Goal: Communication & Community: Answer question/provide support

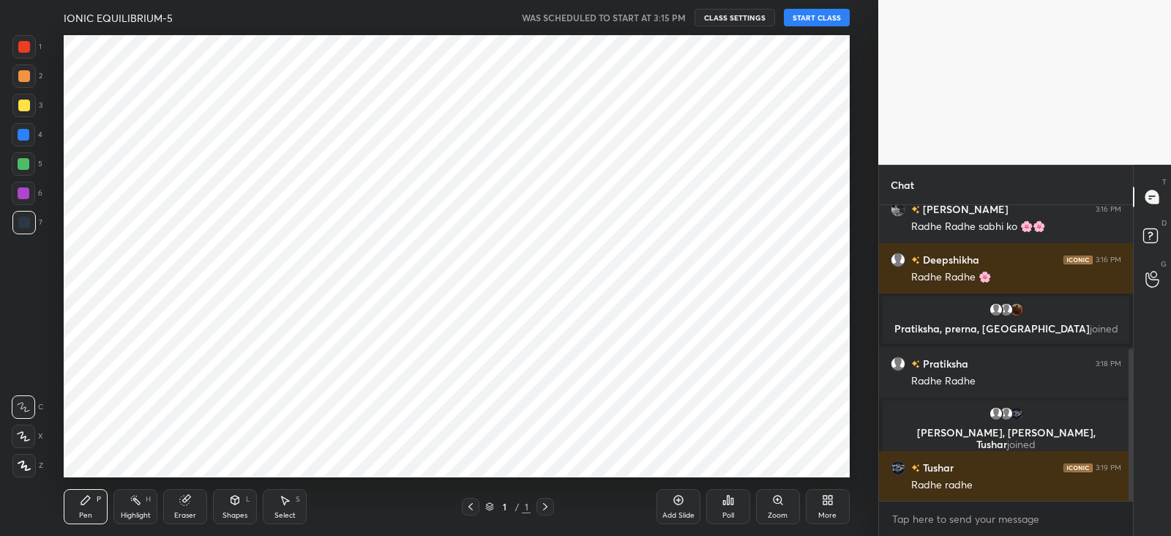
scroll to position [315, 0]
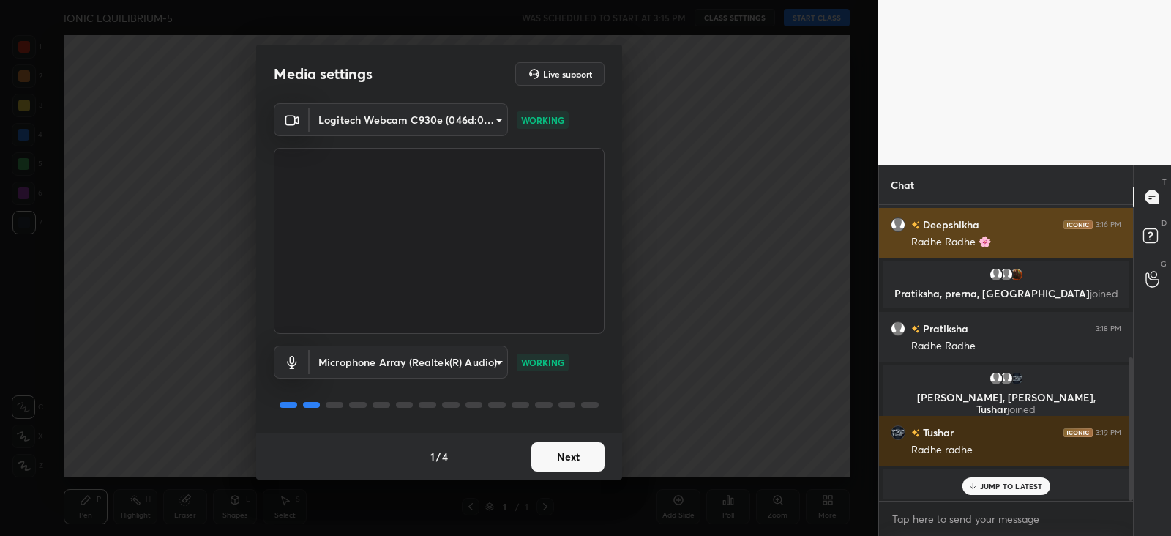
click at [579, 452] on button "Next" at bounding box center [567, 456] width 73 height 29
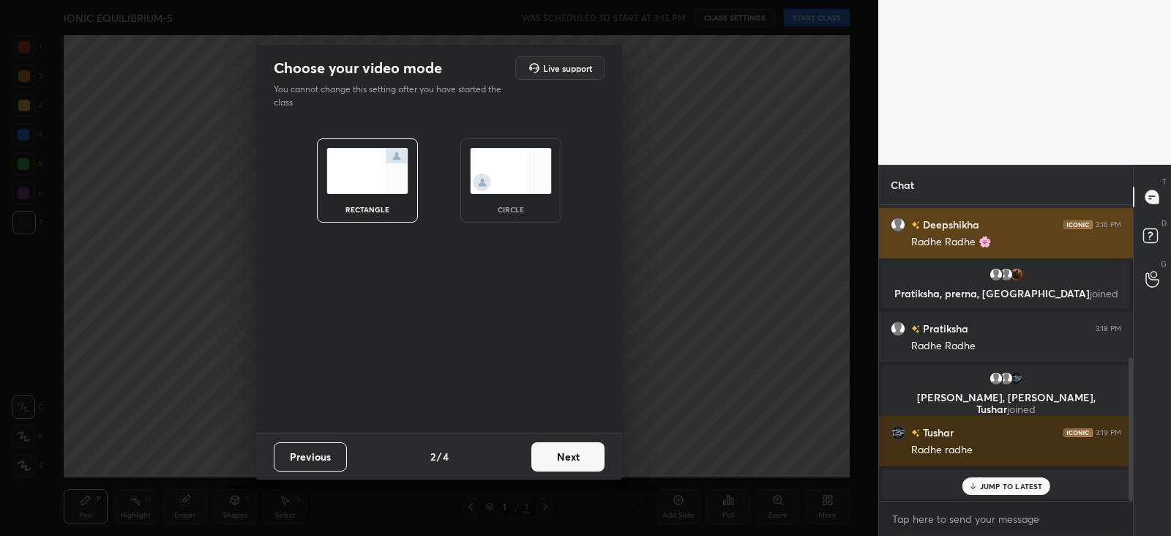
click at [589, 459] on button "Next" at bounding box center [567, 456] width 73 height 29
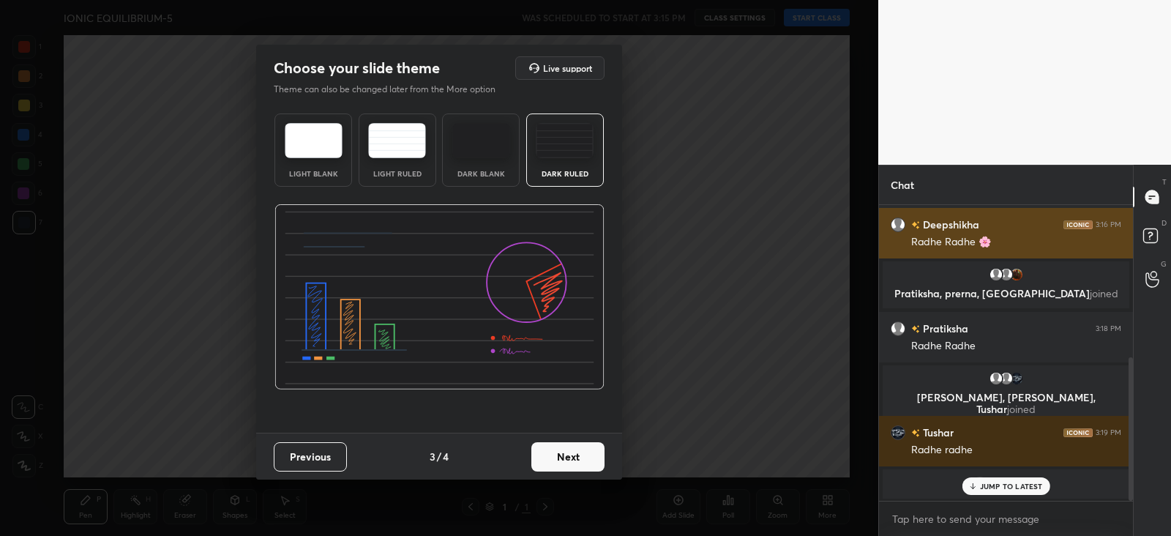
click at [572, 452] on button "Next" at bounding box center [567, 456] width 73 height 29
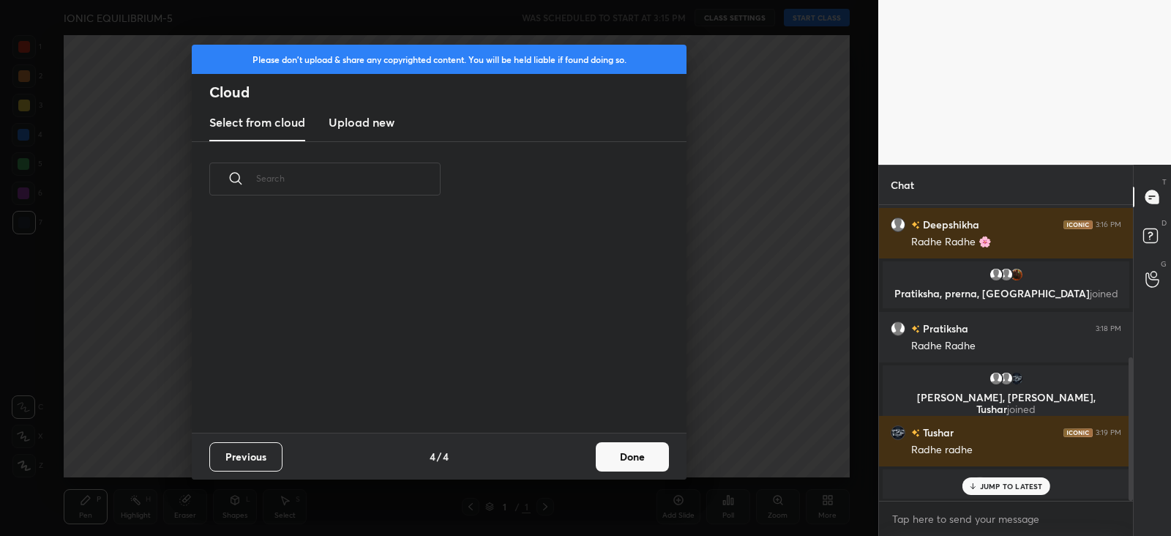
scroll to position [216, 470]
click at [644, 453] on button "Done" at bounding box center [632, 456] width 73 height 29
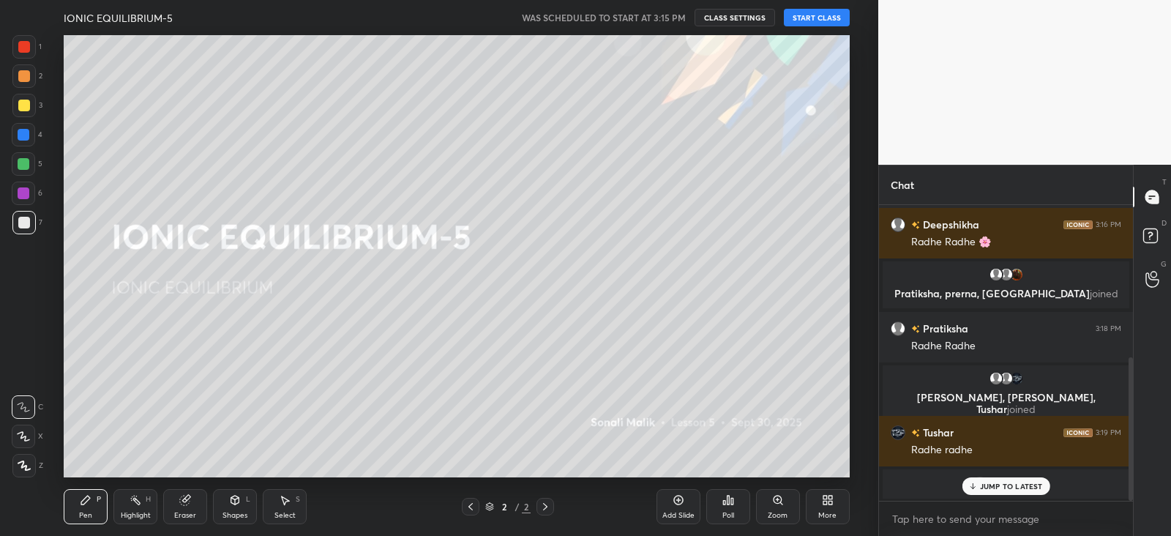
click at [823, 16] on button "START CLASS" at bounding box center [817, 18] width 66 height 18
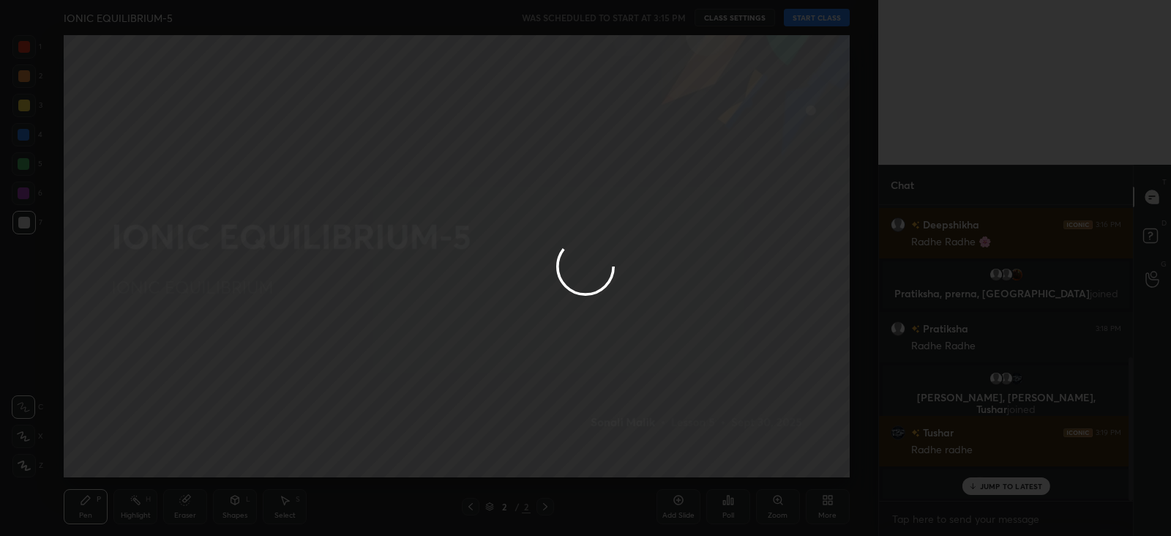
type textarea "x"
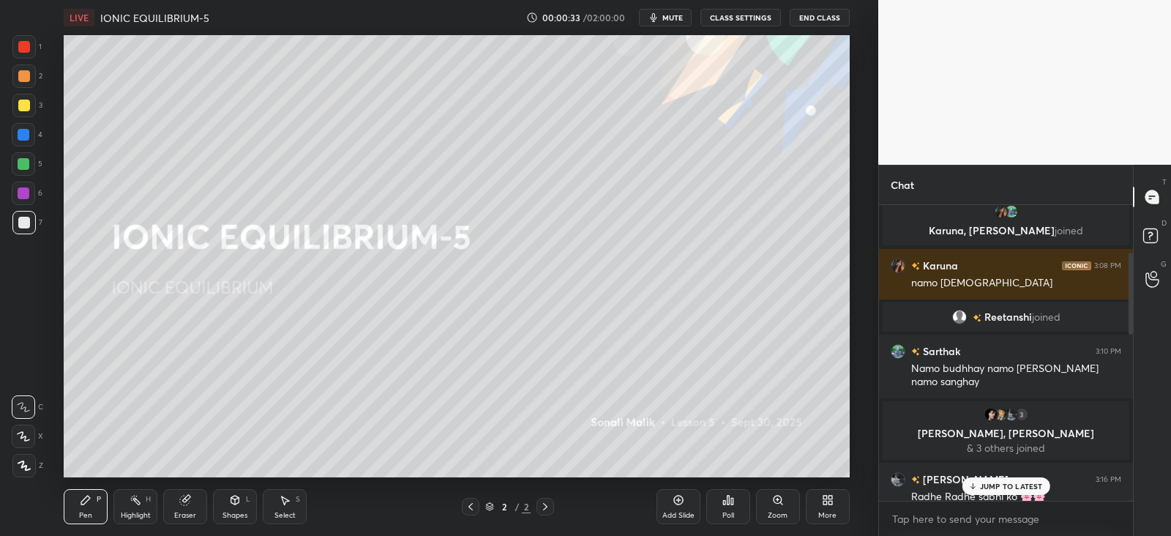
scroll to position [0, 0]
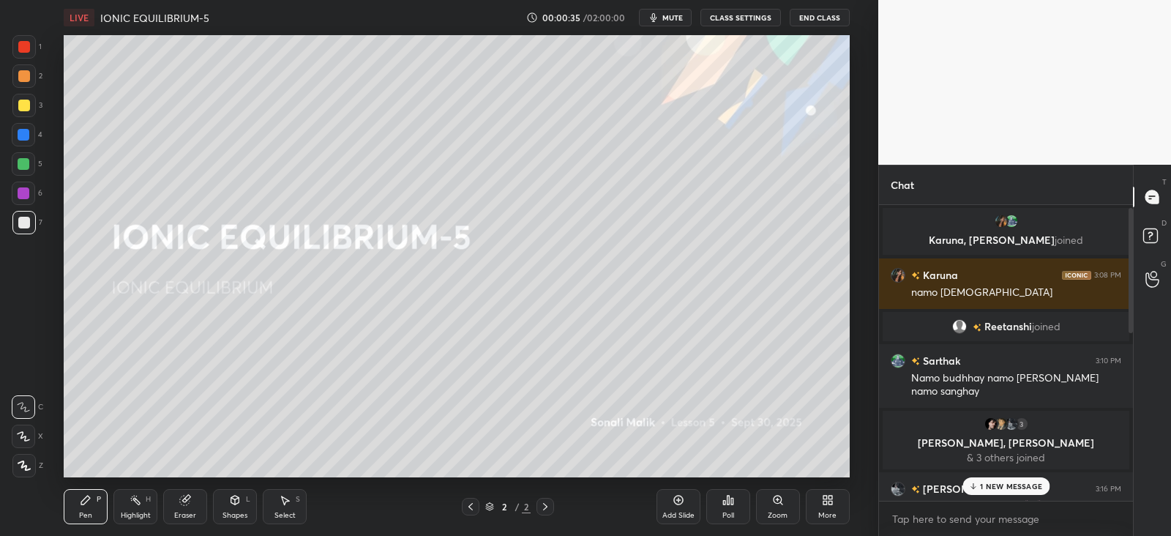
click at [1003, 485] on p "1 NEW MESSAGE" at bounding box center [1011, 486] width 62 height 9
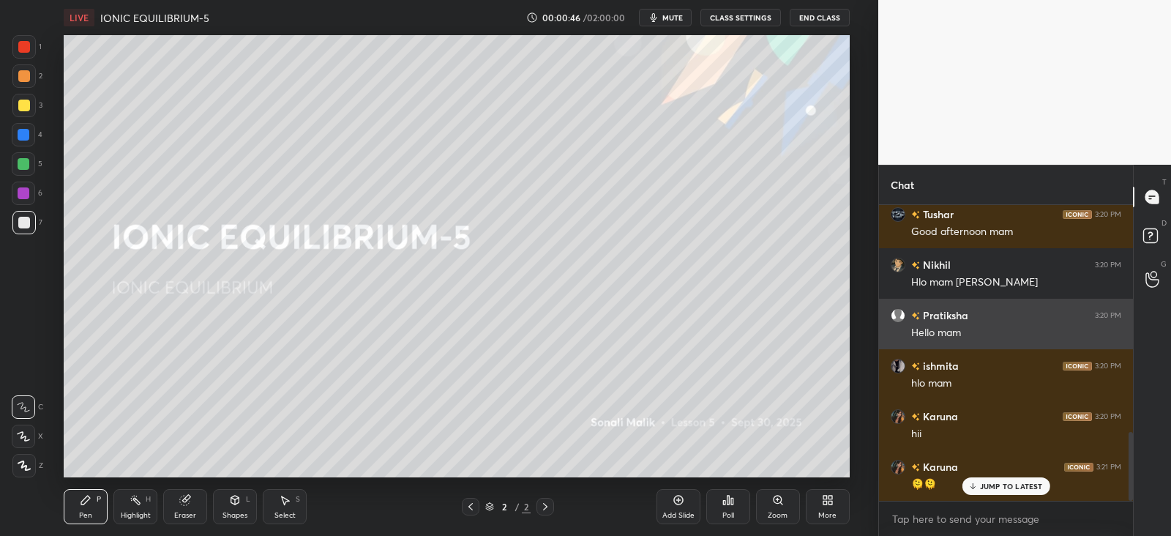
scroll to position [971, 0]
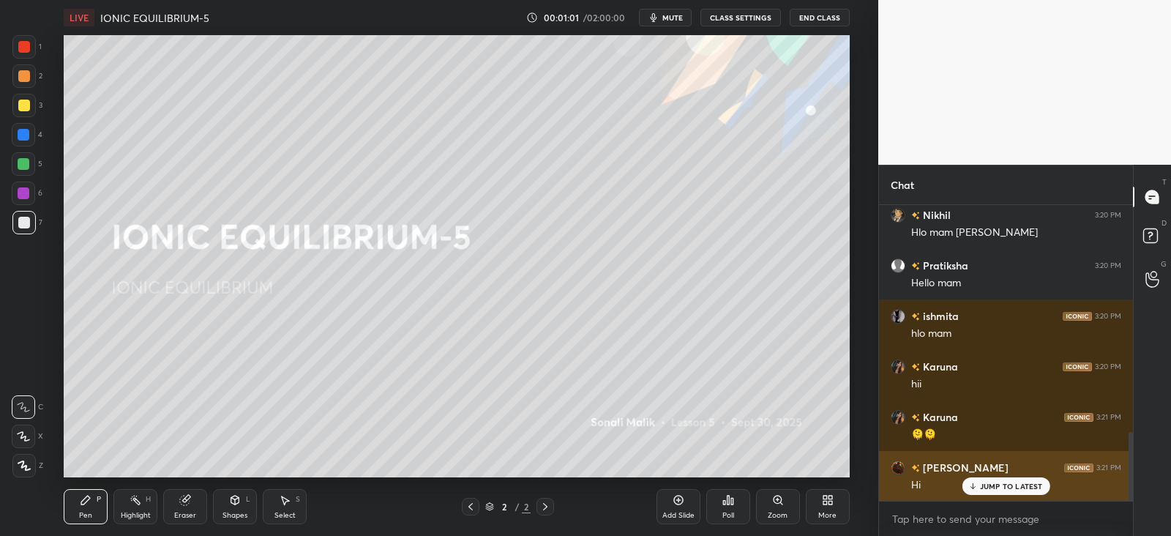
click at [996, 482] on p "JUMP TO LATEST" at bounding box center [1011, 486] width 63 height 9
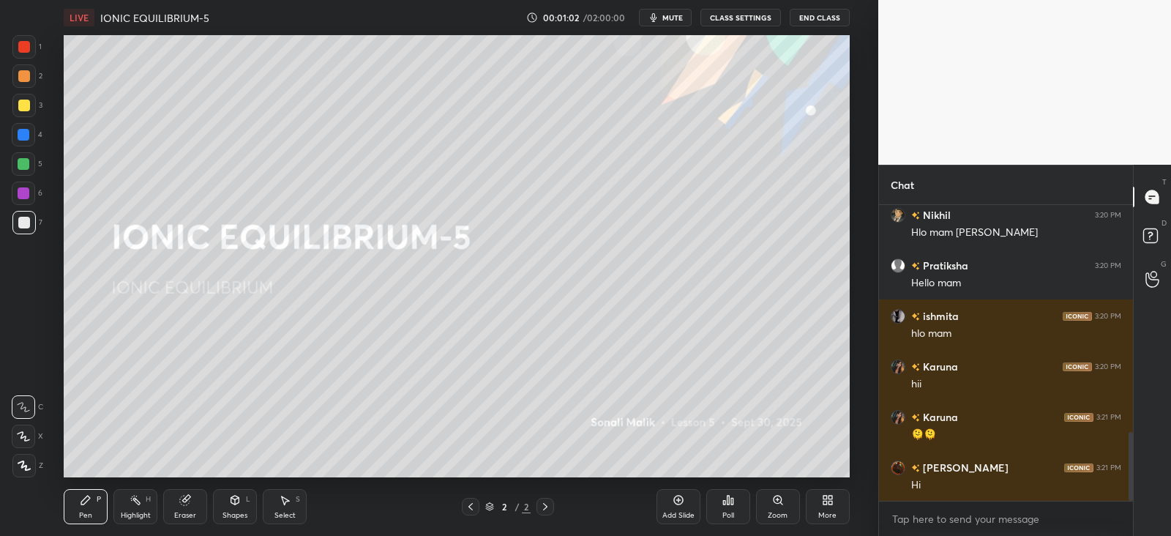
click at [829, 509] on div "More" at bounding box center [828, 506] width 44 height 35
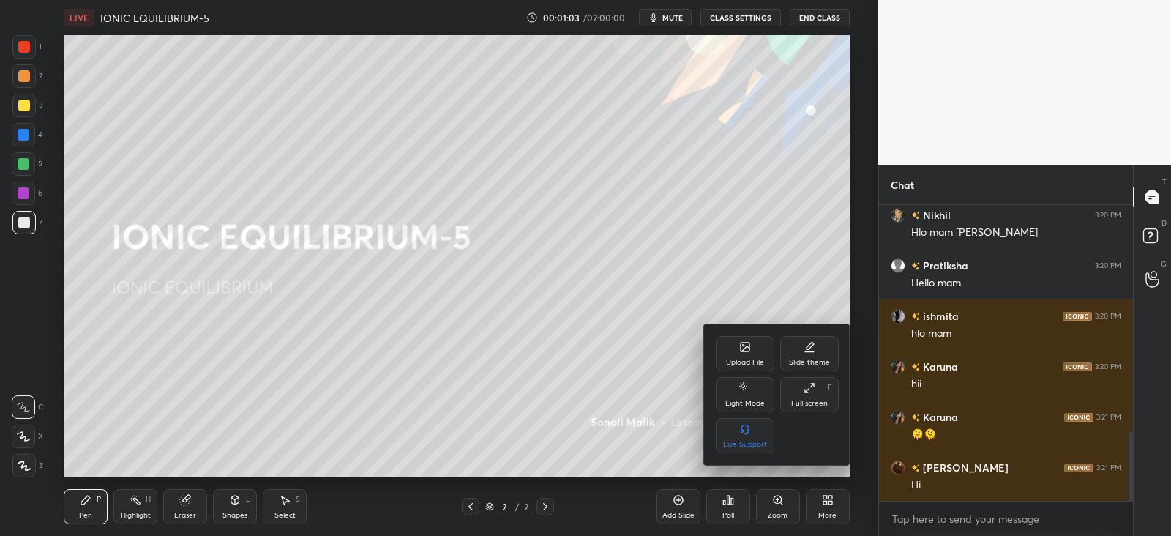
click at [742, 354] on div "Upload File" at bounding box center [745, 353] width 59 height 35
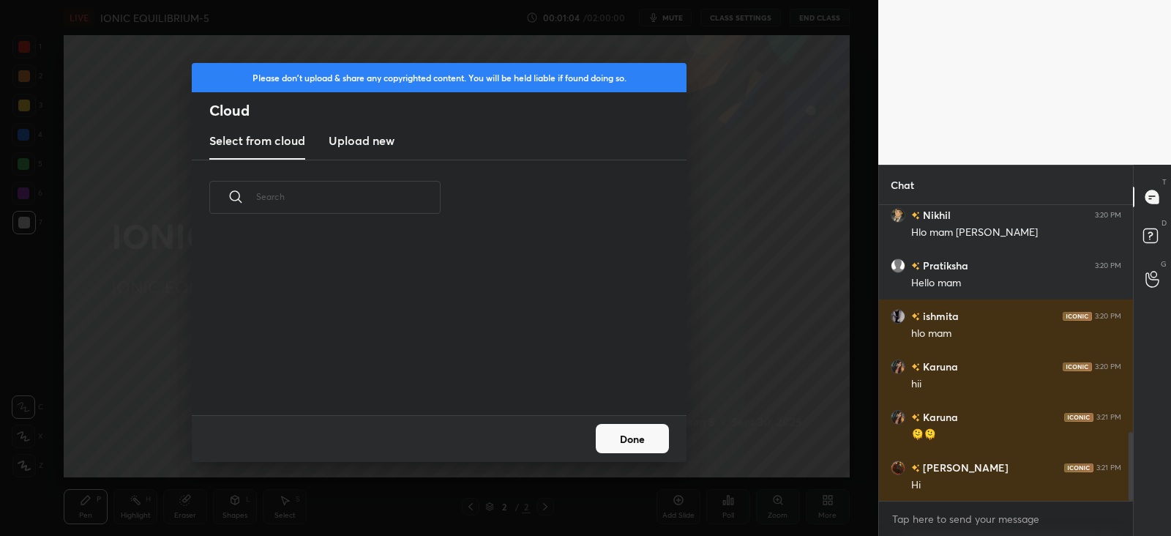
scroll to position [4, 8]
click at [370, 140] on h3 "Upload new" at bounding box center [362, 141] width 66 height 18
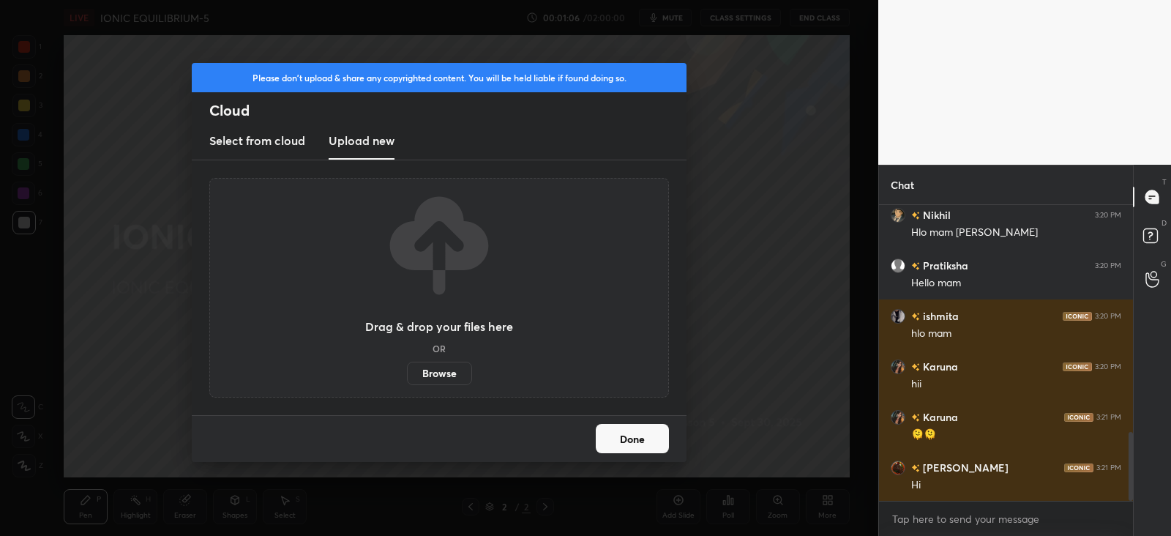
click at [434, 371] on label "Browse" at bounding box center [439, 373] width 65 height 23
click at [407, 371] on input "Browse" at bounding box center [407, 373] width 0 height 23
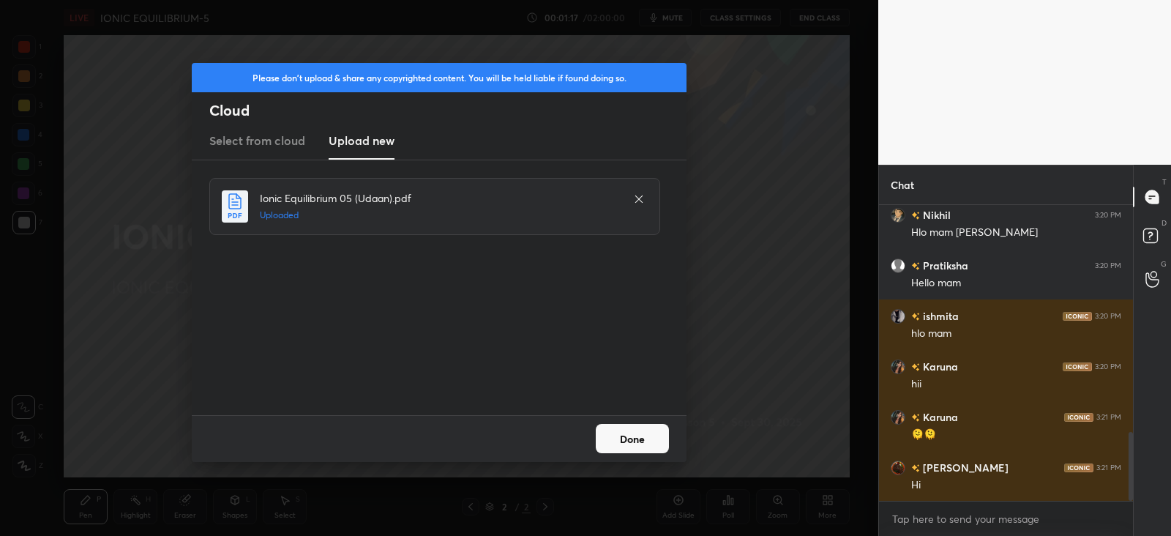
scroll to position [1007, 0]
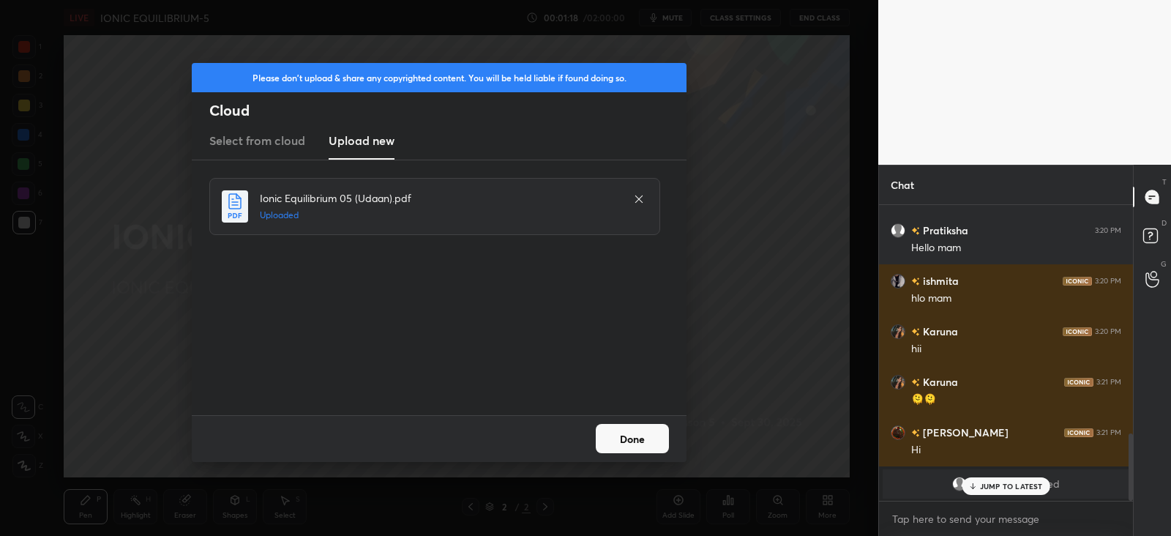
click at [622, 441] on button "Done" at bounding box center [632, 438] width 73 height 29
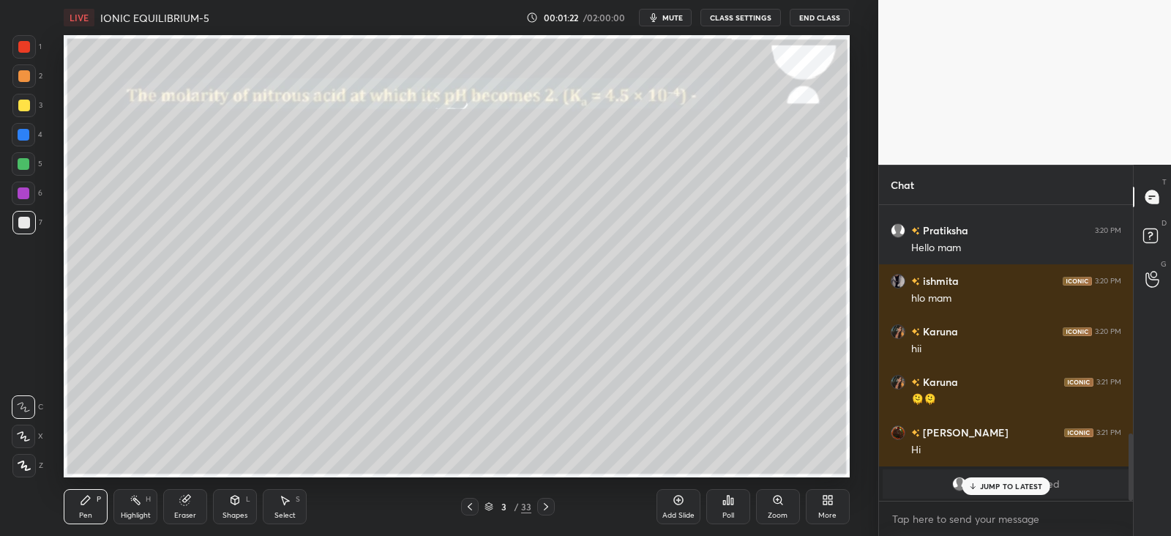
click at [991, 488] on p "JUMP TO LATEST" at bounding box center [1011, 486] width 63 height 9
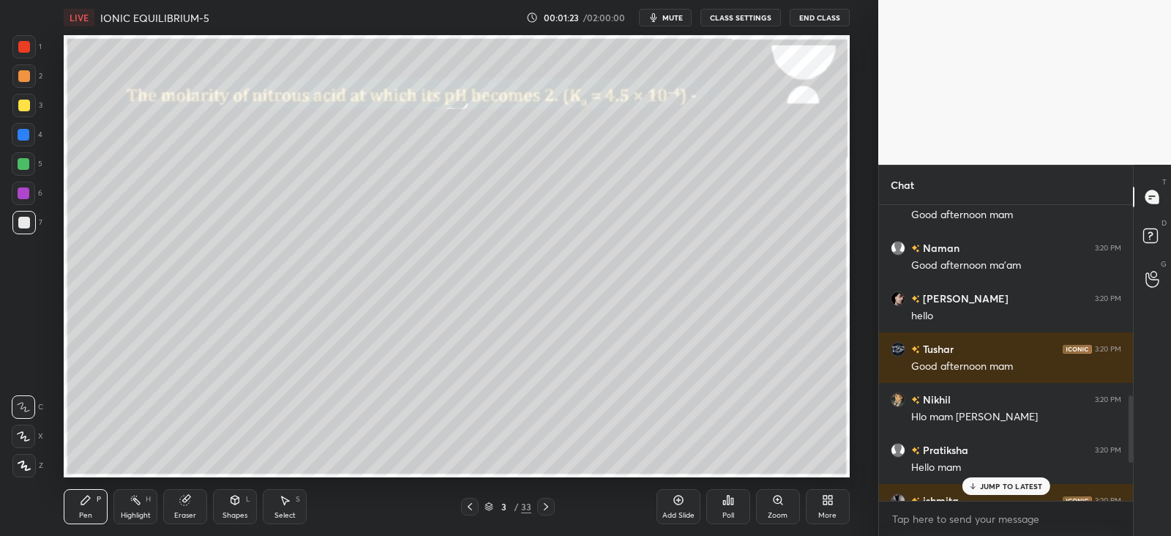
scroll to position [747, 0]
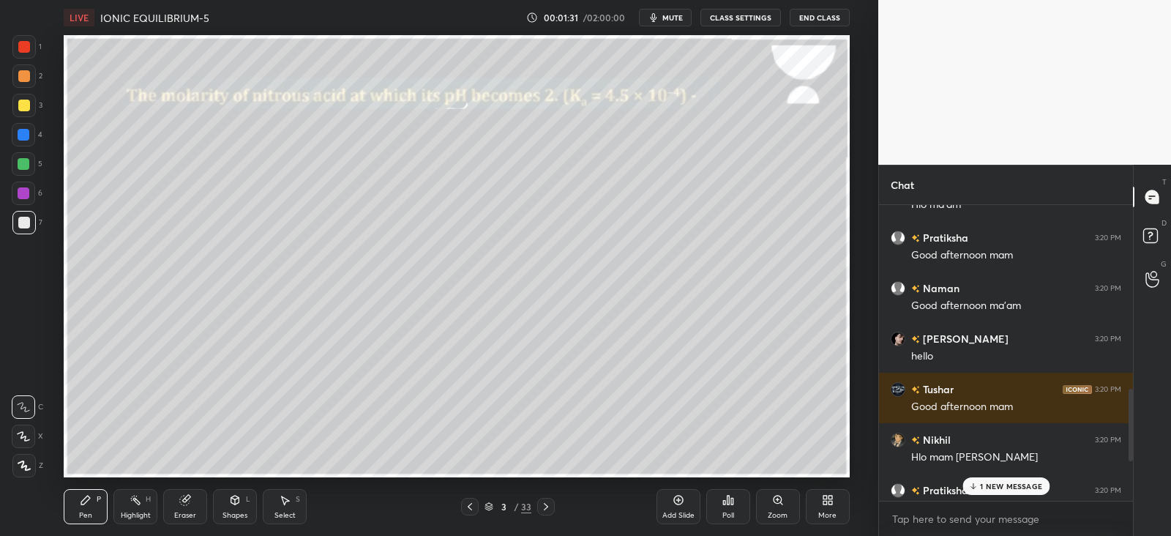
click at [985, 474] on div "Pratiksha 3:20 PM Hello mam" at bounding box center [1006, 499] width 254 height 51
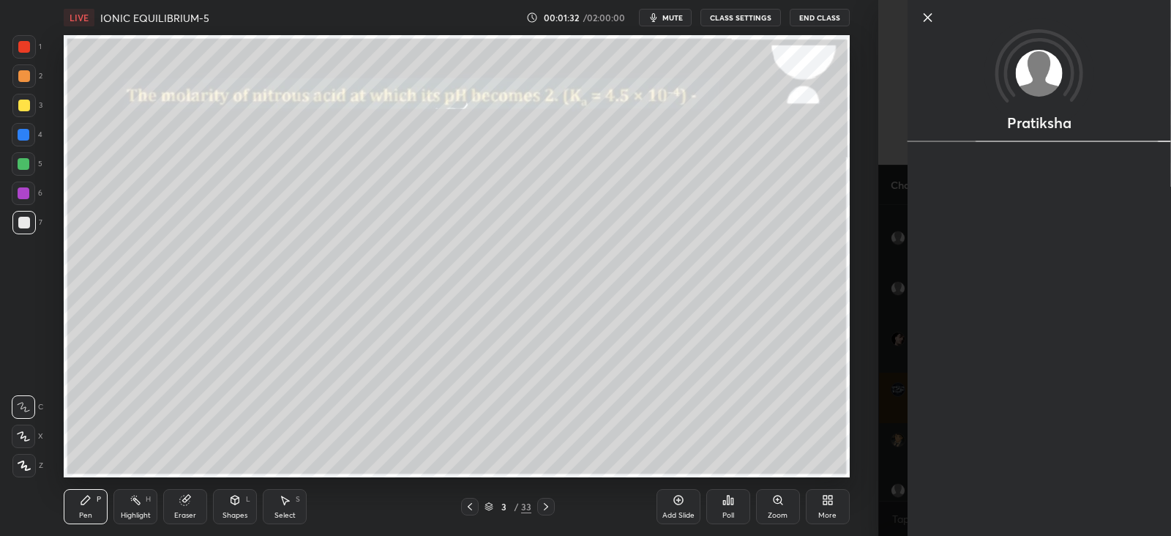
click at [859, 452] on div "Setting up your live class Poll for secs No correct answer Start poll" at bounding box center [457, 256] width 820 height 442
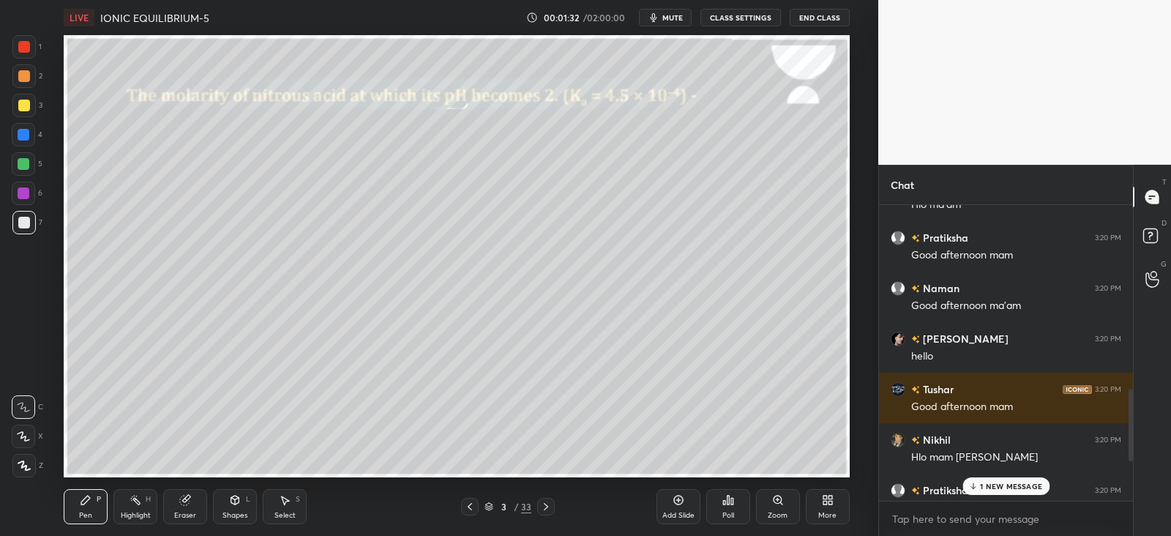
click at [982, 493] on div "1 NEW MESSAGE" at bounding box center [1006, 486] width 87 height 18
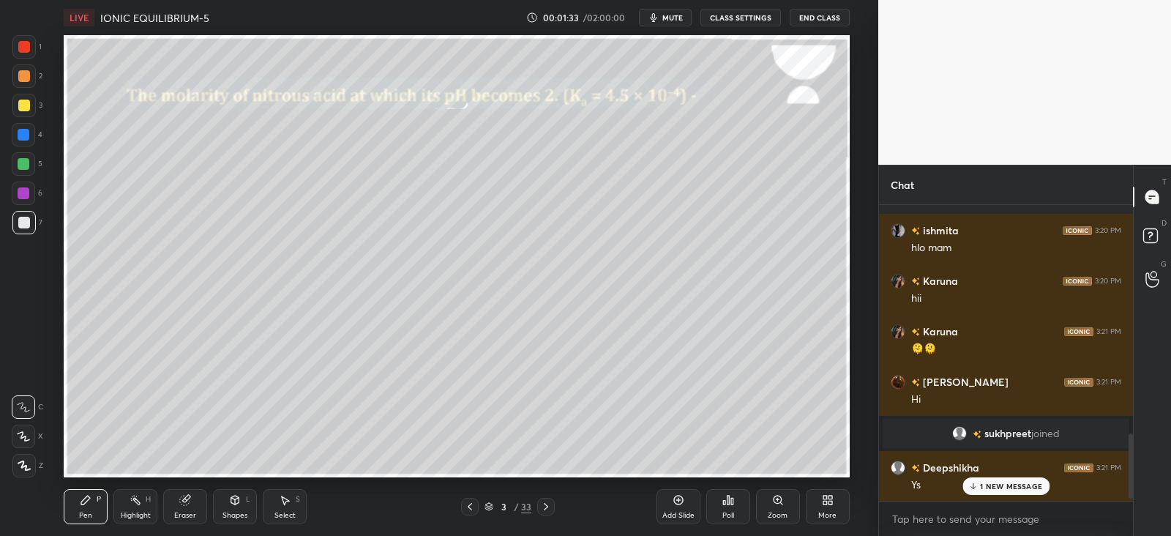
scroll to position [1051, 0]
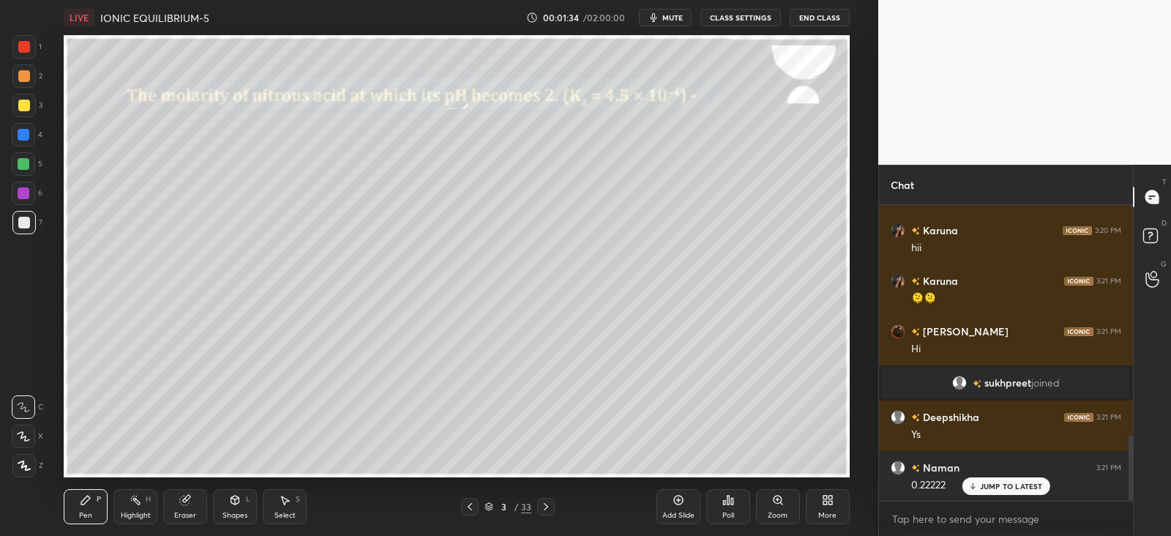
click at [20, 107] on div at bounding box center [24, 106] width 12 height 12
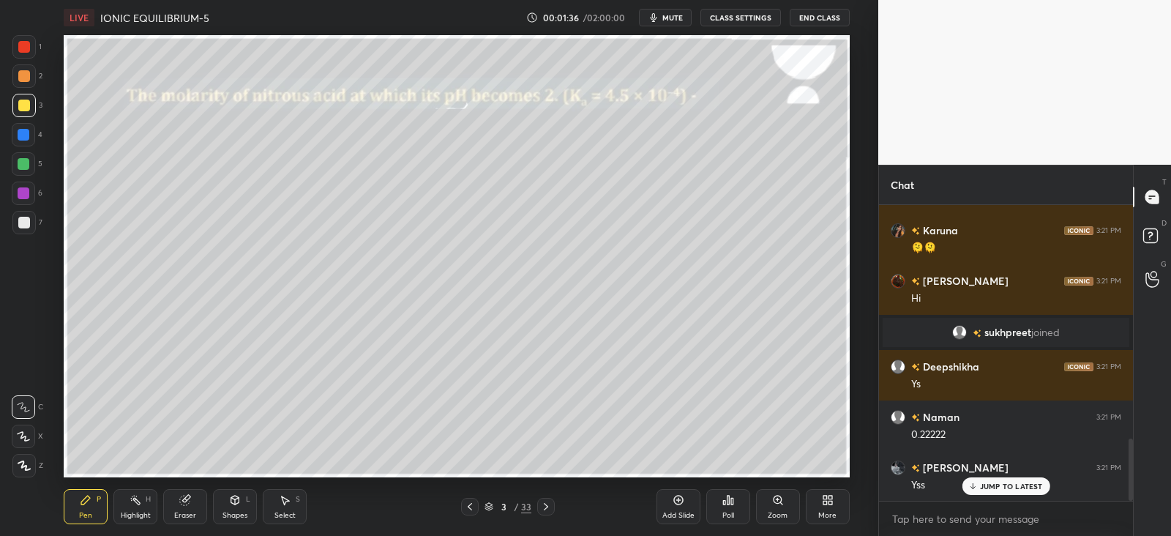
scroll to position [1138, 0]
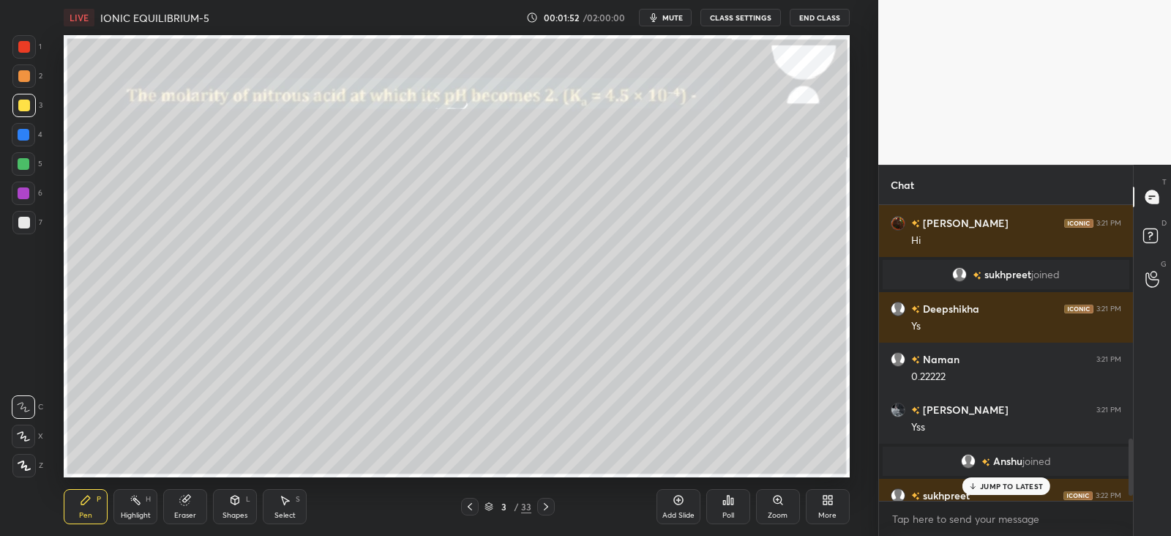
scroll to position [72758, 72380]
click at [985, 482] on p "JUMP TO LATEST" at bounding box center [1011, 486] width 63 height 9
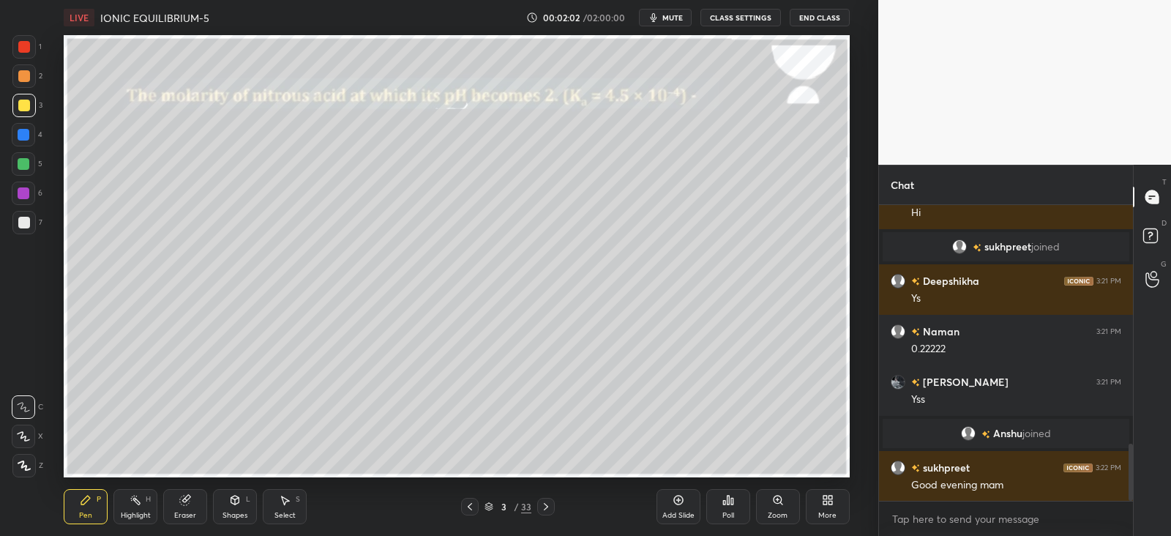
scroll to position [1279, 0]
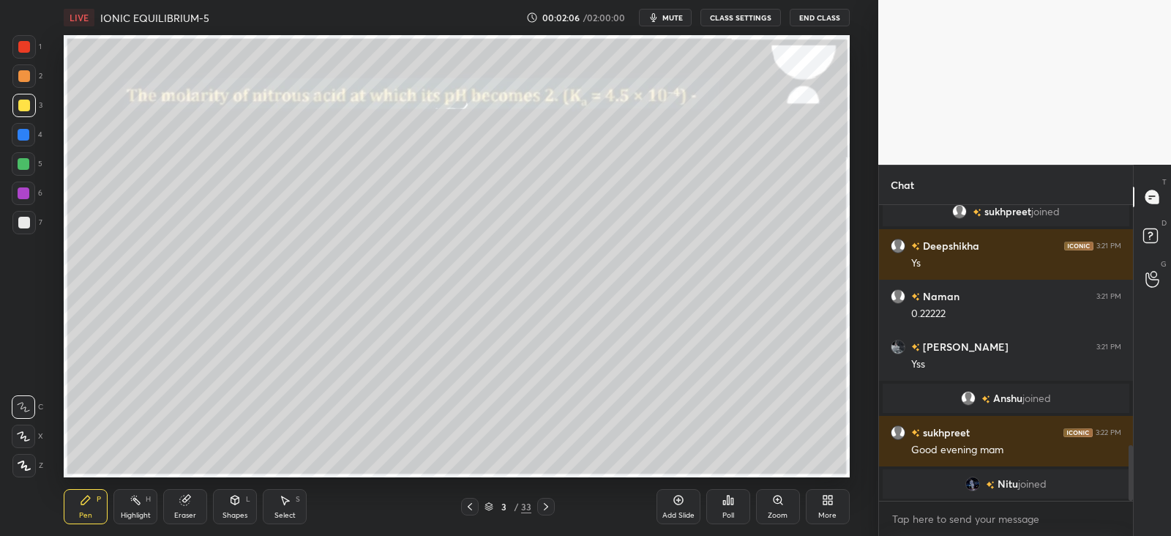
click at [14, 466] on div at bounding box center [23, 465] width 23 height 23
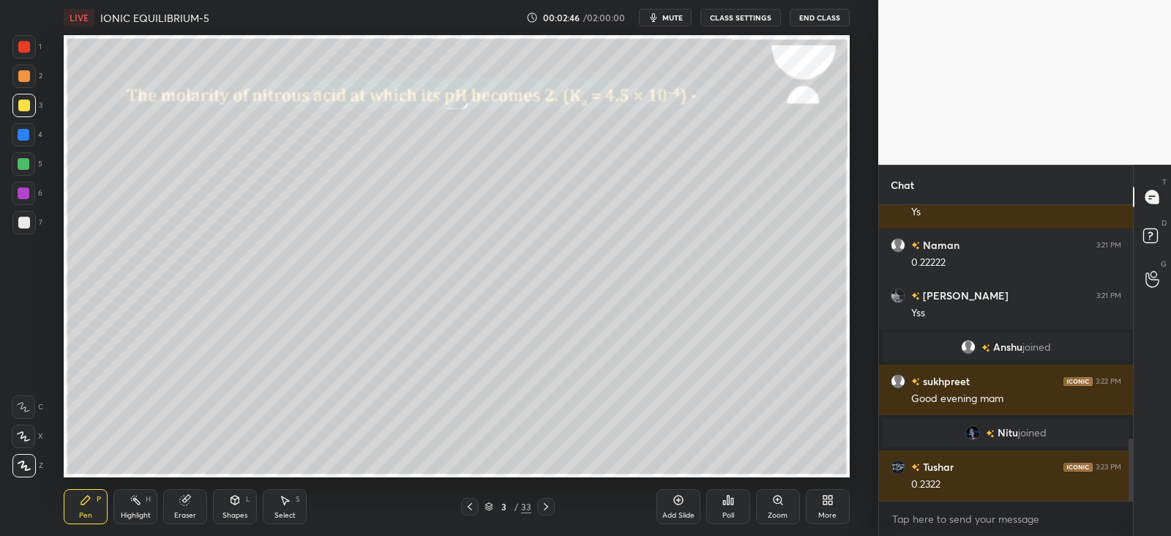
scroll to position [1116, 0]
click at [190, 509] on div "Eraser" at bounding box center [185, 506] width 44 height 35
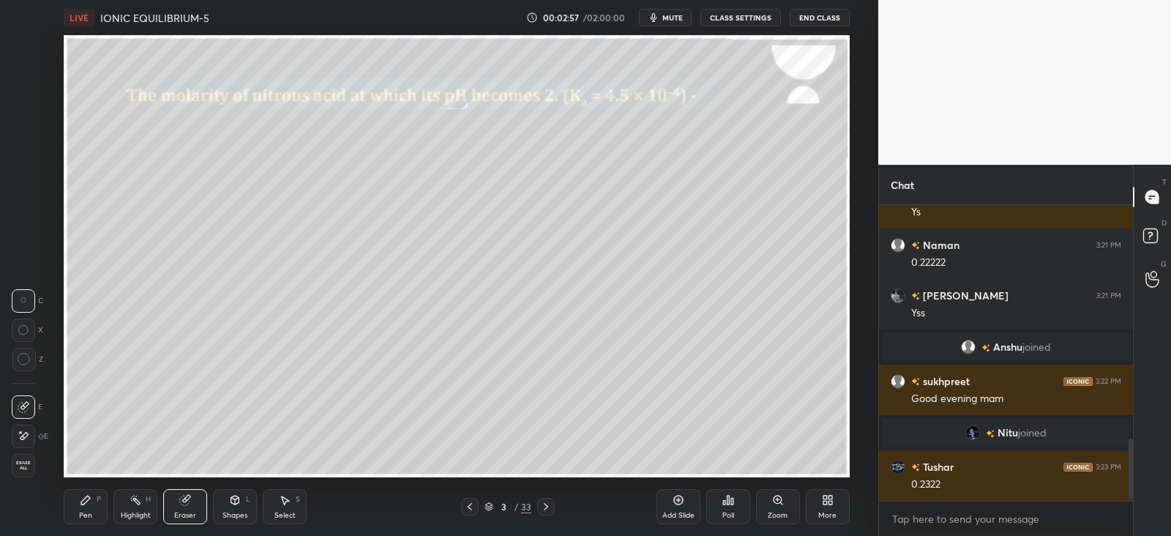
scroll to position [1151, 0]
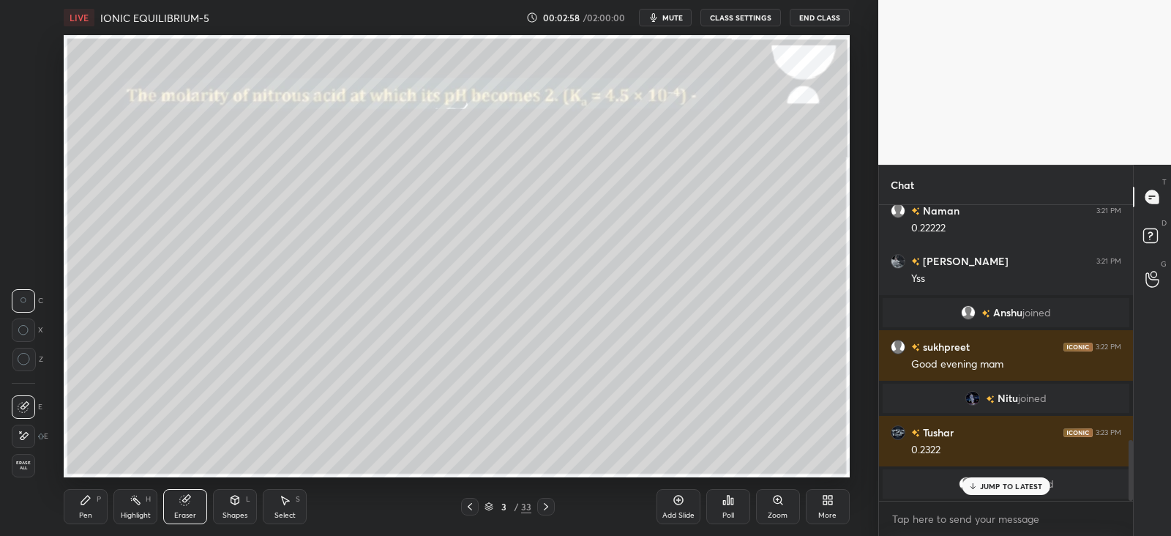
click at [19, 434] on icon at bounding box center [24, 436] width 12 height 12
click at [987, 482] on p "JUMP TO LATEST" at bounding box center [1011, 486] width 63 height 9
click at [92, 512] on div "Pen" at bounding box center [85, 515] width 13 height 7
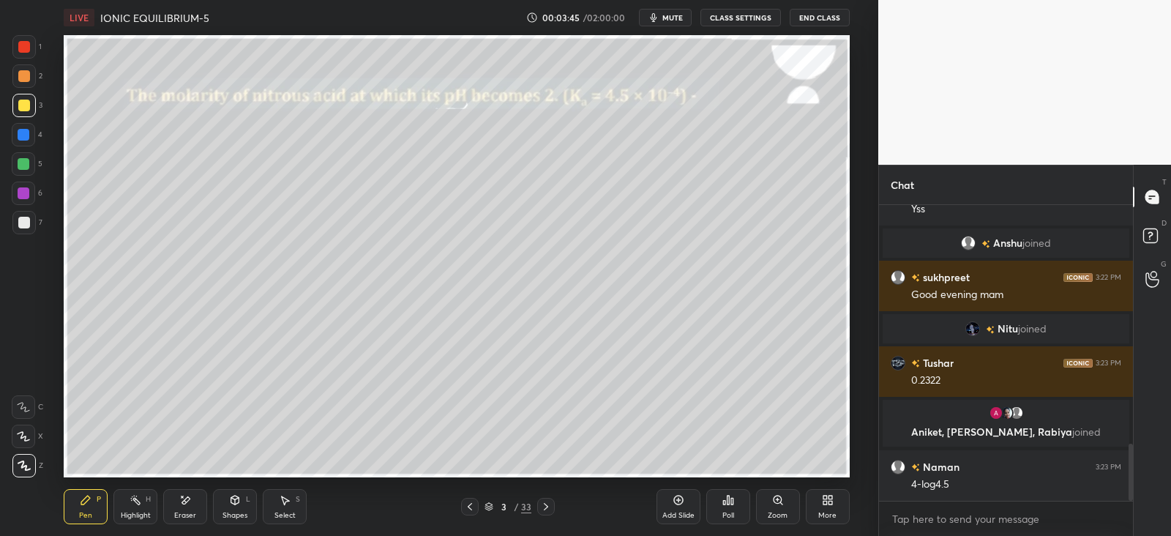
scroll to position [1242, 0]
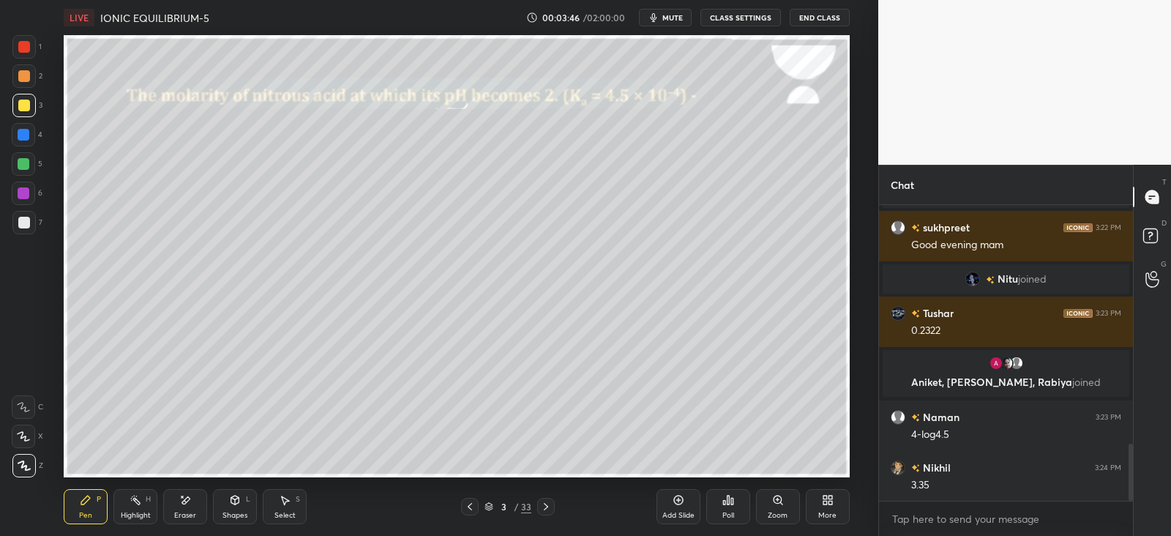
click at [176, 504] on div "Eraser" at bounding box center [185, 506] width 44 height 35
click at [92, 510] on div "Pen P" at bounding box center [86, 506] width 44 height 35
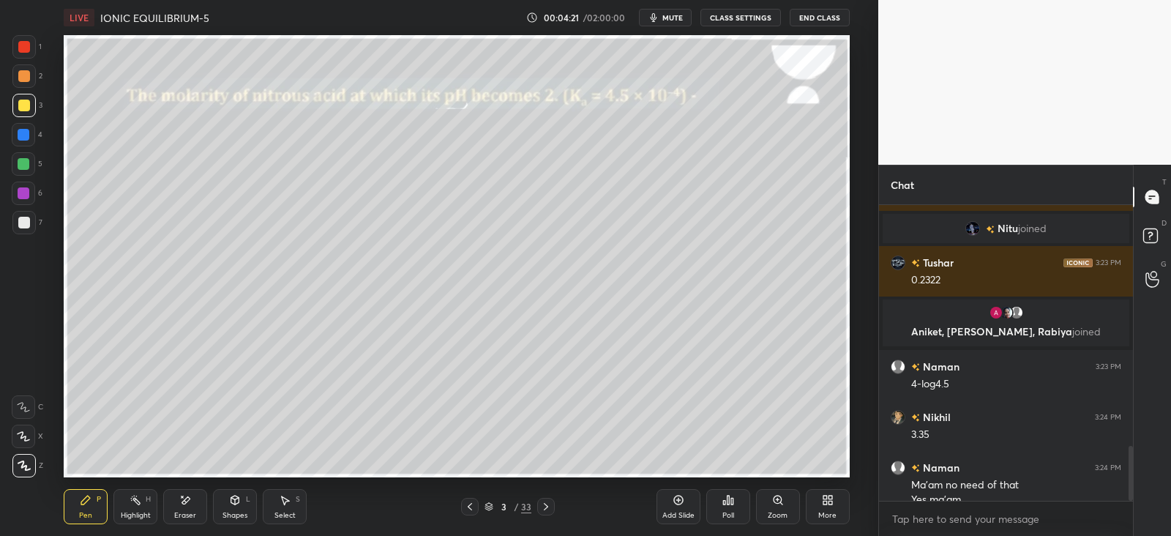
scroll to position [1307, 0]
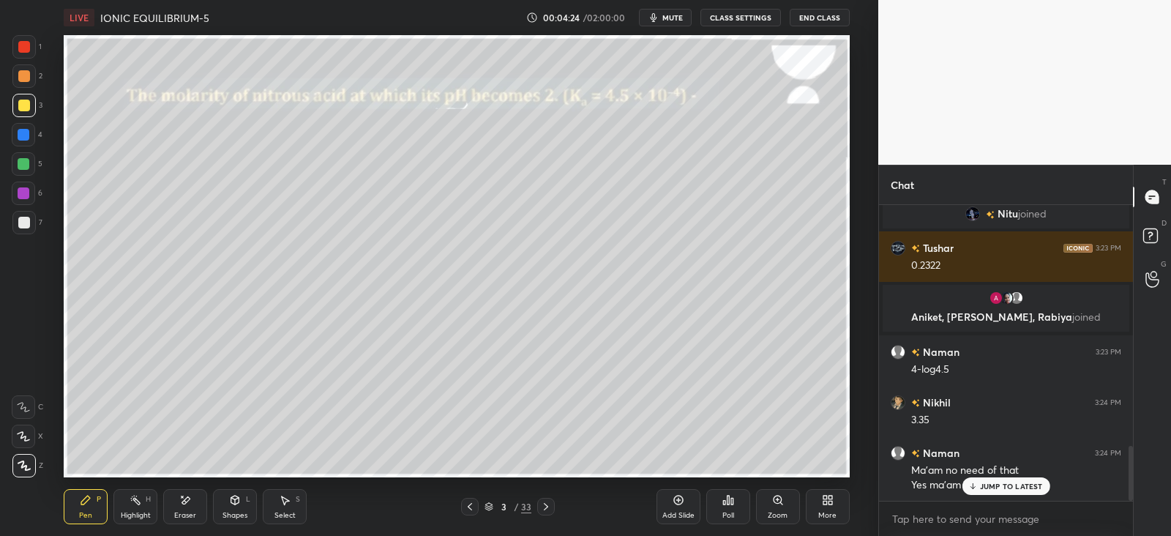
click at [185, 502] on icon at bounding box center [186, 499] width 8 height 7
click at [286, 509] on div "Select S" at bounding box center [285, 506] width 44 height 35
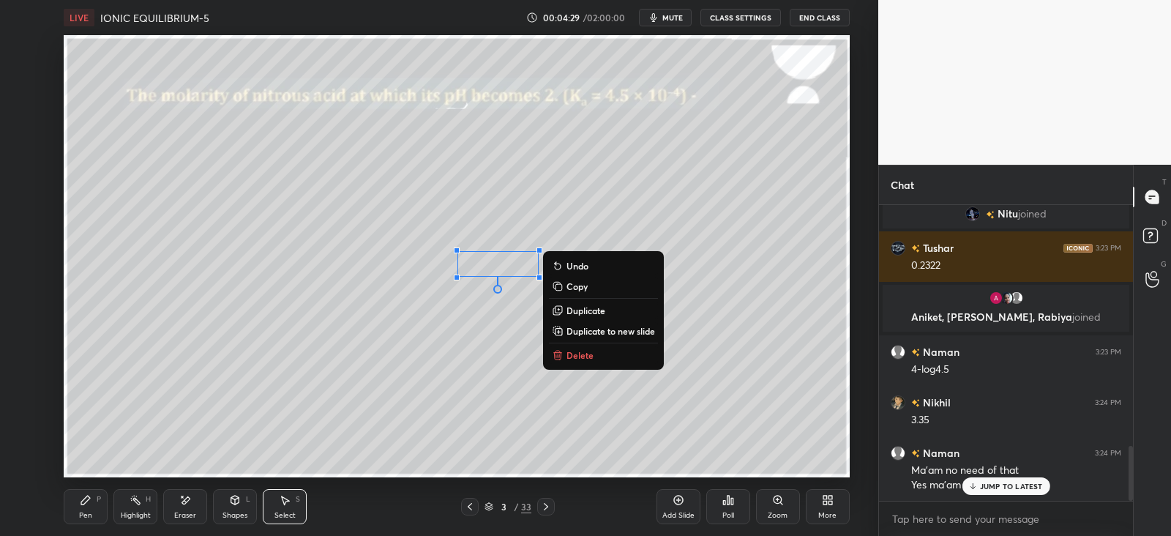
click at [113, 501] on div "Pen P Highlight H Eraser Shapes L Select S" at bounding box center [212, 506] width 296 height 35
click at [92, 499] on div "Pen P" at bounding box center [86, 506] width 44 height 35
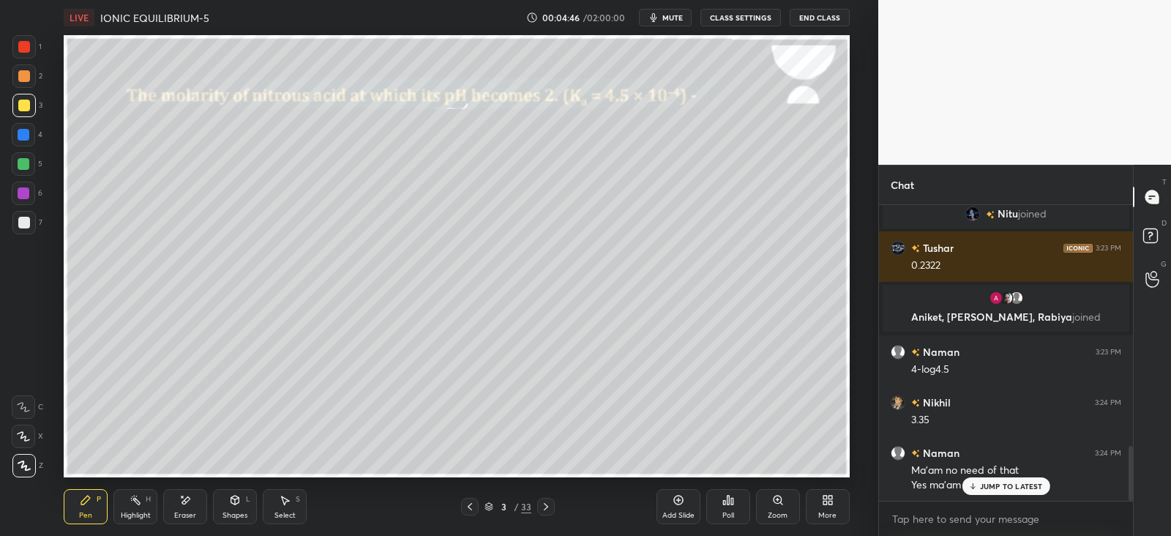
click at [88, 498] on icon at bounding box center [85, 500] width 9 height 9
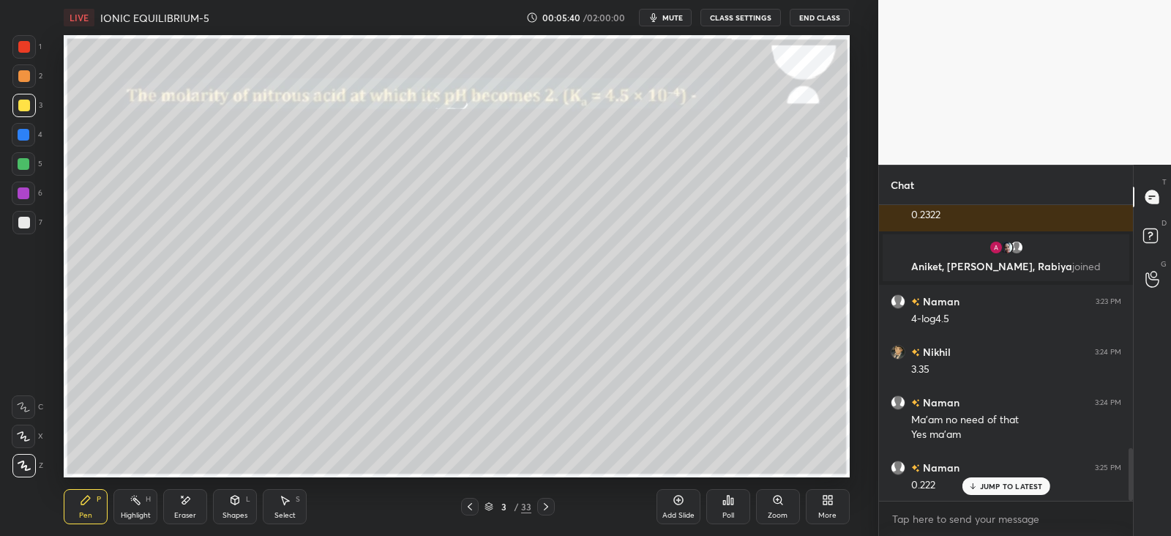
click at [293, 506] on div "Select S" at bounding box center [285, 506] width 44 height 35
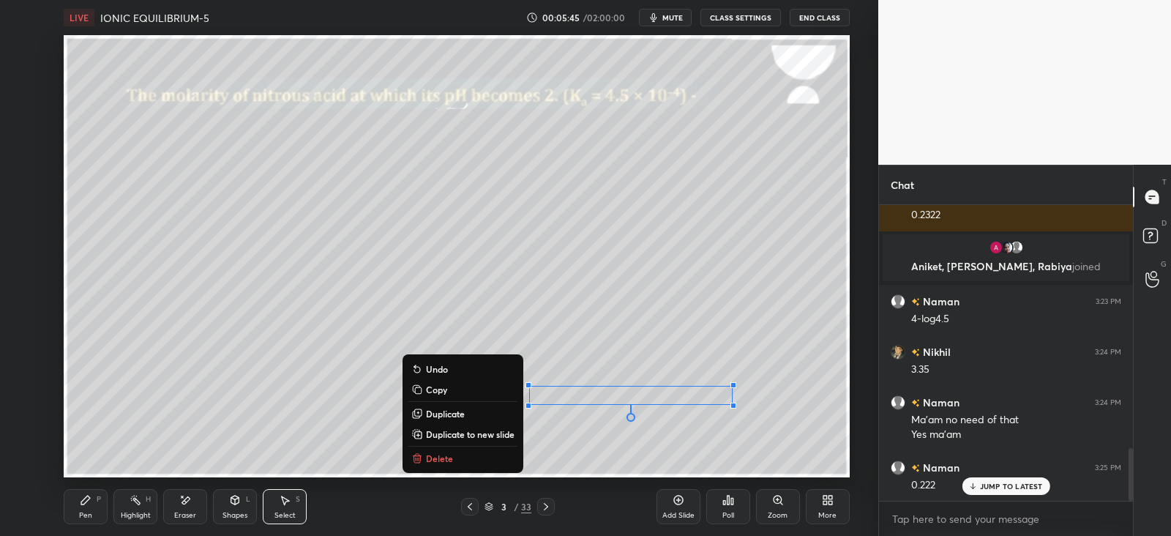
click at [446, 458] on p "Delete" at bounding box center [439, 458] width 27 height 12
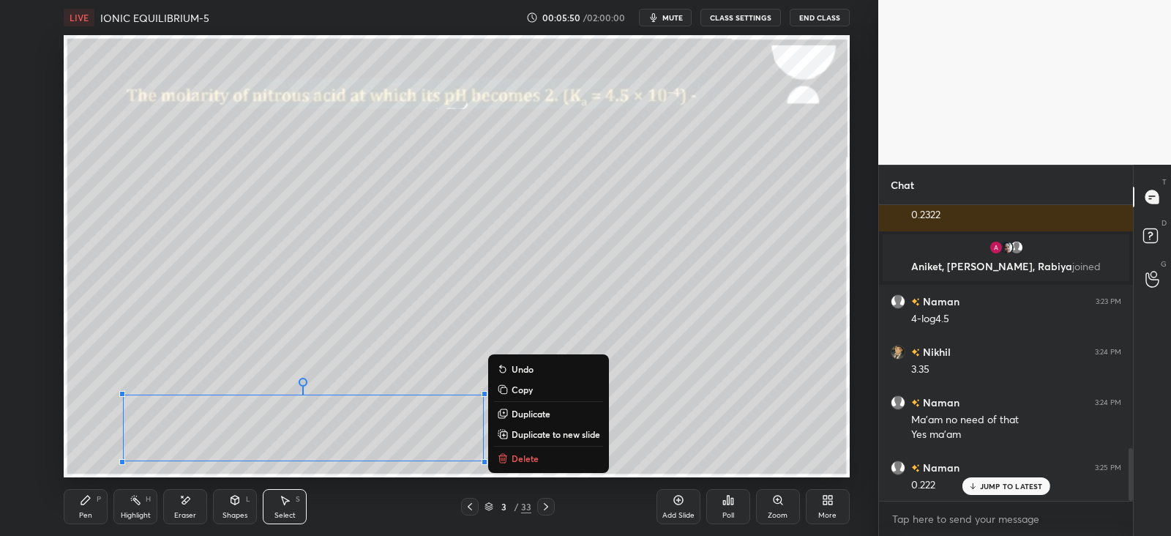
click at [81, 508] on div "Pen P" at bounding box center [86, 506] width 44 height 35
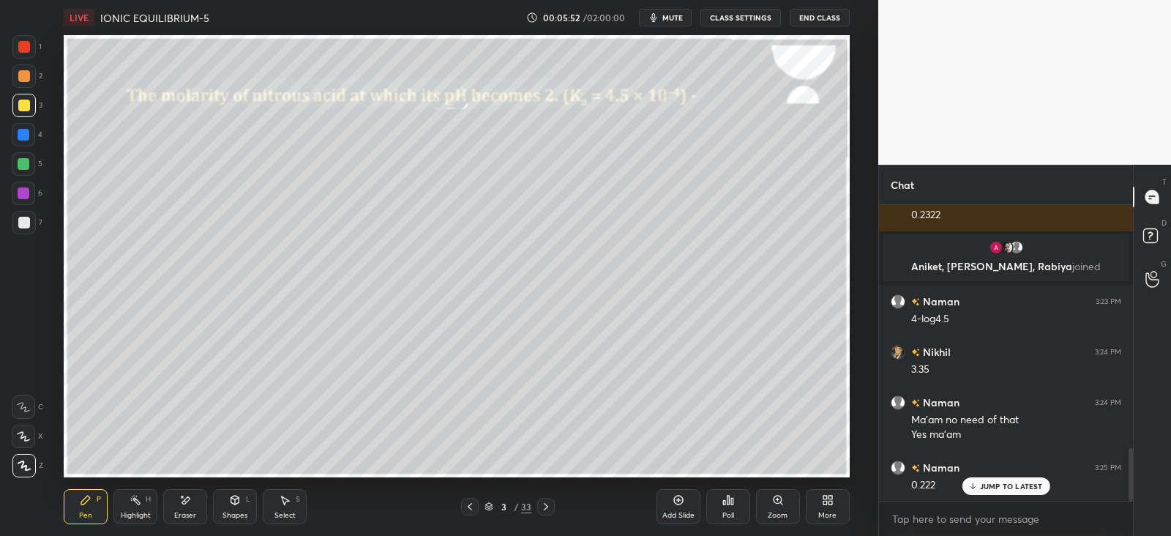
click at [173, 498] on div "Eraser" at bounding box center [185, 506] width 44 height 35
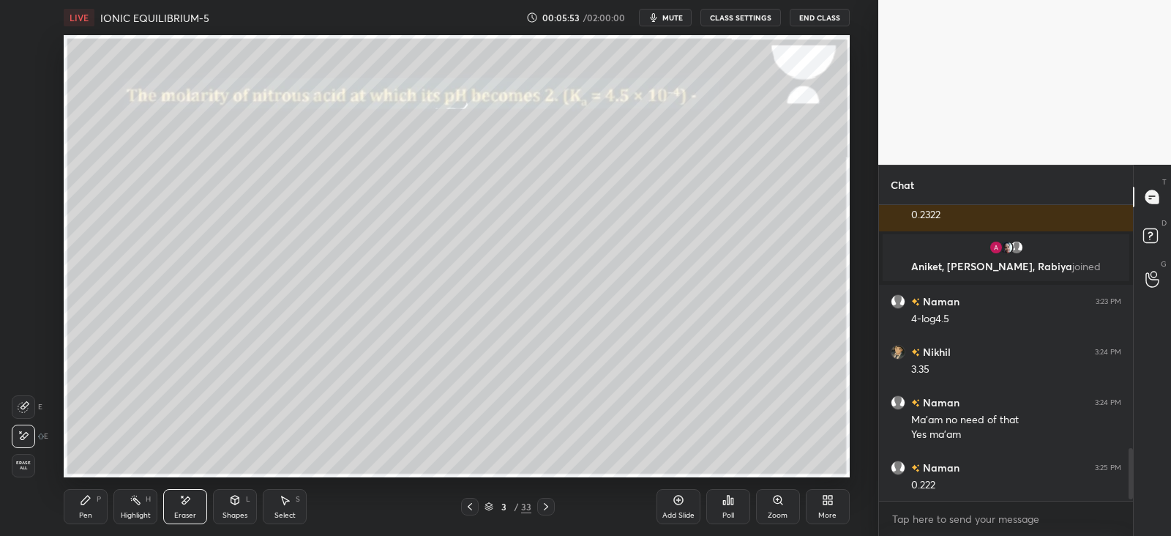
scroll to position [1408, 0]
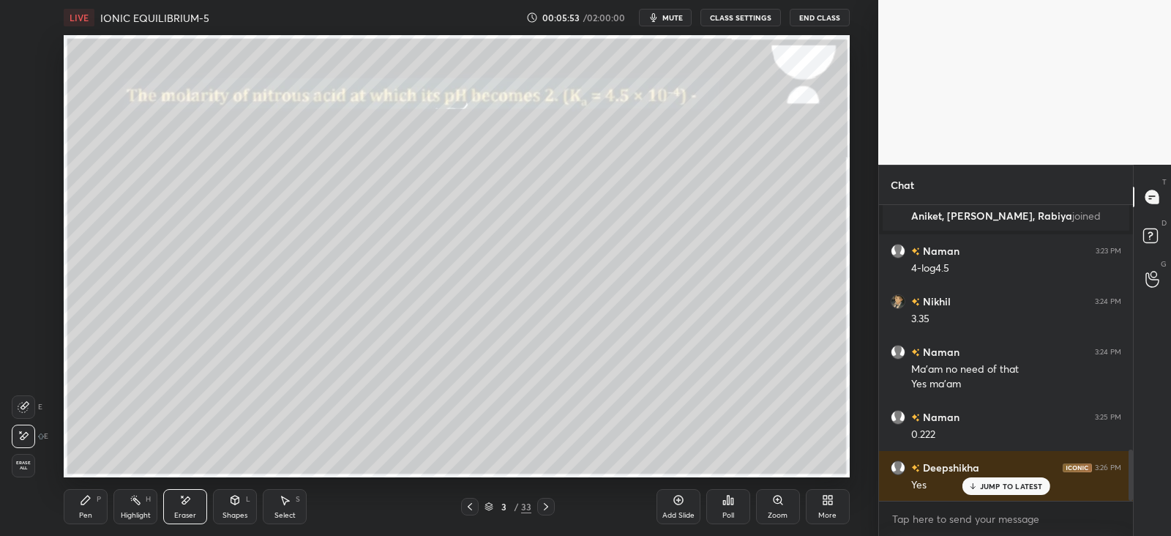
click at [103, 496] on div "Pen P" at bounding box center [86, 506] width 44 height 35
click at [545, 509] on icon at bounding box center [546, 507] width 12 height 12
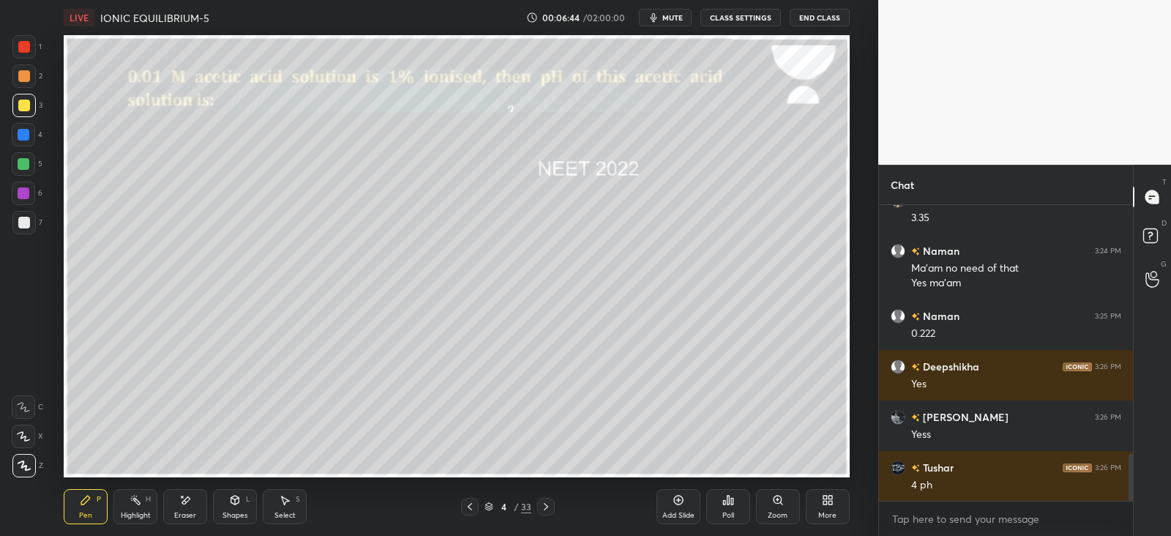
scroll to position [1560, 0]
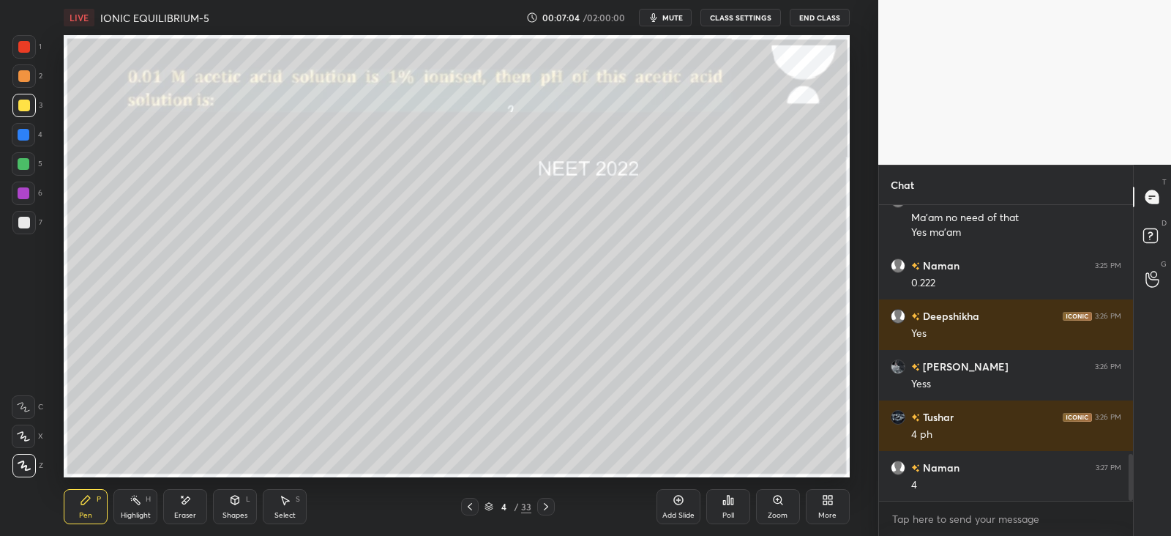
click at [253, 501] on div "Shapes L" at bounding box center [235, 506] width 44 height 35
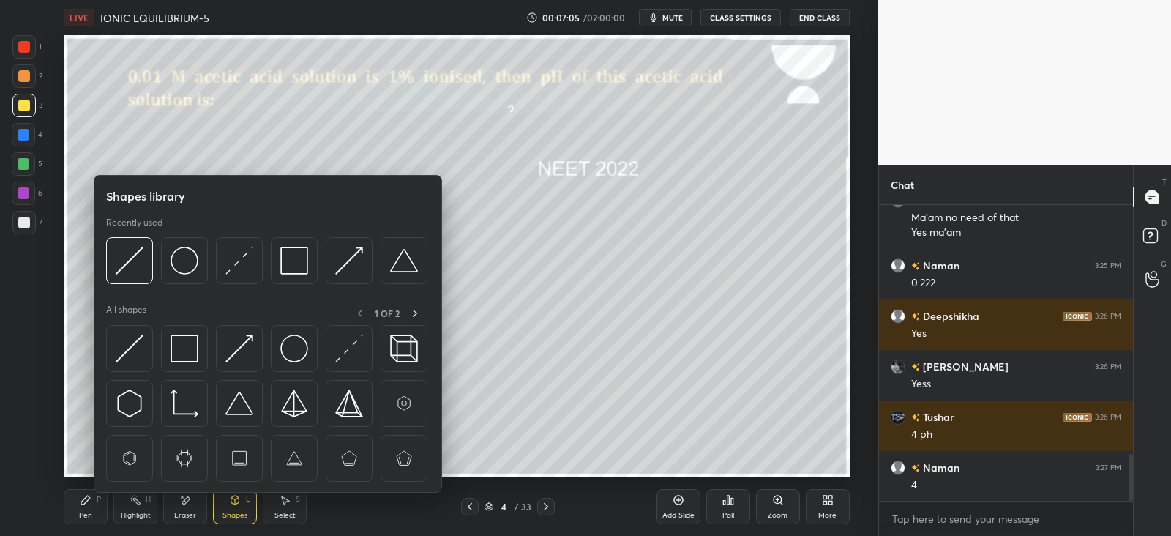
click at [183, 351] on img at bounding box center [185, 349] width 28 height 28
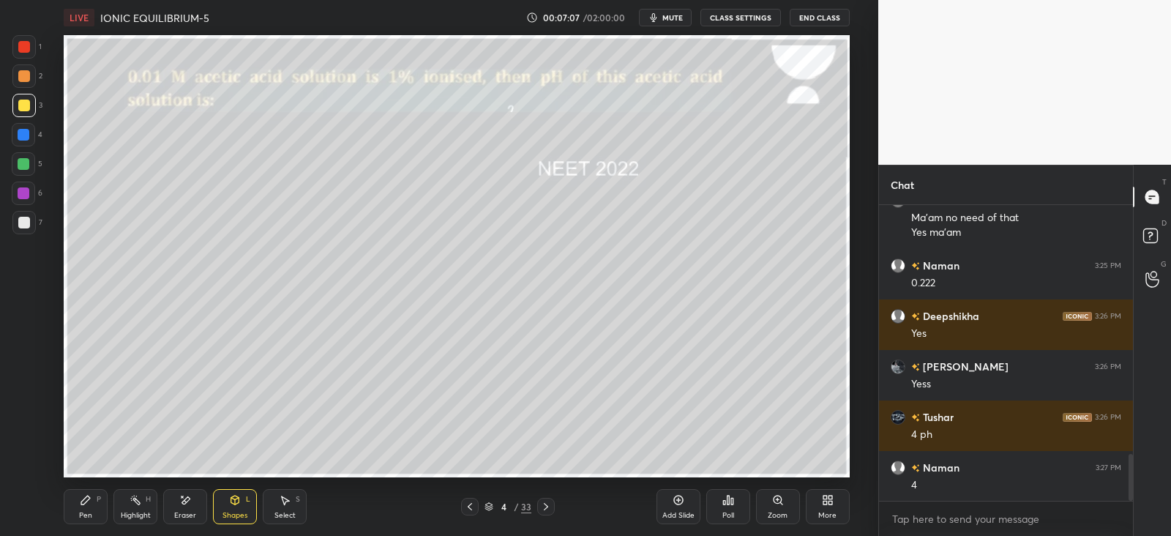
scroll to position [1610, 0]
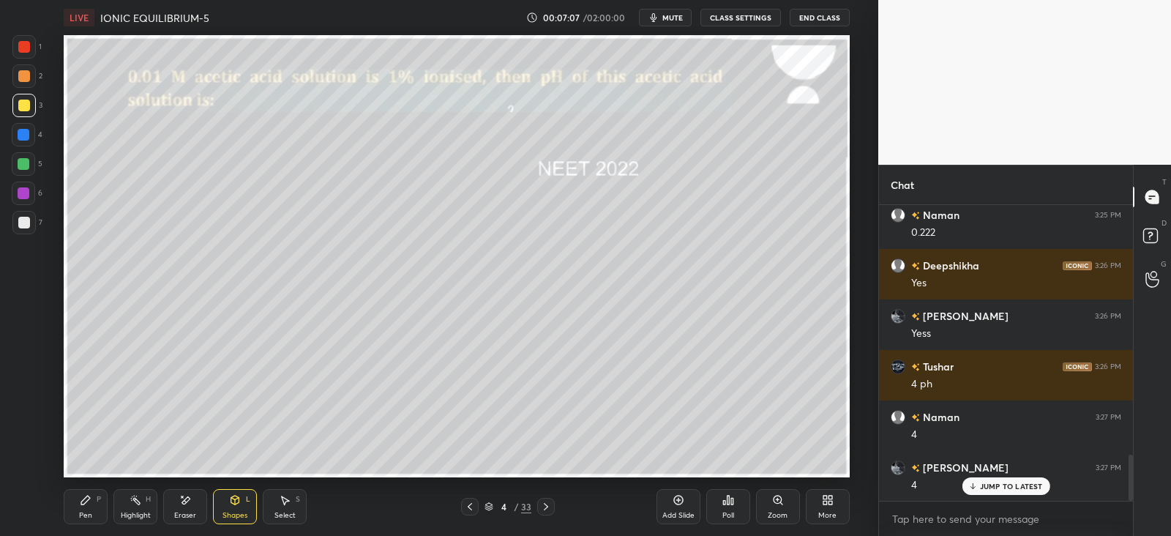
click at [92, 496] on div "Pen P" at bounding box center [86, 506] width 44 height 35
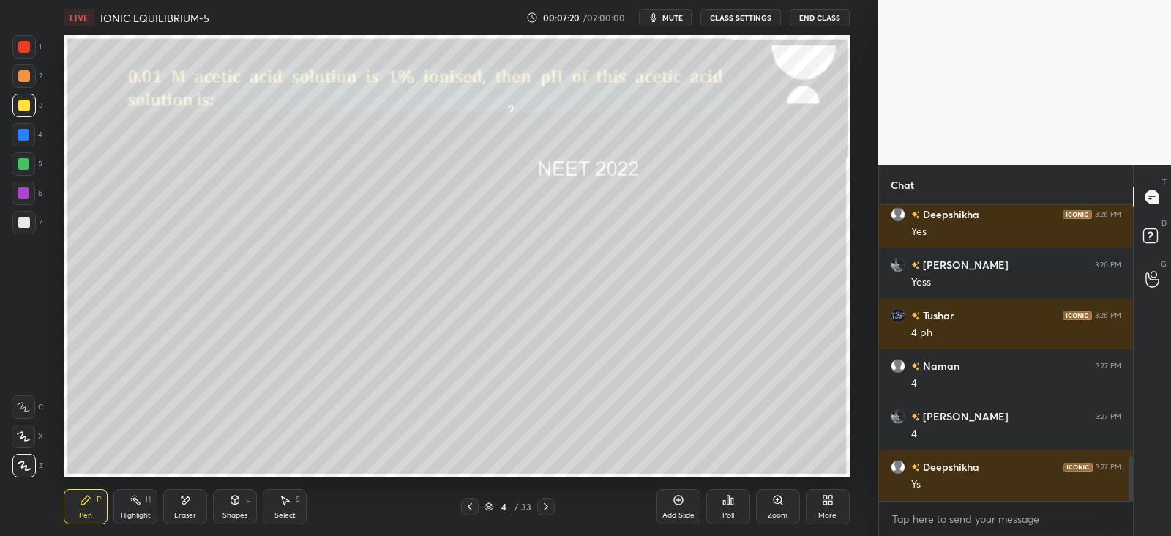
click at [548, 504] on icon at bounding box center [546, 507] width 12 height 12
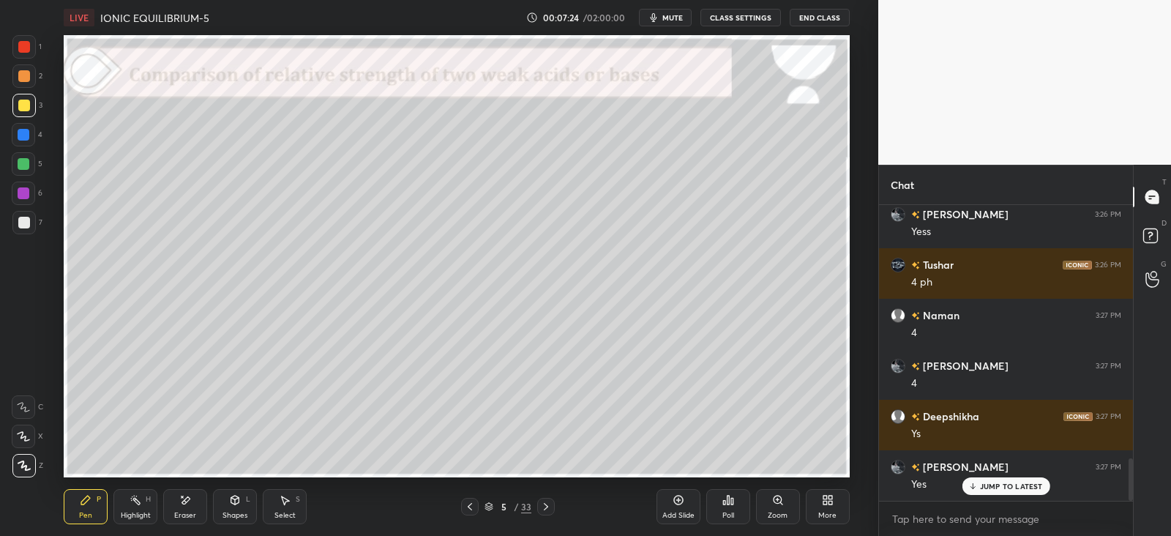
scroll to position [1762, 0]
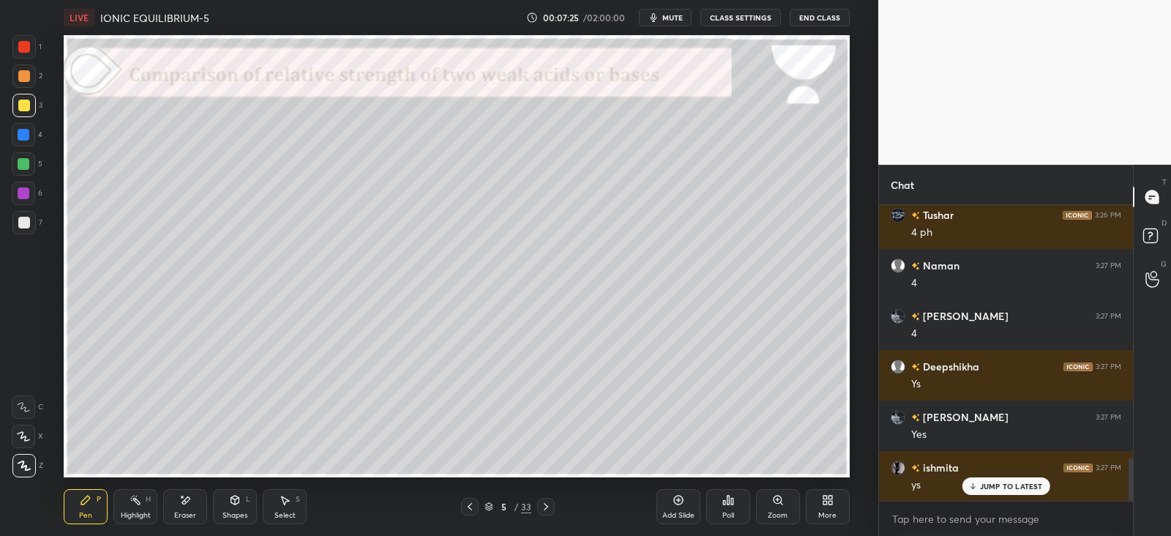
click at [244, 504] on div "Shapes L" at bounding box center [235, 506] width 44 height 35
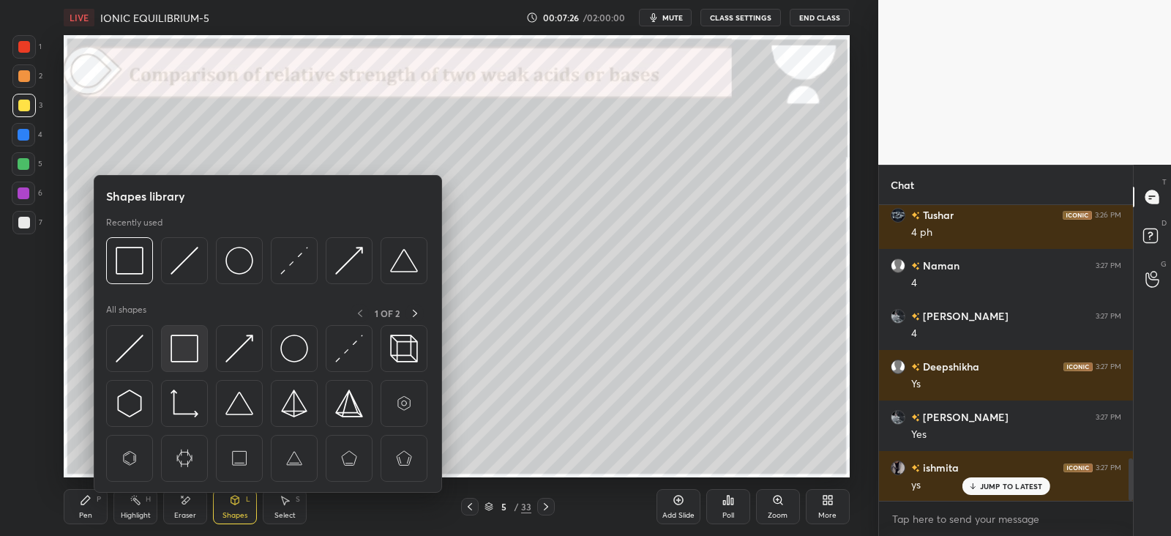
click at [190, 353] on img at bounding box center [185, 349] width 28 height 28
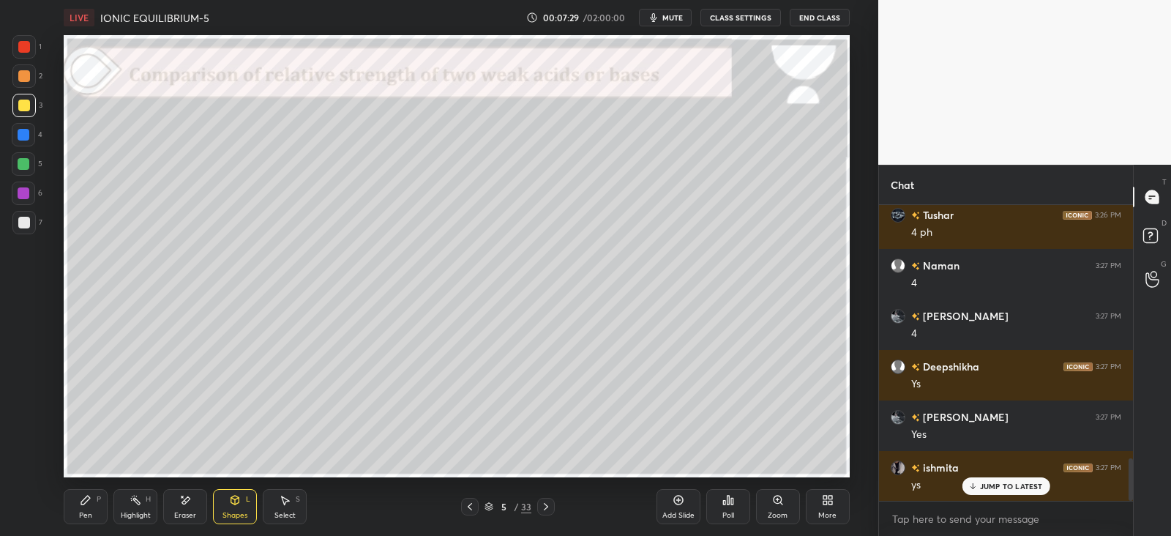
click at [95, 509] on div "Pen P" at bounding box center [86, 506] width 44 height 35
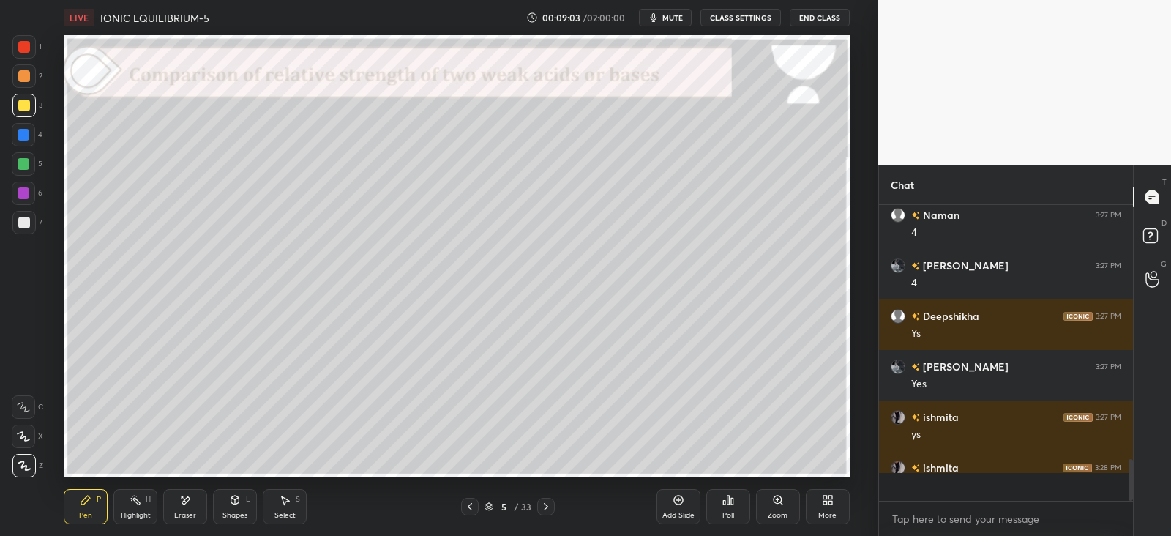
scroll to position [1812, 0]
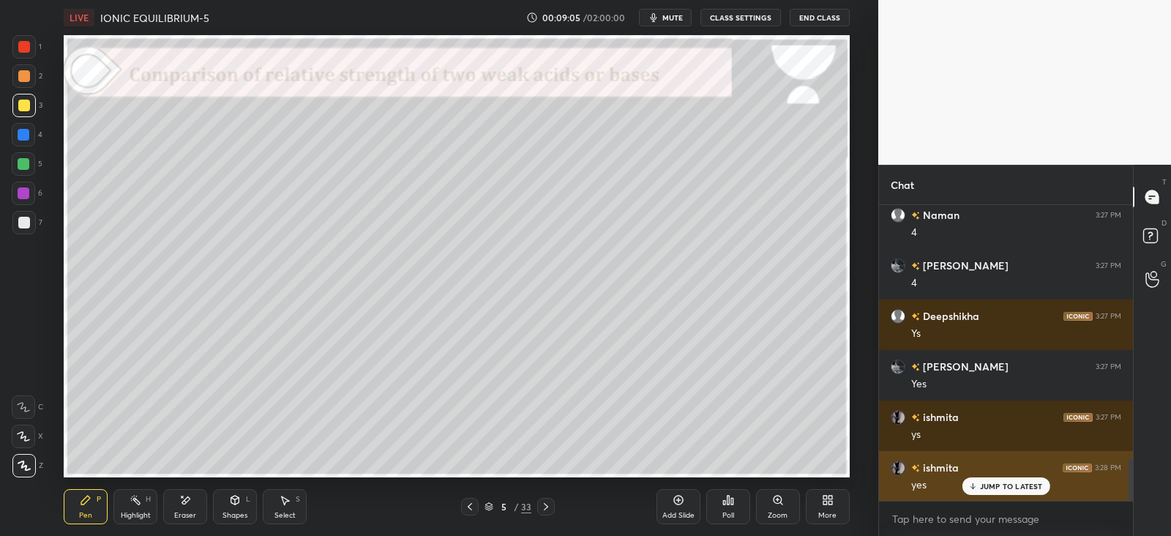
click at [985, 484] on p "JUMP TO LATEST" at bounding box center [1011, 486] width 63 height 9
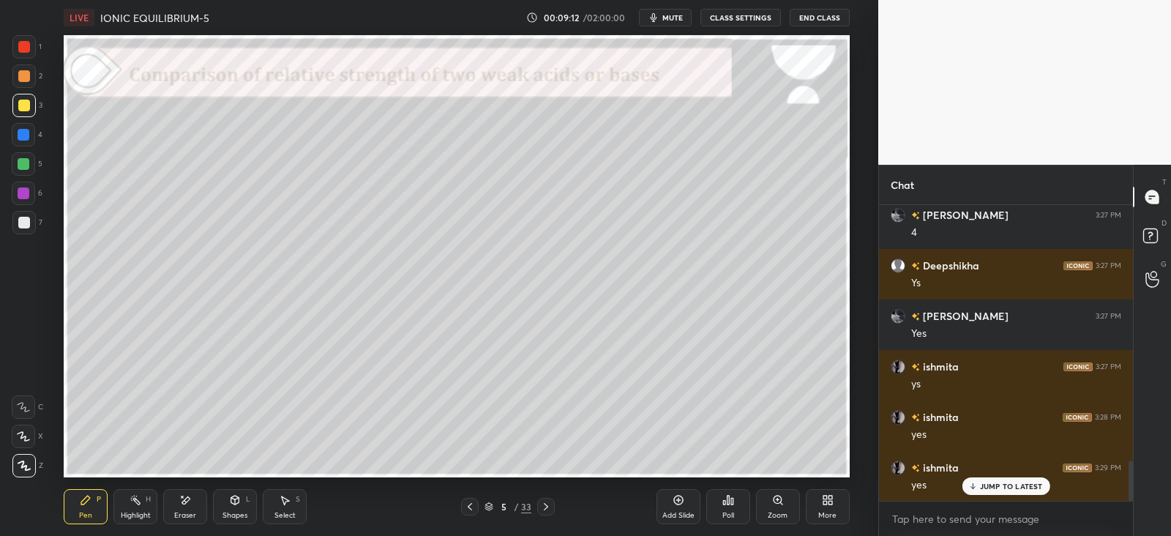
scroll to position [1914, 0]
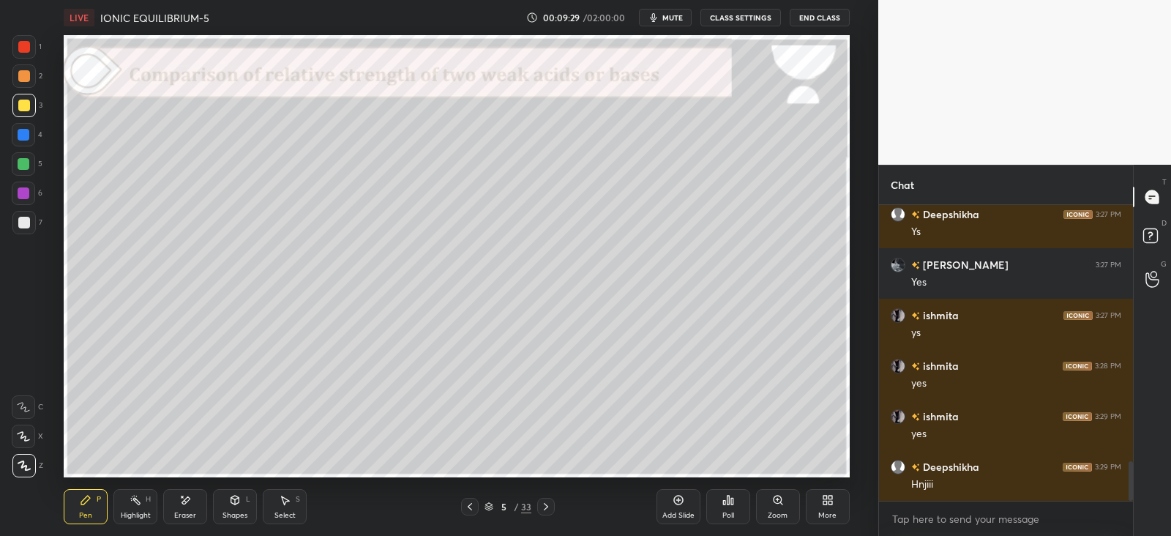
click at [231, 496] on icon at bounding box center [235, 500] width 12 height 12
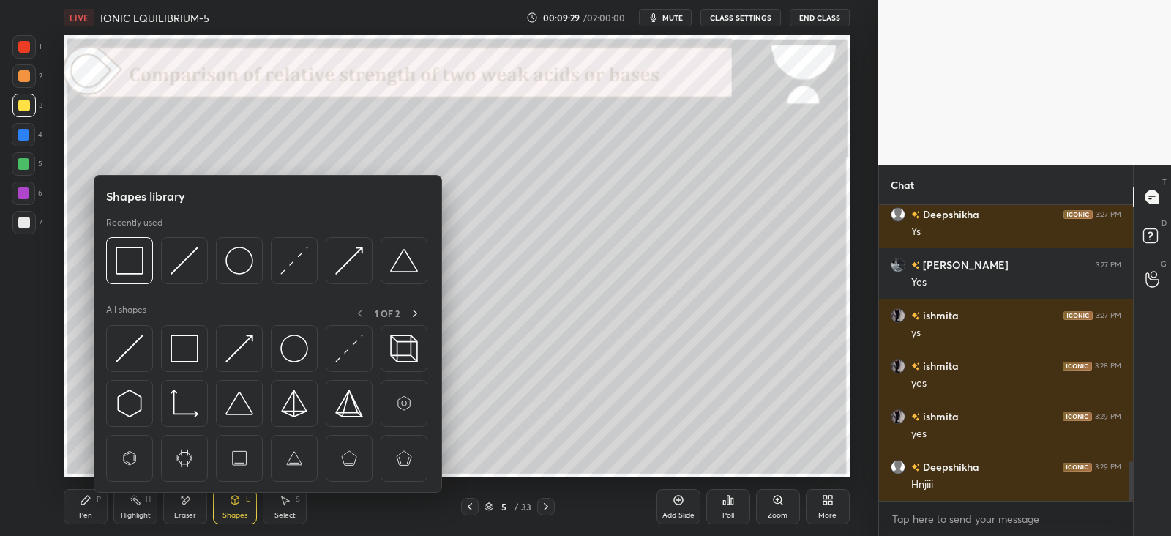
click at [138, 351] on img at bounding box center [130, 349] width 28 height 28
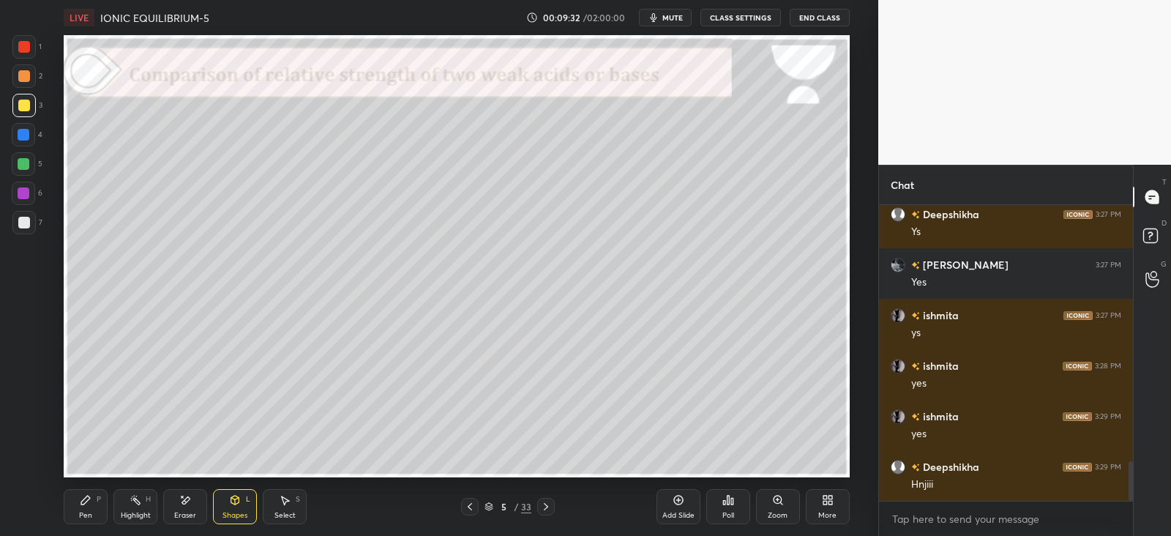
click at [84, 493] on div "Pen P" at bounding box center [86, 506] width 44 height 35
click at [247, 488] on div "Pen P Highlight H Eraser Shapes L Select S 5 / 33 Add Slide Poll Zoom More" at bounding box center [456, 506] width 785 height 59
click at [227, 501] on div "Shapes L" at bounding box center [235, 506] width 44 height 35
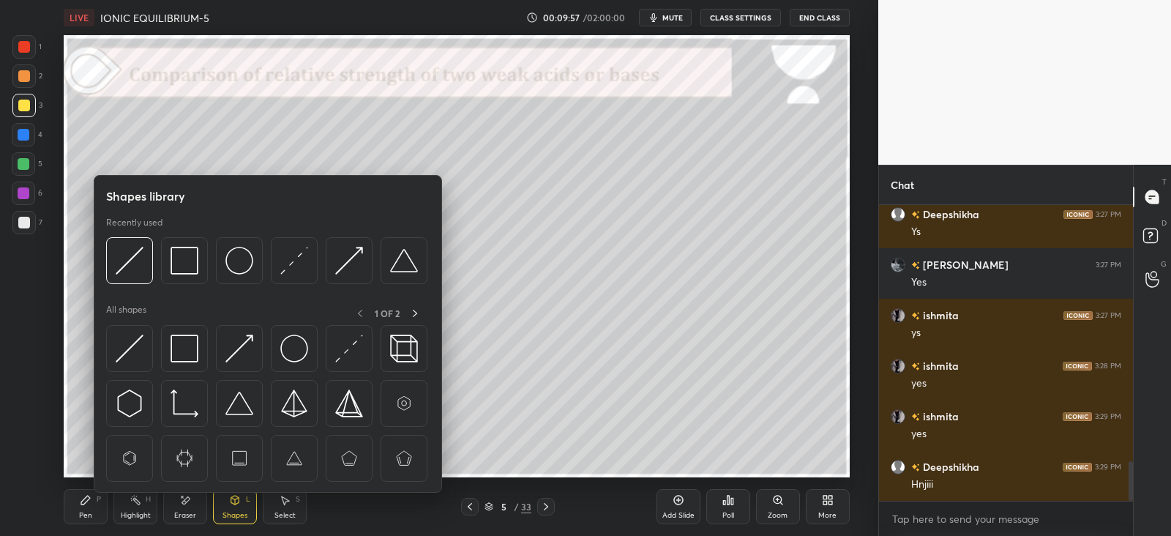
click at [137, 346] on img at bounding box center [130, 349] width 28 height 28
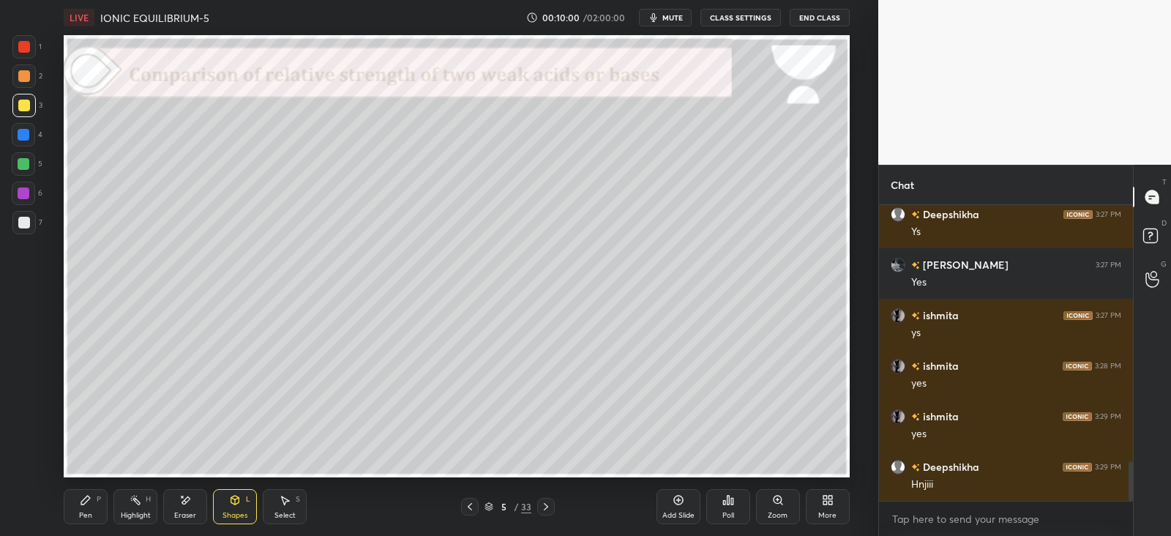
click at [98, 504] on div "Pen P" at bounding box center [86, 506] width 44 height 35
click at [289, 509] on div "Select S" at bounding box center [285, 506] width 44 height 35
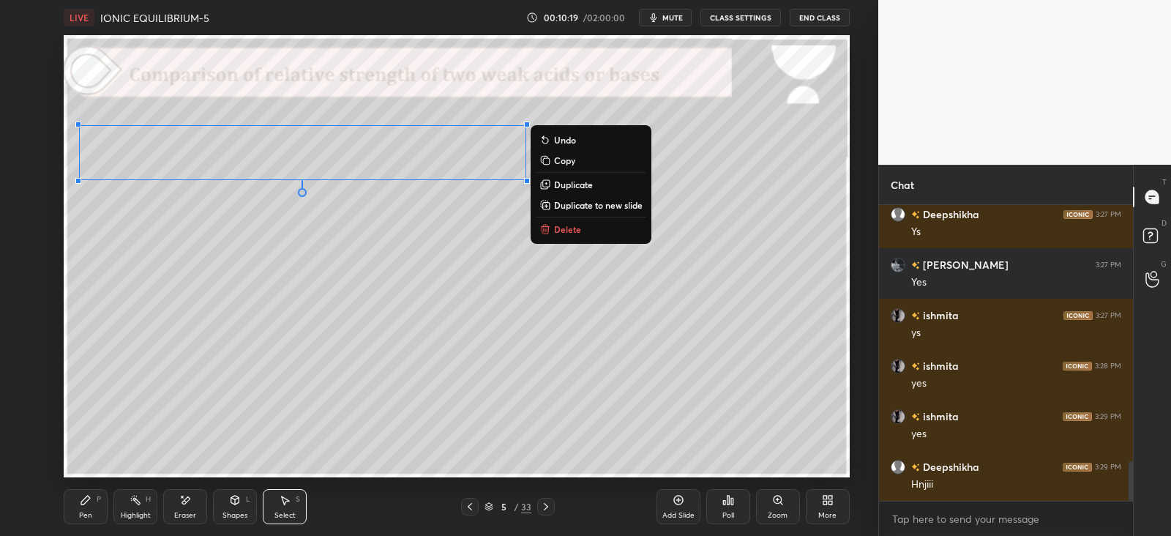
click at [561, 187] on p "Duplicate" at bounding box center [573, 185] width 39 height 12
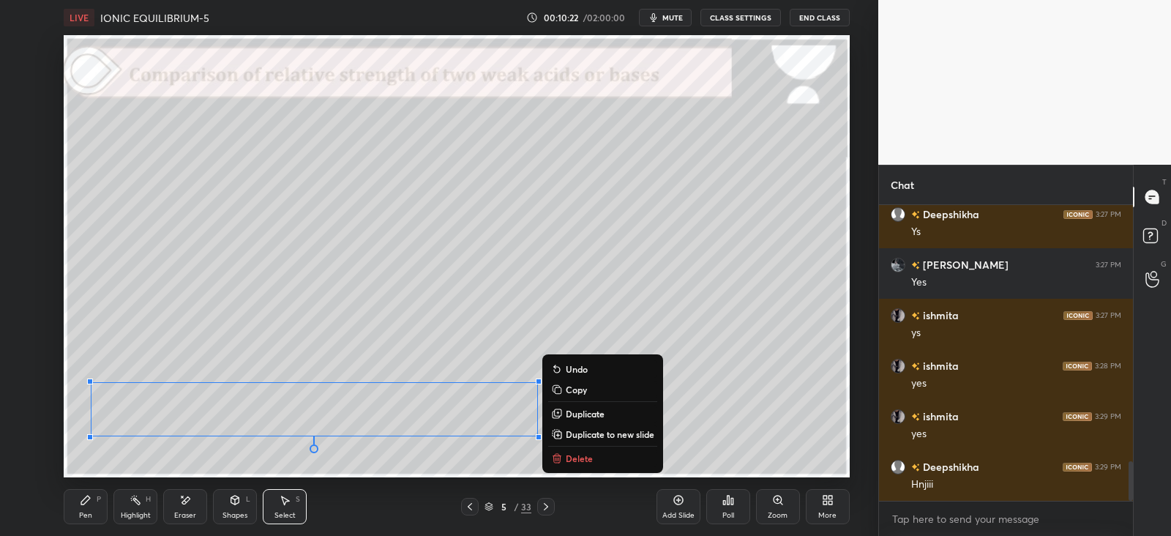
click at [190, 501] on icon at bounding box center [185, 500] width 12 height 12
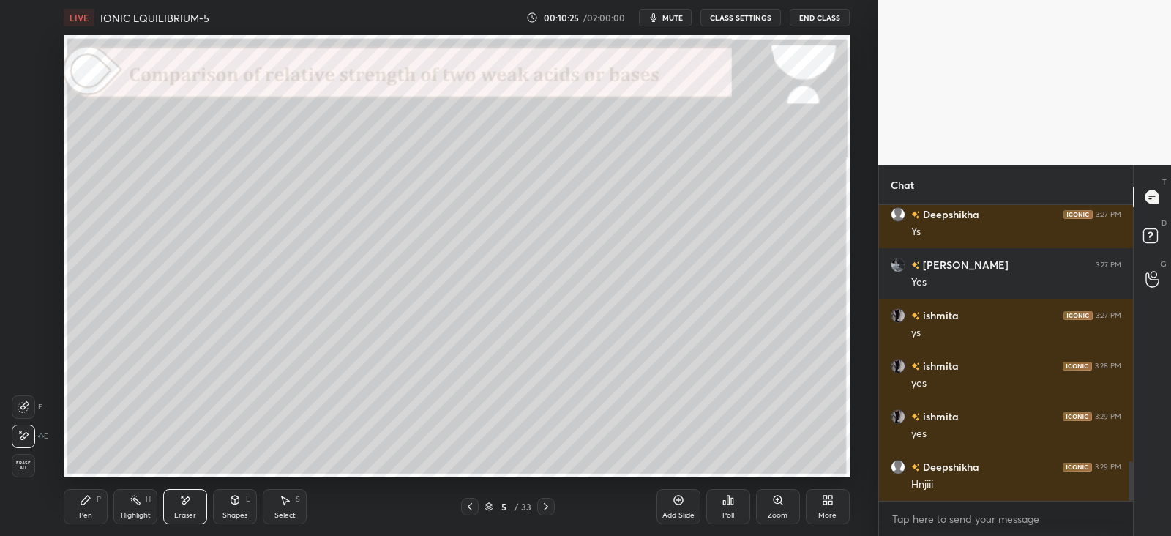
click at [106, 497] on div "Pen P" at bounding box center [86, 506] width 44 height 35
click at [184, 503] on icon at bounding box center [186, 499] width 8 height 7
click at [95, 497] on div "Pen P" at bounding box center [86, 506] width 44 height 35
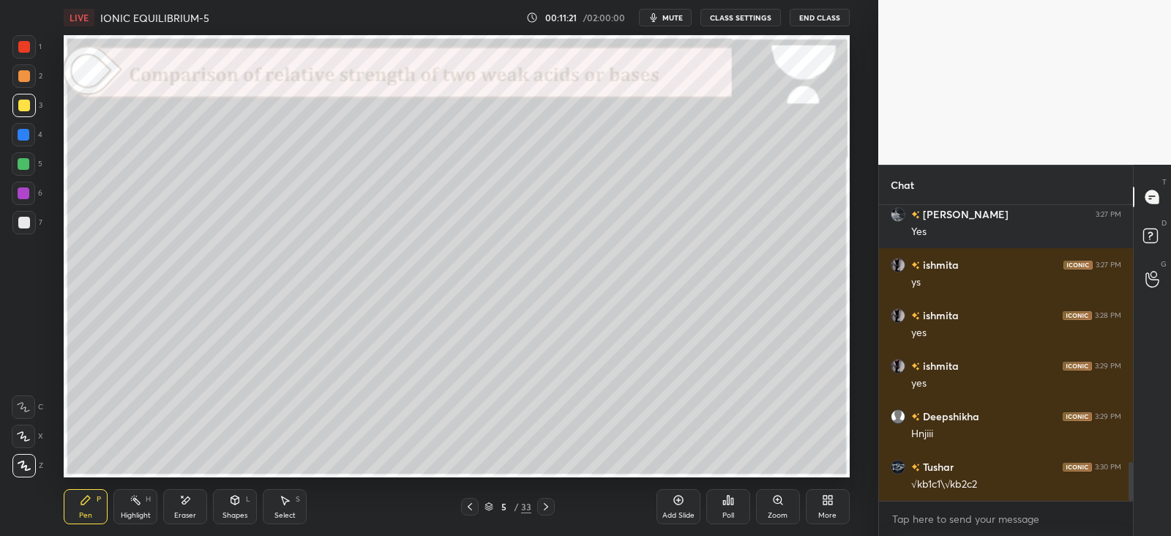
click at [283, 507] on div "Select S" at bounding box center [285, 506] width 44 height 35
click at [244, 507] on div "Shapes L" at bounding box center [235, 506] width 44 height 35
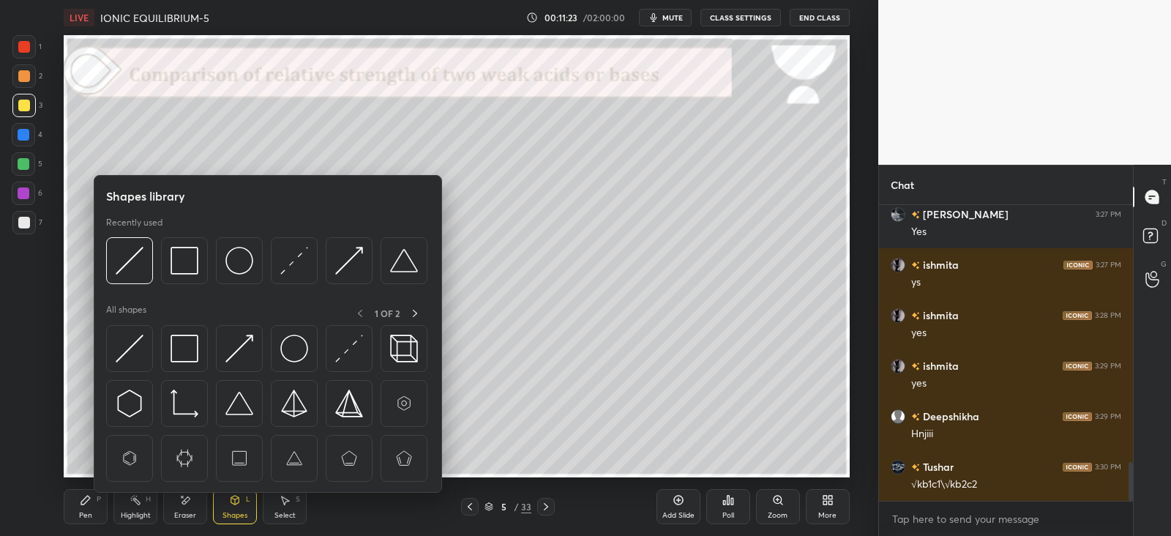
click at [203, 342] on div at bounding box center [184, 348] width 47 height 47
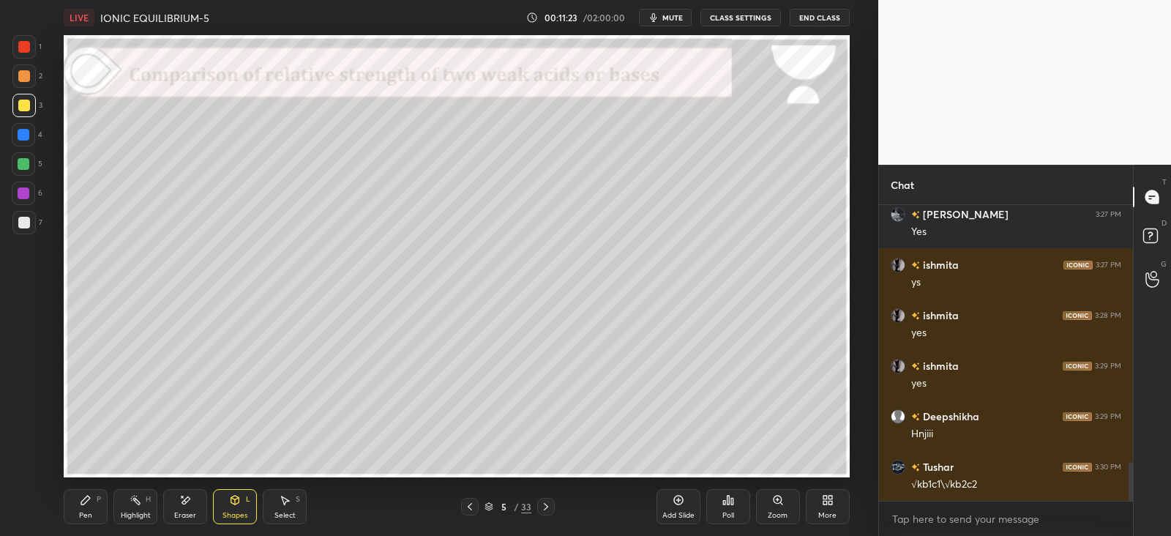
click at [22, 162] on div at bounding box center [24, 164] width 12 height 12
click at [92, 498] on div "Pen P" at bounding box center [86, 506] width 44 height 35
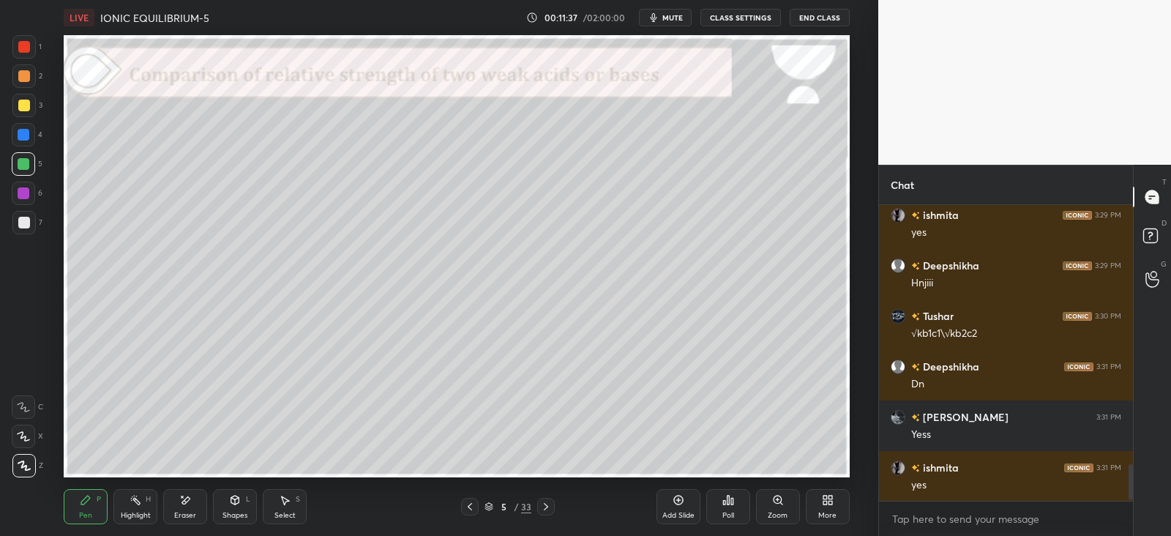
scroll to position [2167, 0]
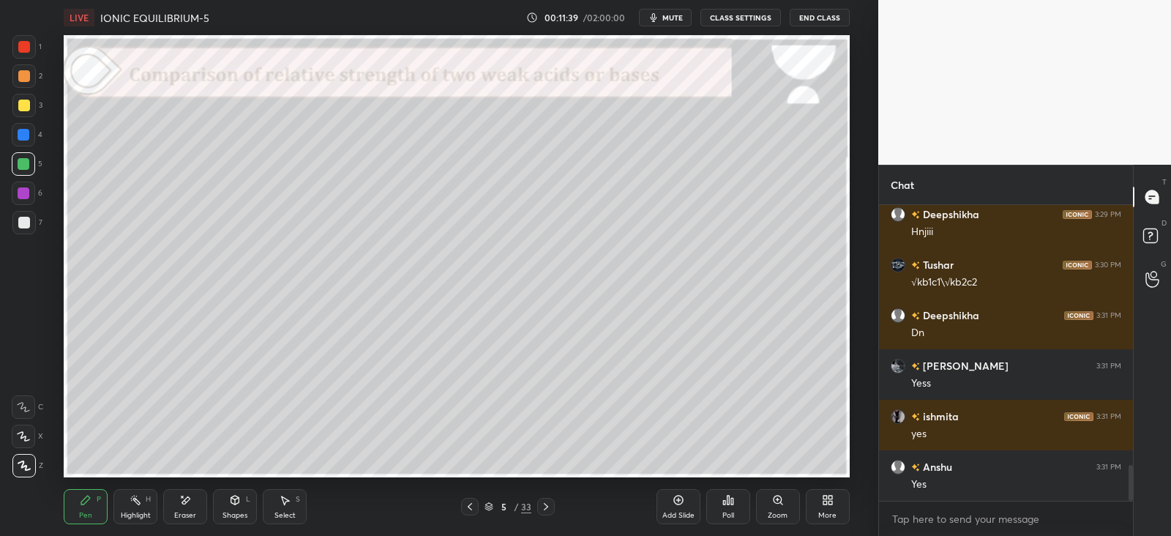
click at [543, 505] on icon at bounding box center [546, 507] width 12 height 12
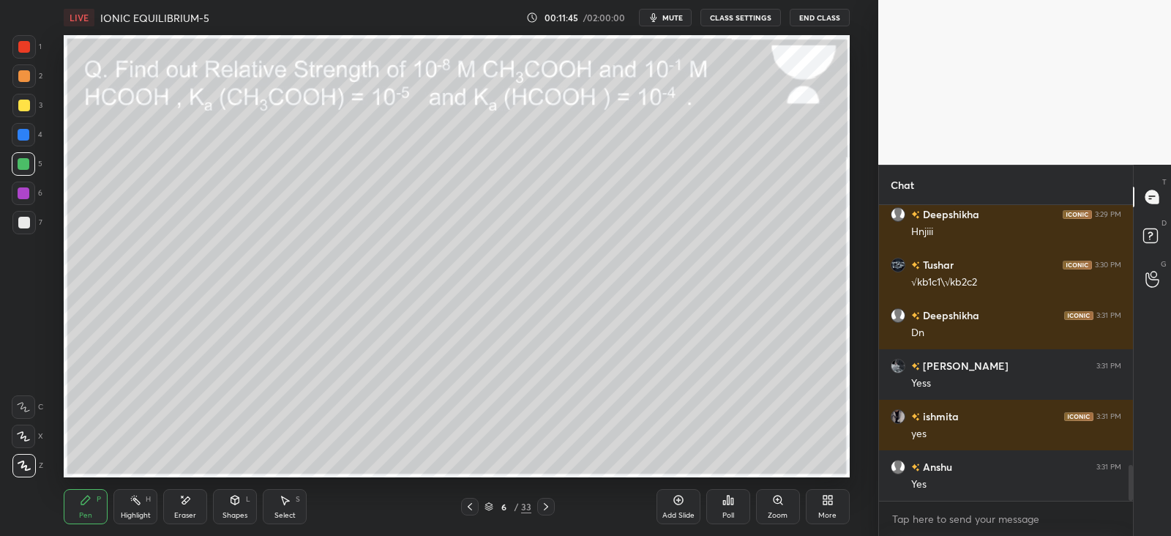
click at [251, 499] on div "Shapes L" at bounding box center [235, 506] width 44 height 35
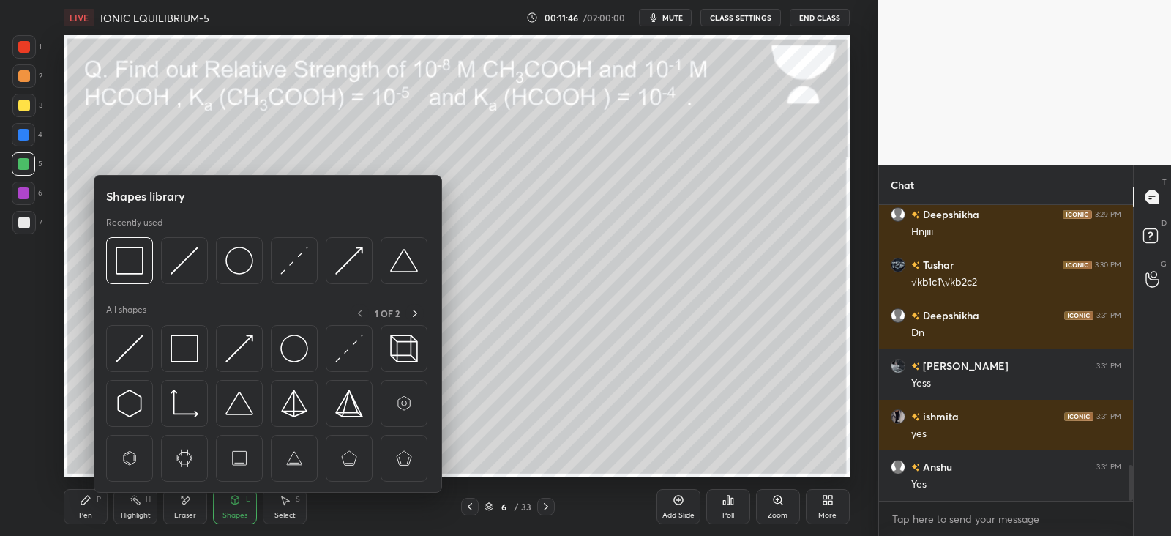
click at [132, 346] on img at bounding box center [130, 349] width 28 height 28
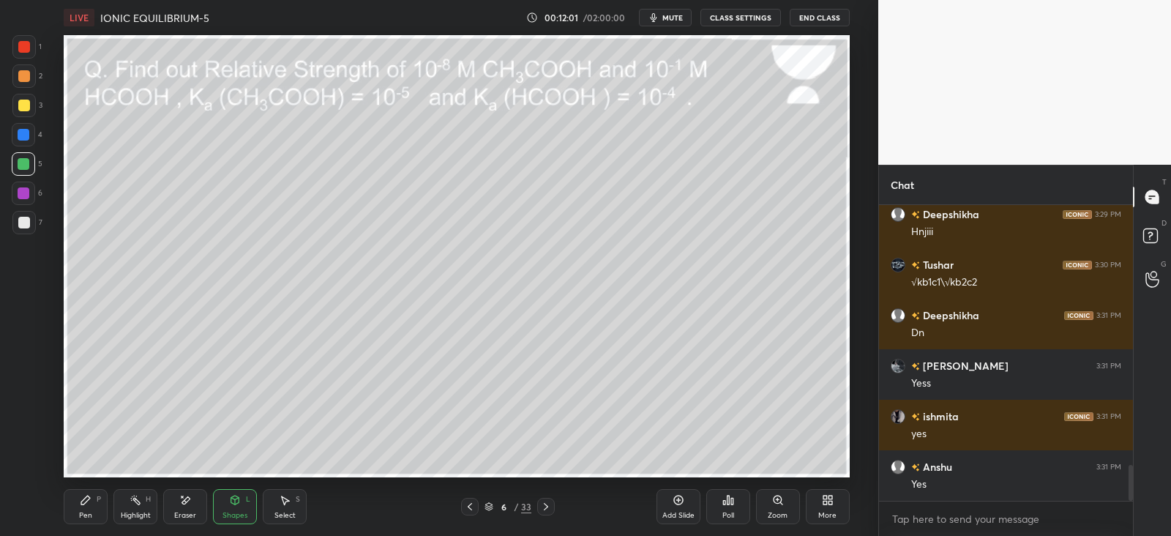
click at [105, 503] on div "Pen P" at bounding box center [86, 506] width 44 height 35
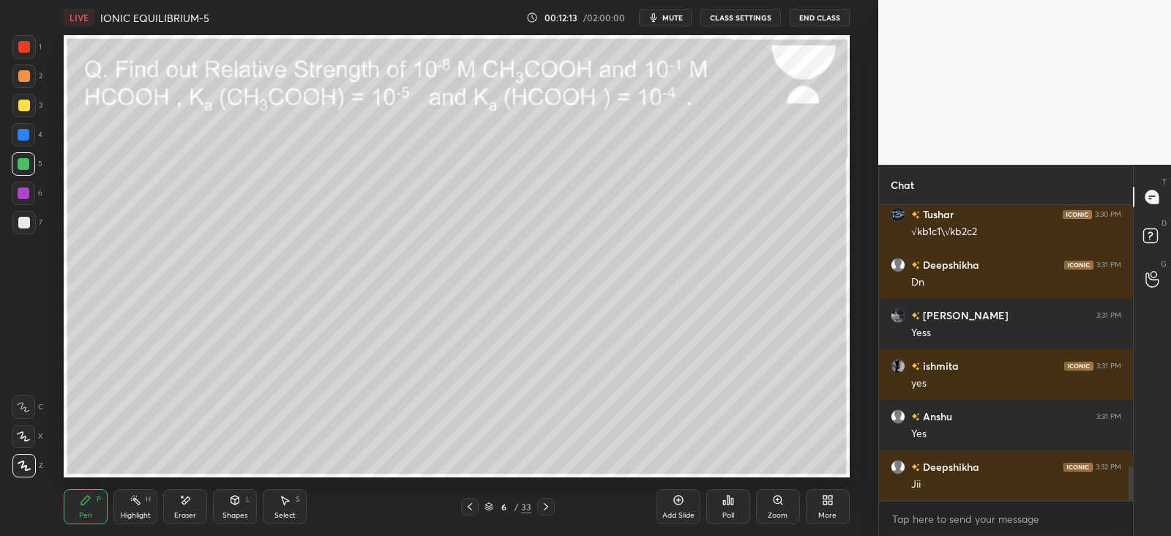
scroll to position [2267, 0]
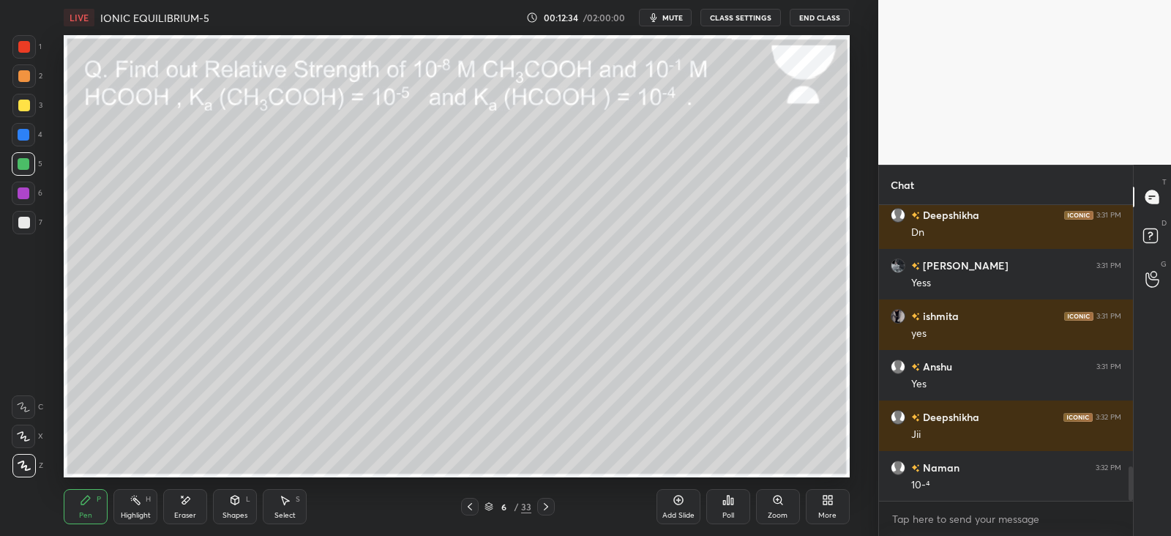
click at [242, 512] on div "Shapes" at bounding box center [235, 515] width 25 height 7
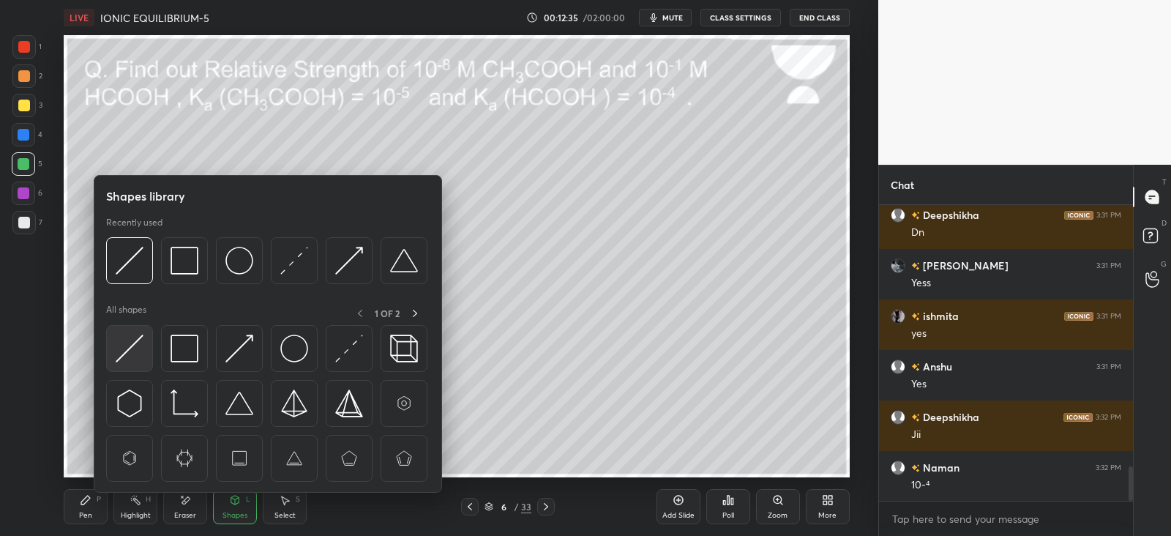
click at [136, 341] on img at bounding box center [130, 349] width 28 height 28
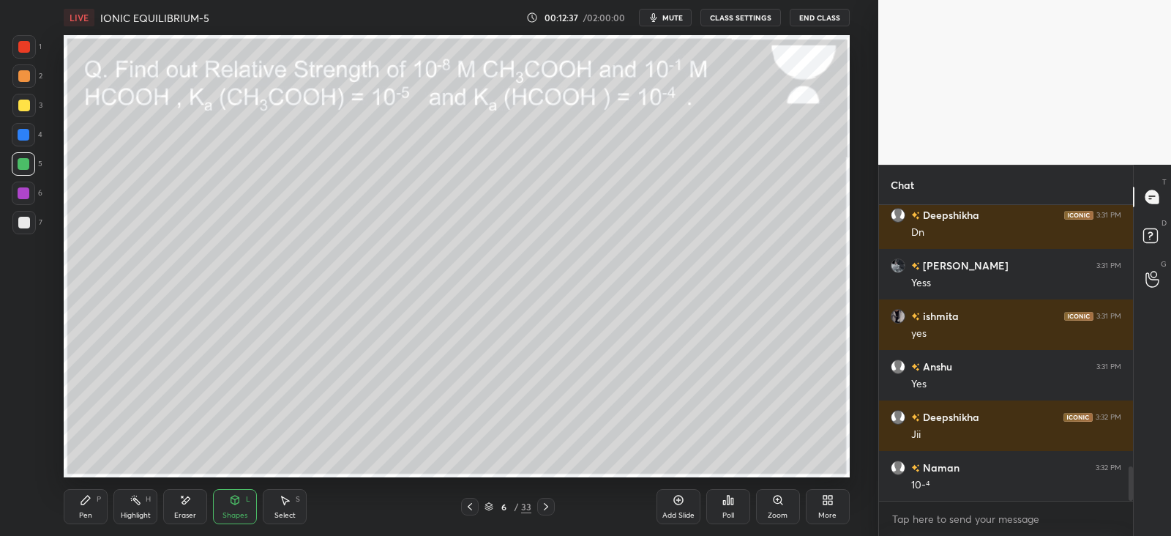
click at [95, 497] on div "Pen P" at bounding box center [86, 506] width 44 height 35
click at [236, 512] on div "Shapes" at bounding box center [235, 515] width 25 height 7
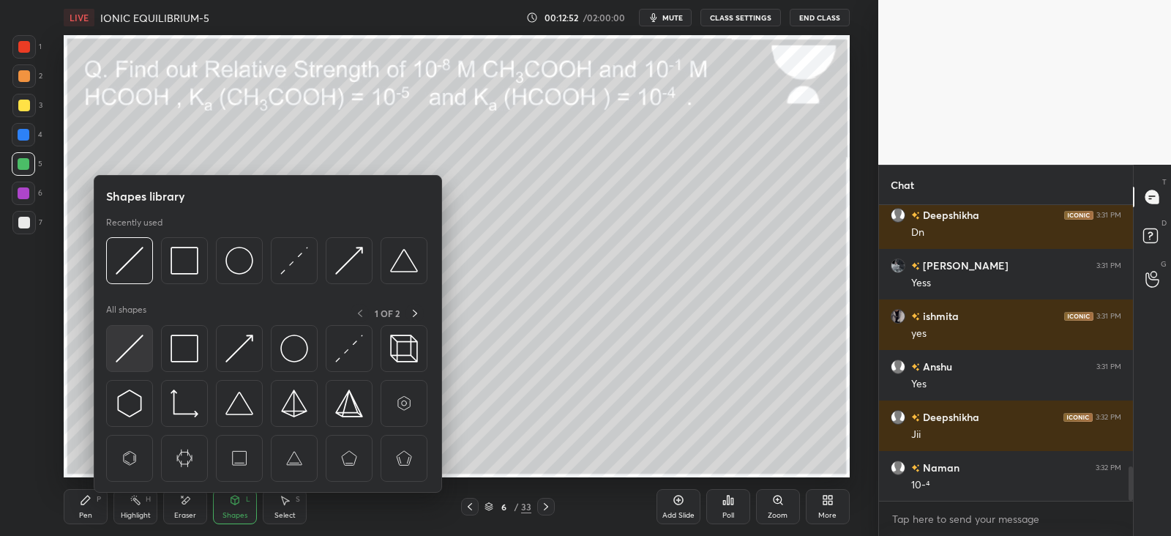
click at [139, 350] on img at bounding box center [130, 349] width 28 height 28
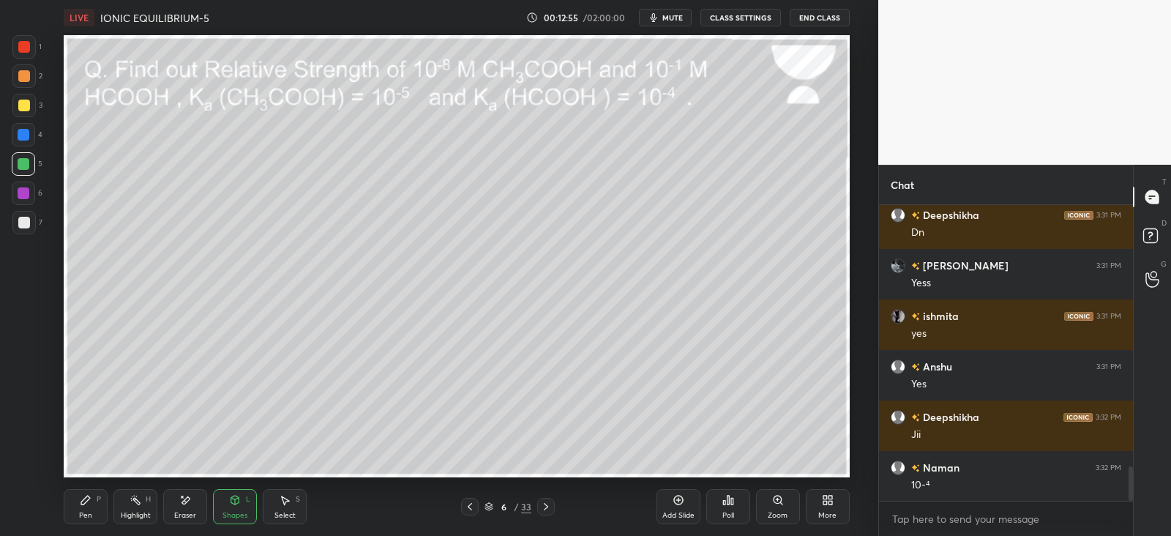
click at [92, 501] on div "Pen P" at bounding box center [86, 506] width 44 height 35
click at [196, 501] on div "Eraser" at bounding box center [185, 506] width 44 height 35
click at [90, 506] on div "Pen P" at bounding box center [86, 506] width 44 height 35
click at [182, 507] on div "Eraser" at bounding box center [185, 506] width 44 height 35
click at [92, 504] on div "Pen P" at bounding box center [86, 506] width 44 height 35
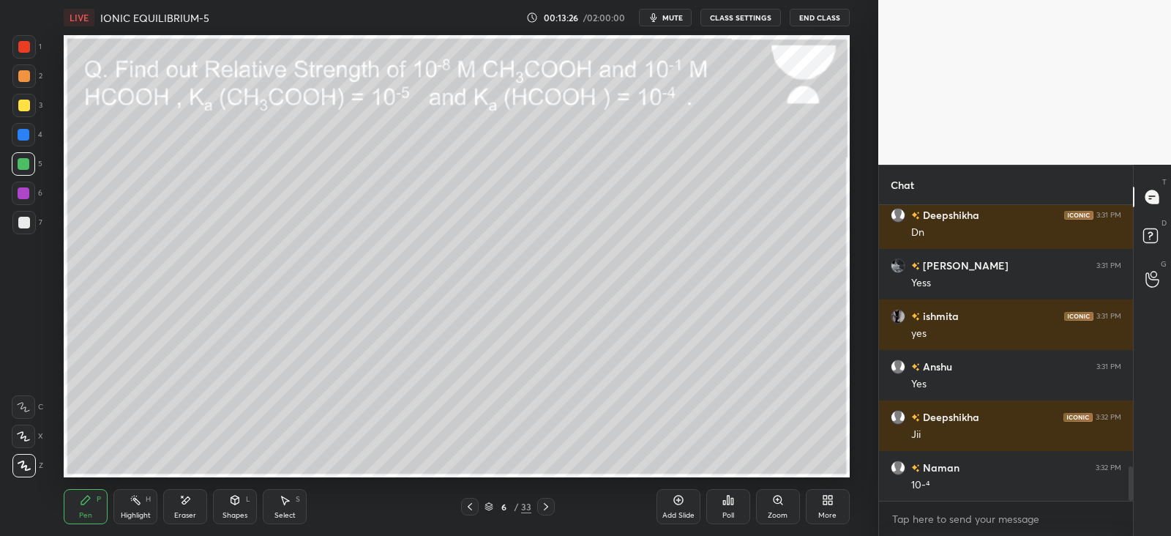
click at [238, 504] on icon at bounding box center [235, 500] width 12 height 12
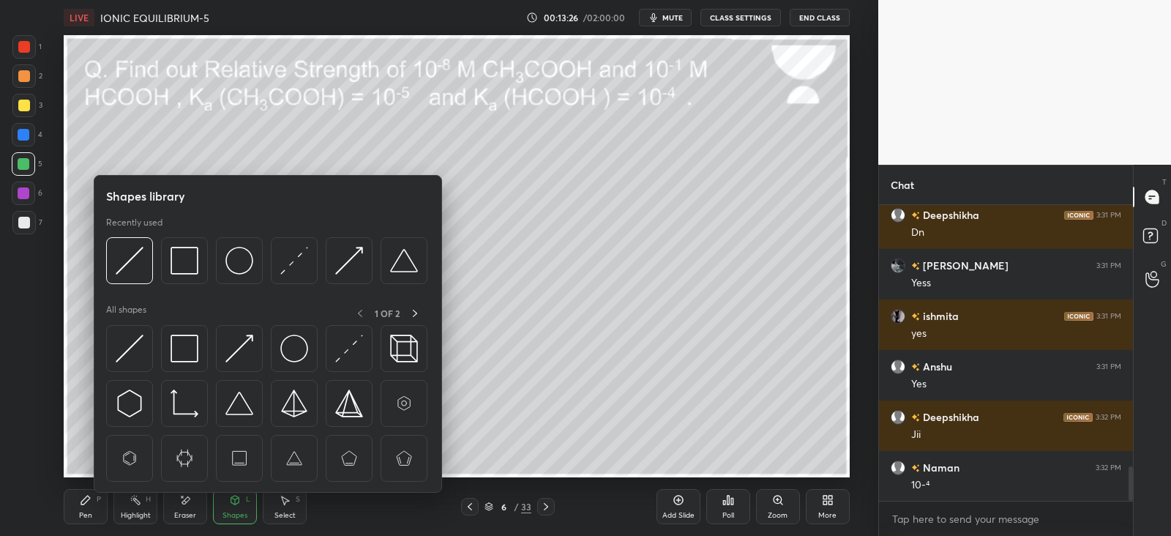
click at [136, 352] on img at bounding box center [130, 349] width 28 height 28
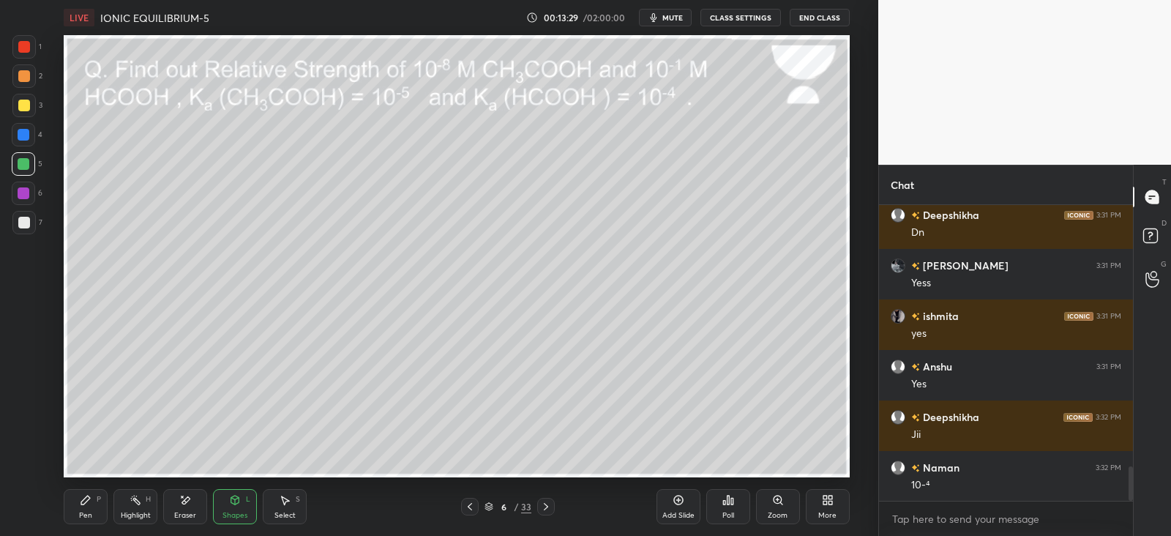
click at [81, 503] on icon at bounding box center [85, 500] width 9 height 9
click at [231, 509] on div "Shapes L" at bounding box center [235, 506] width 44 height 35
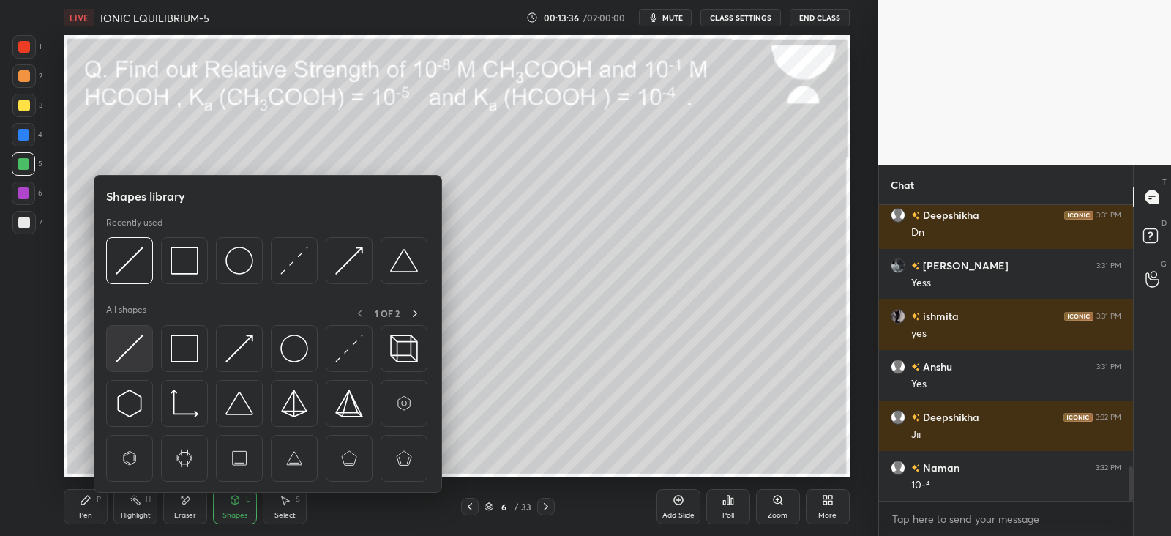
click at [130, 355] on img at bounding box center [130, 349] width 28 height 28
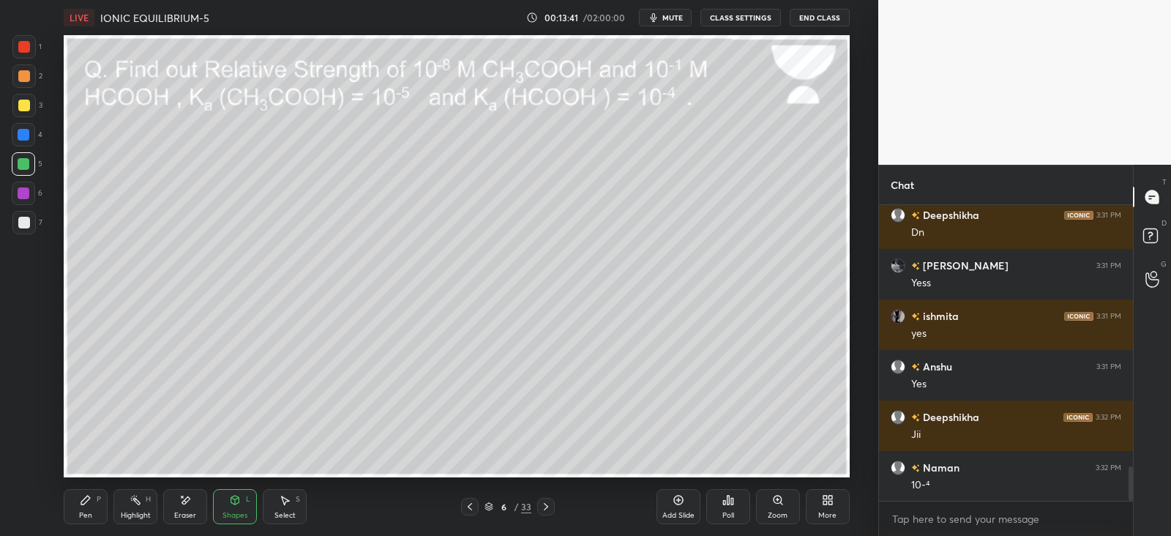
click at [94, 498] on div "Pen P" at bounding box center [86, 506] width 44 height 35
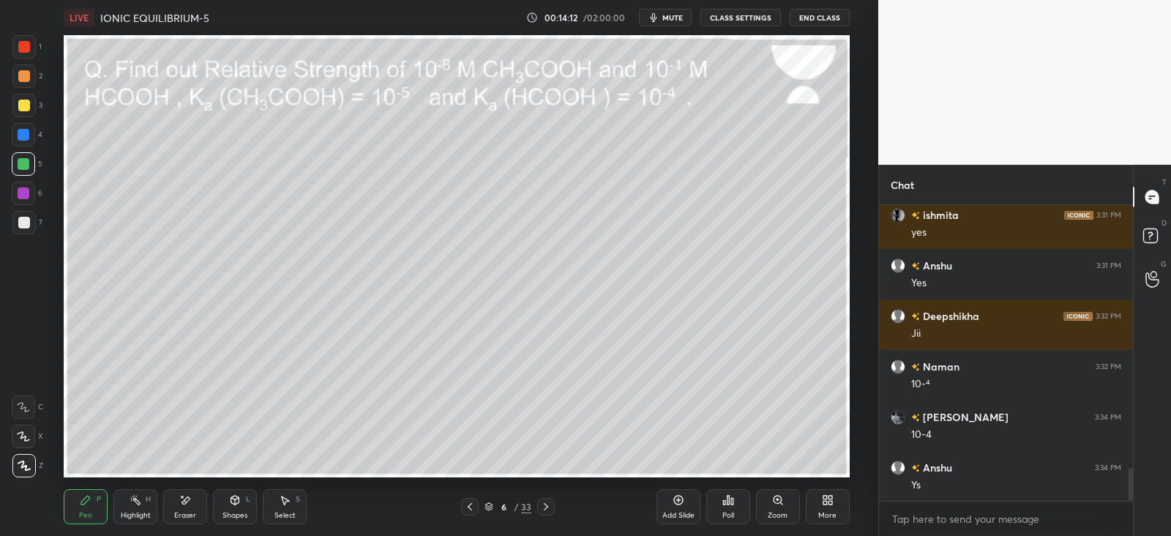
scroll to position [2404, 0]
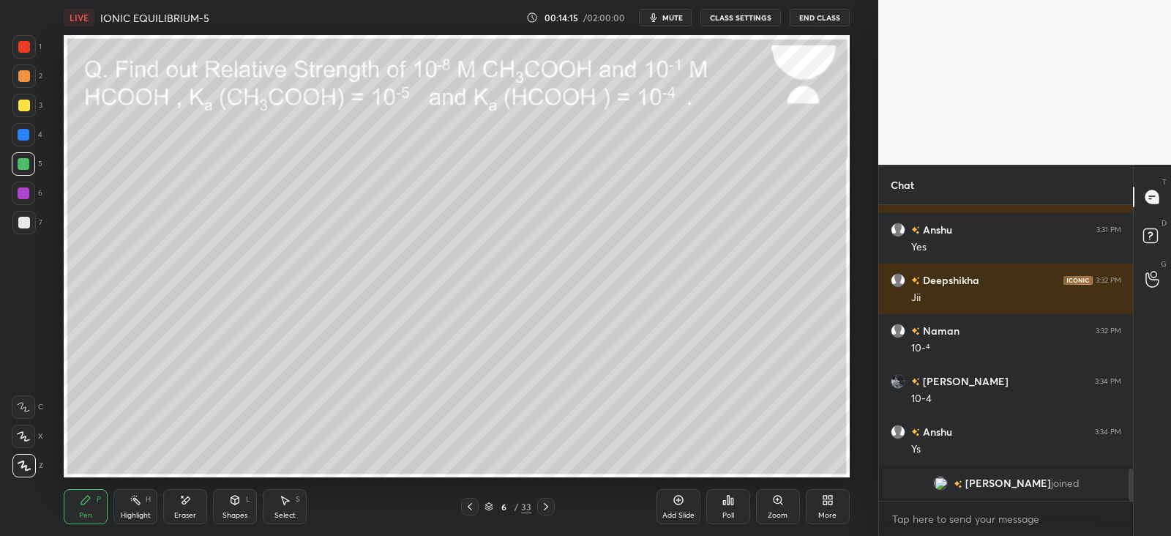
click at [232, 519] on div "Shapes L" at bounding box center [235, 506] width 44 height 35
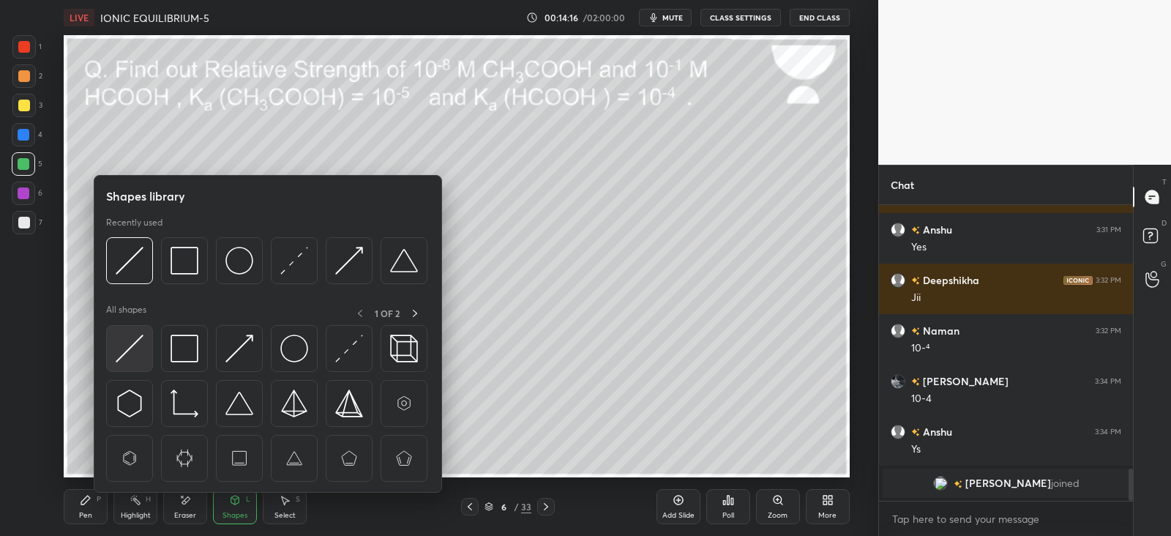
click at [119, 361] on img at bounding box center [130, 349] width 28 height 28
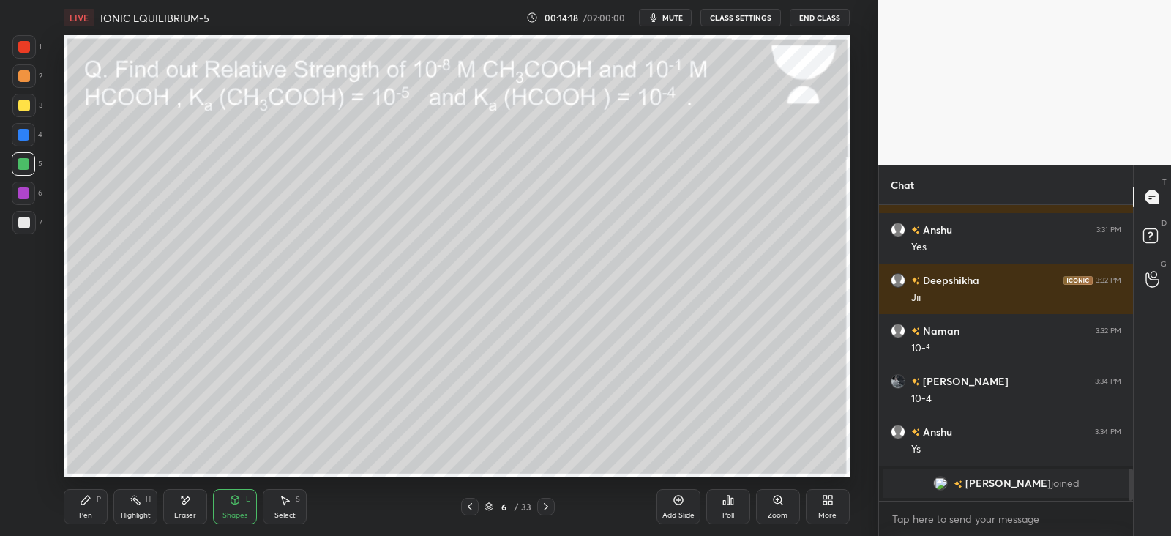
click at [95, 507] on div "Pen P" at bounding box center [86, 506] width 44 height 35
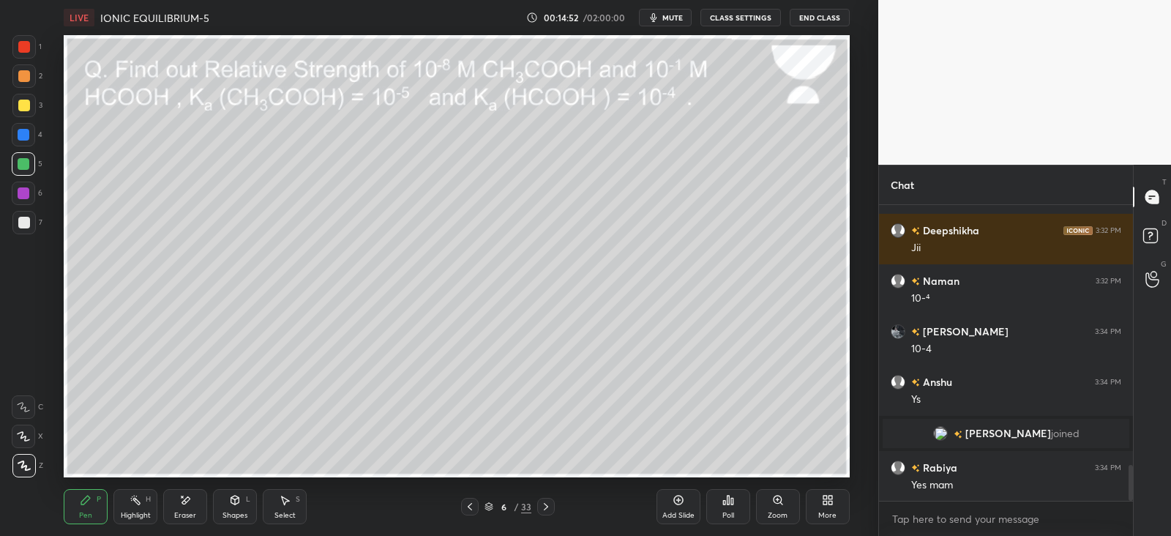
click at [183, 503] on icon at bounding box center [186, 499] width 8 height 7
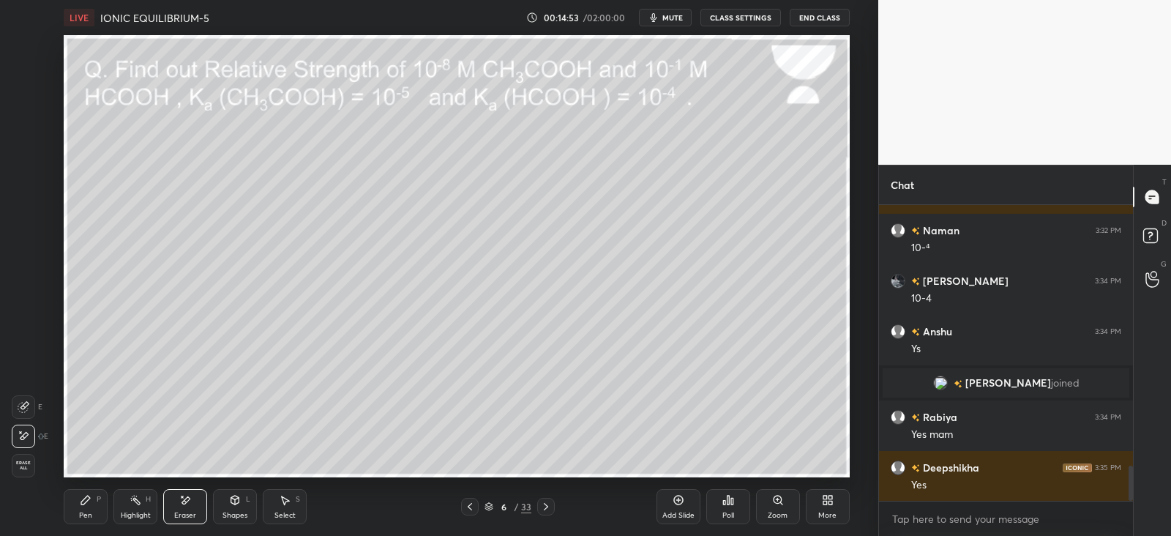
click at [102, 501] on div "Pen P" at bounding box center [86, 506] width 44 height 35
click at [228, 503] on div "Shapes L" at bounding box center [235, 506] width 44 height 35
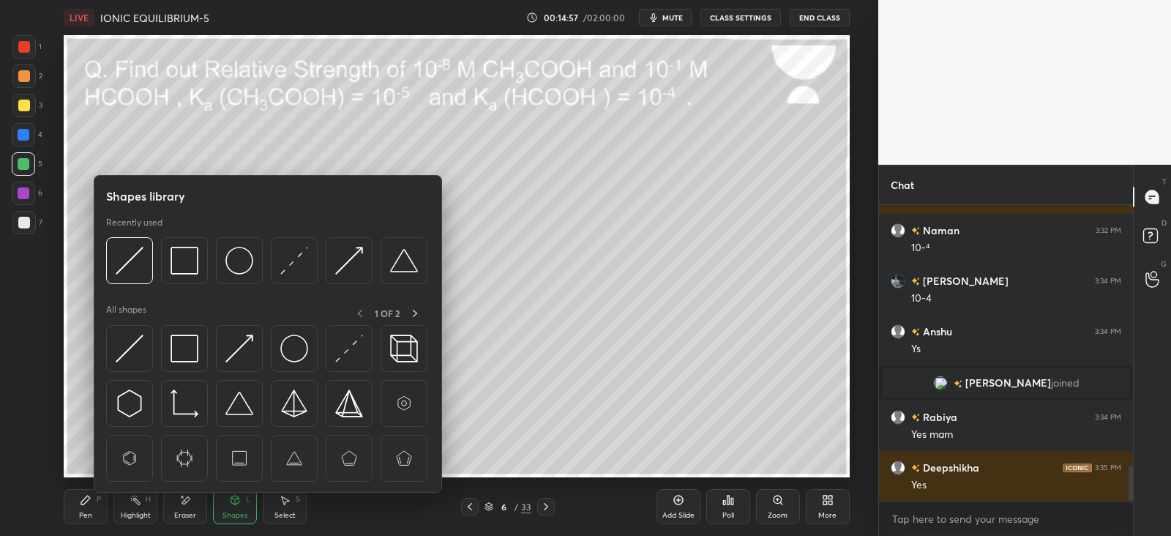
click at [187, 343] on img at bounding box center [185, 349] width 28 height 28
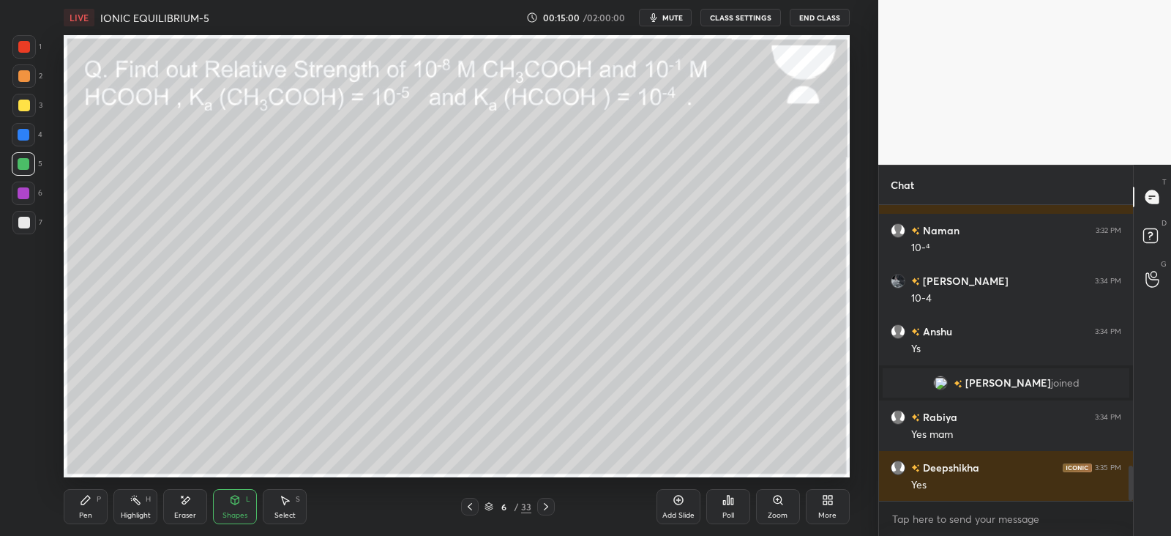
click at [92, 510] on div "Pen P" at bounding box center [86, 506] width 44 height 35
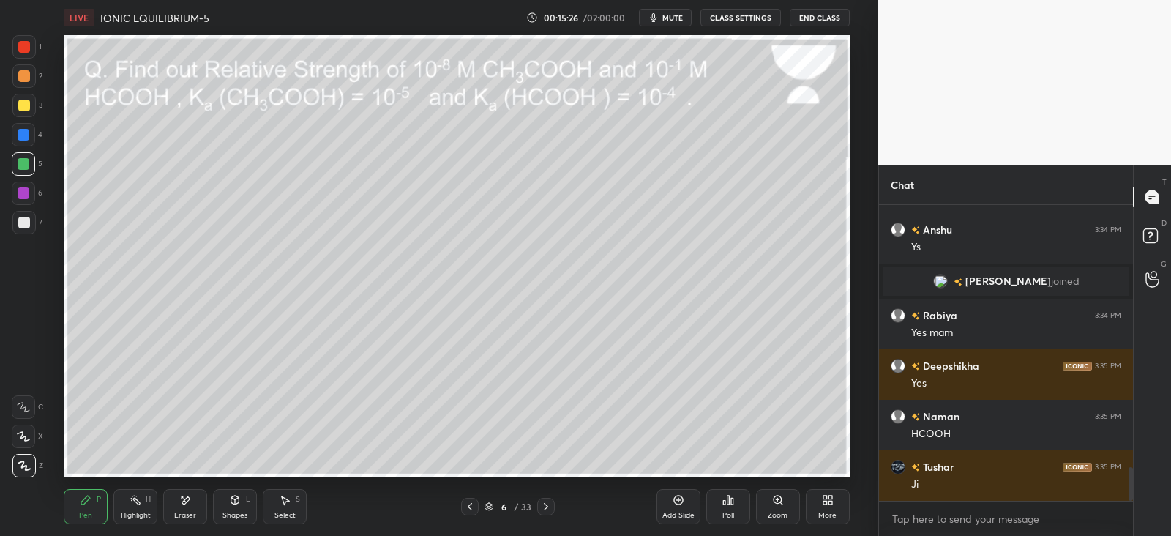
scroll to position [2337, 0]
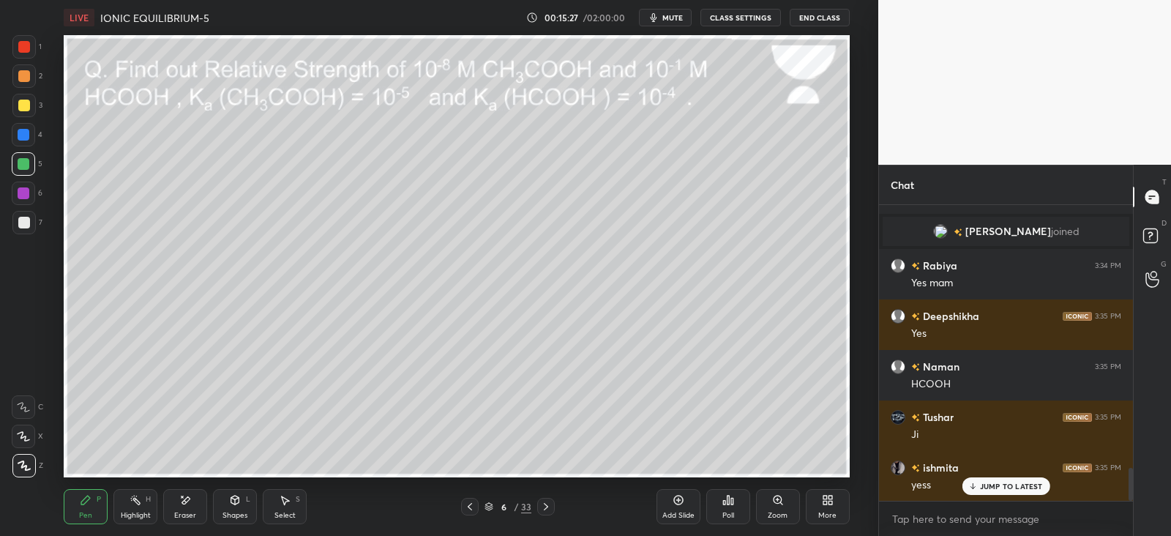
click at [548, 512] on icon at bounding box center [546, 507] width 12 height 12
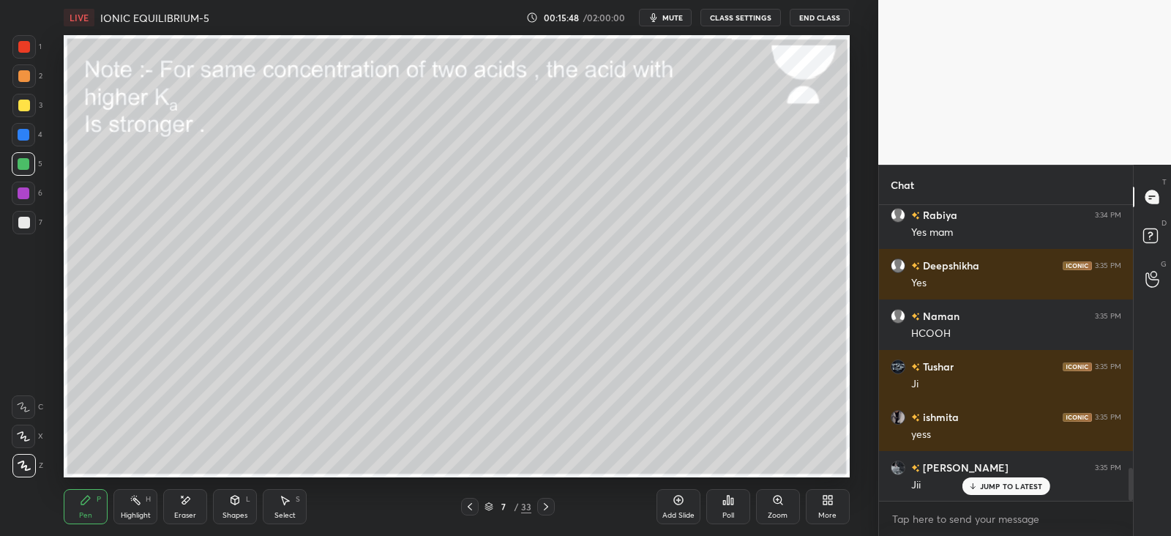
click at [239, 498] on icon at bounding box center [235, 500] width 12 height 12
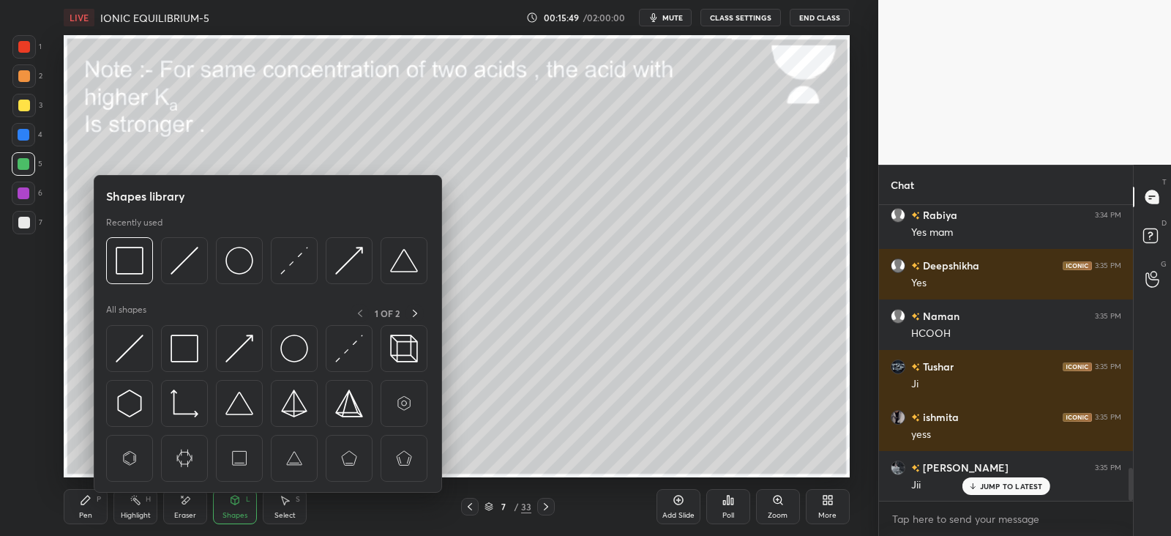
click at [124, 348] on img at bounding box center [130, 349] width 28 height 28
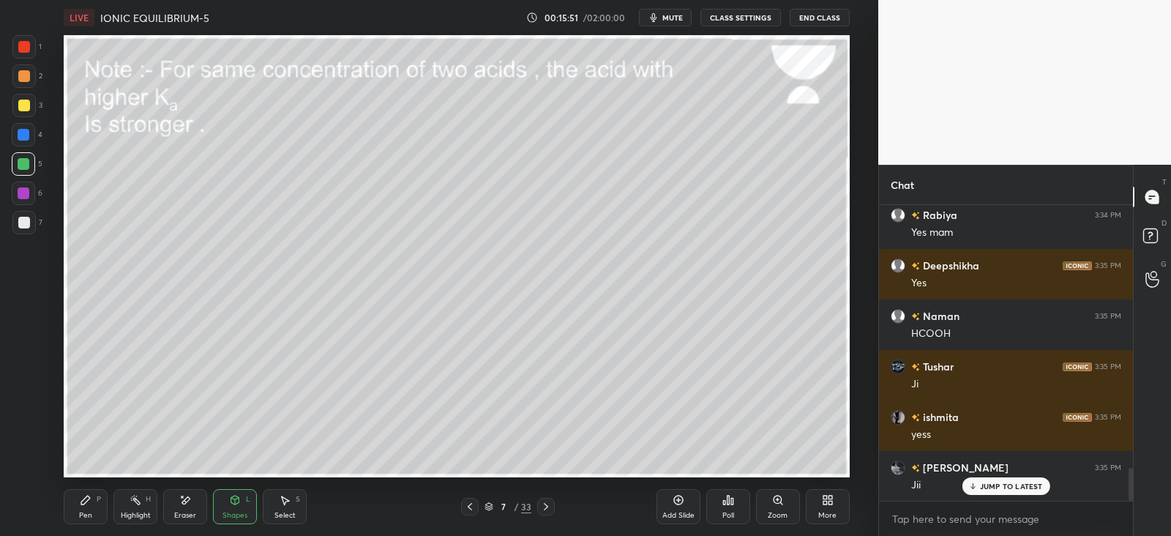
click at [86, 512] on div "Pen" at bounding box center [85, 515] width 13 height 7
click at [245, 495] on div "Shapes L" at bounding box center [235, 506] width 44 height 35
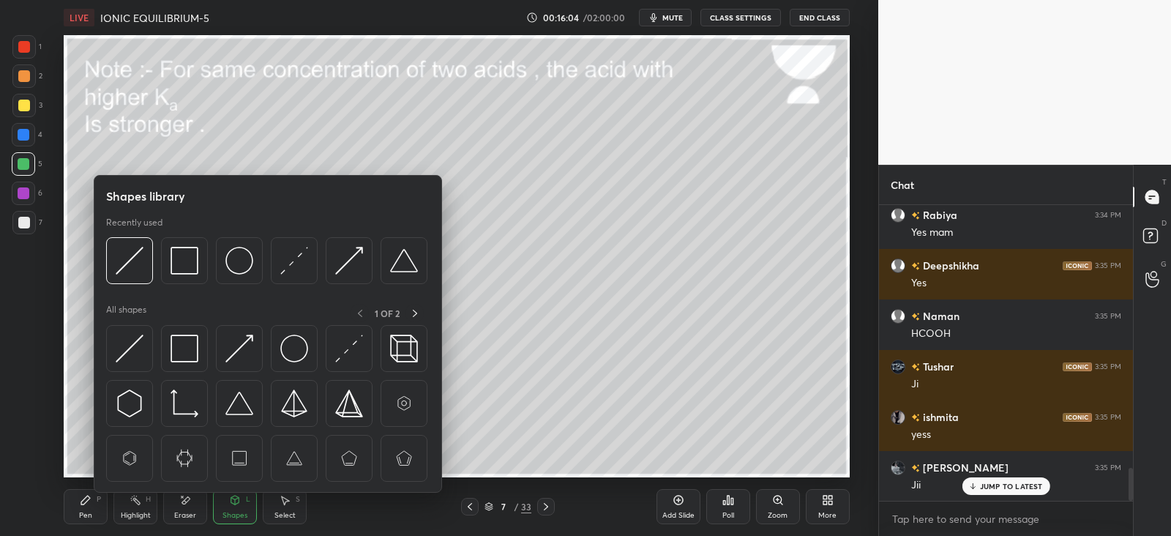
click at [139, 342] on img at bounding box center [130, 349] width 28 height 28
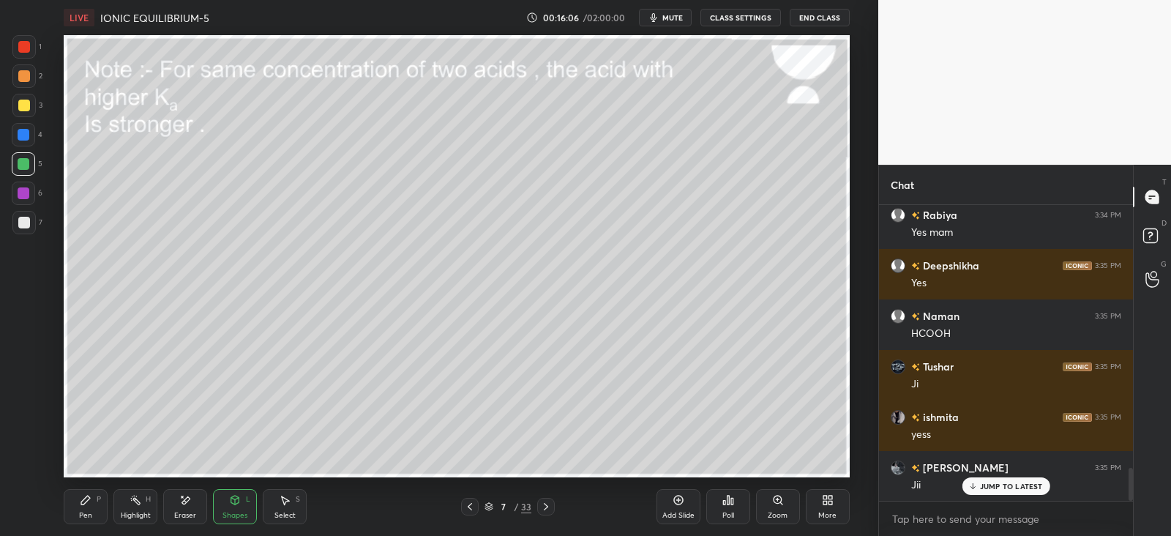
click at [90, 499] on icon at bounding box center [86, 500] width 12 height 12
click at [224, 502] on div "Shapes L" at bounding box center [235, 506] width 44 height 35
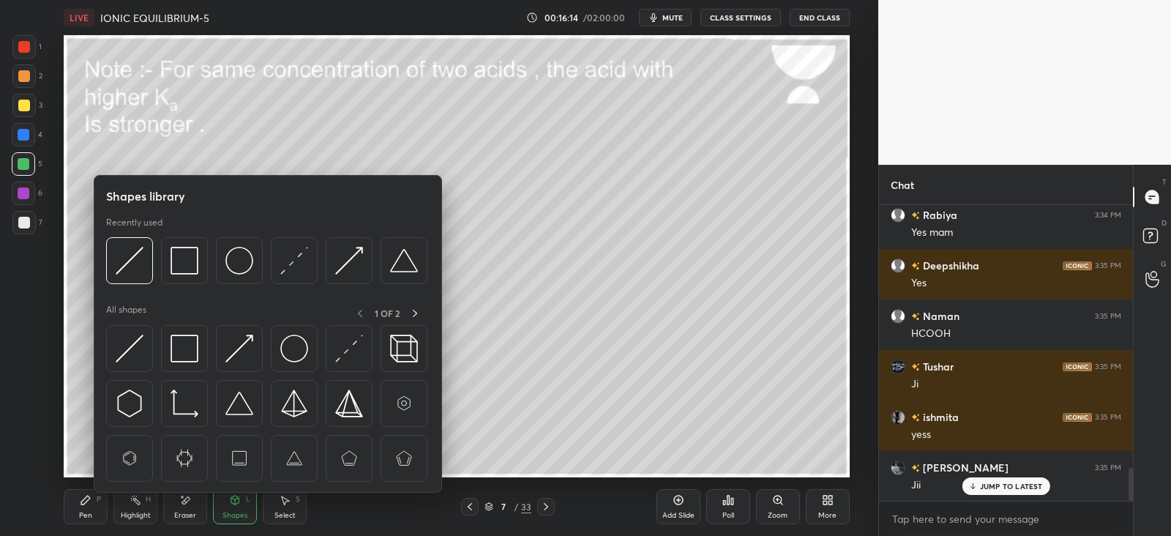
click at [143, 353] on img at bounding box center [130, 349] width 28 height 28
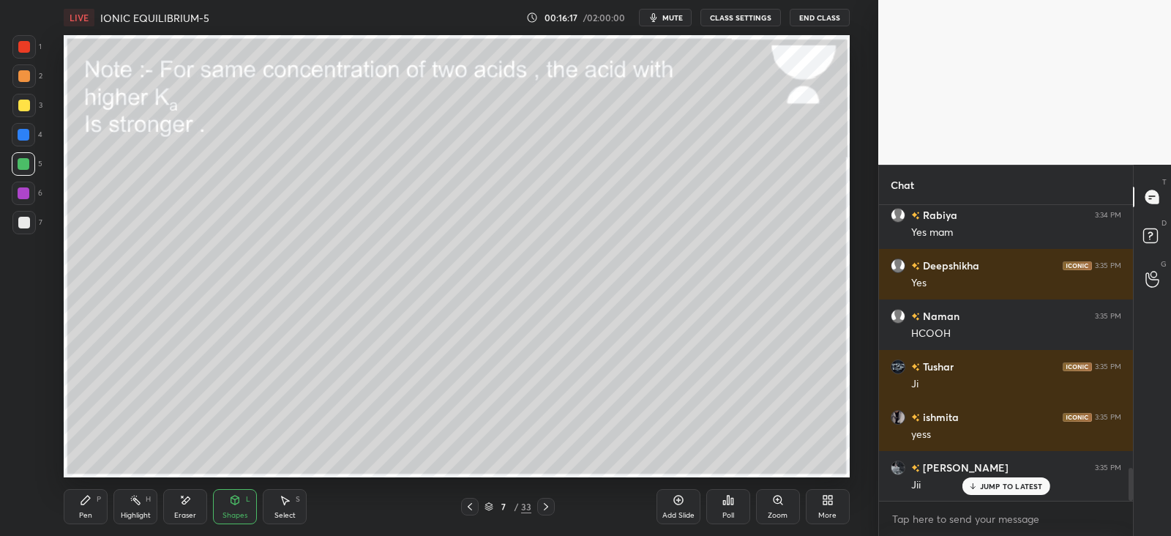
click at [93, 496] on div "Pen P" at bounding box center [86, 506] width 44 height 35
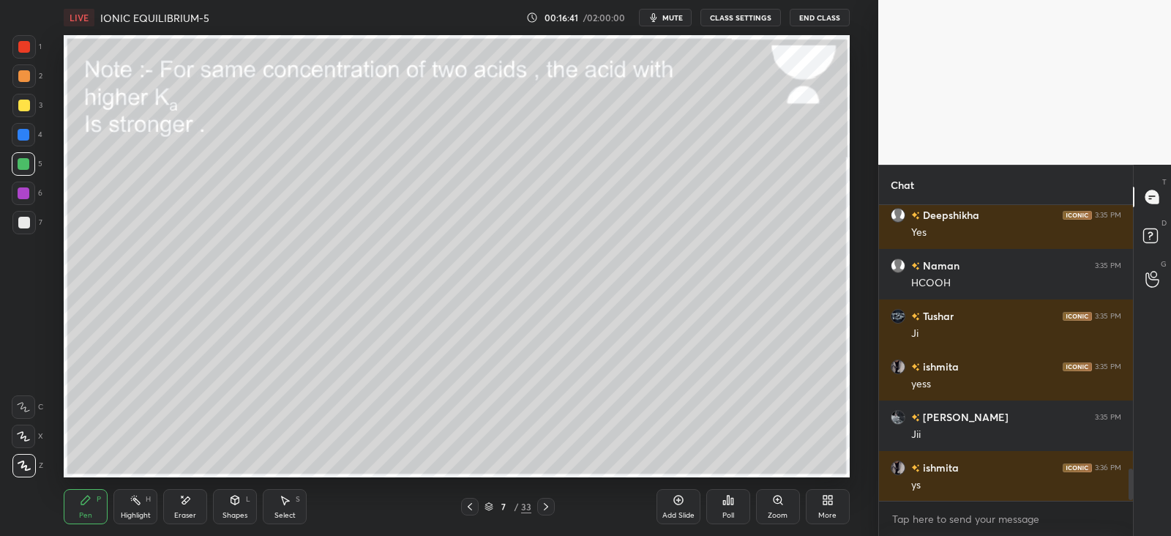
scroll to position [2488, 0]
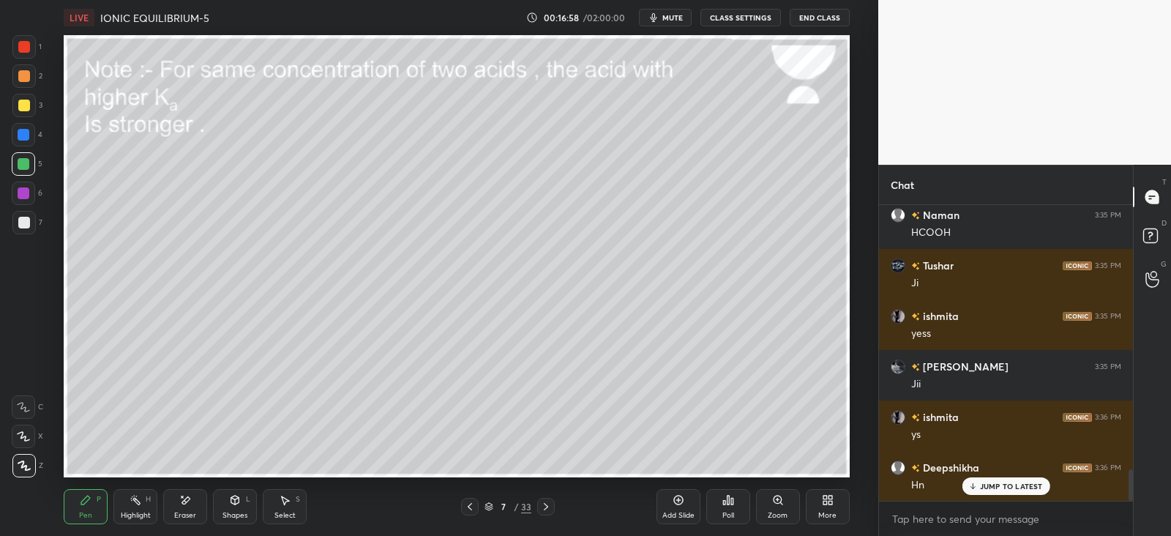
click at [182, 505] on icon at bounding box center [185, 500] width 12 height 12
click at [97, 503] on div "P" at bounding box center [99, 499] width 4 height 7
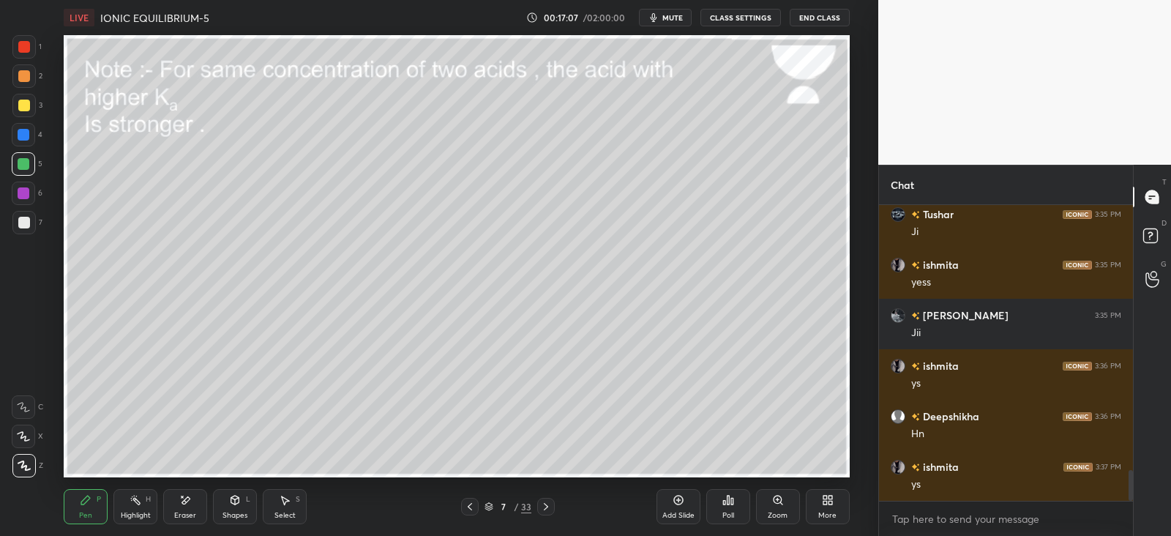
click at [177, 496] on div "Eraser" at bounding box center [185, 506] width 44 height 35
click at [90, 507] on div "Pen P" at bounding box center [86, 506] width 44 height 35
click at [254, 501] on div "Shapes L" at bounding box center [235, 506] width 44 height 35
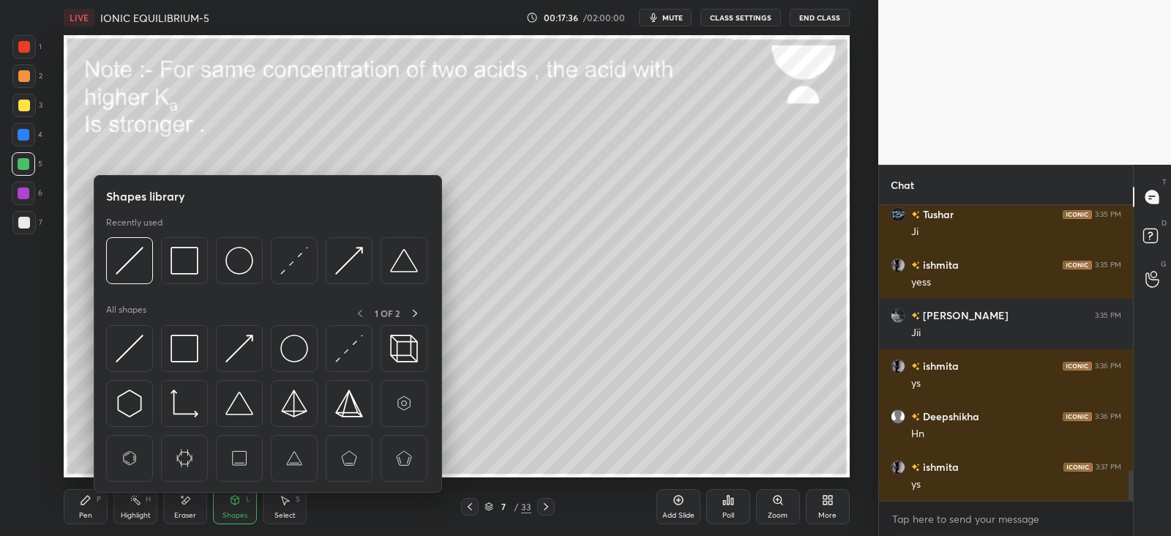
click at [140, 348] on img at bounding box center [130, 349] width 28 height 28
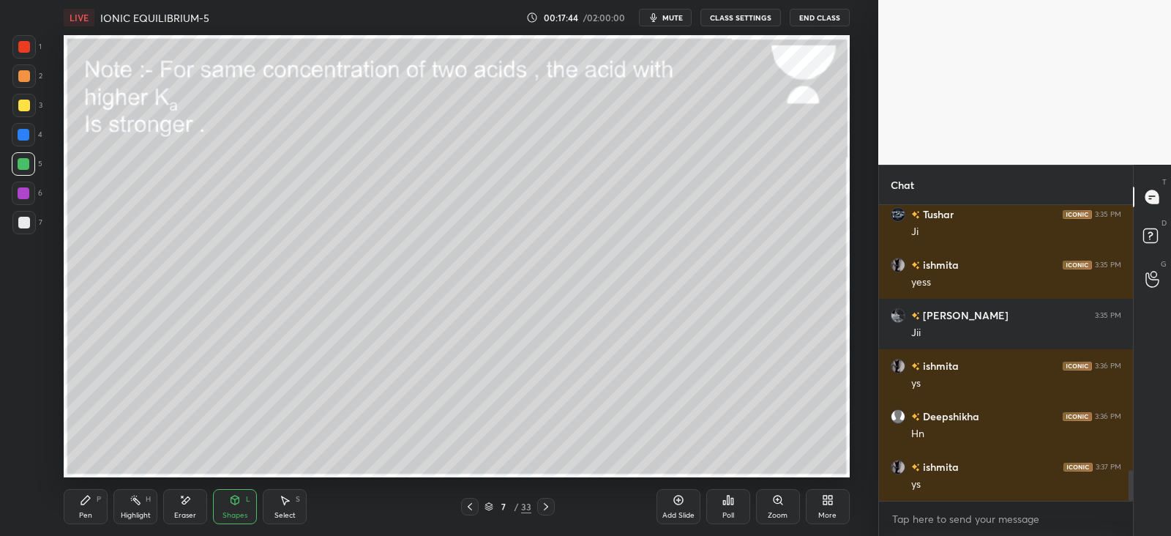
click at [244, 501] on div "Shapes L" at bounding box center [235, 506] width 44 height 35
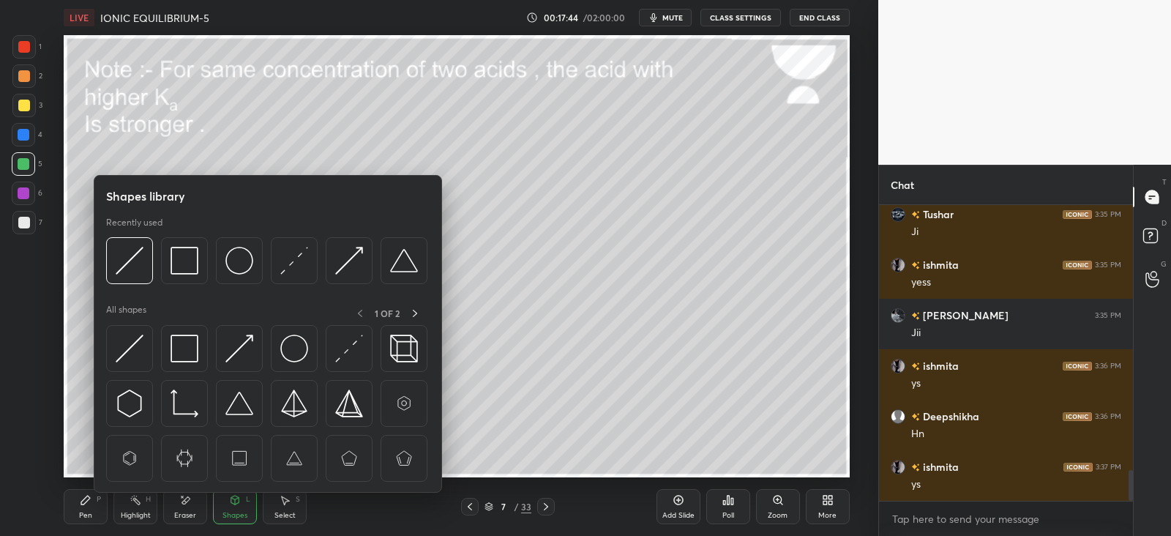
click at [195, 352] on img at bounding box center [185, 349] width 28 height 28
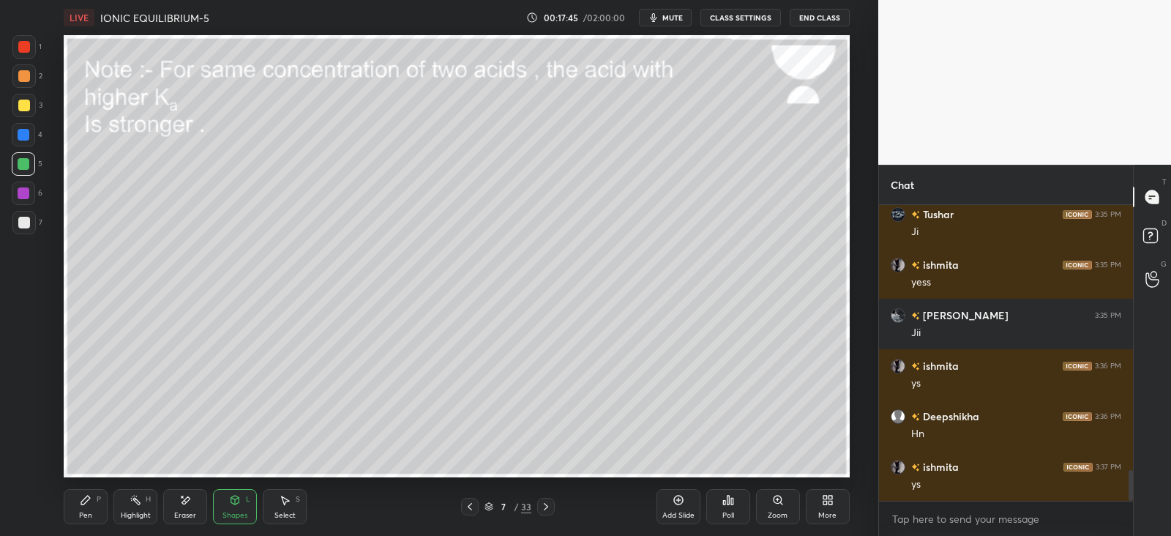
click at [31, 188] on div at bounding box center [23, 193] width 23 height 23
click at [100, 503] on div "Pen P" at bounding box center [86, 506] width 44 height 35
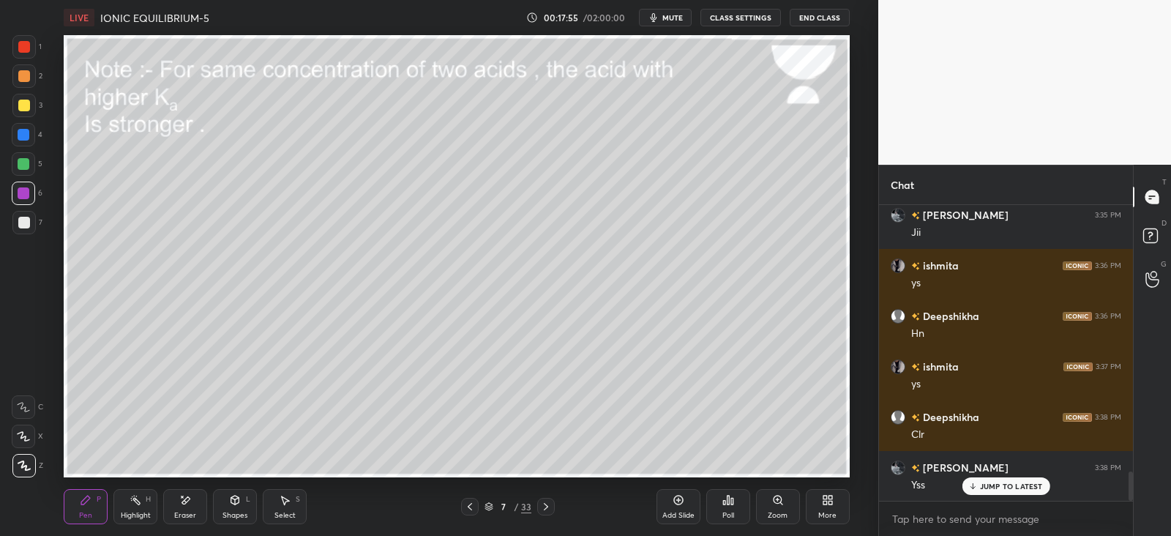
scroll to position [2690, 0]
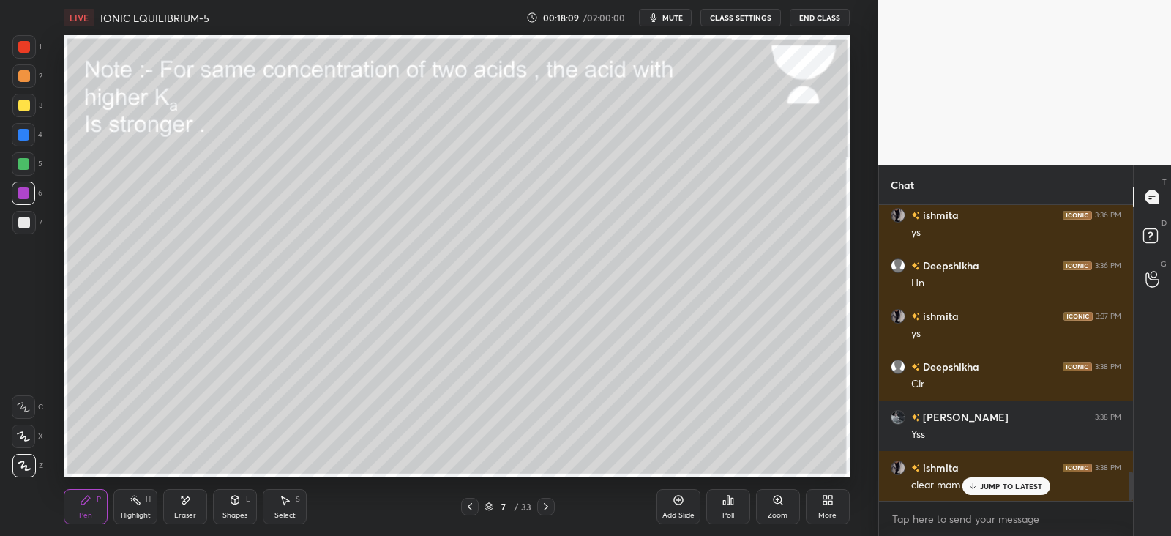
click at [548, 509] on icon at bounding box center [546, 507] width 12 height 12
click at [242, 506] on div "Shapes L" at bounding box center [235, 506] width 44 height 35
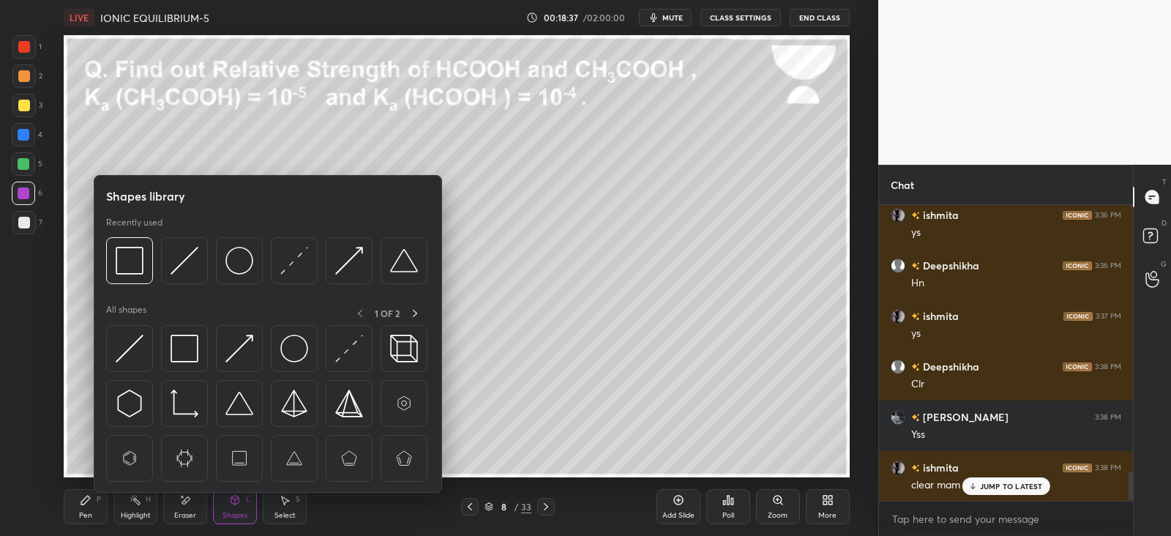
click at [142, 348] on img at bounding box center [130, 349] width 28 height 28
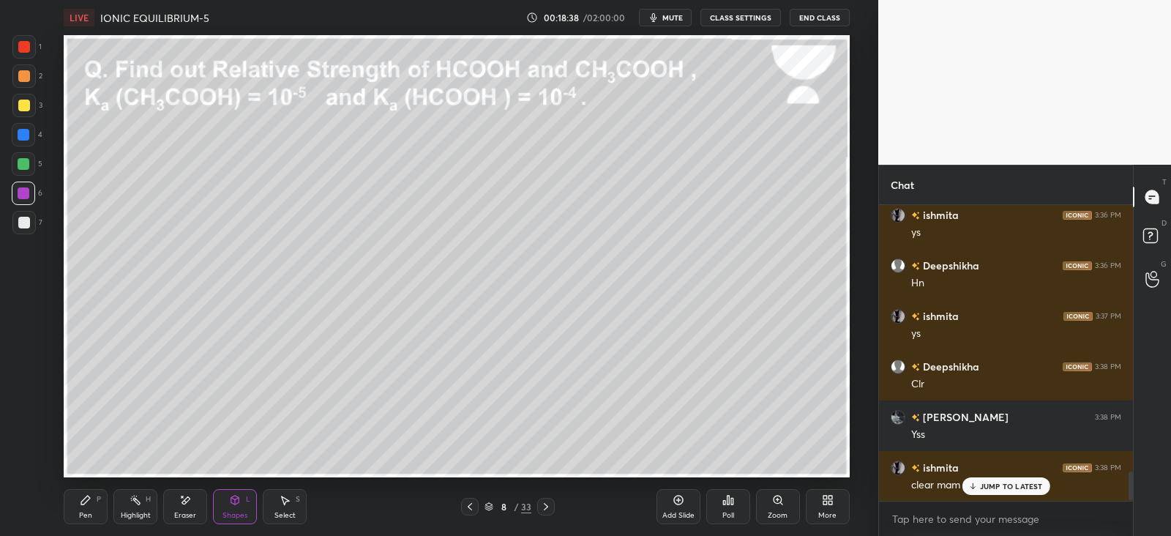
click at [93, 509] on div "Pen P" at bounding box center [86, 506] width 44 height 35
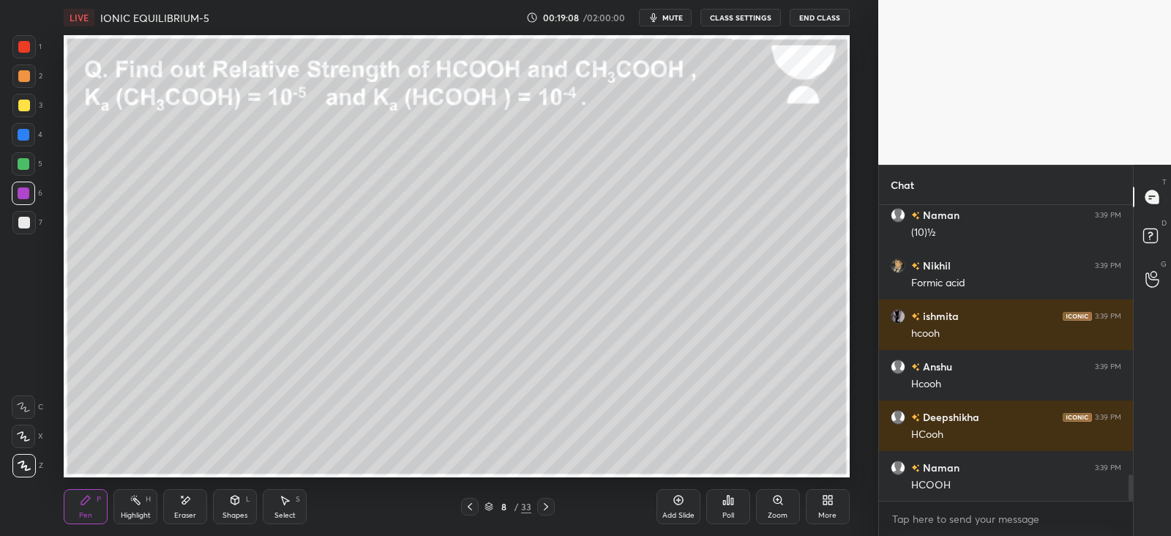
scroll to position [3044, 0]
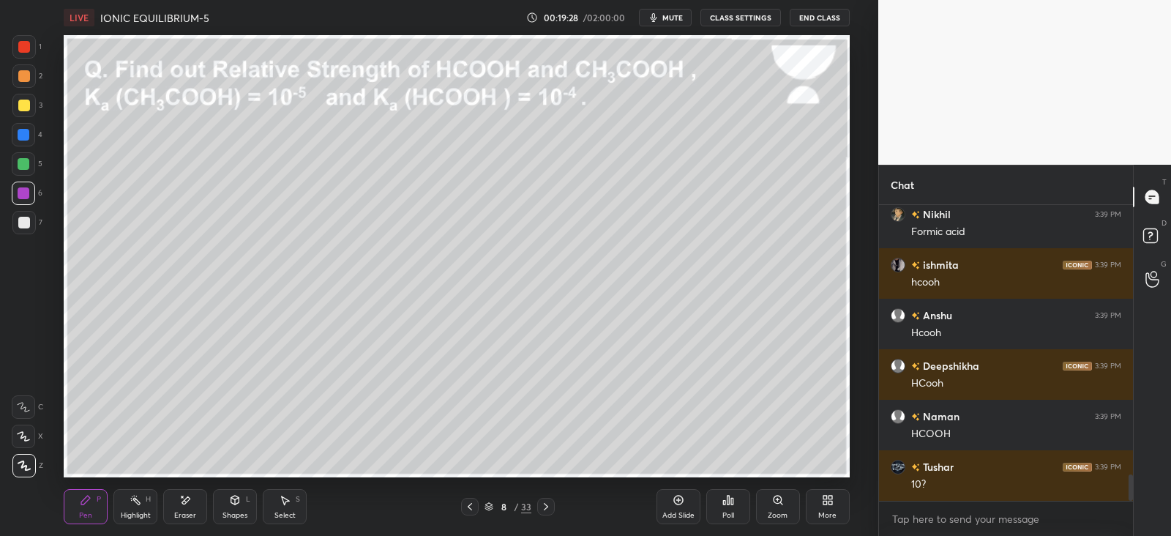
click at [195, 507] on div "Eraser" at bounding box center [185, 506] width 44 height 35
click at [94, 507] on div "Pen P" at bounding box center [86, 506] width 44 height 35
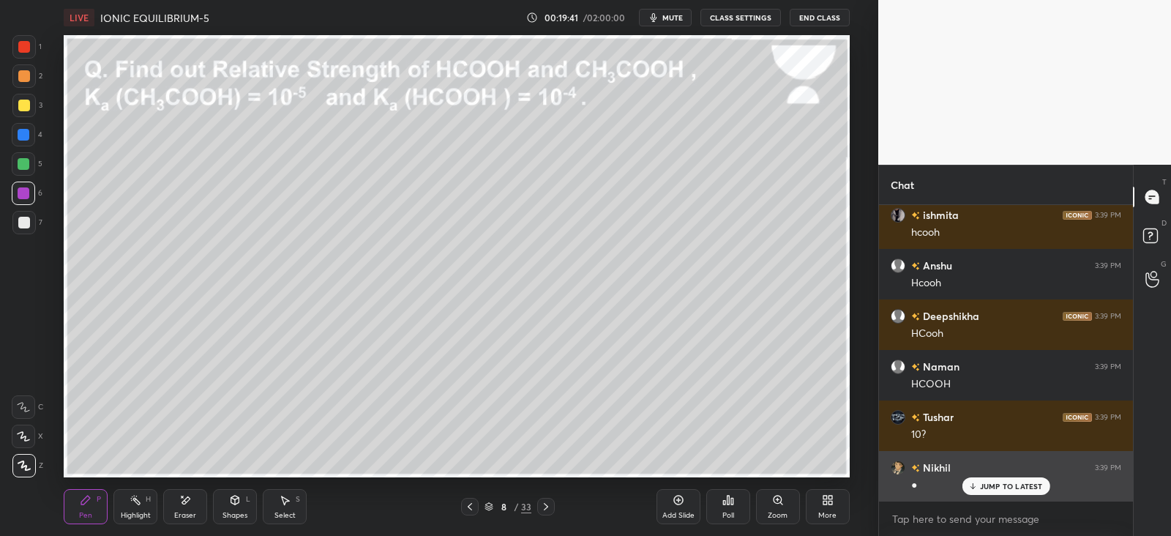
click at [996, 485] on p "JUMP TO LATEST" at bounding box center [1011, 486] width 63 height 9
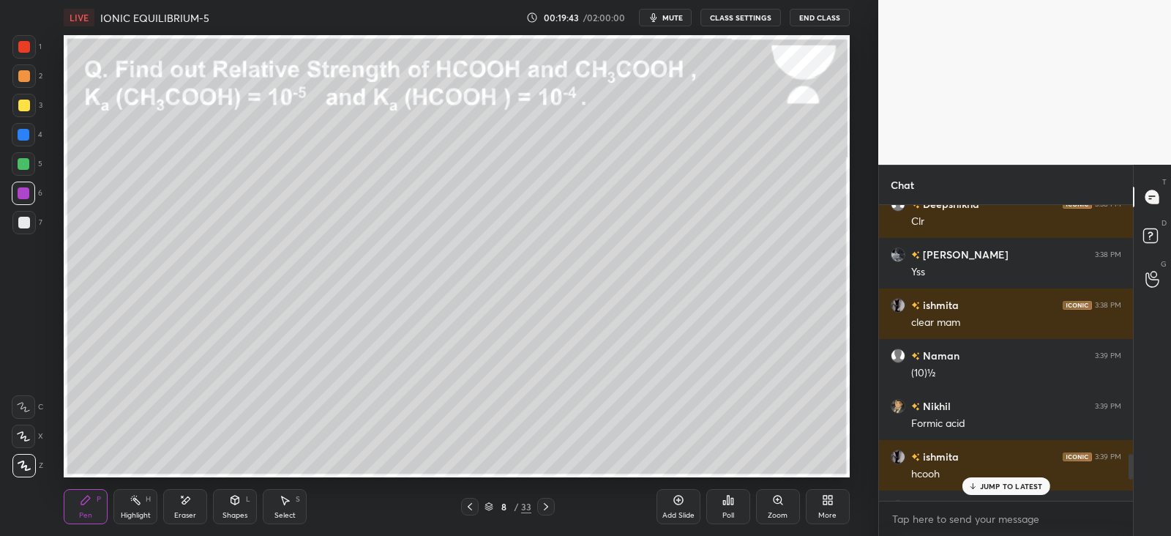
scroll to position [2849, 0]
click at [986, 485] on p "JUMP TO LATEST" at bounding box center [1011, 486] width 63 height 9
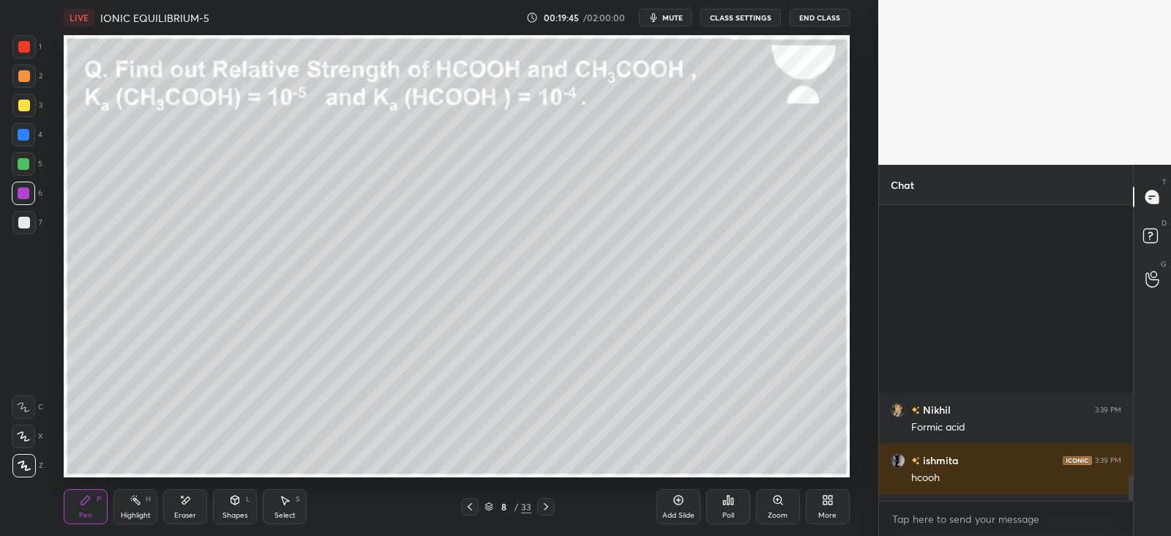
scroll to position [3094, 0]
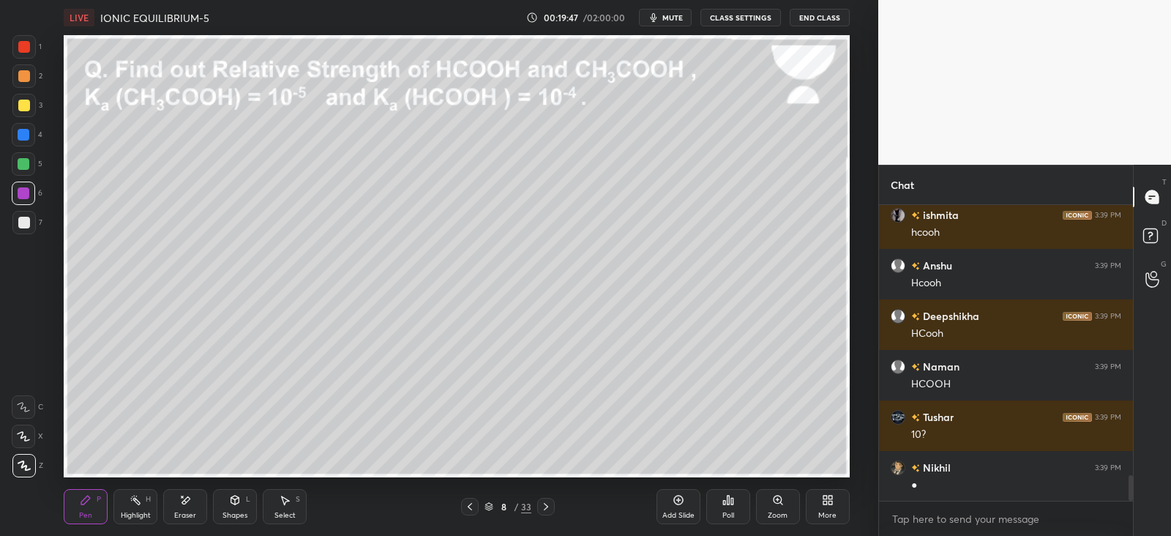
click at [26, 228] on div at bounding box center [23, 222] width 23 height 23
click at [549, 505] on icon at bounding box center [546, 507] width 12 height 12
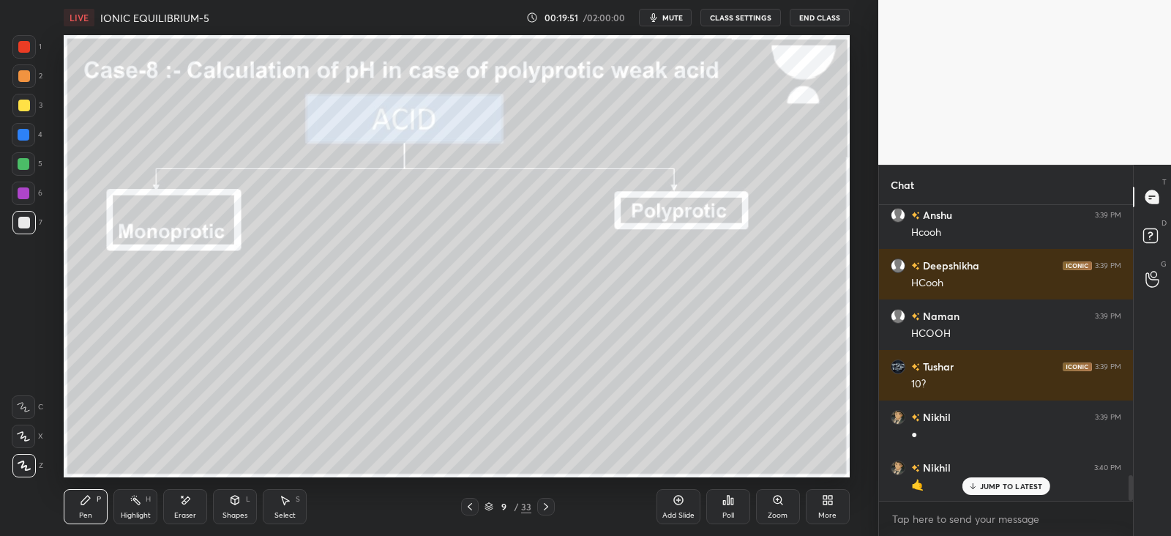
scroll to position [3195, 0]
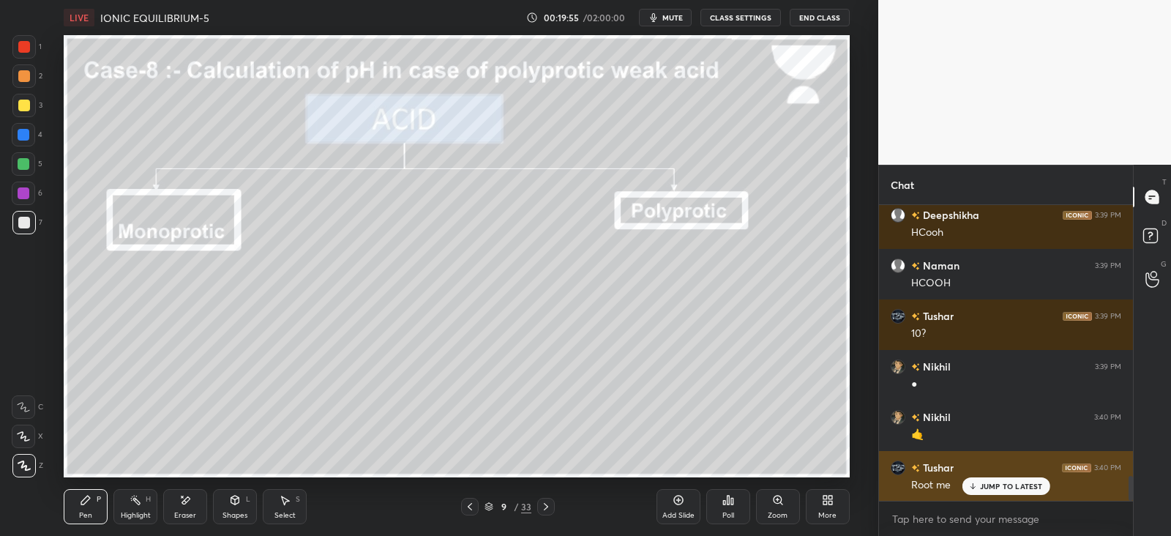
click at [982, 484] on p "JUMP TO LATEST" at bounding box center [1011, 486] width 63 height 9
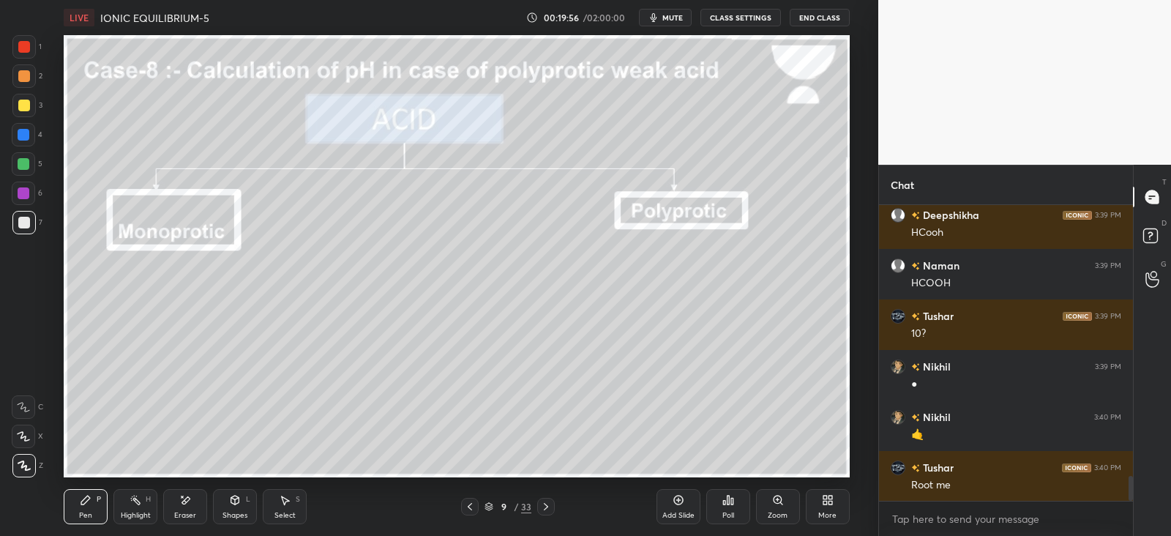
click at [242, 503] on div "Shapes L" at bounding box center [235, 506] width 44 height 35
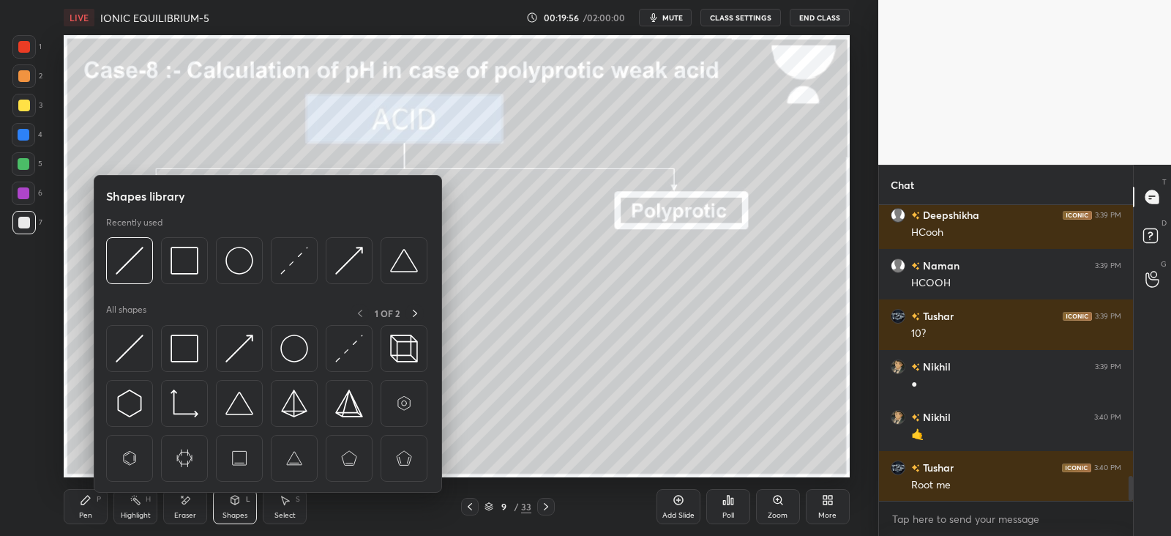
click at [187, 349] on img at bounding box center [185, 349] width 28 height 28
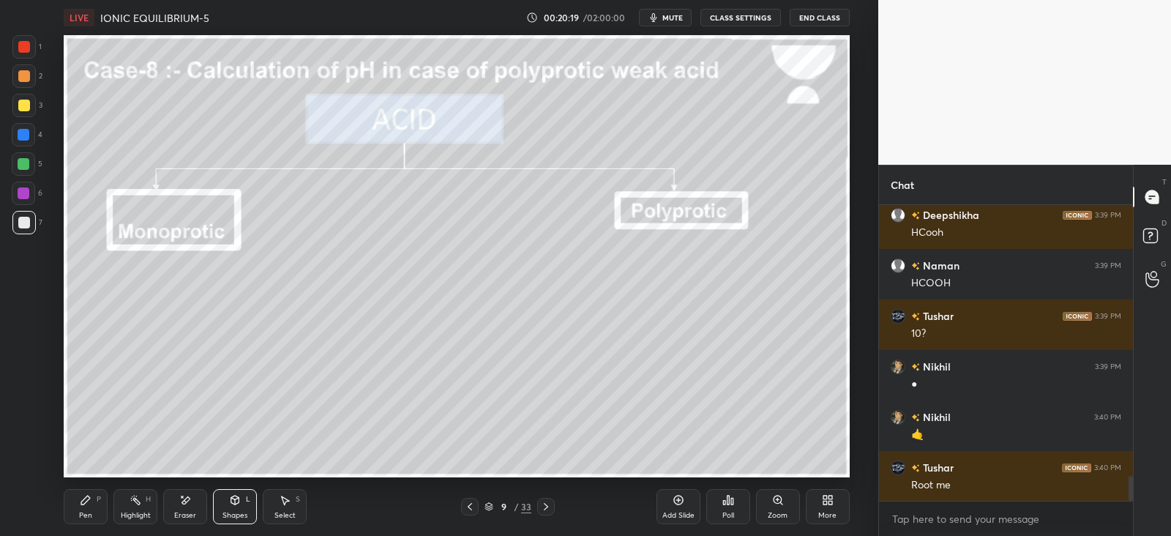
click at [90, 512] on div "Pen" at bounding box center [85, 515] width 13 height 7
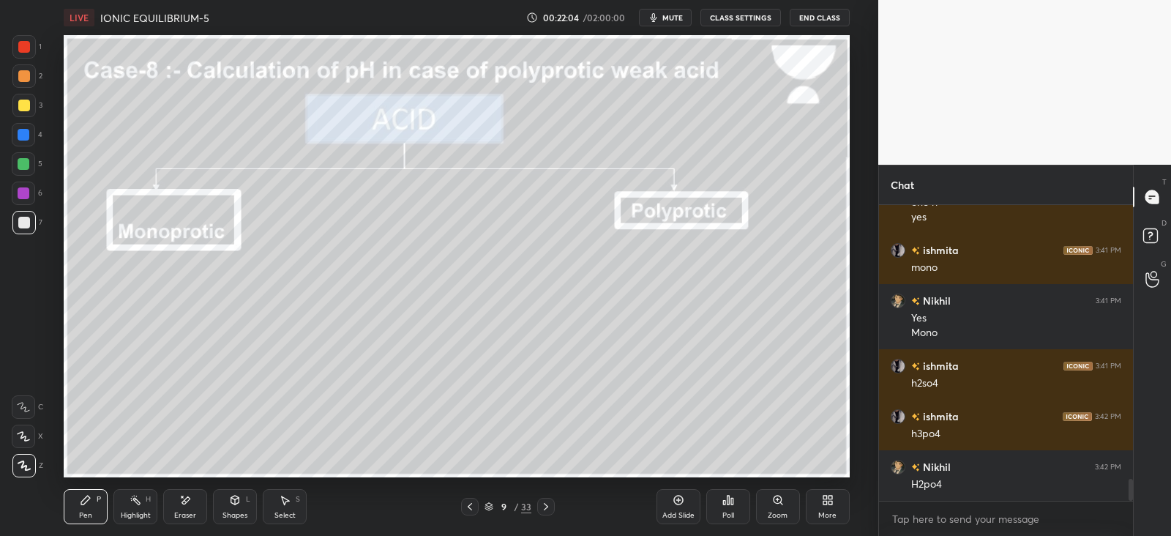
scroll to position [3642, 0]
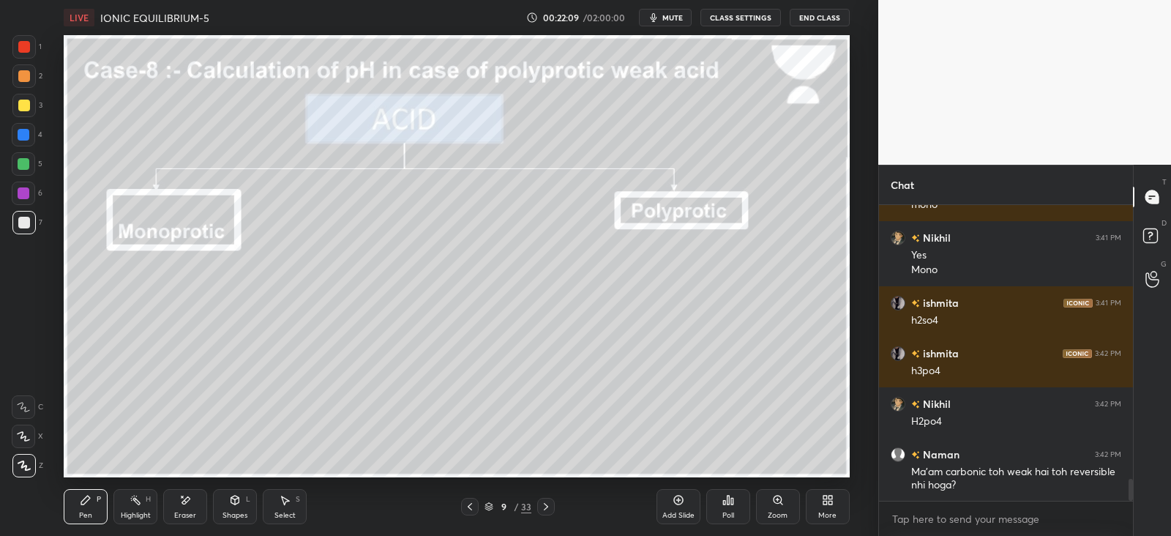
click at [182, 503] on icon at bounding box center [185, 500] width 12 height 12
click at [124, 498] on div "Highlight H" at bounding box center [135, 506] width 44 height 35
click at [117, 501] on div "Highlight H" at bounding box center [135, 506] width 44 height 35
click at [111, 499] on div "Pen P Highlight H Eraser Shapes L Select S" at bounding box center [212, 506] width 296 height 35
click at [99, 512] on div "Pen P" at bounding box center [86, 506] width 44 height 35
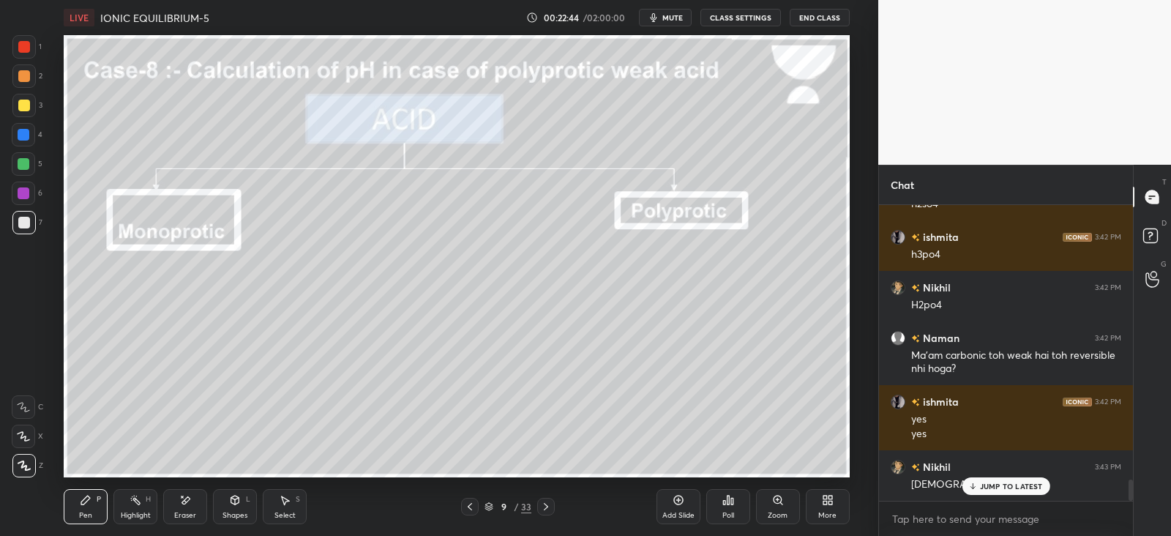
scroll to position [3808, 0]
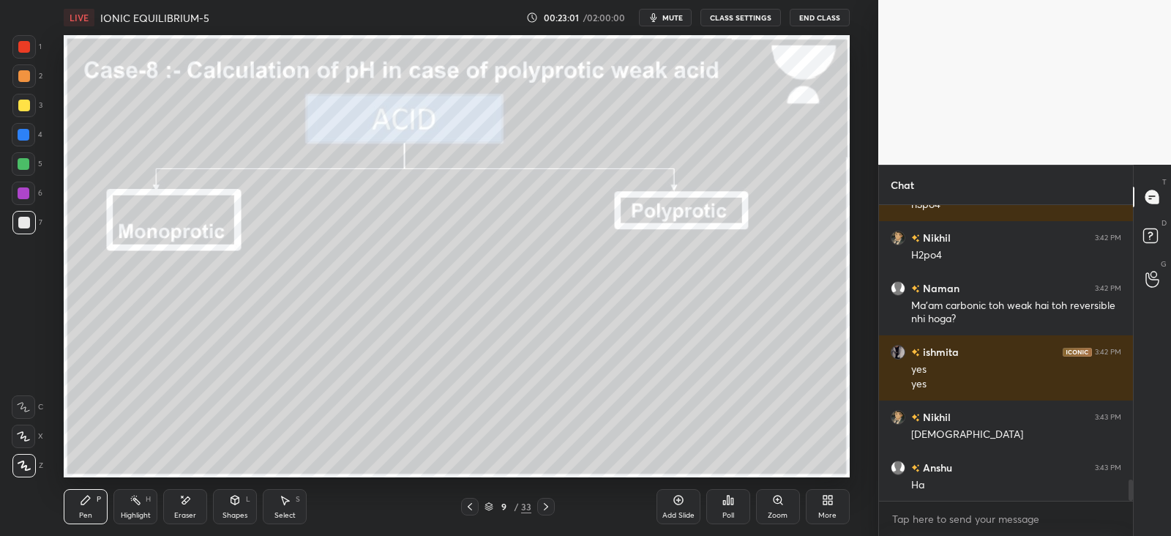
click at [548, 507] on icon at bounding box center [546, 507] width 12 height 12
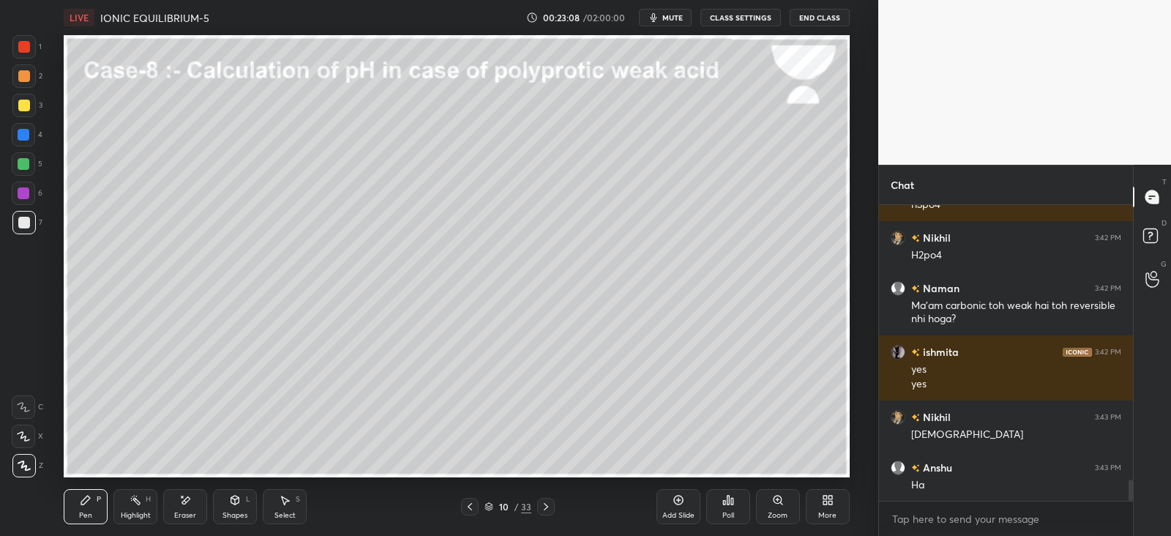
click at [256, 500] on div "Shapes L" at bounding box center [235, 506] width 44 height 35
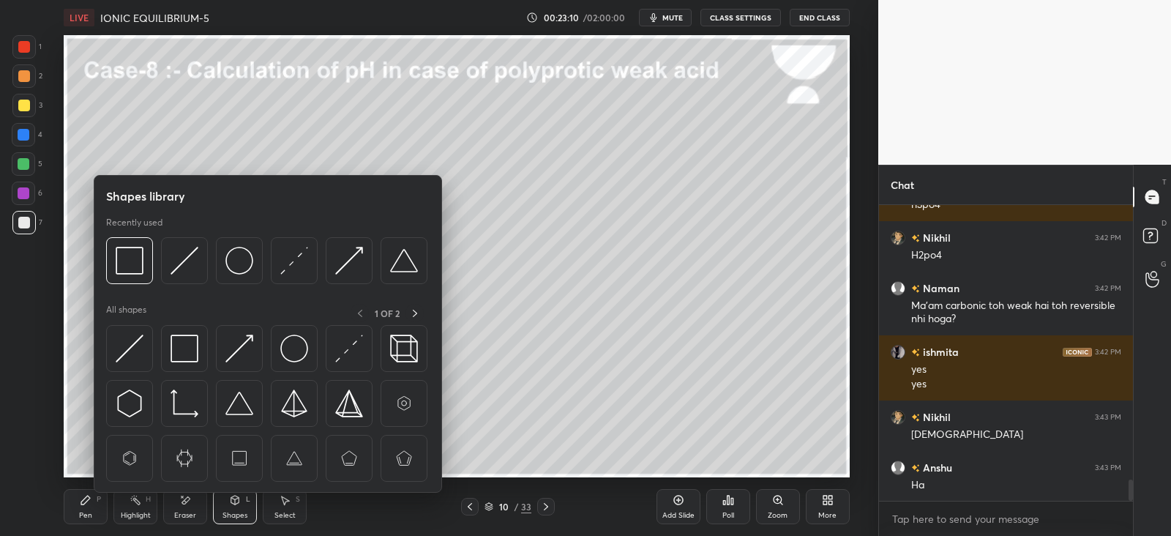
click at [190, 351] on img at bounding box center [185, 349] width 28 height 28
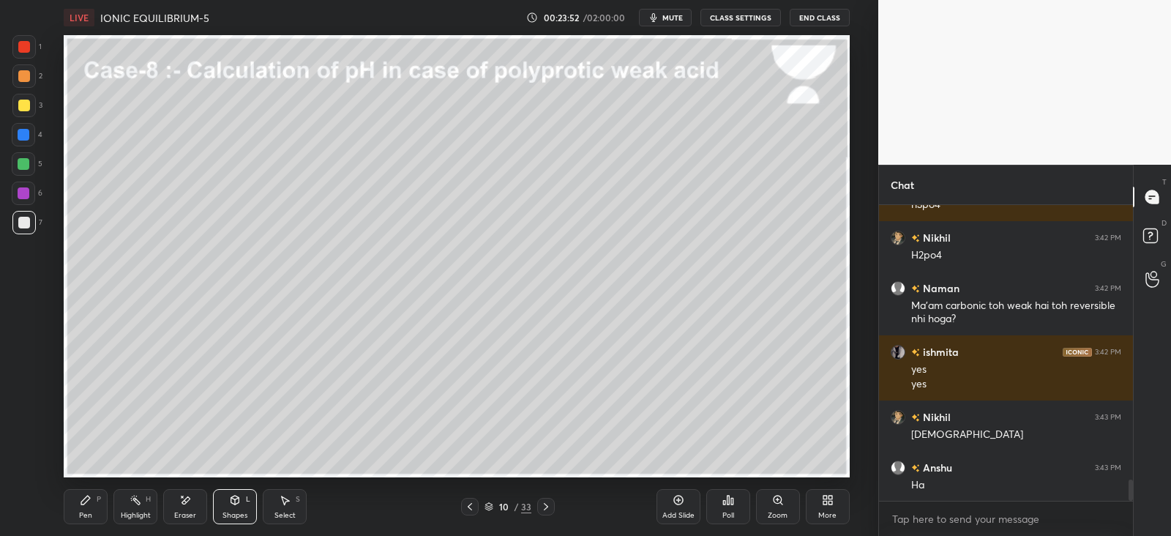
click at [85, 504] on icon at bounding box center [86, 500] width 12 height 12
click at [242, 496] on div "Shapes L" at bounding box center [235, 506] width 44 height 35
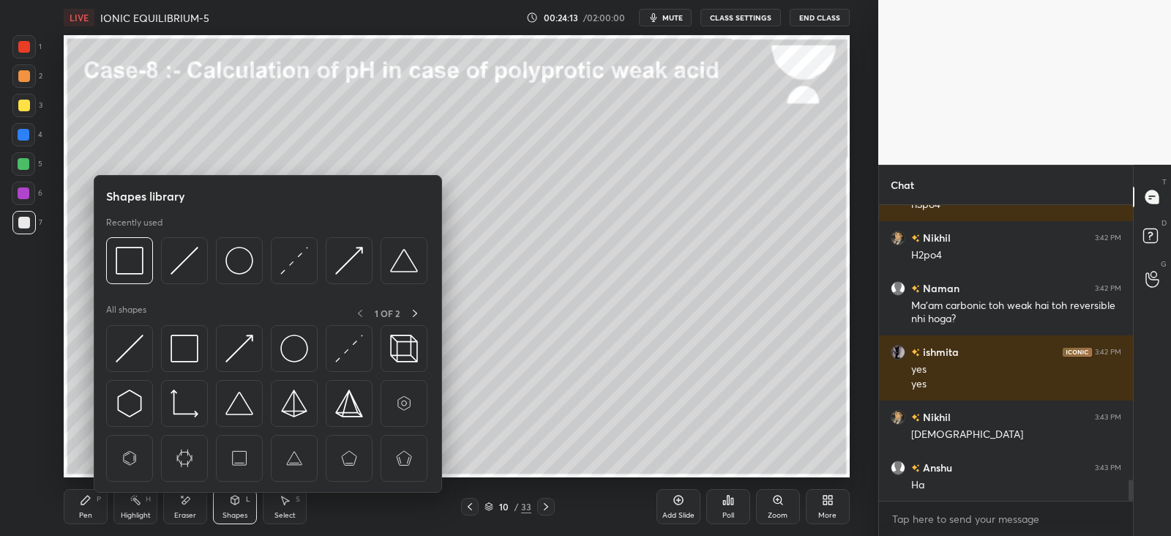
click at [138, 348] on img at bounding box center [130, 349] width 28 height 28
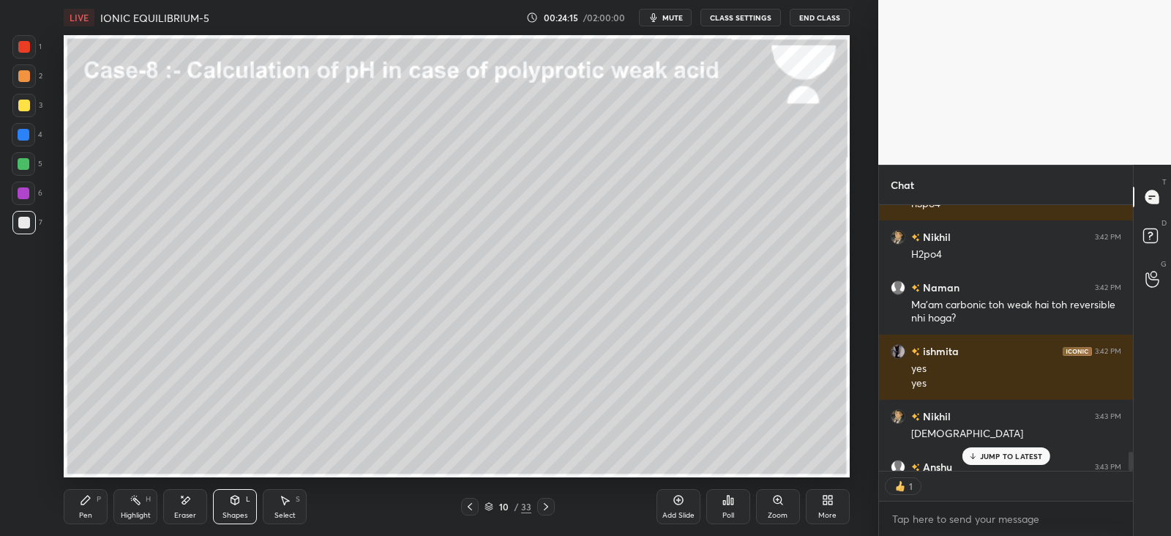
scroll to position [261, 249]
click at [95, 504] on div "Pen P" at bounding box center [86, 506] width 44 height 35
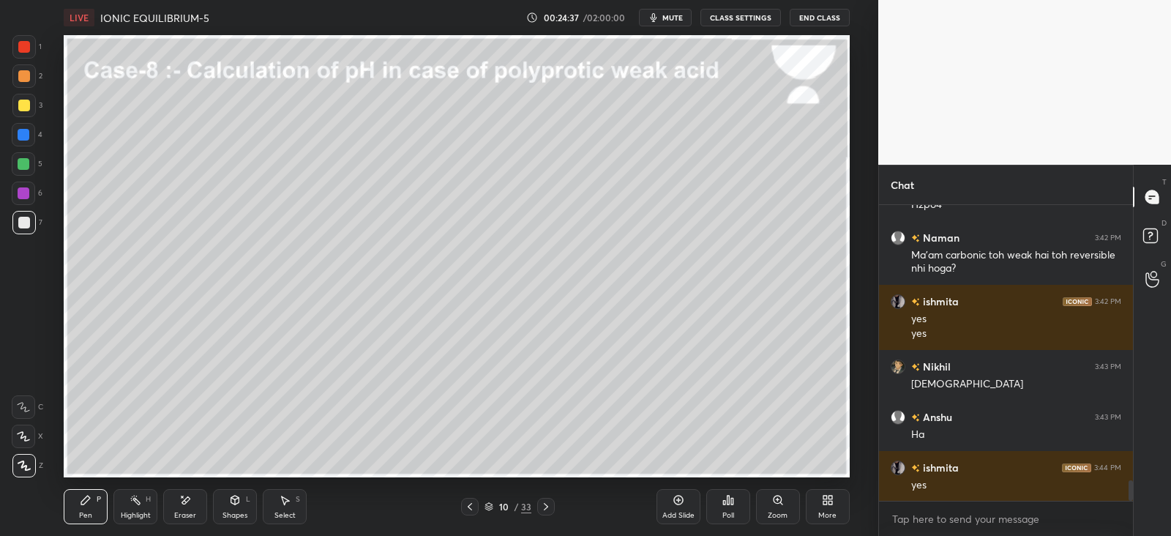
scroll to position [3909, 0]
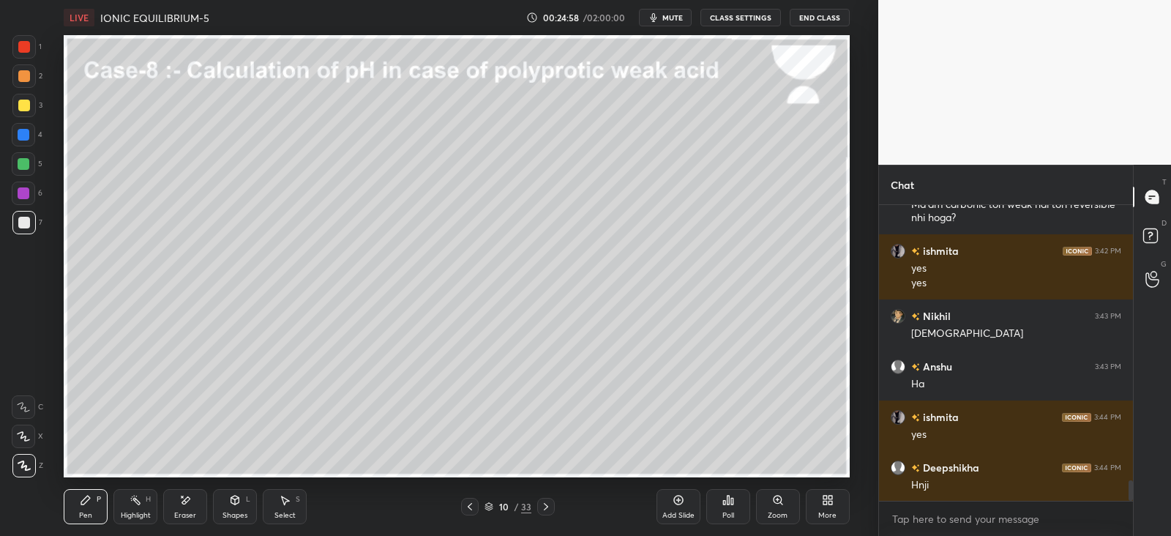
click at [176, 504] on div "Eraser" at bounding box center [185, 506] width 44 height 35
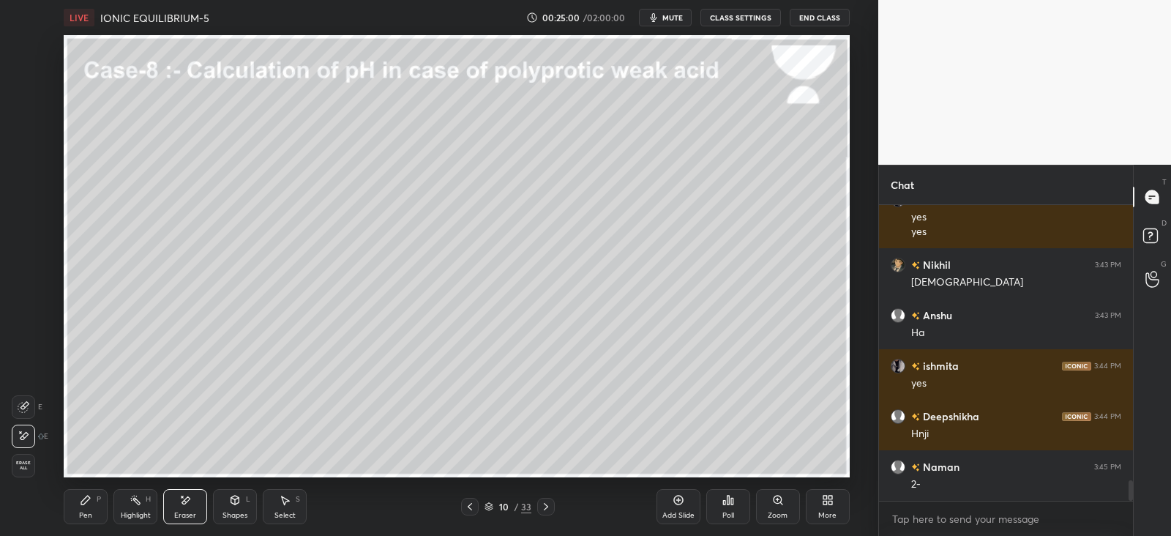
click at [87, 512] on div "Pen" at bounding box center [85, 515] width 13 height 7
click at [190, 503] on icon at bounding box center [185, 500] width 12 height 12
click at [93, 501] on div "Pen P" at bounding box center [86, 506] width 44 height 35
click at [26, 75] on div at bounding box center [24, 76] width 12 height 12
click at [256, 511] on div "Shapes L" at bounding box center [235, 506] width 44 height 35
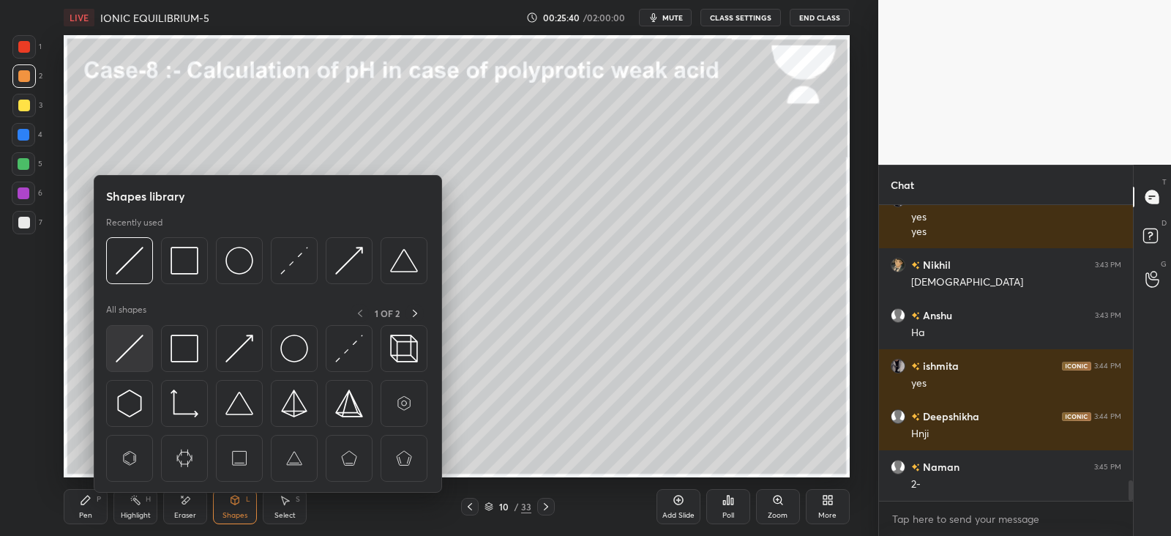
click at [124, 357] on img at bounding box center [130, 349] width 28 height 28
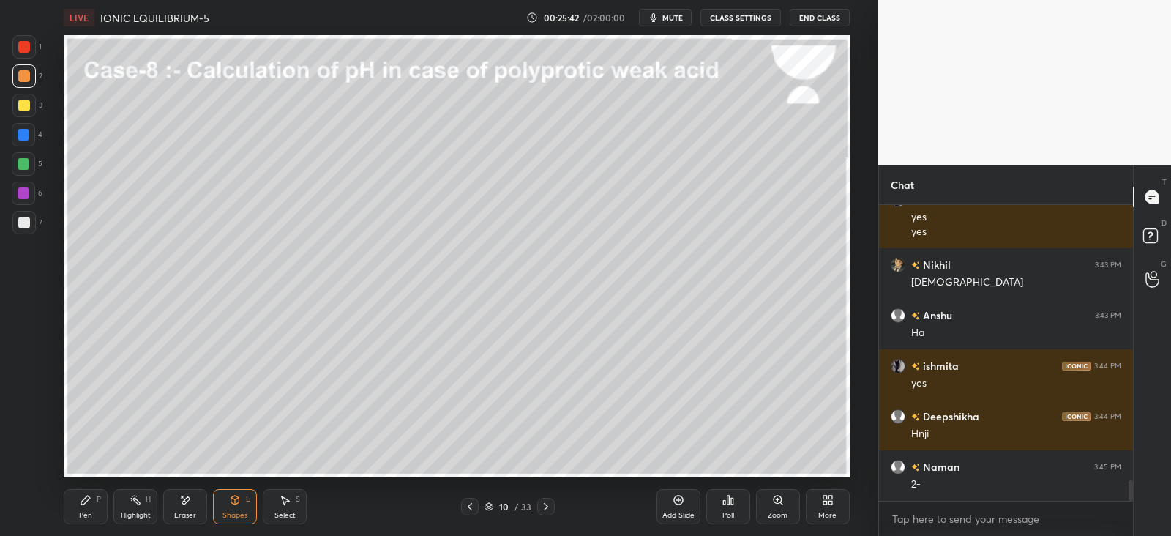
click at [86, 503] on icon at bounding box center [86, 500] width 12 height 12
click at [143, 490] on div "Highlight H" at bounding box center [135, 506] width 44 height 35
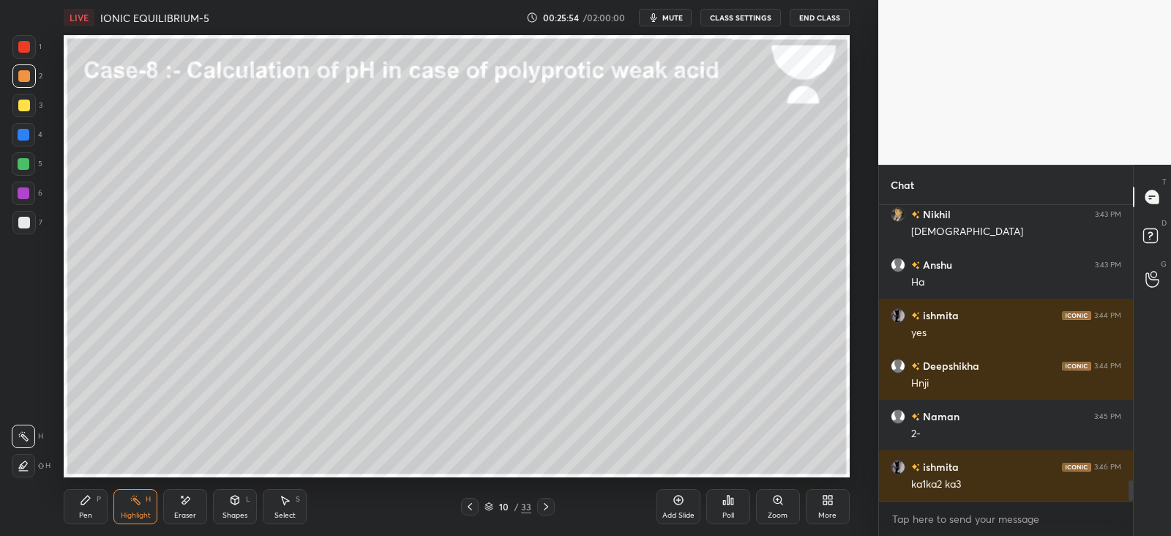
click at [86, 514] on div "Pen" at bounding box center [85, 515] width 13 height 7
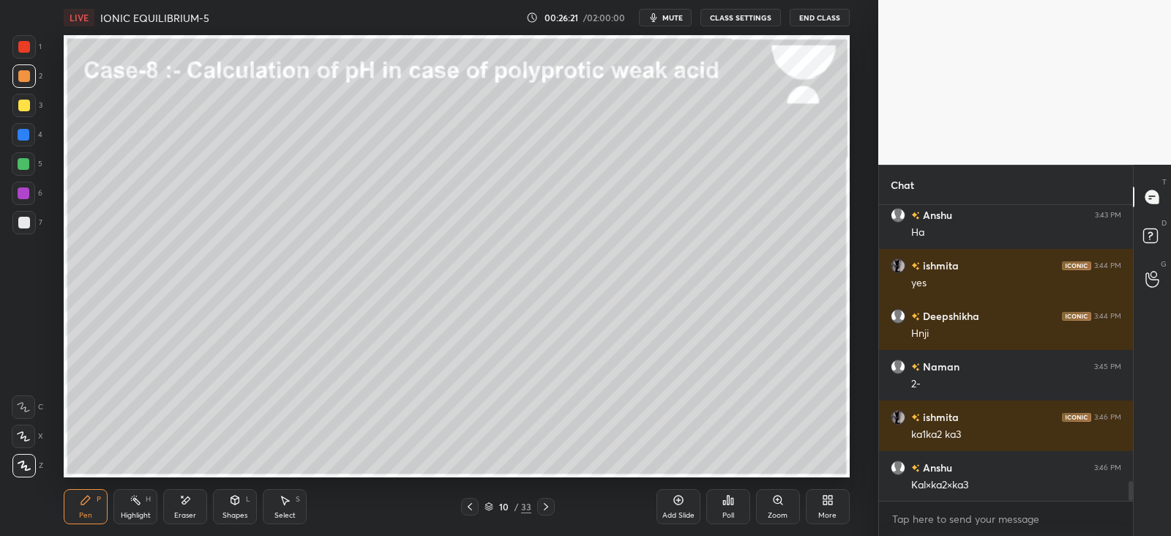
scroll to position [4111, 0]
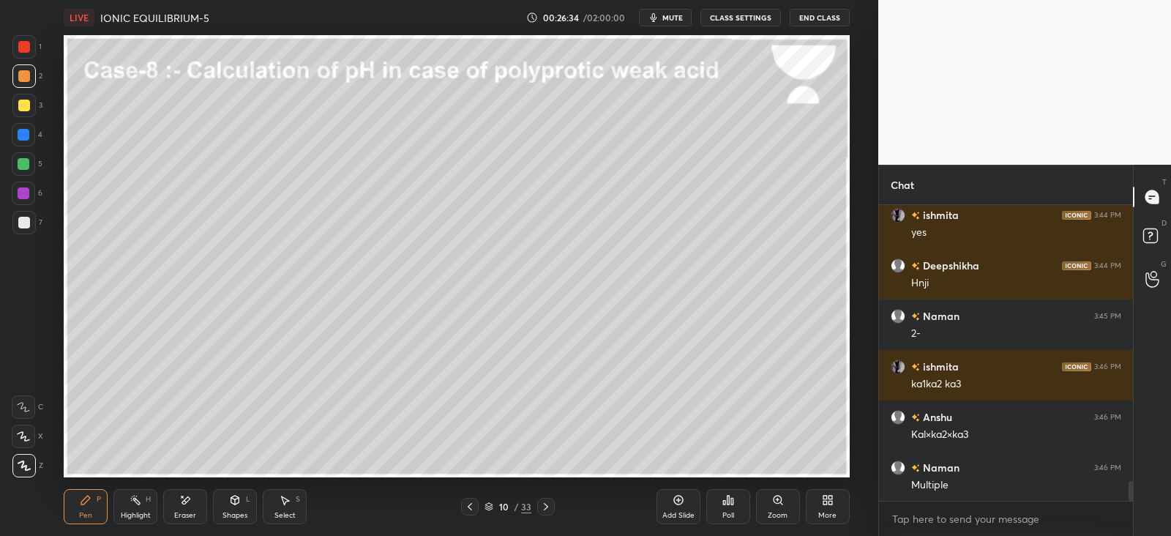
click at [245, 501] on div "Shapes L" at bounding box center [235, 506] width 44 height 35
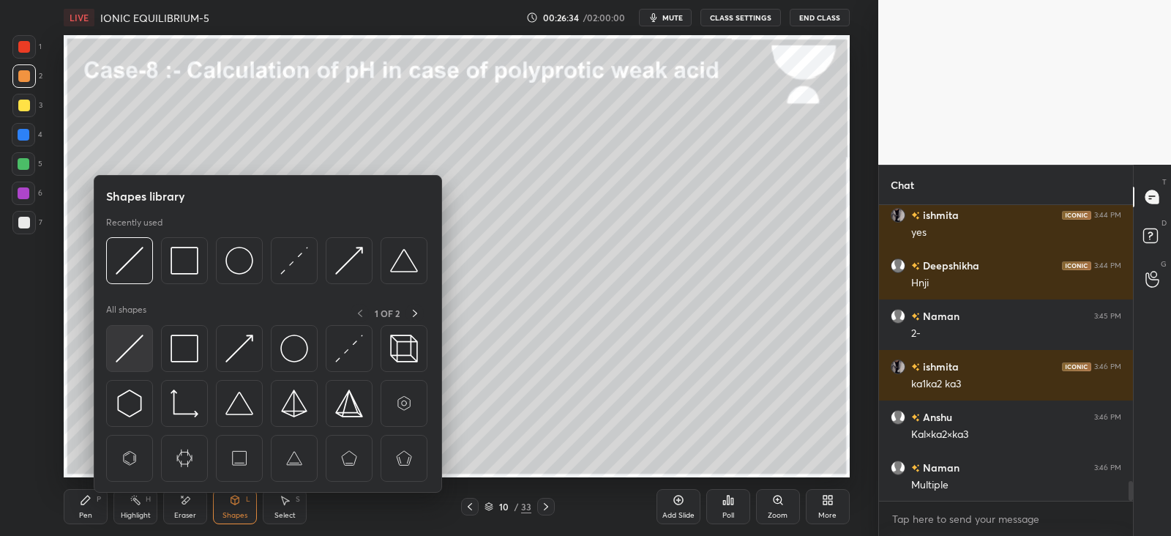
click at [129, 346] on img at bounding box center [130, 349] width 28 height 28
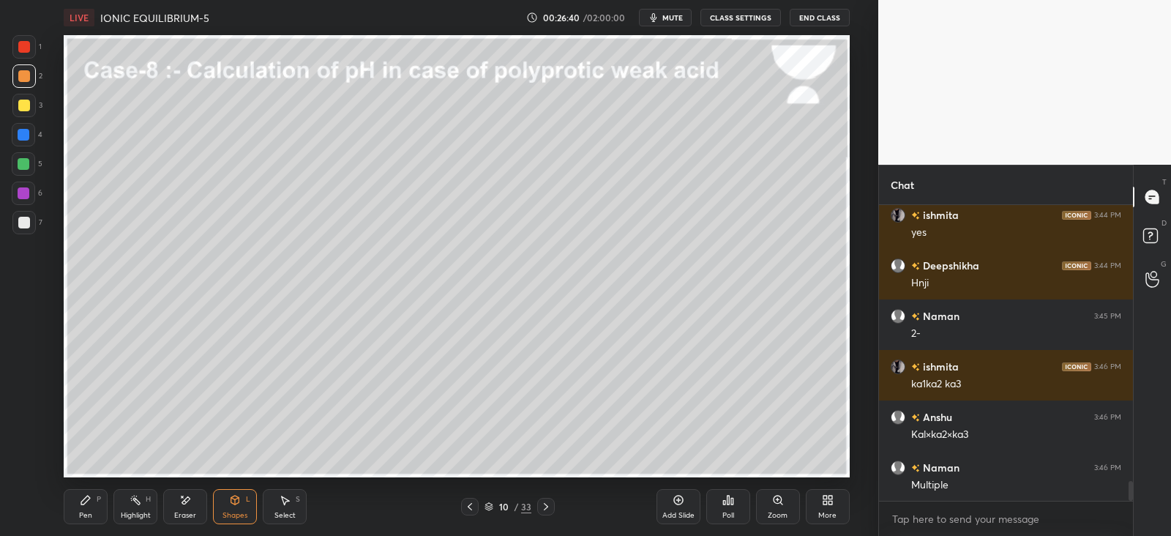
click at [91, 507] on div "Pen P" at bounding box center [86, 506] width 44 height 35
click at [28, 135] on div at bounding box center [24, 135] width 12 height 12
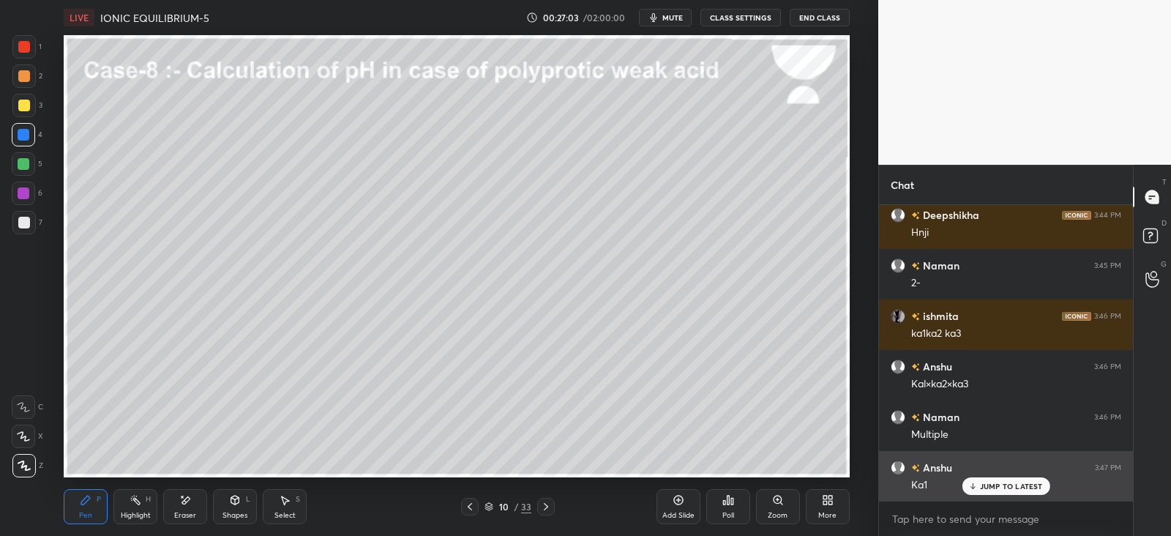
click at [997, 482] on p "JUMP TO LATEST" at bounding box center [1011, 486] width 63 height 9
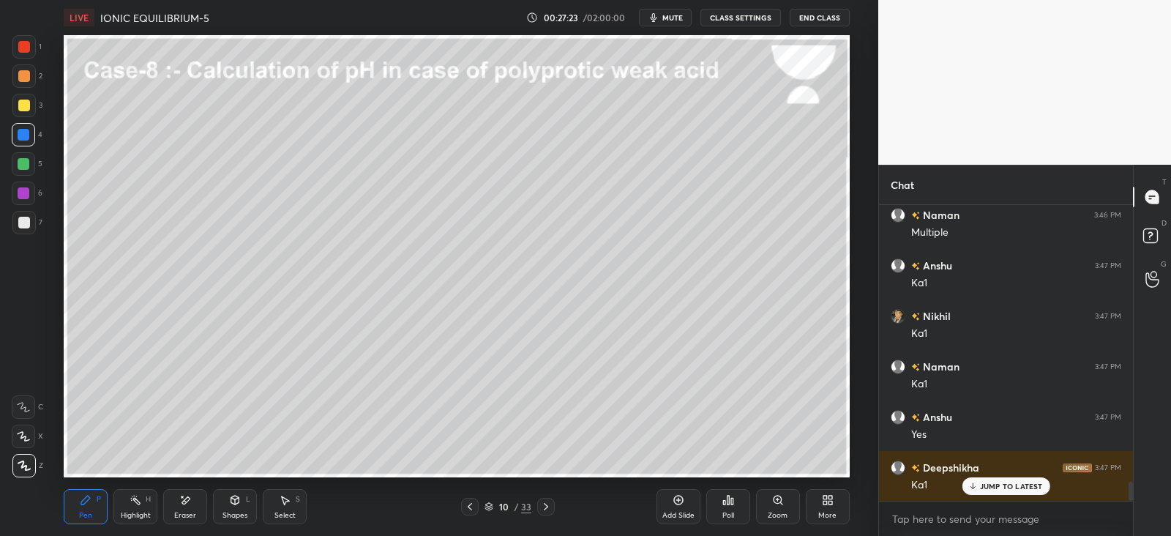
scroll to position [5, 4]
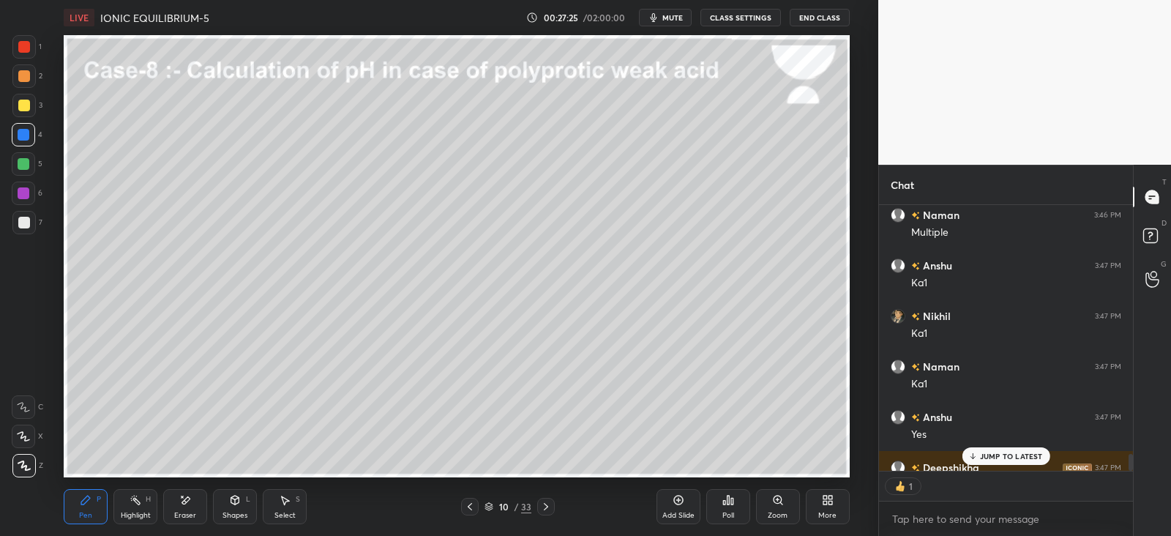
click at [138, 507] on div "Highlight H" at bounding box center [135, 506] width 44 height 35
click at [97, 493] on div "Pen P" at bounding box center [86, 506] width 44 height 35
click at [974, 452] on icon at bounding box center [973, 456] width 10 height 9
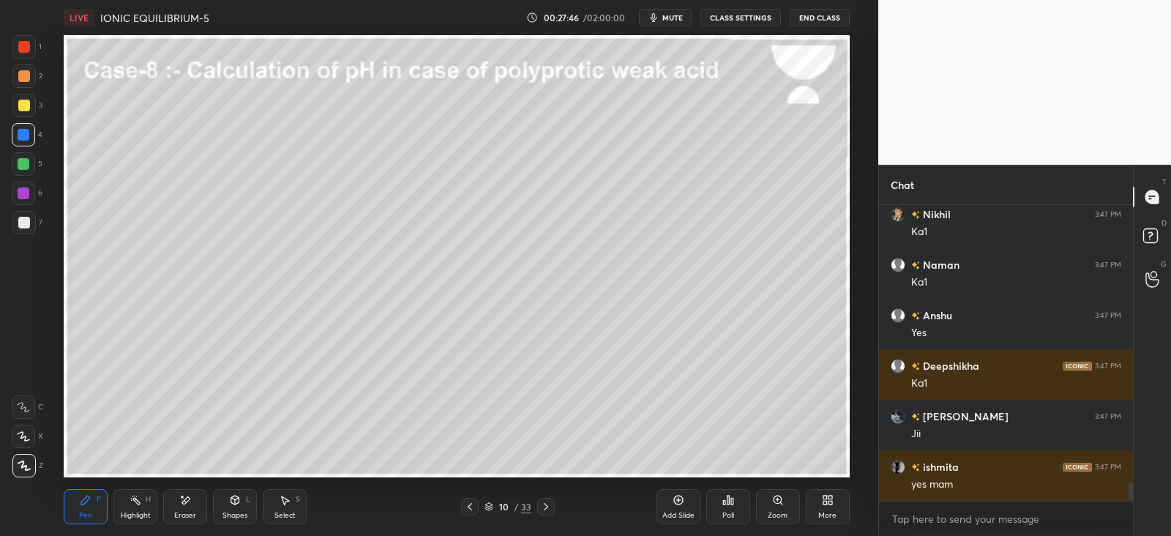
scroll to position [4516, 0]
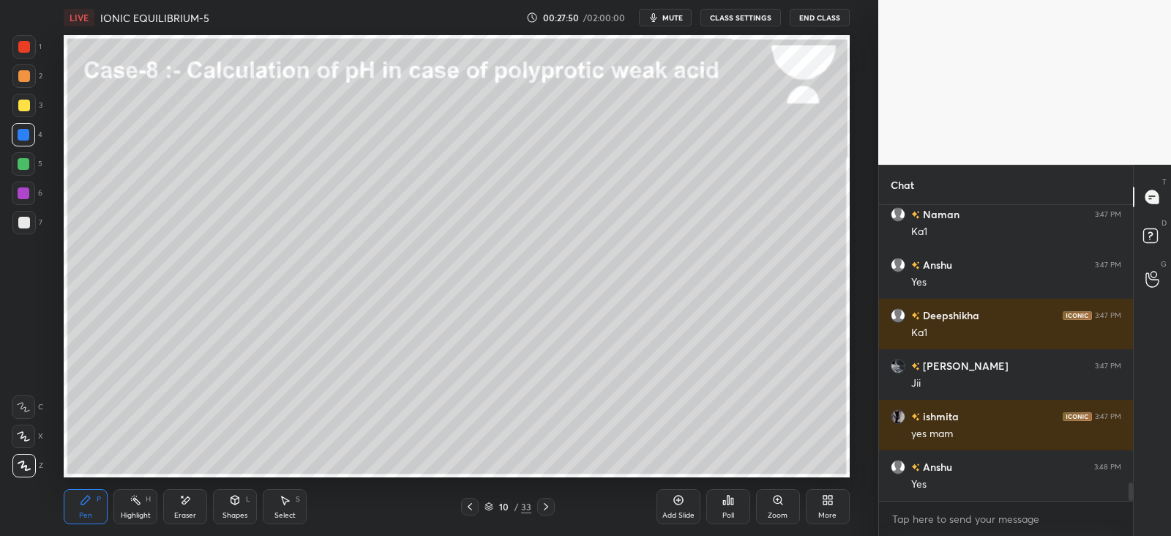
click at [141, 503] on icon at bounding box center [136, 500] width 12 height 12
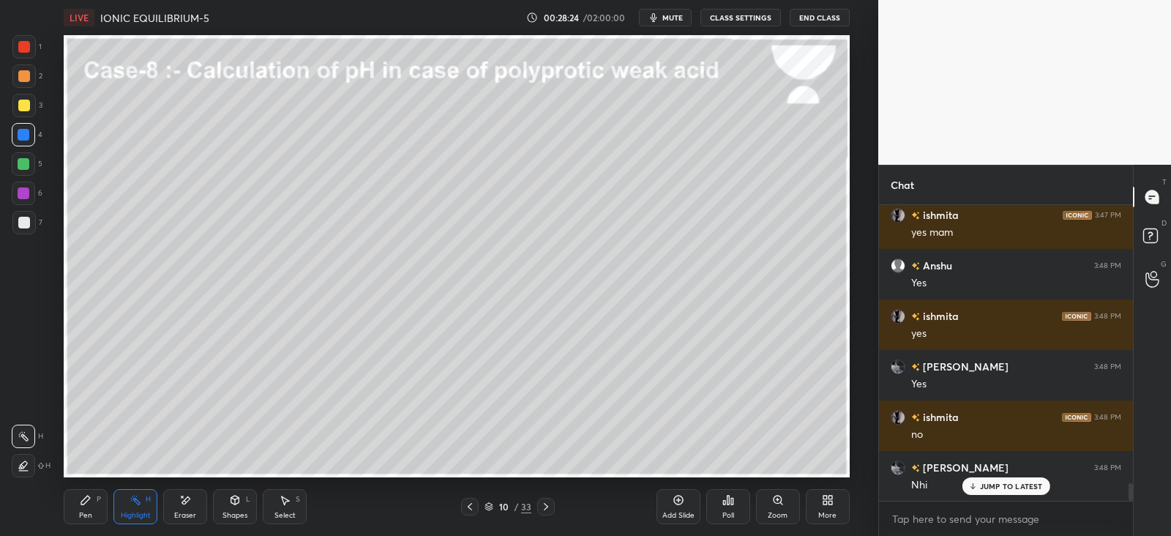
scroll to position [261, 249]
click at [102, 497] on div "Pen P" at bounding box center [86, 506] width 44 height 35
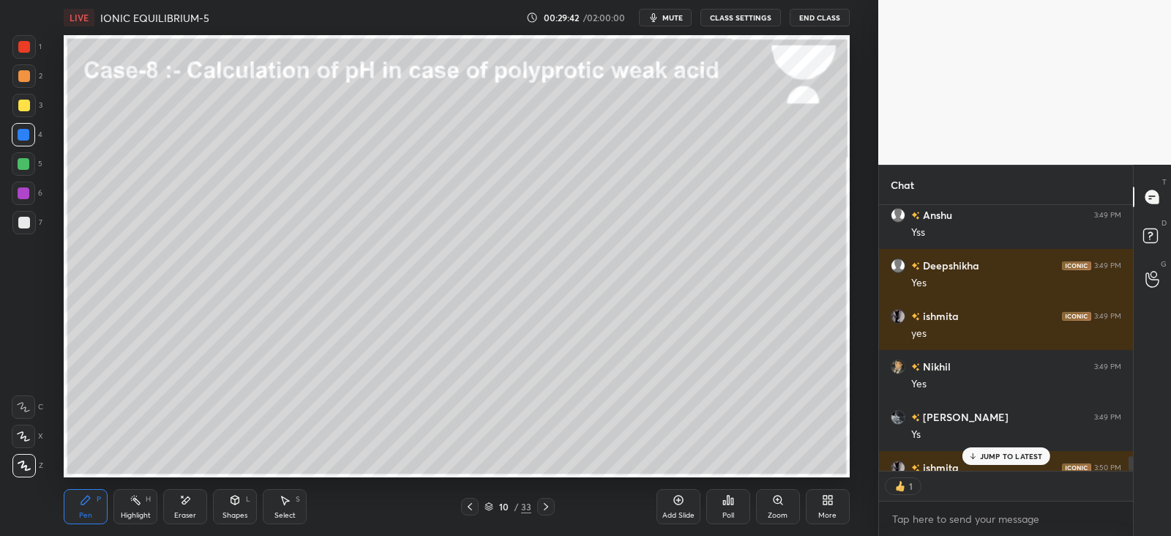
click at [256, 493] on div "Shapes L" at bounding box center [235, 506] width 44 height 35
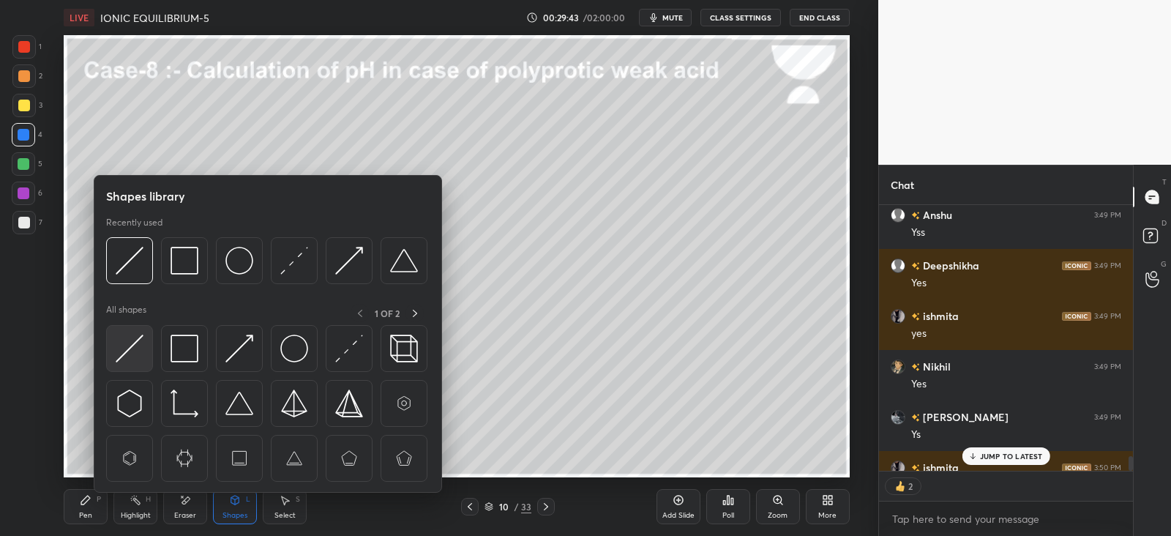
click at [137, 339] on img at bounding box center [130, 349] width 28 height 28
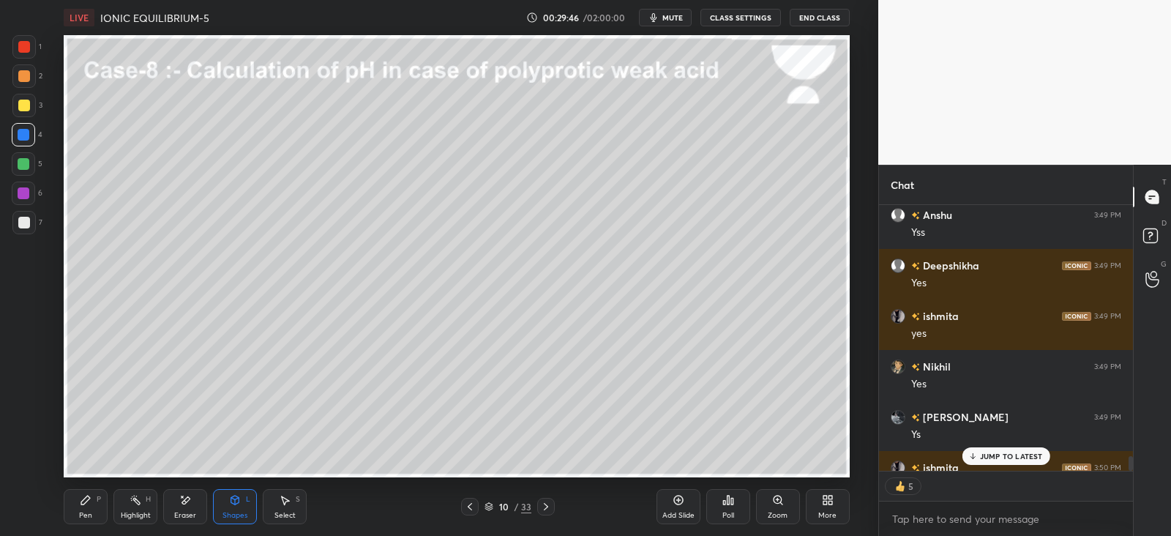
click at [103, 507] on div "Pen P" at bounding box center [86, 506] width 44 height 35
click at [245, 505] on div "Shapes L" at bounding box center [235, 506] width 44 height 35
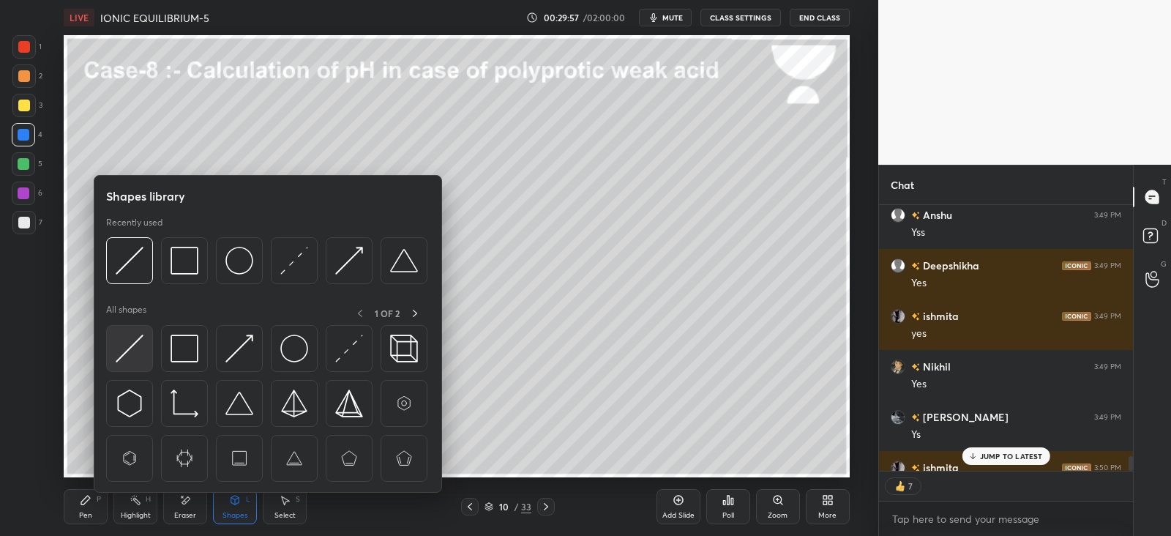
click at [137, 349] on img at bounding box center [130, 349] width 28 height 28
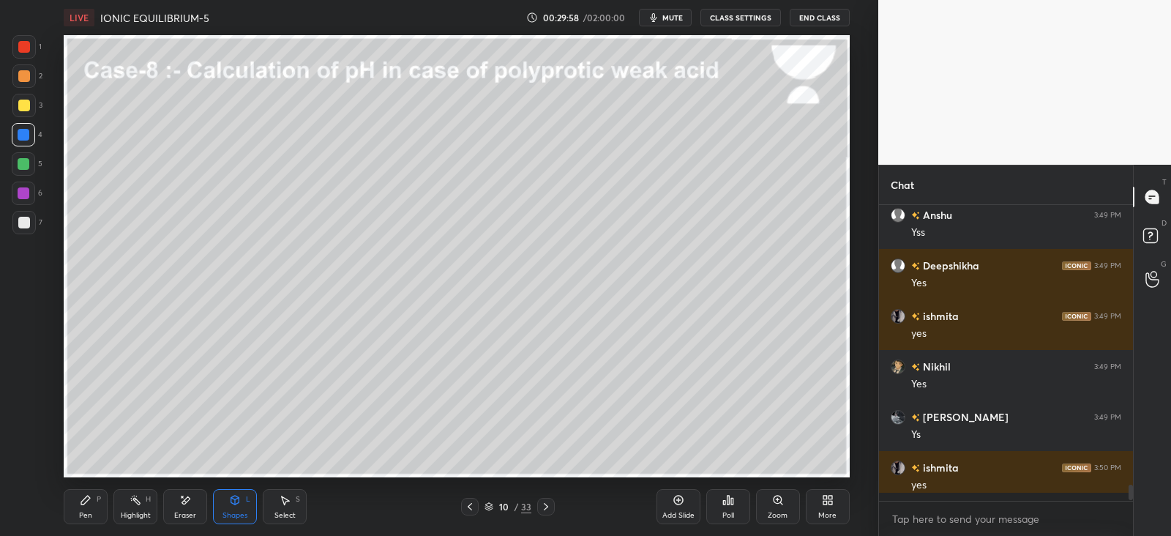
scroll to position [5071, 0]
click at [94, 504] on div "Pen P" at bounding box center [86, 506] width 44 height 35
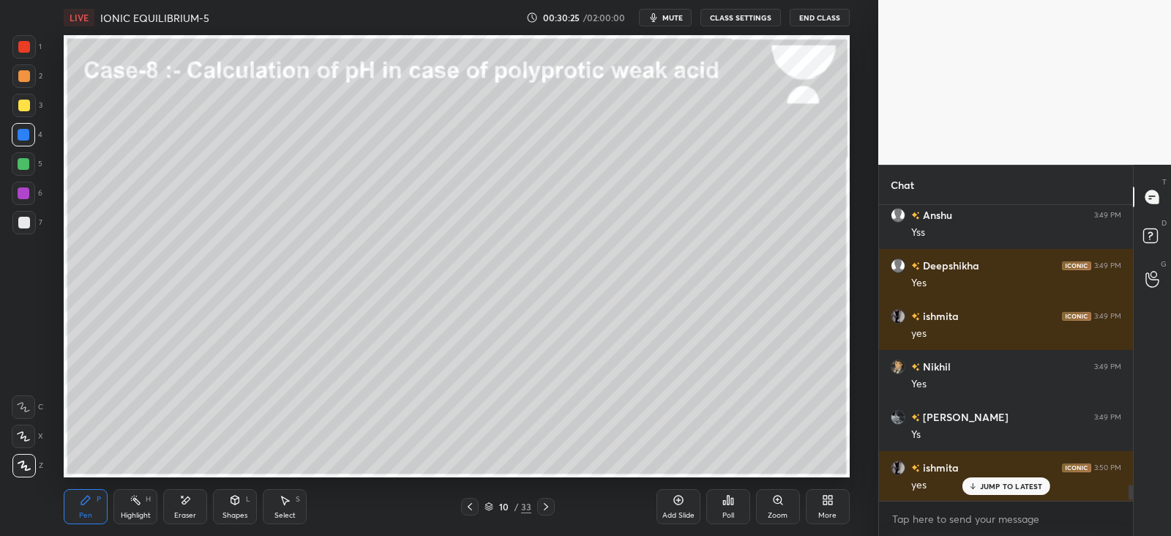
click at [222, 504] on div "Shapes L" at bounding box center [235, 506] width 44 height 35
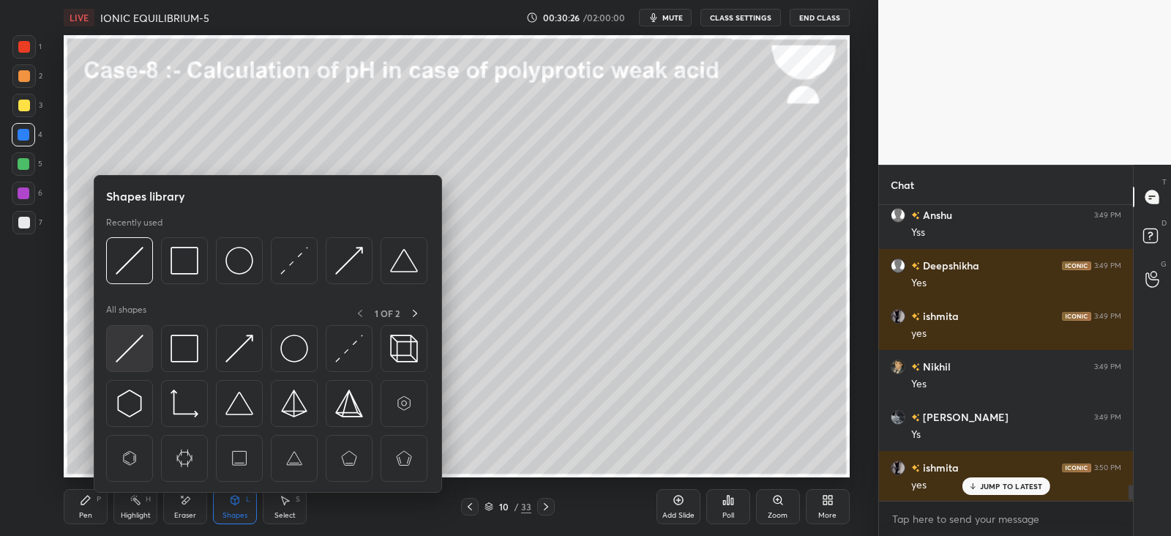
click at [133, 350] on img at bounding box center [130, 349] width 28 height 28
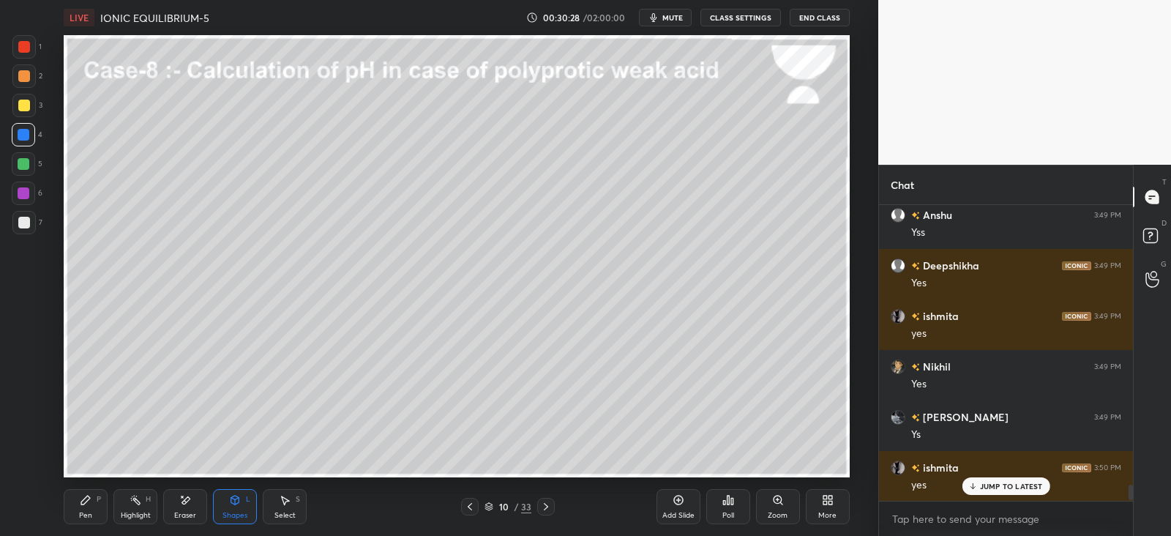
click at [81, 507] on div "Pen P" at bounding box center [86, 506] width 44 height 35
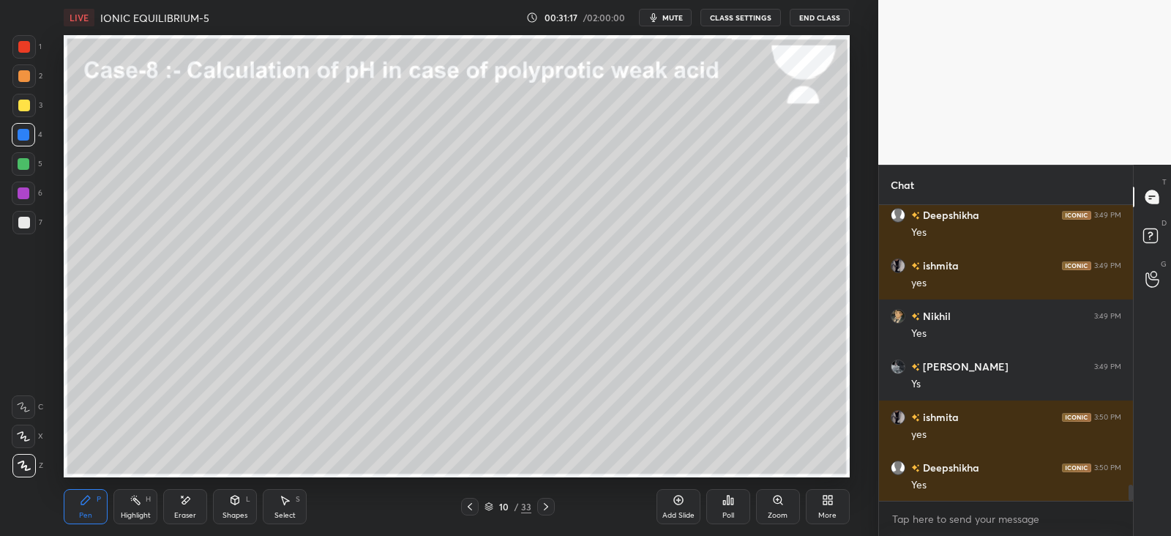
click at [252, 496] on div "Shapes L" at bounding box center [235, 506] width 44 height 35
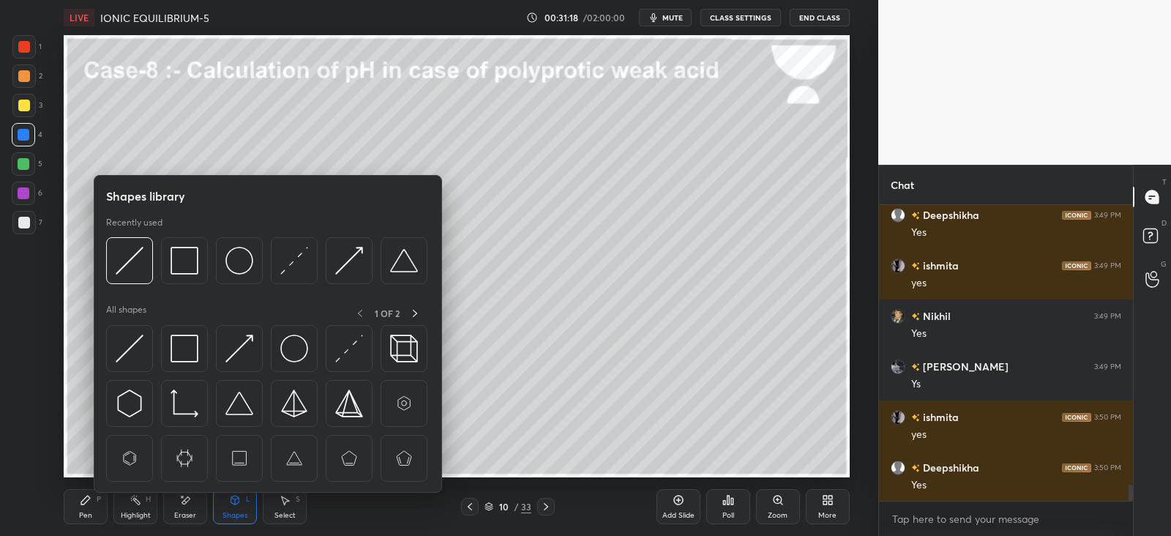
click at [203, 354] on div at bounding box center [184, 348] width 47 height 47
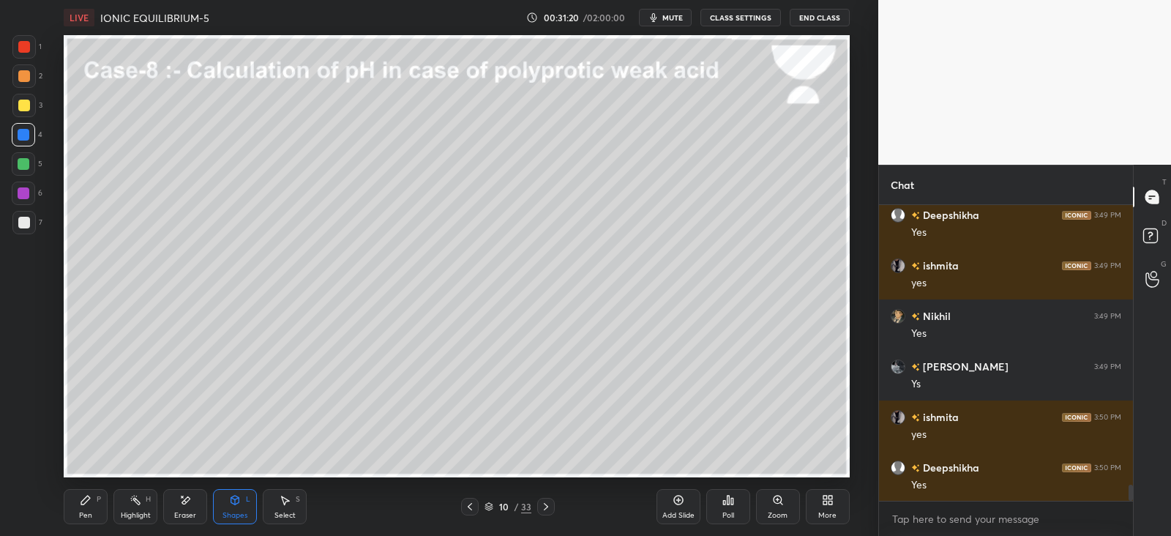
click at [89, 507] on div "Pen P" at bounding box center [86, 506] width 44 height 35
click at [141, 504] on icon at bounding box center [136, 500] width 12 height 12
click at [97, 507] on div "Pen P" at bounding box center [86, 506] width 44 height 35
click at [549, 507] on icon at bounding box center [546, 507] width 12 height 12
click at [239, 514] on div "Shapes" at bounding box center [235, 515] width 25 height 7
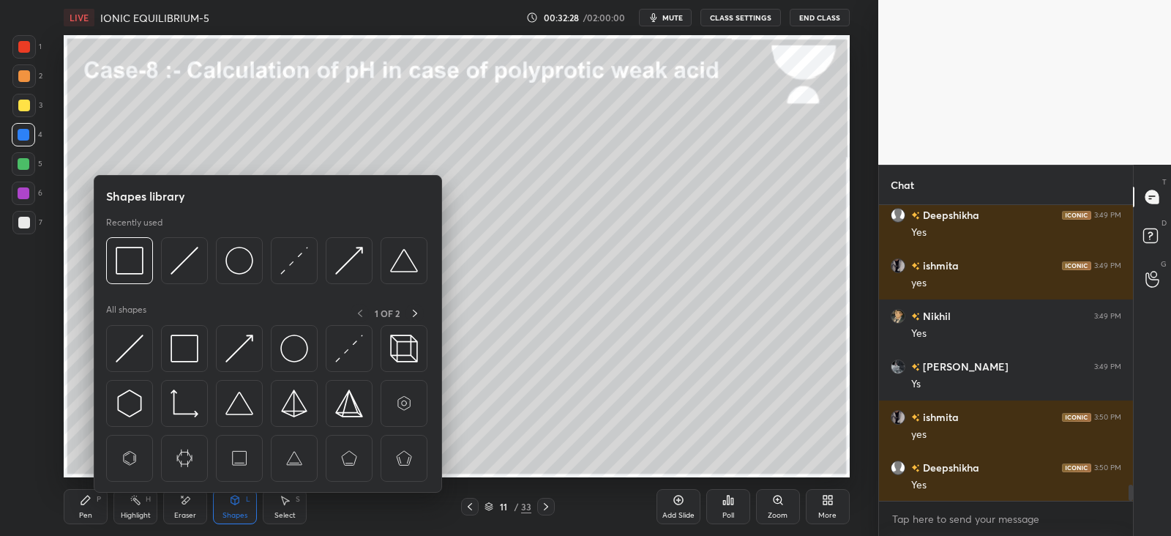
click at [135, 359] on img at bounding box center [130, 349] width 28 height 28
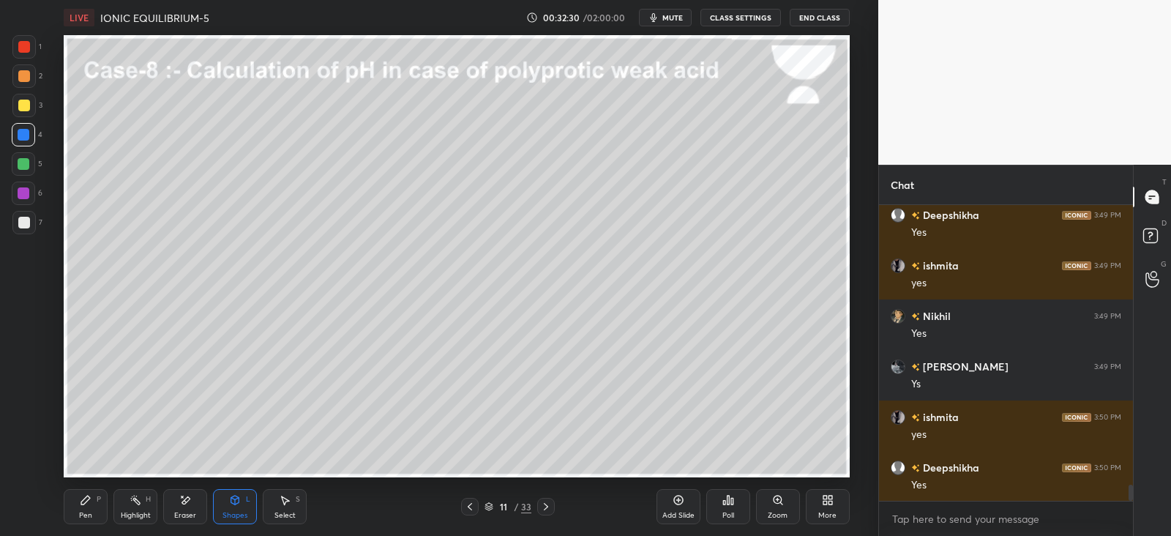
click at [95, 511] on div "Pen P" at bounding box center [86, 506] width 44 height 35
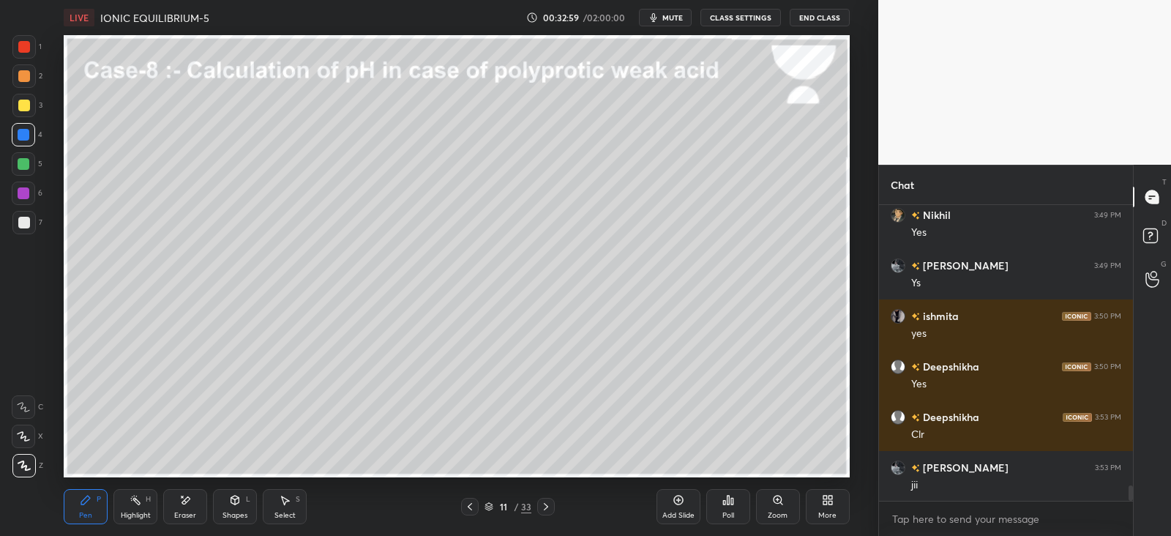
scroll to position [5273, 0]
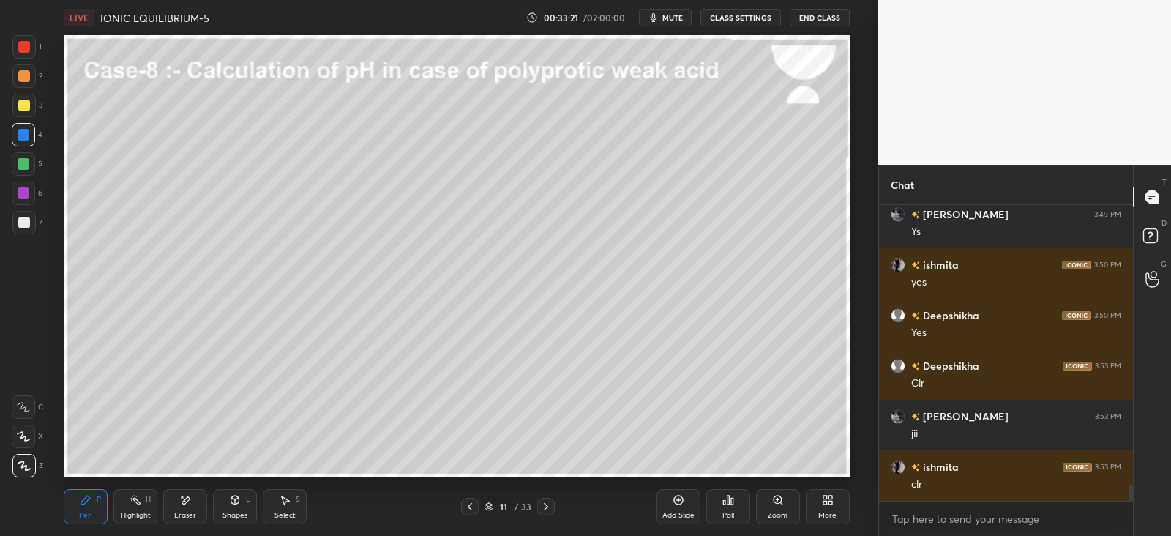
click at [183, 509] on div "Eraser" at bounding box center [185, 506] width 44 height 35
click at [137, 501] on rect at bounding box center [136, 501] width 7 height 7
click at [97, 505] on div "Pen P" at bounding box center [86, 506] width 44 height 35
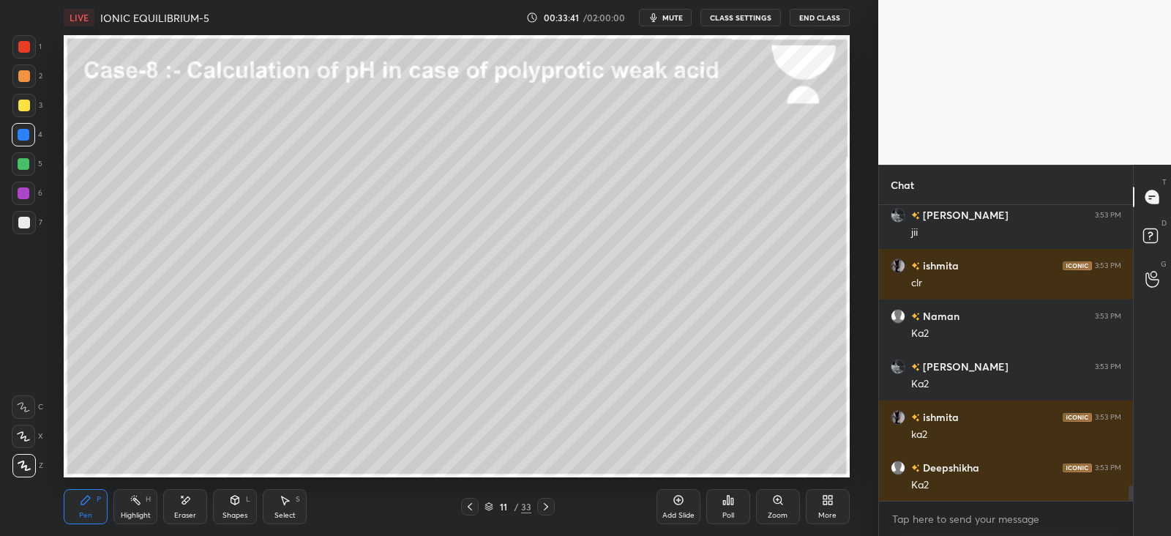
scroll to position [5526, 0]
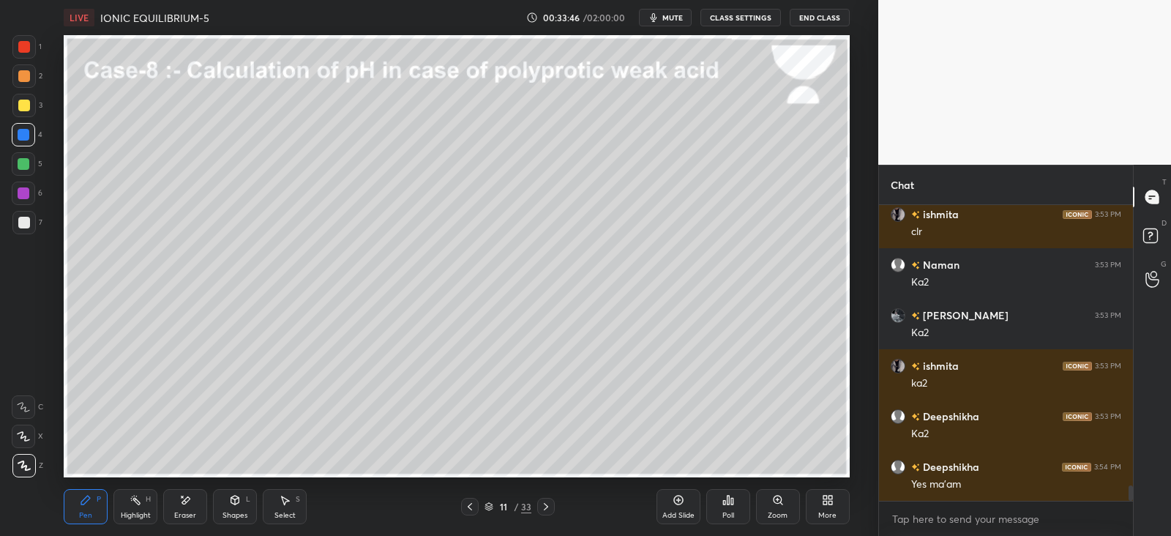
click at [245, 491] on div "Shapes L" at bounding box center [235, 506] width 44 height 35
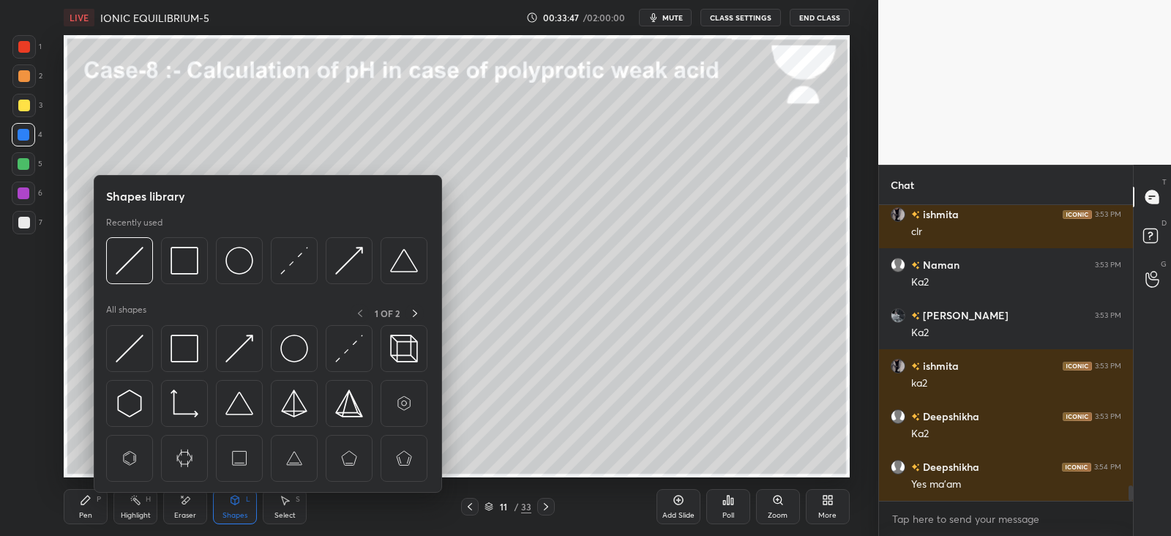
click at [198, 348] on img at bounding box center [185, 349] width 28 height 28
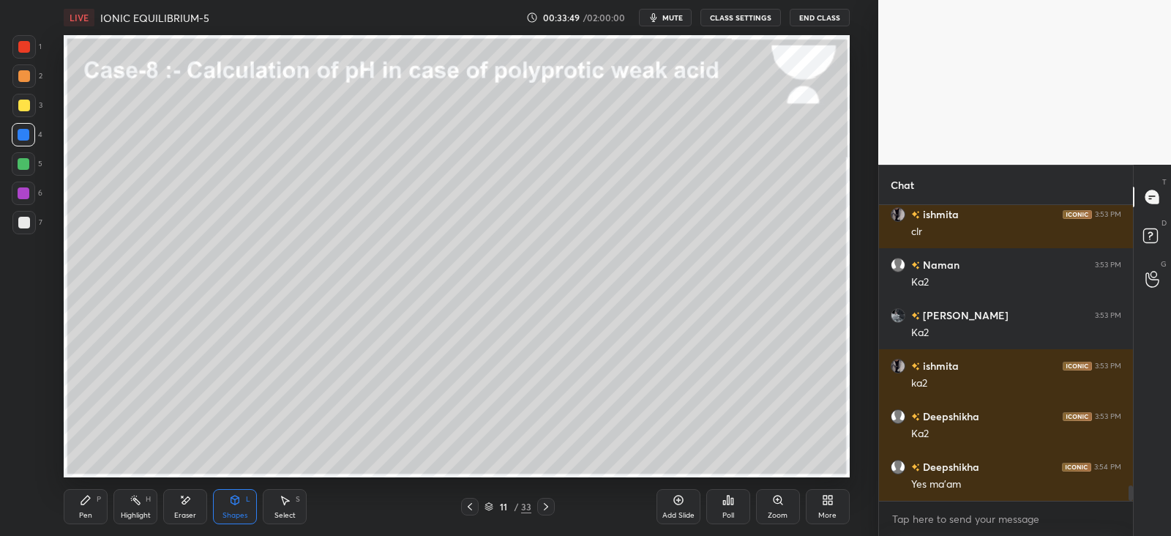
click at [103, 501] on div "Pen P" at bounding box center [86, 506] width 44 height 35
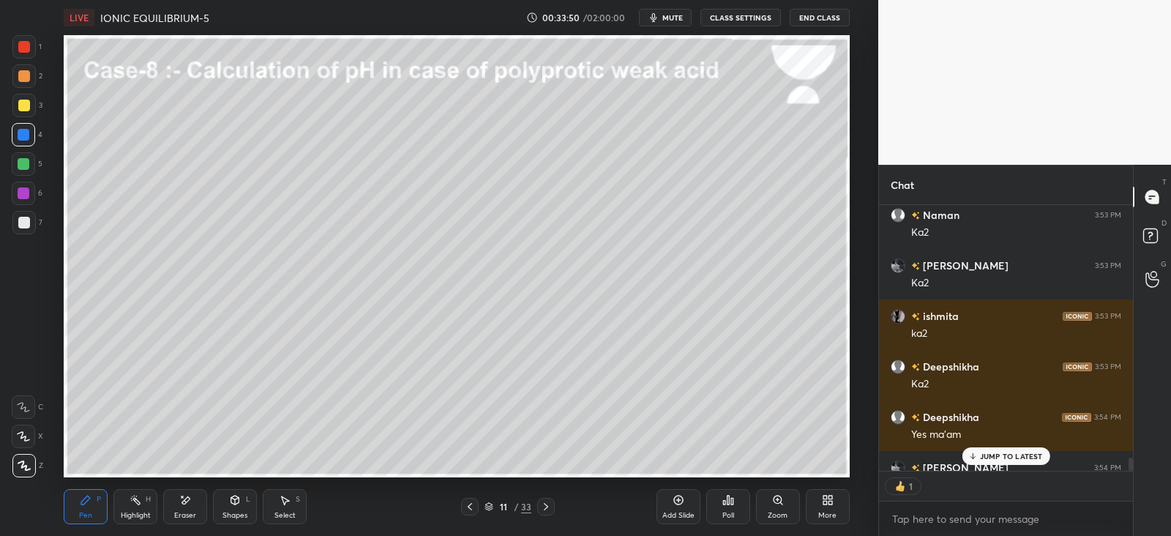
scroll to position [5, 4]
click at [469, 509] on icon at bounding box center [470, 507] width 12 height 12
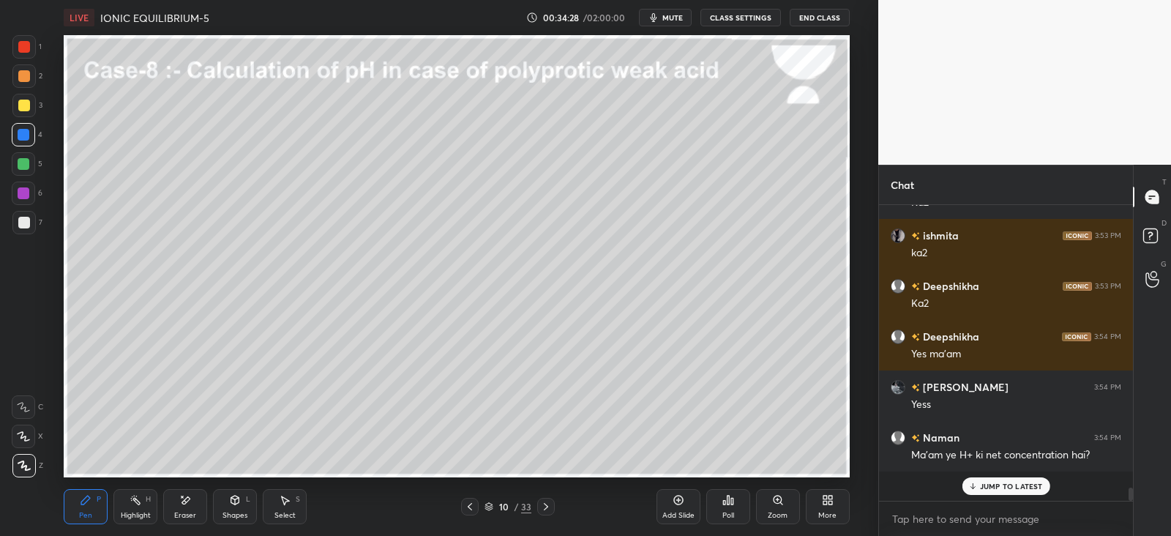
scroll to position [291, 249]
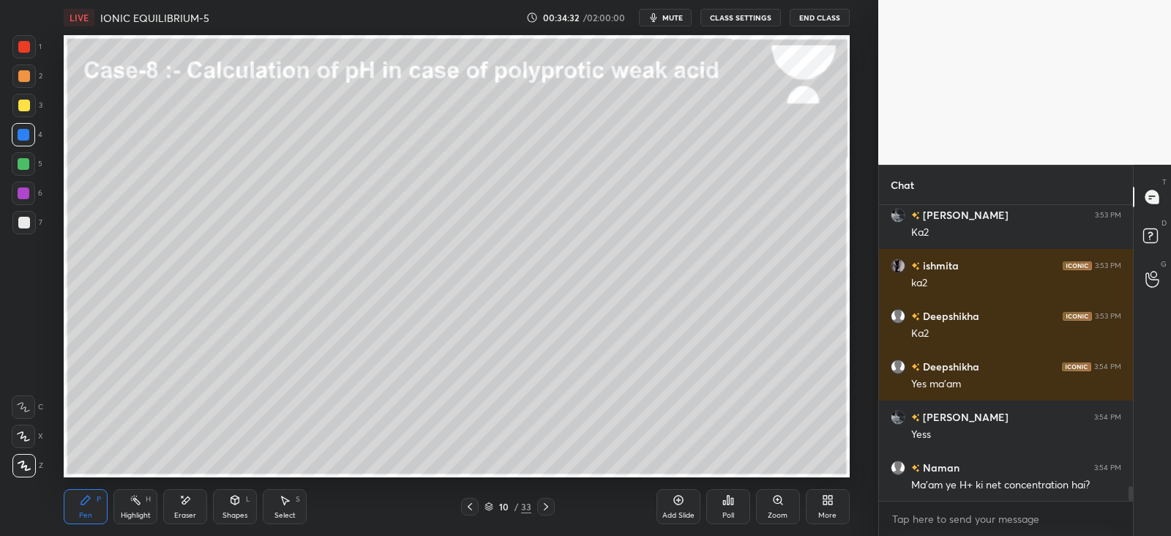
click at [178, 512] on div "Eraser" at bounding box center [185, 515] width 22 height 7
click at [102, 518] on div "Pen P" at bounding box center [86, 506] width 44 height 35
click at [245, 503] on div "Shapes L" at bounding box center [235, 506] width 44 height 35
click at [186, 504] on icon at bounding box center [185, 500] width 12 height 12
click at [91, 512] on div "Pen" at bounding box center [85, 515] width 13 height 7
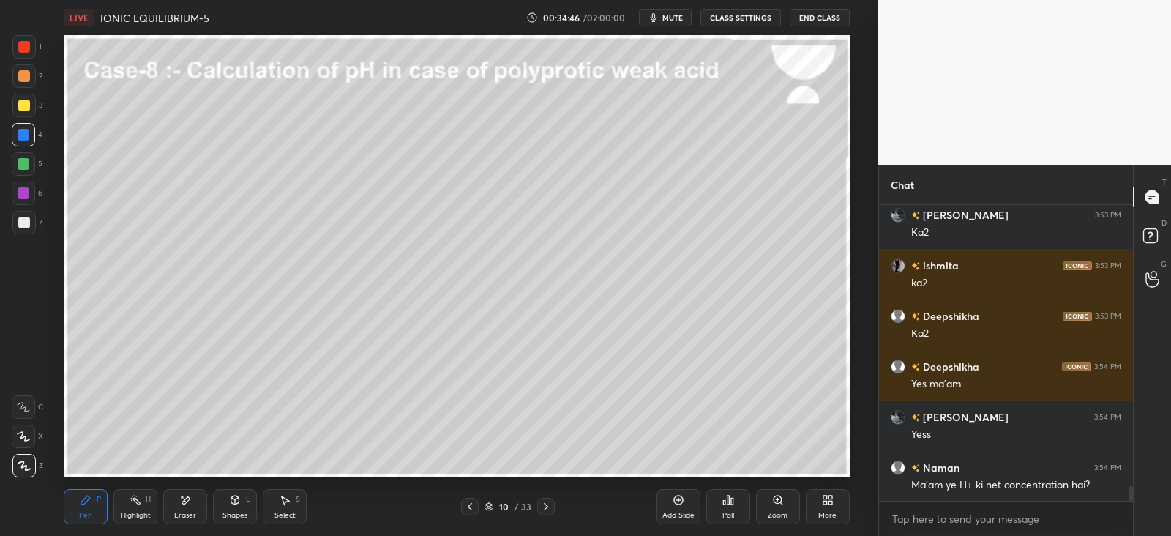
click at [190, 500] on icon at bounding box center [185, 500] width 12 height 12
click at [100, 512] on div "Pen P" at bounding box center [86, 506] width 44 height 35
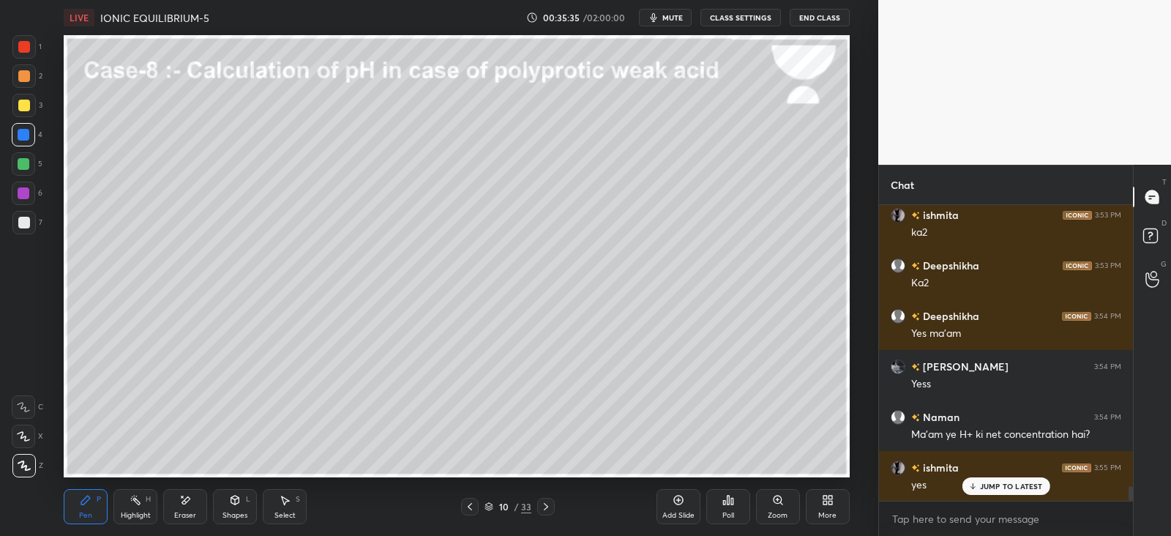
click at [193, 503] on div "Eraser" at bounding box center [185, 506] width 44 height 35
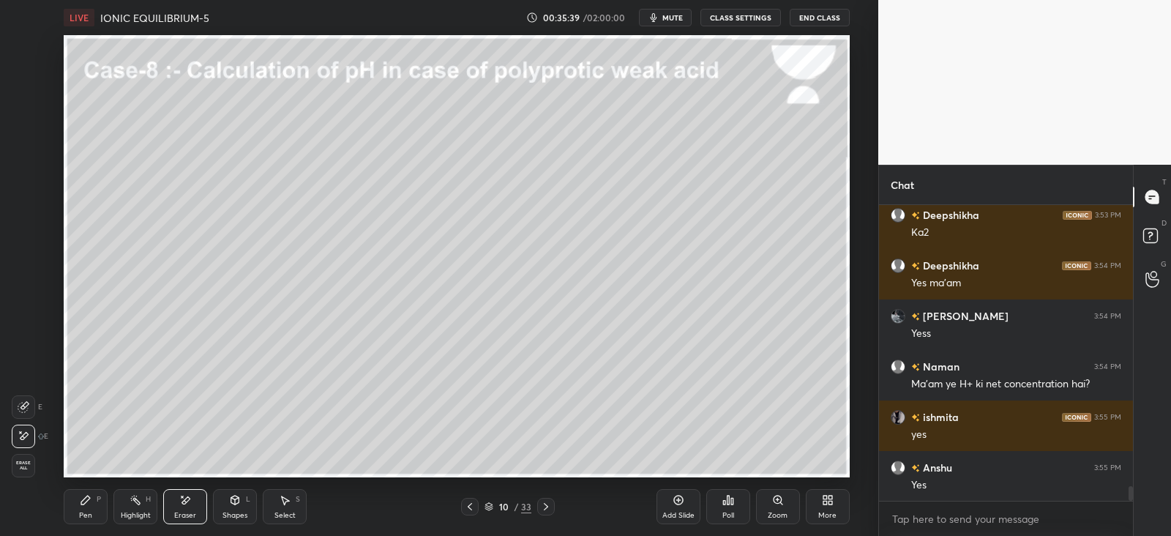
scroll to position [5778, 0]
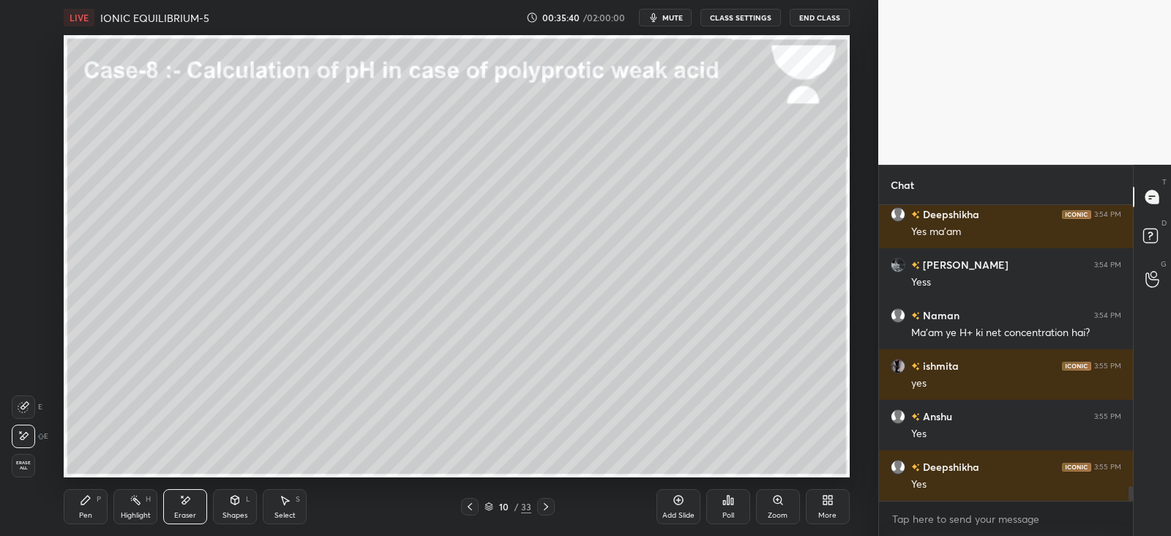
click at [101, 514] on div "Pen P" at bounding box center [86, 506] width 44 height 35
click at [668, 507] on div "Add Slide" at bounding box center [679, 506] width 44 height 35
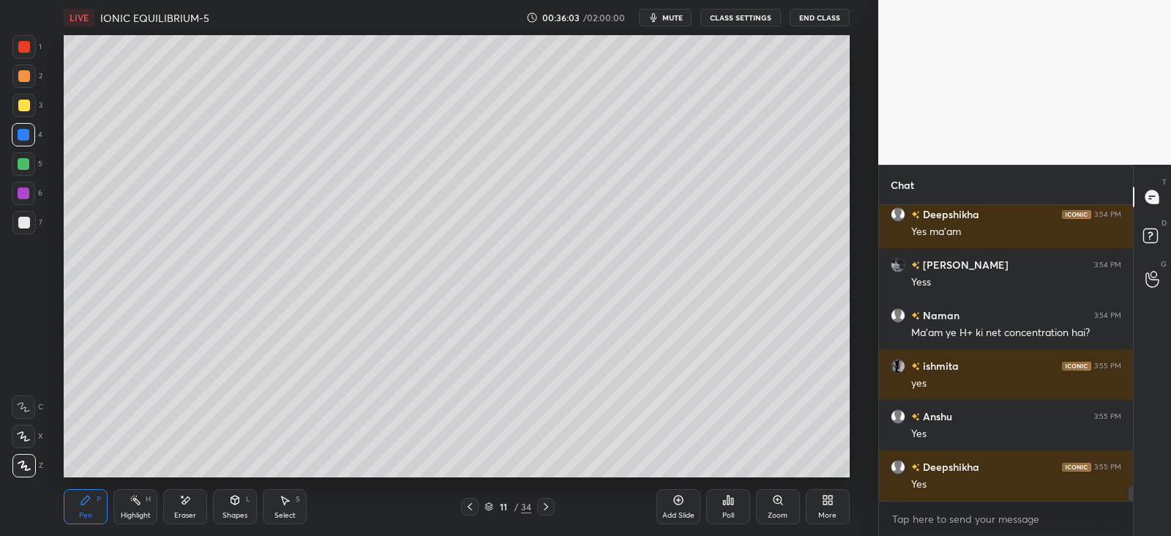
click at [474, 504] on icon at bounding box center [470, 507] width 12 height 12
click at [541, 506] on icon at bounding box center [546, 507] width 12 height 12
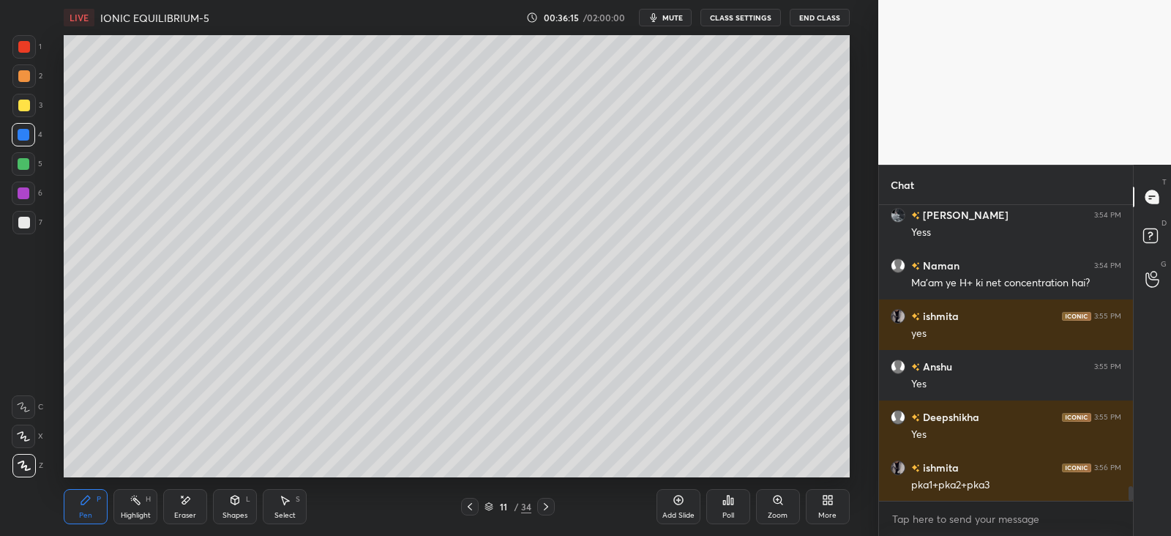
click at [242, 507] on div "Shapes L" at bounding box center [235, 506] width 44 height 35
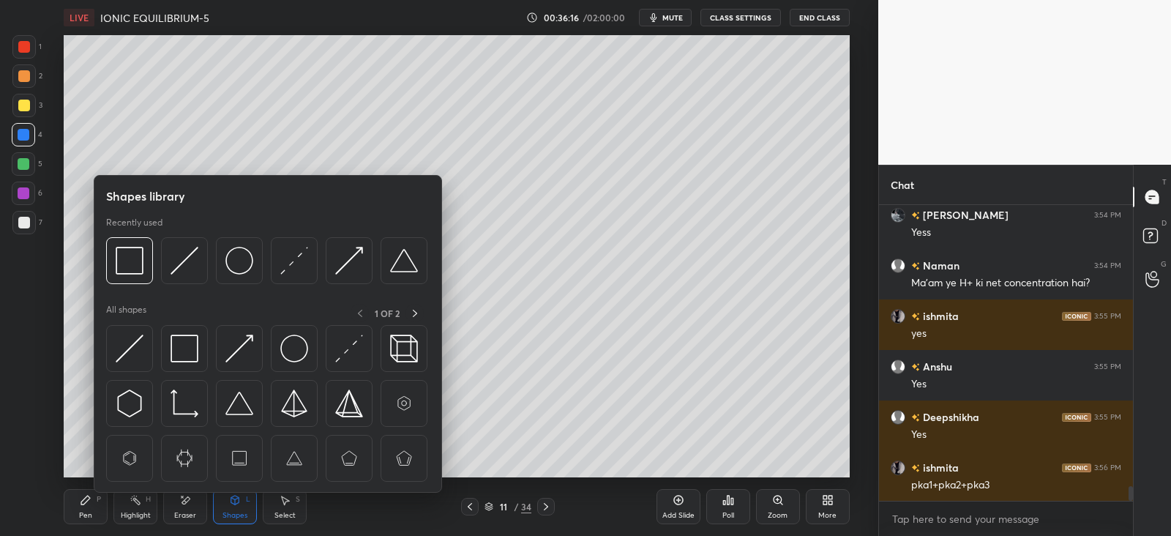
click at [187, 333] on div at bounding box center [184, 348] width 47 height 47
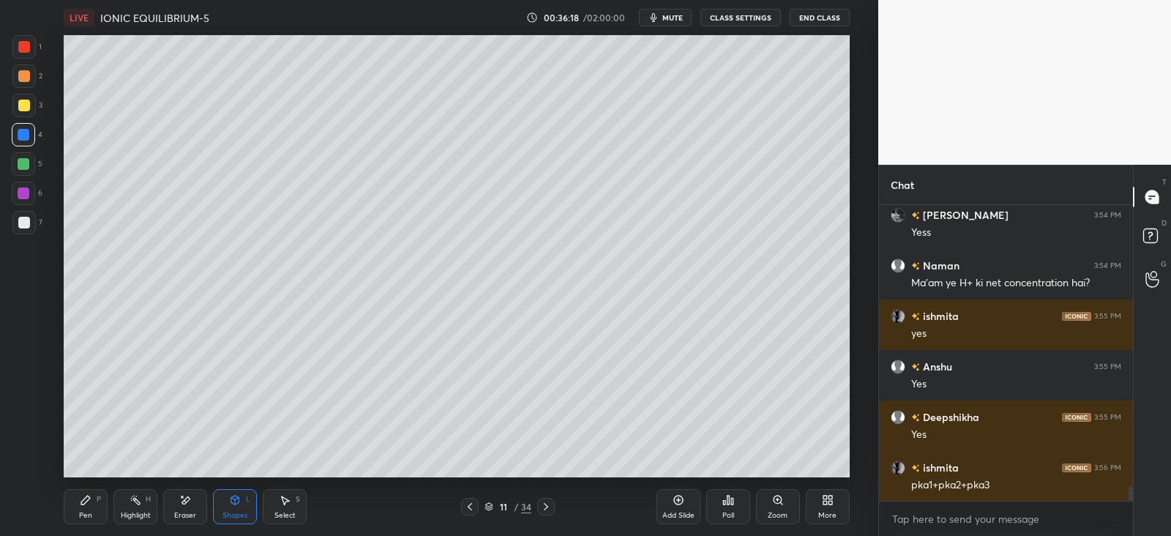
click at [85, 514] on div "Pen" at bounding box center [85, 515] width 13 height 7
click at [472, 510] on icon at bounding box center [470, 507] width 12 height 12
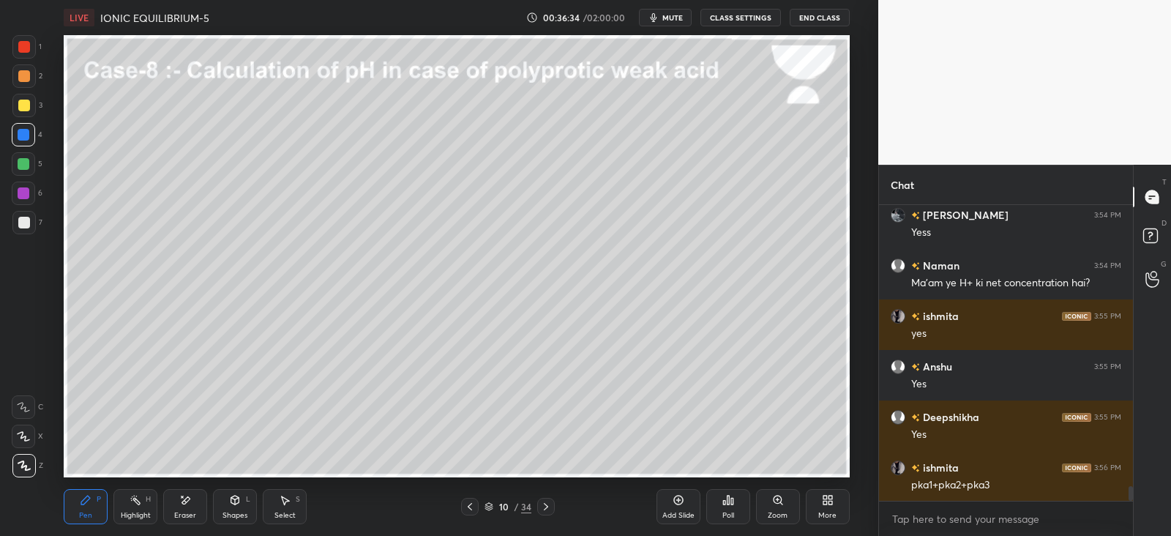
click at [545, 504] on icon at bounding box center [546, 507] width 12 height 12
click at [548, 504] on icon at bounding box center [546, 507] width 12 height 12
click at [545, 504] on icon at bounding box center [546, 506] width 4 height 7
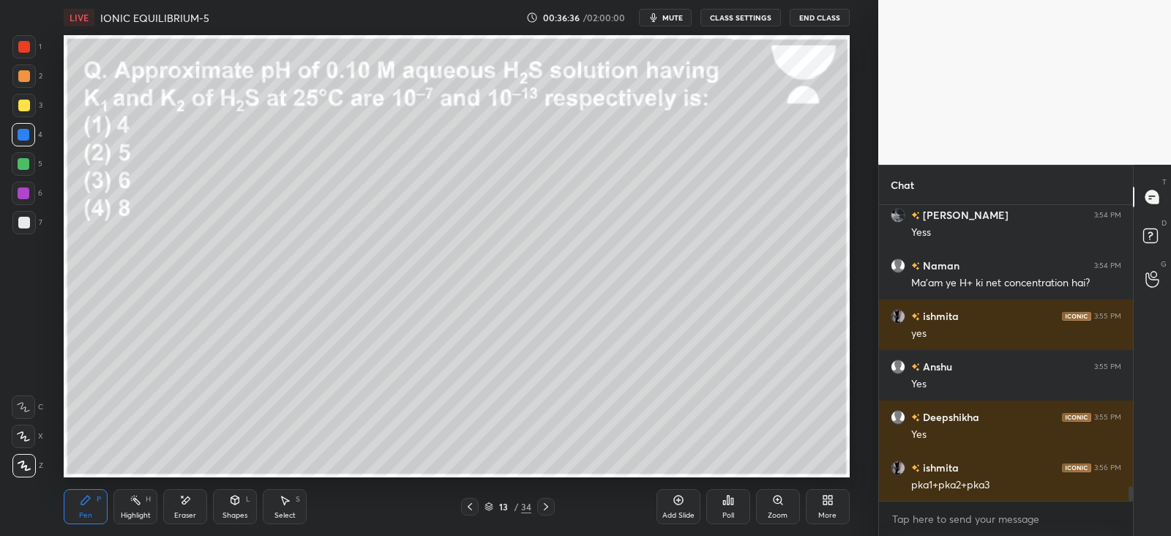
click at [471, 508] on icon at bounding box center [470, 506] width 4 height 7
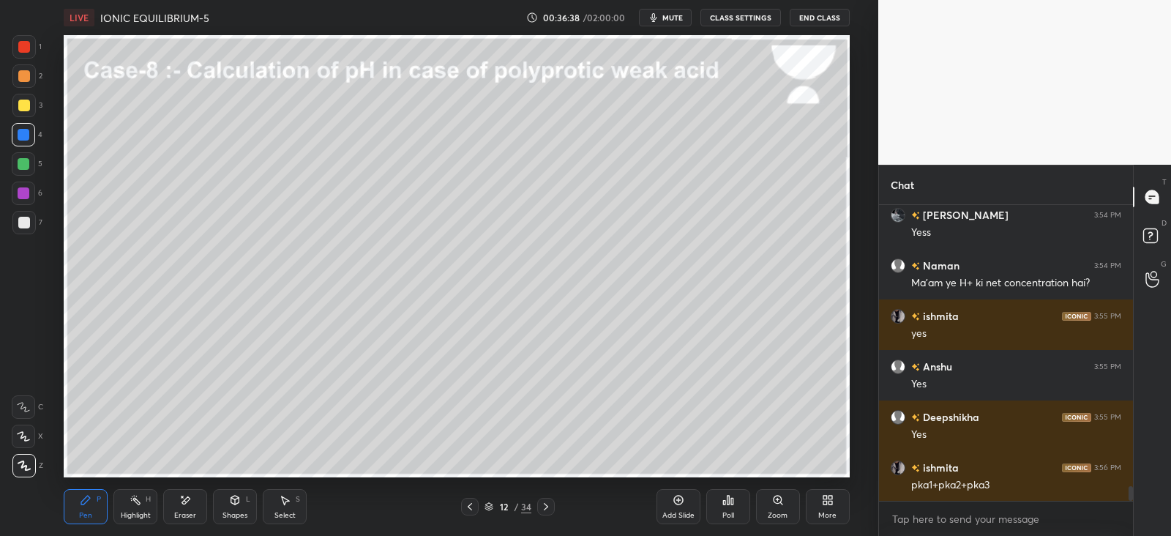
click at [682, 505] on icon at bounding box center [679, 500] width 12 height 12
click at [23, 138] on div at bounding box center [24, 135] width 12 height 12
click at [30, 98] on div at bounding box center [23, 105] width 23 height 23
click at [228, 501] on div "Shapes L" at bounding box center [235, 506] width 44 height 35
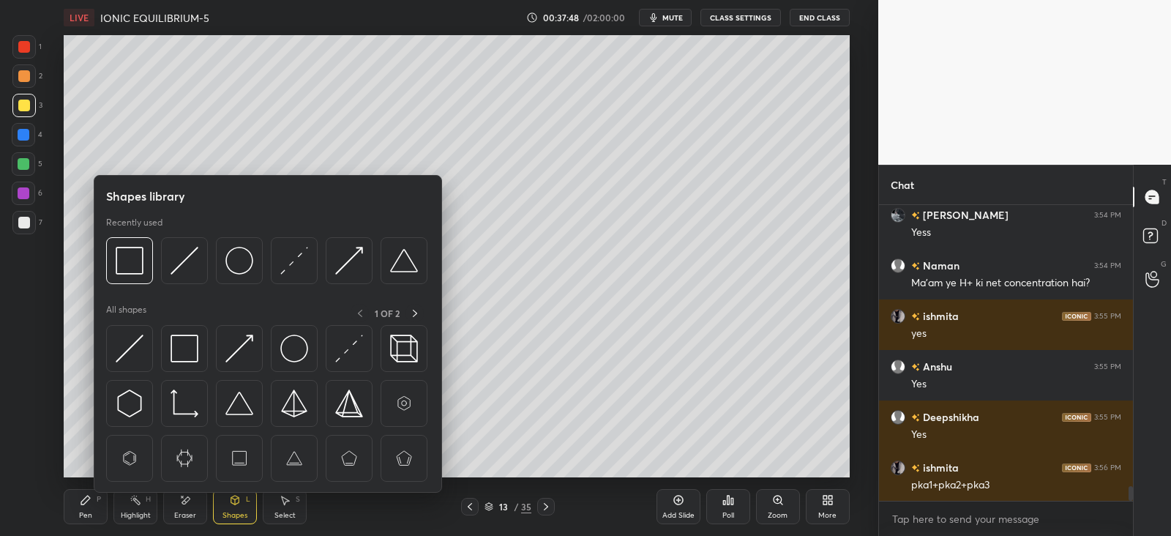
click at [129, 343] on img at bounding box center [130, 349] width 28 height 28
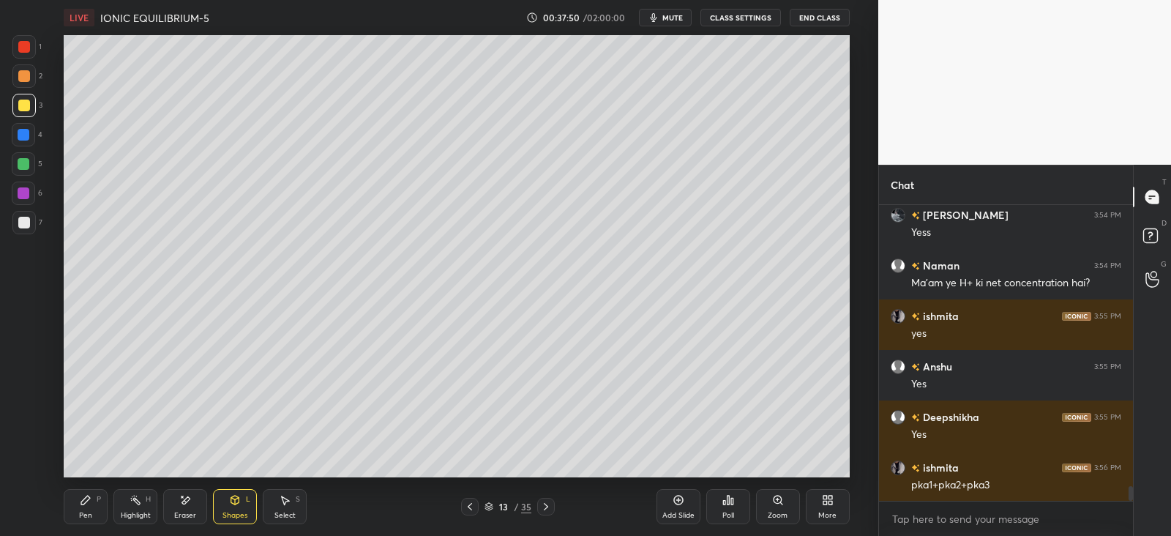
click at [76, 509] on div "Pen P" at bounding box center [86, 506] width 44 height 35
click at [138, 500] on rect at bounding box center [136, 501] width 7 height 7
click at [90, 507] on div "Pen P" at bounding box center [86, 506] width 44 height 35
click at [187, 501] on icon at bounding box center [185, 500] width 12 height 12
click at [81, 507] on div "Pen P" at bounding box center [86, 506] width 44 height 35
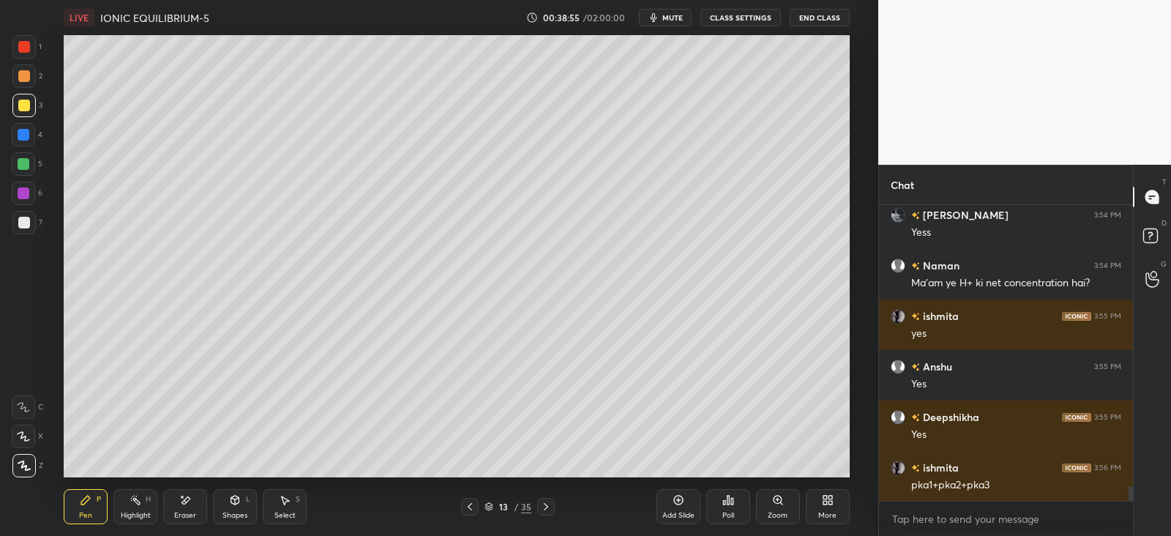
click at [187, 507] on div "Eraser" at bounding box center [185, 506] width 44 height 35
click at [102, 501] on div "Pen P" at bounding box center [86, 506] width 44 height 35
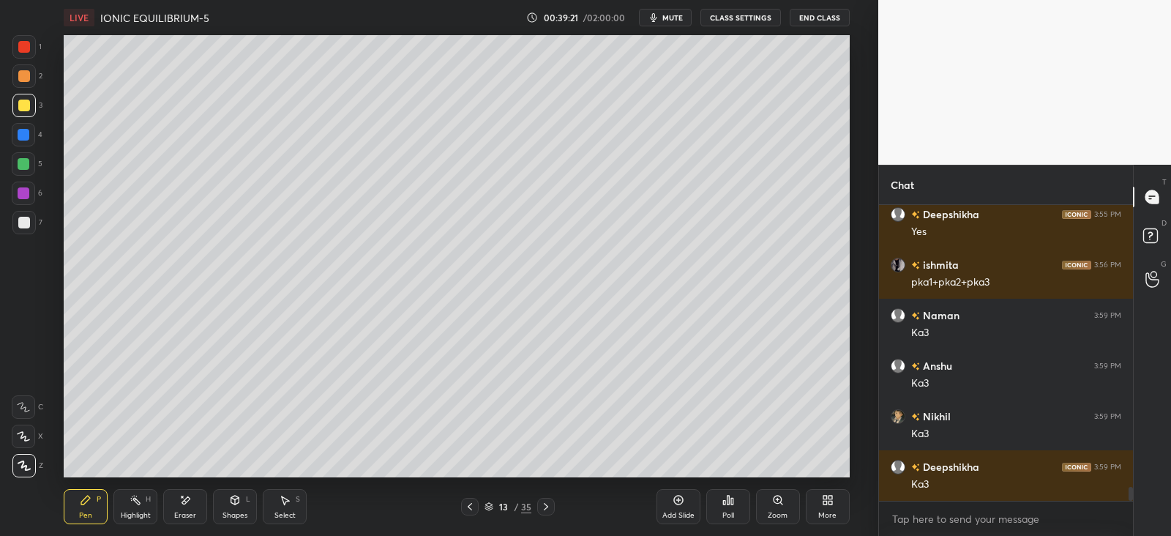
scroll to position [6081, 0]
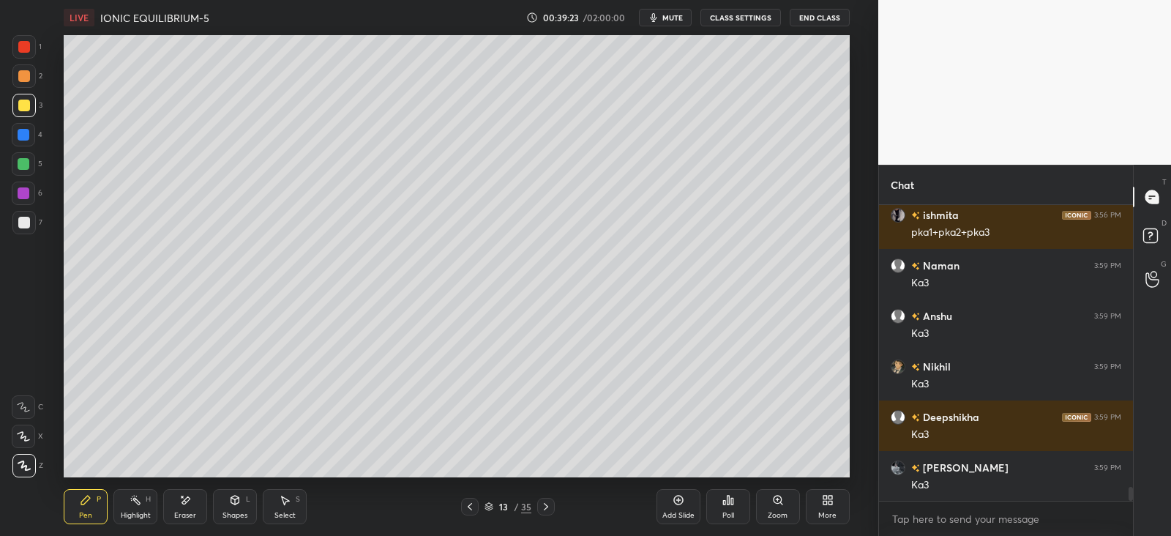
click at [242, 512] on div "Shapes" at bounding box center [235, 515] width 25 height 7
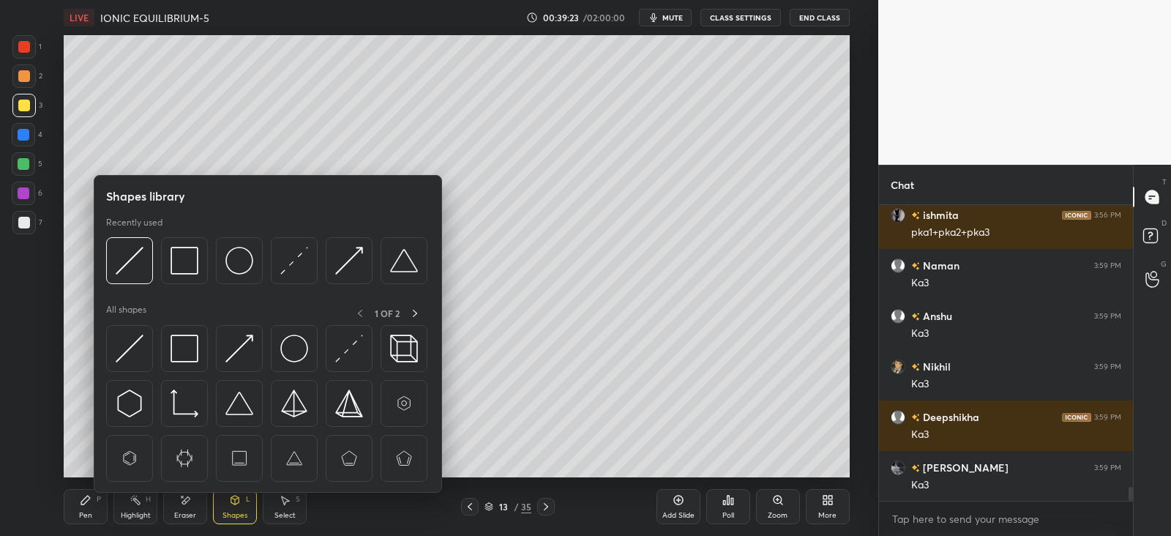
click at [184, 343] on img at bounding box center [185, 349] width 28 height 28
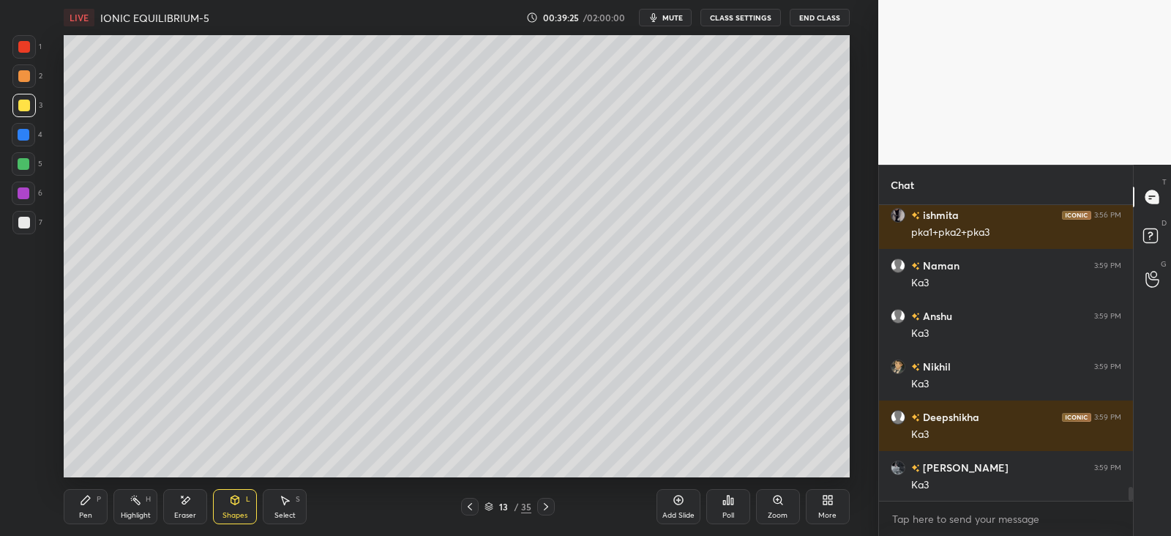
click at [85, 499] on icon at bounding box center [85, 500] width 9 height 9
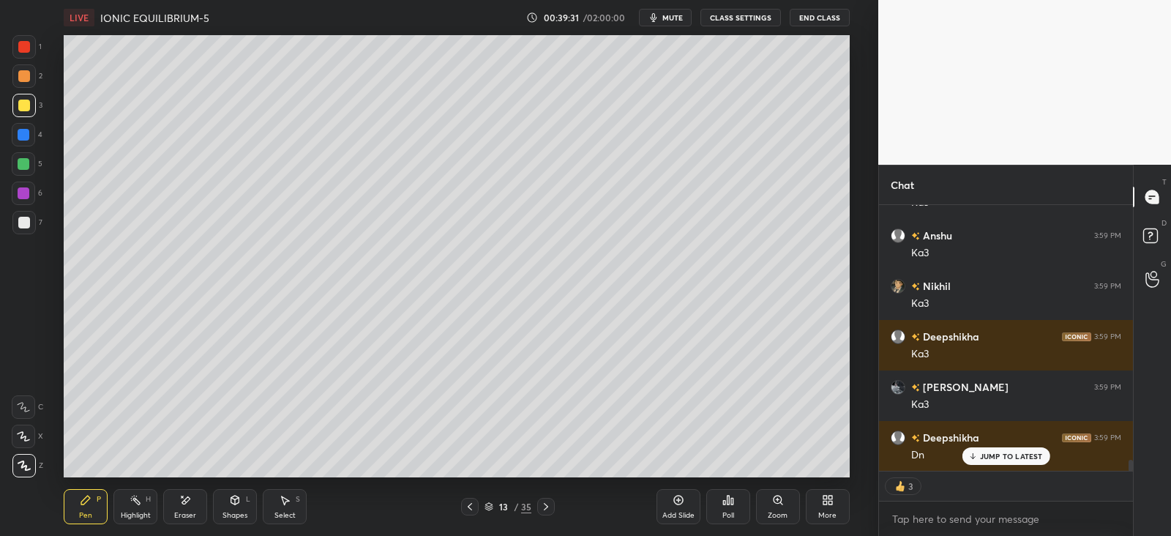
click at [549, 507] on icon at bounding box center [546, 507] width 12 height 12
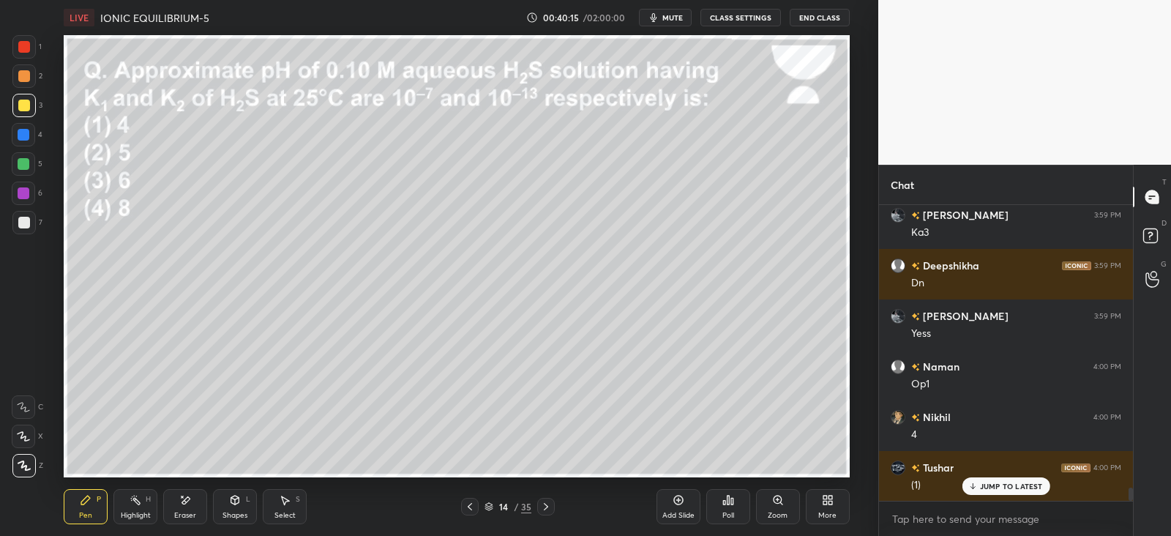
scroll to position [6384, 0]
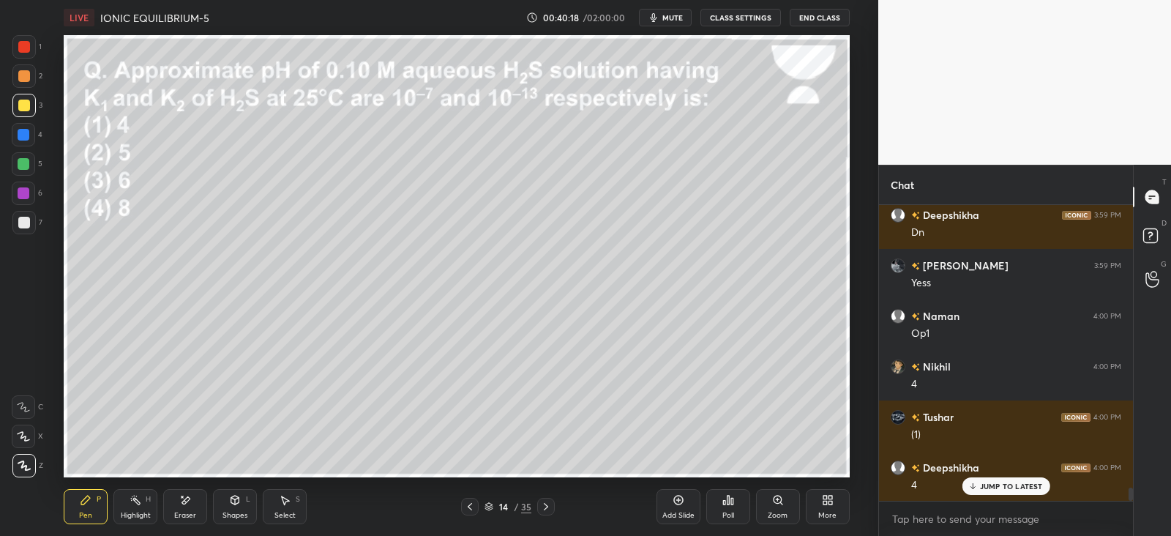
click at [26, 135] on div at bounding box center [24, 135] width 12 height 12
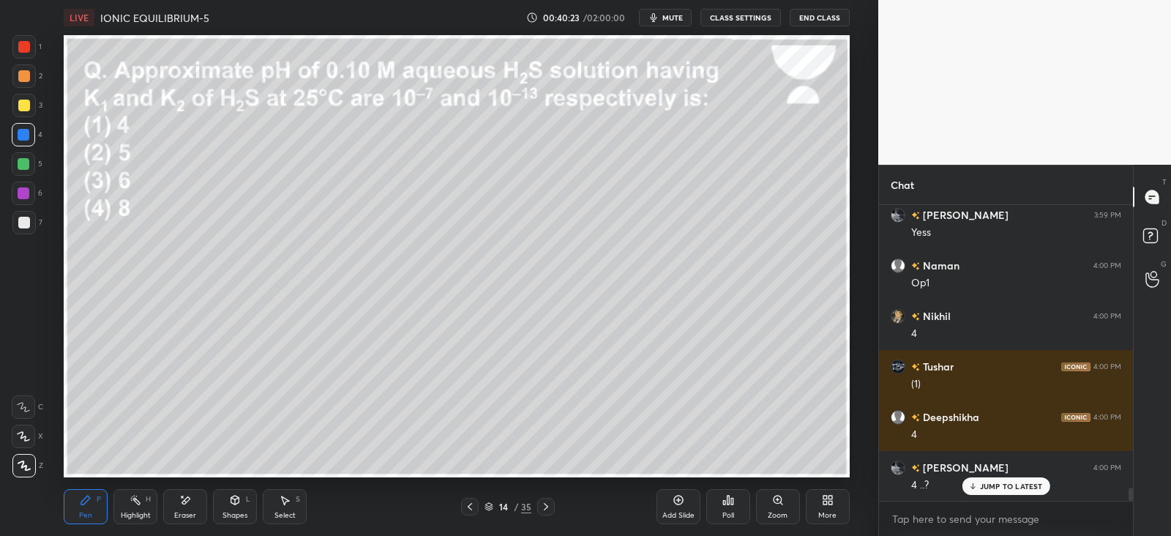
click at [468, 504] on icon at bounding box center [470, 507] width 12 height 12
click at [467, 508] on icon at bounding box center [470, 507] width 12 height 12
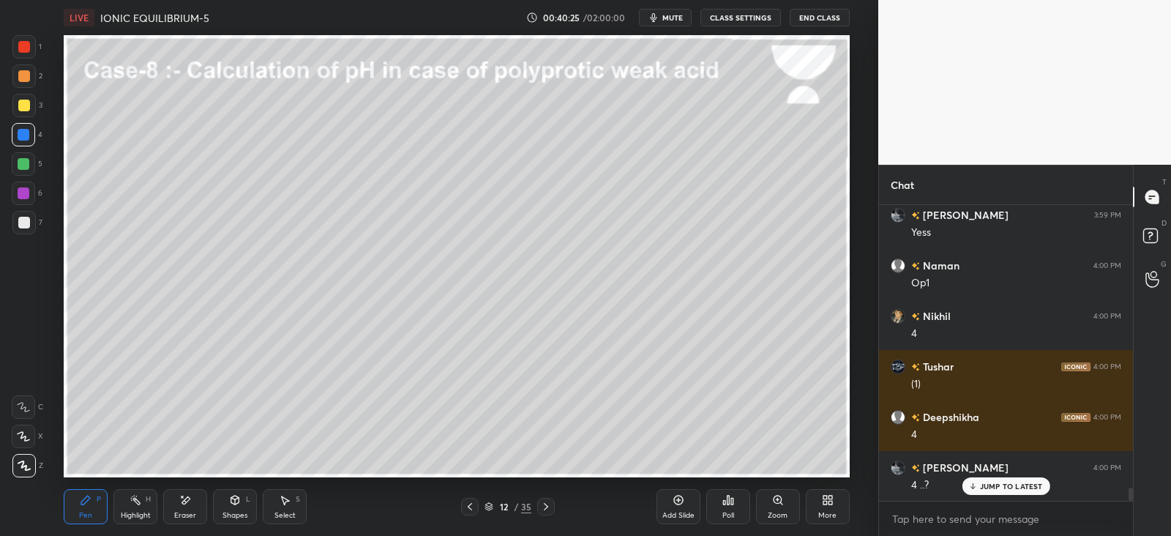
click at [296, 507] on div "Select S" at bounding box center [285, 506] width 44 height 35
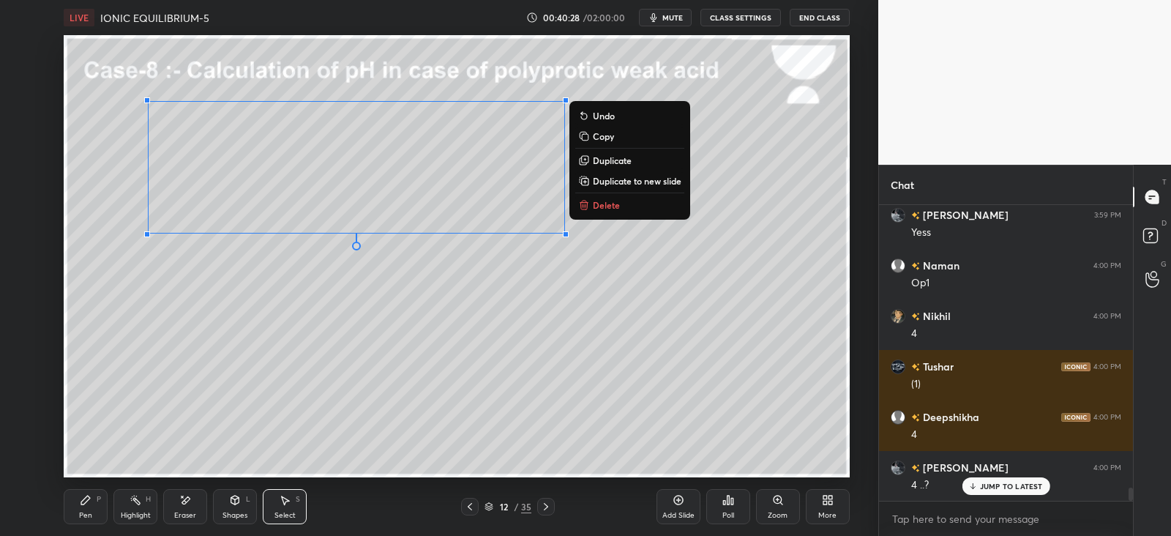
click at [590, 138] on button "Copy" at bounding box center [629, 136] width 109 height 18
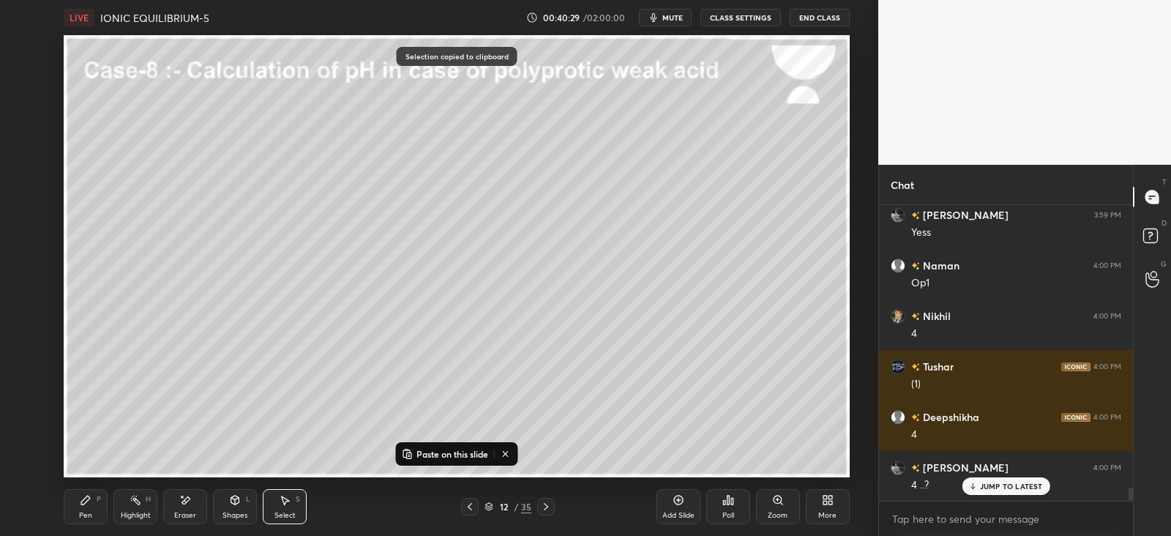
click at [549, 508] on icon at bounding box center [546, 507] width 12 height 12
click at [549, 504] on icon at bounding box center [546, 507] width 12 height 12
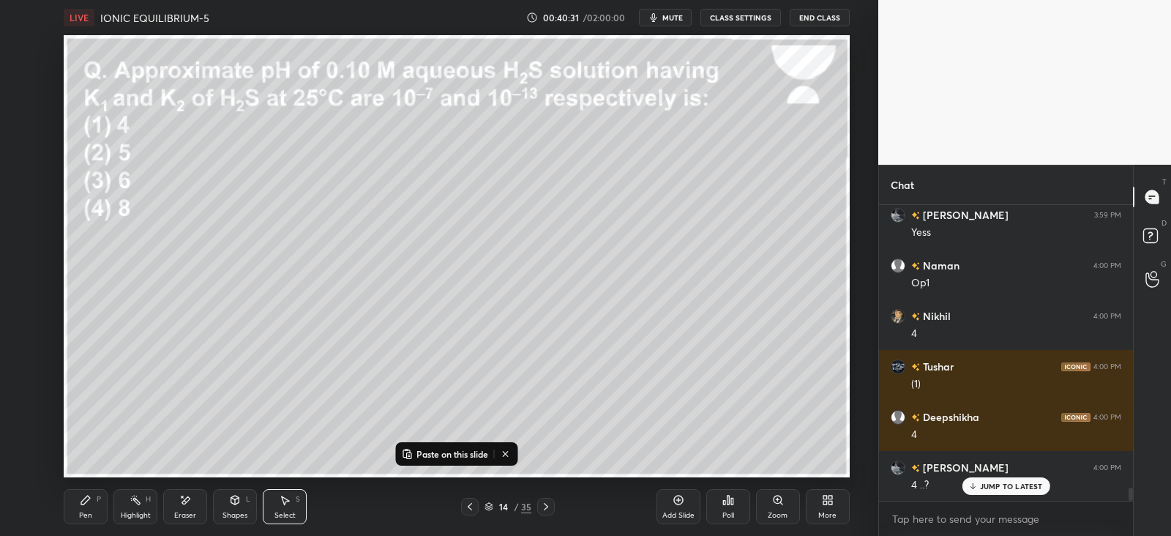
click at [430, 454] on p "Paste on this slide" at bounding box center [453, 454] width 72 height 12
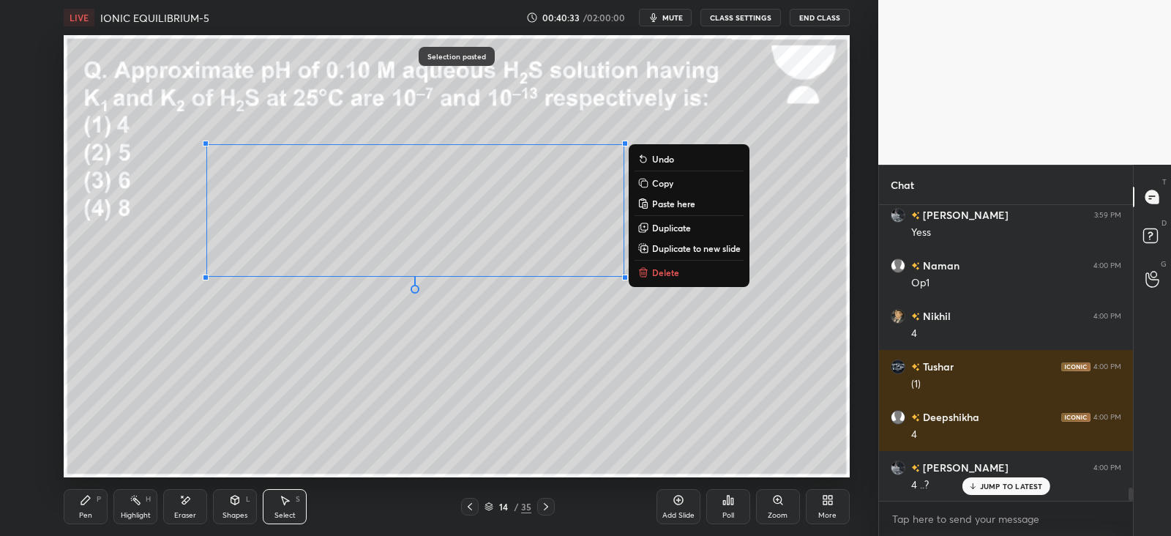
click at [330, 394] on div "0 ° Undo Copy Paste here Duplicate Duplicate to new slide Delete" at bounding box center [456, 256] width 785 height 442
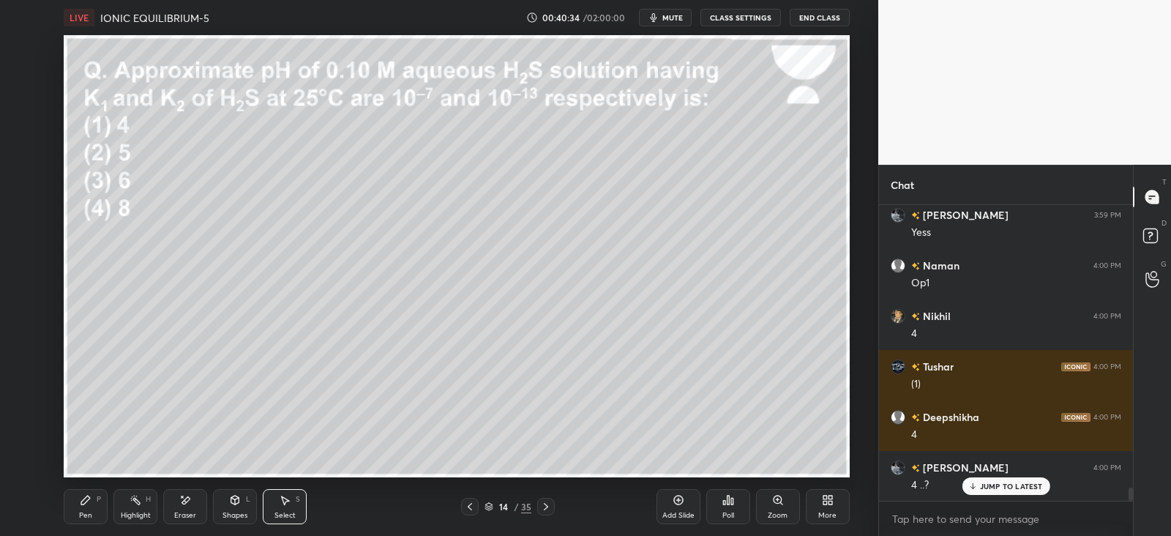
click at [188, 509] on div "Eraser" at bounding box center [185, 506] width 44 height 35
click at [108, 520] on div "Pen P Highlight H Eraser Shapes L Select S" at bounding box center [212, 506] width 296 height 35
click at [89, 504] on icon at bounding box center [86, 500] width 12 height 12
click at [183, 507] on div "Eraser" at bounding box center [185, 506] width 44 height 35
click at [100, 512] on div "Pen P" at bounding box center [86, 506] width 44 height 35
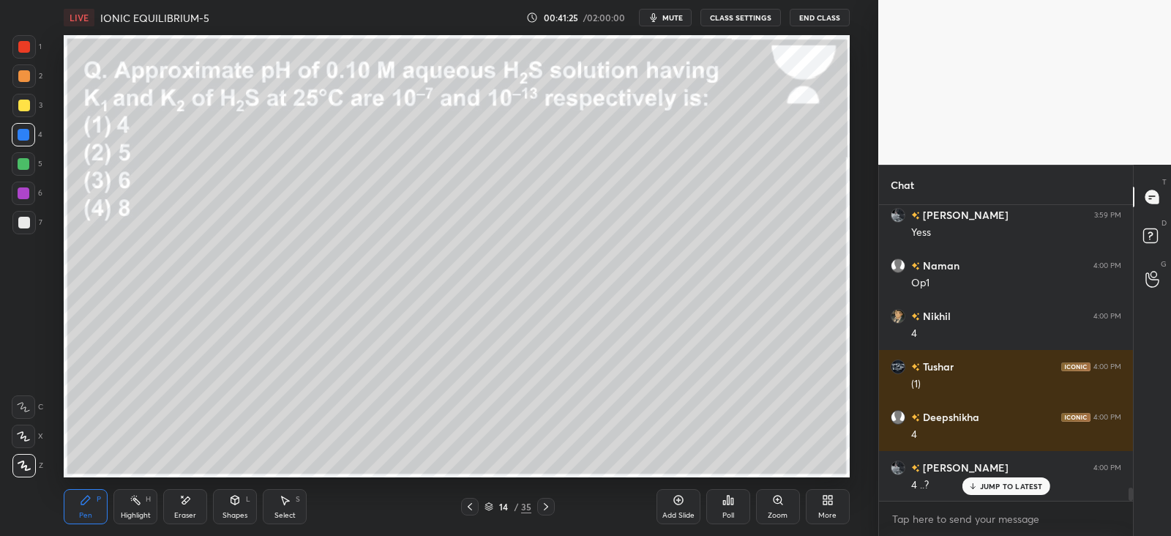
click at [183, 505] on icon at bounding box center [185, 500] width 12 height 12
click at [83, 508] on div "Pen P" at bounding box center [86, 506] width 44 height 35
click at [547, 505] on icon at bounding box center [546, 507] width 12 height 12
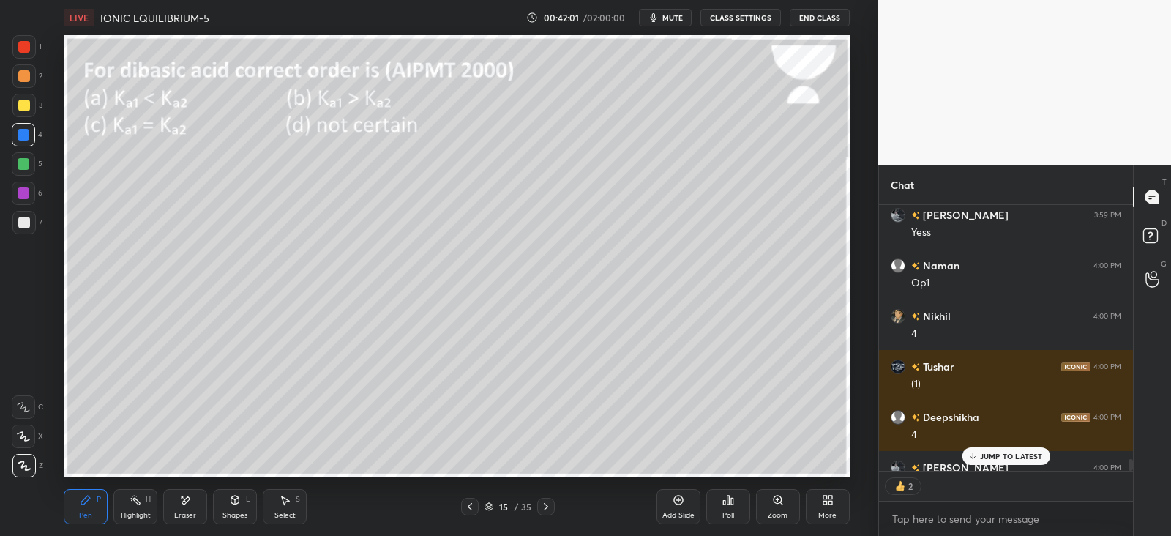
scroll to position [6515, 0]
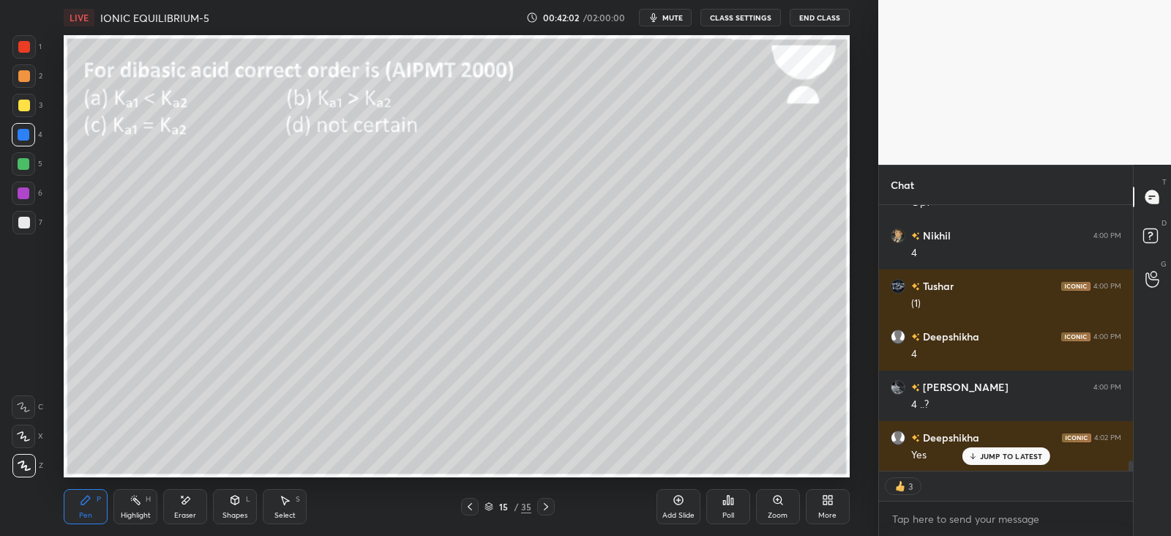
click at [549, 509] on icon at bounding box center [546, 507] width 12 height 12
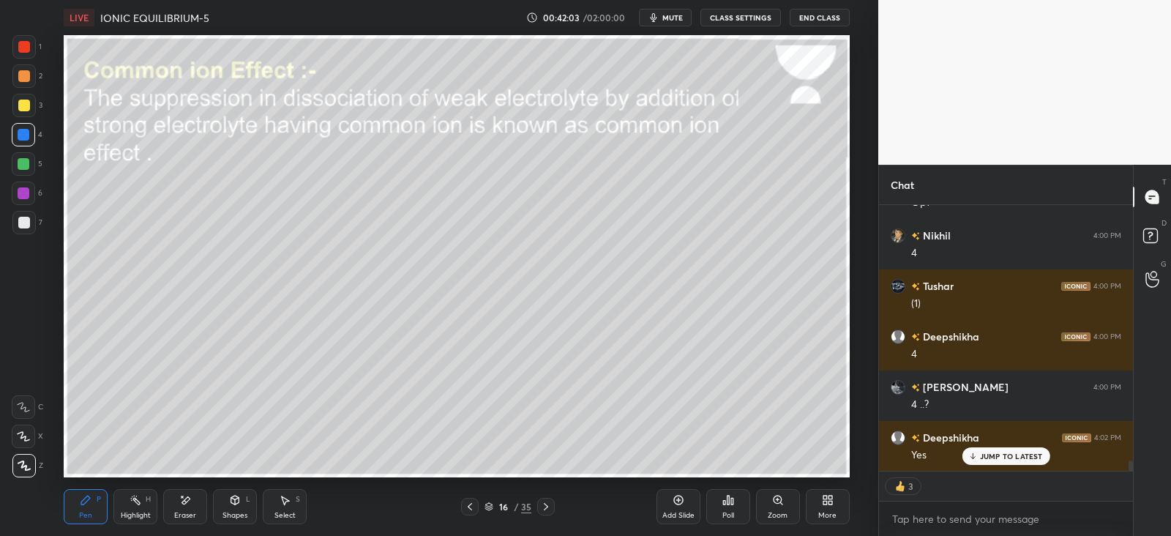
click at [466, 507] on icon at bounding box center [470, 507] width 12 height 12
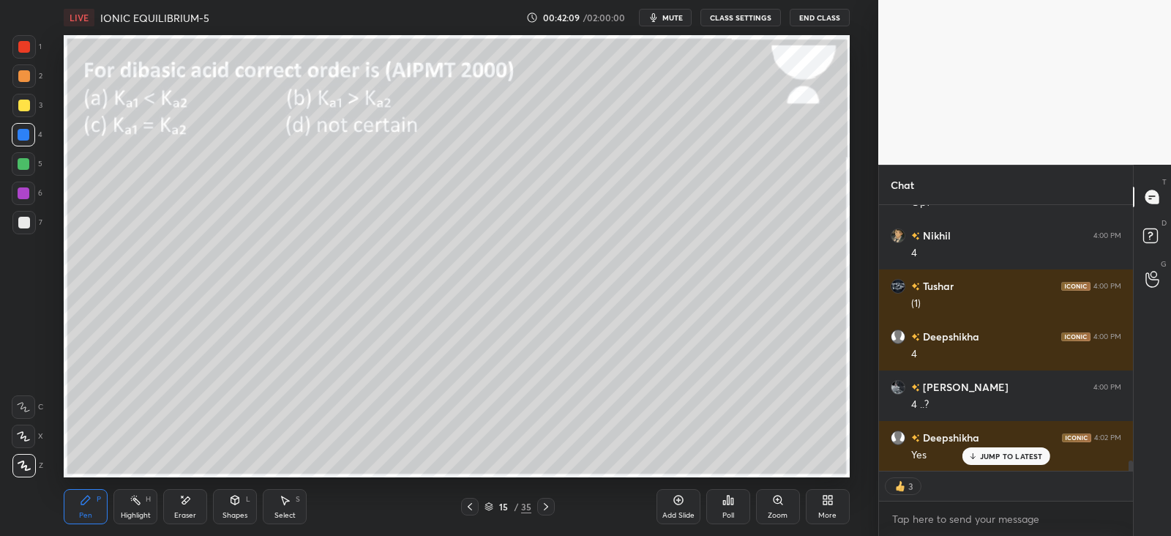
click at [729, 501] on icon at bounding box center [728, 500] width 12 height 12
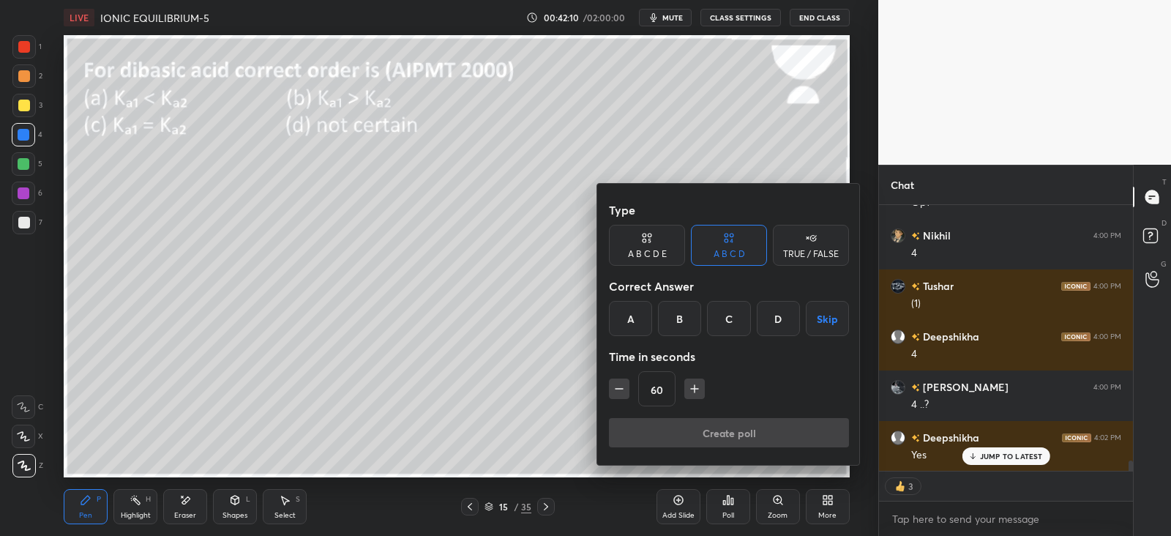
click at [670, 301] on div "B" at bounding box center [679, 318] width 43 height 35
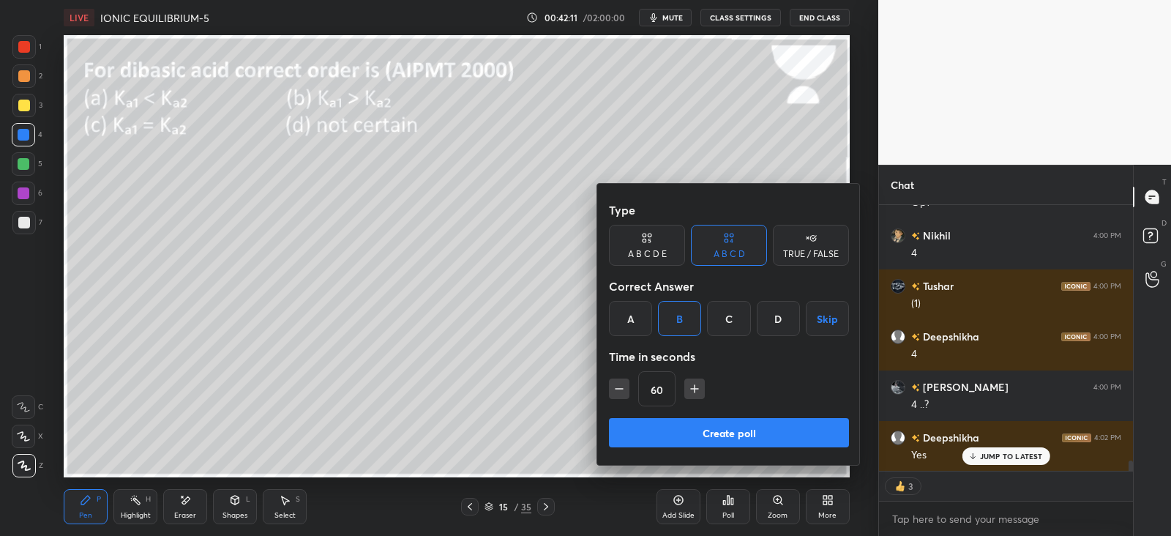
click at [711, 437] on button "Create poll" at bounding box center [729, 432] width 240 height 29
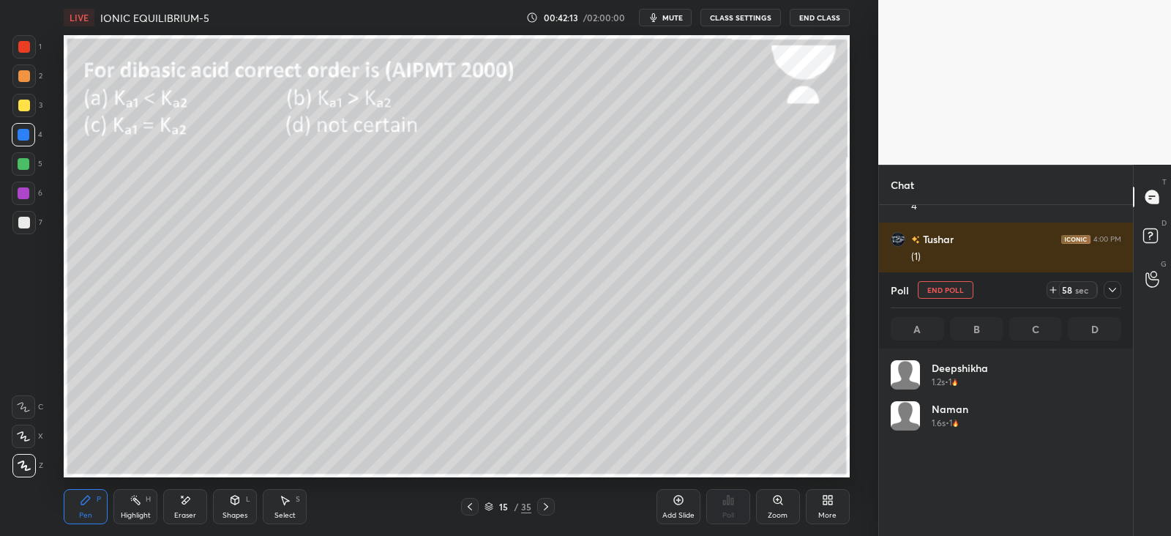
scroll to position [171, 226]
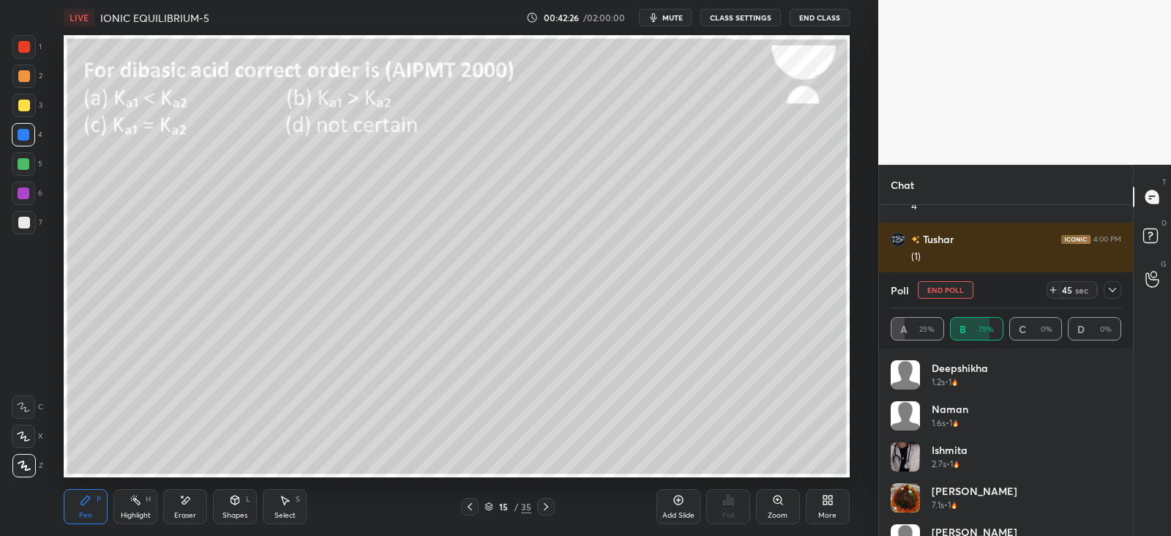
click at [1113, 285] on icon at bounding box center [1113, 290] width 12 height 12
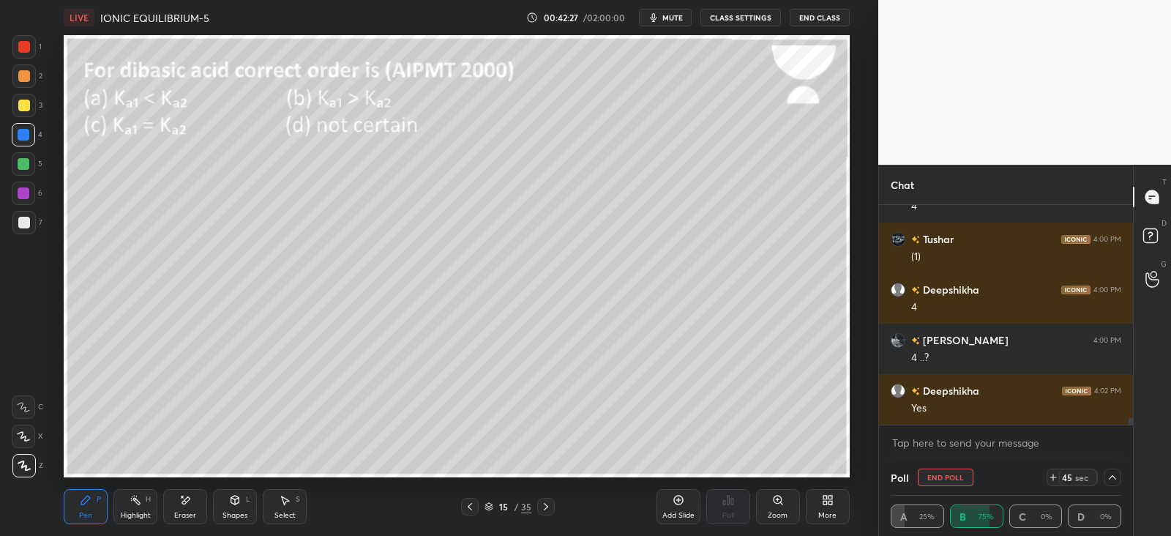
scroll to position [0, 4]
click at [542, 506] on icon at bounding box center [546, 507] width 12 height 12
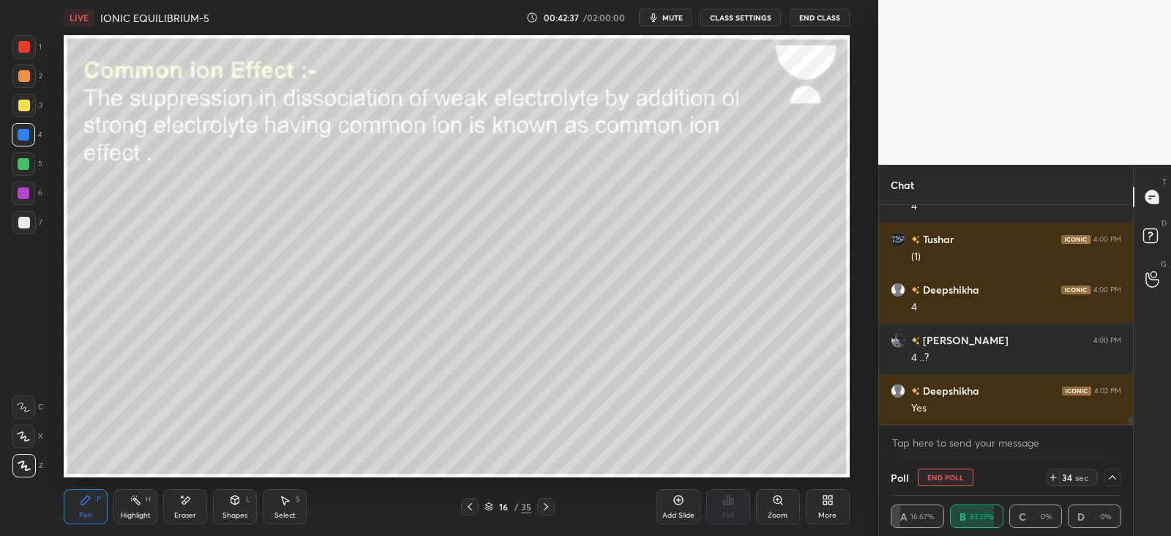
click at [472, 506] on icon at bounding box center [470, 507] width 12 height 12
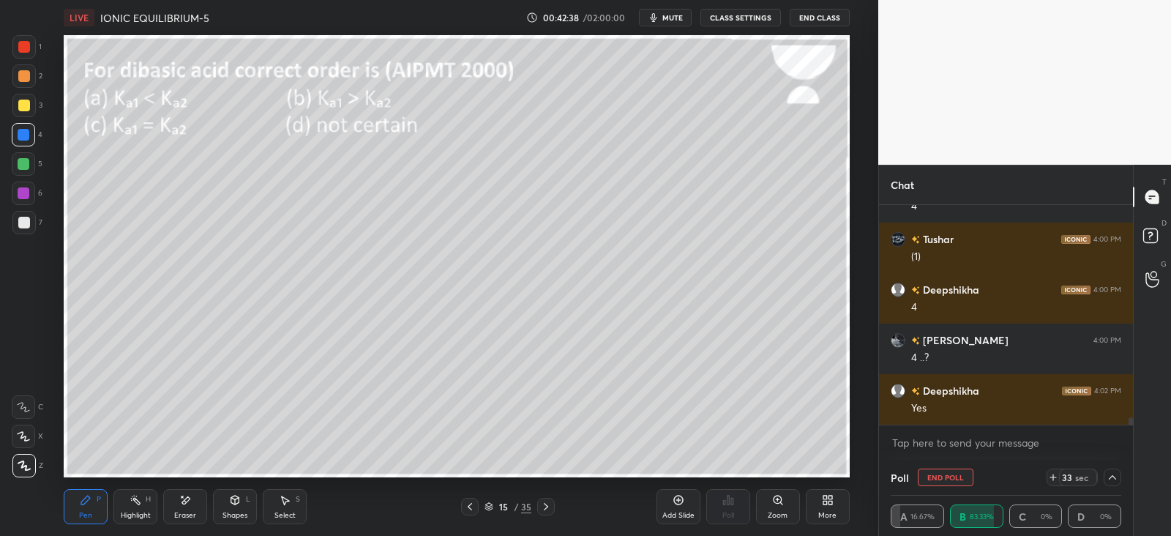
click at [688, 501] on div "Add Slide" at bounding box center [679, 506] width 44 height 35
click at [952, 474] on button "End Poll" at bounding box center [946, 477] width 56 height 18
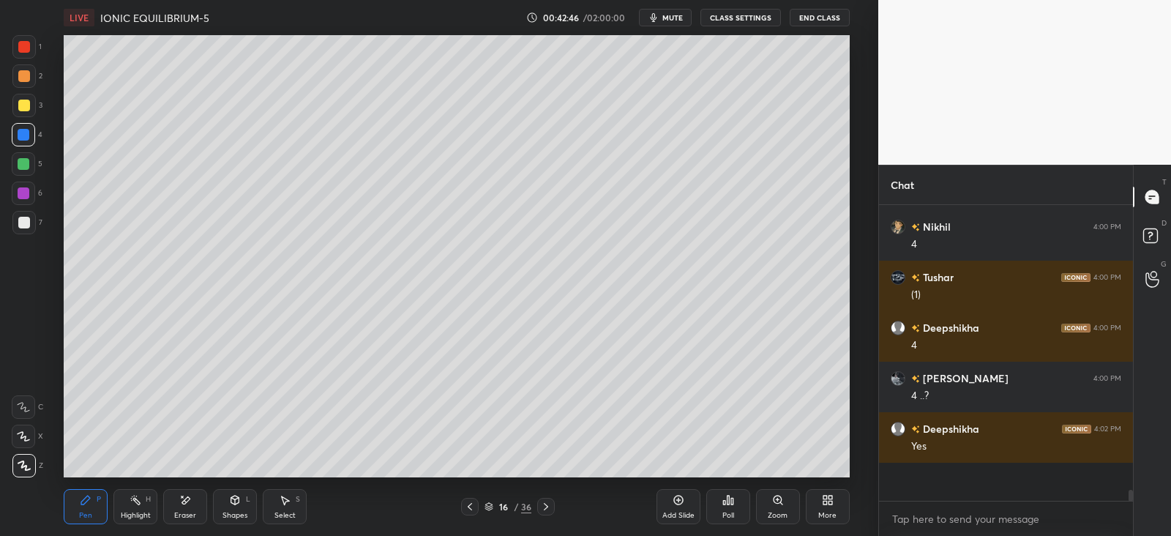
scroll to position [4, 4]
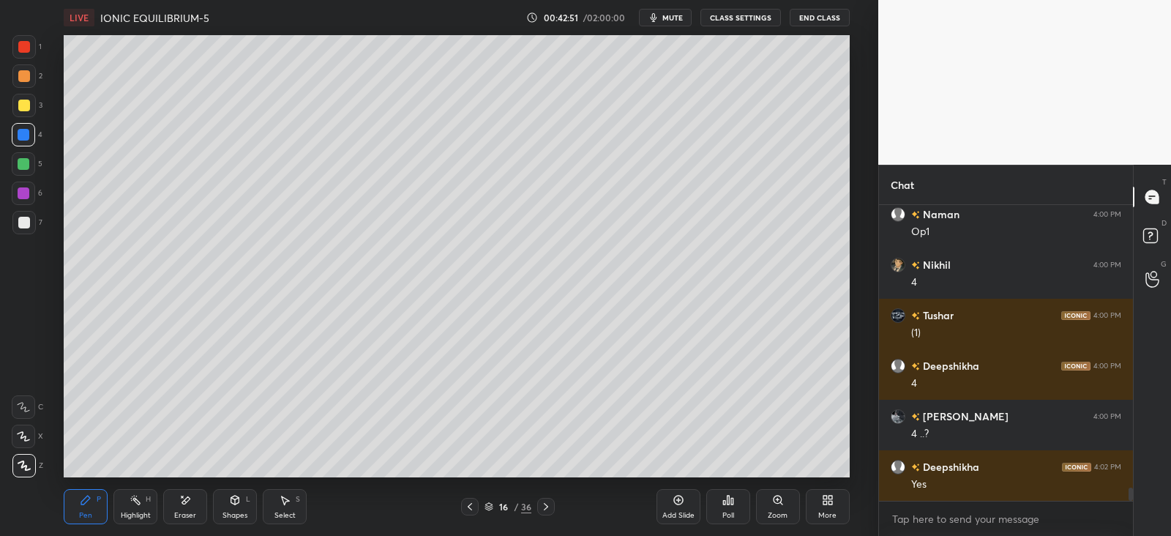
click at [471, 507] on icon at bounding box center [470, 507] width 12 height 12
click at [468, 507] on icon at bounding box center [470, 506] width 4 height 7
click at [550, 502] on icon at bounding box center [546, 507] width 12 height 12
click at [548, 504] on icon at bounding box center [546, 507] width 12 height 12
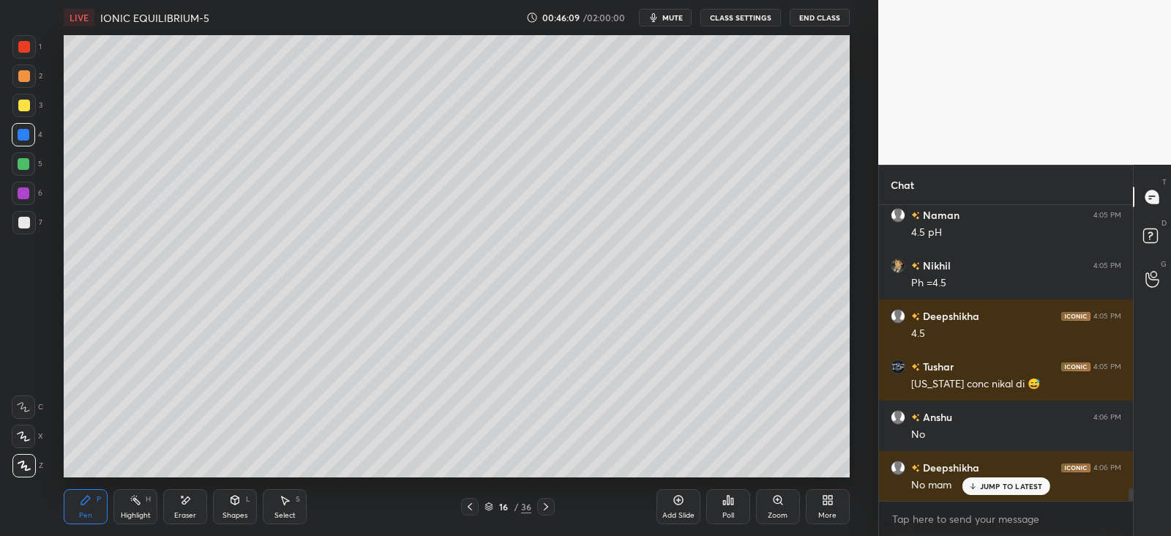
scroll to position [6889, 0]
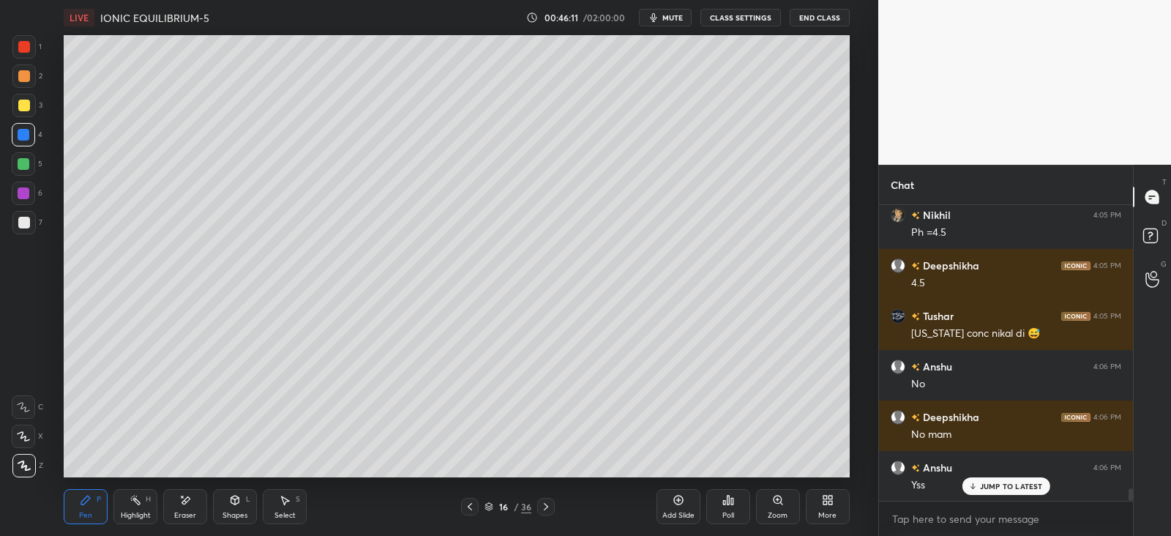
click at [692, 507] on div "Add Slide" at bounding box center [679, 506] width 44 height 35
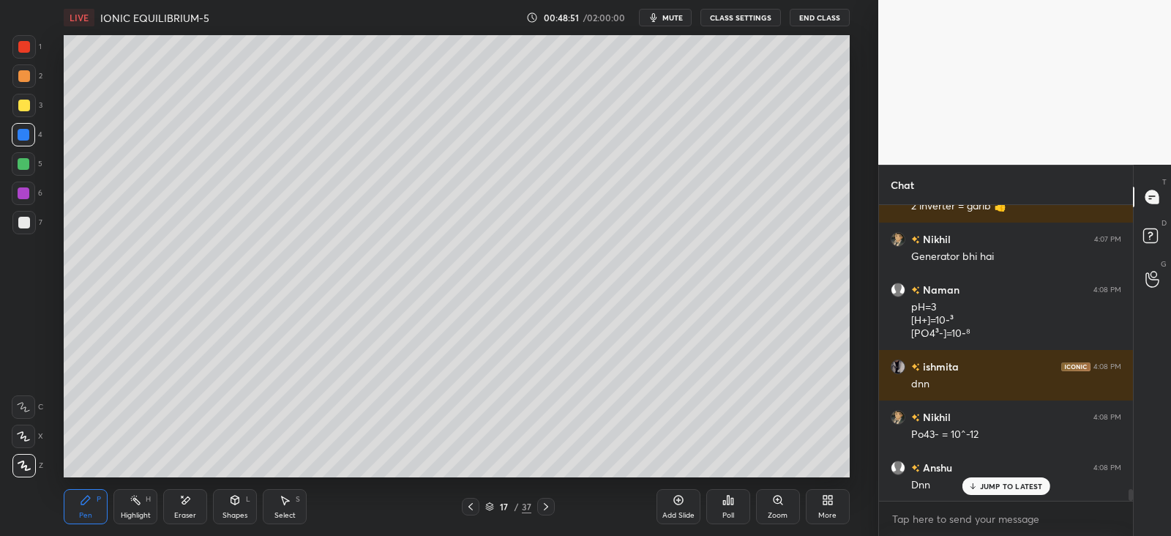
scroll to position [7283, 0]
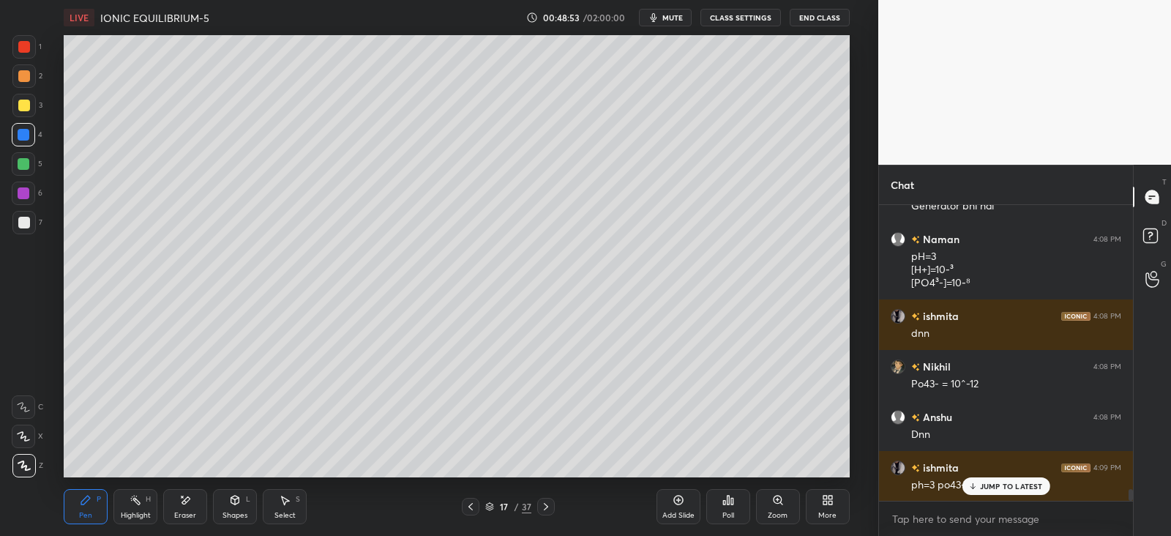
click at [26, 101] on div at bounding box center [24, 106] width 12 height 12
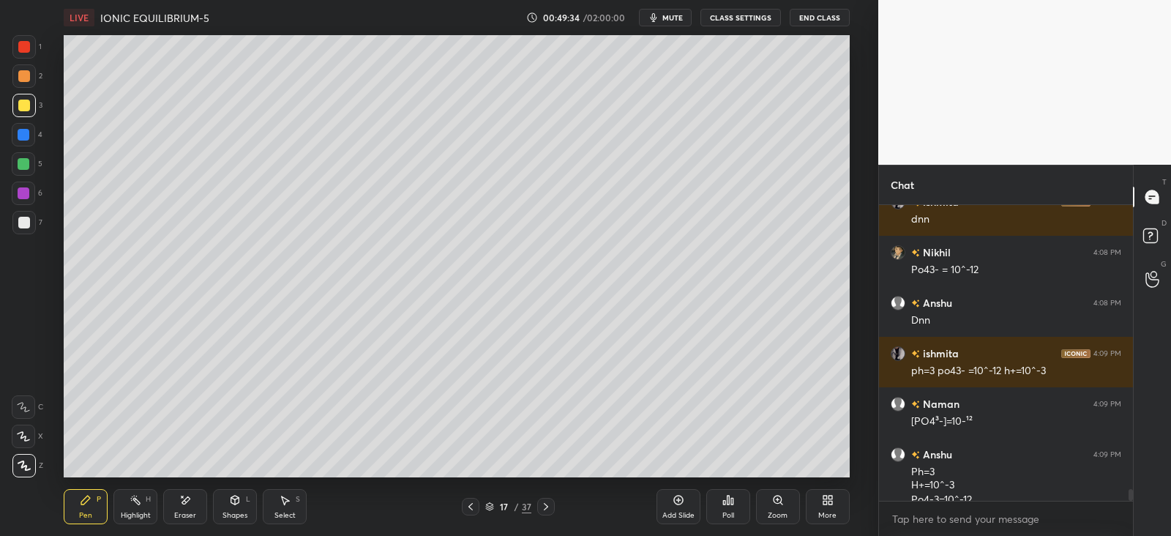
scroll to position [7412, 0]
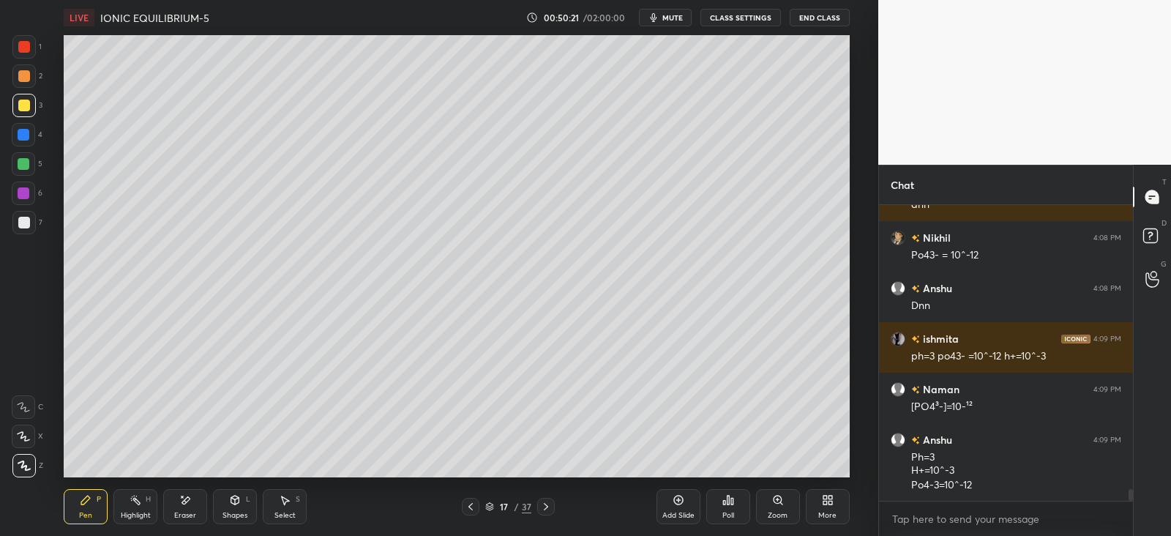
click at [546, 506] on icon at bounding box center [546, 506] width 4 height 7
click at [466, 507] on icon at bounding box center [471, 507] width 12 height 12
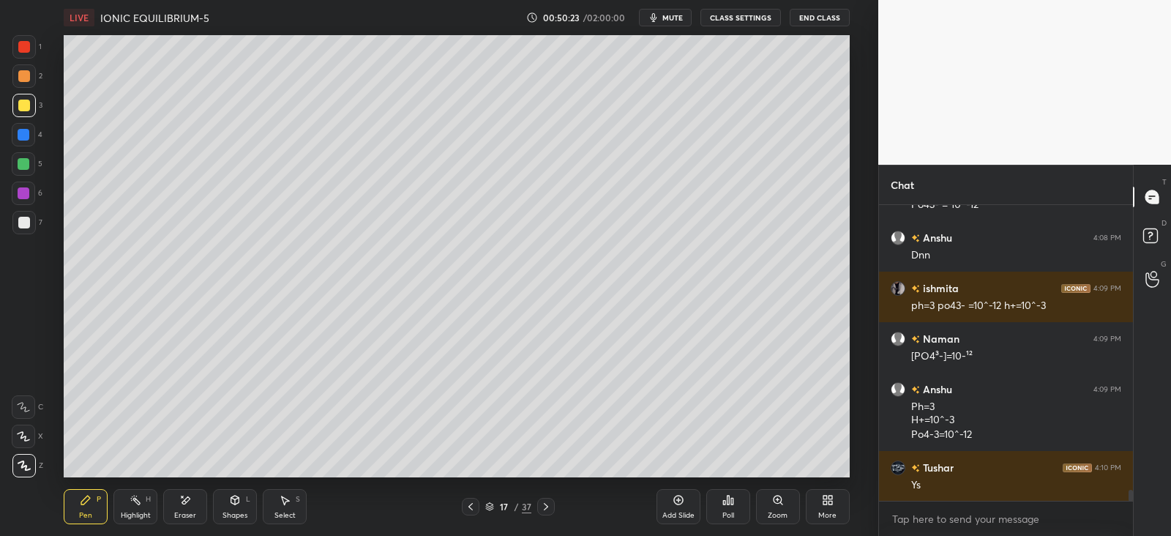
click at [673, 504] on icon at bounding box center [679, 500] width 12 height 12
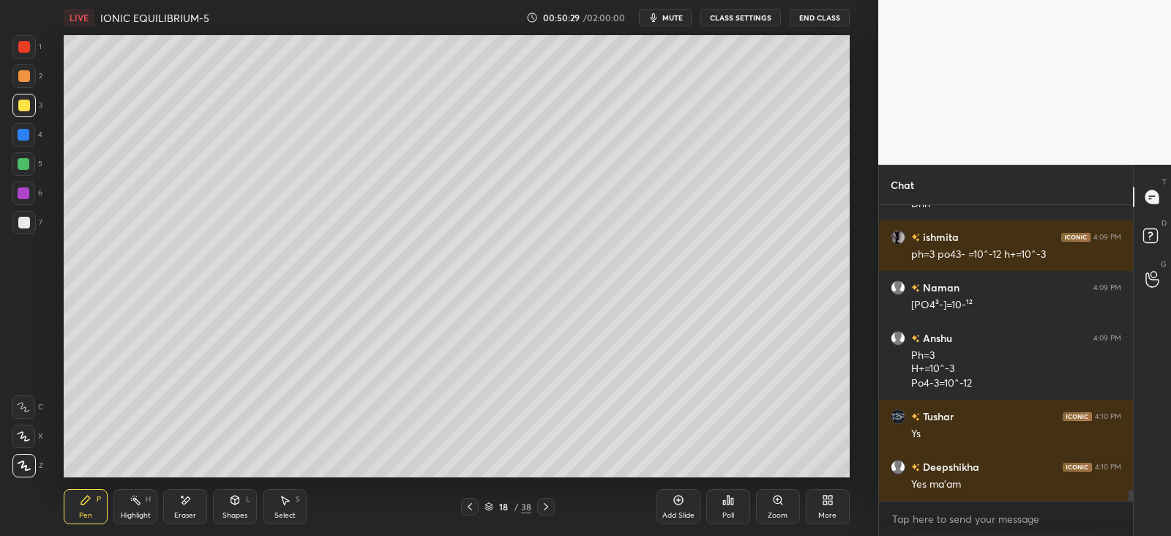
scroll to position [7565, 0]
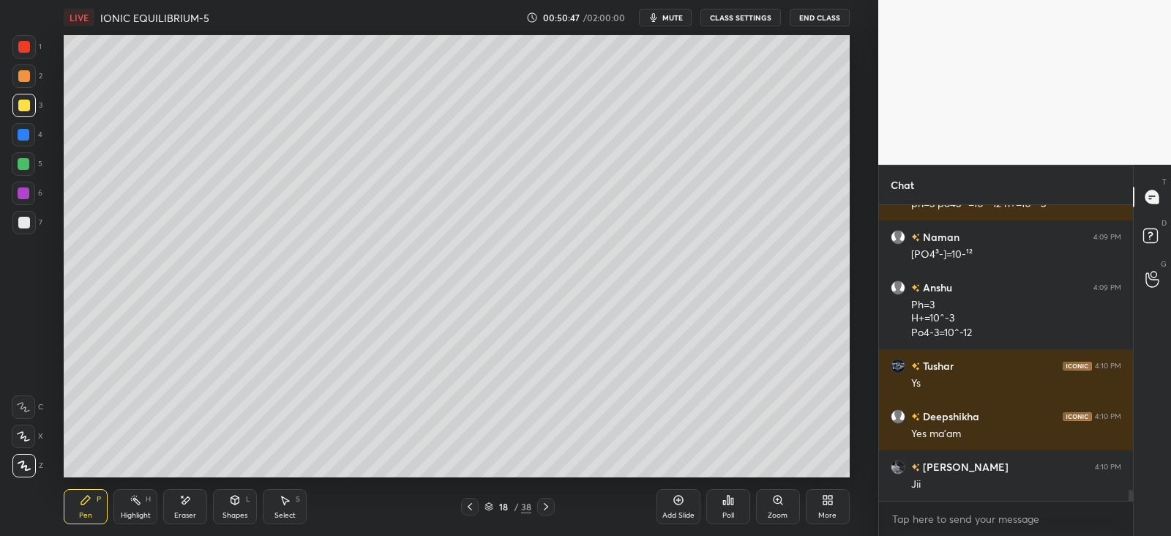
click at [235, 499] on icon at bounding box center [235, 501] width 0 height 5
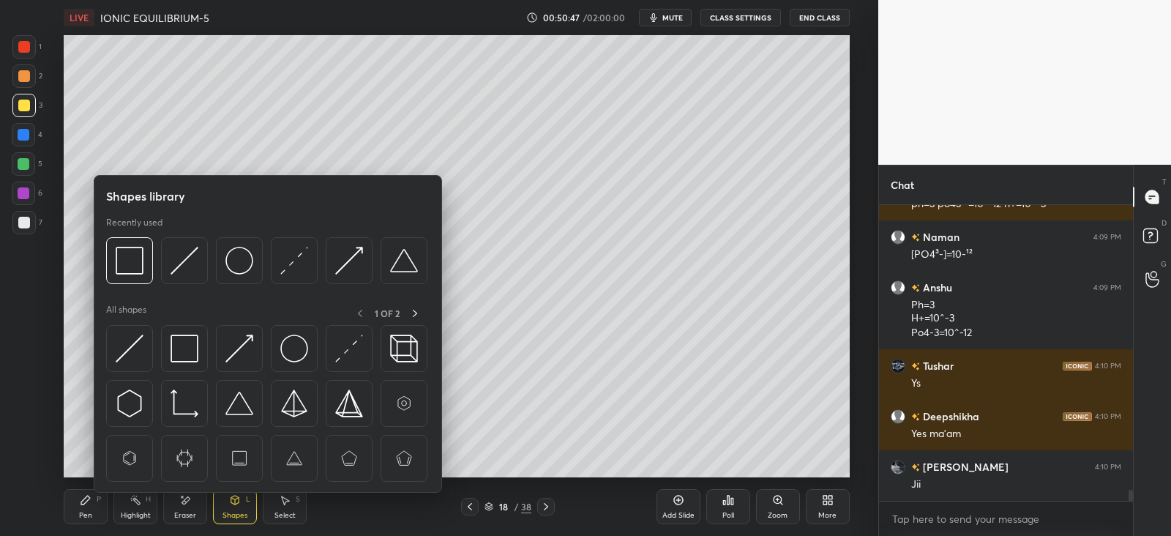
click at [187, 342] on img at bounding box center [185, 349] width 28 height 28
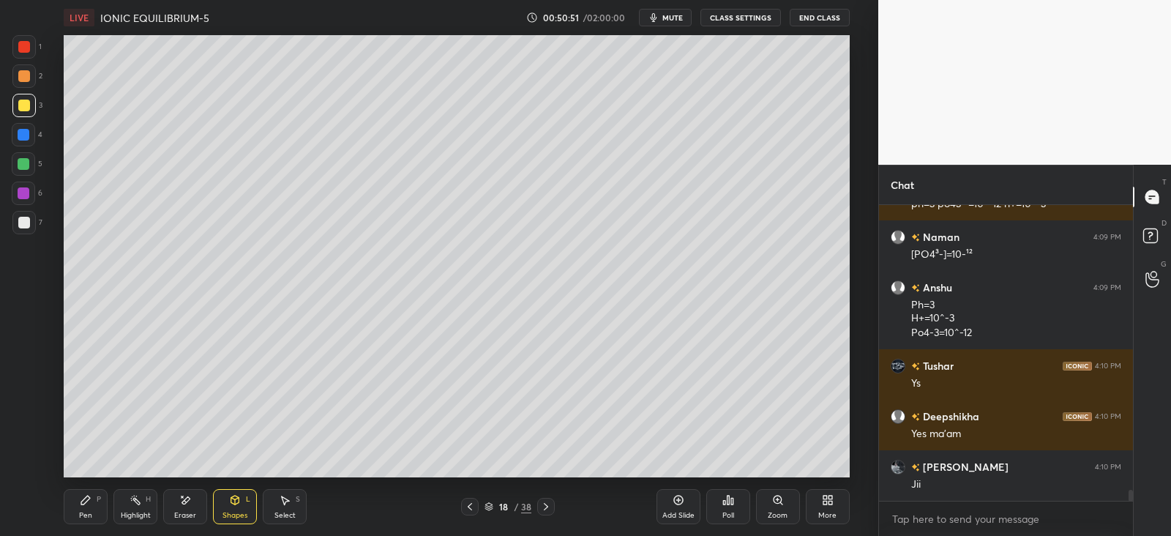
click at [103, 499] on div "Pen P" at bounding box center [86, 506] width 44 height 35
click at [26, 222] on div at bounding box center [24, 223] width 12 height 12
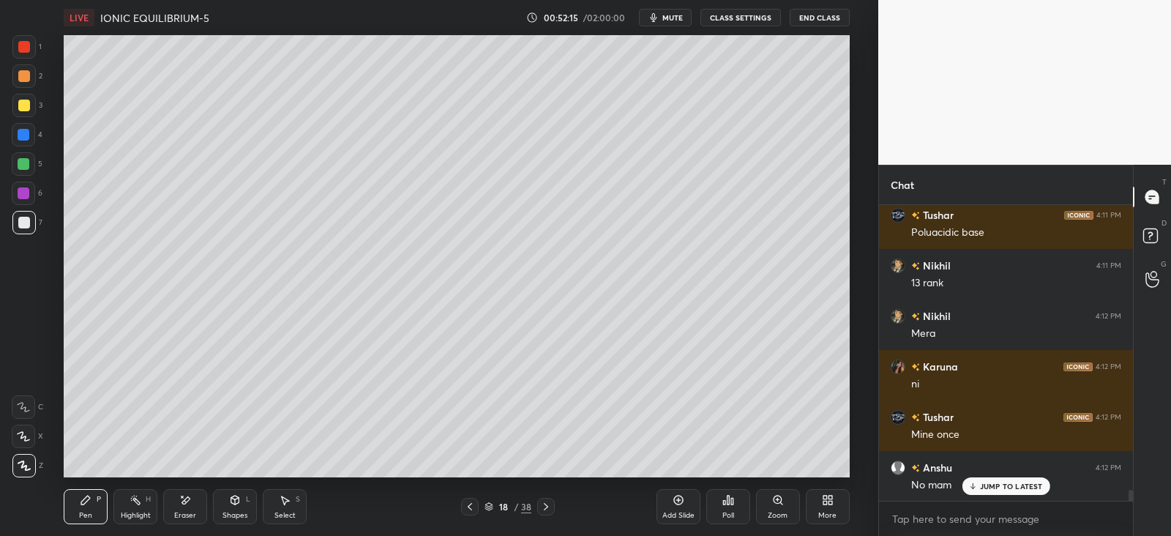
scroll to position [7917, 0]
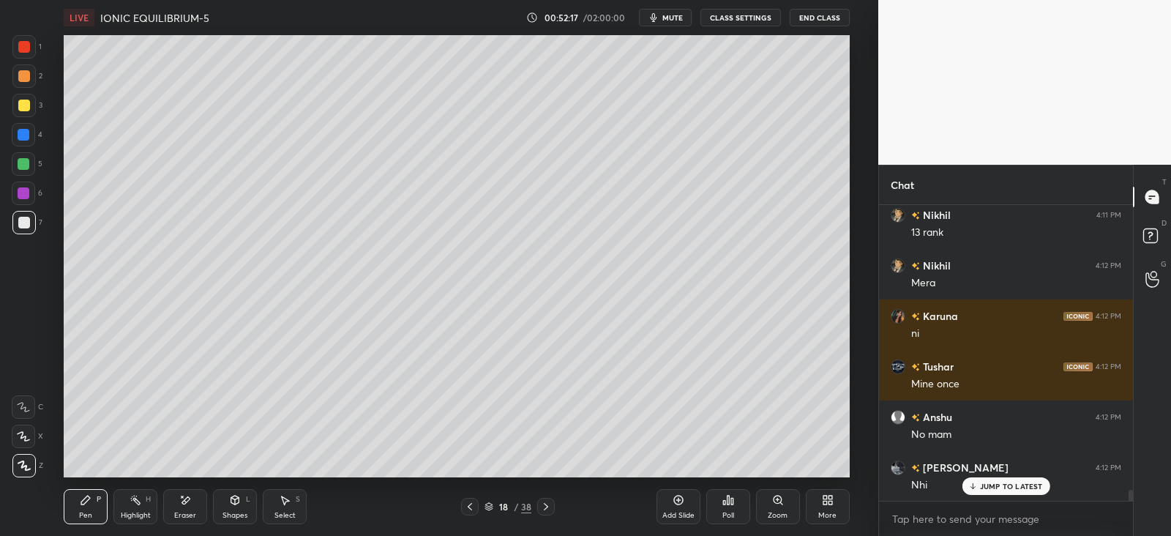
click at [191, 498] on div "Eraser" at bounding box center [185, 506] width 44 height 35
click at [79, 504] on div "Pen P" at bounding box center [86, 506] width 44 height 35
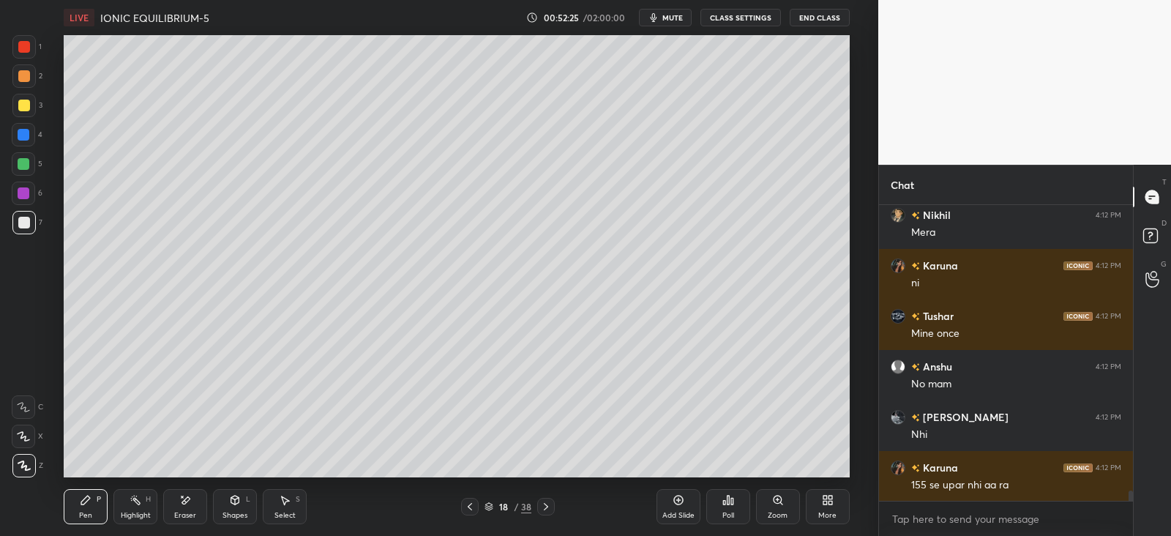
scroll to position [8019, 0]
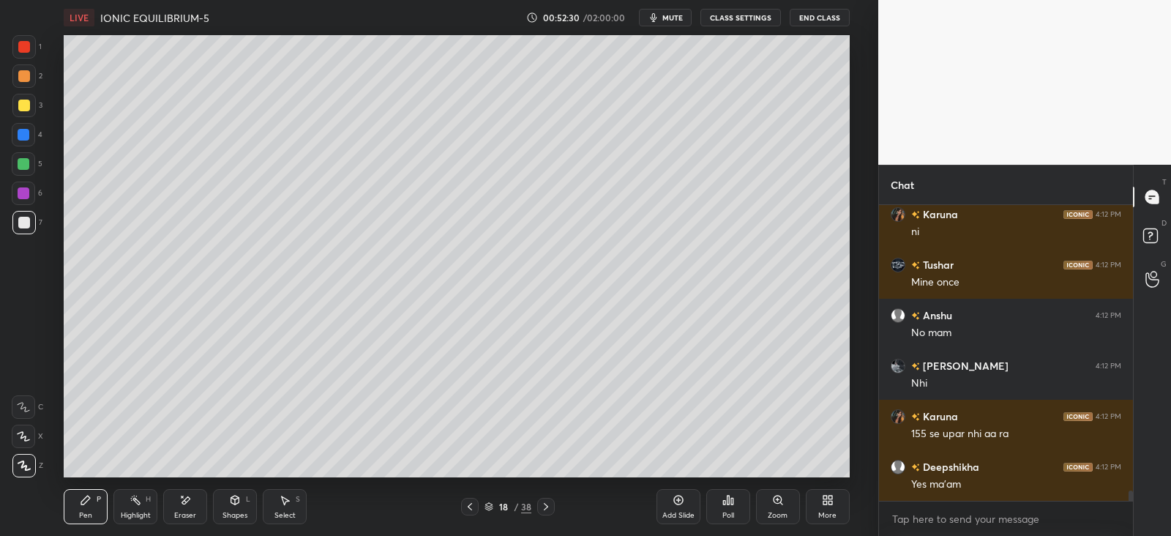
click at [89, 503] on icon at bounding box center [86, 500] width 12 height 12
click at [180, 495] on icon at bounding box center [185, 500] width 12 height 12
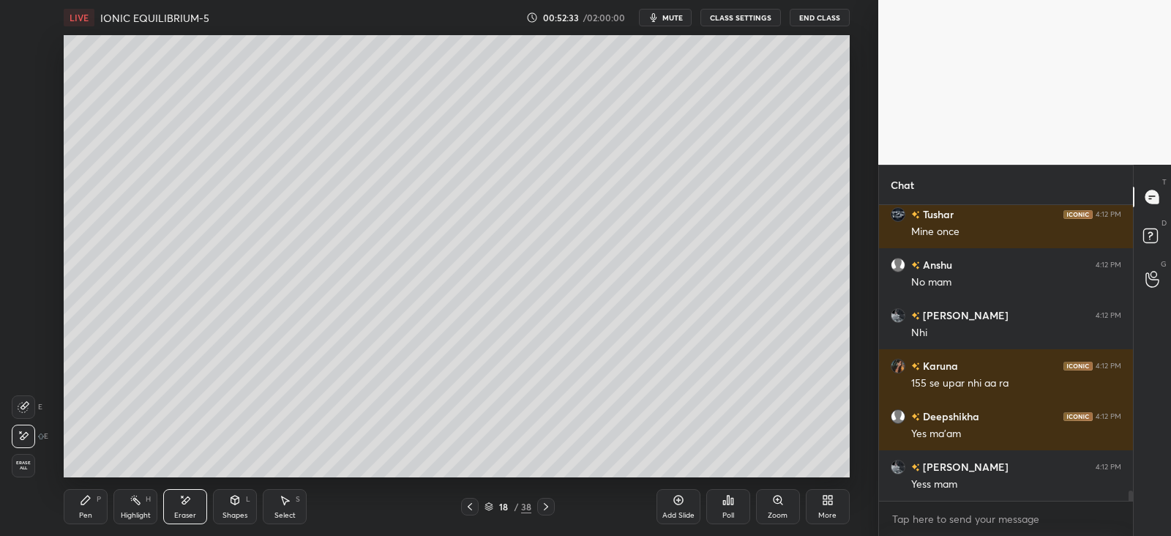
click at [97, 496] on div "P" at bounding box center [99, 499] width 4 height 7
click at [239, 497] on icon at bounding box center [235, 500] width 12 height 12
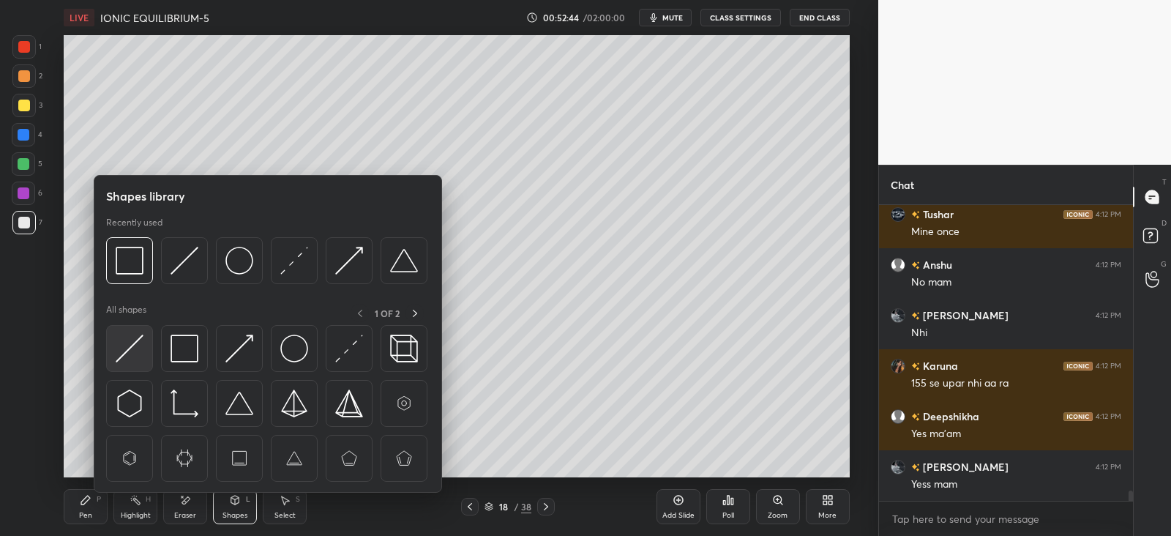
click at [144, 331] on div at bounding box center [129, 348] width 47 height 47
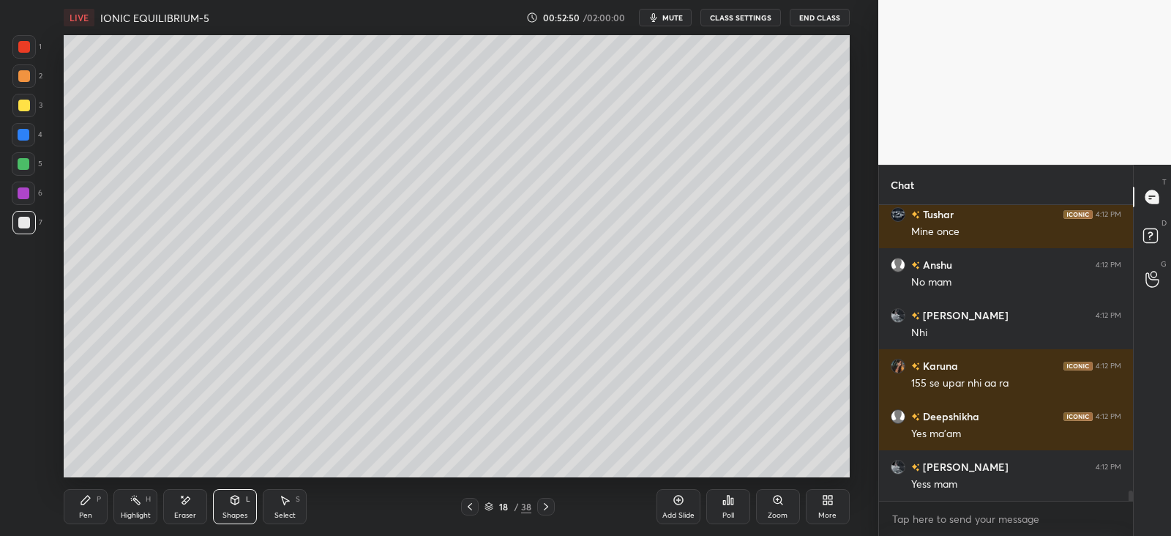
click at [94, 505] on div "Pen P" at bounding box center [86, 506] width 44 height 35
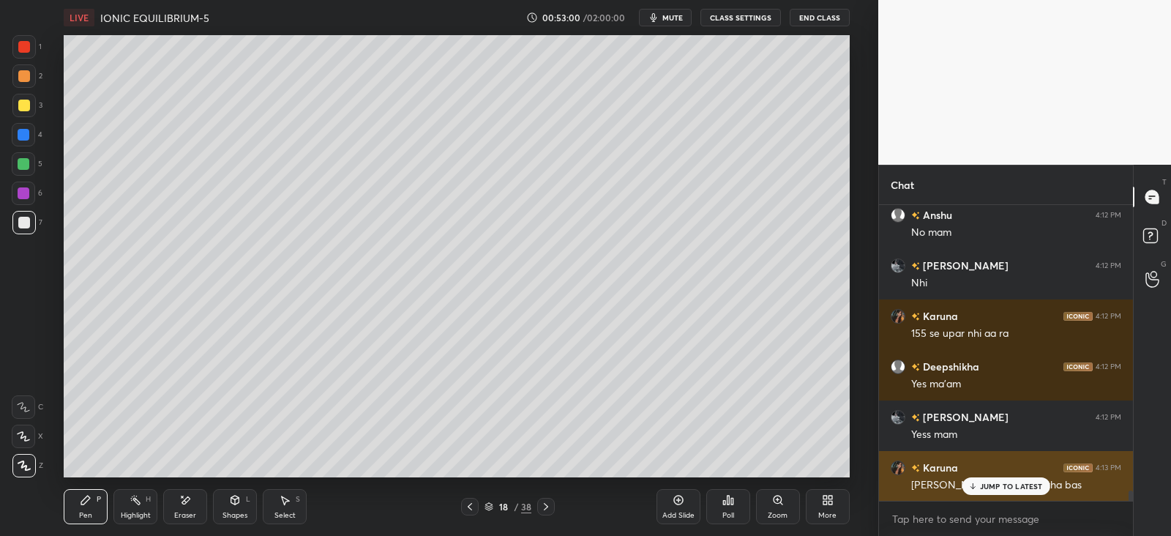
click at [984, 482] on p "JUMP TO LATEST" at bounding box center [1011, 486] width 63 height 9
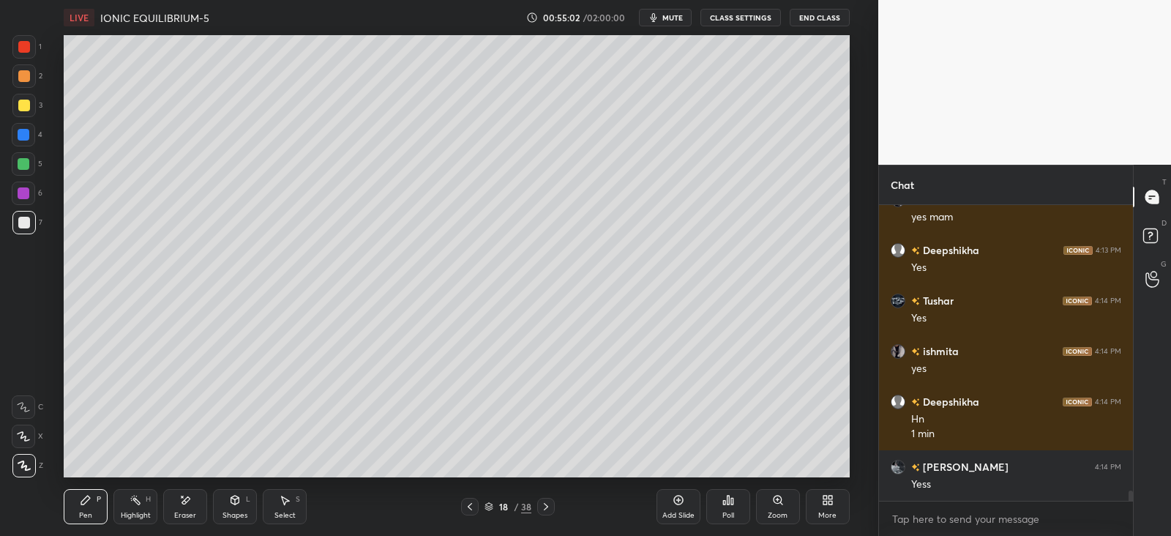
scroll to position [8551, 0]
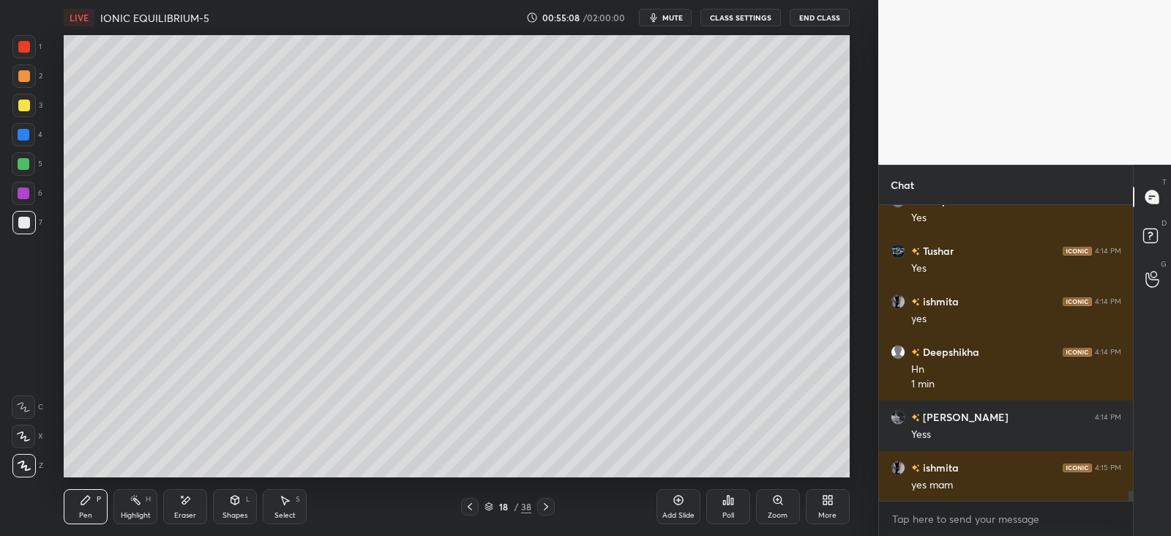
click at [183, 497] on icon at bounding box center [182, 496] width 1 height 1
click at [99, 501] on div "P" at bounding box center [99, 499] width 4 height 7
click at [184, 504] on icon at bounding box center [185, 500] width 12 height 12
click at [80, 503] on icon at bounding box center [86, 500] width 12 height 12
click at [185, 508] on div "Eraser" at bounding box center [185, 506] width 44 height 35
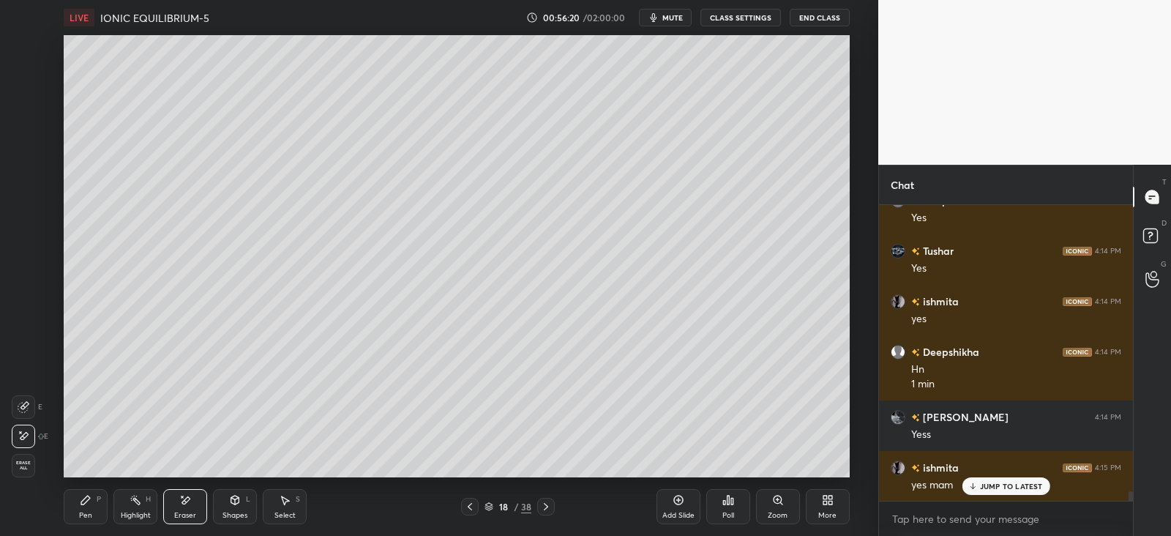
scroll to position [8602, 0]
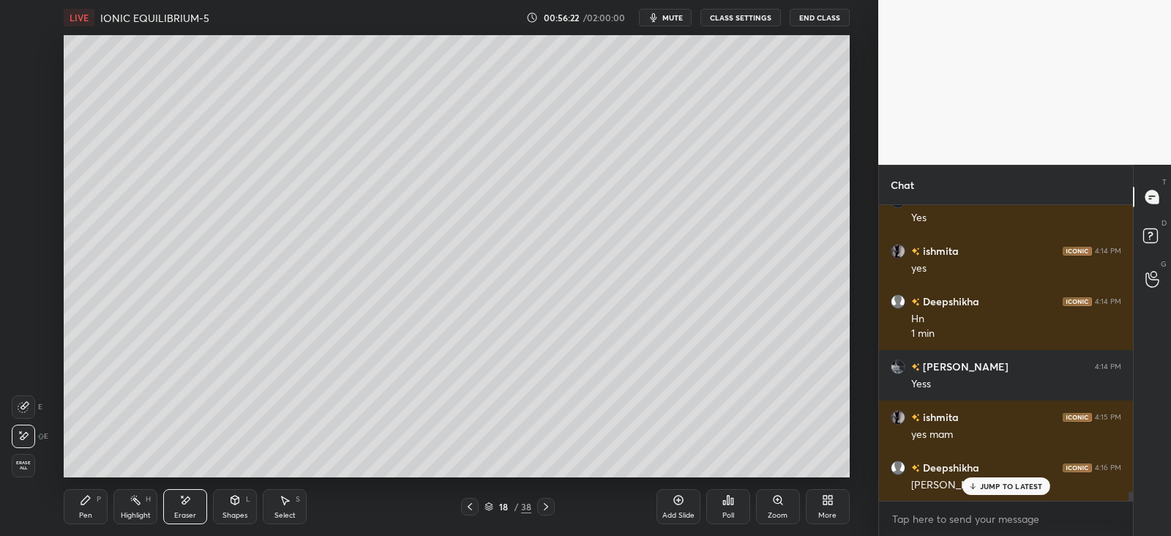
click at [99, 498] on div "P" at bounding box center [99, 499] width 4 height 7
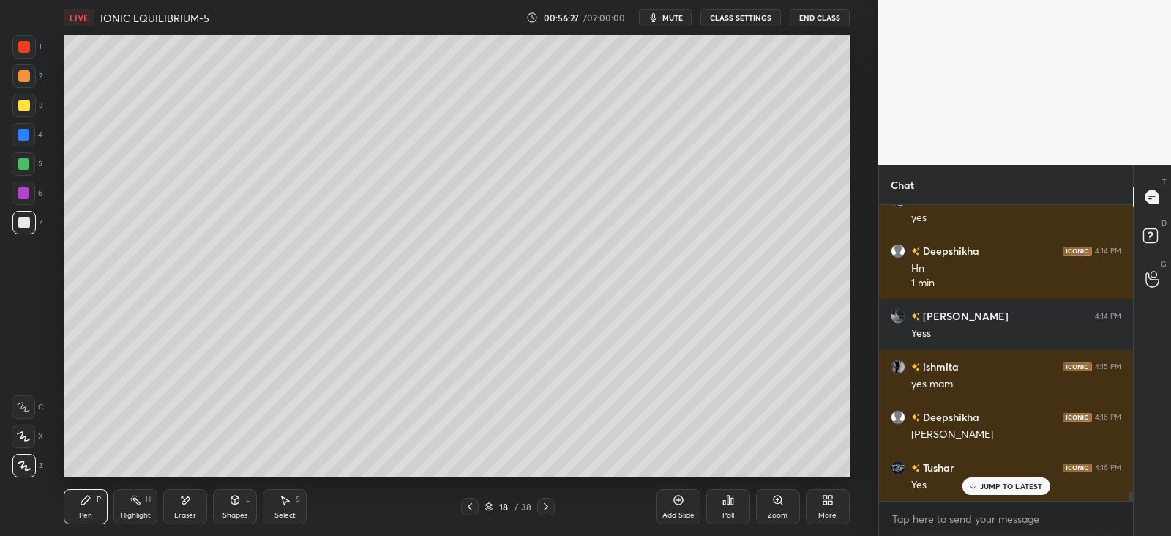
click at [23, 73] on div at bounding box center [24, 76] width 12 height 12
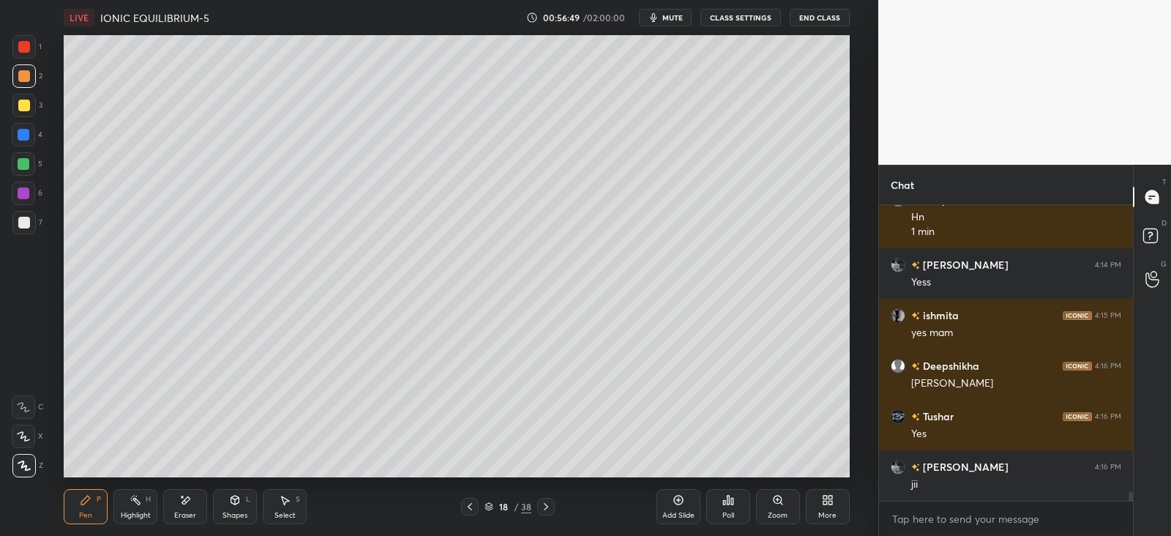
scroll to position [8754, 0]
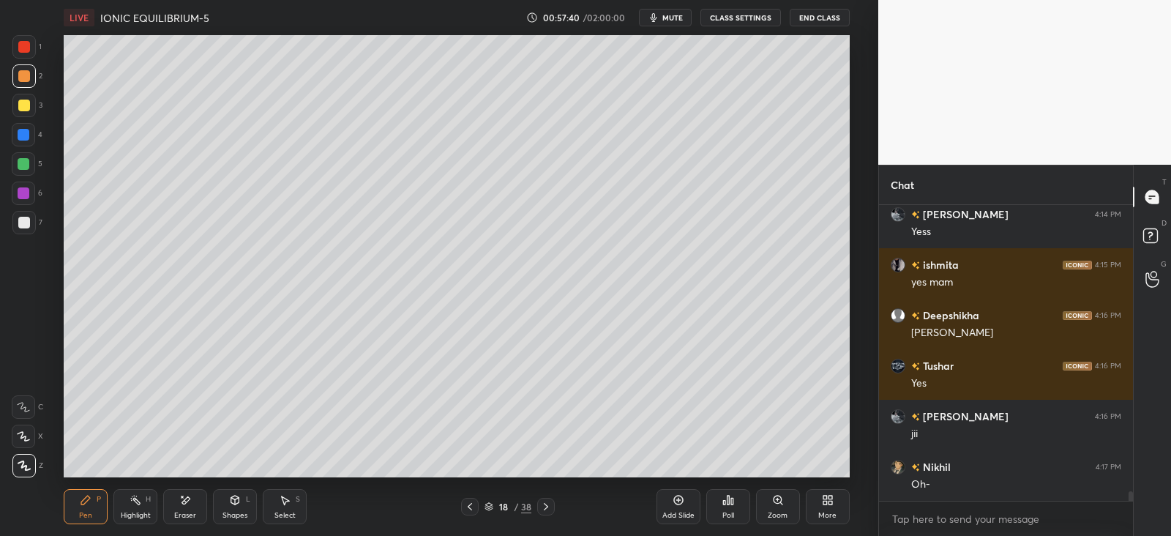
click at [243, 499] on div "Shapes L" at bounding box center [235, 506] width 44 height 35
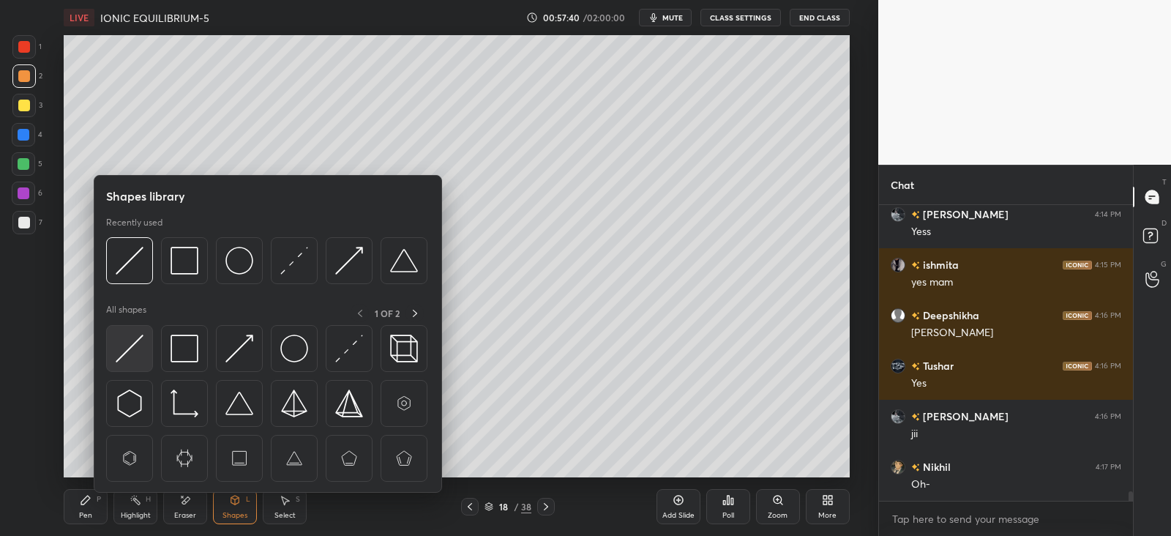
click at [119, 345] on img at bounding box center [130, 349] width 28 height 28
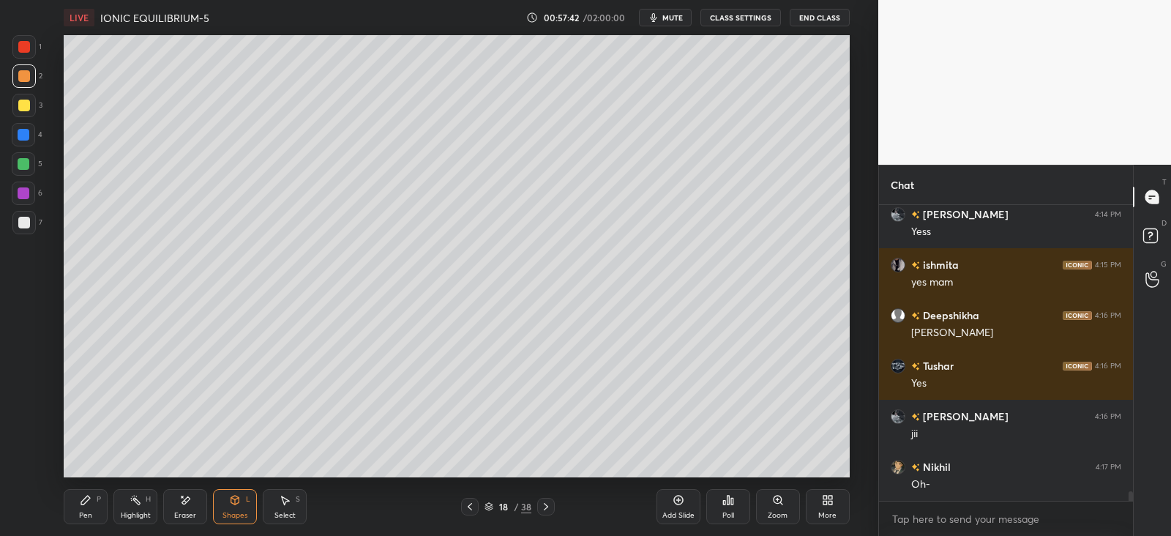
click at [82, 504] on icon at bounding box center [85, 500] width 9 height 9
click at [146, 503] on div "H" at bounding box center [148, 499] width 5 height 7
click at [84, 512] on div "Pen" at bounding box center [85, 515] width 13 height 7
click at [234, 500] on icon at bounding box center [235, 500] width 8 height 9
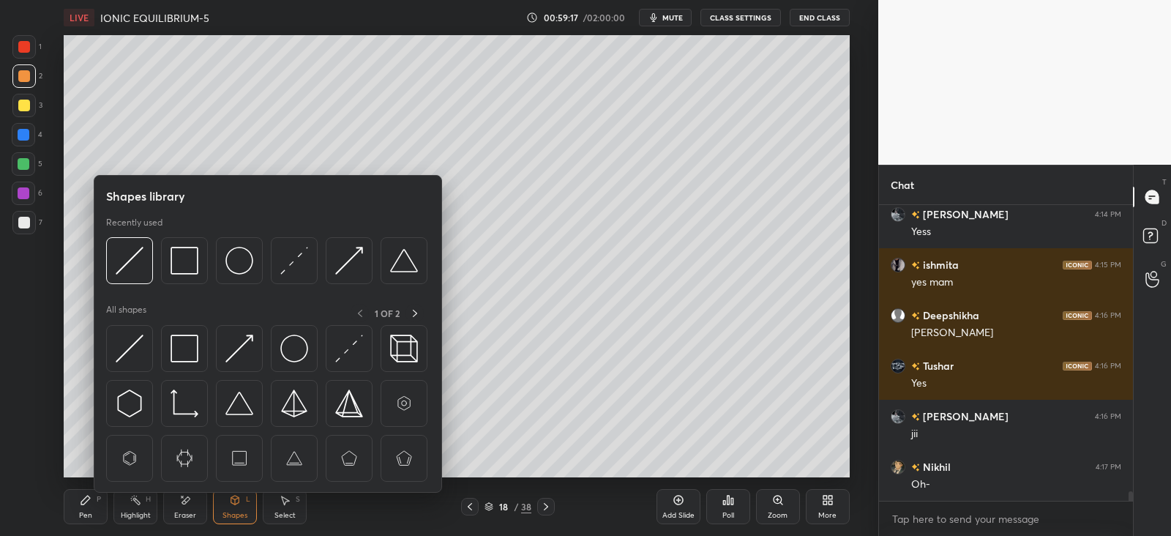
click at [81, 498] on icon at bounding box center [86, 500] width 12 height 12
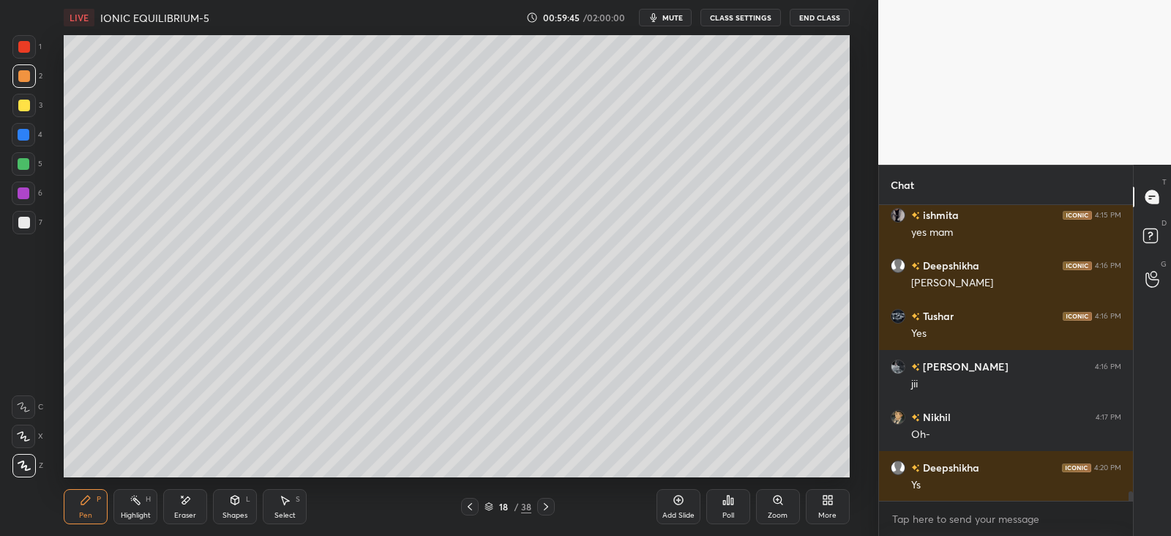
scroll to position [8854, 0]
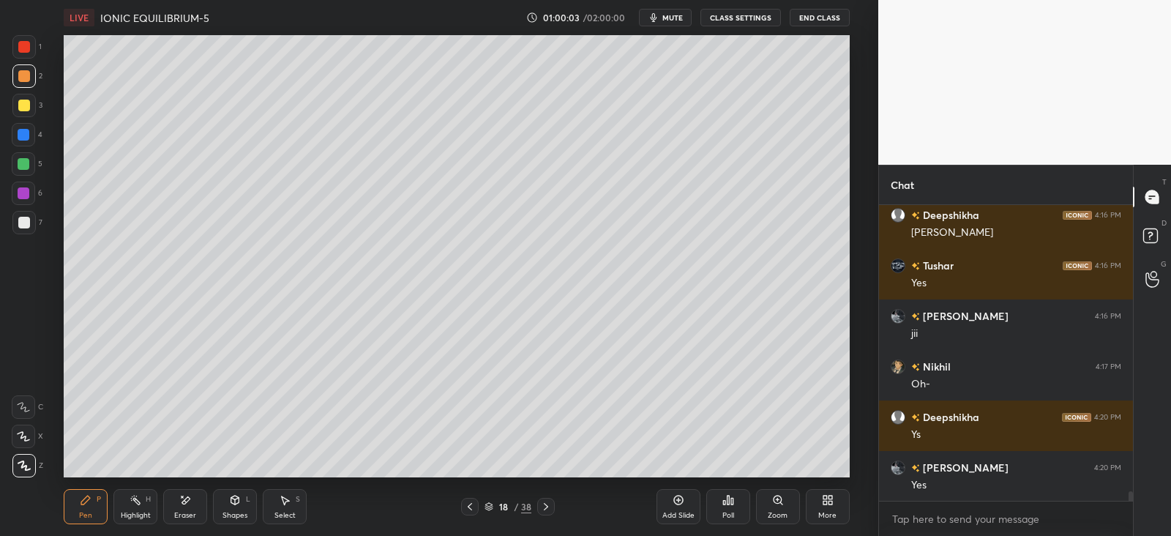
click at [673, 509] on div "Add Slide" at bounding box center [679, 506] width 44 height 35
click at [476, 503] on icon at bounding box center [470, 507] width 12 height 12
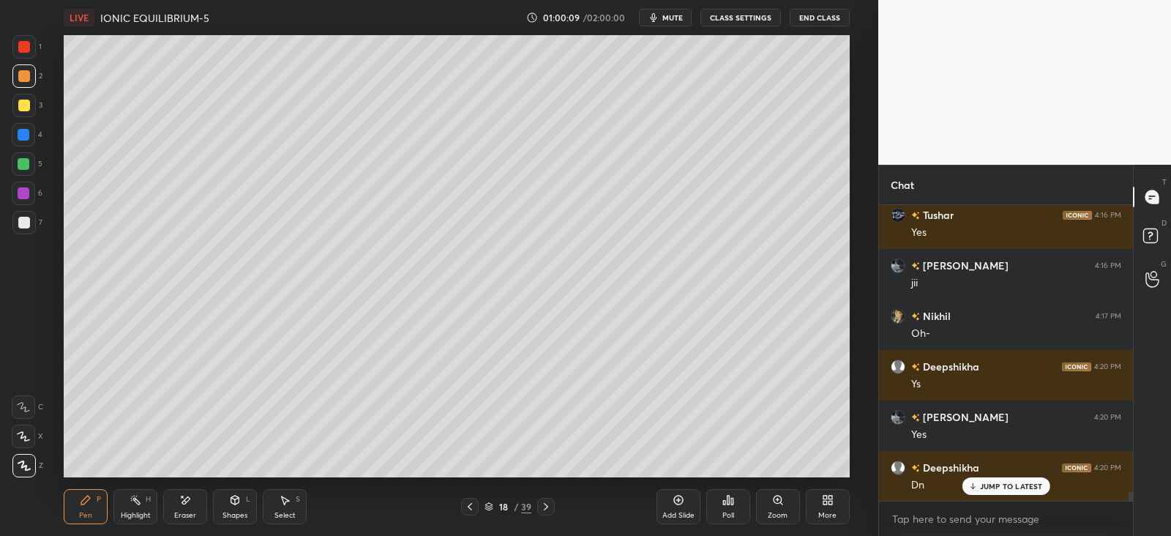
click at [545, 502] on icon at bounding box center [546, 507] width 12 height 12
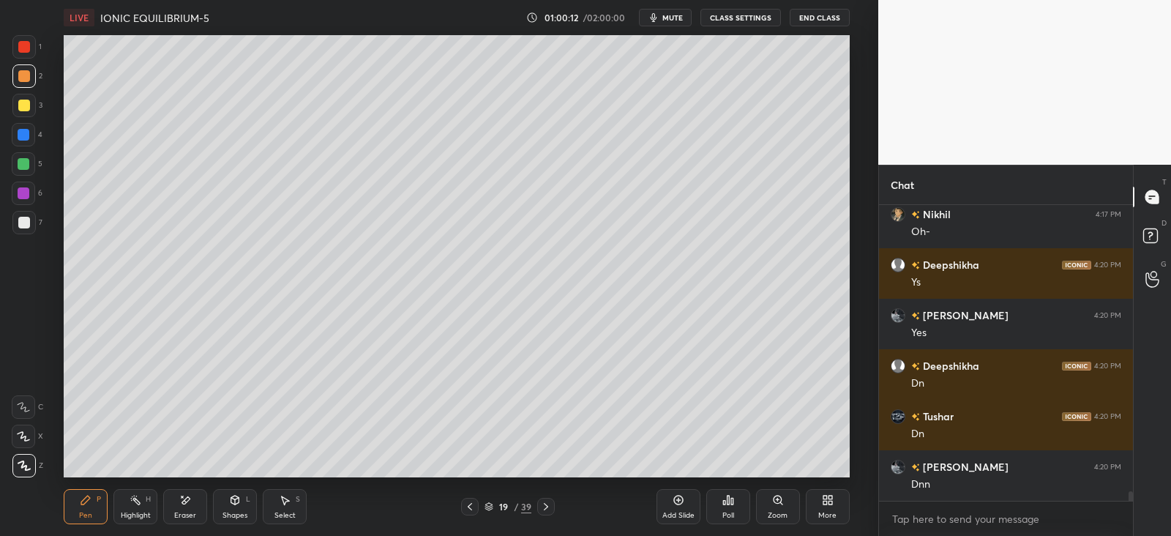
scroll to position [9056, 0]
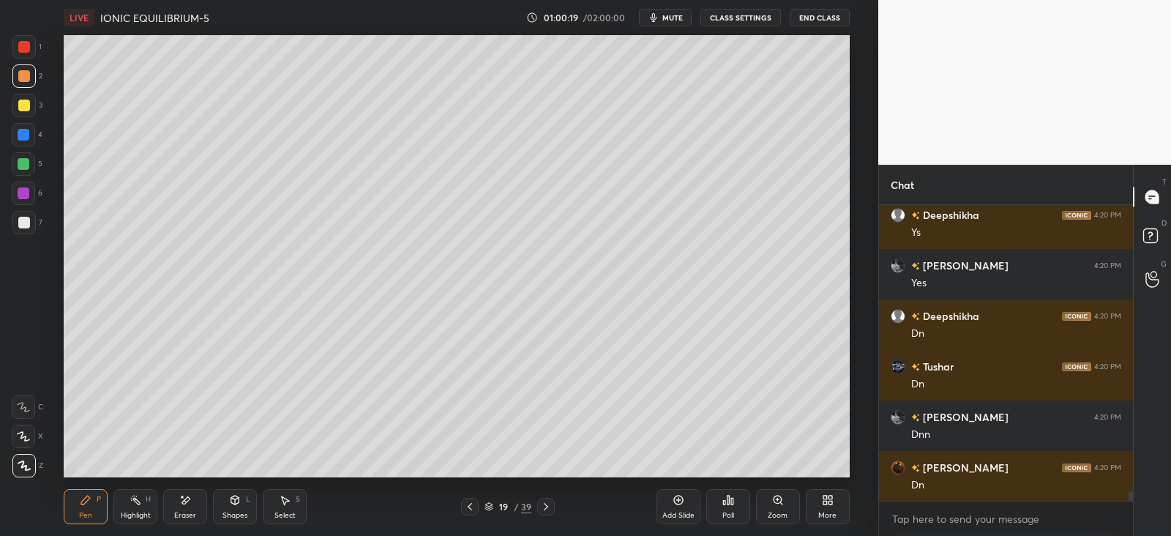
click at [29, 103] on div at bounding box center [24, 106] width 12 height 12
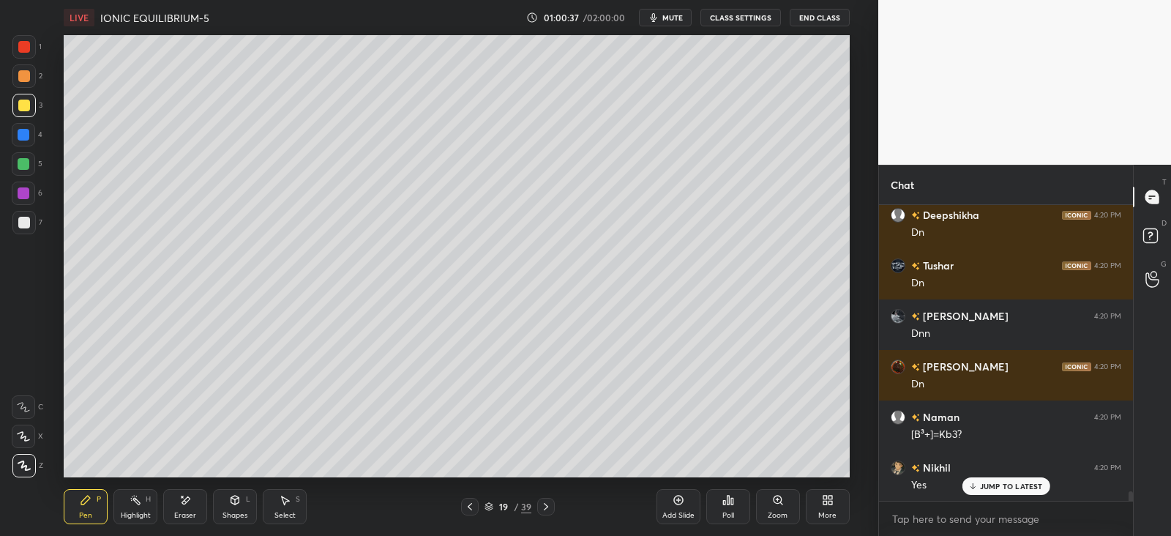
scroll to position [9208, 0]
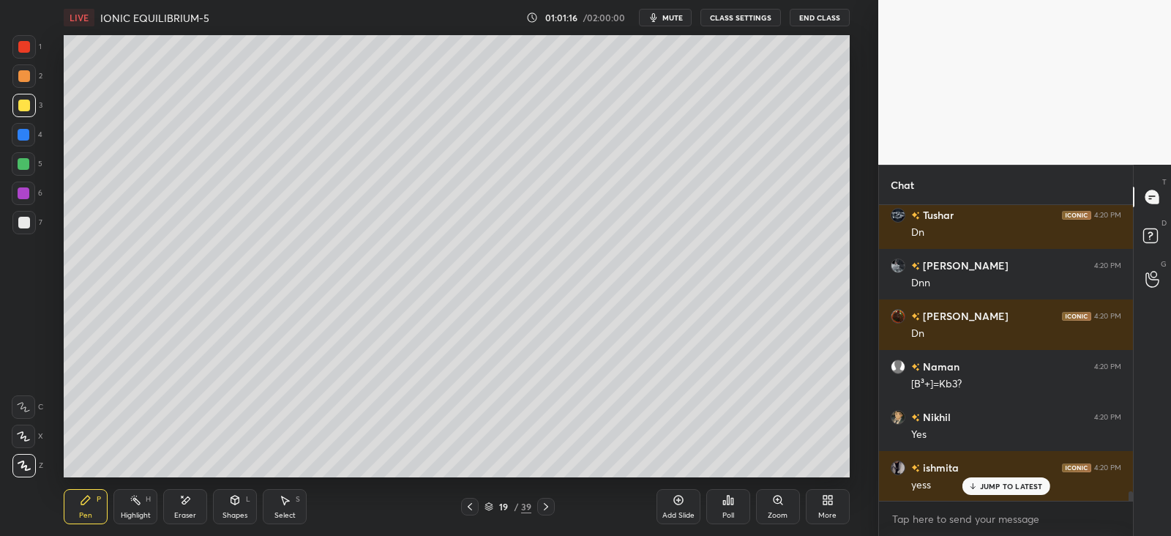
click at [183, 512] on div "Eraser" at bounding box center [185, 515] width 22 height 7
click at [91, 508] on div "Pen P" at bounding box center [86, 506] width 44 height 35
click at [238, 499] on icon at bounding box center [235, 500] width 8 height 9
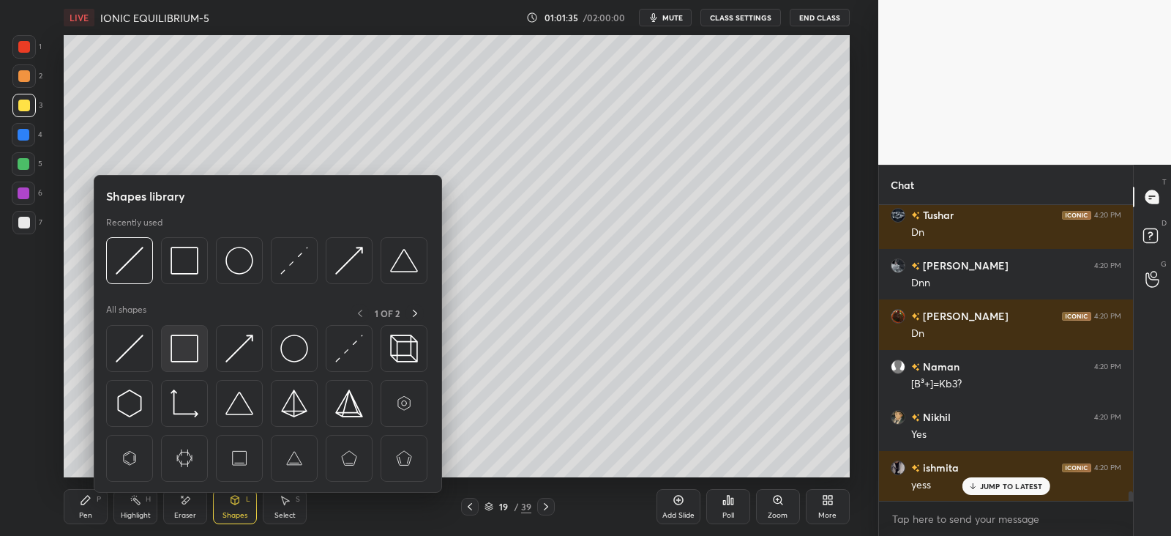
click at [189, 351] on img at bounding box center [185, 349] width 28 height 28
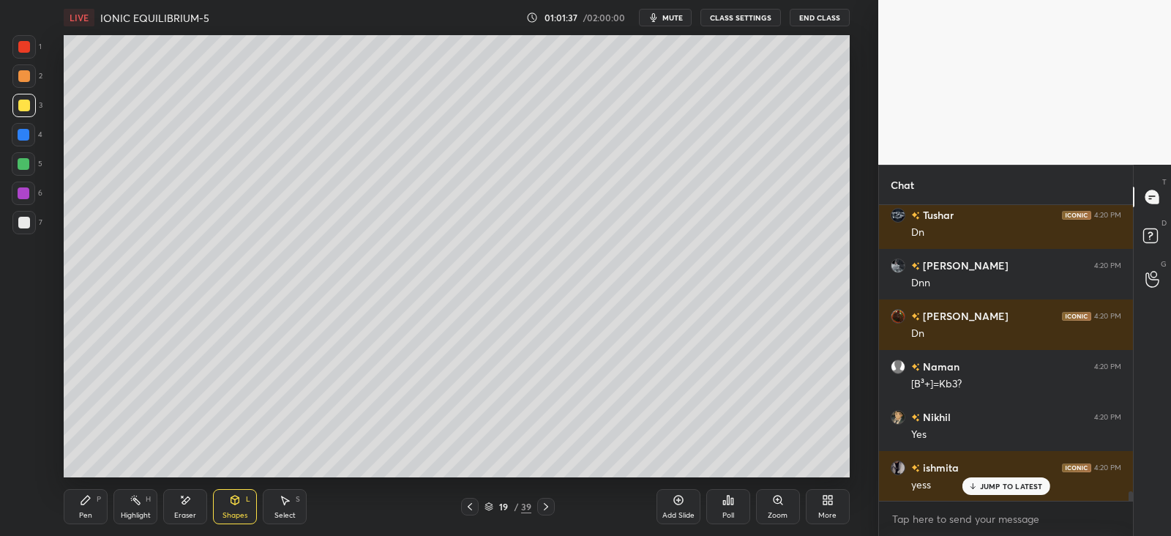
scroll to position [9259, 0]
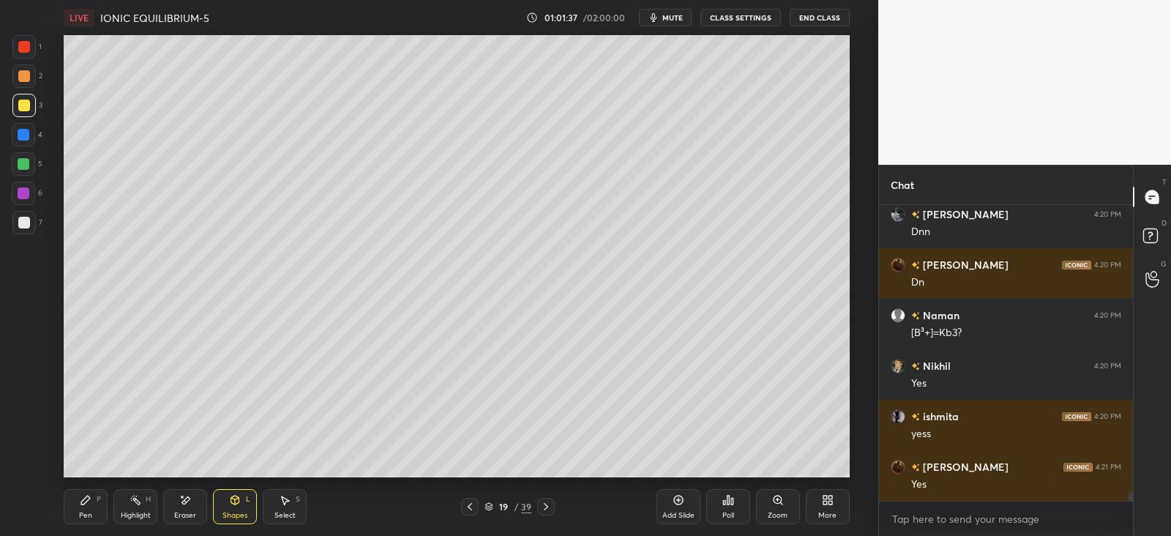
click at [92, 503] on div "Pen P" at bounding box center [86, 506] width 44 height 35
click at [549, 506] on icon at bounding box center [546, 507] width 12 height 12
click at [479, 509] on div "20 / 39" at bounding box center [508, 507] width 94 height 18
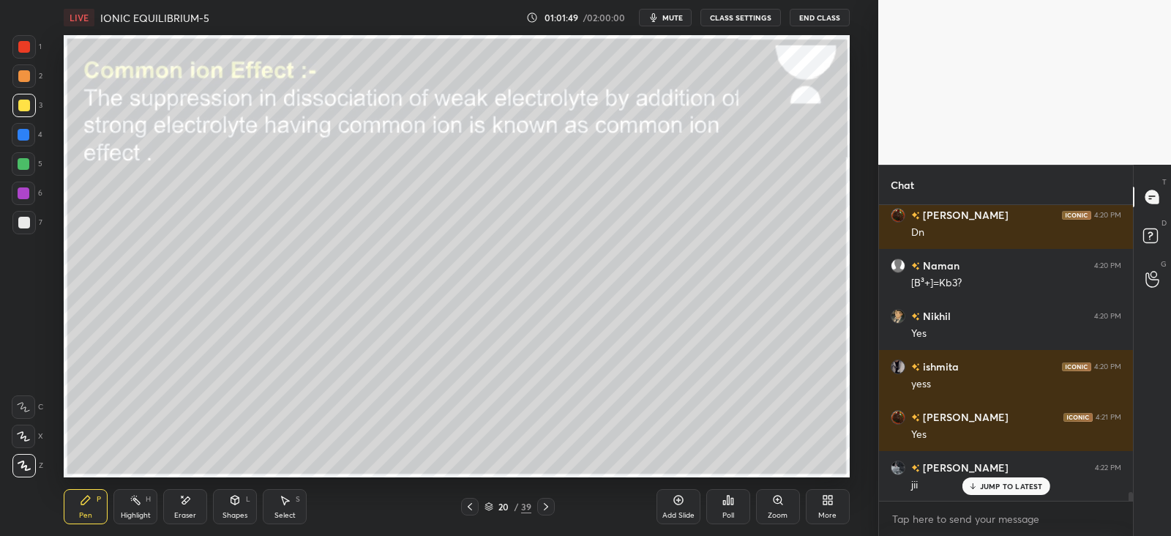
scroll to position [9359, 0]
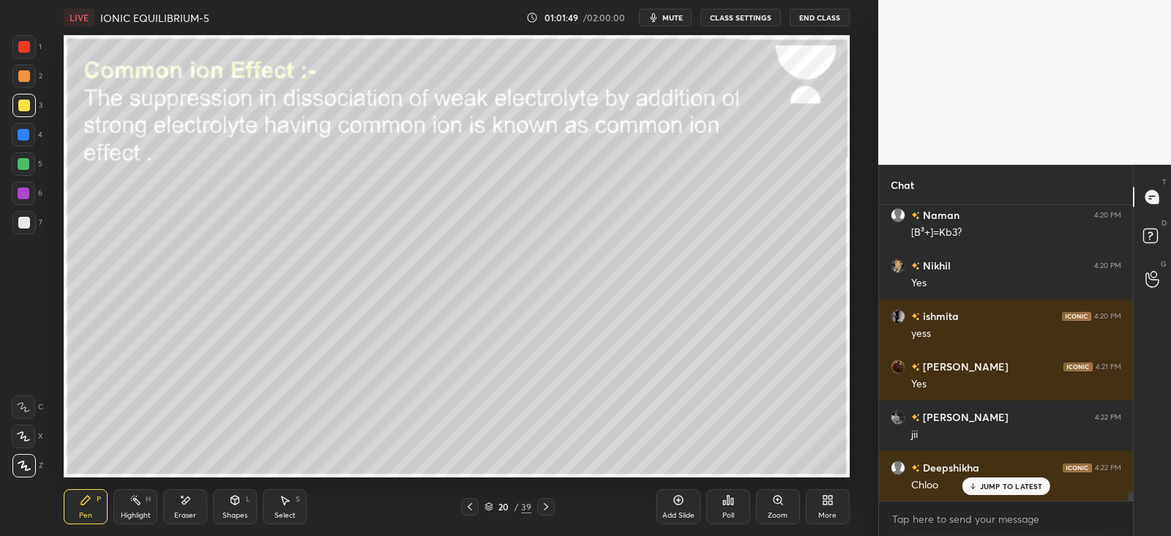
click at [235, 503] on icon at bounding box center [235, 501] width 0 height 5
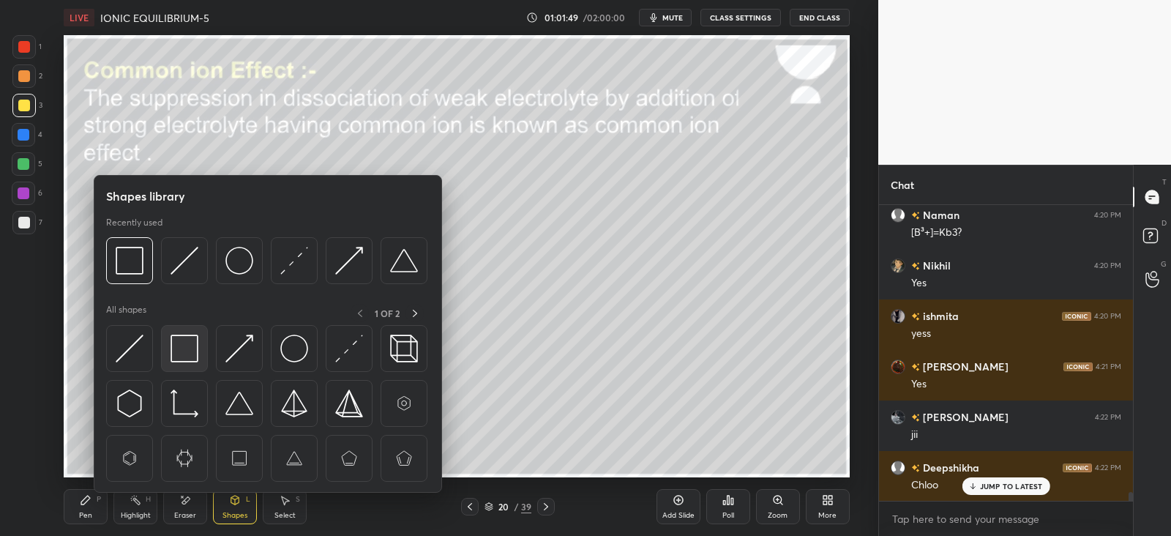
click at [188, 340] on img at bounding box center [185, 349] width 28 height 28
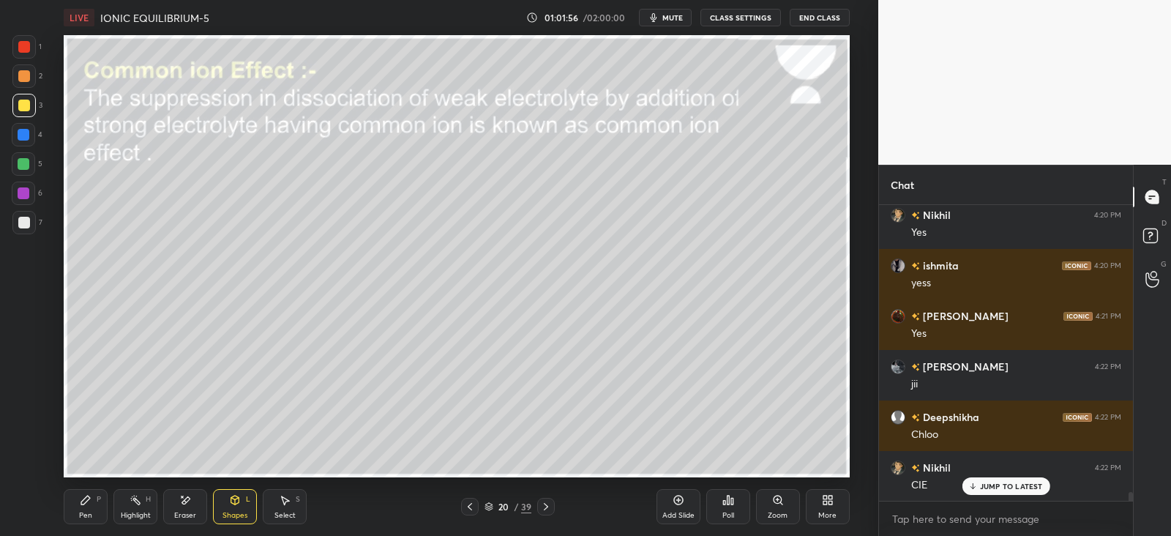
click at [25, 78] on div at bounding box center [24, 76] width 12 height 12
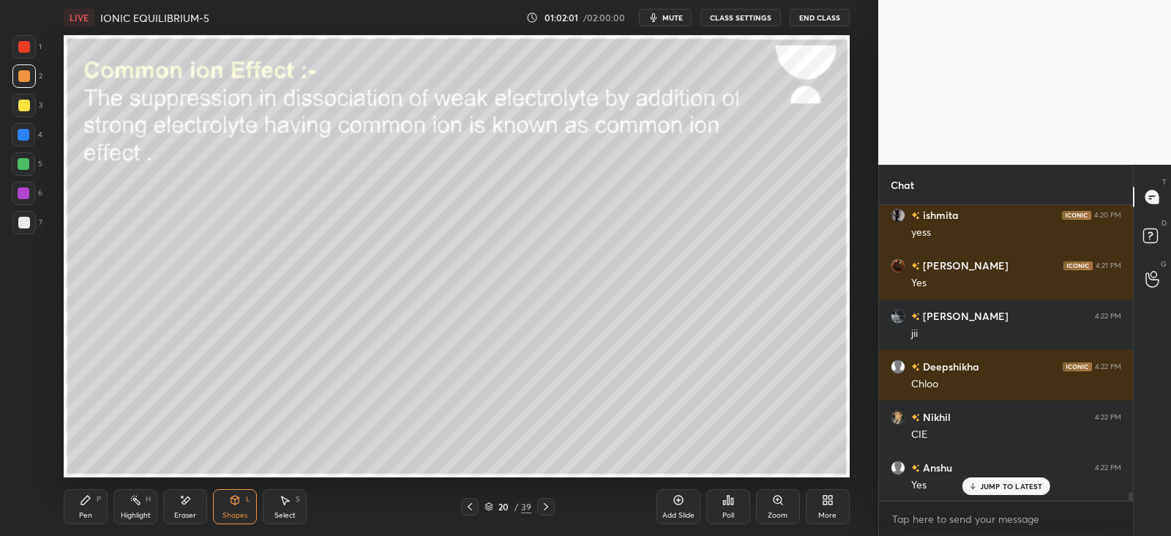
click at [102, 496] on div "Pen P" at bounding box center [86, 506] width 44 height 35
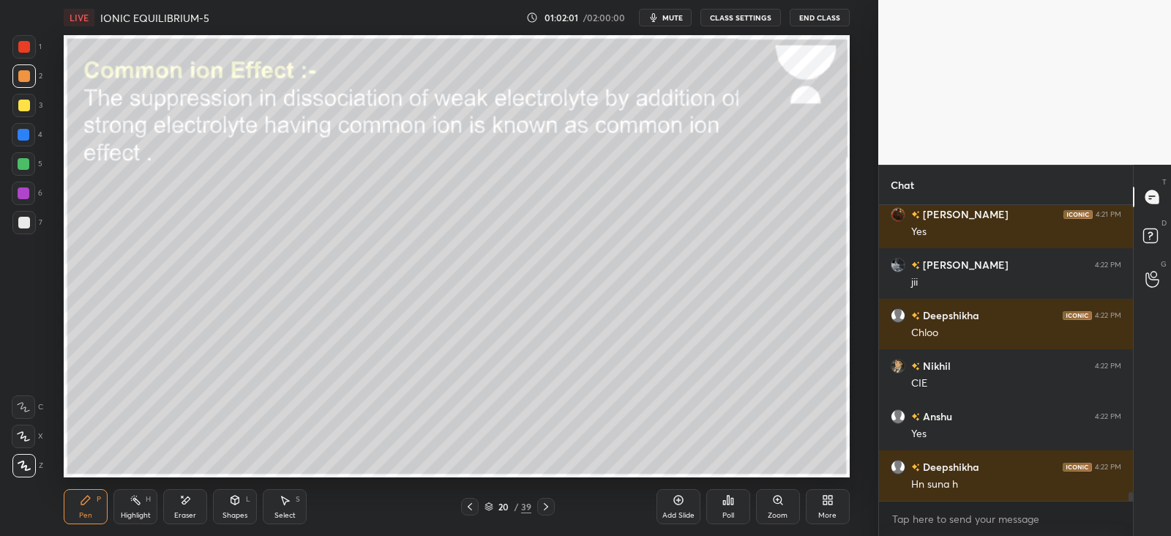
click at [92, 504] on div "Pen P" at bounding box center [86, 506] width 44 height 35
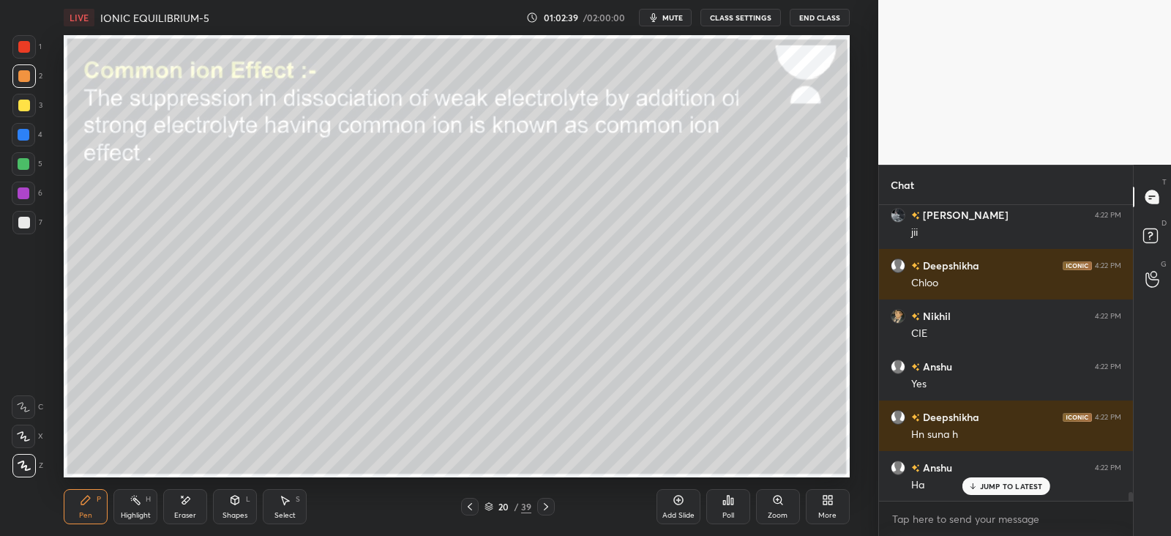
click at [25, 137] on div at bounding box center [24, 135] width 12 height 12
click at [30, 141] on div at bounding box center [23, 134] width 23 height 23
click at [26, 132] on div at bounding box center [24, 135] width 12 height 12
click at [29, 220] on div at bounding box center [23, 222] width 23 height 23
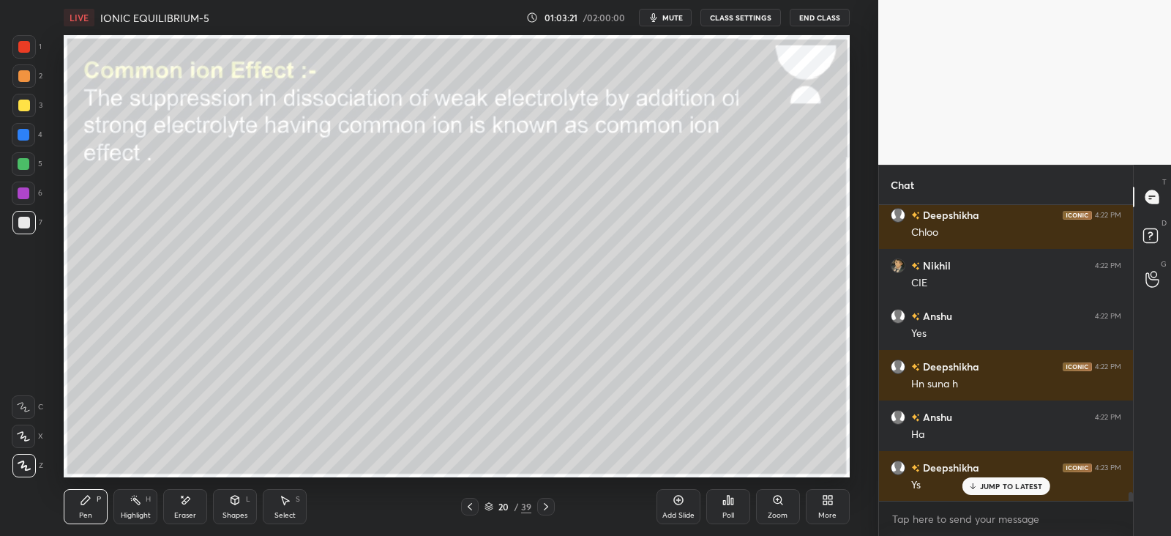
click at [23, 135] on div at bounding box center [24, 135] width 12 height 12
click at [250, 501] on div "L" at bounding box center [248, 499] width 4 height 7
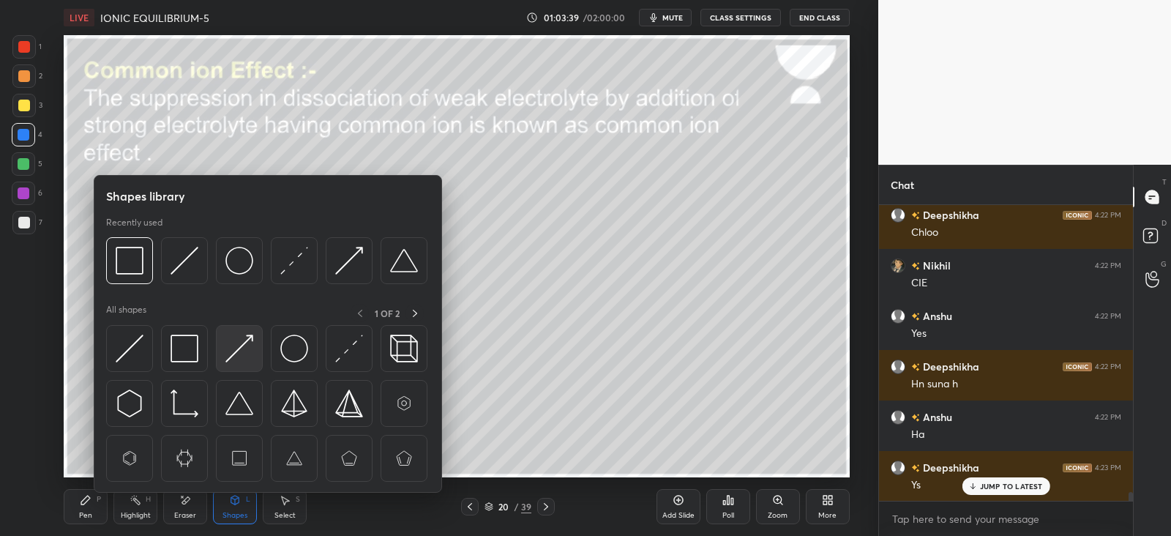
click at [249, 349] on img at bounding box center [239, 349] width 28 height 28
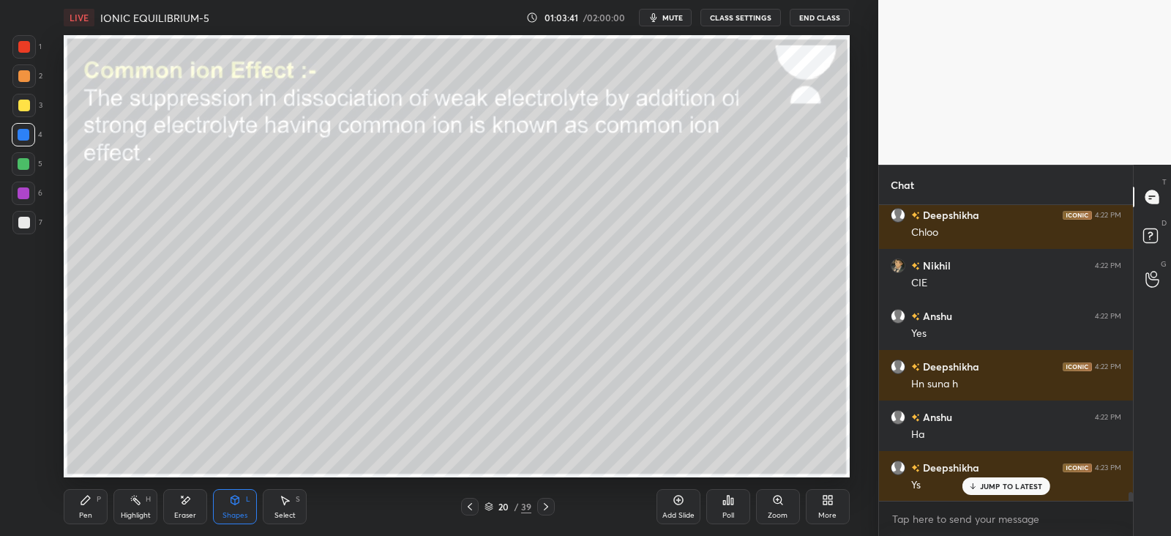
click at [89, 504] on icon at bounding box center [86, 500] width 12 height 12
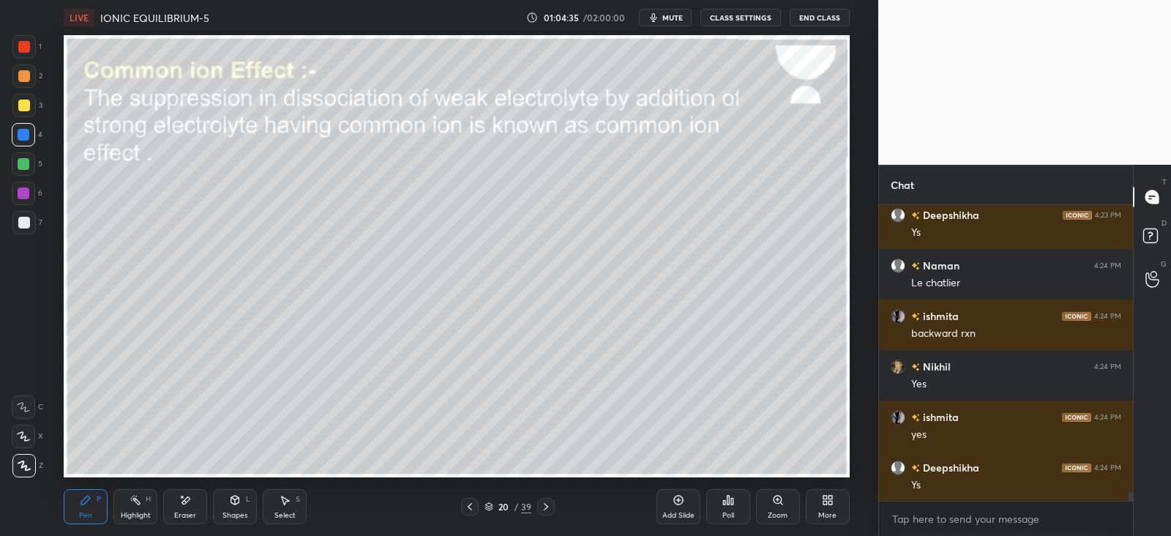
scroll to position [9915, 0]
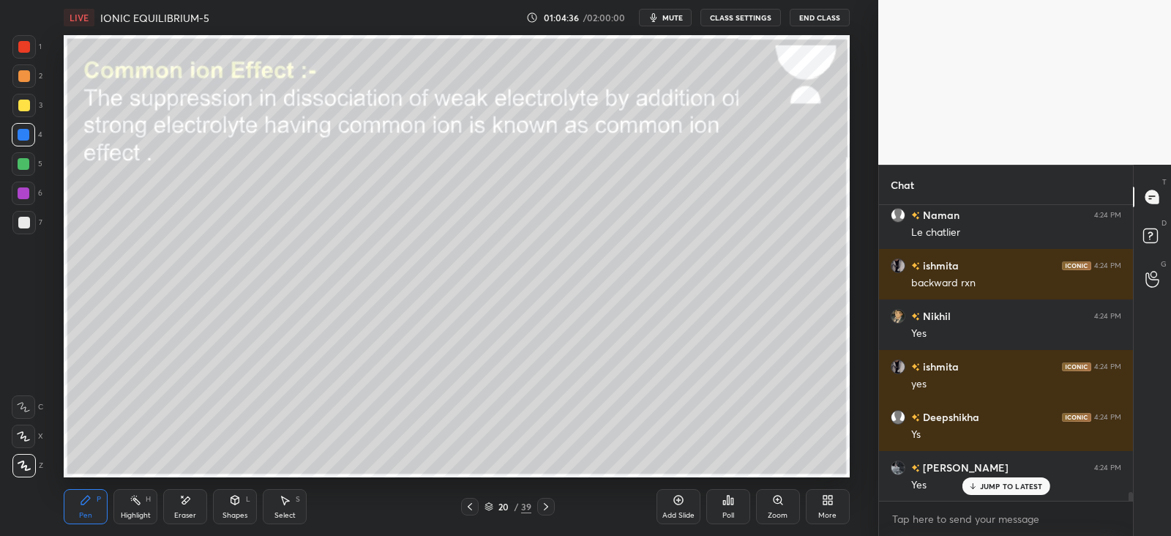
click at [244, 507] on div "Shapes L" at bounding box center [235, 506] width 44 height 35
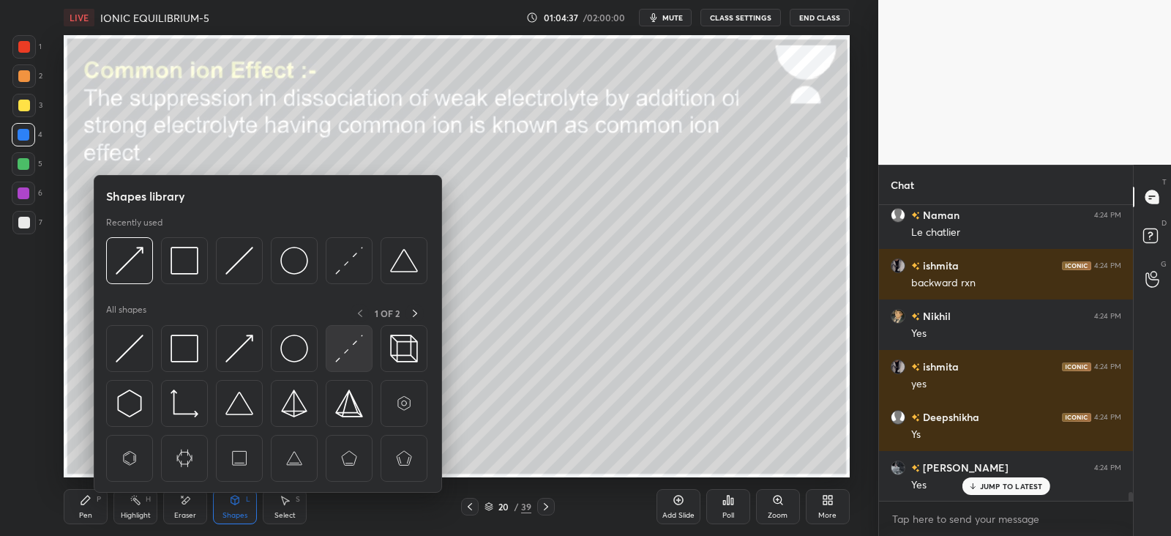
click at [343, 350] on img at bounding box center [349, 349] width 28 height 28
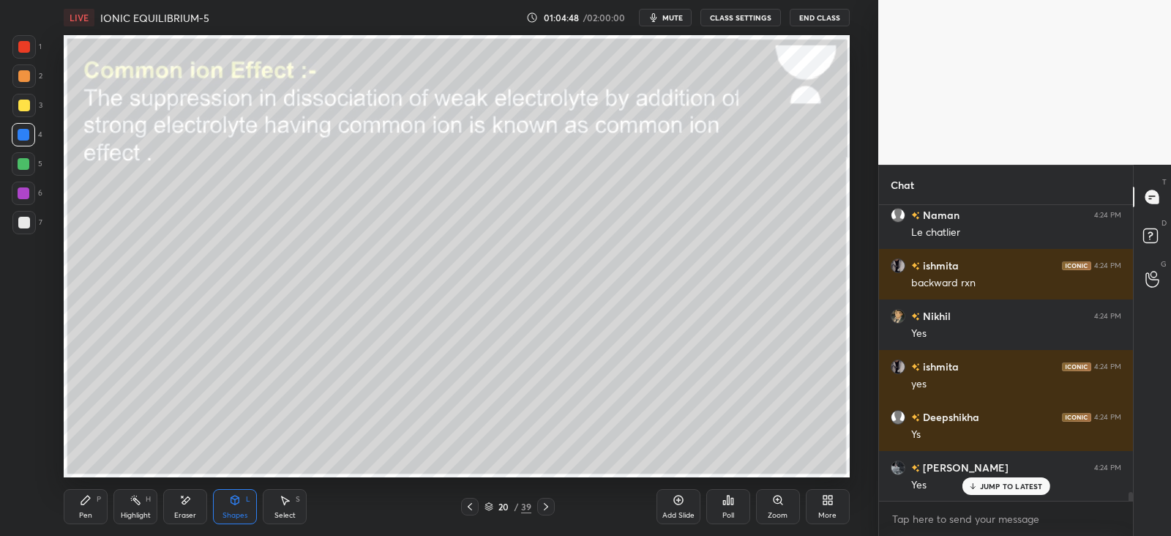
click at [100, 493] on div "Pen P" at bounding box center [86, 506] width 44 height 35
click at [253, 507] on div "Shapes L" at bounding box center [235, 506] width 44 height 35
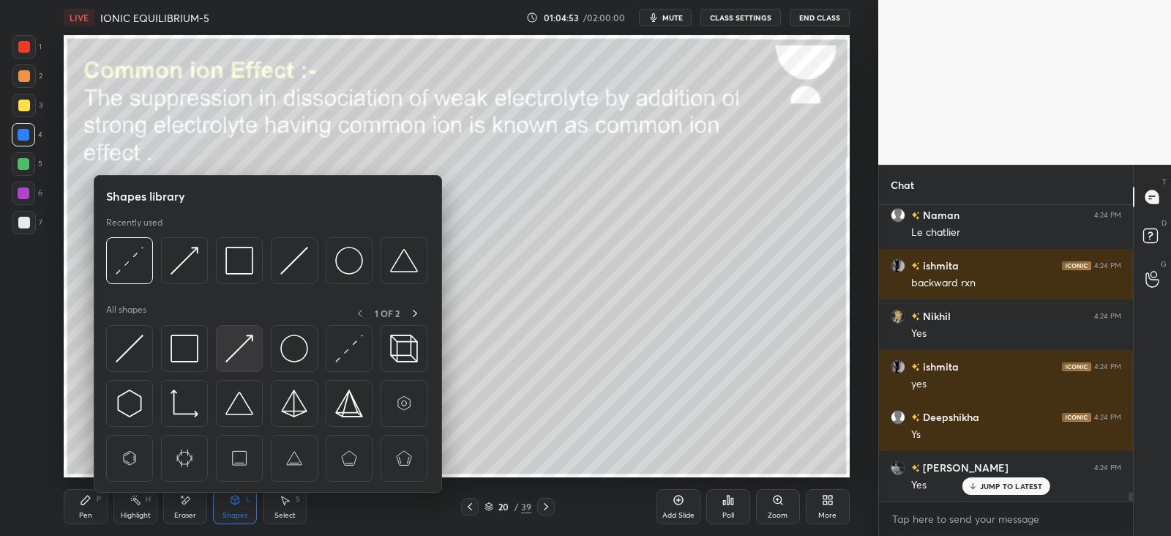
click at [244, 346] on img at bounding box center [239, 349] width 28 height 28
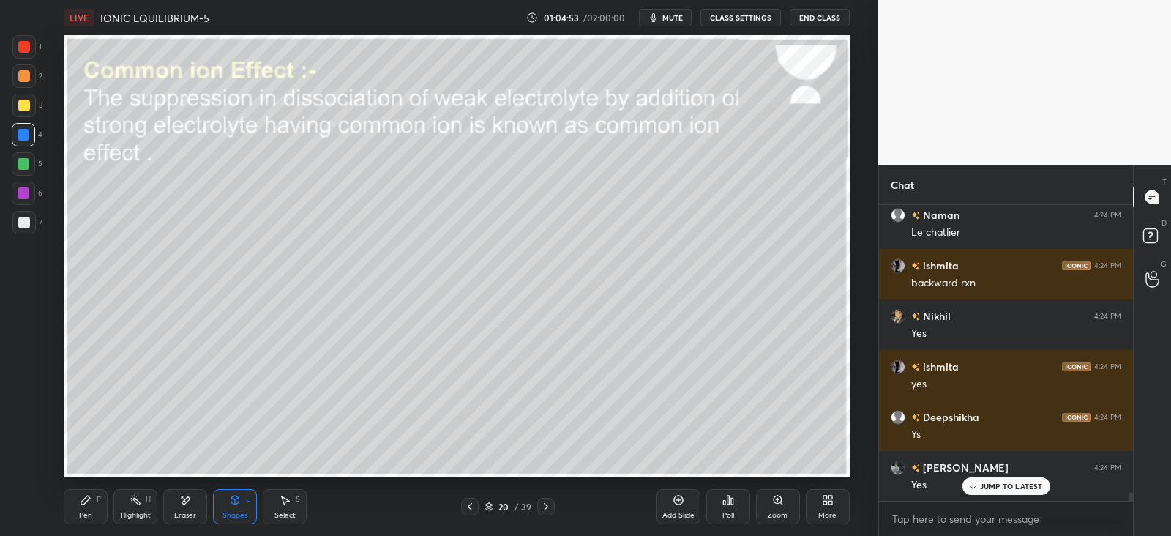
click at [23, 166] on div at bounding box center [24, 164] width 12 height 12
click at [94, 499] on div "Pen P" at bounding box center [86, 506] width 44 height 35
click at [201, 496] on div "Eraser" at bounding box center [185, 506] width 44 height 35
click at [93, 498] on div "Pen P" at bounding box center [86, 506] width 44 height 35
click at [187, 506] on icon at bounding box center [185, 500] width 12 height 12
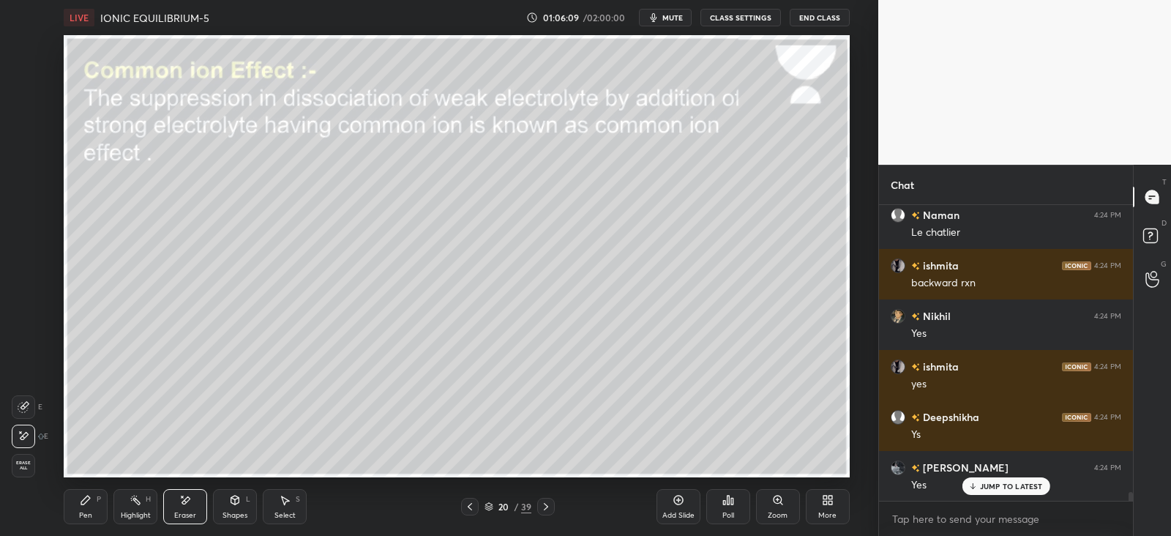
click at [105, 508] on div "Pen P" at bounding box center [86, 506] width 44 height 35
click at [29, 225] on div at bounding box center [24, 223] width 12 height 12
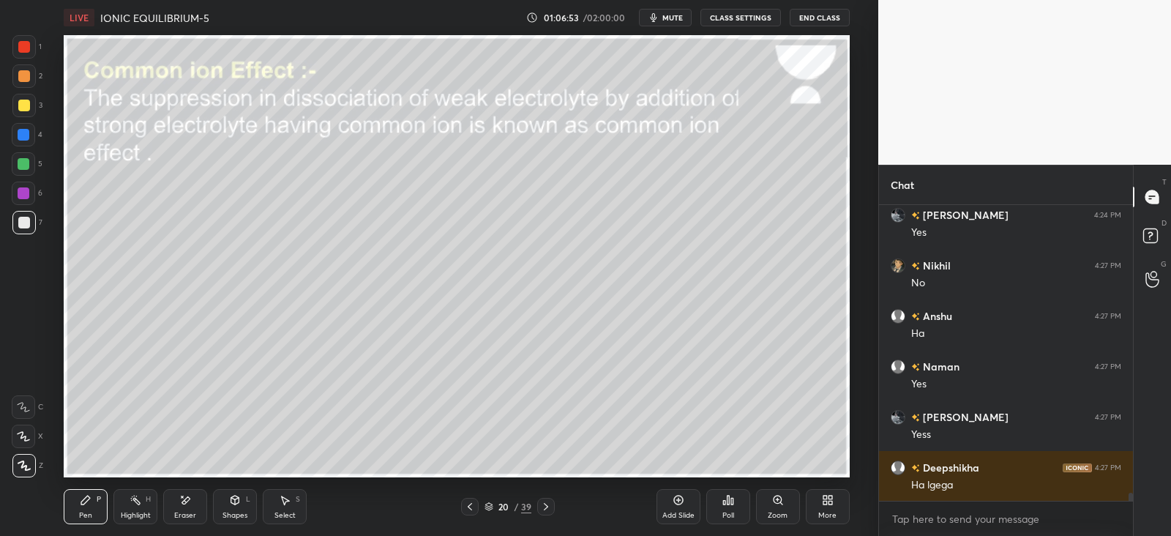
scroll to position [10218, 0]
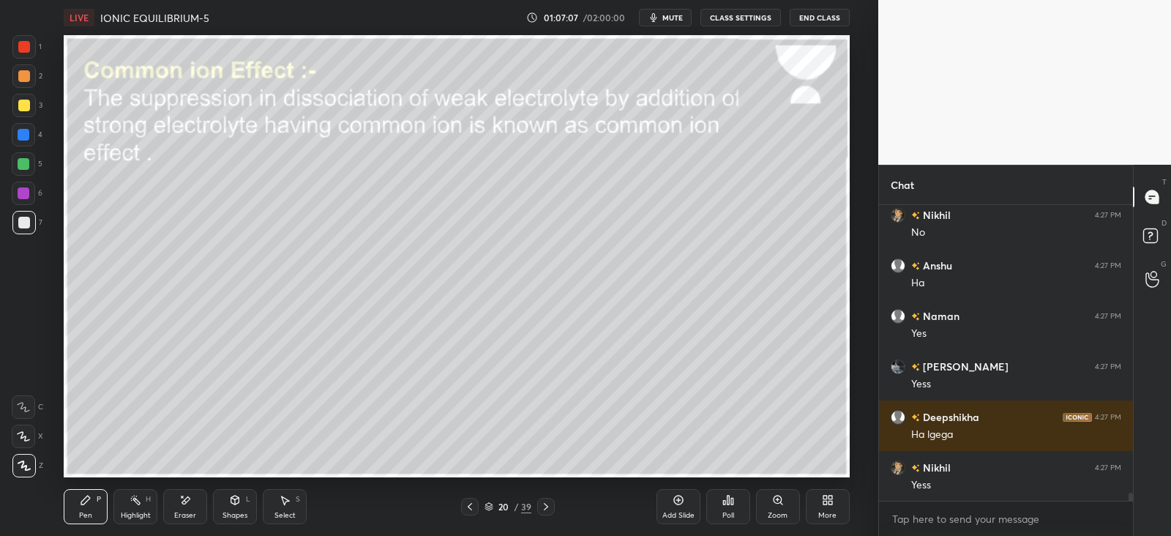
click at [255, 503] on div "Shapes L" at bounding box center [235, 506] width 44 height 35
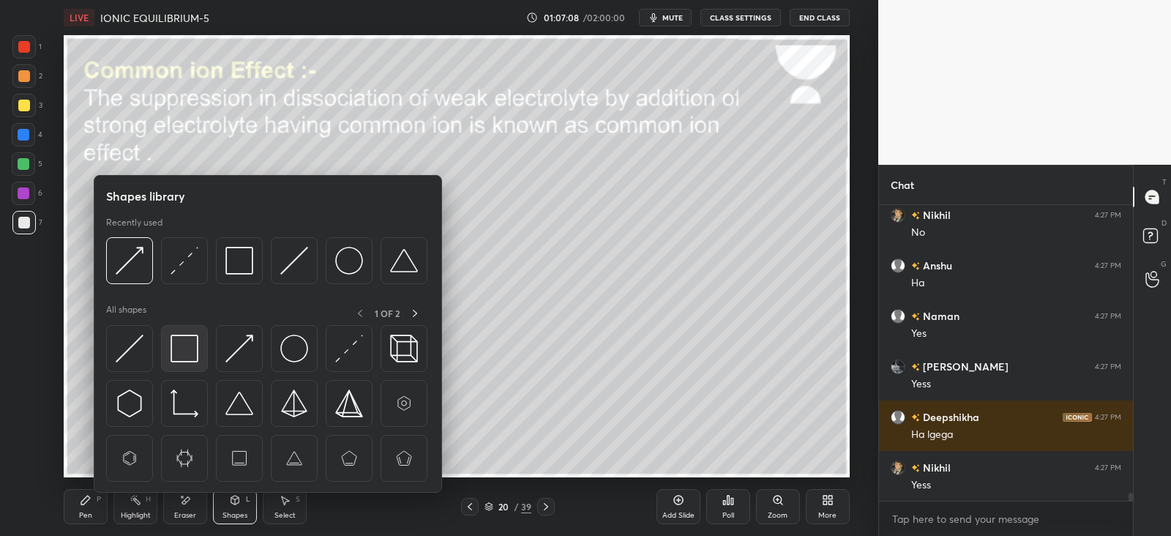
click at [195, 357] on img at bounding box center [185, 349] width 28 height 28
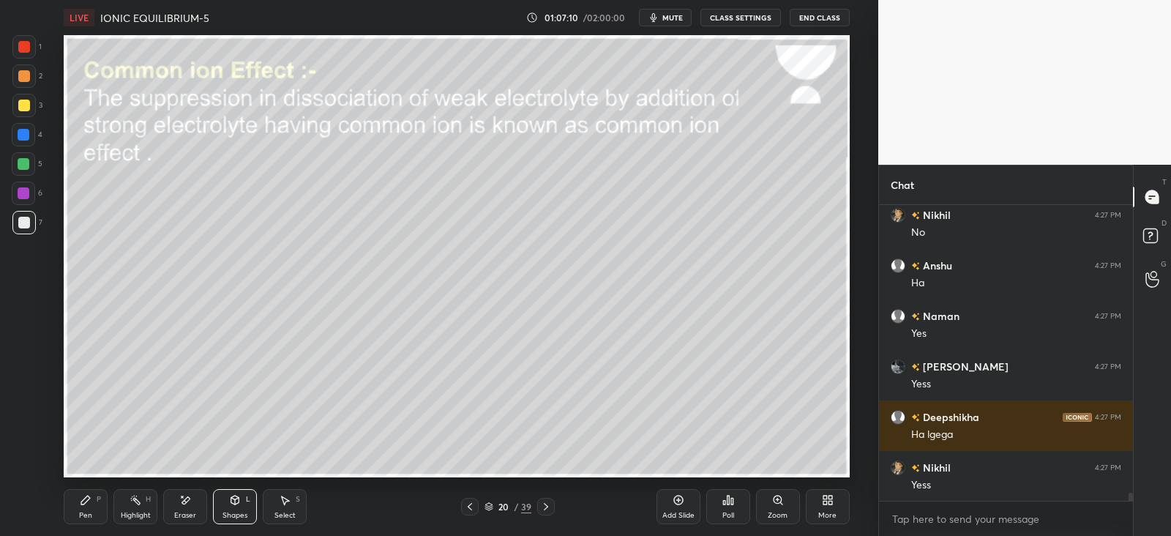
click at [101, 501] on div "P" at bounding box center [99, 499] width 4 height 7
click at [239, 509] on div "Shapes L" at bounding box center [235, 506] width 44 height 35
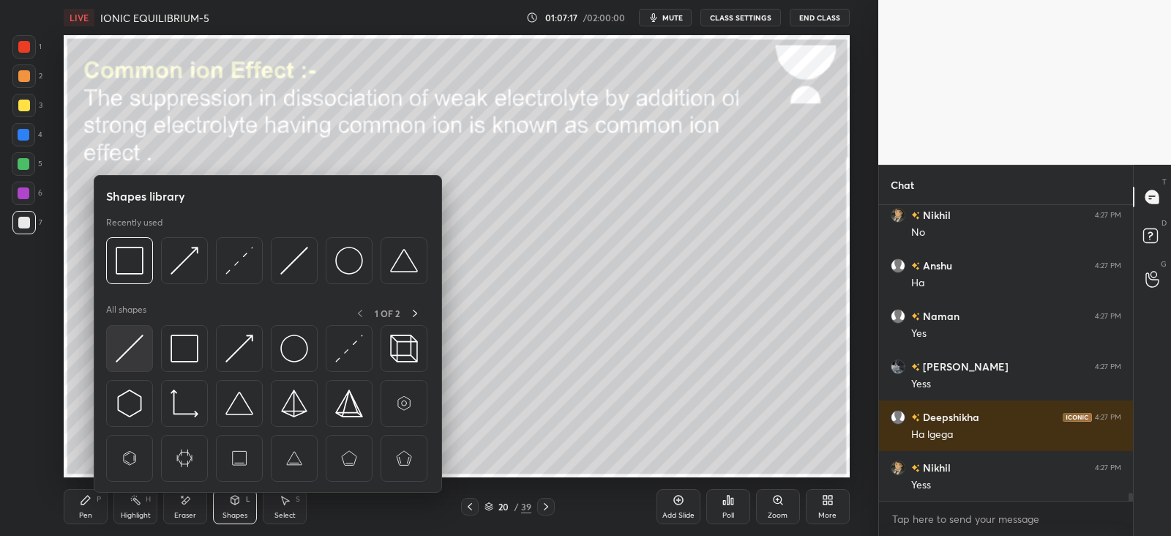
click at [142, 351] on img at bounding box center [130, 349] width 28 height 28
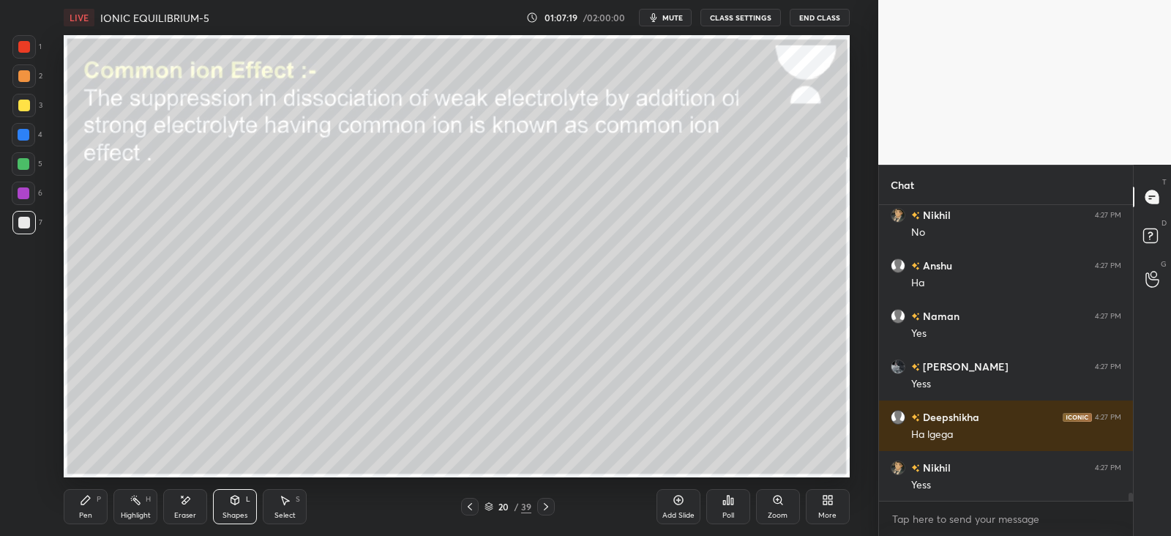
click at [95, 520] on div "Pen P" at bounding box center [86, 506] width 44 height 35
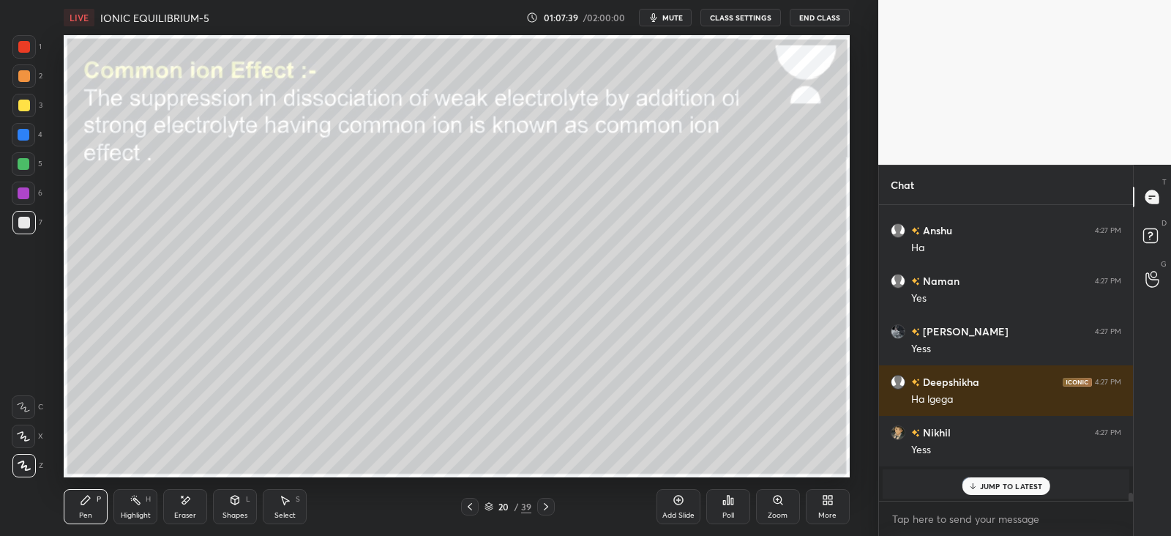
click at [998, 490] on p "JUMP TO LATEST" at bounding box center [1011, 486] width 63 height 9
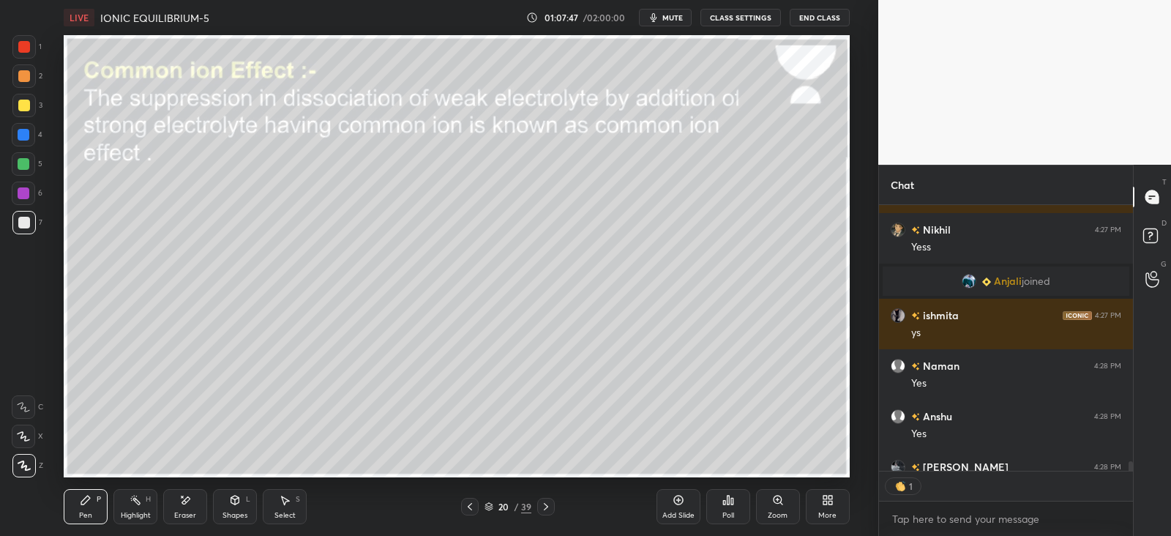
scroll to position [5, 4]
click at [203, 499] on div "Eraser" at bounding box center [185, 506] width 44 height 35
click at [114, 504] on div "Highlight H" at bounding box center [135, 506] width 44 height 35
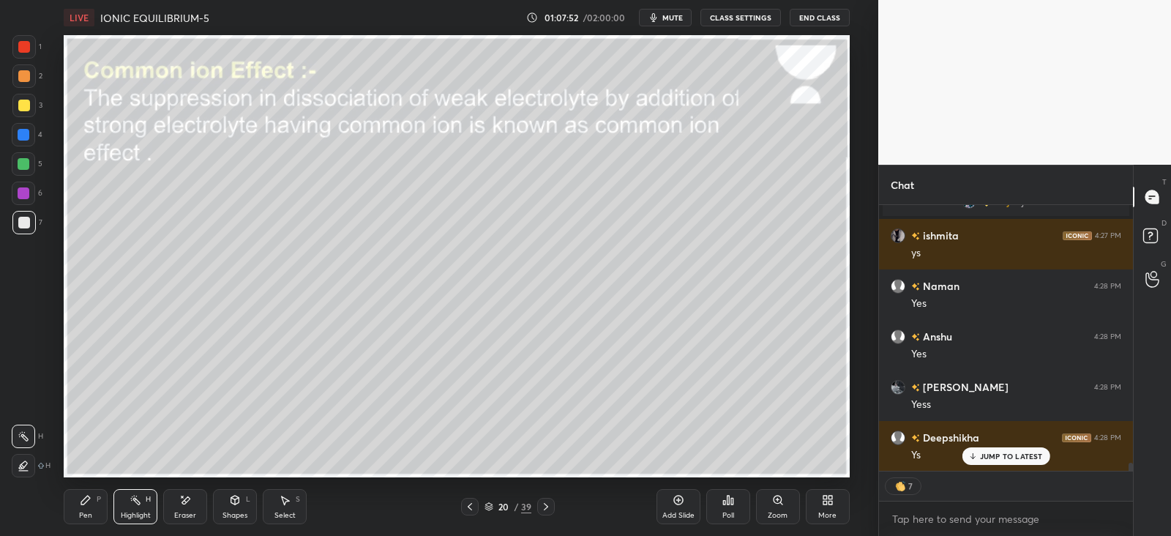
click at [106, 508] on div "Pen P" at bounding box center [86, 506] width 44 height 35
click at [237, 507] on div "Shapes L" at bounding box center [235, 506] width 44 height 35
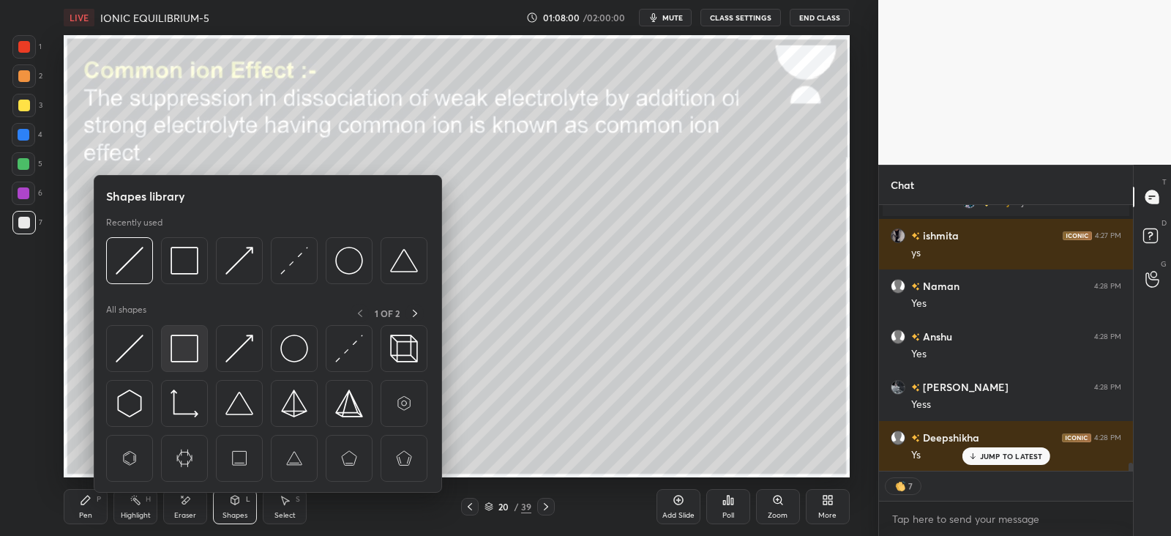
click at [189, 357] on img at bounding box center [185, 349] width 28 height 28
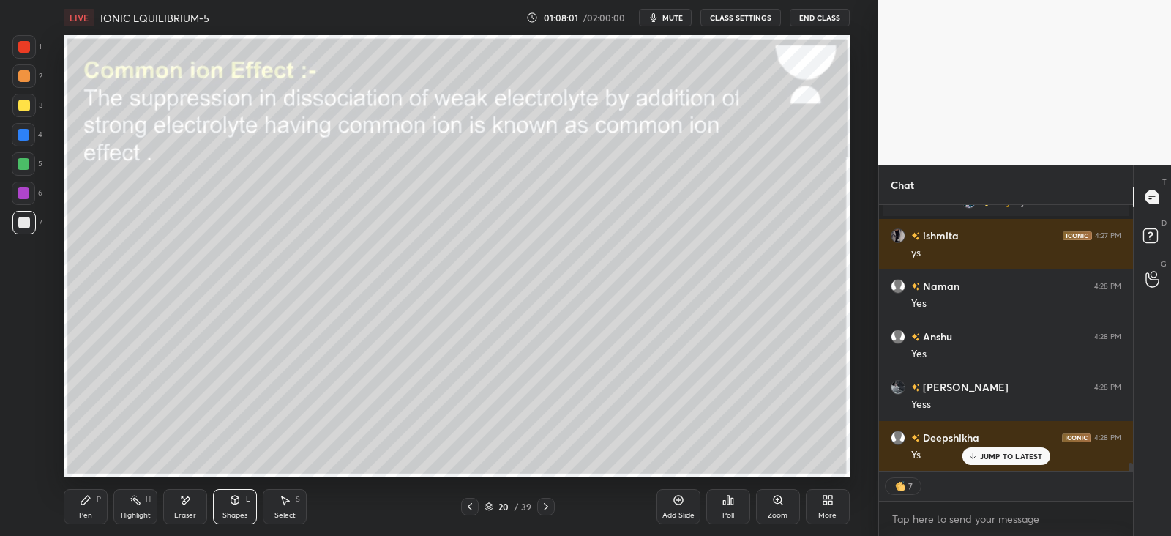
click at [27, 135] on div at bounding box center [24, 135] width 12 height 12
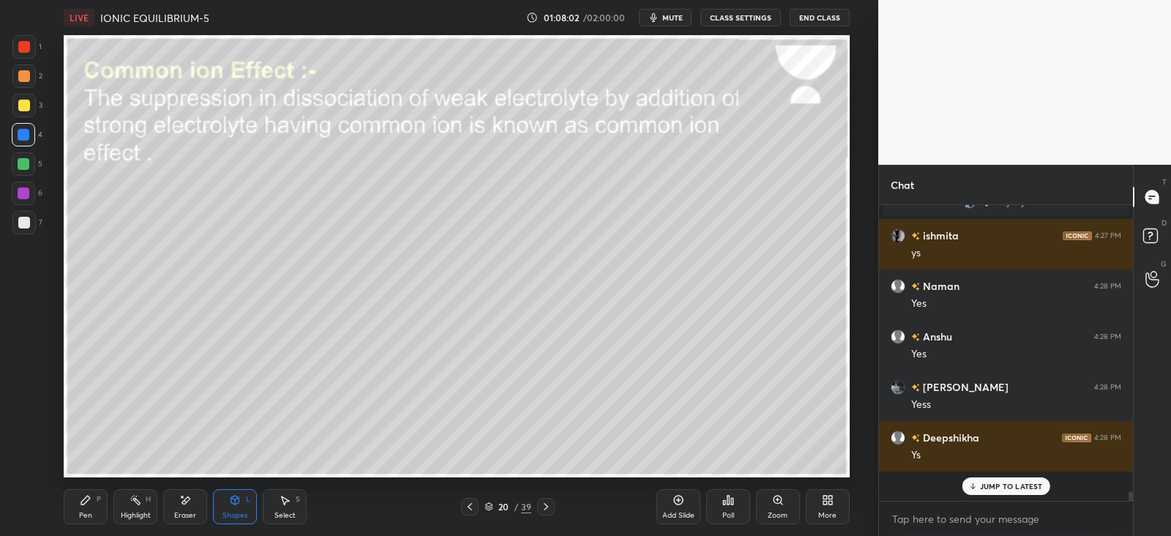
scroll to position [291, 249]
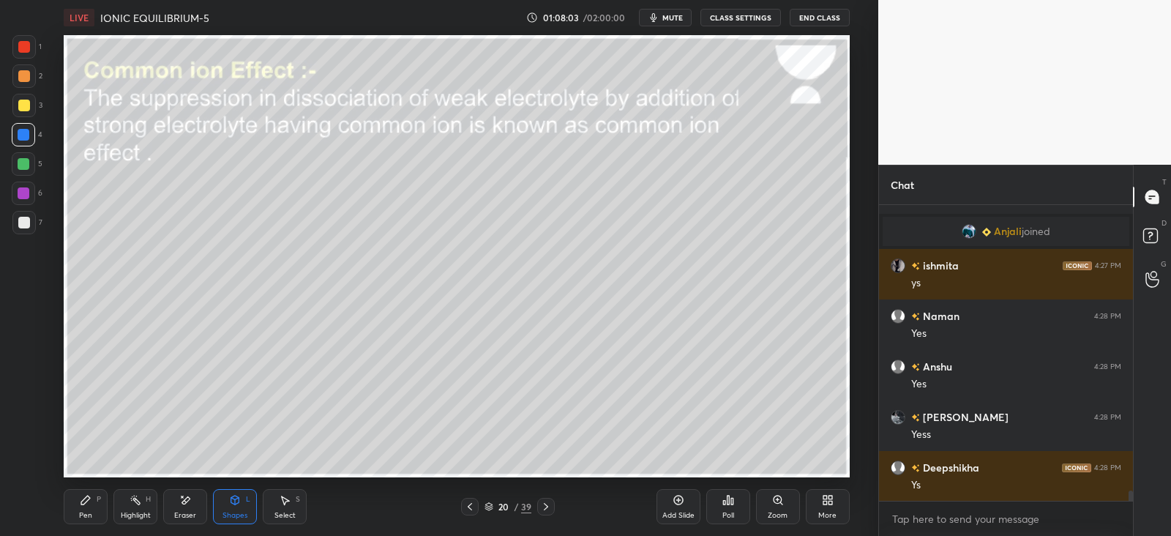
click at [108, 507] on div "Pen P Highlight H Eraser Shapes L Select S" at bounding box center [212, 506] width 296 height 35
click at [108, 499] on div "Pen P Highlight H Eraser Shapes L Select S" at bounding box center [212, 506] width 296 height 35
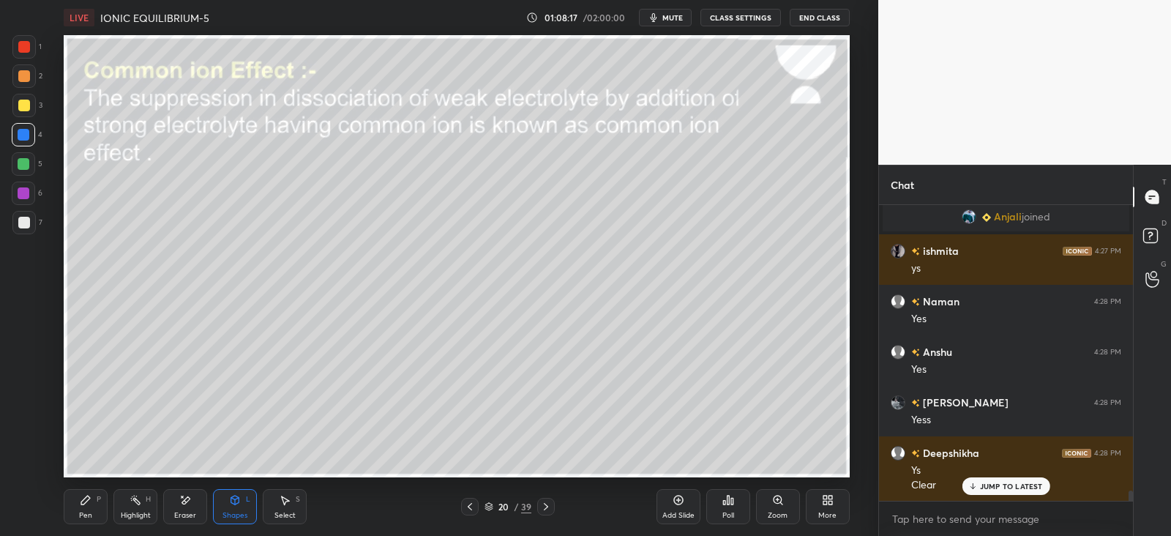
click at [544, 502] on icon at bounding box center [546, 507] width 12 height 12
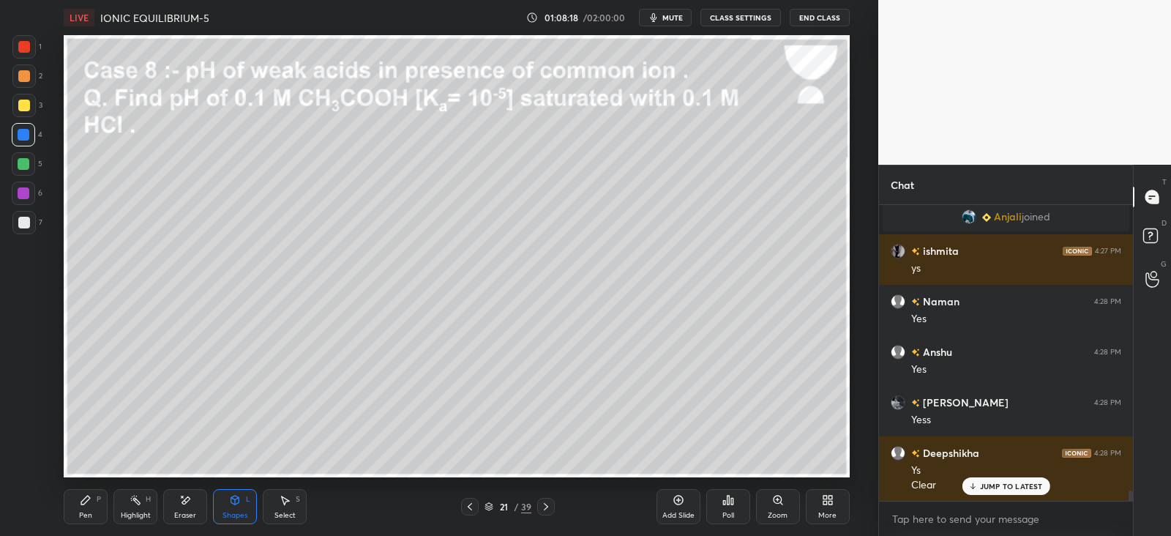
scroll to position [8221, 0]
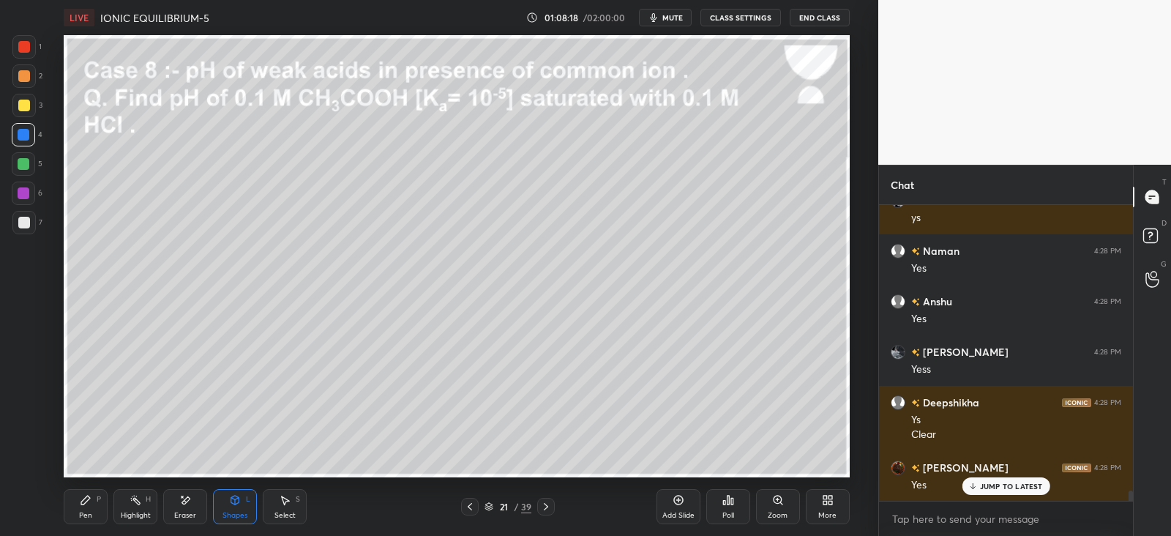
click at [462, 512] on div at bounding box center [470, 507] width 18 height 18
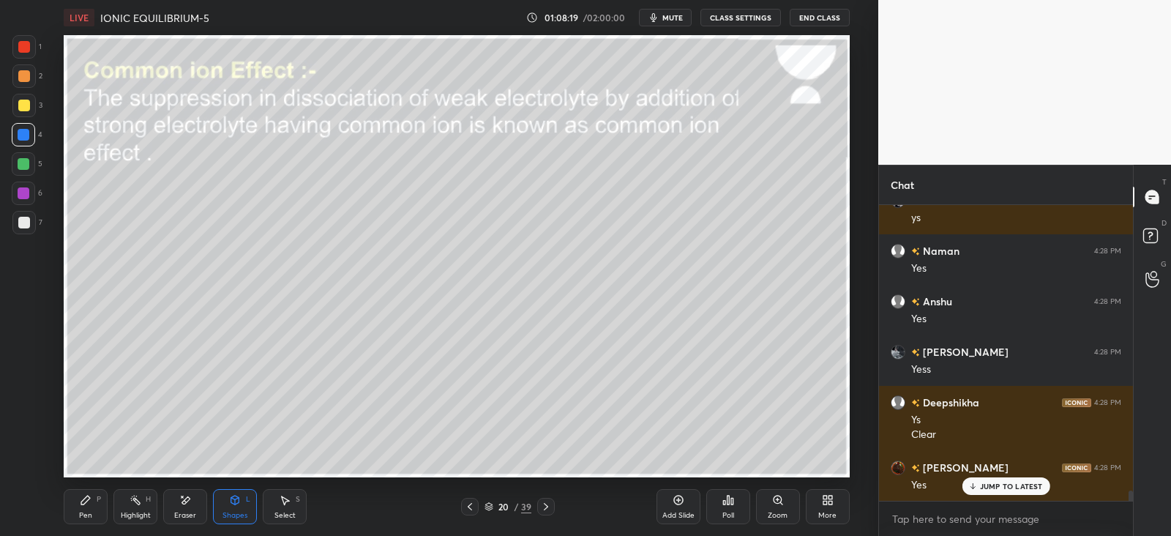
click at [682, 512] on div "Add Slide" at bounding box center [678, 515] width 32 height 7
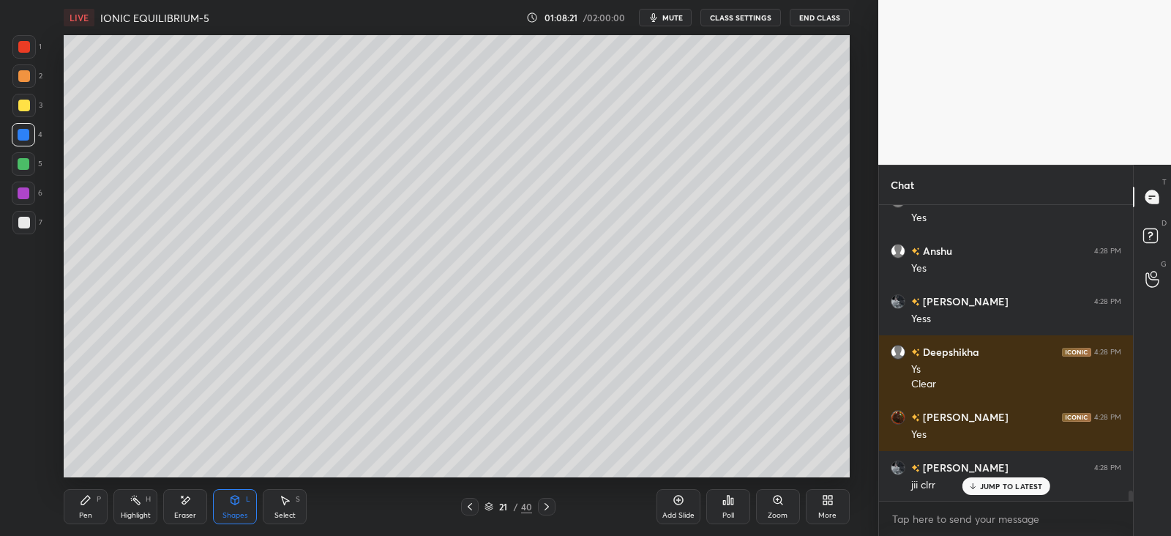
click at [90, 507] on div "Pen P" at bounding box center [86, 506] width 44 height 35
click at [25, 104] on div at bounding box center [24, 106] width 12 height 12
click at [184, 500] on icon at bounding box center [186, 499] width 8 height 7
click at [81, 512] on div "Pen" at bounding box center [85, 515] width 13 height 7
click at [233, 499] on icon at bounding box center [235, 500] width 8 height 9
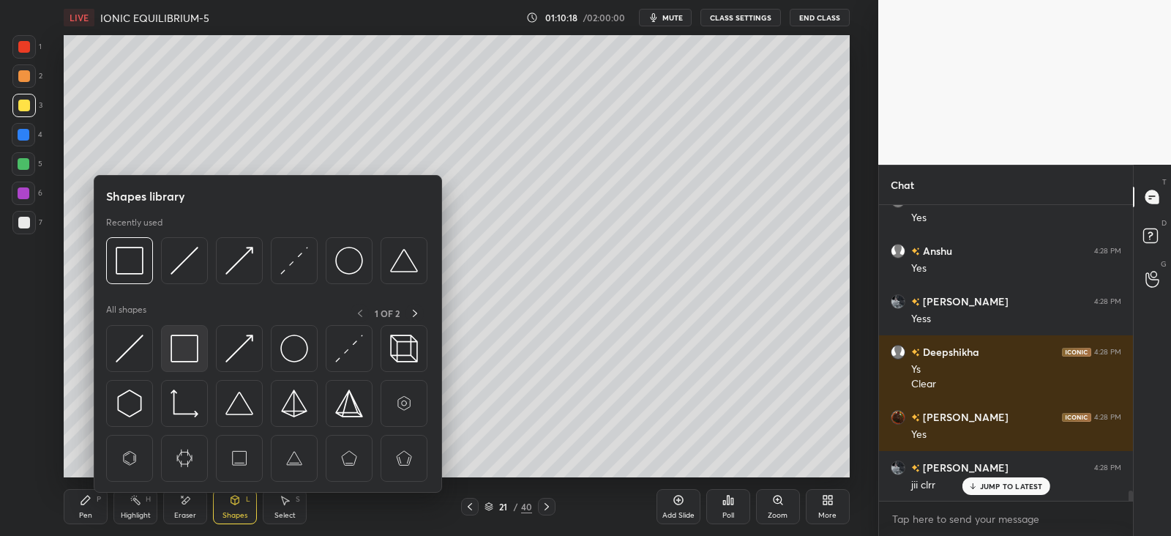
click at [183, 340] on img at bounding box center [185, 349] width 28 height 28
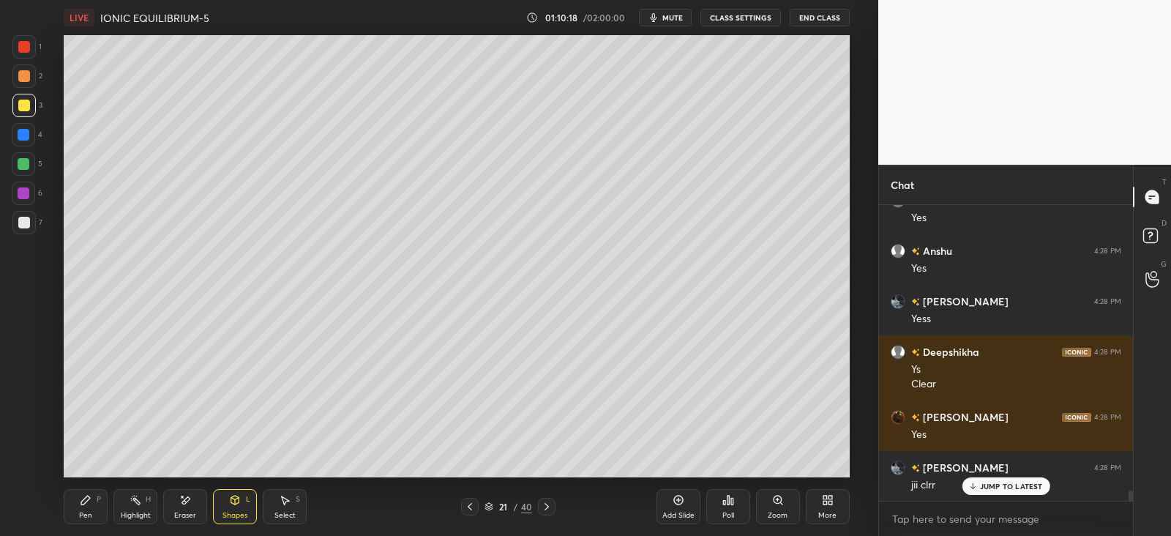
scroll to position [8323, 0]
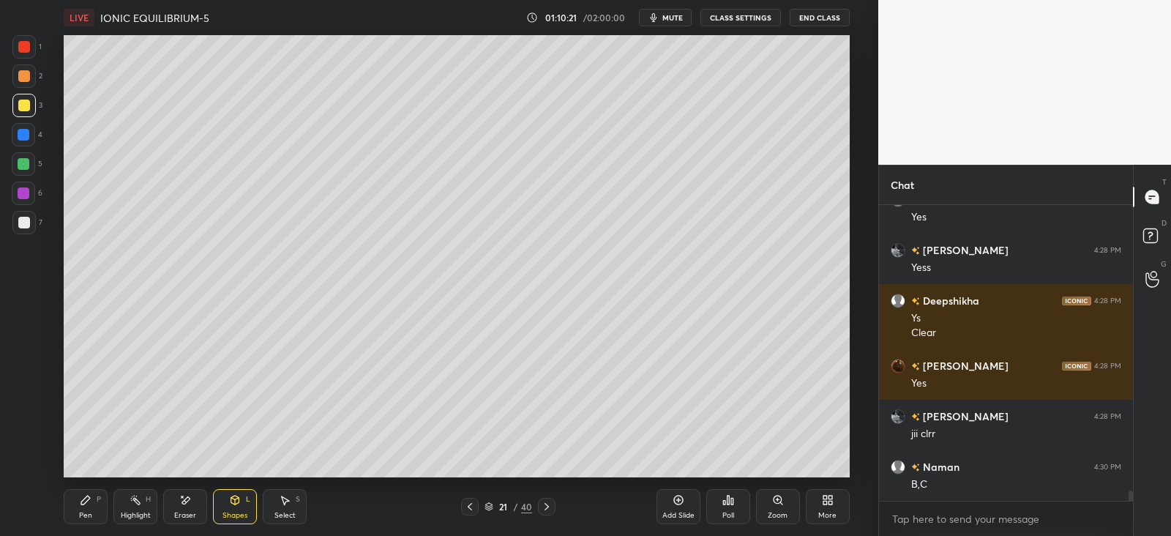
click at [85, 507] on div "Pen P" at bounding box center [86, 506] width 44 height 35
click at [37, 163] on div "5" at bounding box center [27, 163] width 31 height 23
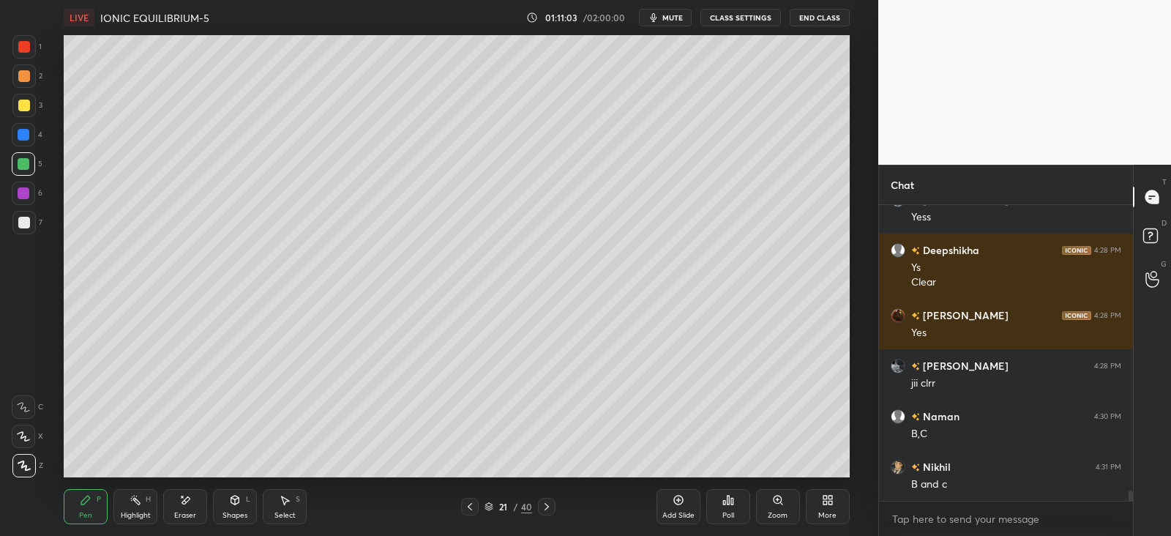
scroll to position [8423, 0]
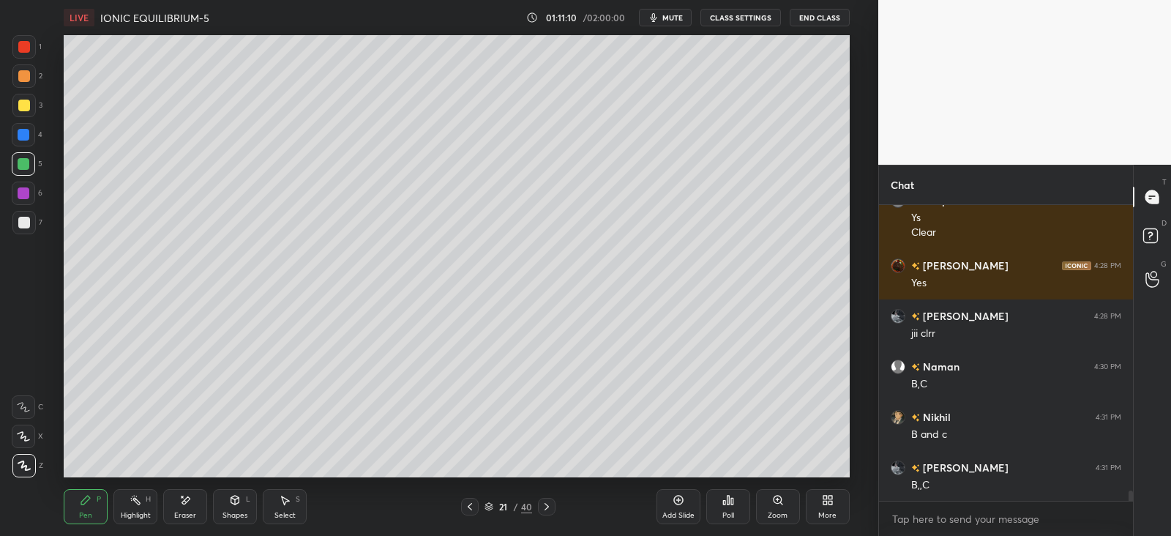
click at [23, 74] on div at bounding box center [24, 76] width 12 height 12
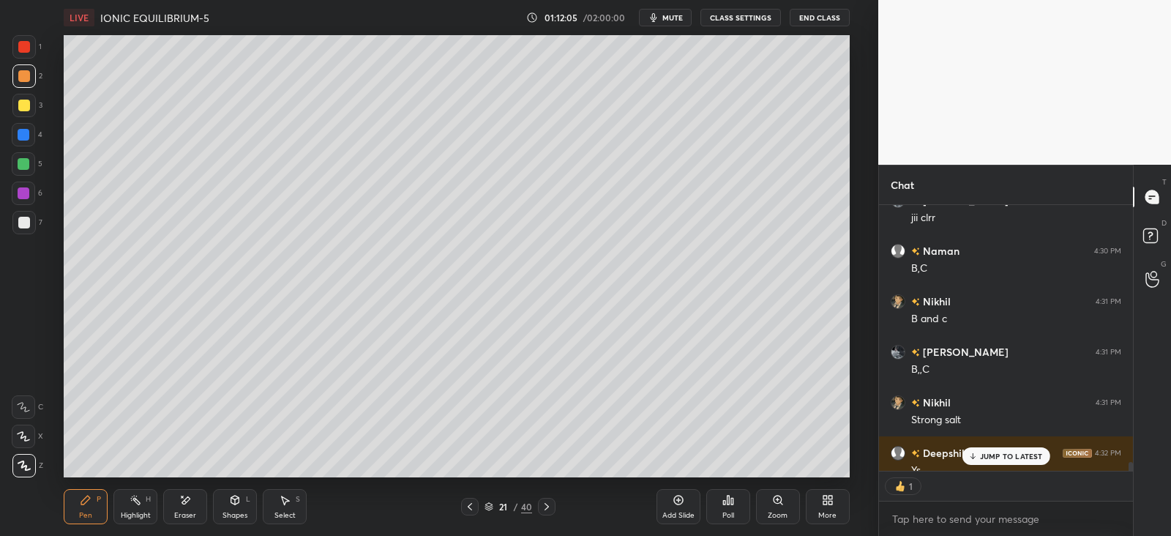
scroll to position [5, 4]
click at [985, 448] on div "JUMP TO LATEST" at bounding box center [1006, 456] width 88 height 18
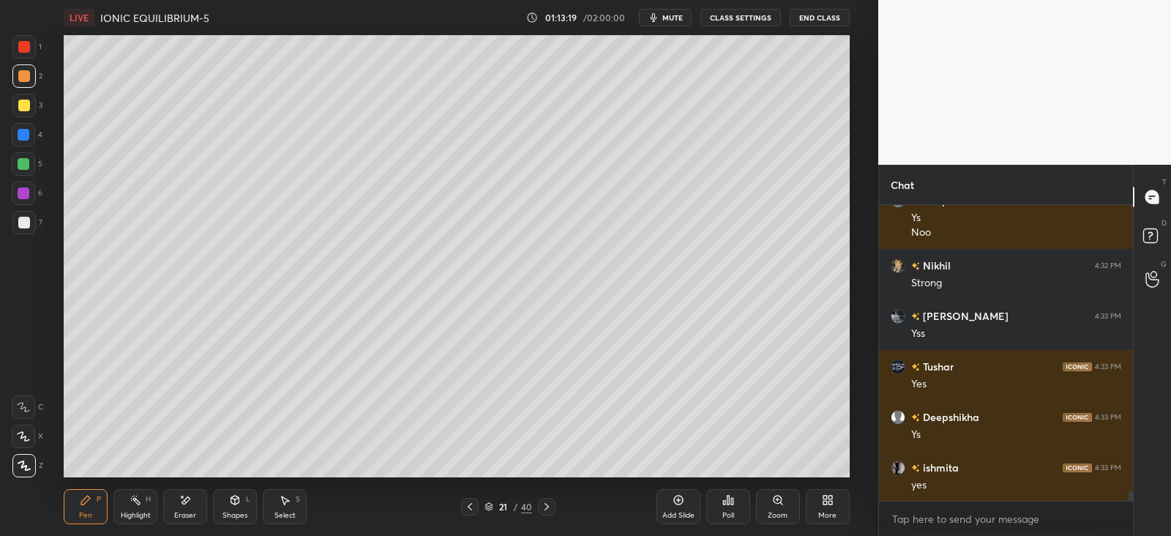
scroll to position [8843, 0]
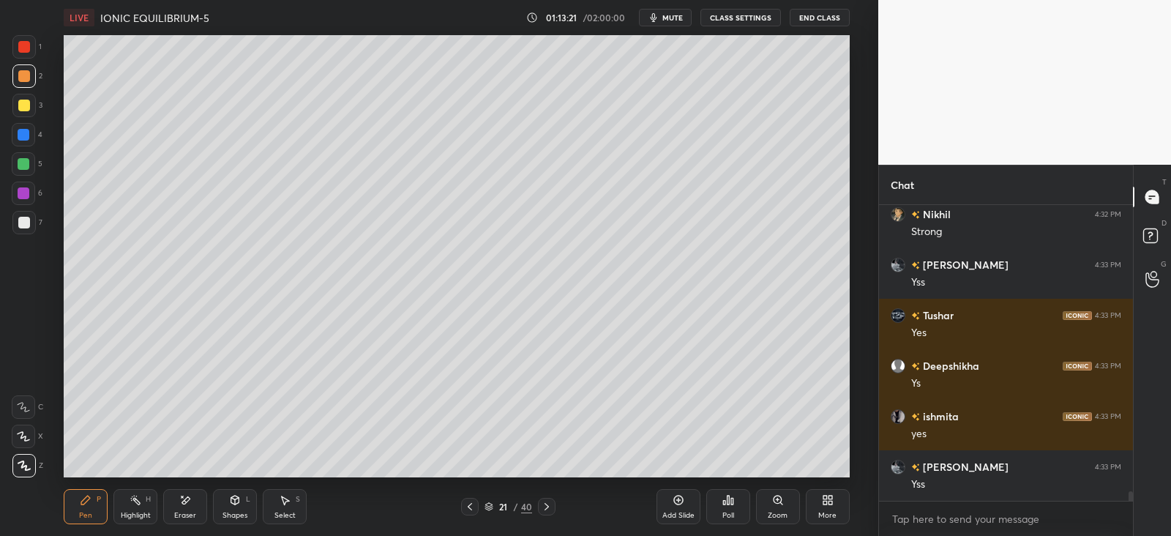
click at [547, 503] on icon at bounding box center [547, 507] width 12 height 12
click at [237, 508] on div "Shapes L" at bounding box center [235, 506] width 44 height 35
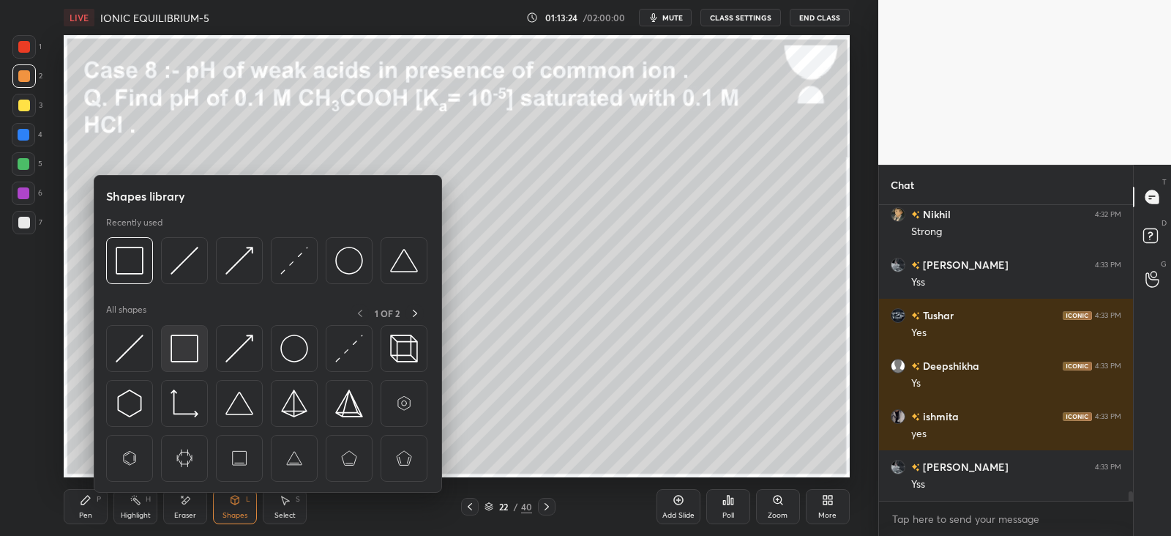
click at [183, 346] on img at bounding box center [185, 349] width 28 height 28
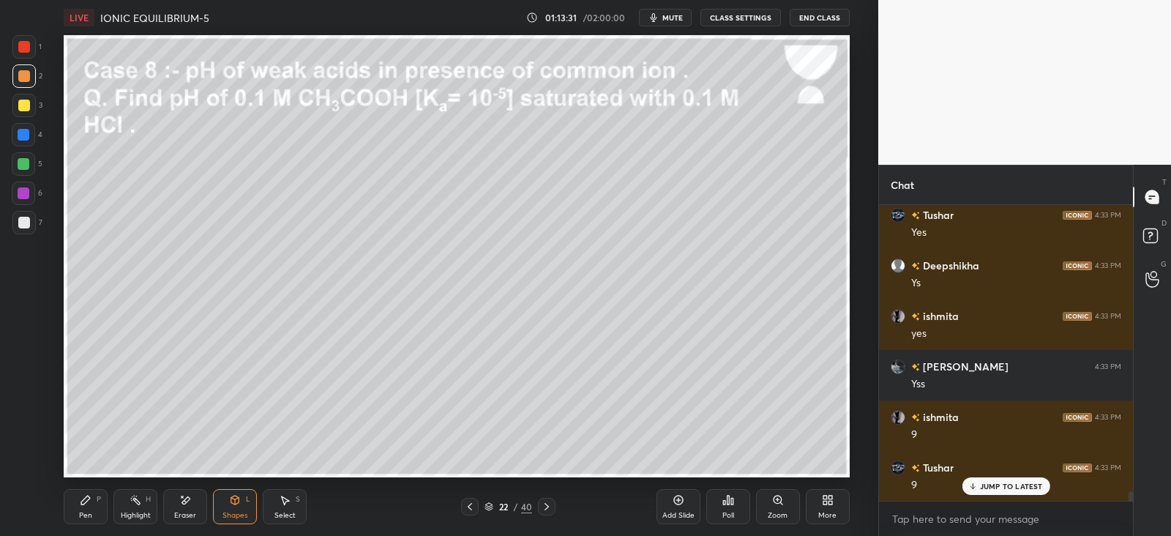
scroll to position [9044, 0]
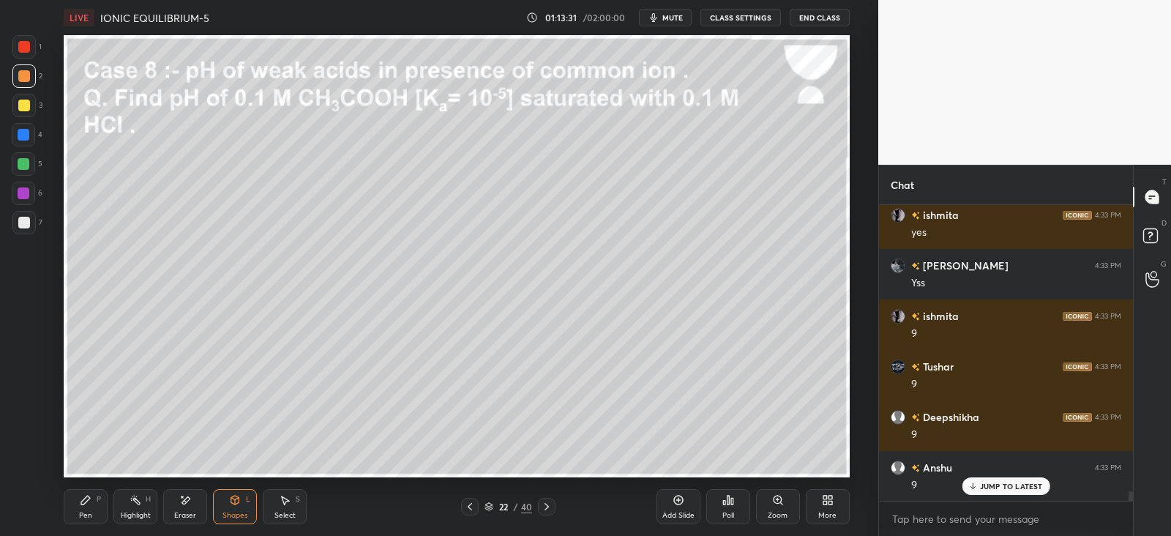
click at [83, 503] on icon at bounding box center [85, 500] width 9 height 9
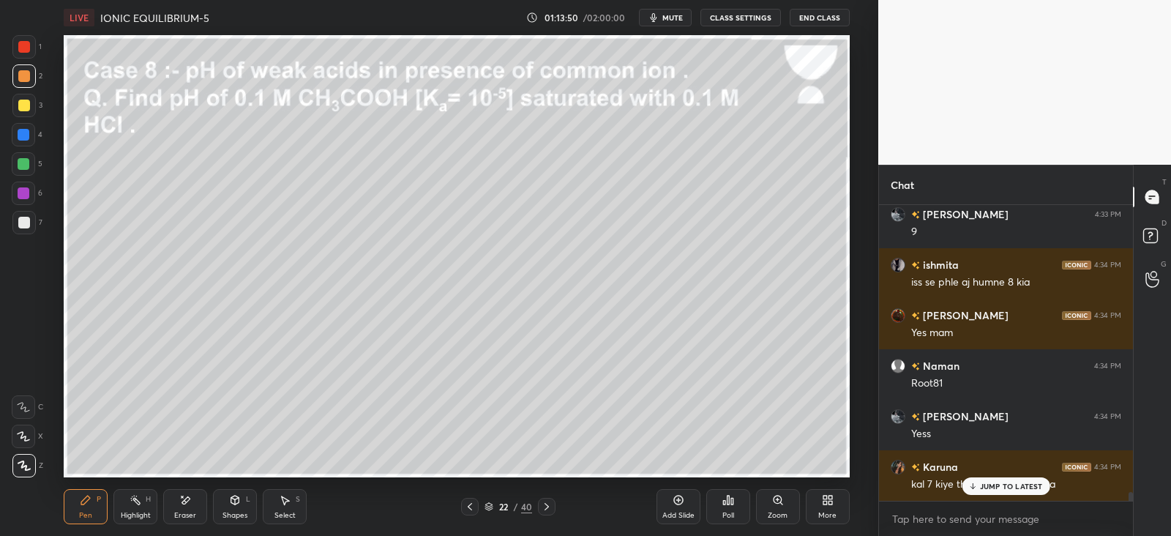
scroll to position [9448, 0]
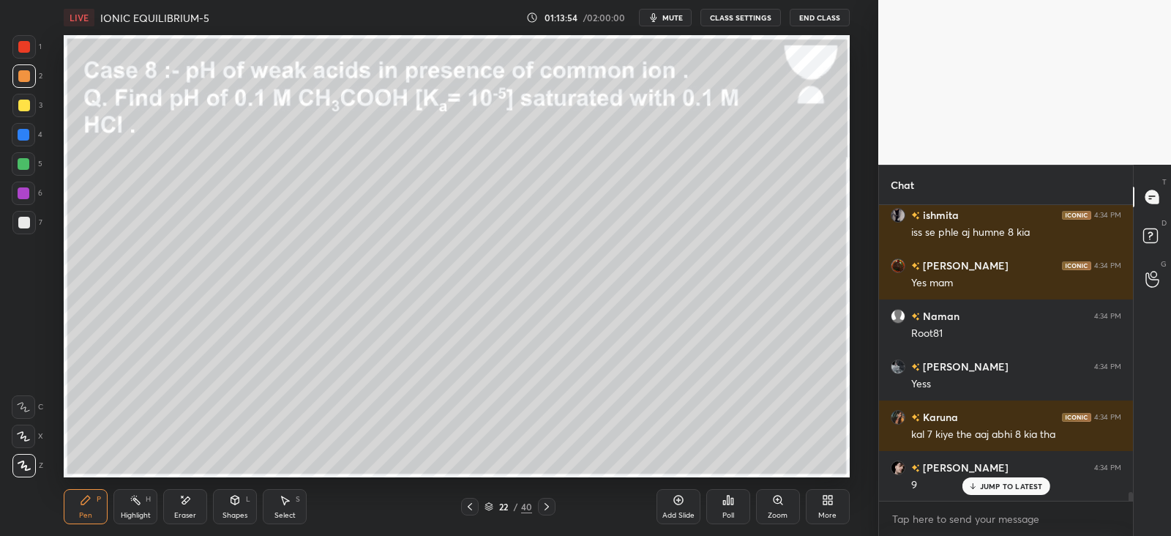
click at [242, 498] on div "Shapes L" at bounding box center [235, 506] width 44 height 35
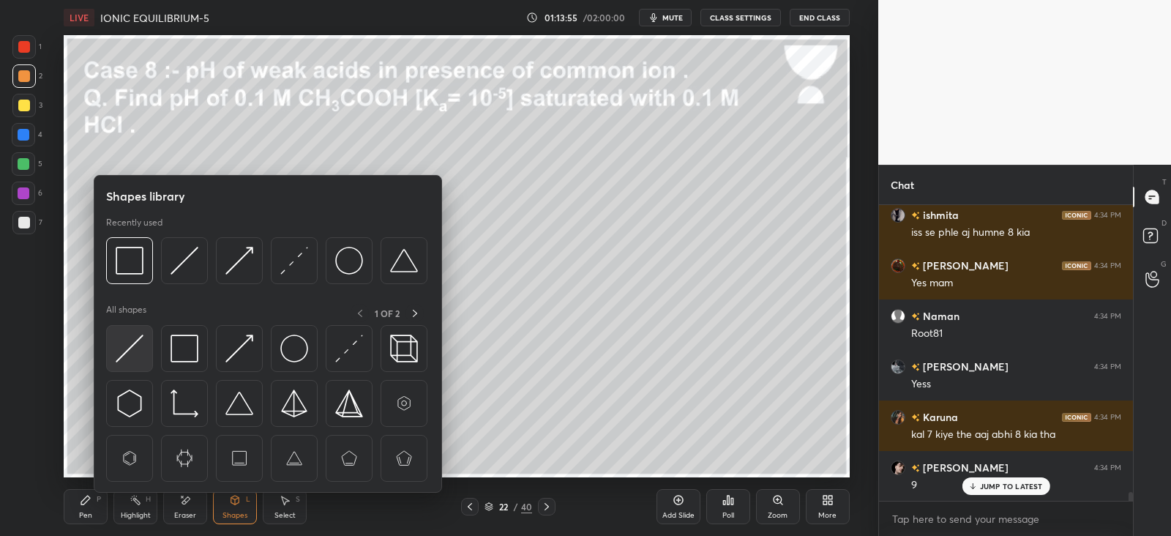
click at [127, 345] on img at bounding box center [130, 349] width 28 height 28
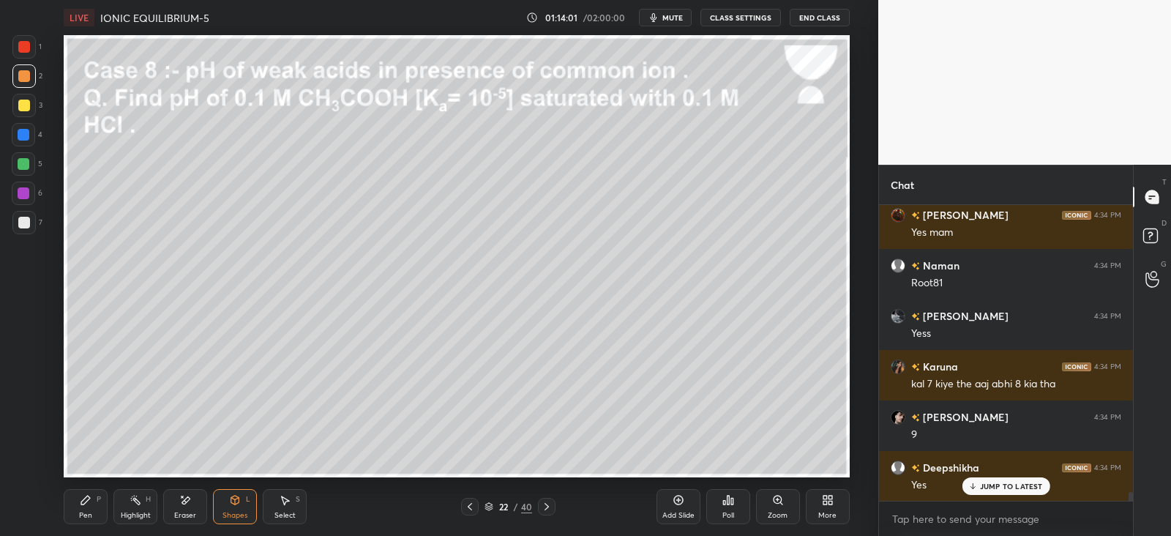
scroll to position [9549, 0]
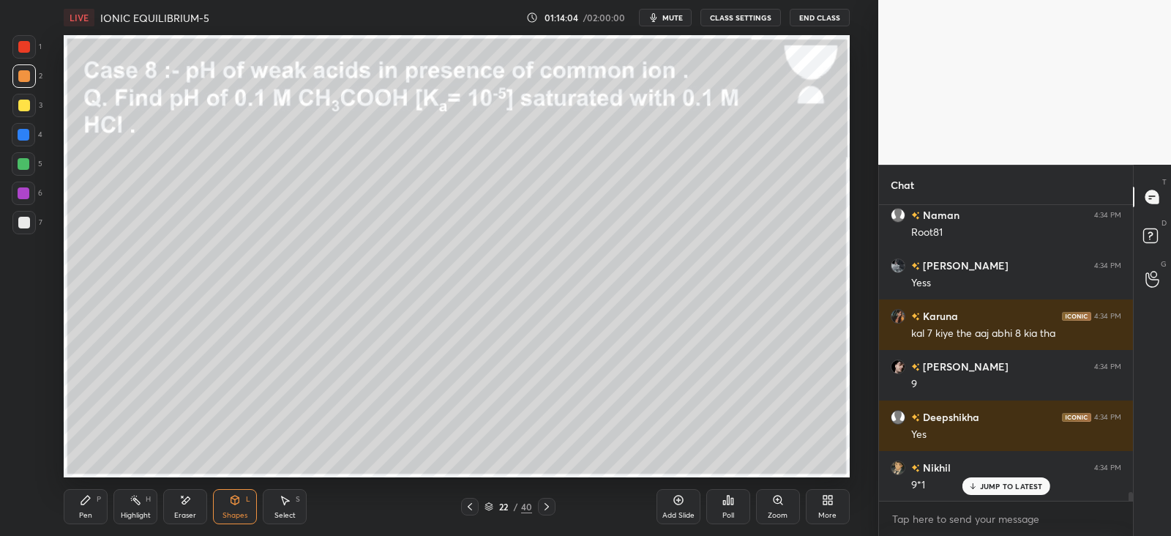
click at [92, 504] on icon at bounding box center [86, 500] width 12 height 12
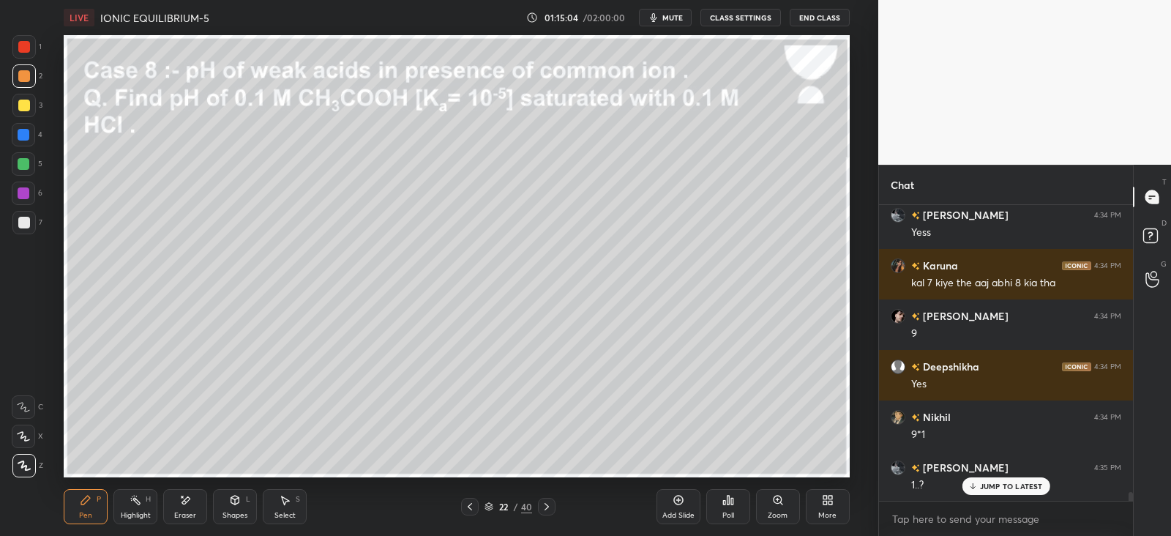
scroll to position [9651, 0]
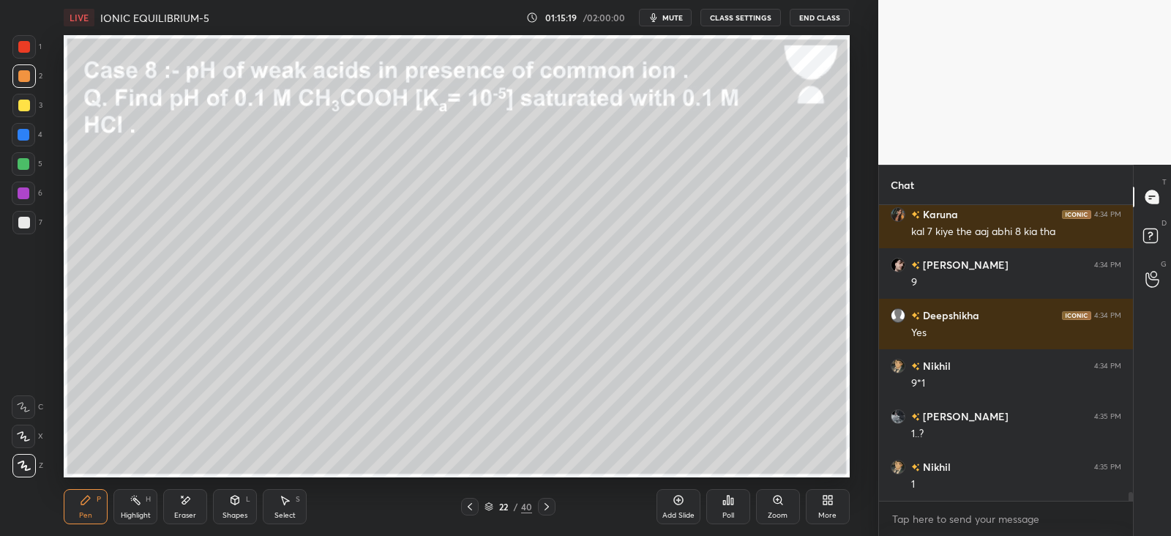
click at [551, 503] on icon at bounding box center [547, 507] width 12 height 12
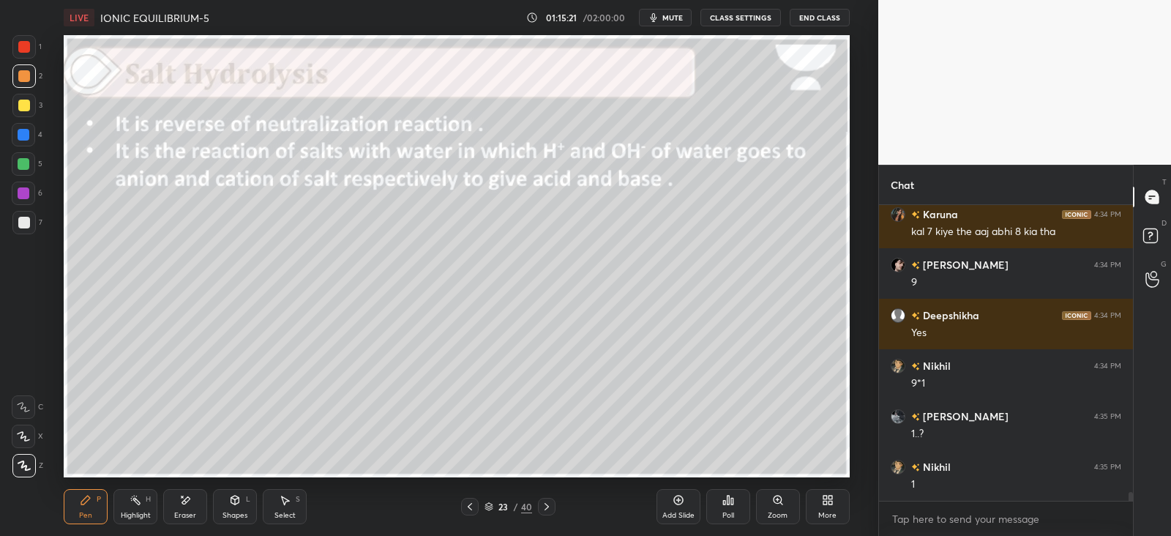
click at [462, 502] on div at bounding box center [470, 507] width 18 height 18
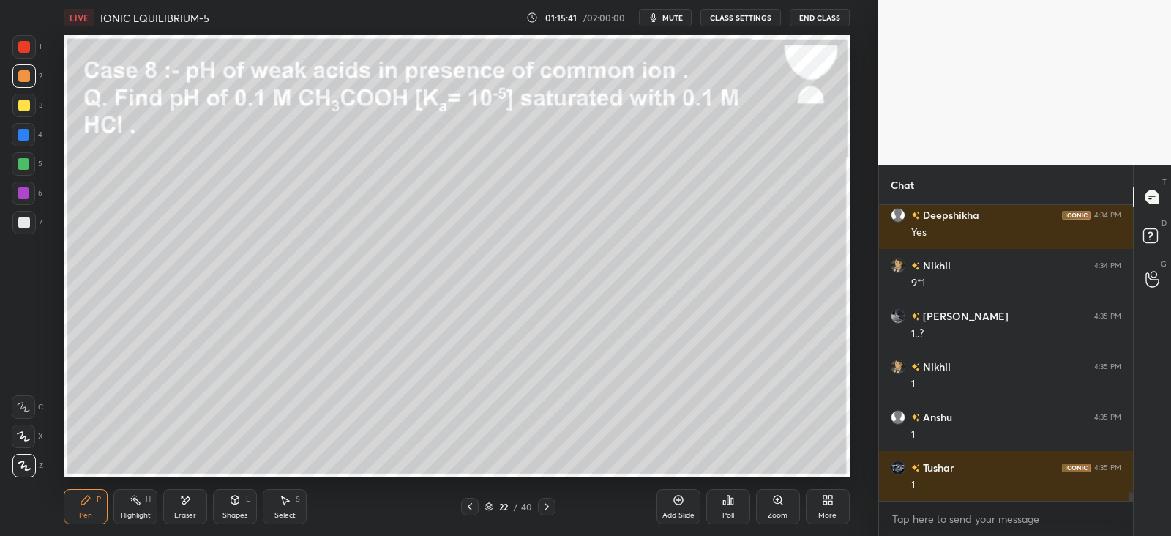
scroll to position [9802, 0]
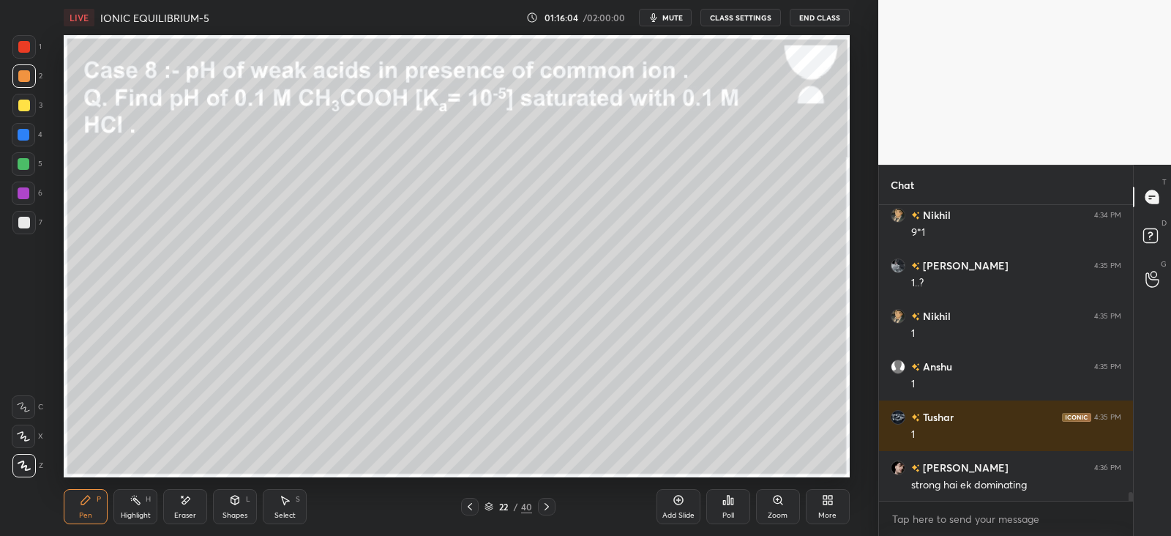
click at [180, 509] on div "Eraser" at bounding box center [185, 506] width 44 height 35
click at [83, 494] on icon at bounding box center [86, 500] width 12 height 12
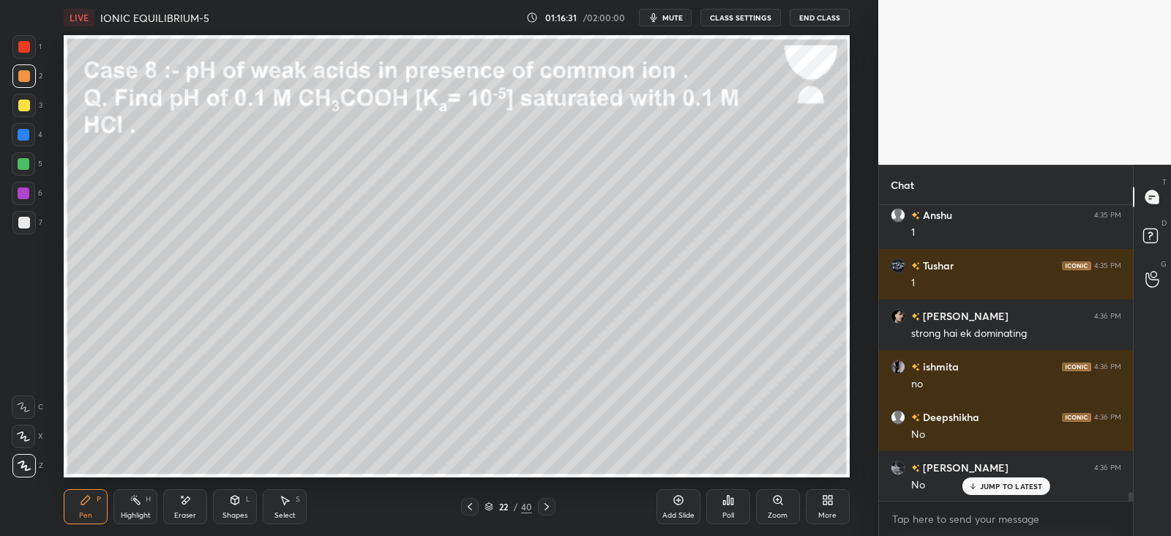
scroll to position [10004, 0]
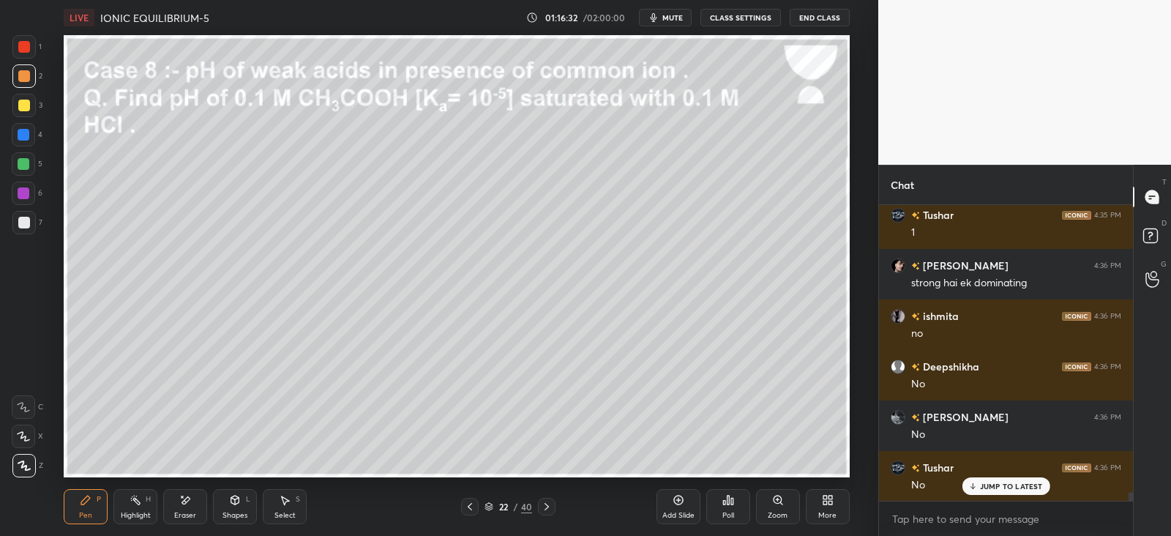
click at [22, 45] on div at bounding box center [24, 47] width 12 height 12
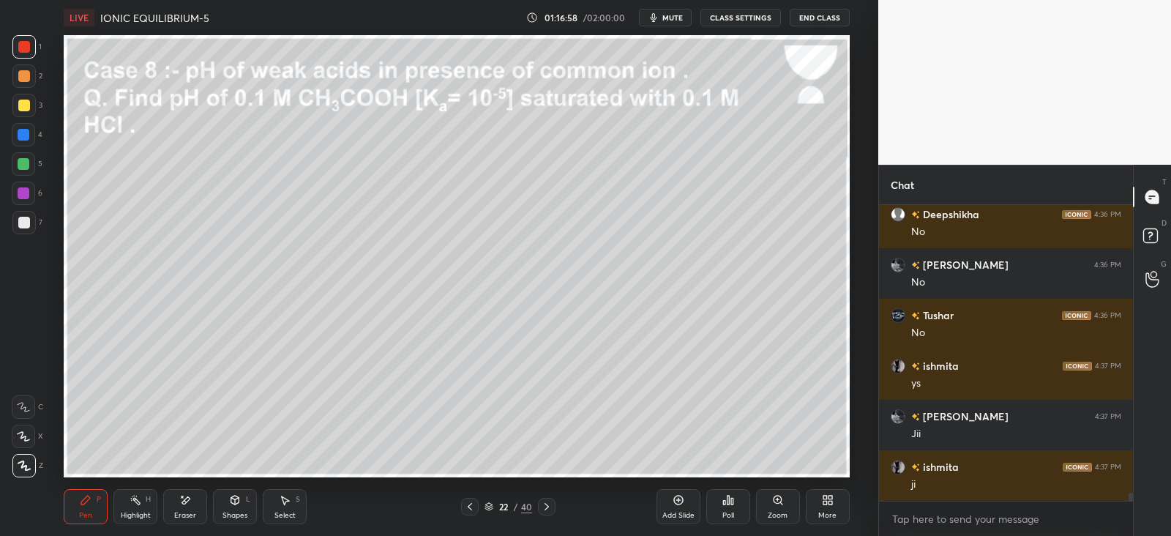
scroll to position [10206, 0]
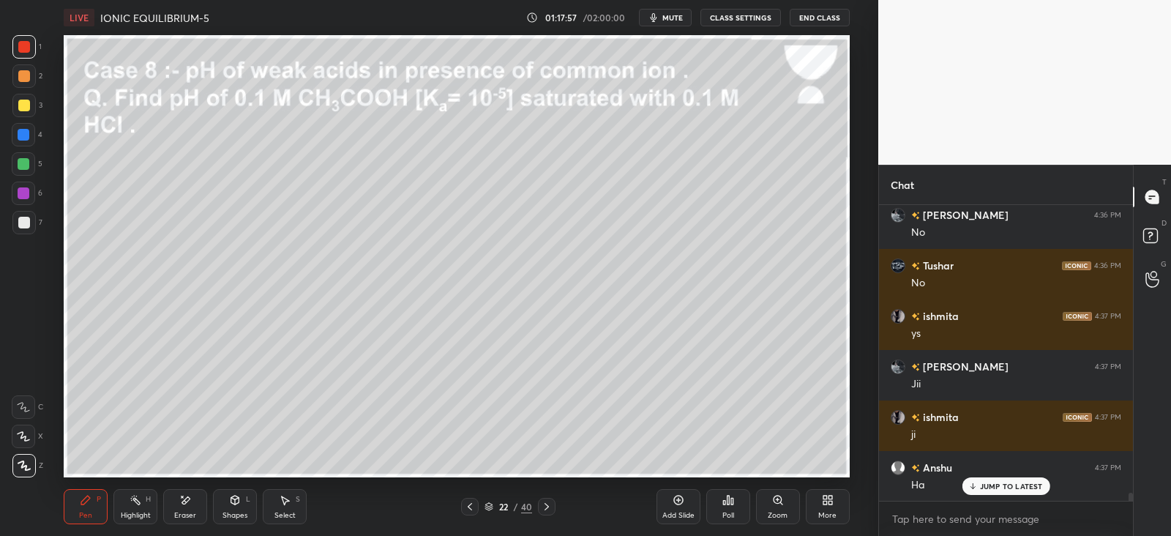
click at [247, 509] on div "Shapes L" at bounding box center [235, 506] width 44 height 35
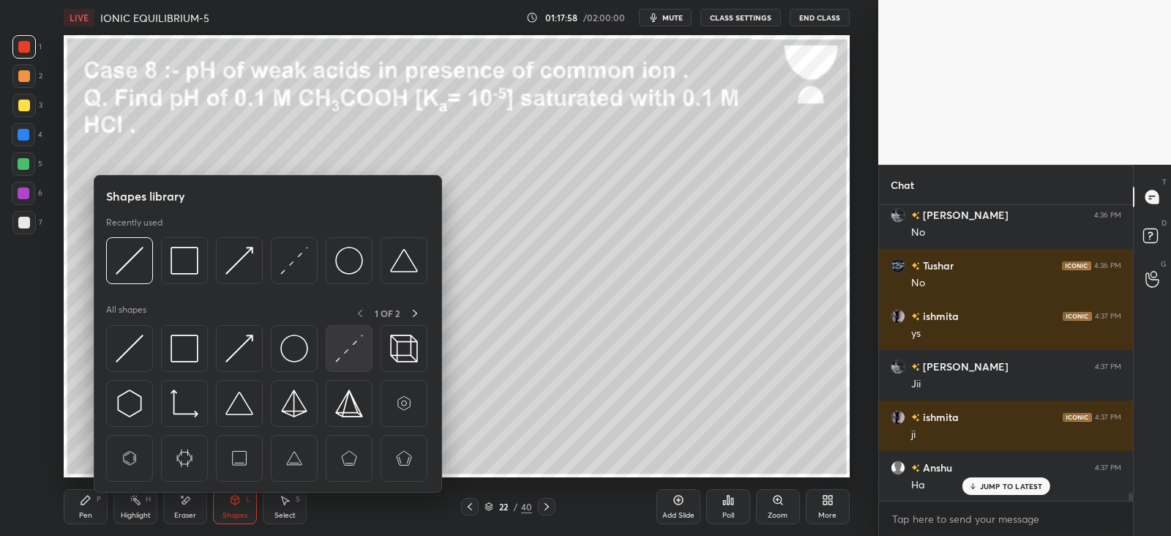
click at [348, 354] on img at bounding box center [349, 349] width 28 height 28
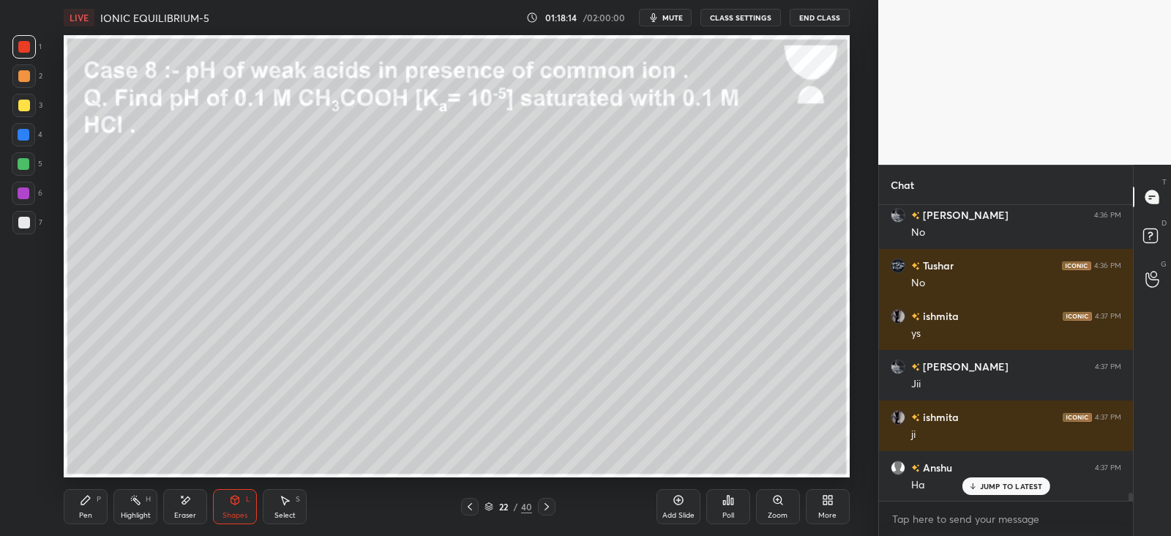
scroll to position [10256, 0]
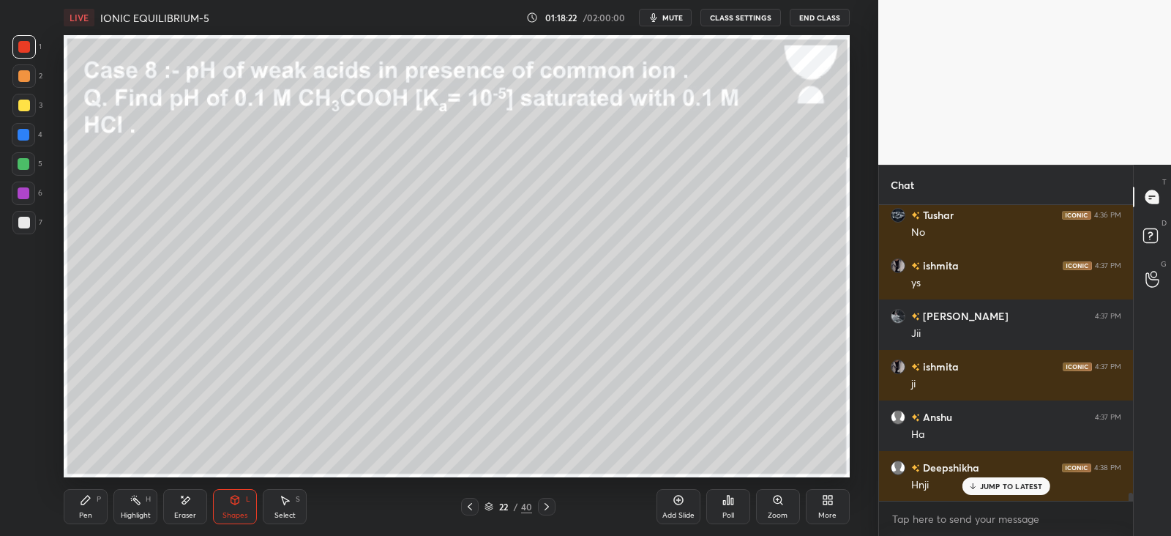
click at [92, 502] on div "Pen P" at bounding box center [86, 506] width 44 height 35
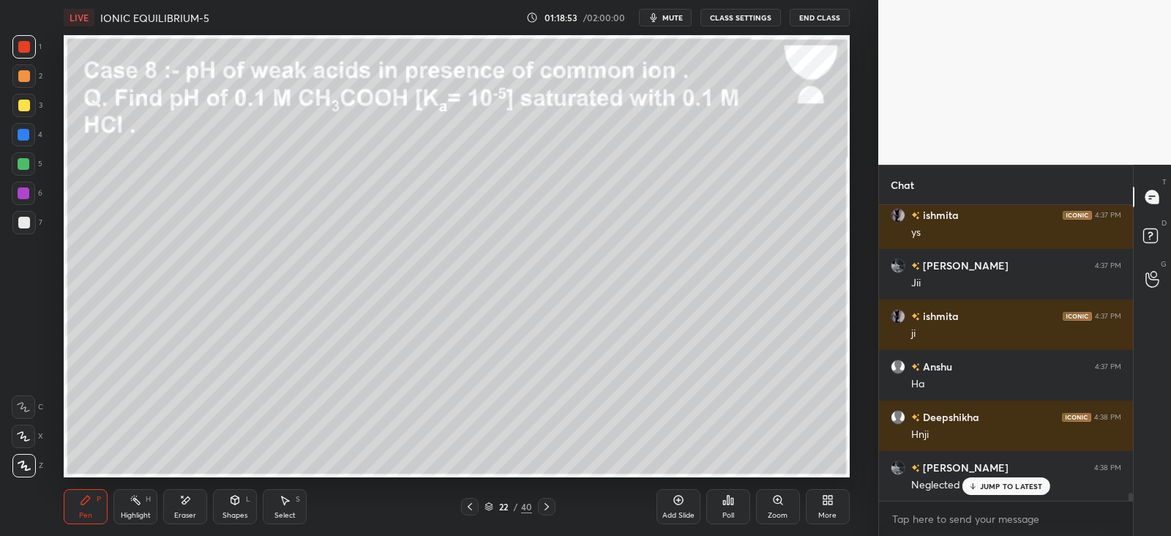
click at [239, 503] on icon at bounding box center [235, 500] width 8 height 9
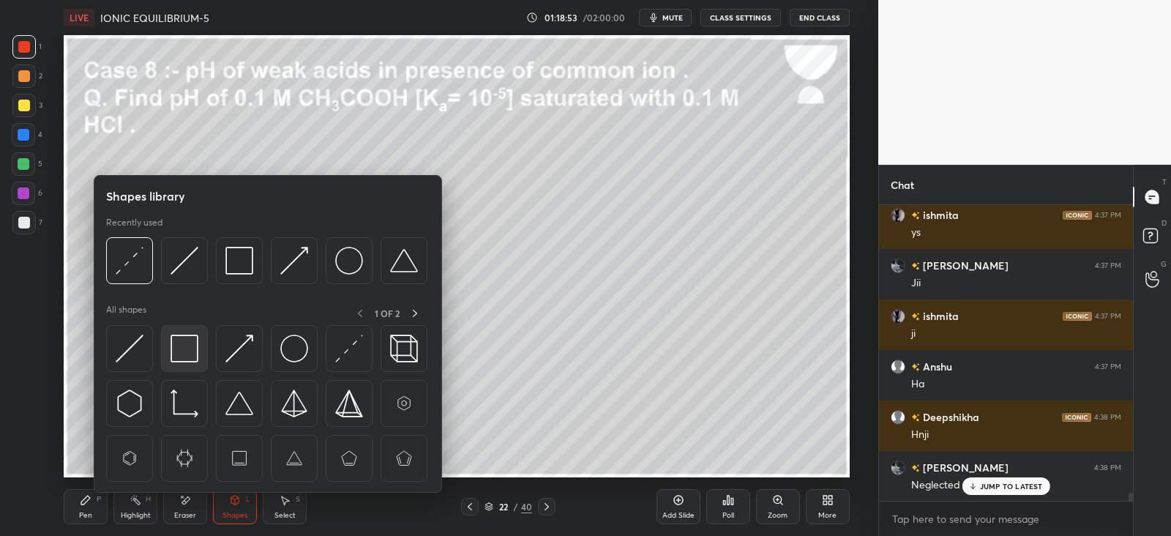
click at [184, 345] on img at bounding box center [185, 349] width 28 height 28
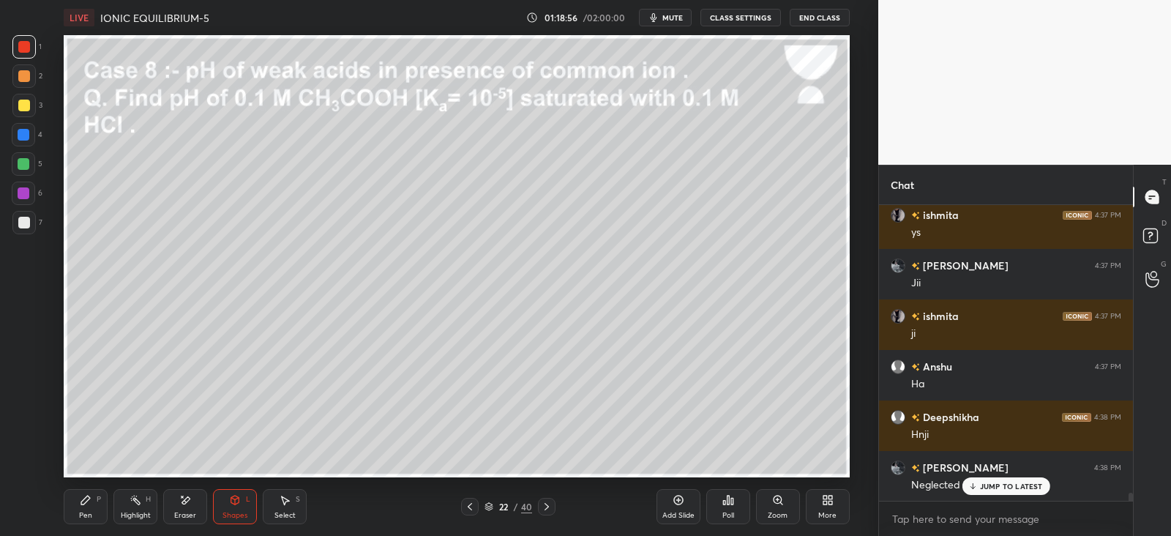
click at [95, 499] on div "Pen P" at bounding box center [86, 506] width 44 height 35
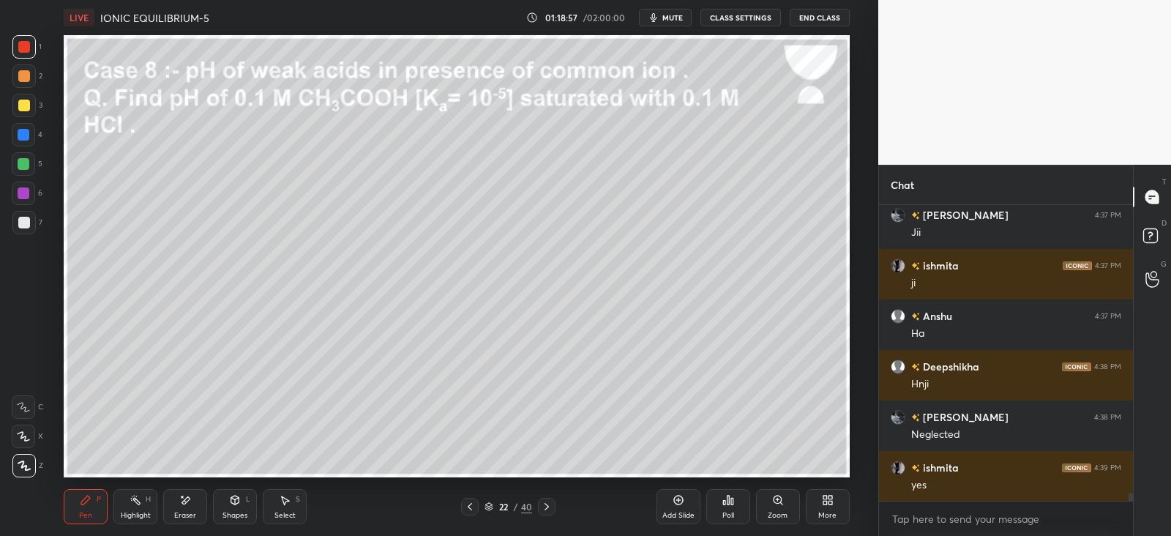
click at [33, 223] on div at bounding box center [23, 222] width 23 height 23
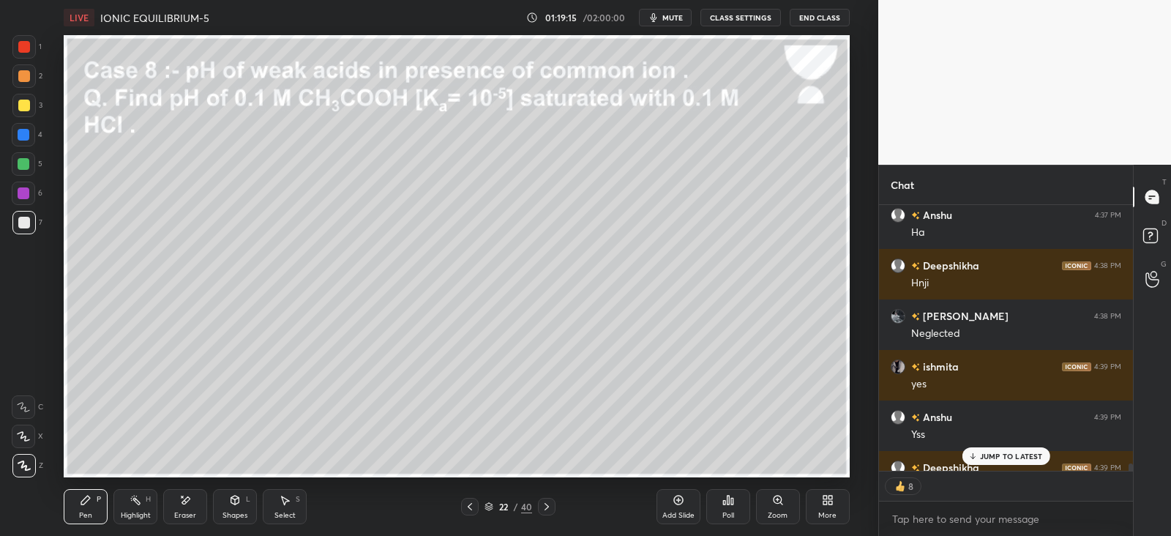
scroll to position [291, 249]
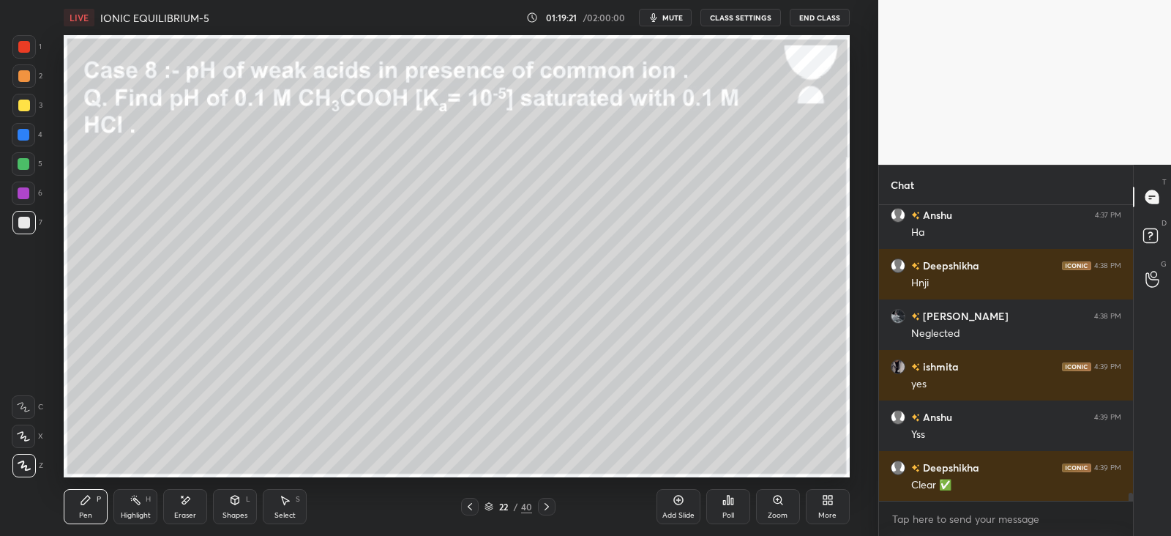
click at [548, 503] on icon at bounding box center [547, 507] width 12 height 12
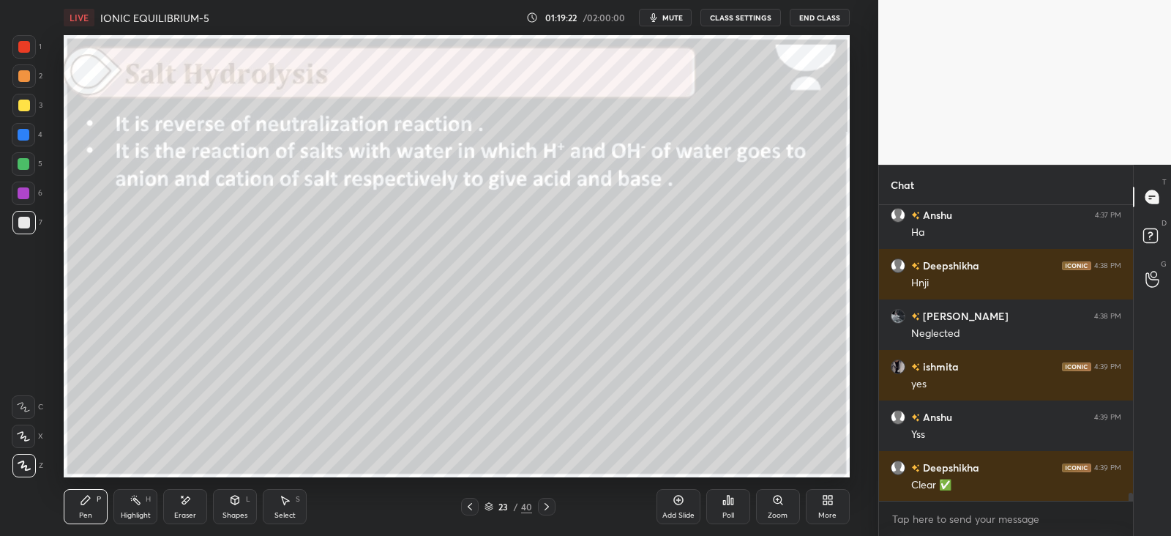
click at [463, 501] on div at bounding box center [470, 507] width 18 height 18
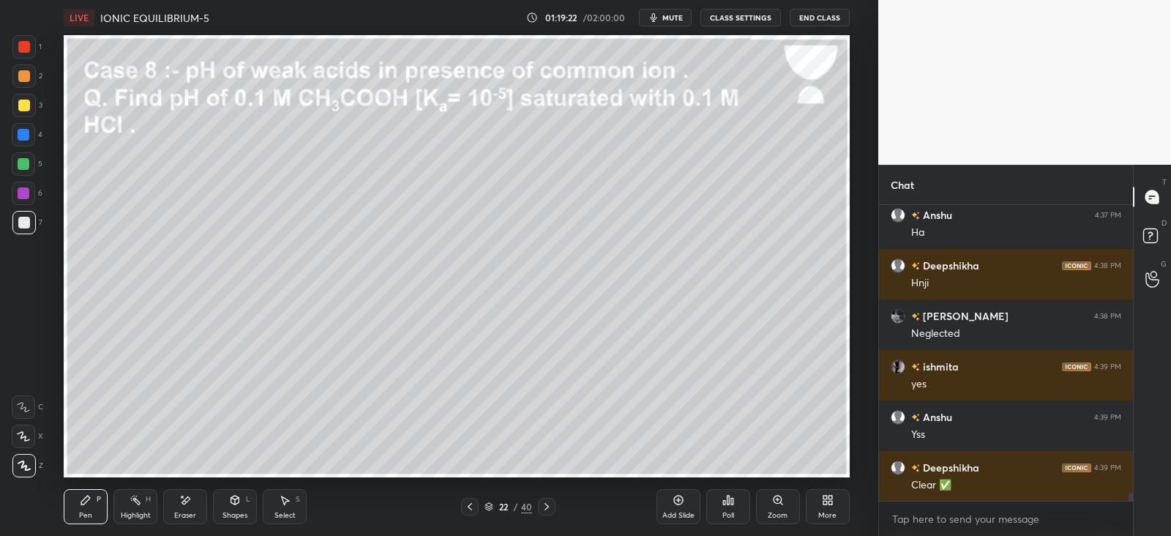
click at [680, 508] on div "Add Slide" at bounding box center [679, 506] width 44 height 35
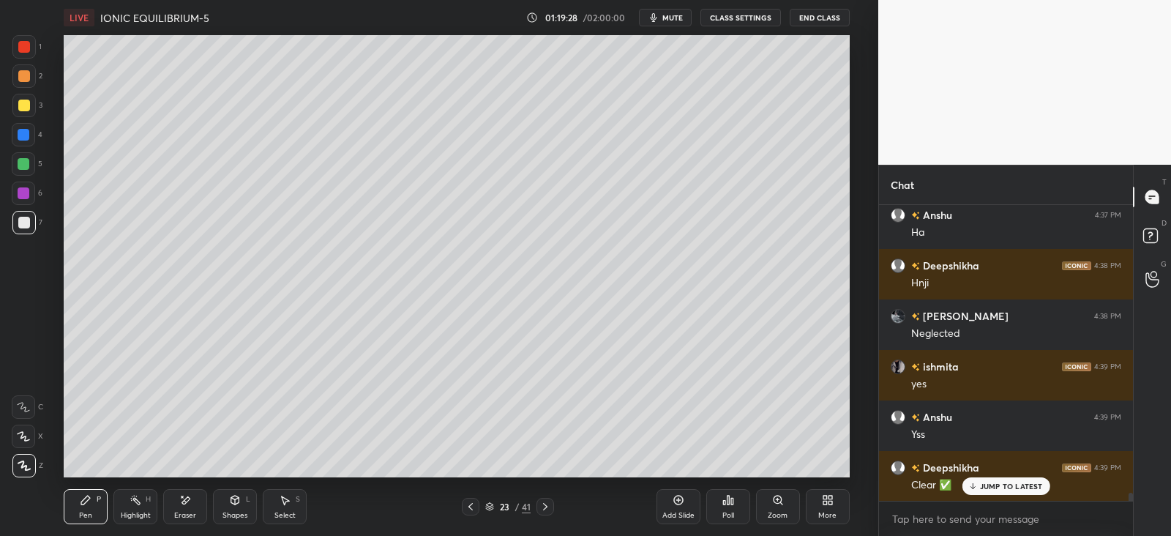
scroll to position [10509, 0]
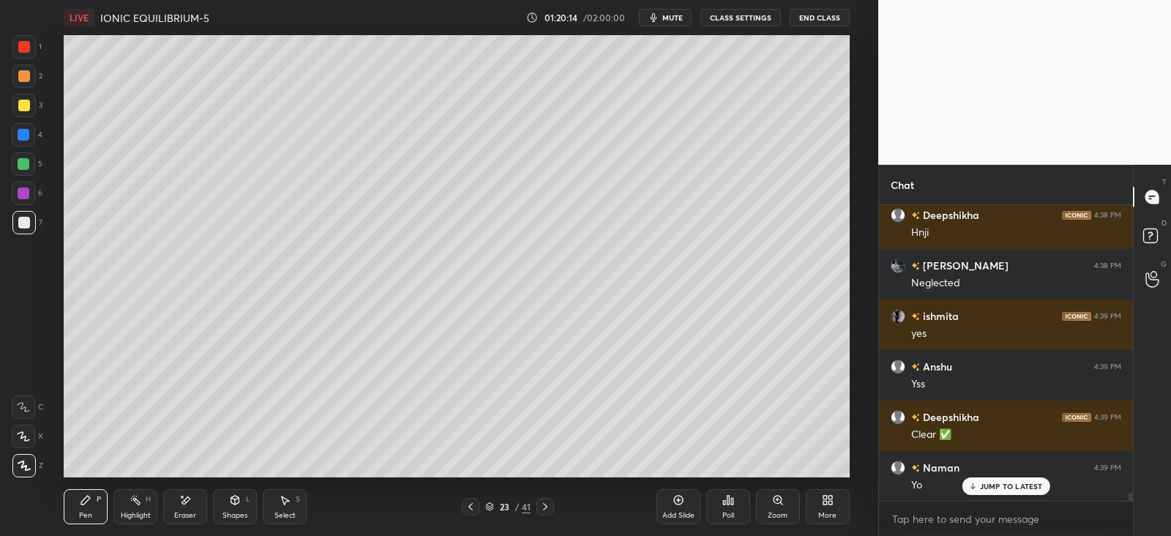
click at [242, 501] on div "Shapes L" at bounding box center [235, 506] width 44 height 35
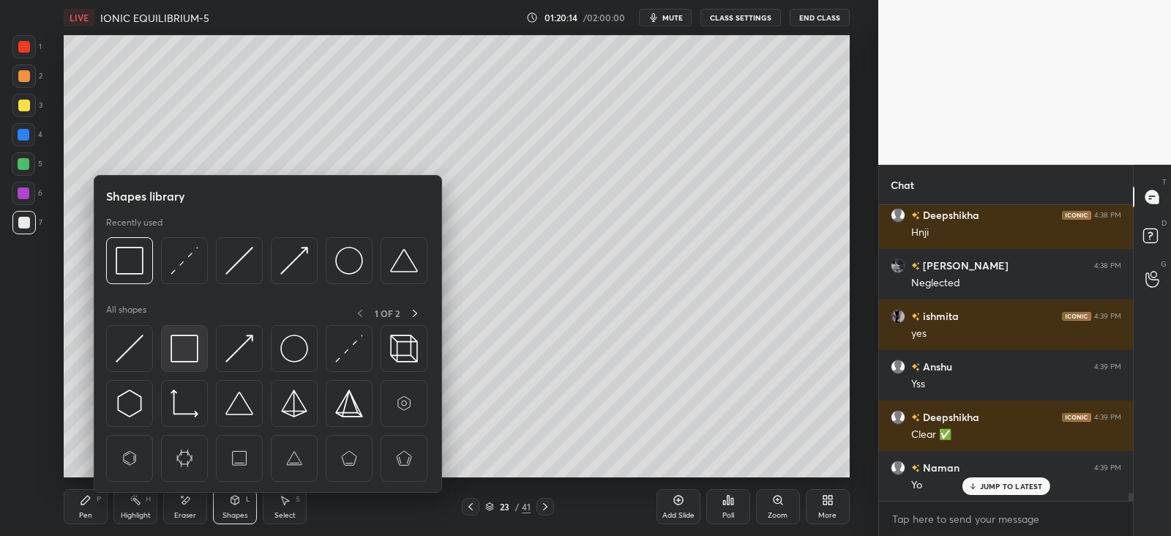
click at [195, 356] on img at bounding box center [185, 349] width 28 height 28
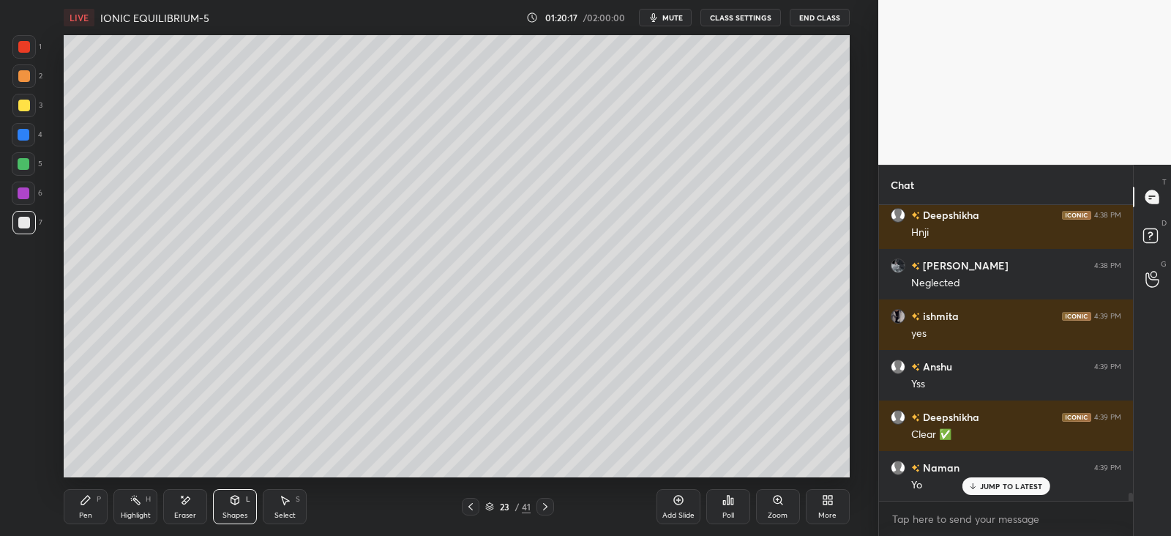
click at [93, 503] on div "Pen P" at bounding box center [86, 506] width 44 height 35
click at [31, 128] on div at bounding box center [23, 134] width 23 height 23
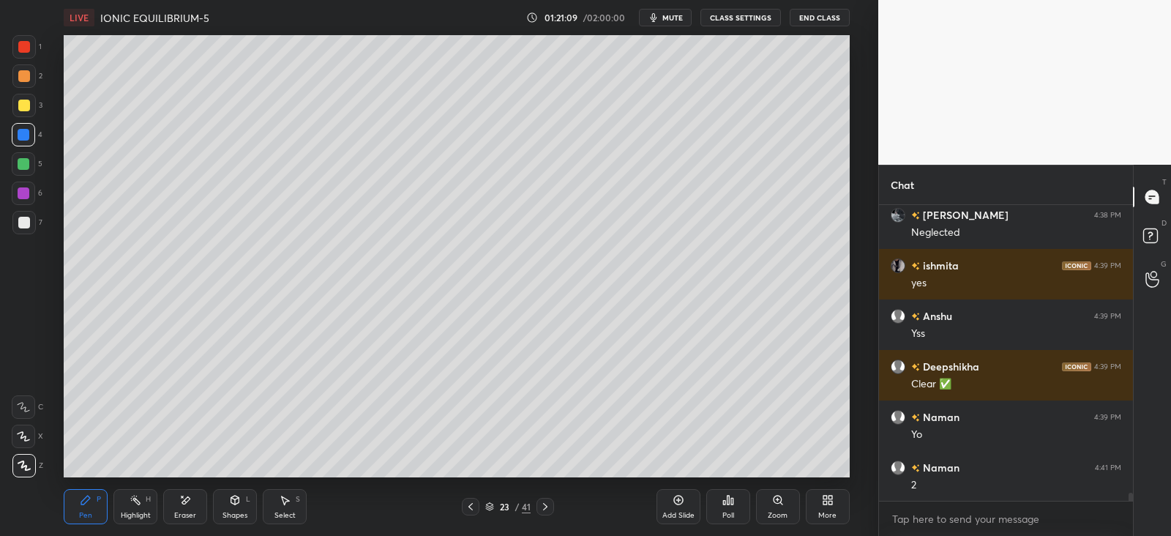
click at [18, 108] on div at bounding box center [24, 106] width 12 height 12
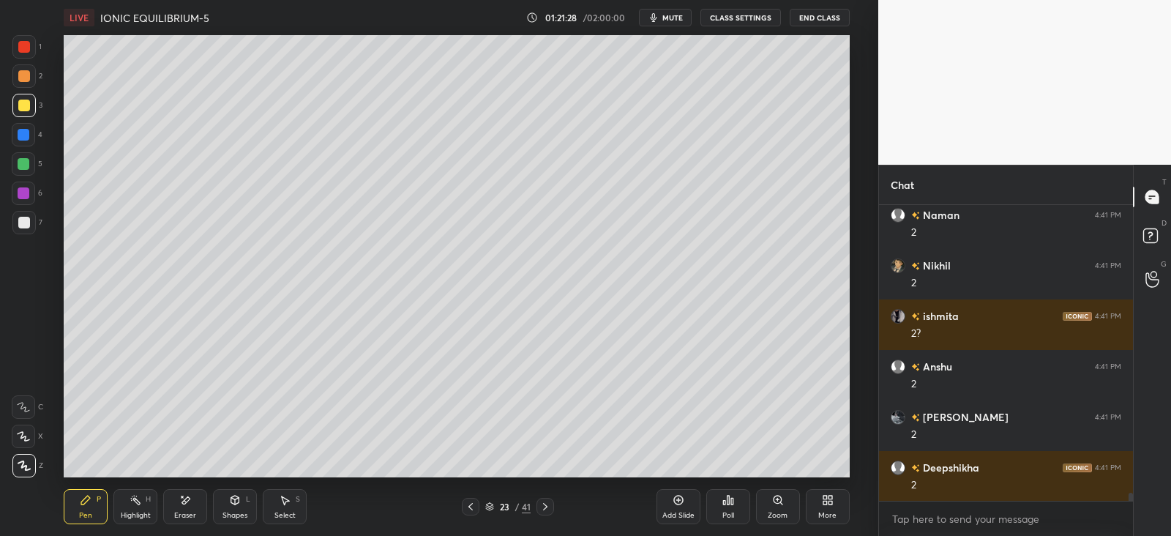
scroll to position [10862, 0]
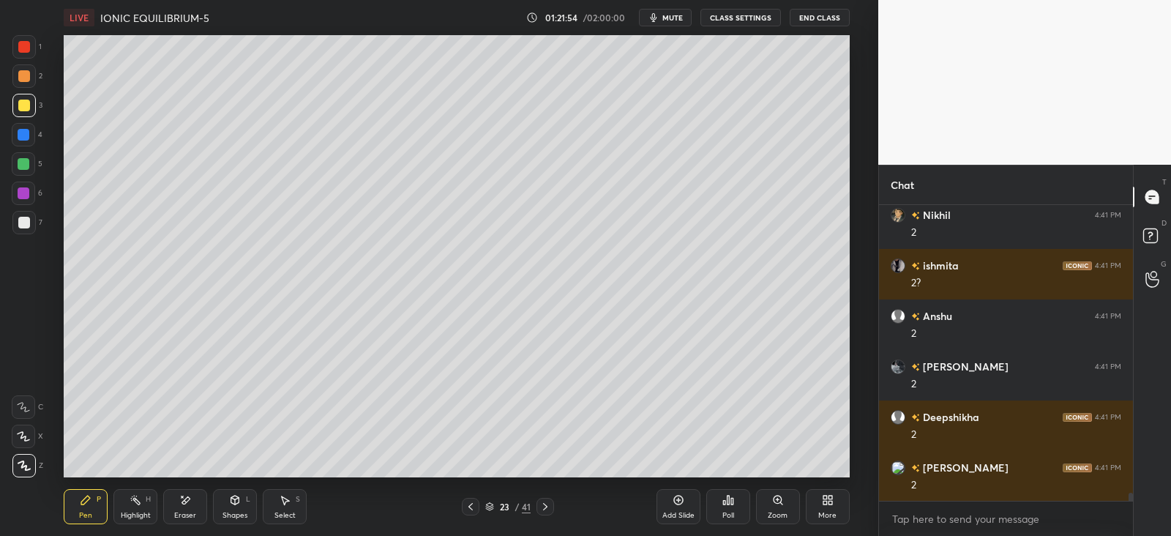
click at [470, 501] on icon at bounding box center [471, 507] width 12 height 12
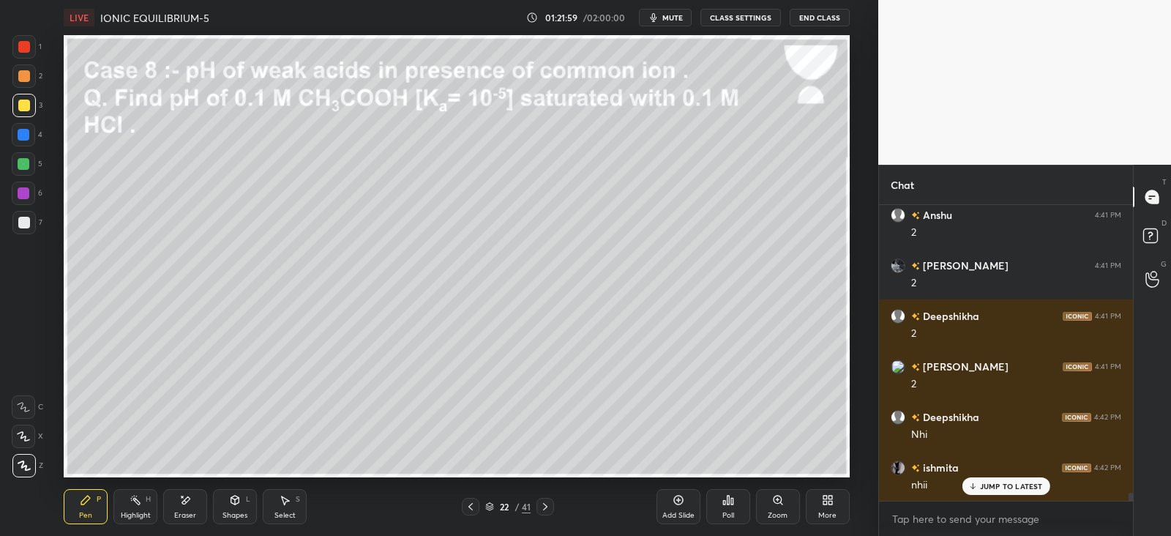
click at [545, 507] on icon at bounding box center [545, 507] width 12 height 12
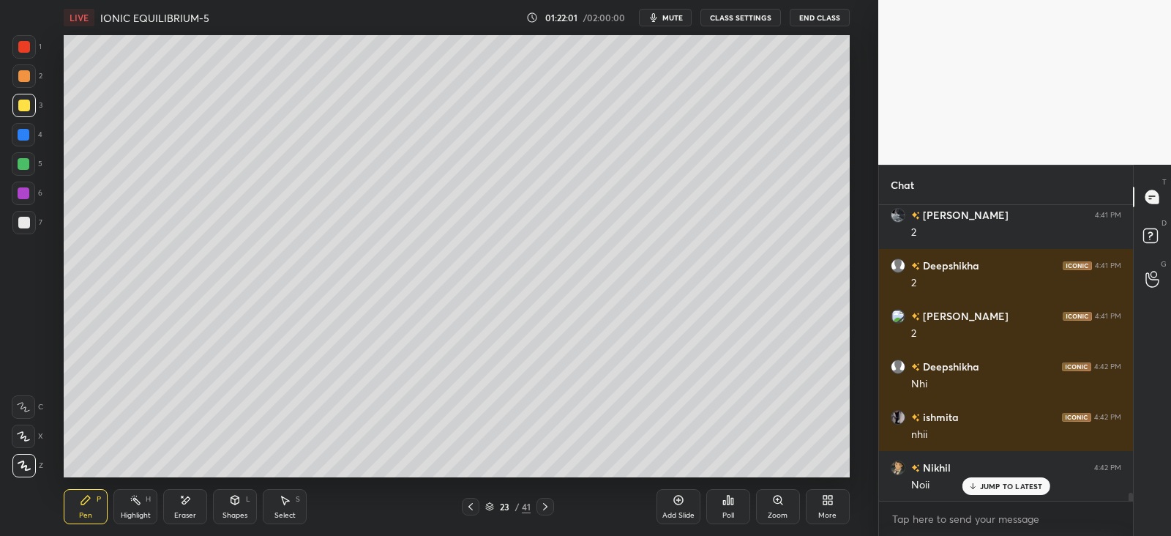
scroll to position [11064, 0]
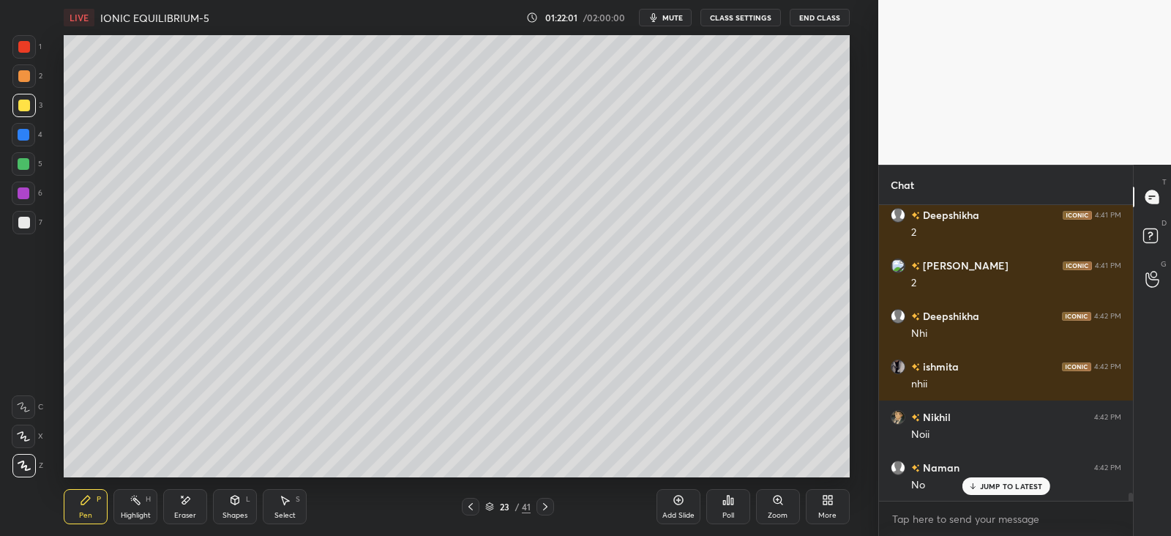
click at [26, 133] on div at bounding box center [24, 135] width 12 height 12
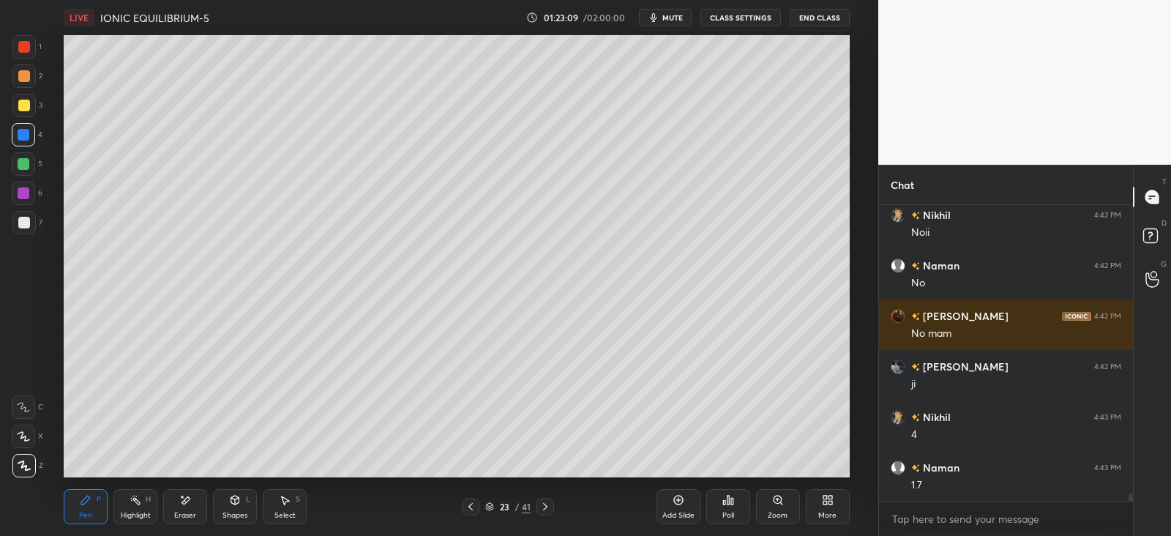
scroll to position [11317, 0]
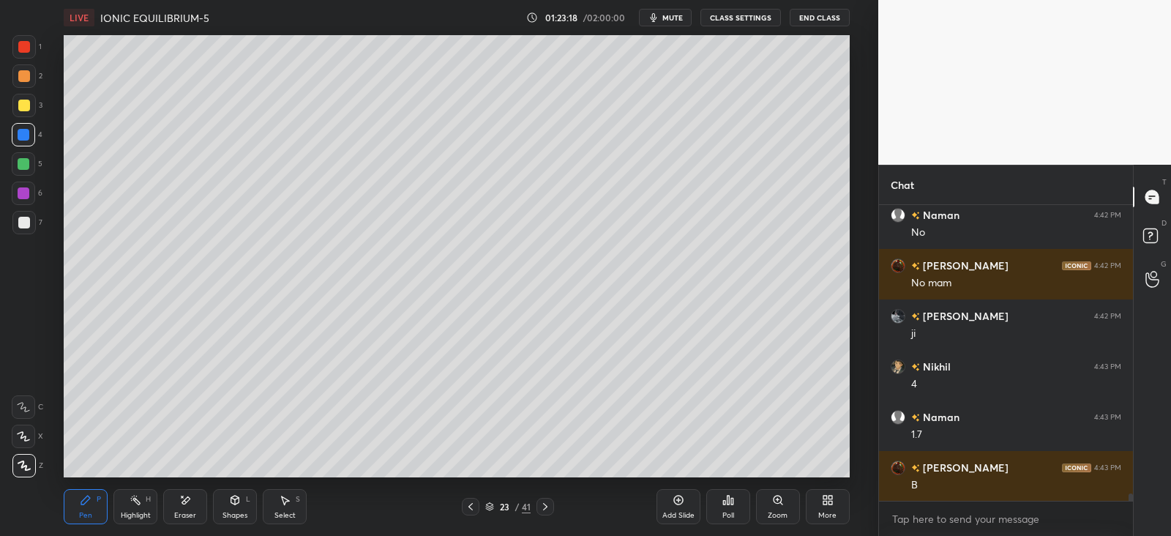
click at [303, 514] on div "Select S" at bounding box center [285, 506] width 44 height 35
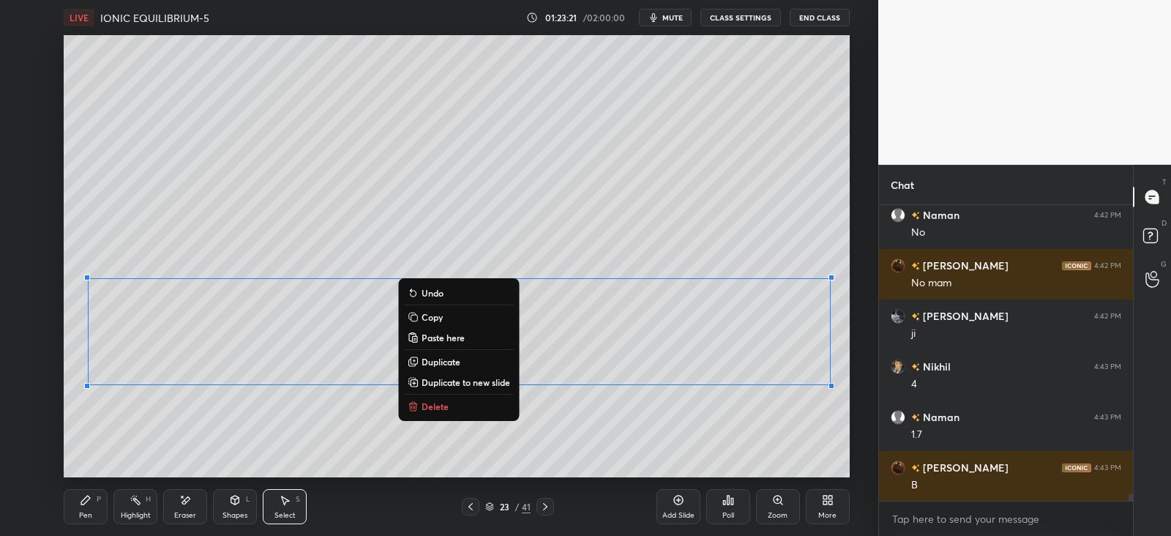
click at [449, 381] on p "Duplicate to new slide" at bounding box center [466, 382] width 89 height 12
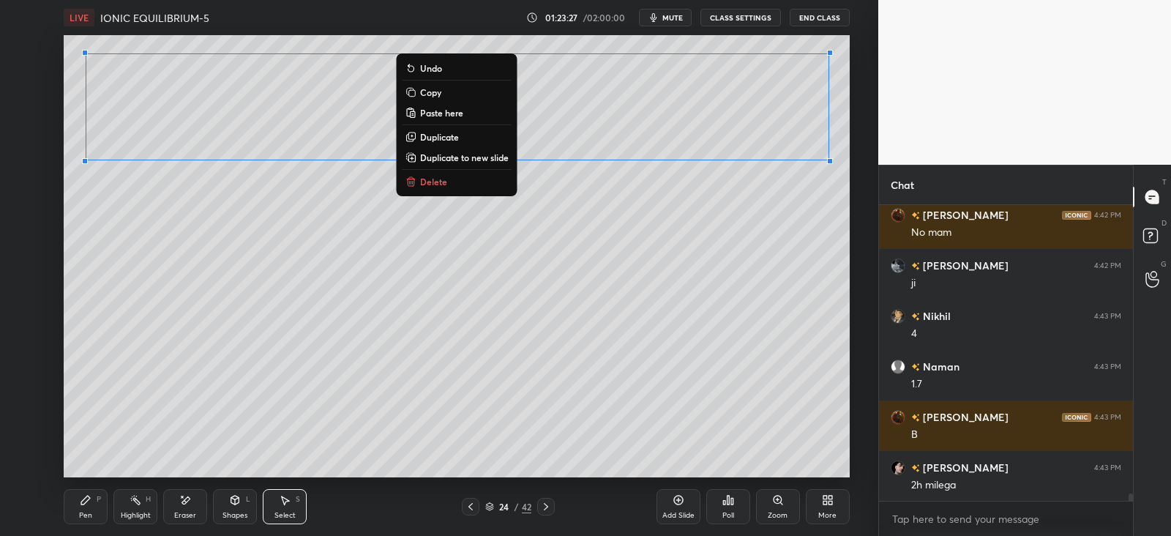
scroll to position [11419, 0]
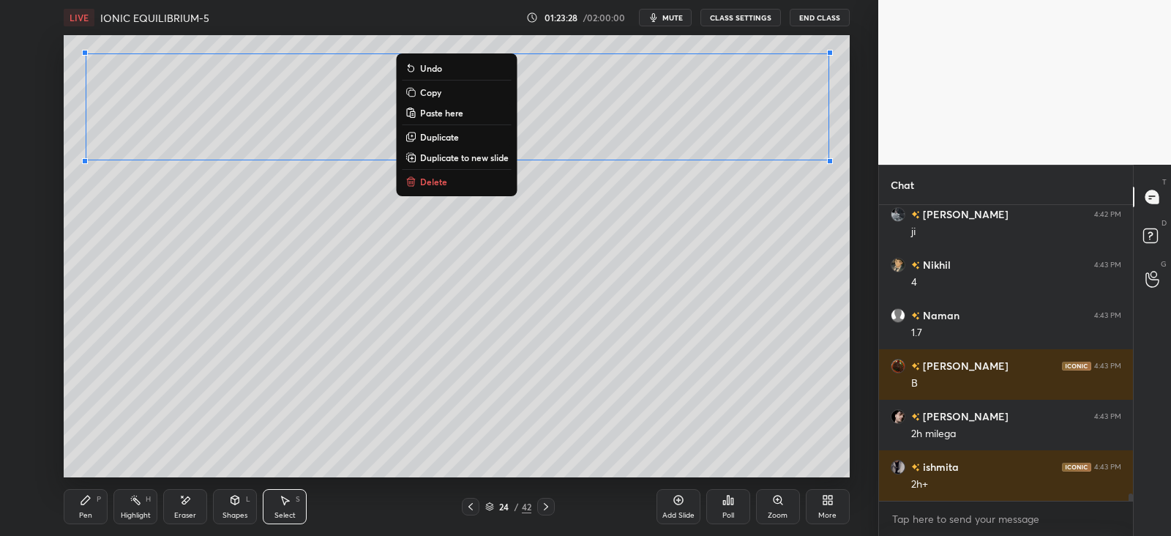
click at [91, 508] on div "Pen P" at bounding box center [86, 506] width 44 height 35
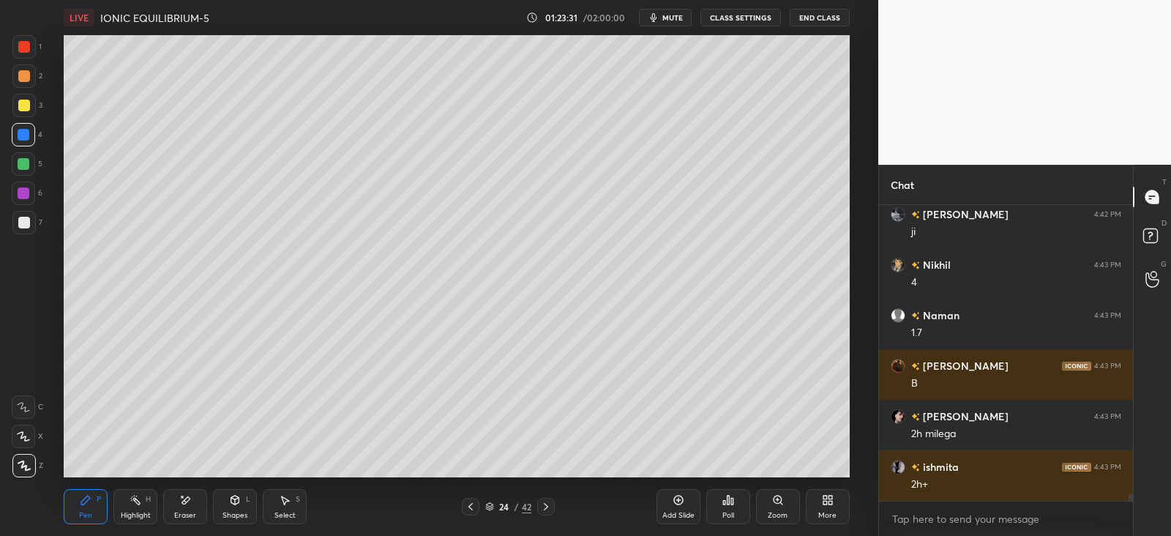
click at [22, 108] on div at bounding box center [24, 106] width 12 height 12
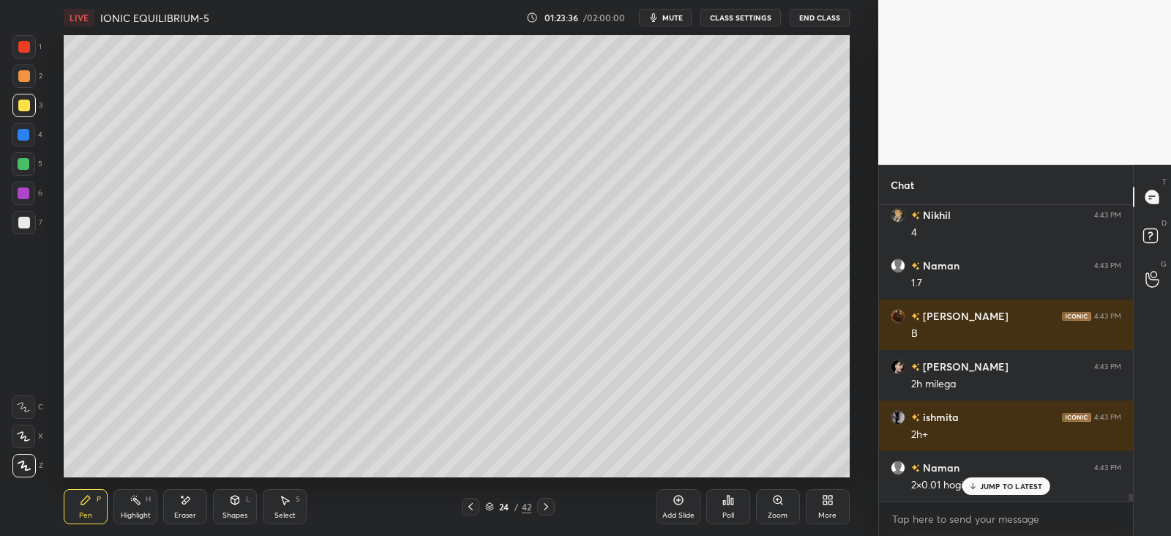
click at [977, 485] on icon at bounding box center [973, 486] width 10 height 9
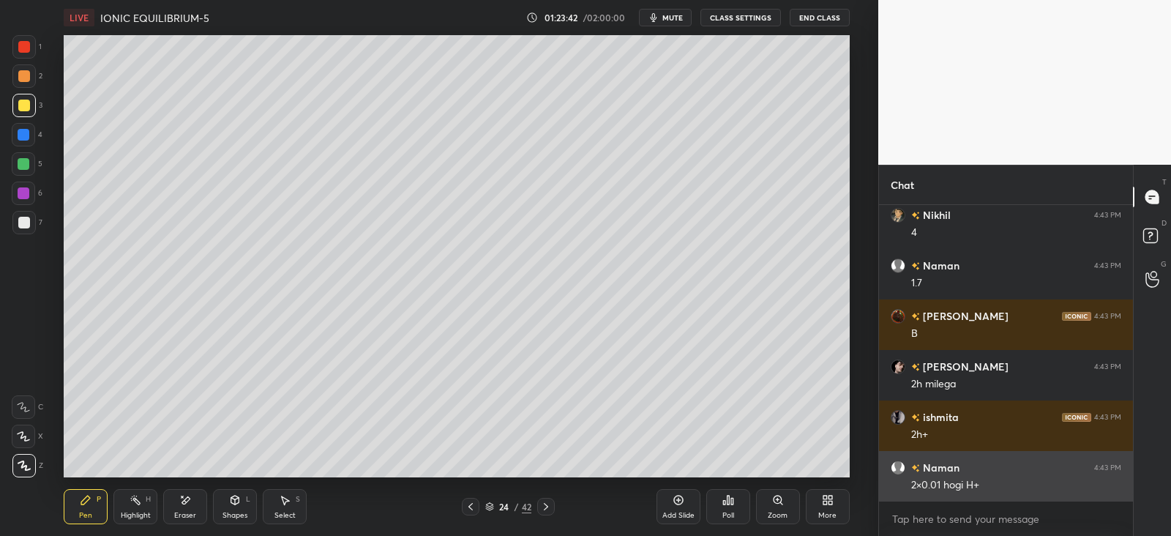
scroll to position [11519, 0]
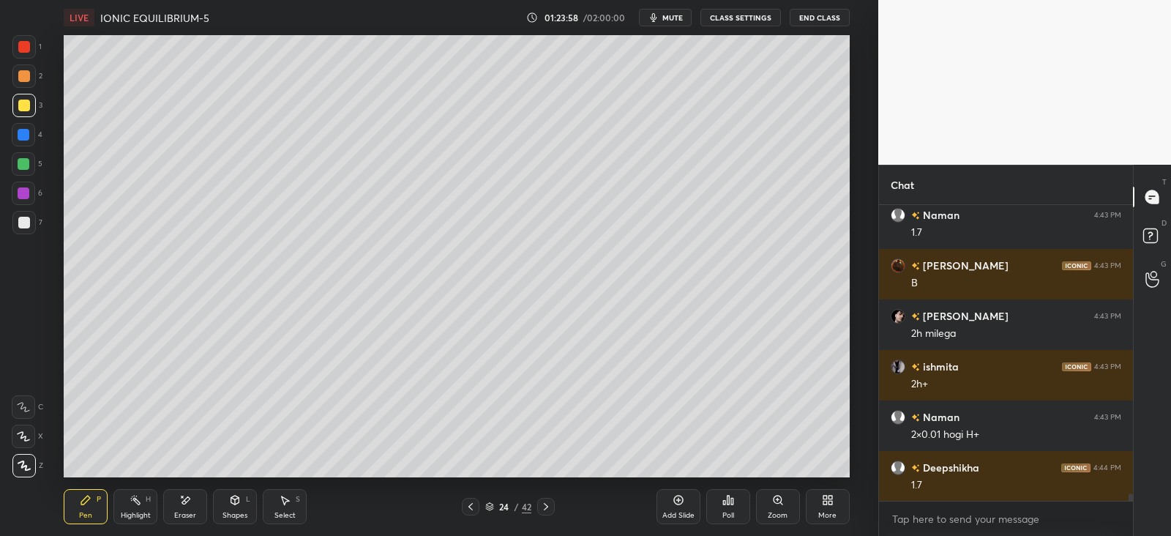
click at [22, 134] on div at bounding box center [24, 135] width 12 height 12
click at [22, 191] on div at bounding box center [24, 193] width 12 height 12
click at [25, 104] on div at bounding box center [24, 106] width 12 height 12
click at [142, 509] on div "Highlight H" at bounding box center [135, 506] width 44 height 35
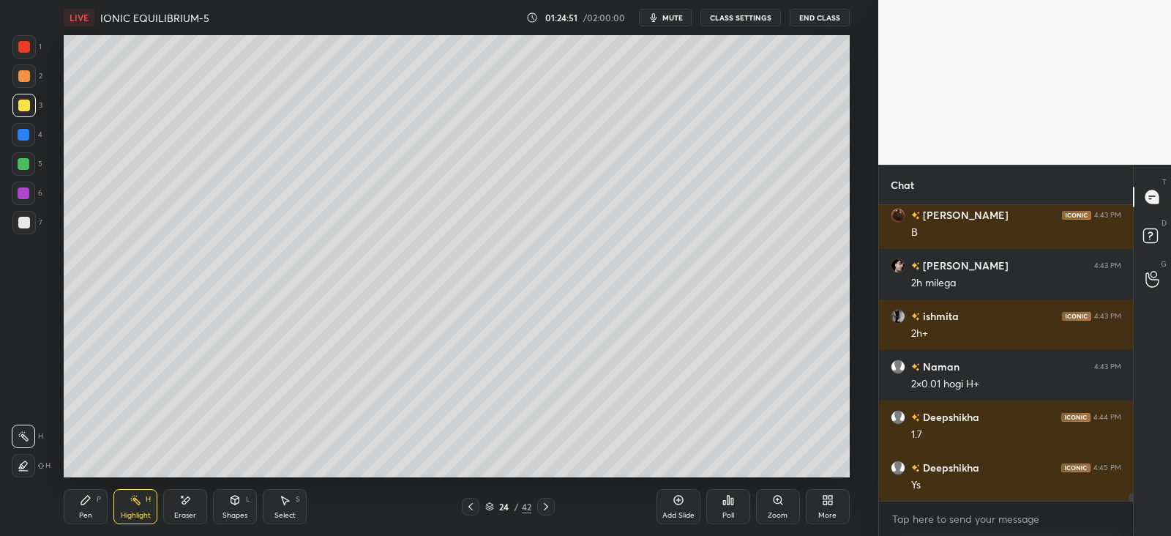
click at [73, 510] on div "Pen P" at bounding box center [86, 506] width 44 height 35
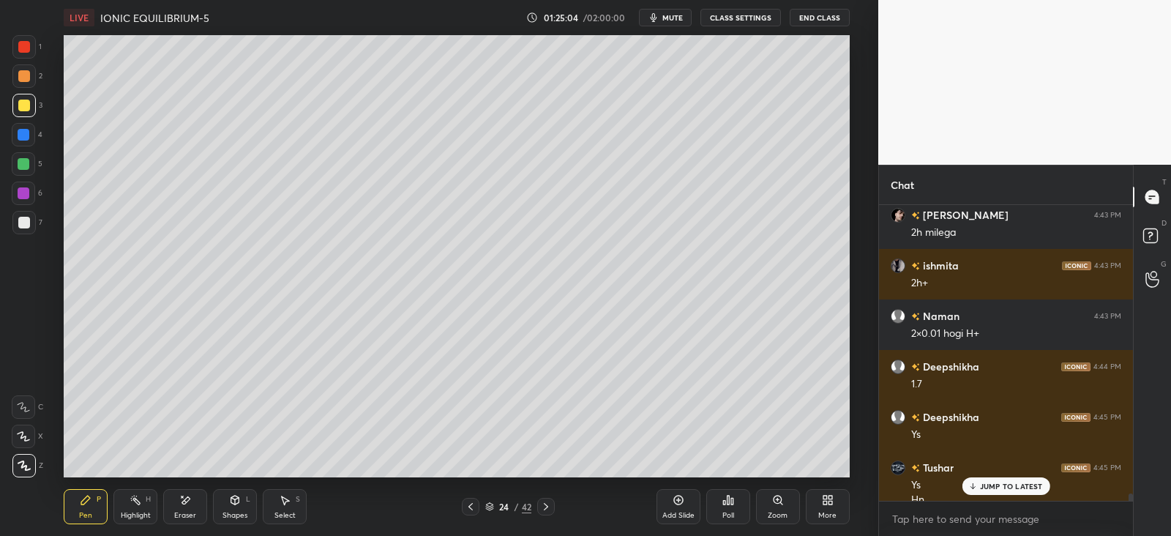
scroll to position [11634, 0]
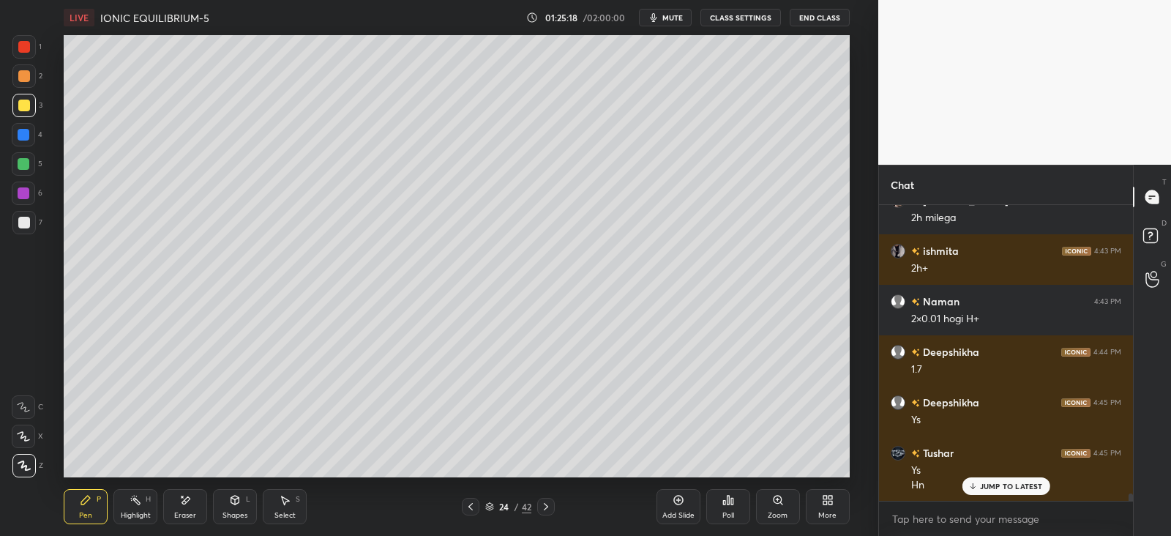
click at [224, 512] on div "Shapes" at bounding box center [235, 515] width 25 height 7
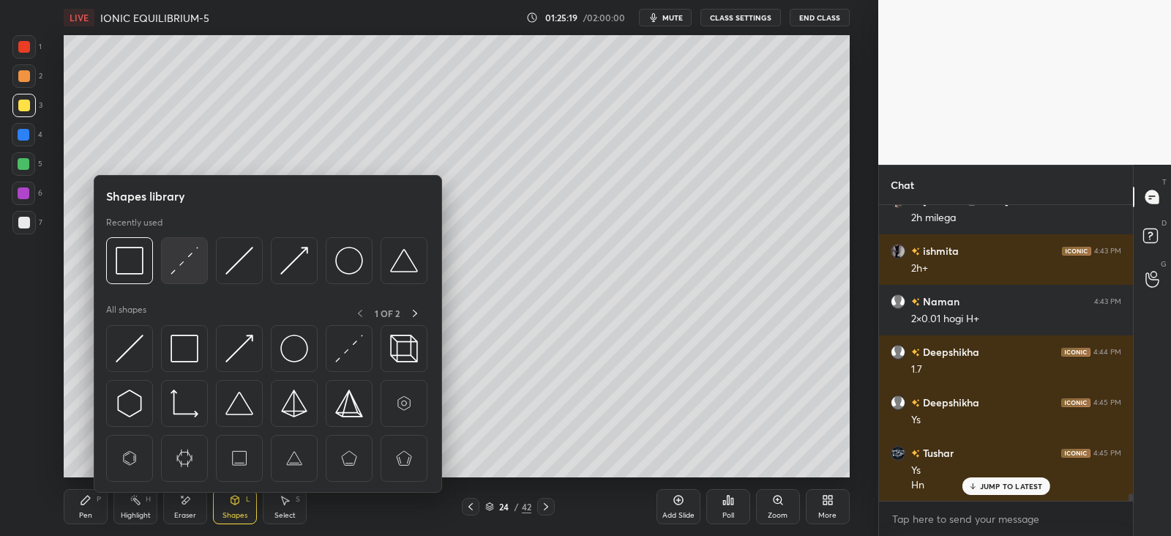
click at [178, 266] on img at bounding box center [185, 261] width 28 height 28
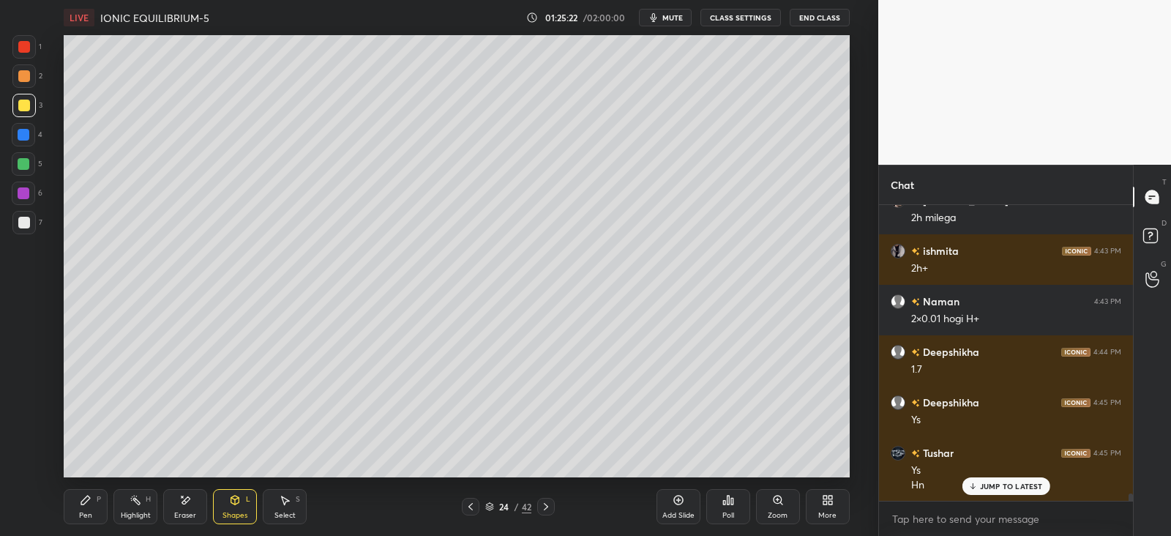
click at [94, 512] on div "Pen P" at bounding box center [86, 506] width 44 height 35
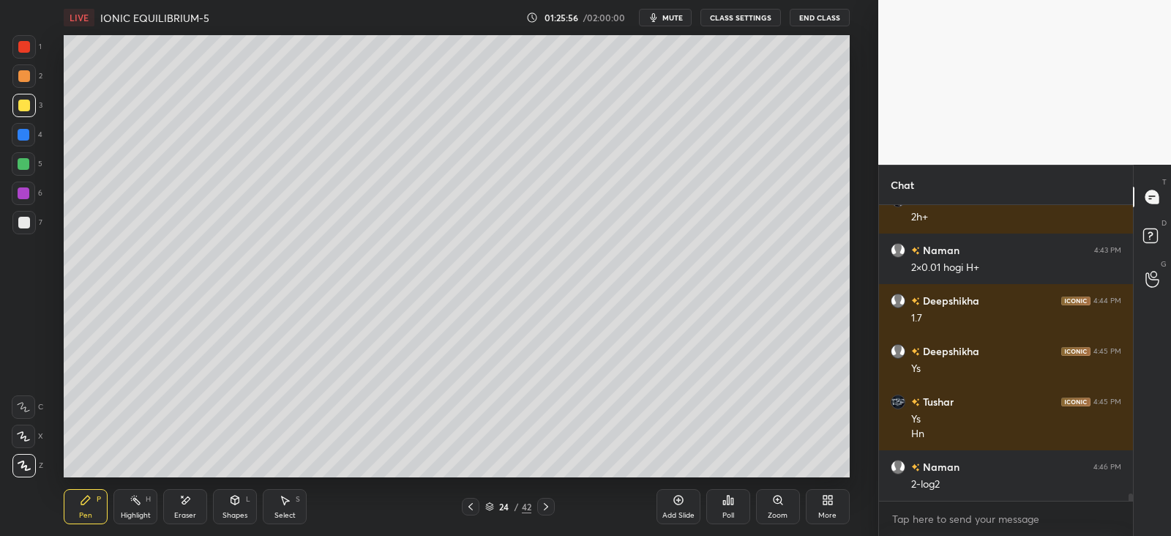
scroll to position [11735, 0]
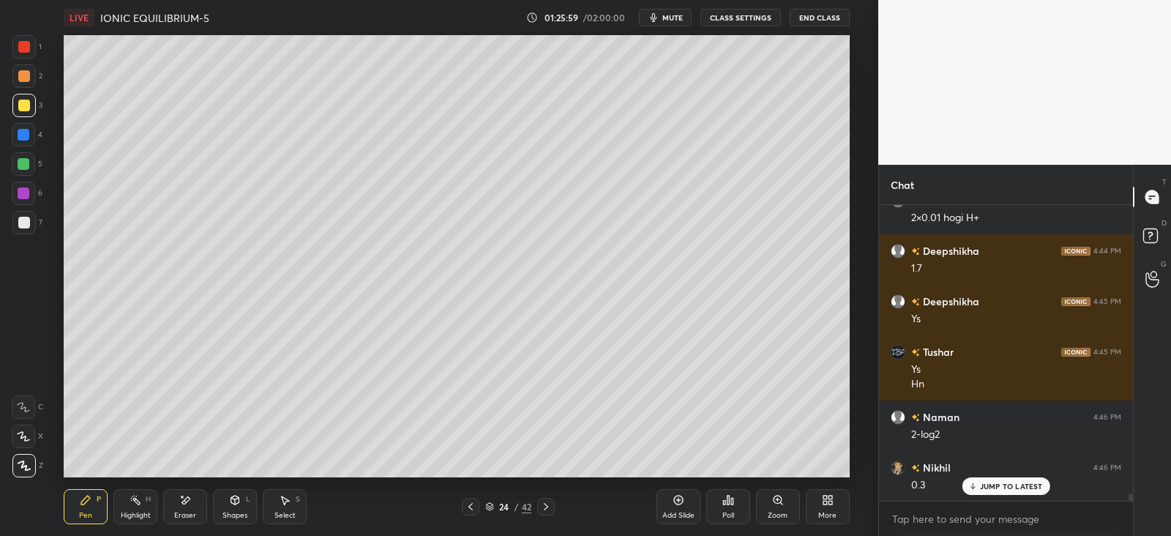
click at [197, 503] on div "Eraser" at bounding box center [185, 506] width 44 height 35
click at [86, 506] on div "Pen P" at bounding box center [86, 506] width 44 height 35
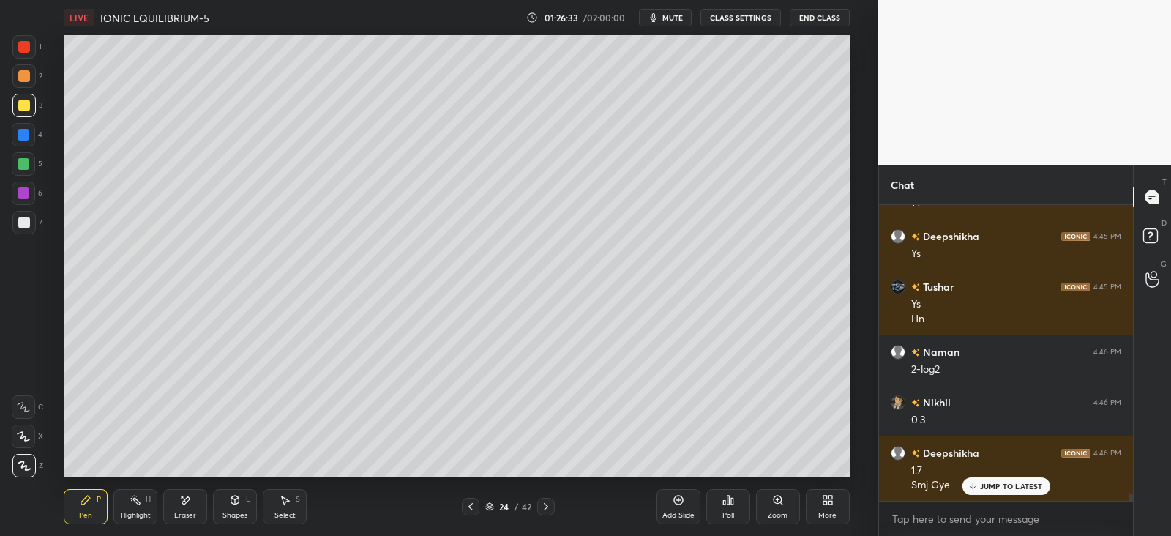
scroll to position [11851, 0]
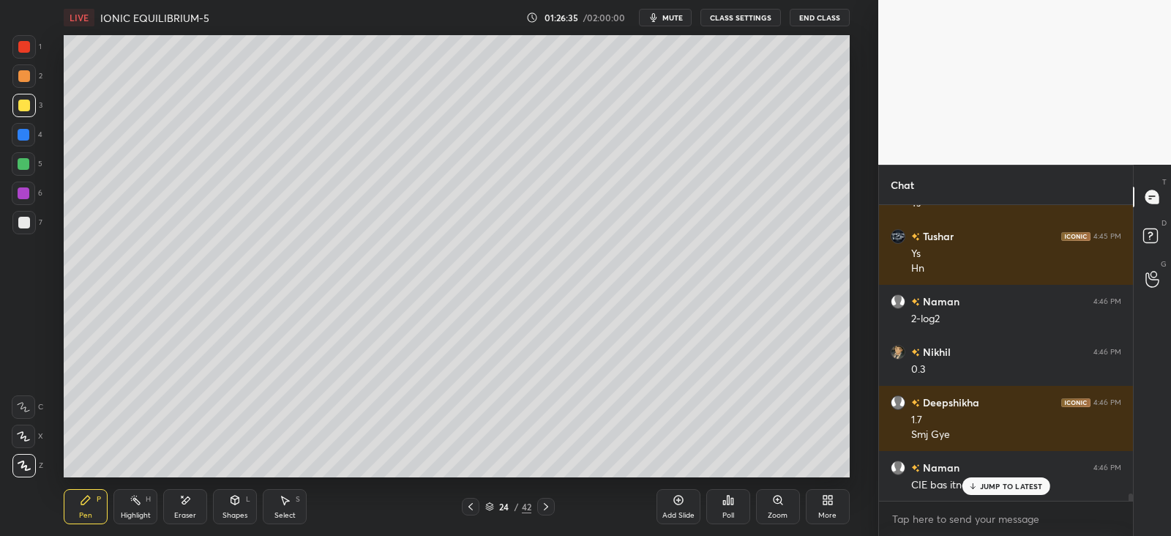
click at [1004, 482] on p "JUMP TO LATEST" at bounding box center [1011, 486] width 63 height 9
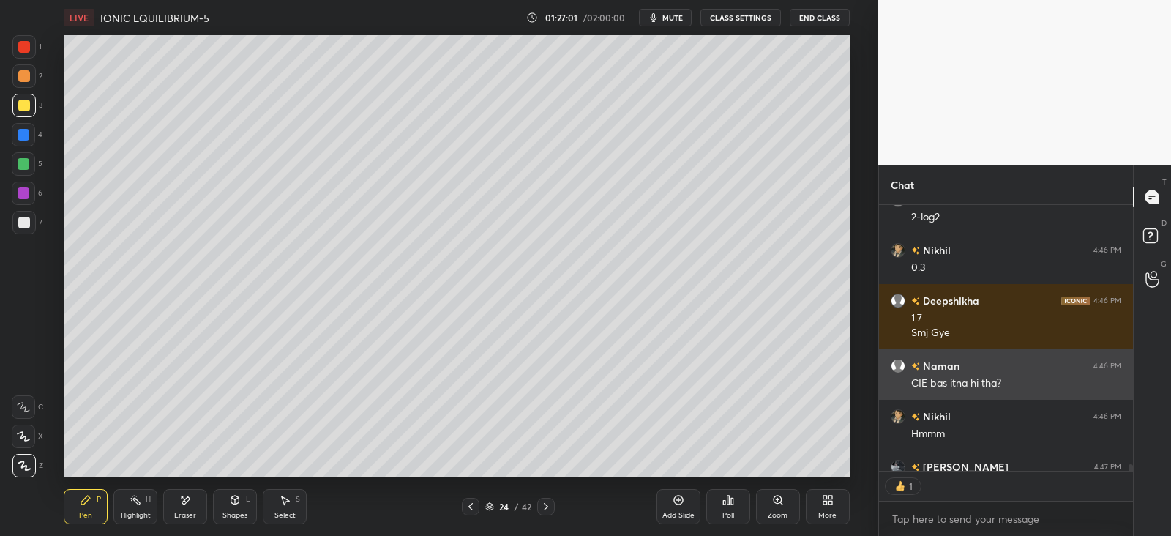
scroll to position [12025, 0]
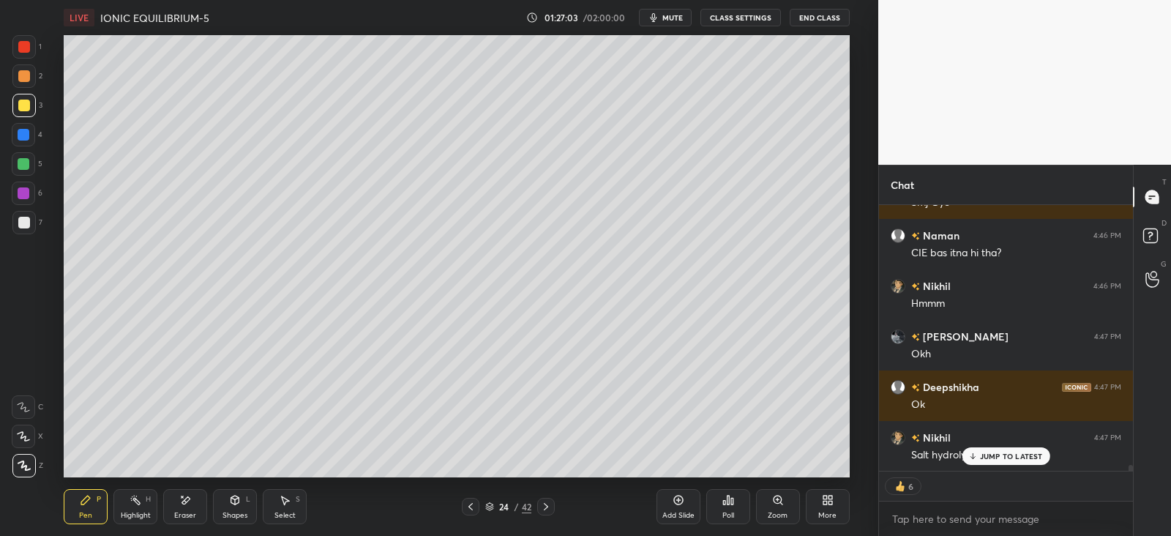
click at [546, 506] on icon at bounding box center [546, 506] width 4 height 7
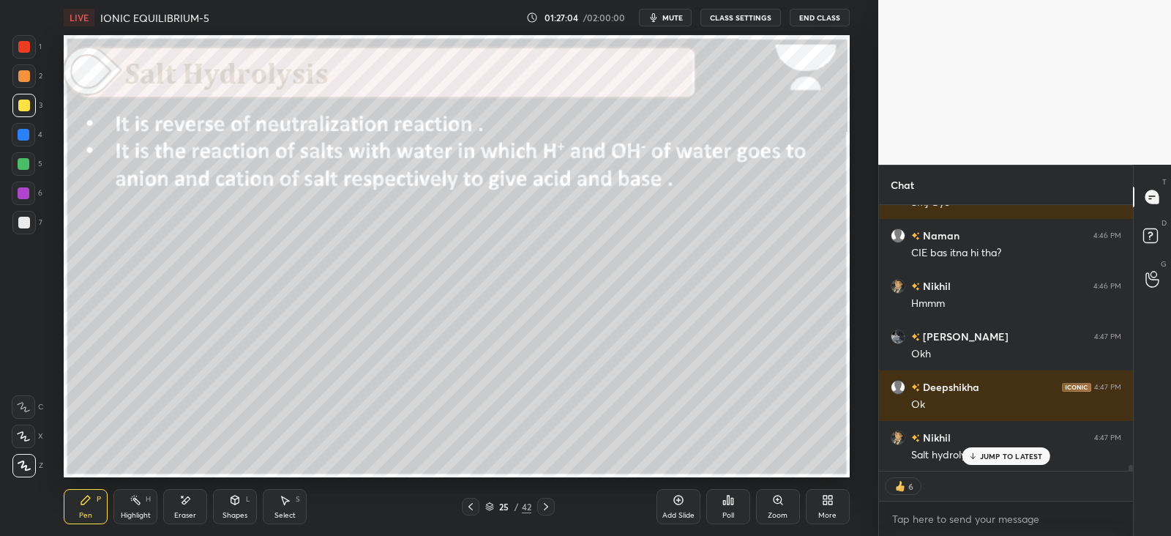
scroll to position [12184, 0]
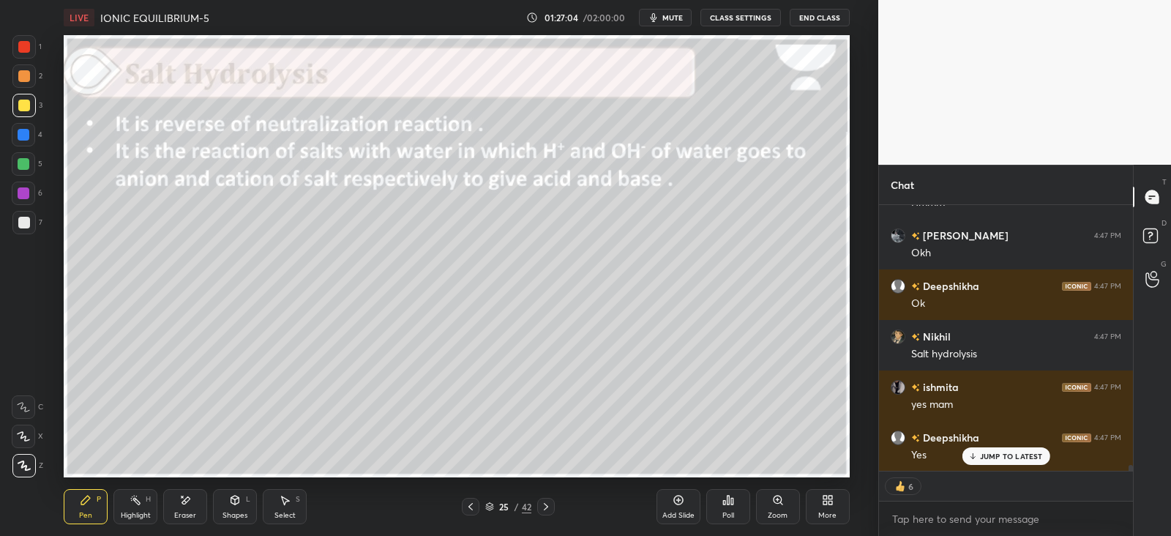
click at [547, 510] on icon at bounding box center [546, 507] width 12 height 12
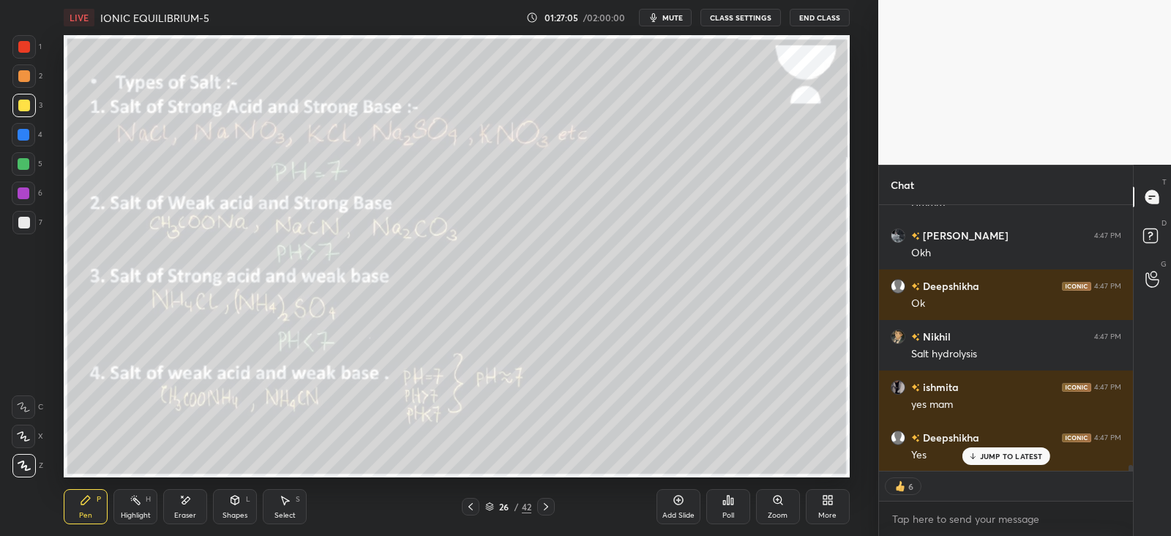
click at [474, 509] on icon at bounding box center [471, 507] width 12 height 12
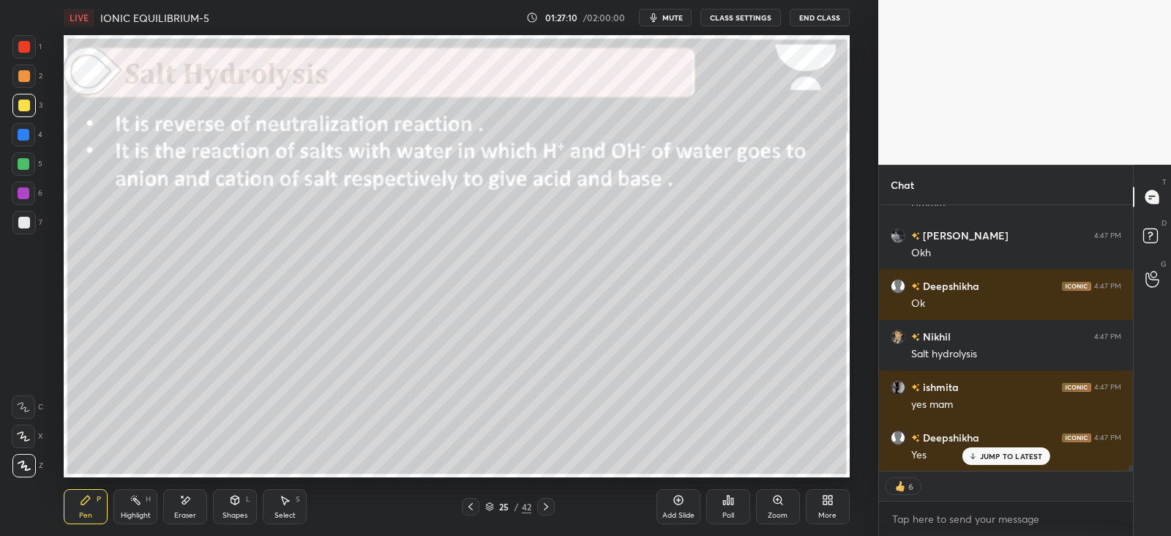
click at [238, 504] on icon at bounding box center [235, 500] width 12 height 12
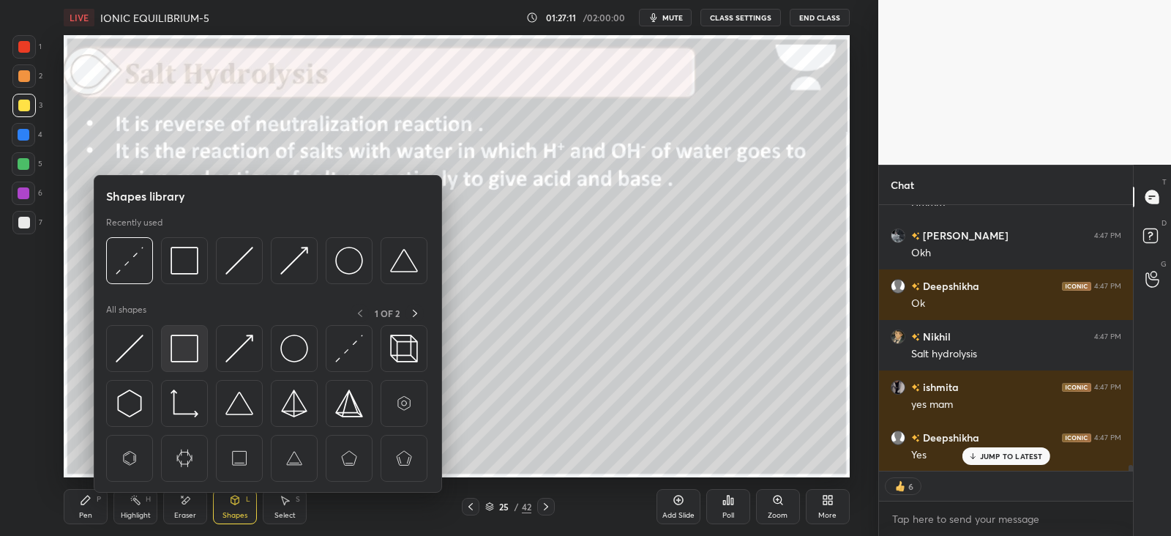
click at [184, 349] on img at bounding box center [185, 349] width 28 height 28
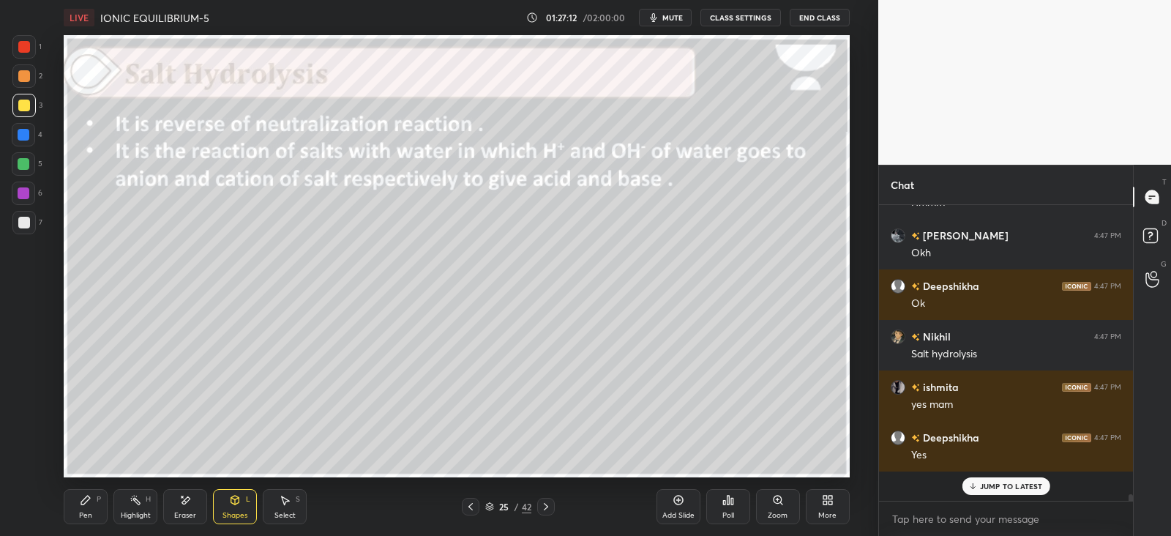
scroll to position [291, 249]
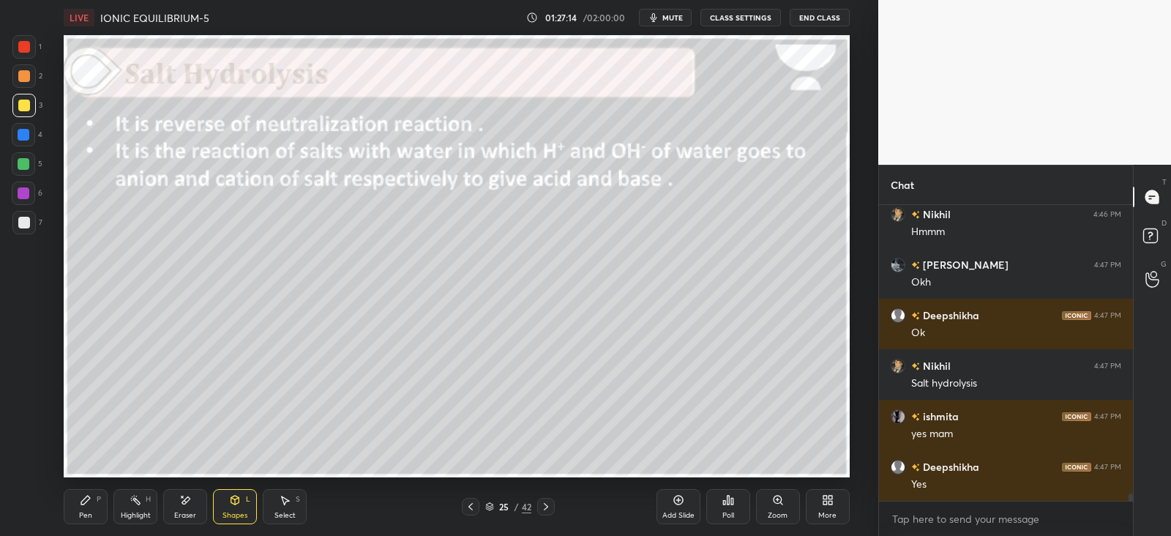
click at [94, 510] on div "Pen P" at bounding box center [86, 506] width 44 height 35
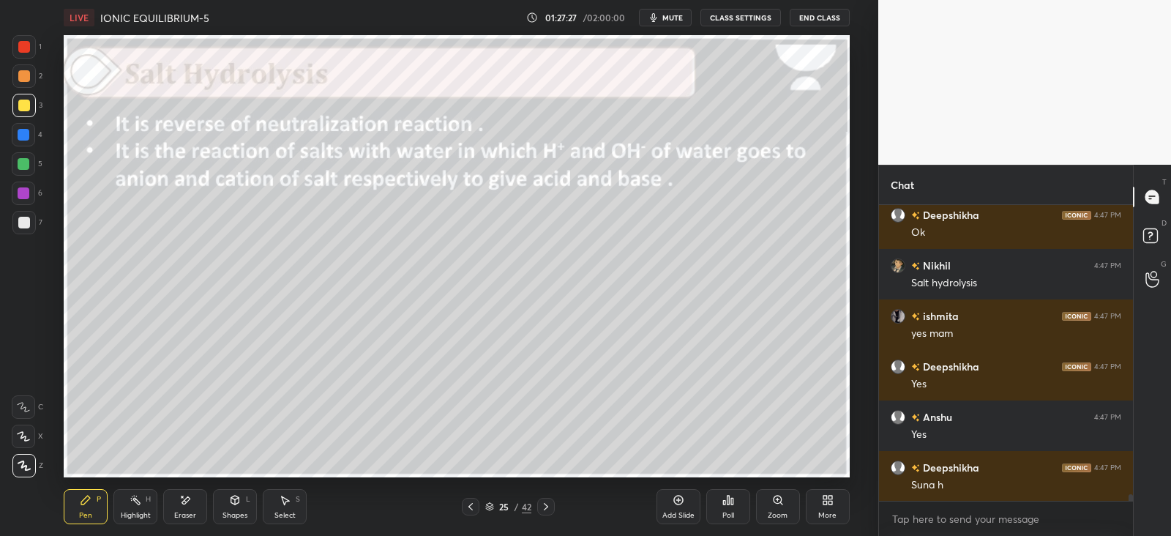
scroll to position [12306, 0]
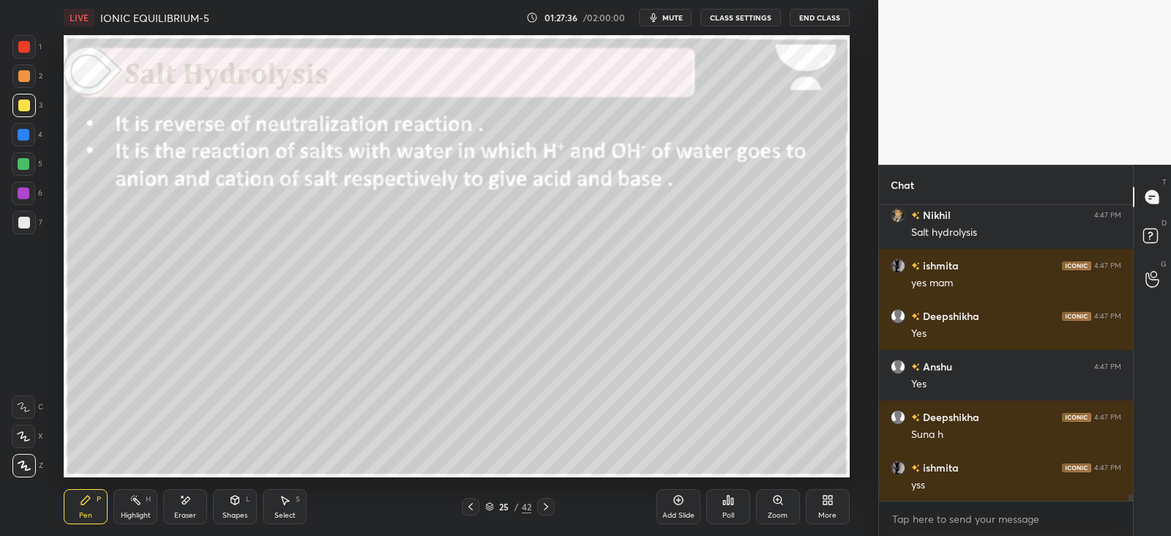
click at [26, 219] on div at bounding box center [24, 223] width 12 height 12
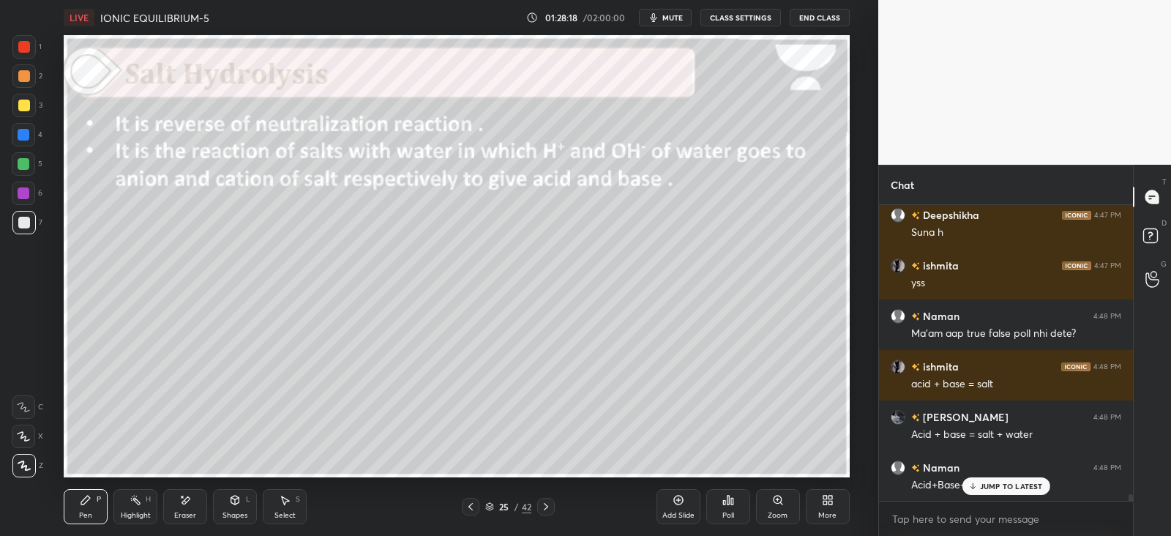
scroll to position [12558, 0]
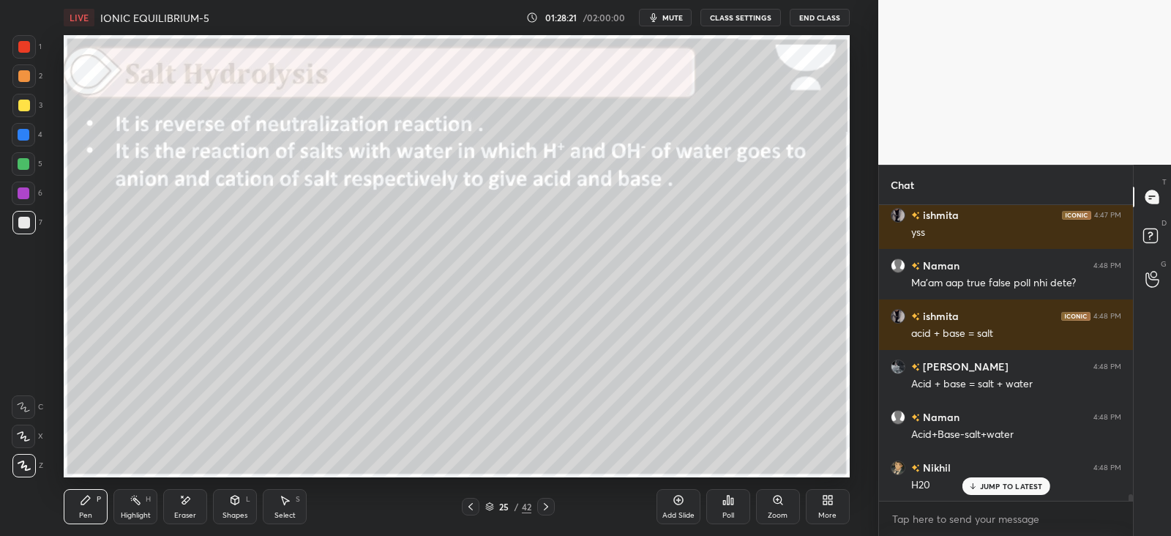
click at [278, 507] on div "Select S" at bounding box center [285, 506] width 44 height 35
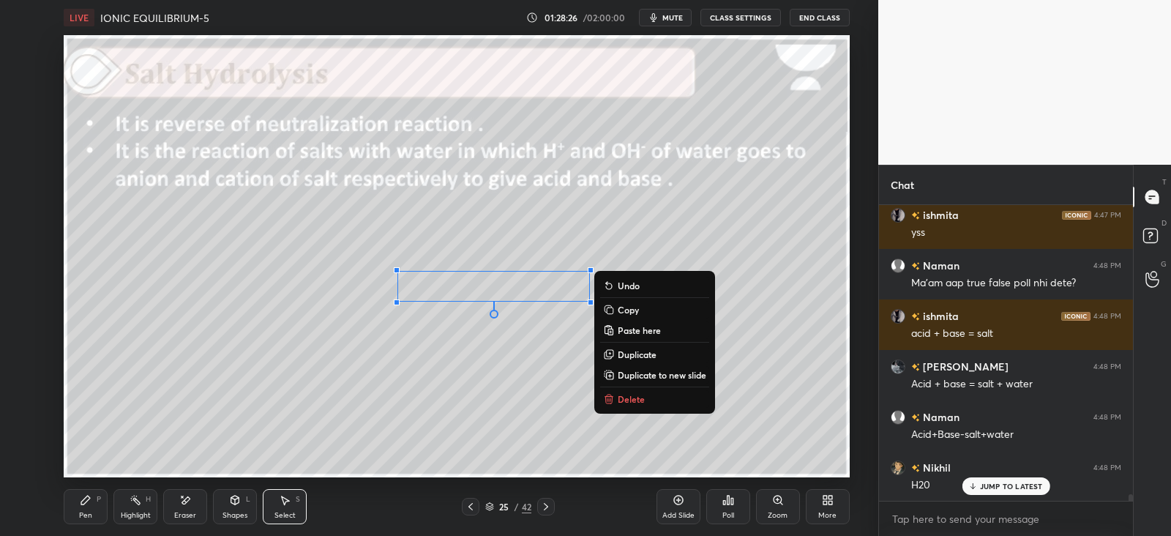
click at [636, 356] on p "Duplicate" at bounding box center [637, 354] width 39 height 12
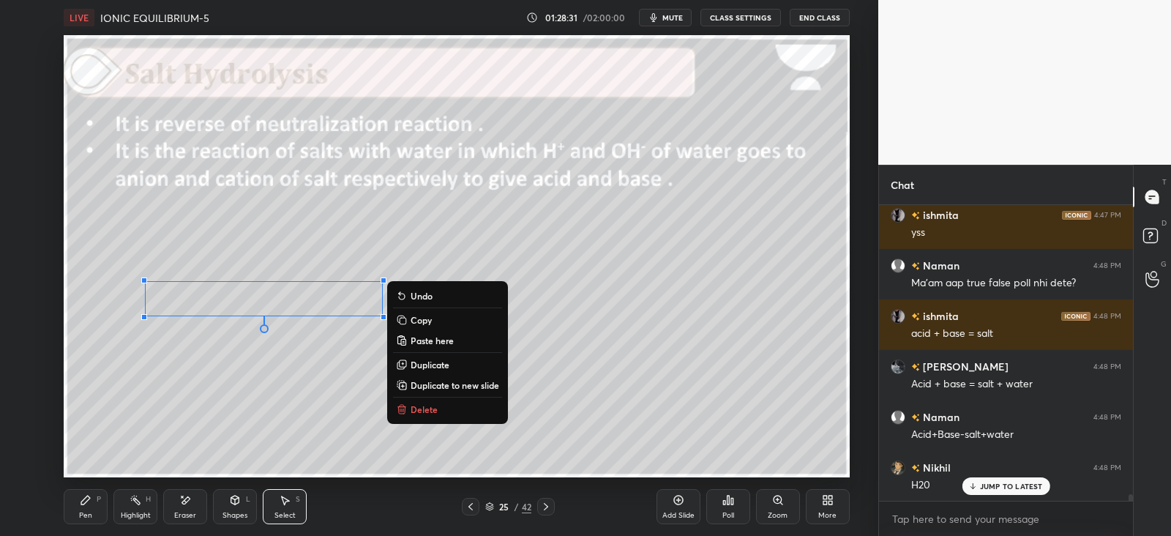
click at [435, 363] on p "Duplicate" at bounding box center [430, 365] width 39 height 12
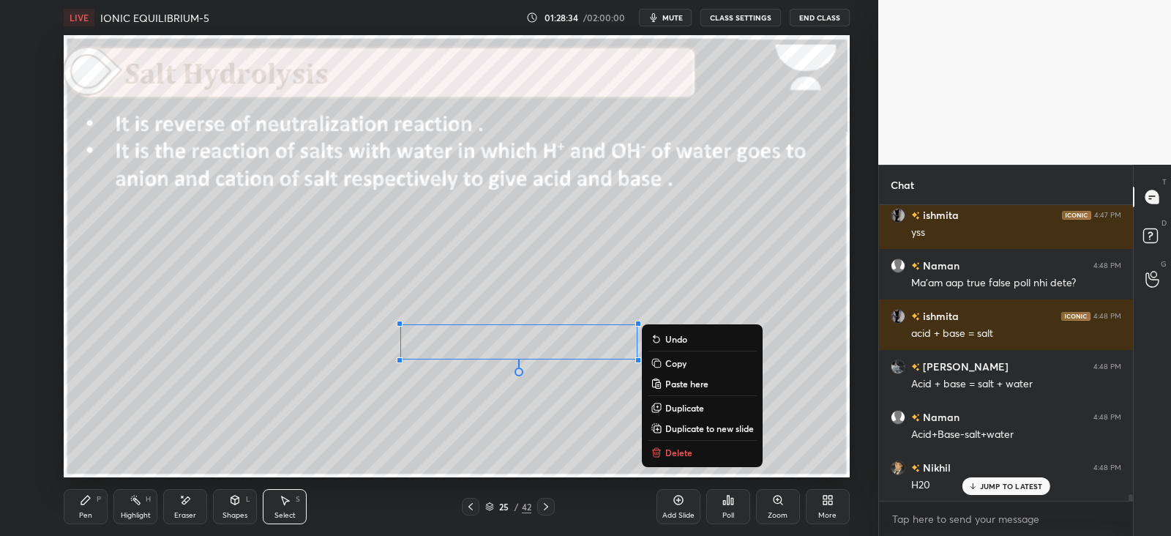
click at [193, 502] on div "Eraser" at bounding box center [185, 506] width 44 height 35
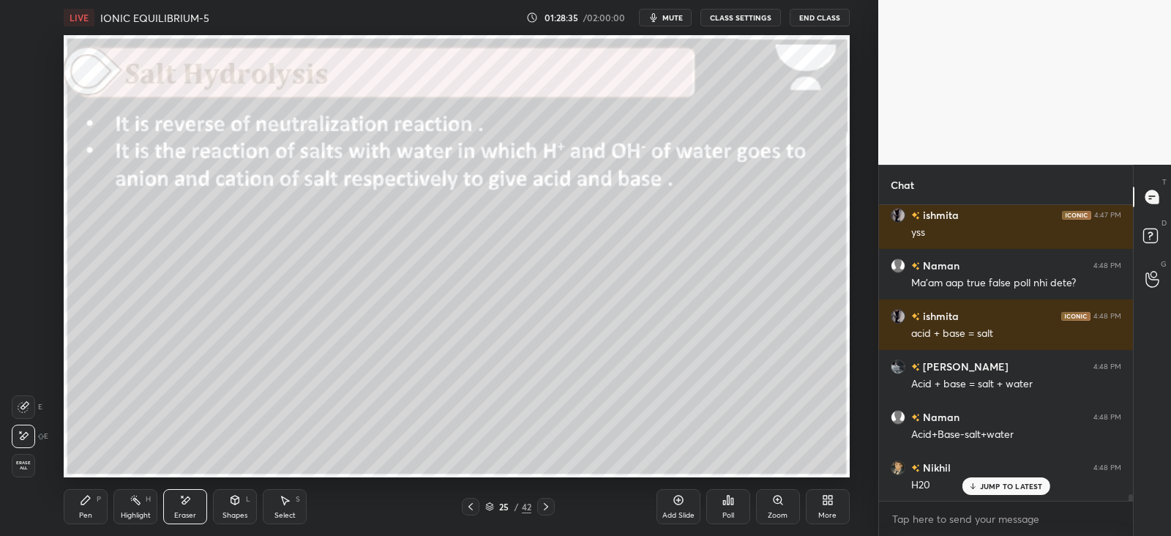
click at [88, 507] on div "Pen P" at bounding box center [86, 506] width 44 height 35
click at [280, 503] on icon at bounding box center [285, 500] width 12 height 12
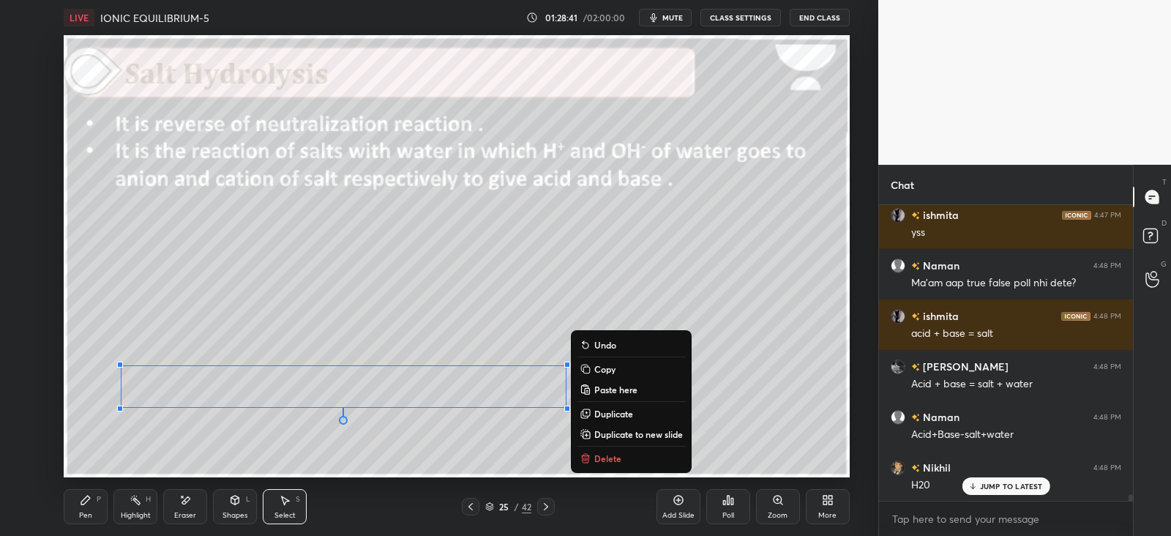
click at [84, 507] on div "Pen P" at bounding box center [86, 506] width 44 height 35
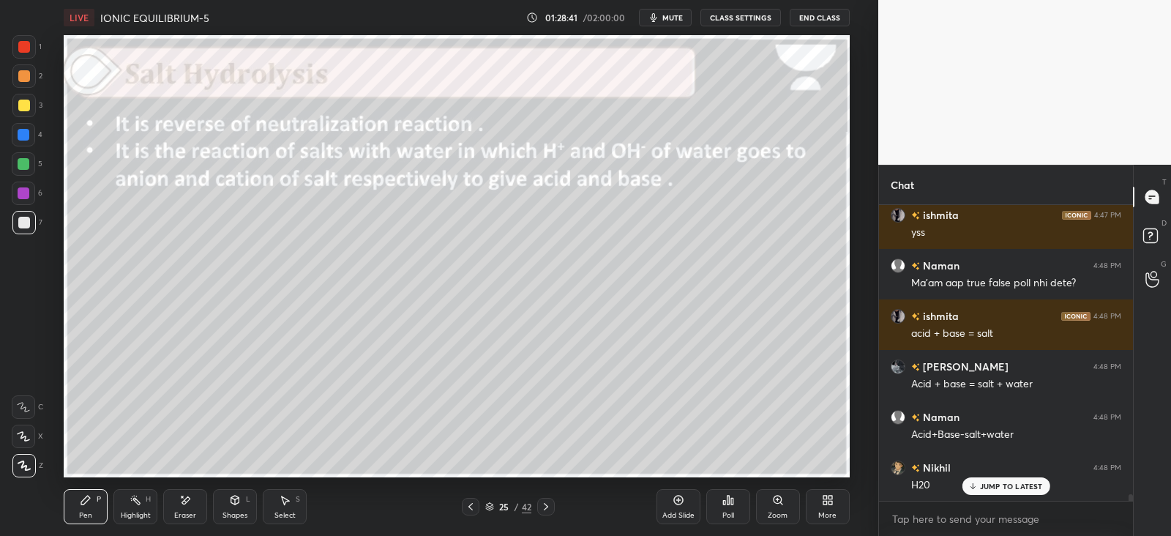
click at [293, 502] on div "Select S" at bounding box center [285, 506] width 44 height 35
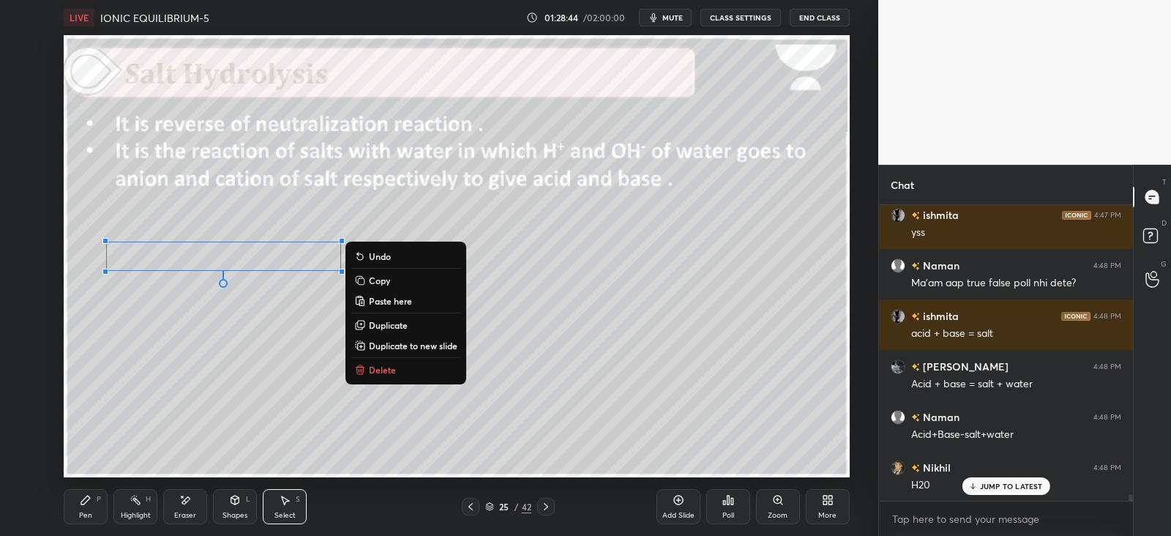
click at [386, 325] on p "Duplicate" at bounding box center [388, 325] width 39 height 12
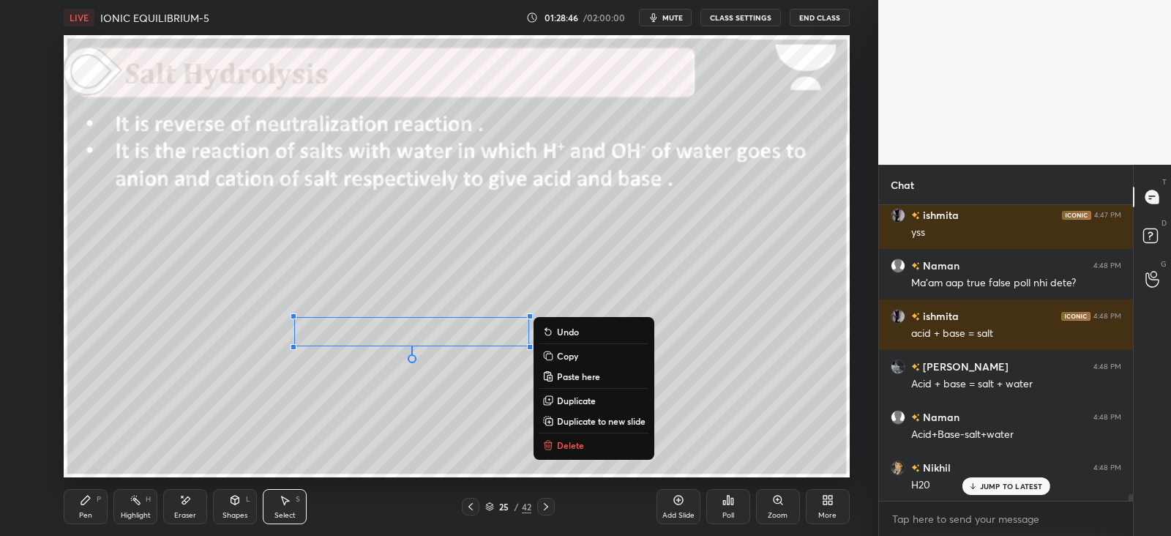
click at [84, 505] on icon at bounding box center [86, 500] width 12 height 12
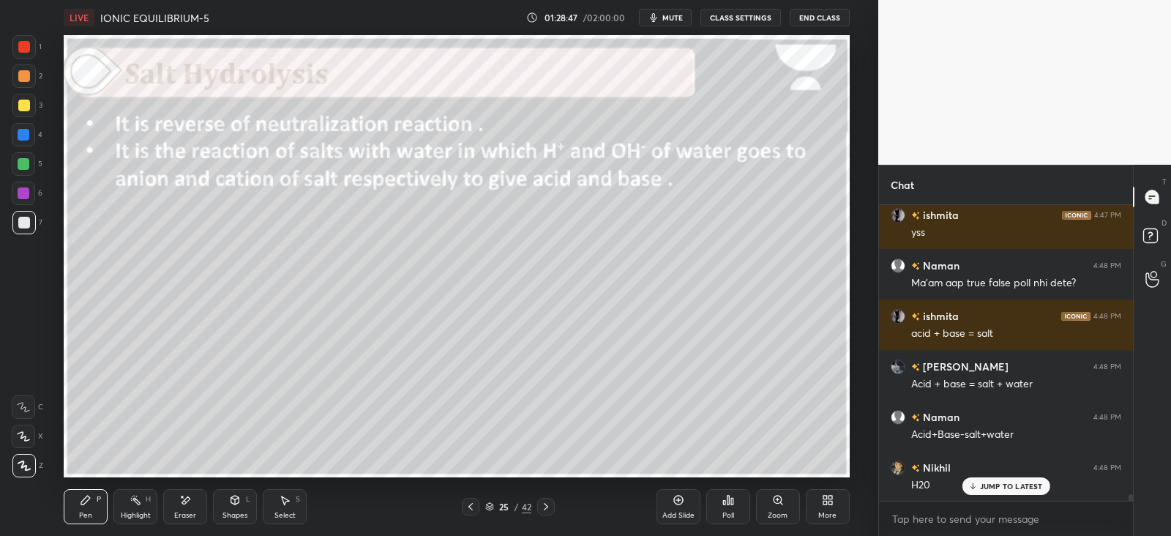
click at [20, 105] on div at bounding box center [24, 106] width 12 height 12
click at [34, 132] on div at bounding box center [23, 134] width 23 height 23
click at [226, 512] on div "Shapes" at bounding box center [235, 515] width 25 height 7
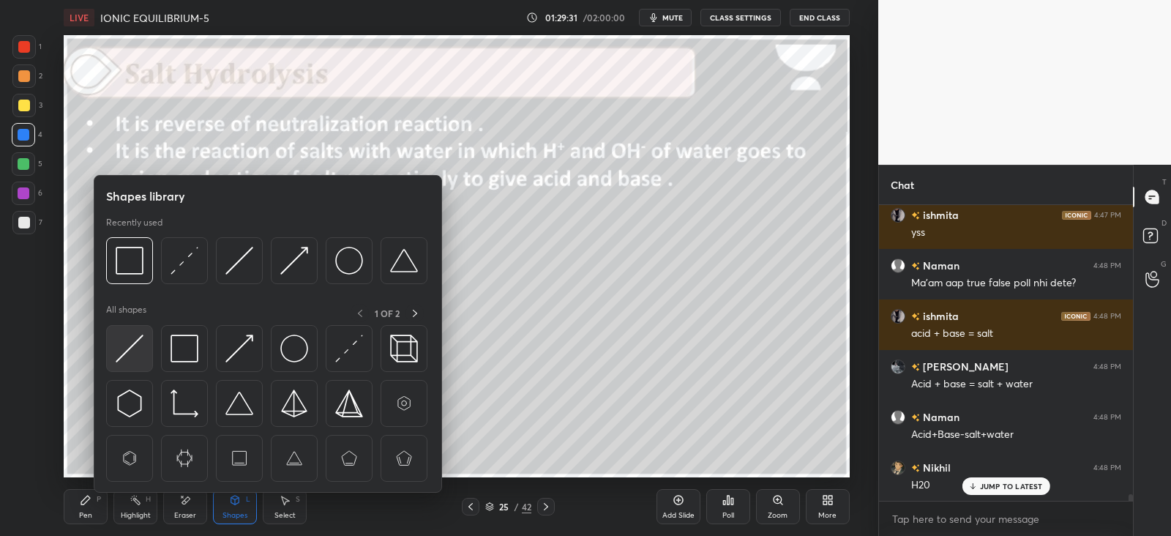
click at [137, 348] on img at bounding box center [130, 349] width 28 height 28
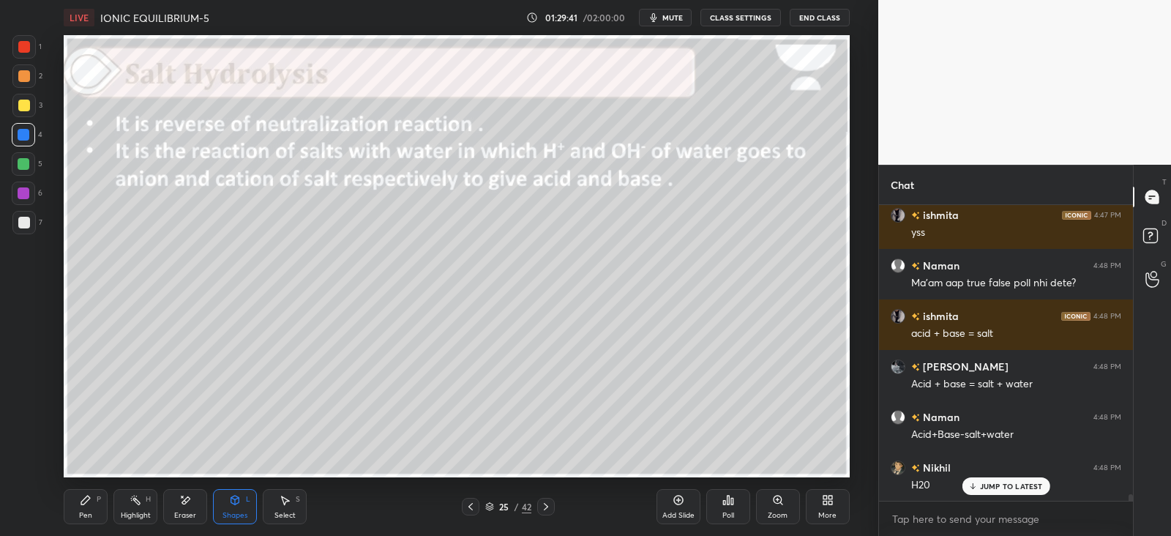
click at [94, 518] on div "Pen P" at bounding box center [86, 506] width 44 height 35
click at [141, 507] on div "Highlight H" at bounding box center [135, 506] width 44 height 35
click at [20, 463] on icon at bounding box center [24, 466] width 12 height 12
click at [26, 215] on div at bounding box center [23, 222] width 23 height 23
click at [29, 106] on div at bounding box center [23, 105] width 23 height 23
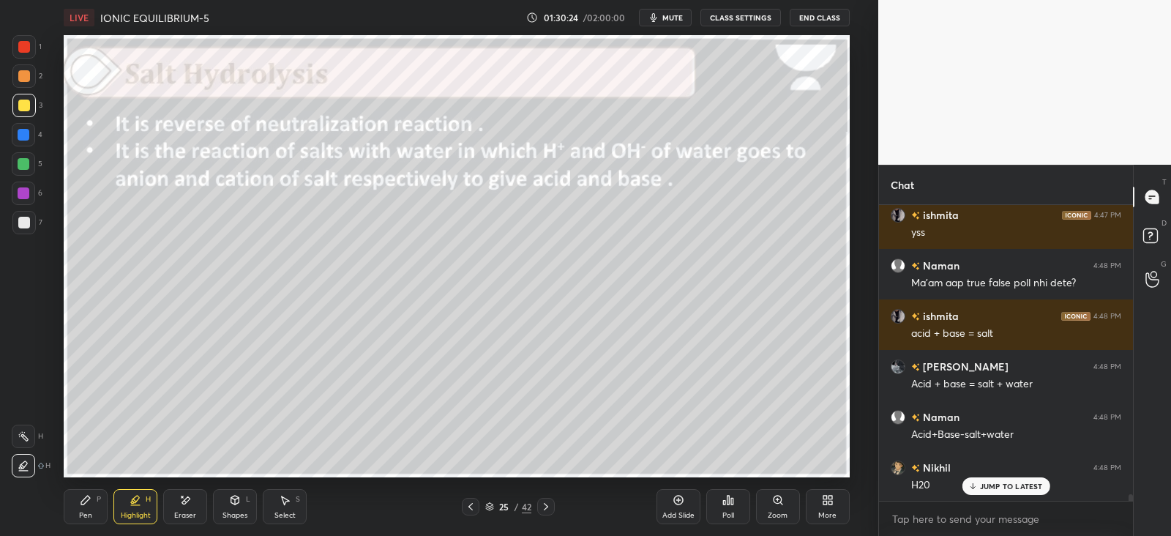
click at [83, 503] on icon at bounding box center [85, 500] width 9 height 9
click at [179, 505] on icon at bounding box center [185, 500] width 12 height 12
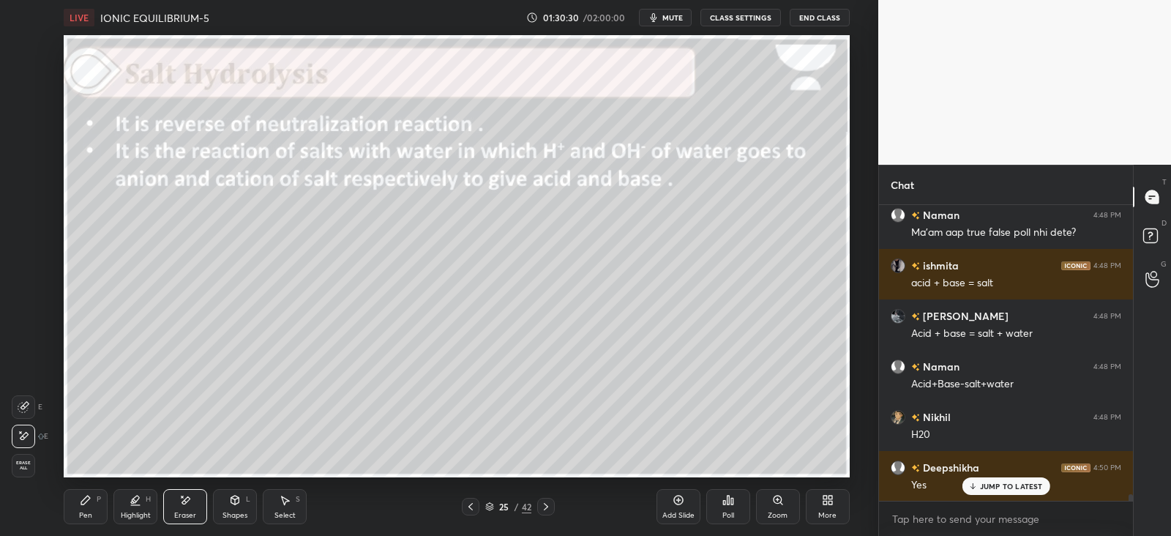
click at [95, 506] on div "Pen P" at bounding box center [86, 506] width 44 height 35
click at [140, 526] on div "Pen P Highlight H Eraser Shapes L Select S 25 / 42 Add Slide Poll Zoom More" at bounding box center [456, 506] width 785 height 59
click at [21, 161] on div at bounding box center [24, 164] width 12 height 12
click at [176, 503] on div "Eraser" at bounding box center [185, 506] width 44 height 35
click at [138, 507] on div "Highlight H" at bounding box center [135, 506] width 44 height 35
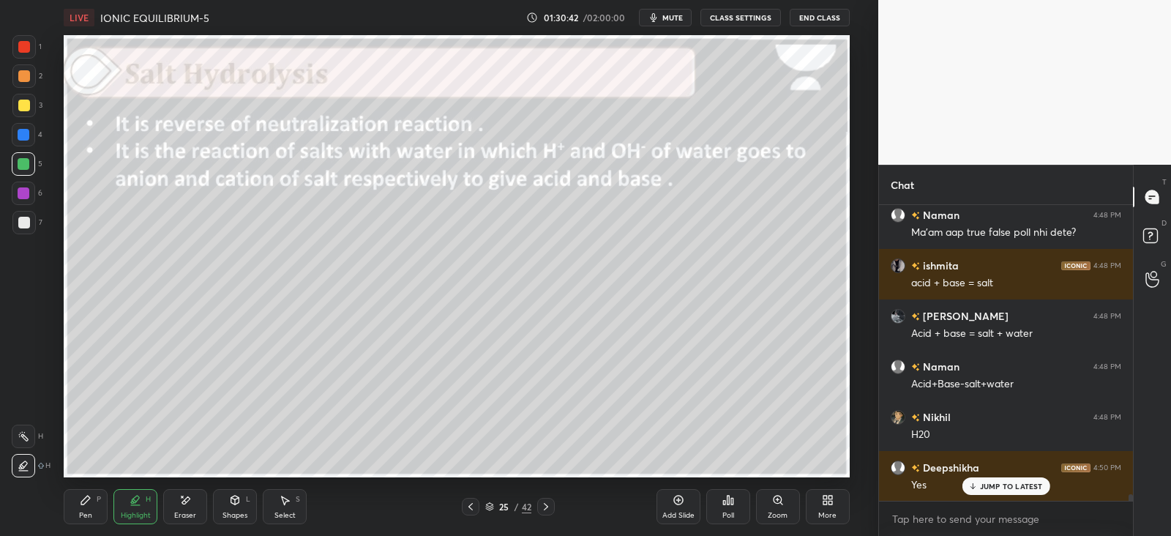
click at [84, 506] on div "Pen P" at bounding box center [86, 506] width 44 height 35
click at [235, 503] on icon at bounding box center [235, 501] width 0 height 5
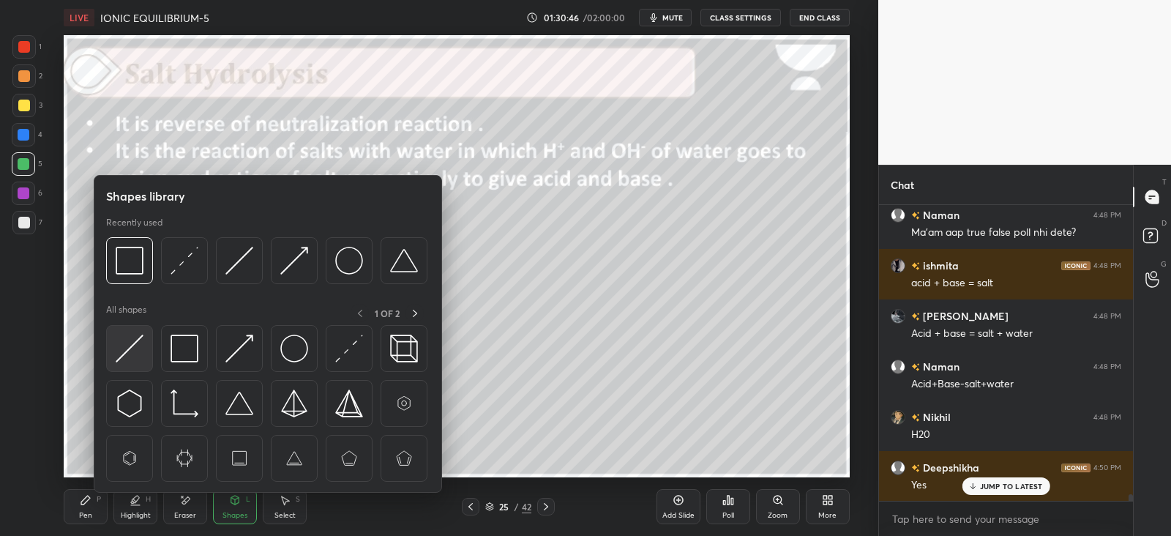
click at [139, 348] on img at bounding box center [130, 349] width 28 height 28
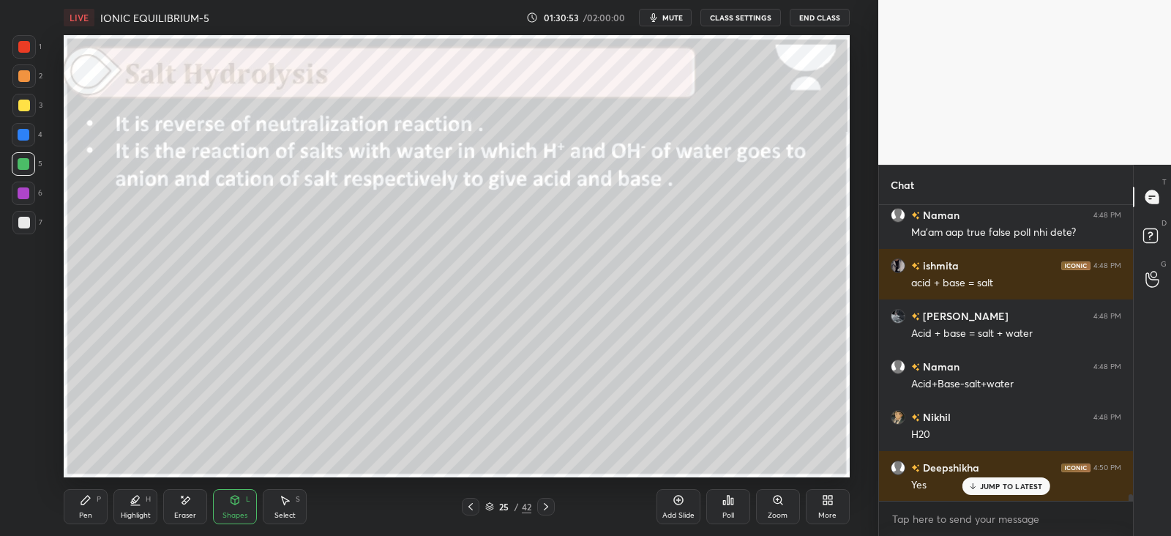
click at [101, 508] on div "Pen P" at bounding box center [86, 506] width 44 height 35
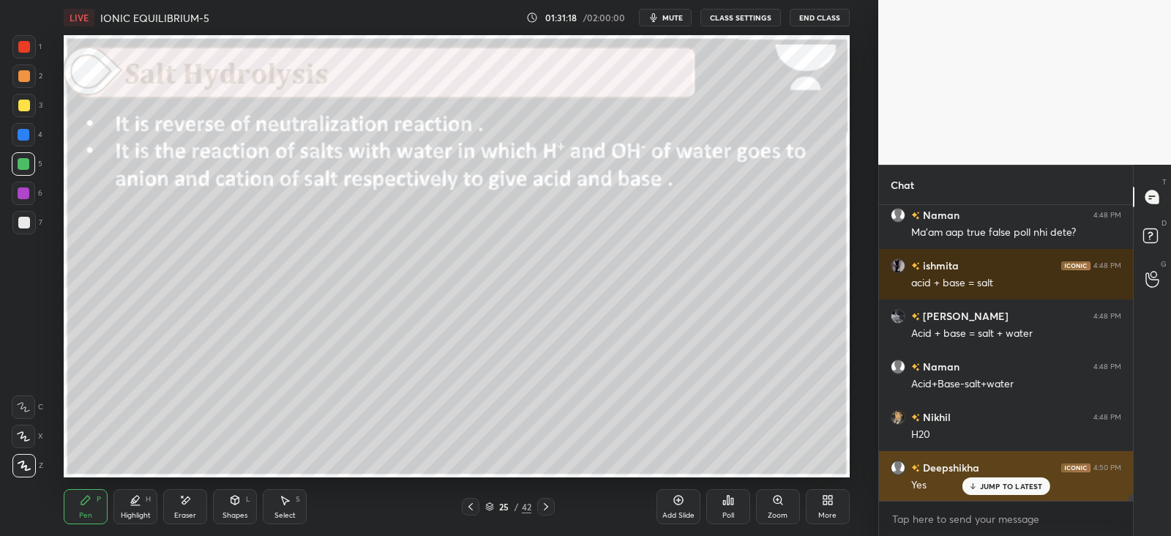
click at [980, 480] on div "JUMP TO LATEST" at bounding box center [1006, 486] width 88 height 18
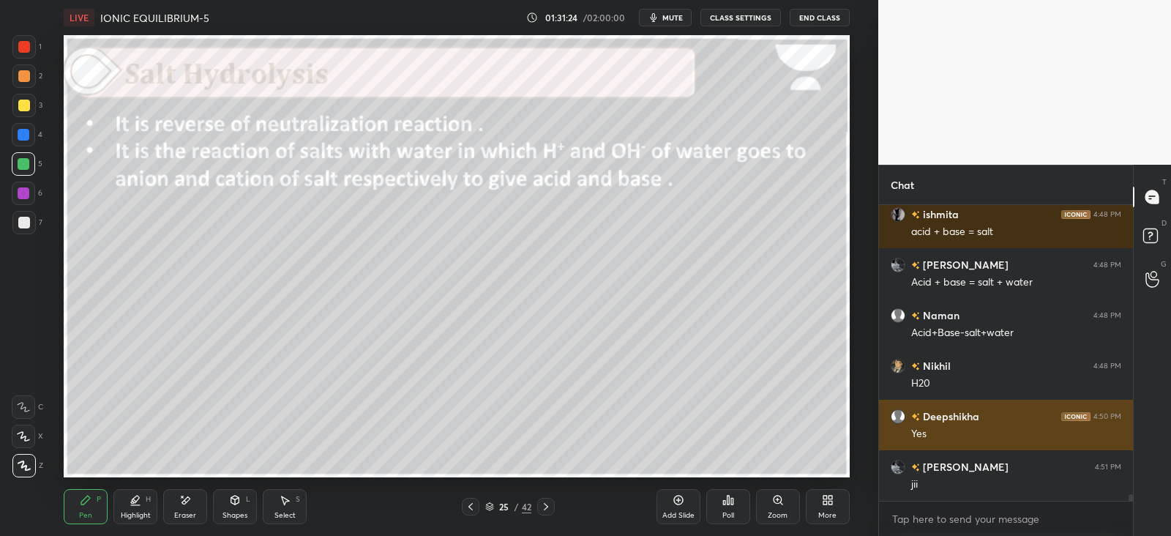
scroll to position [12711, 0]
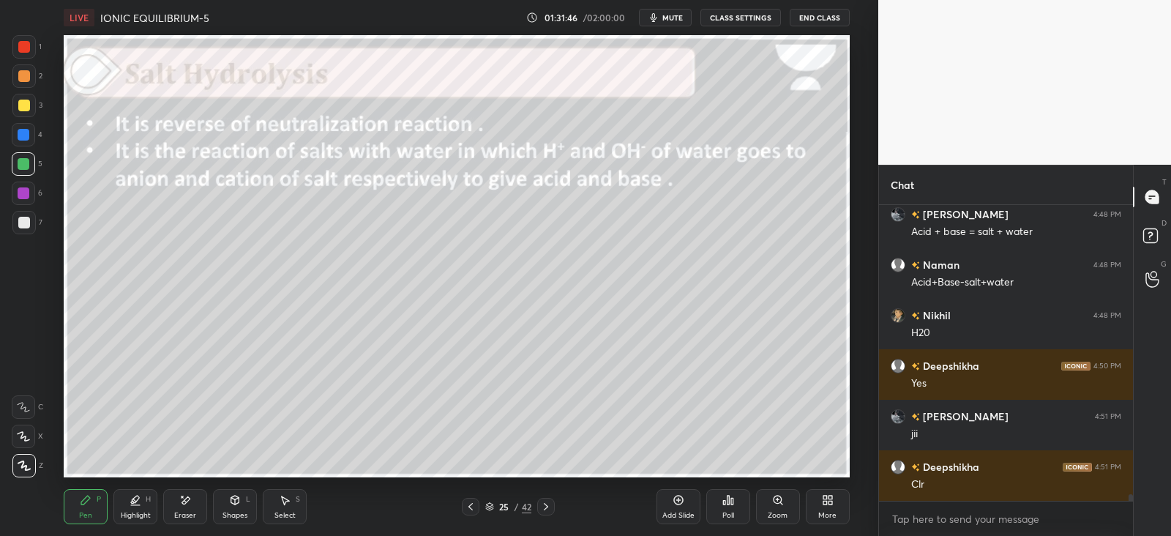
click at [555, 508] on div "25 / 42" at bounding box center [508, 507] width 296 height 18
click at [544, 507] on icon at bounding box center [546, 507] width 12 height 12
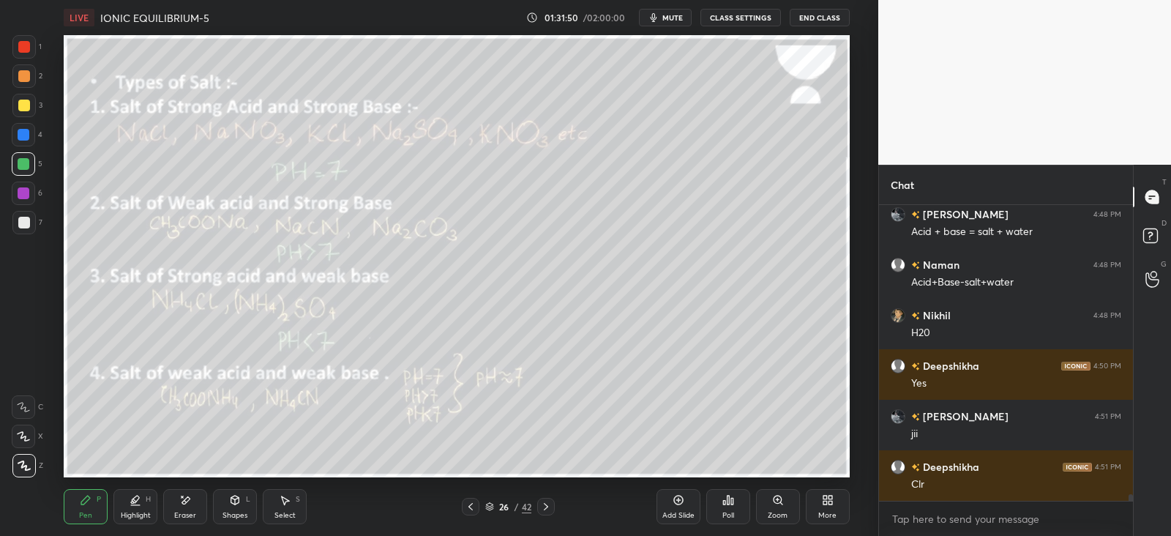
click at [247, 510] on div "Shapes L" at bounding box center [235, 506] width 44 height 35
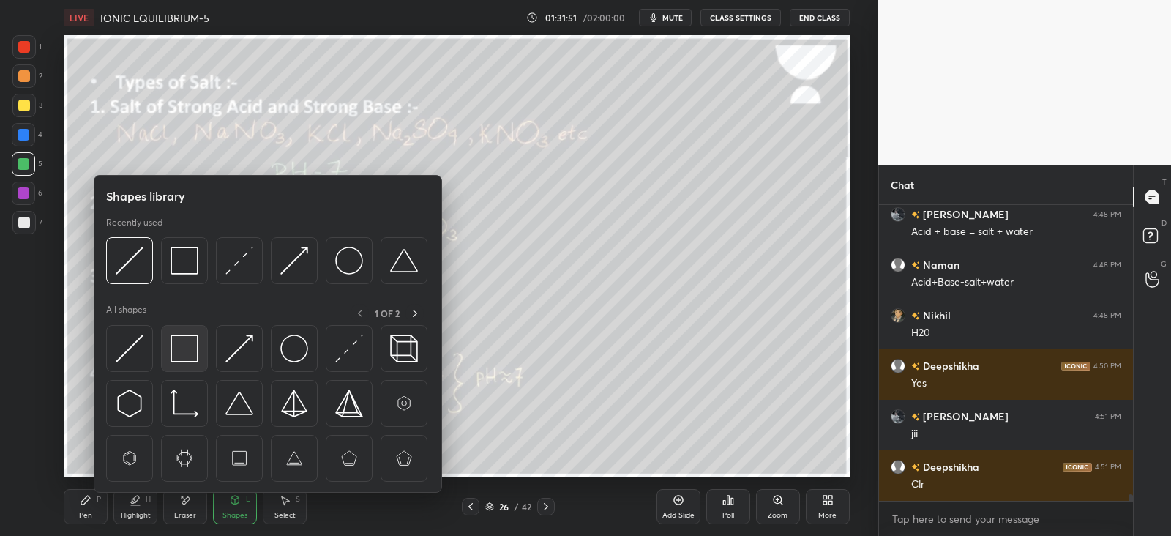
click at [190, 354] on img at bounding box center [185, 349] width 28 height 28
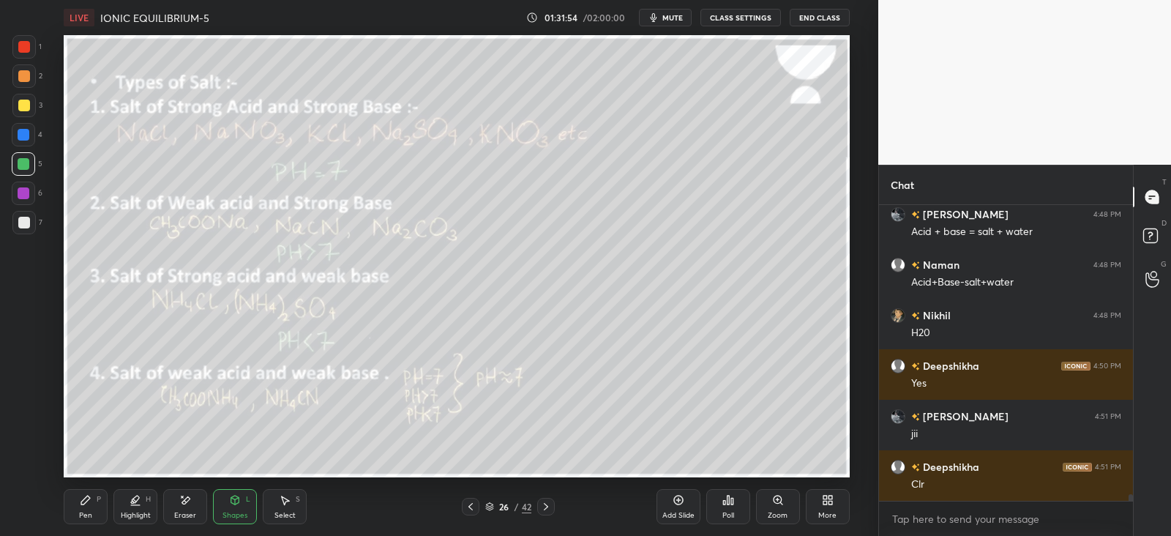
click at [241, 496] on icon at bounding box center [235, 500] width 12 height 12
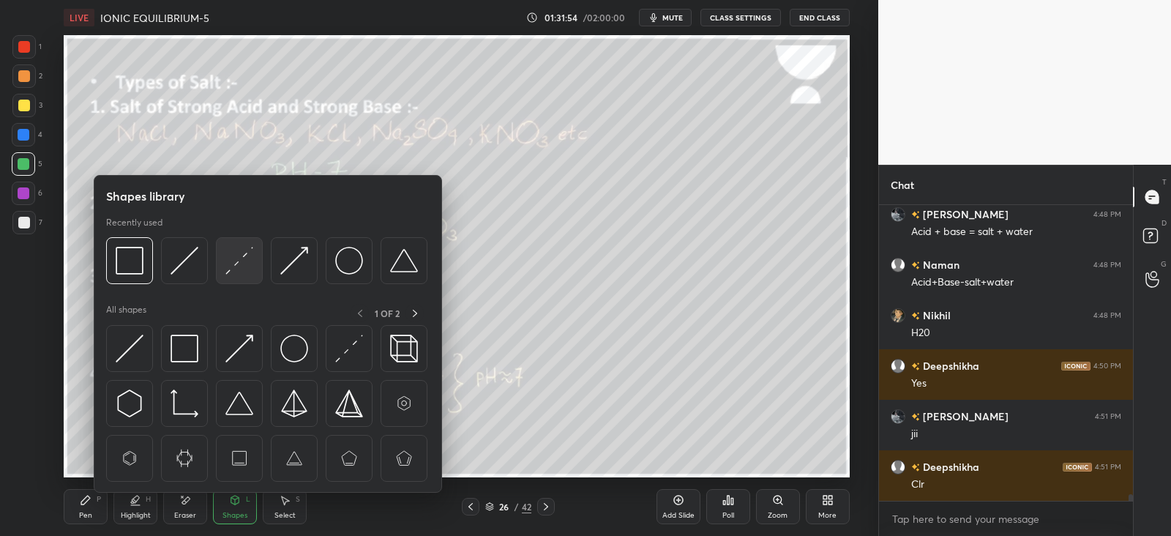
click at [259, 258] on div at bounding box center [239, 260] width 47 height 47
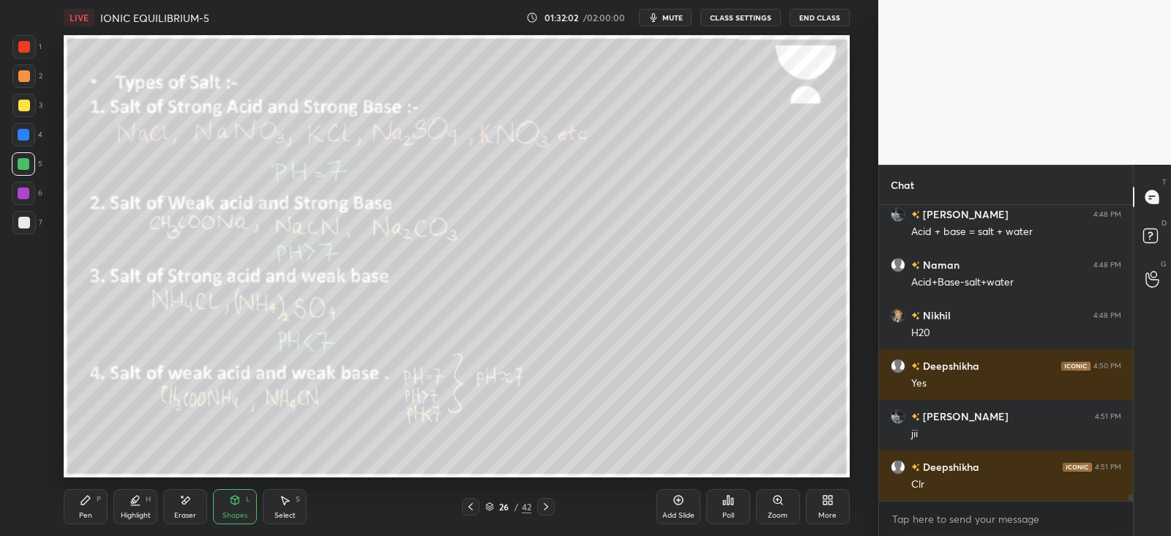
click at [100, 503] on div "P" at bounding box center [99, 499] width 4 height 7
click at [551, 506] on icon at bounding box center [546, 507] width 12 height 12
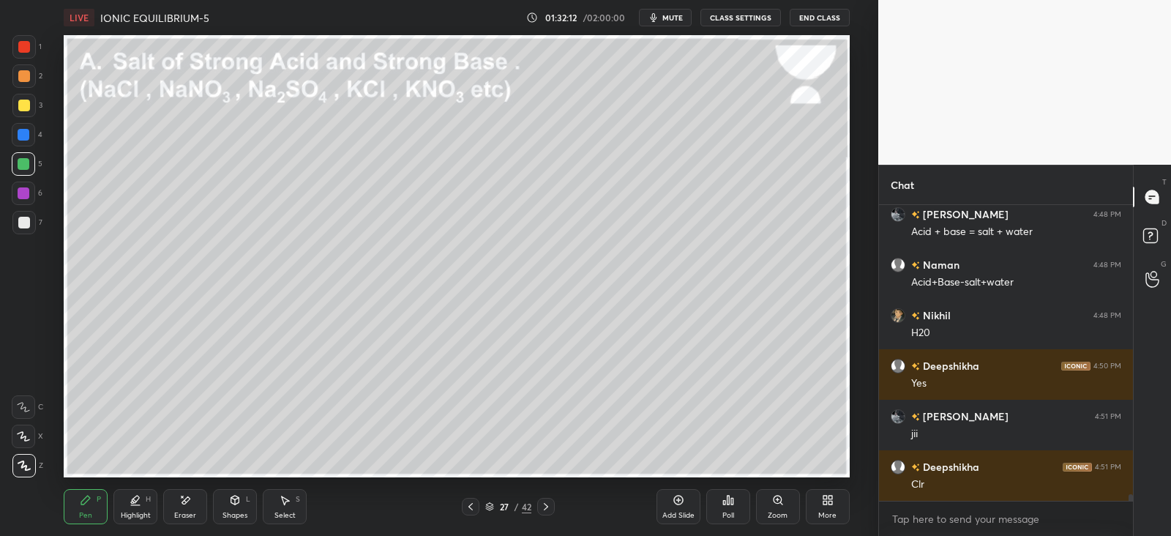
click at [468, 507] on icon at bounding box center [471, 507] width 12 height 12
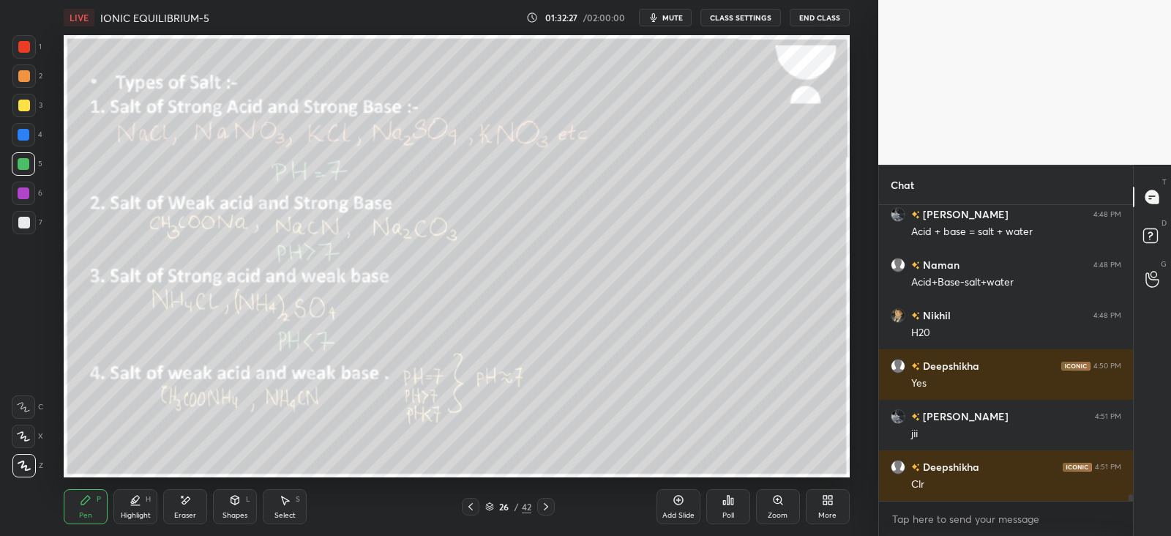
click at [23, 106] on div at bounding box center [24, 106] width 12 height 12
click at [235, 503] on icon at bounding box center [235, 501] width 0 height 5
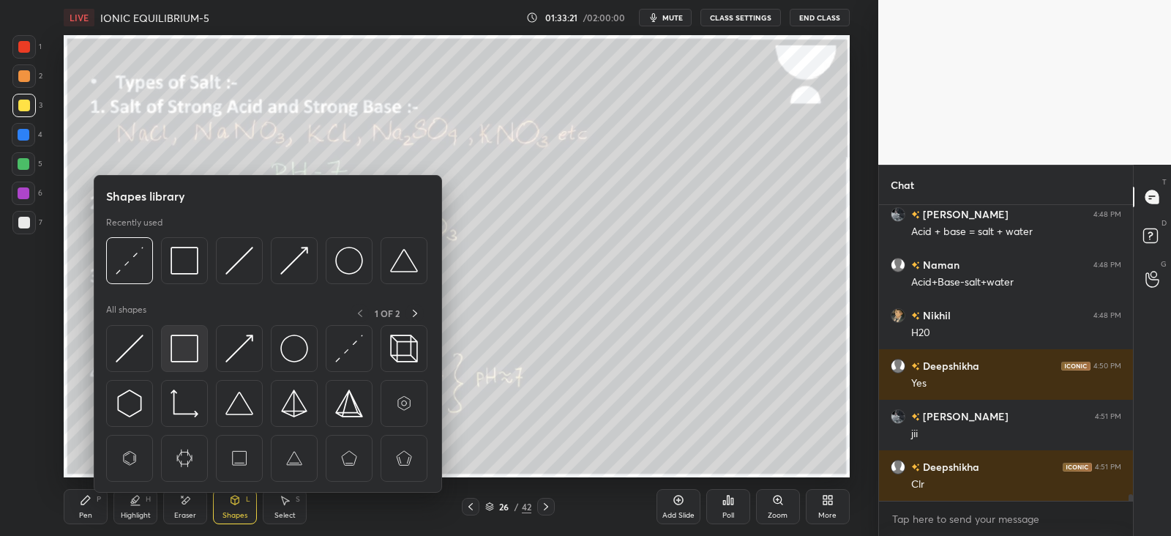
click at [193, 351] on img at bounding box center [185, 349] width 28 height 28
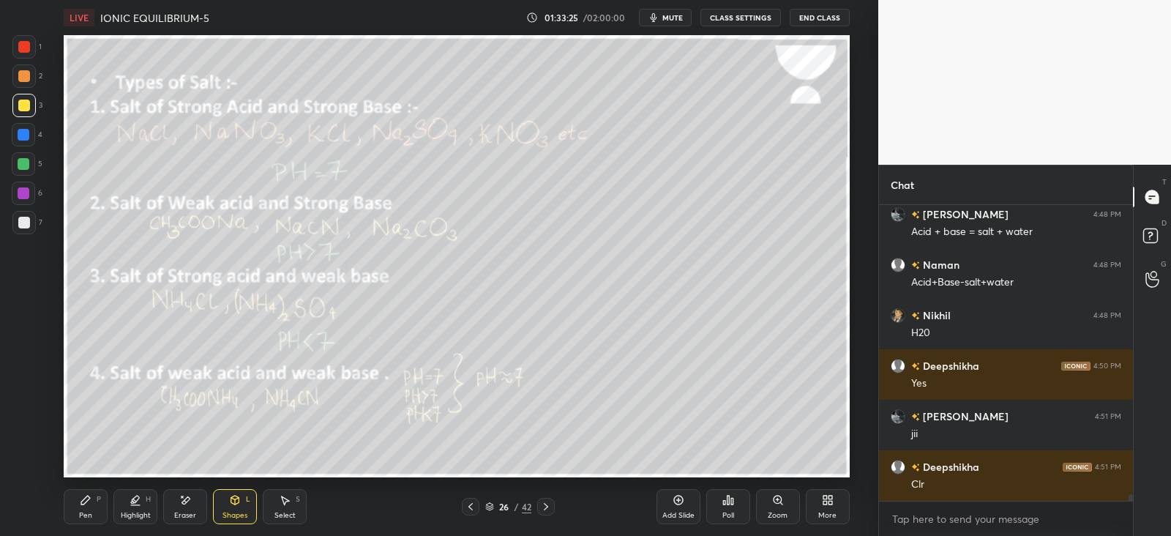
click at [95, 508] on div "Pen P" at bounding box center [86, 506] width 44 height 35
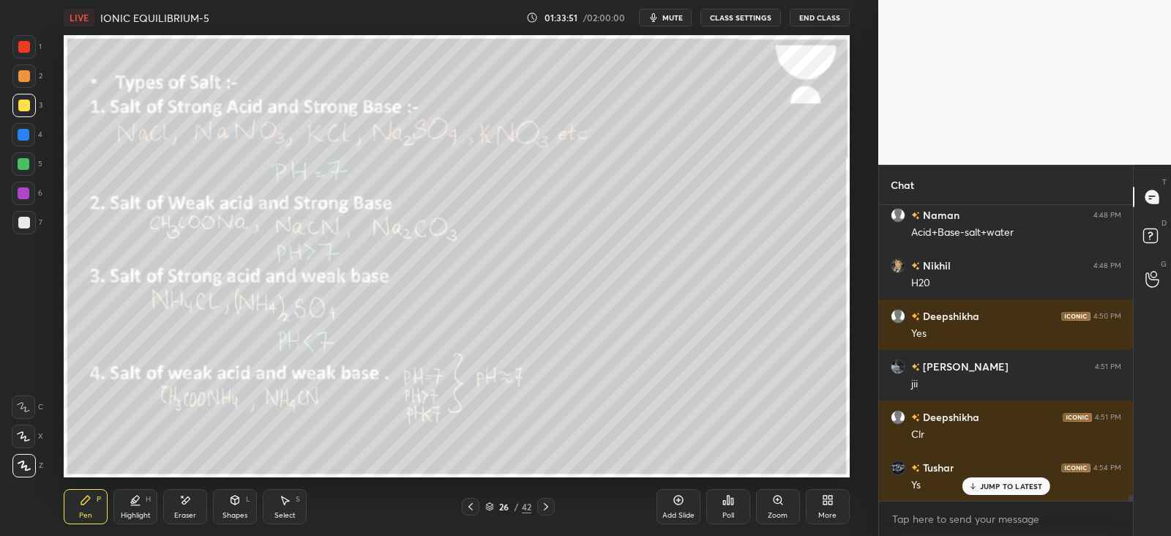
click at [186, 502] on icon at bounding box center [186, 499] width 8 height 7
click at [86, 507] on div "Pen P" at bounding box center [86, 506] width 44 height 35
click at [234, 498] on icon at bounding box center [235, 499] width 8 height 2
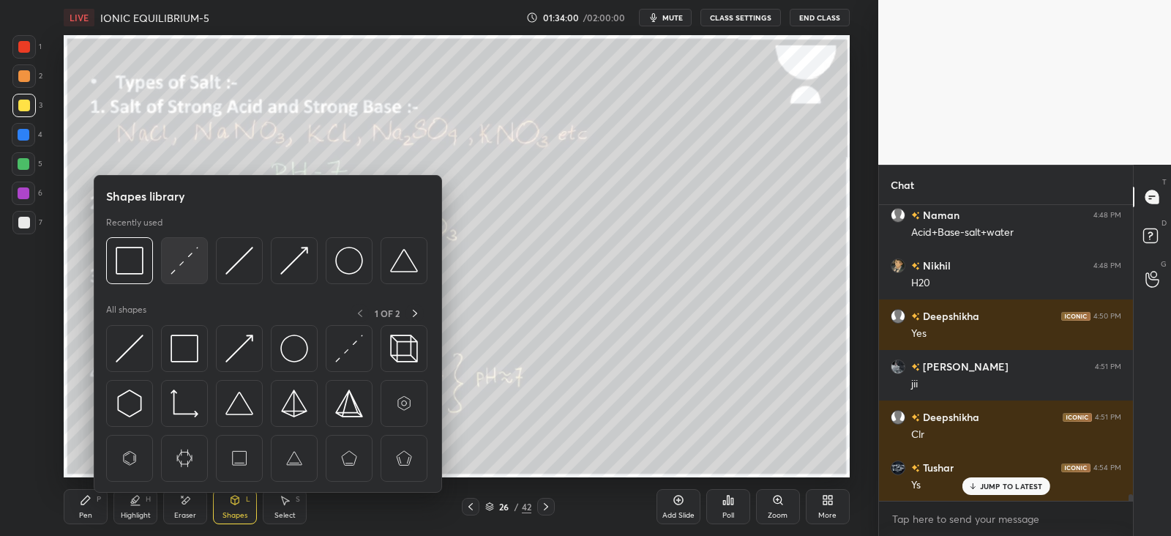
click at [182, 265] on img at bounding box center [185, 261] width 28 height 28
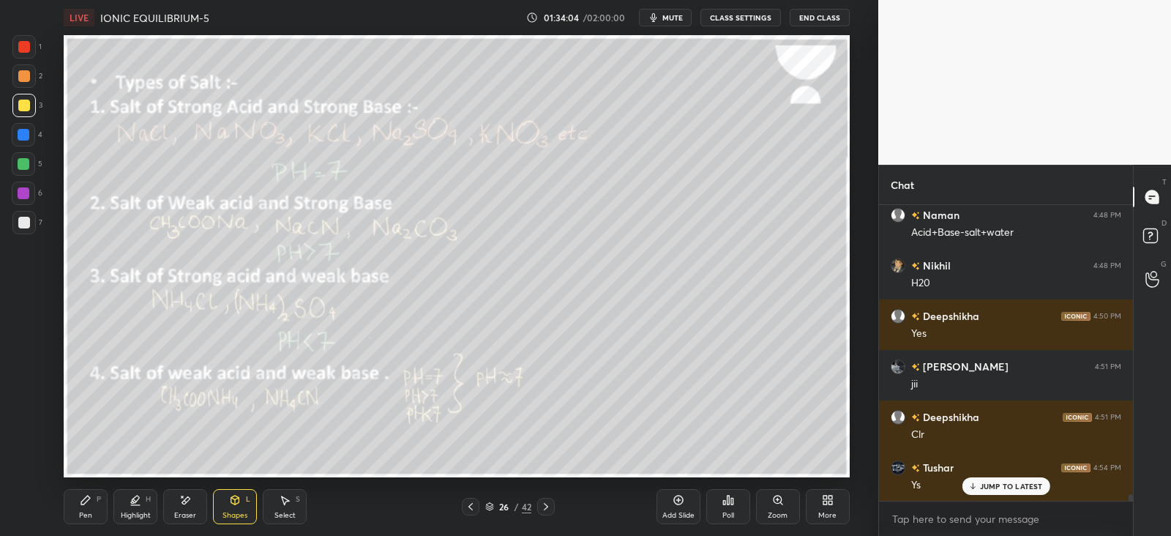
click at [91, 504] on icon at bounding box center [86, 500] width 12 height 12
click at [239, 509] on div "Shapes L" at bounding box center [235, 506] width 44 height 35
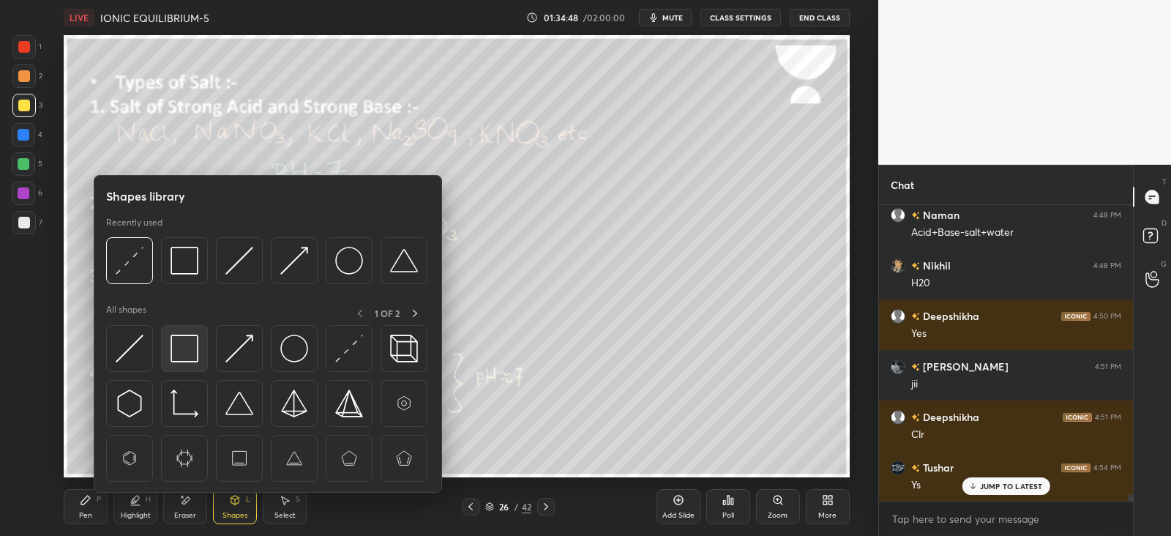
click at [188, 345] on img at bounding box center [185, 349] width 28 height 28
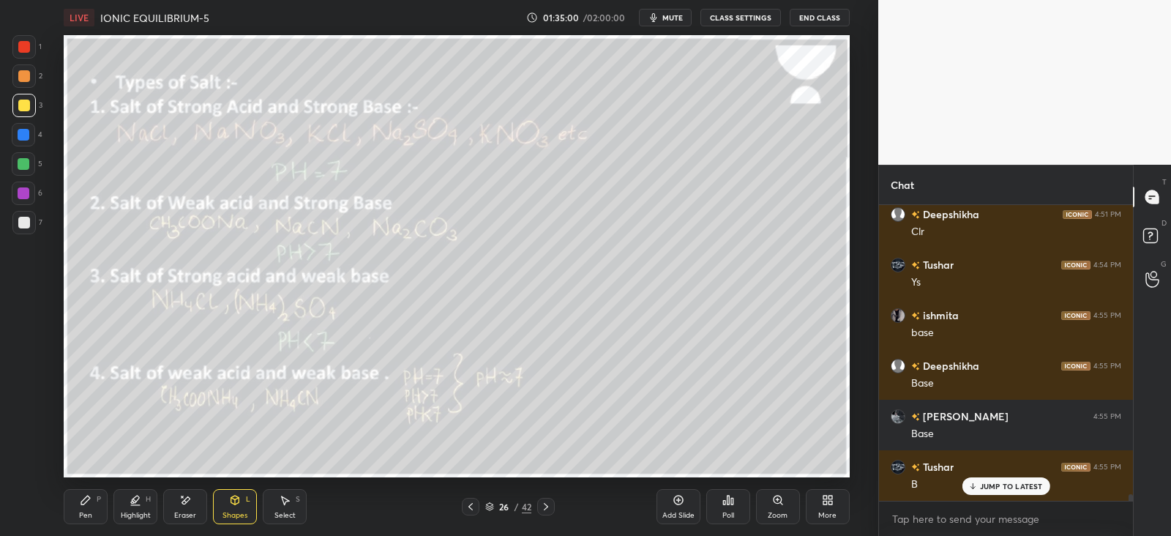
scroll to position [13013, 0]
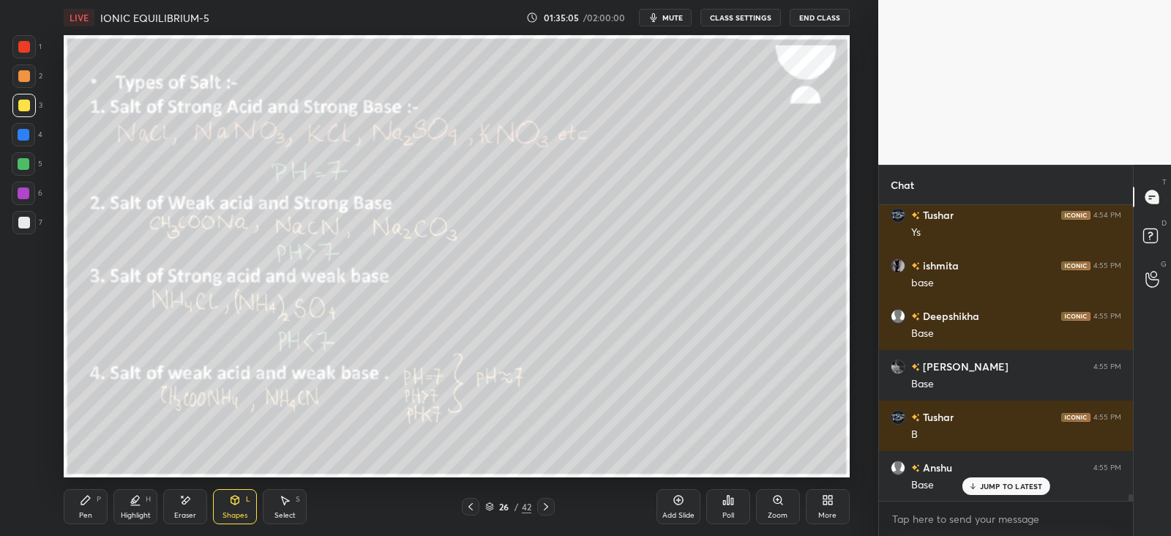
click at [88, 501] on icon at bounding box center [86, 500] width 12 height 12
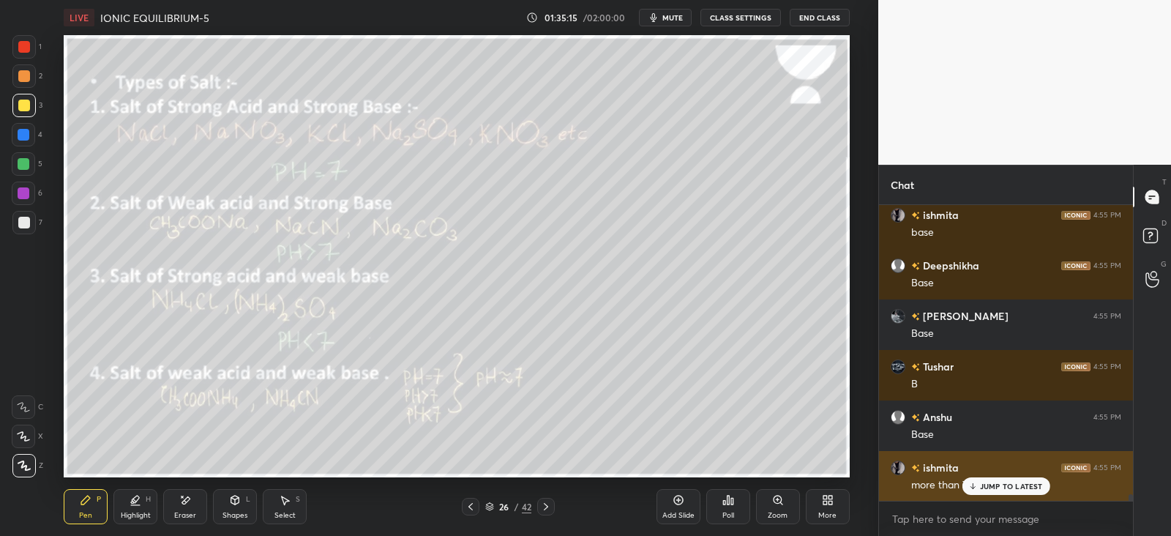
click at [993, 486] on p "JUMP TO LATEST" at bounding box center [1011, 486] width 63 height 9
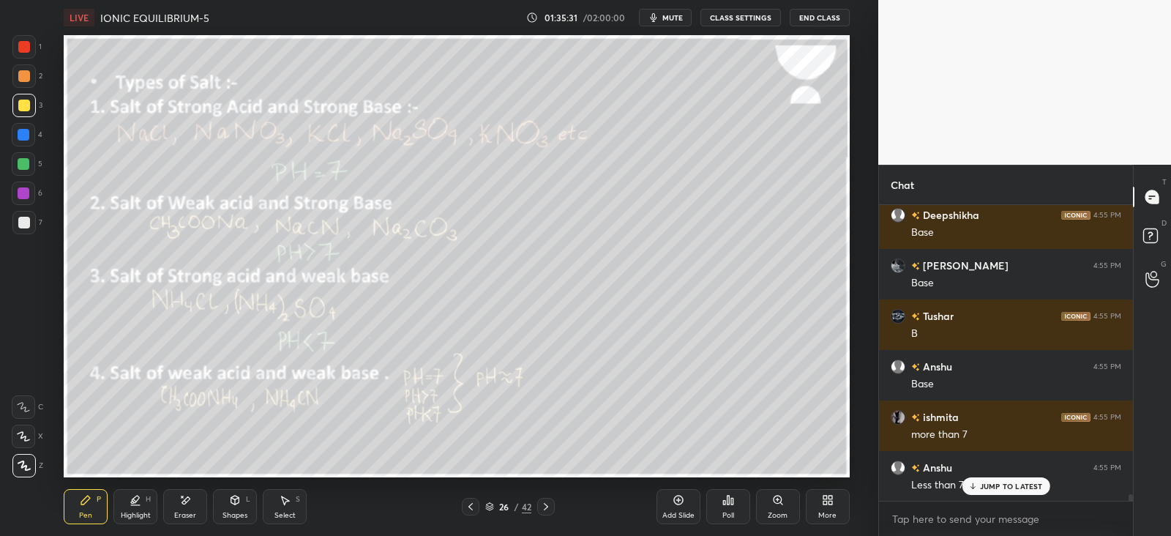
click at [980, 482] on p "JUMP TO LATEST" at bounding box center [1011, 486] width 63 height 9
click at [240, 504] on icon at bounding box center [235, 500] width 12 height 12
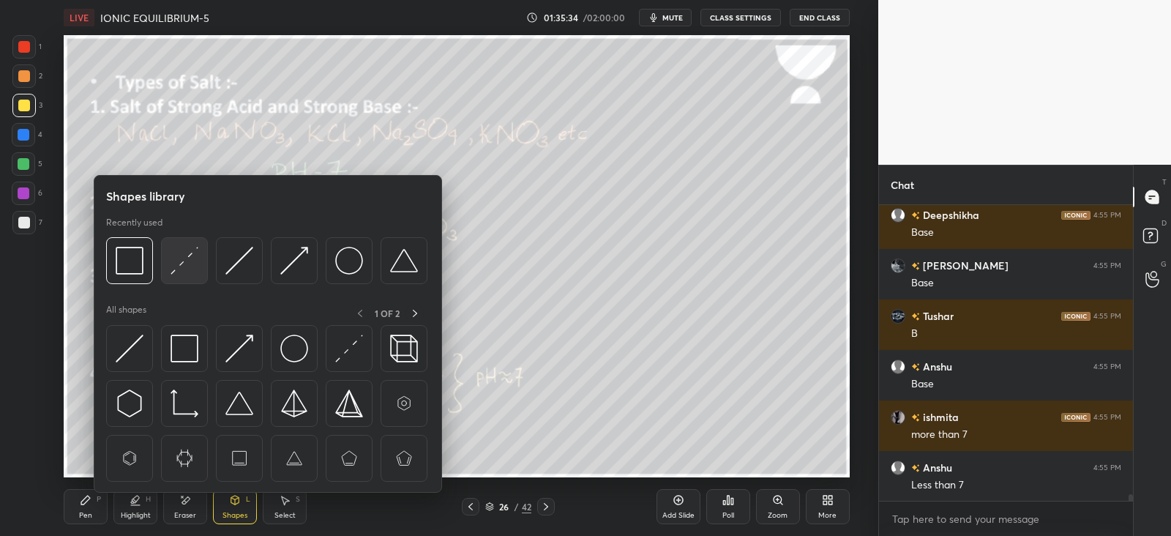
click at [195, 264] on img at bounding box center [185, 261] width 28 height 28
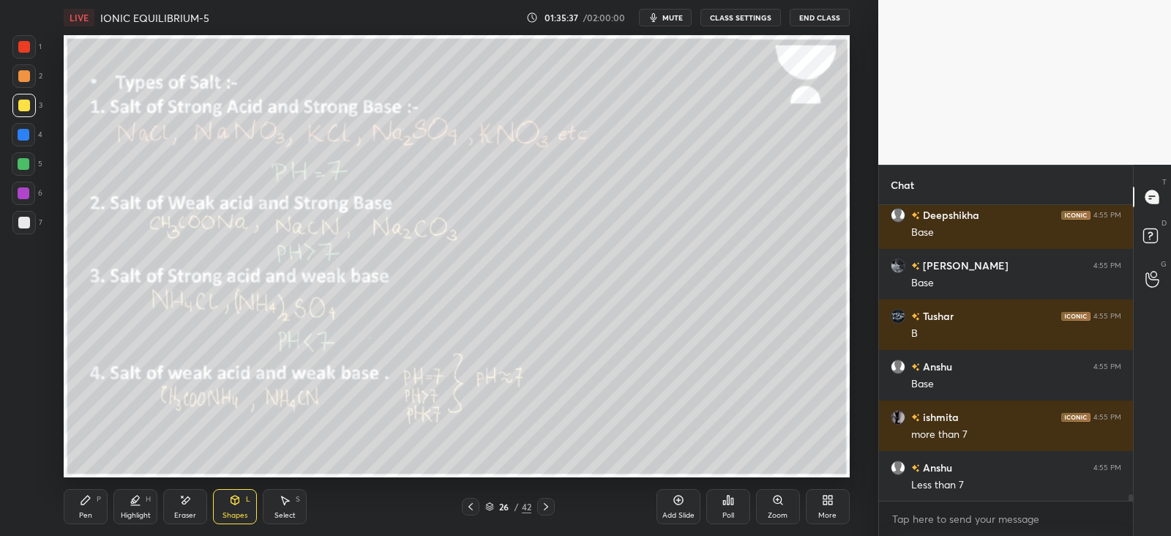
click at [88, 507] on div "Pen P" at bounding box center [86, 506] width 44 height 35
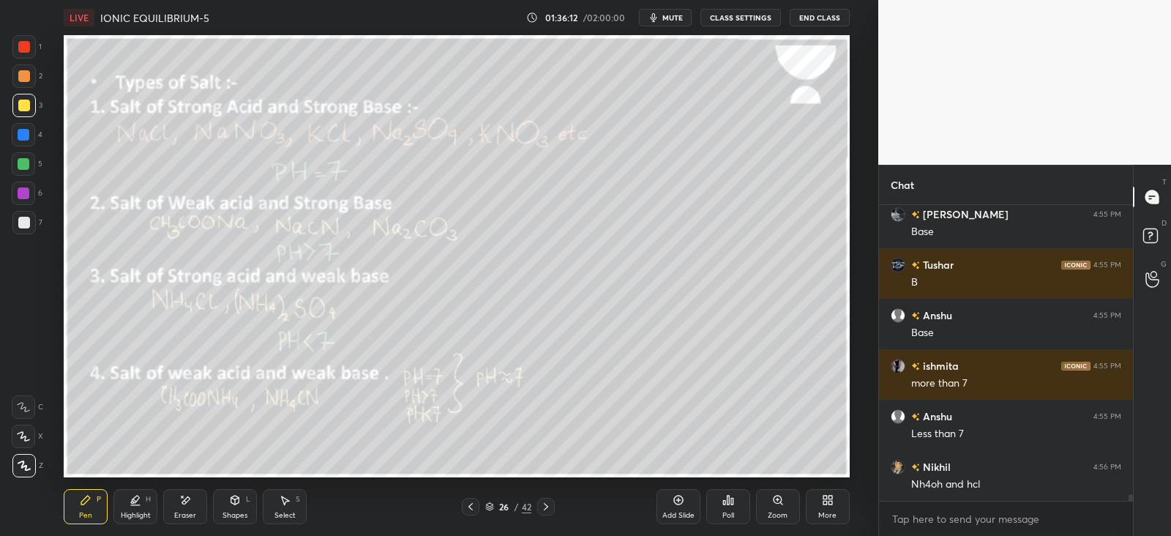
click at [231, 501] on icon at bounding box center [235, 500] width 8 height 9
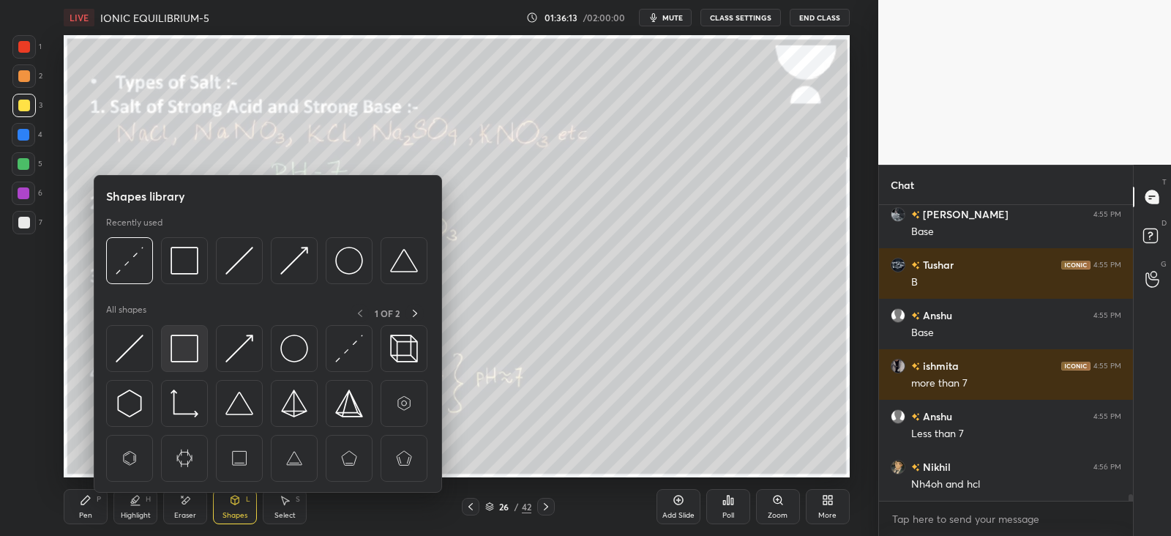
click at [190, 346] on img at bounding box center [185, 349] width 28 height 28
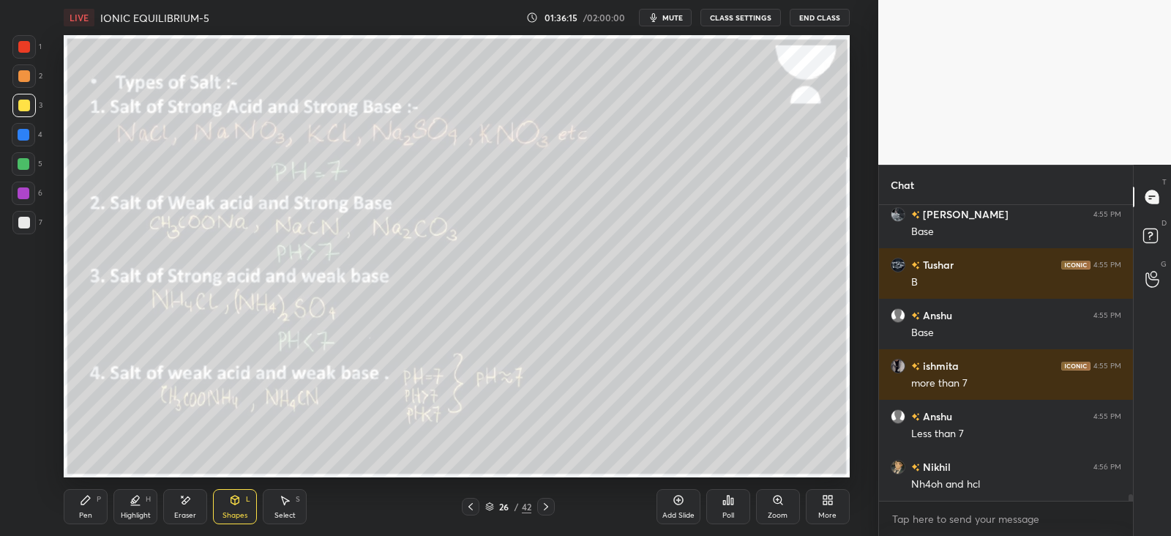
click at [86, 508] on div "Pen P" at bounding box center [86, 506] width 44 height 35
click at [244, 508] on div "Shapes L" at bounding box center [235, 506] width 44 height 35
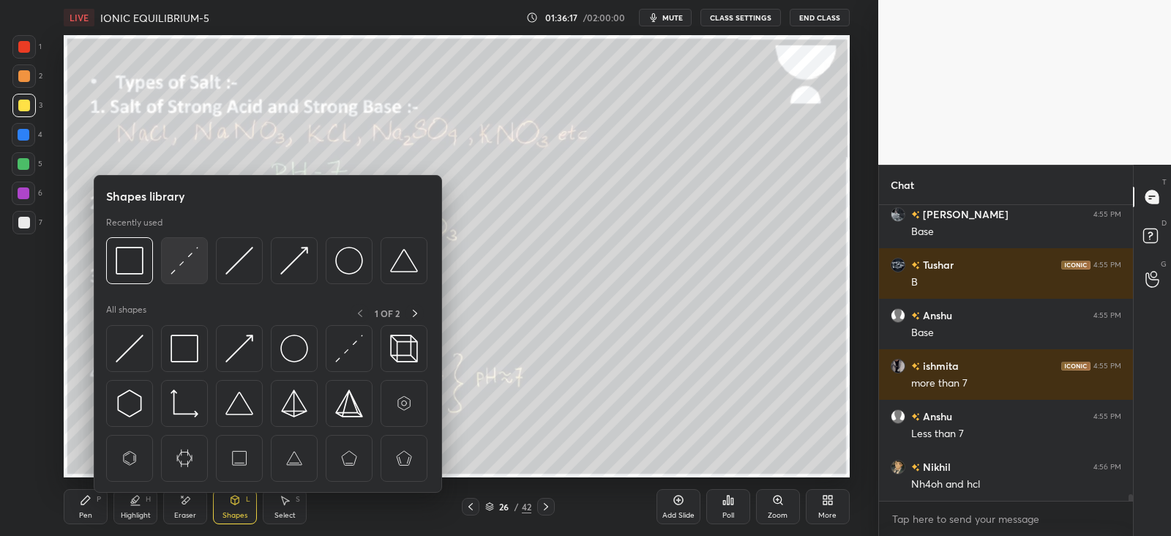
click at [182, 264] on img at bounding box center [185, 261] width 28 height 28
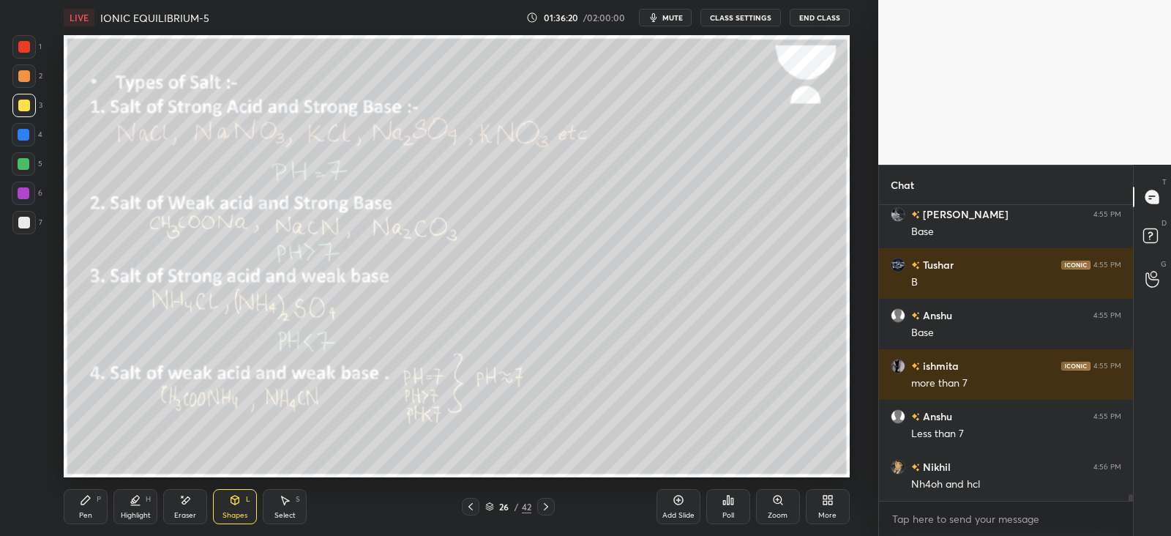
click at [86, 507] on div "Pen P" at bounding box center [86, 506] width 44 height 35
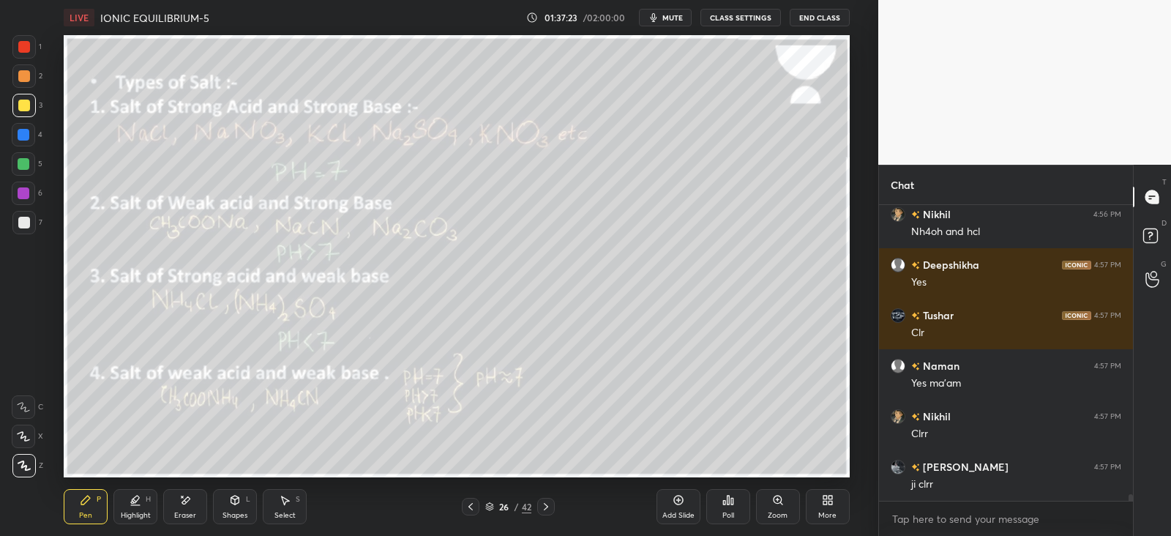
scroll to position [13468, 0]
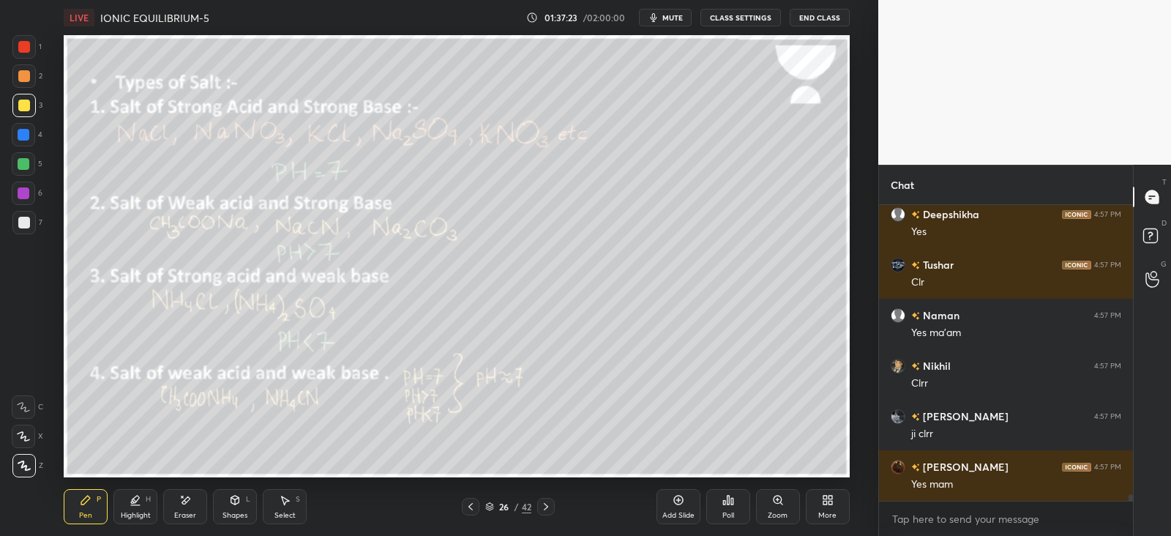
click at [548, 507] on icon at bounding box center [546, 507] width 12 height 12
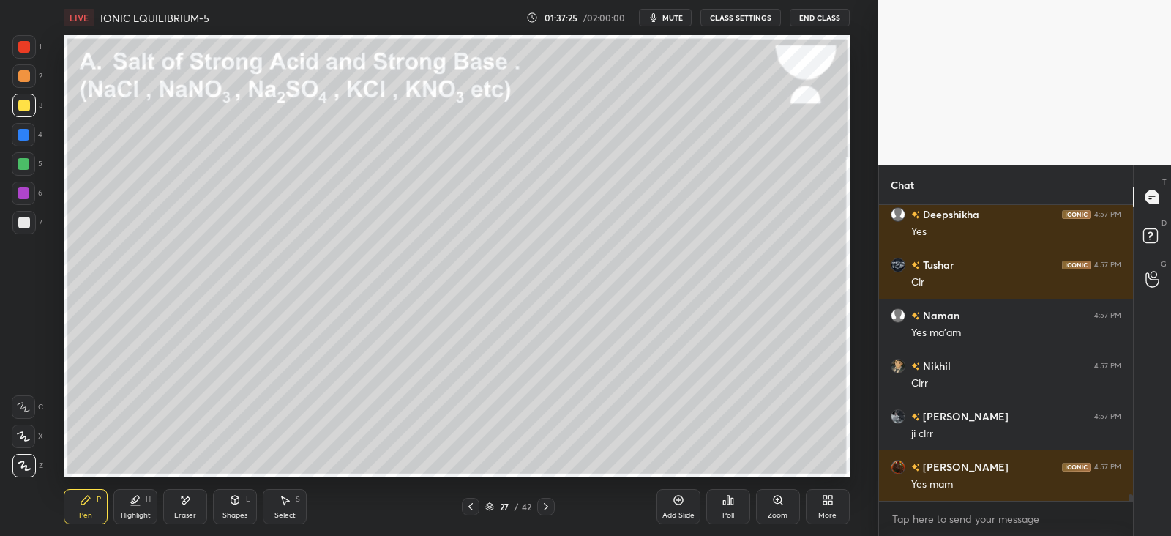
click at [245, 506] on div "Shapes L" at bounding box center [235, 506] width 44 height 35
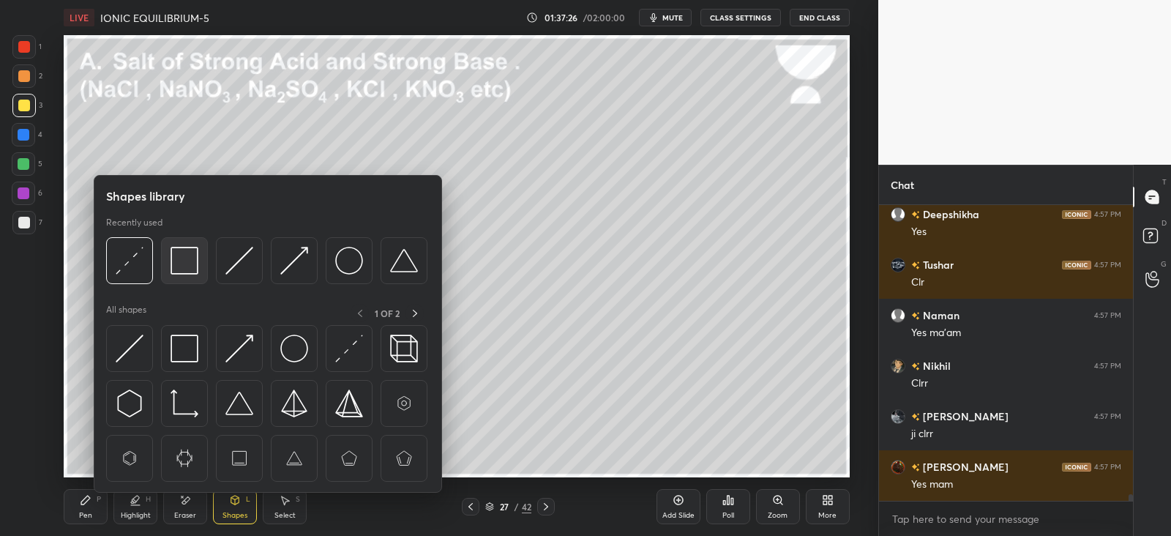
click at [188, 253] on img at bounding box center [185, 261] width 28 height 28
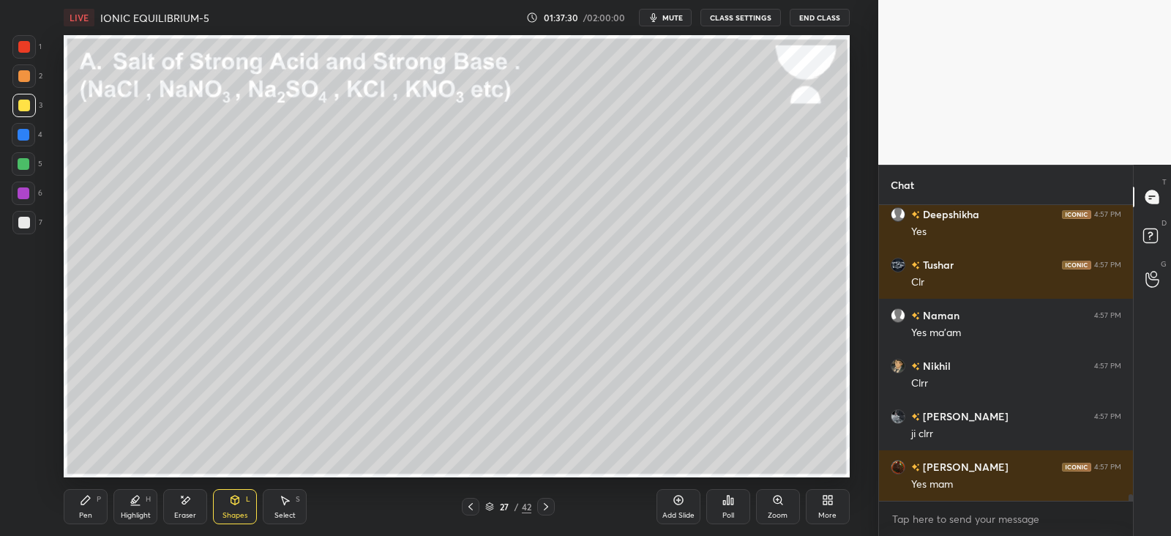
click at [92, 503] on div "Pen P" at bounding box center [86, 506] width 44 height 35
click at [236, 498] on icon at bounding box center [235, 499] width 8 height 2
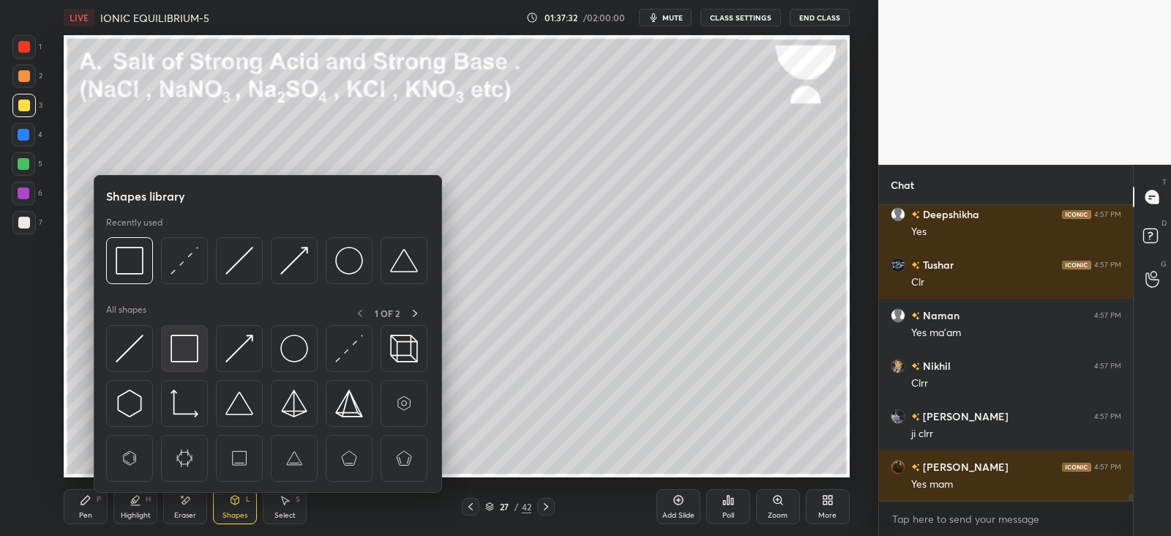
click at [192, 343] on img at bounding box center [185, 349] width 28 height 28
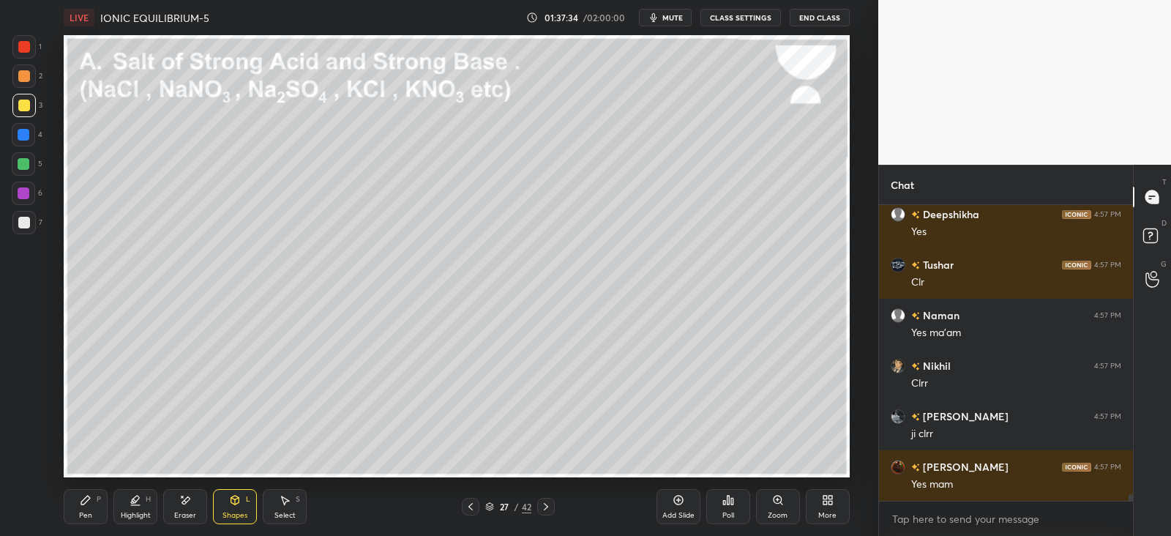
click at [238, 494] on icon at bounding box center [235, 500] width 12 height 12
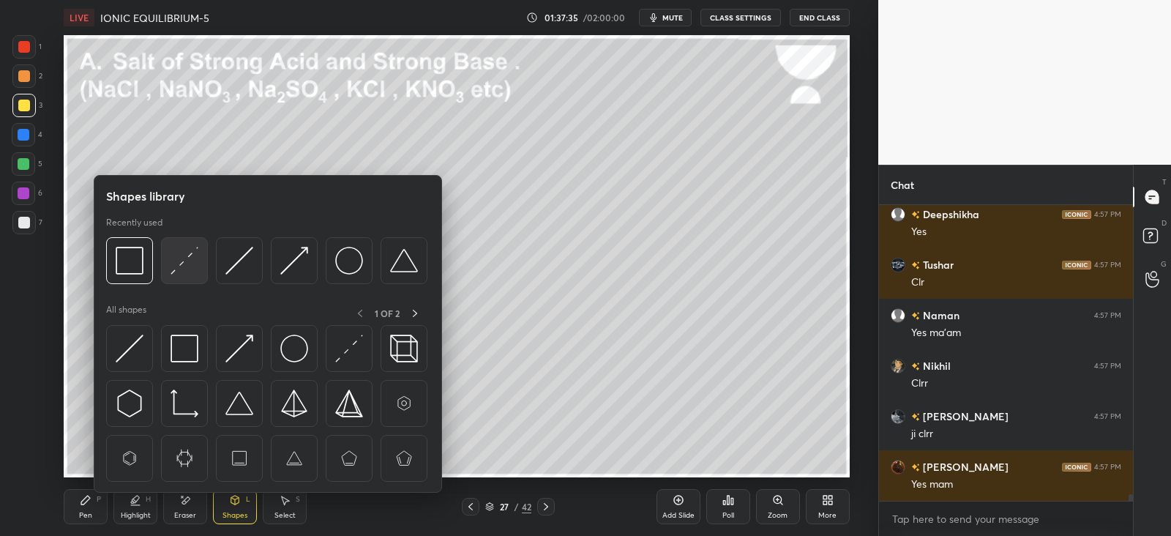
click at [188, 263] on img at bounding box center [185, 261] width 28 height 28
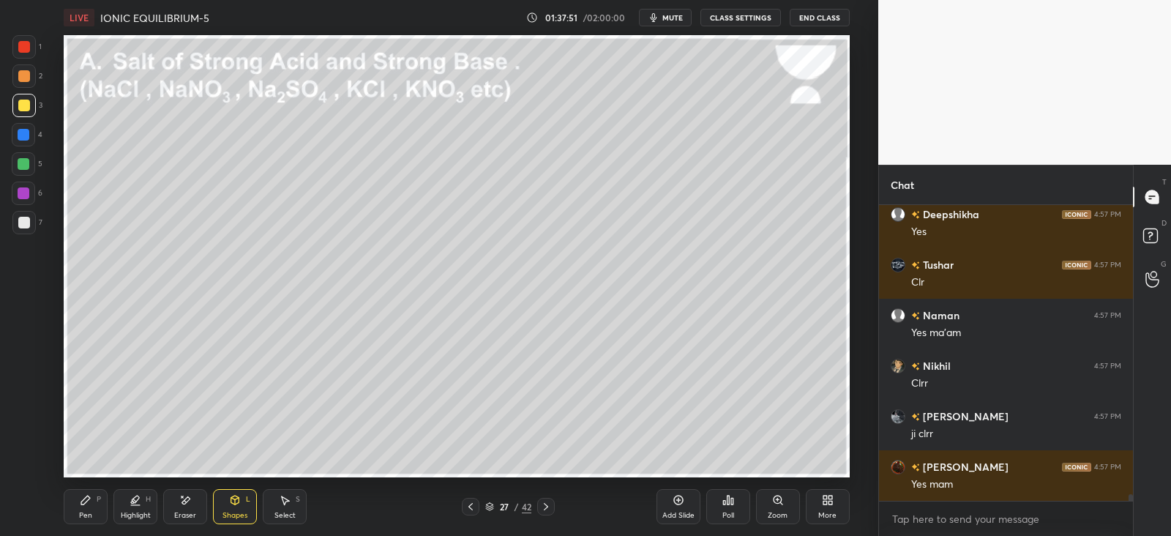
click at [92, 498] on div "Pen P" at bounding box center [86, 506] width 44 height 35
click at [26, 134] on div at bounding box center [24, 135] width 12 height 12
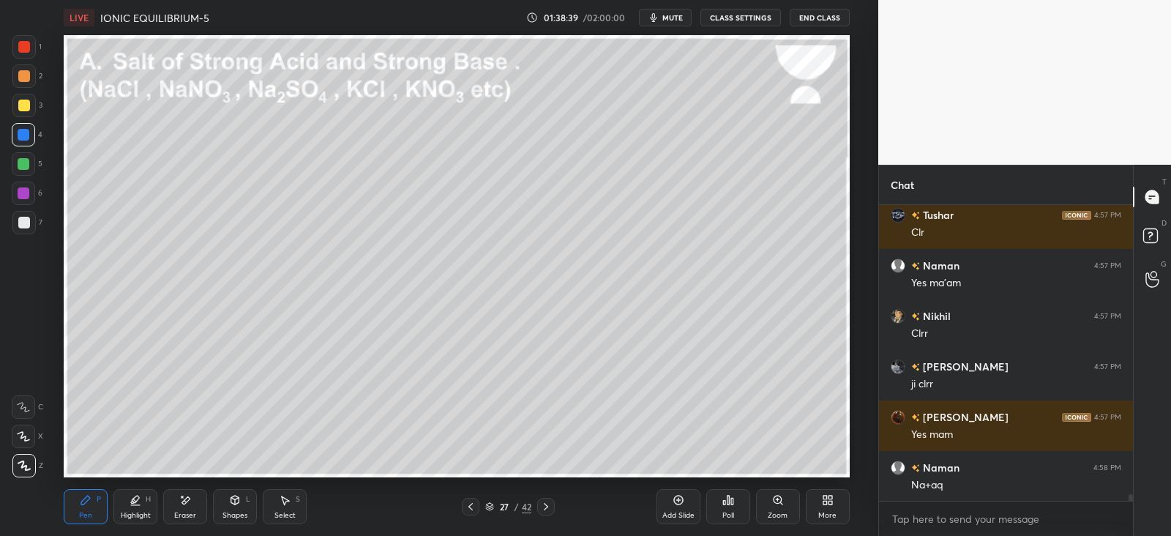
click at [25, 159] on div at bounding box center [24, 164] width 12 height 12
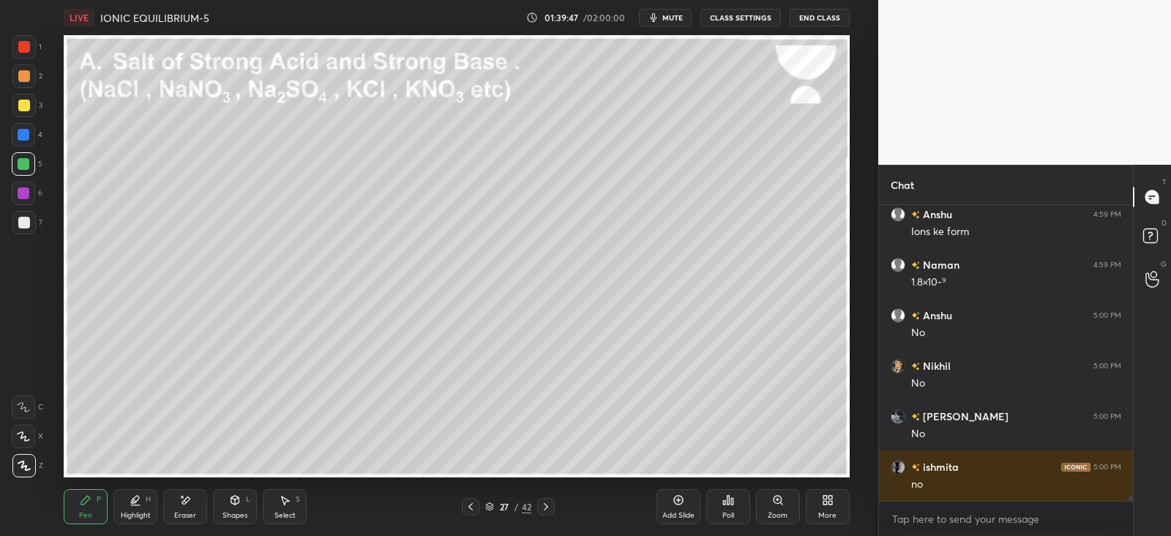
scroll to position [14023, 0]
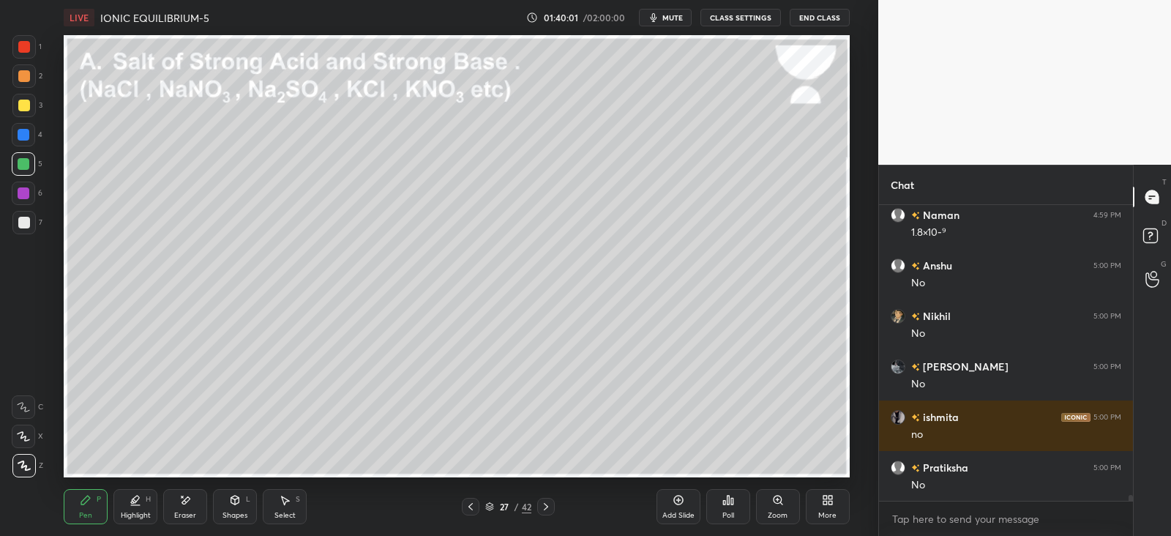
click at [234, 514] on div "Shapes" at bounding box center [235, 515] width 25 height 7
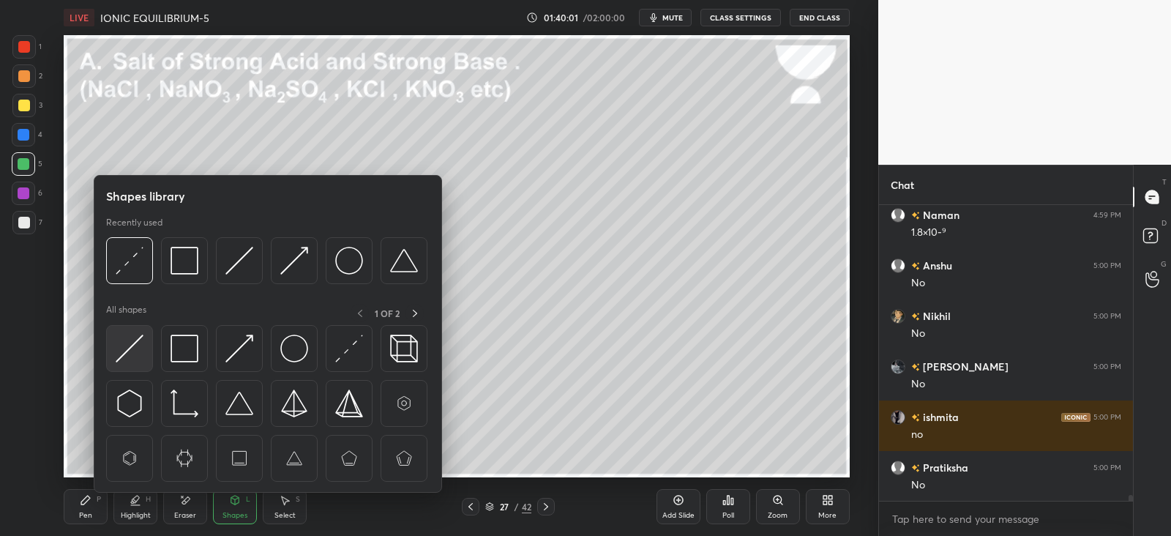
click at [128, 345] on img at bounding box center [130, 349] width 28 height 28
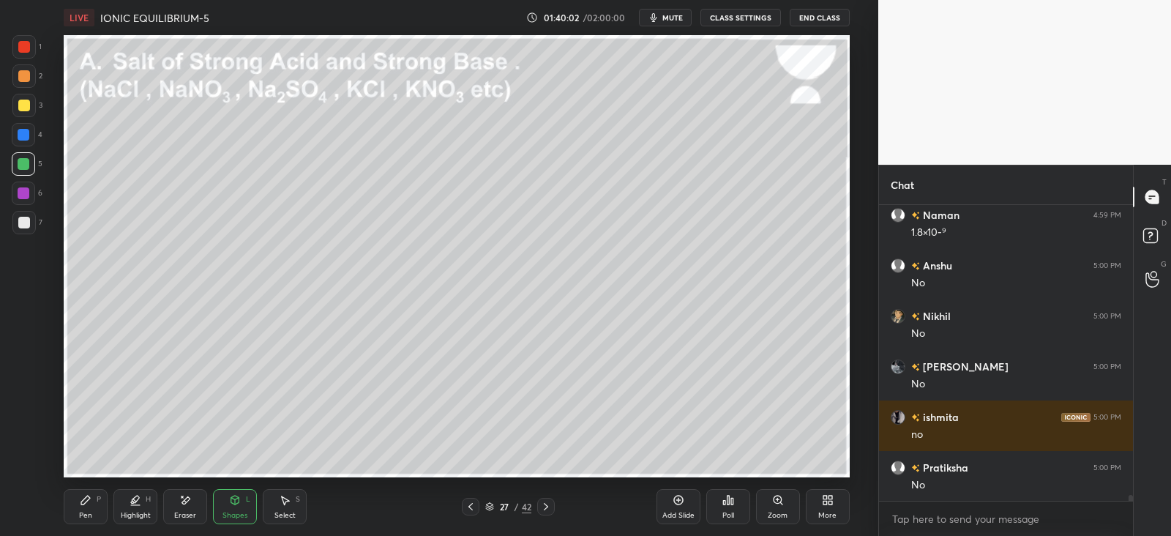
click at [29, 217] on div at bounding box center [24, 223] width 12 height 12
click at [88, 504] on icon at bounding box center [86, 500] width 12 height 12
click at [33, 171] on div at bounding box center [23, 163] width 23 height 23
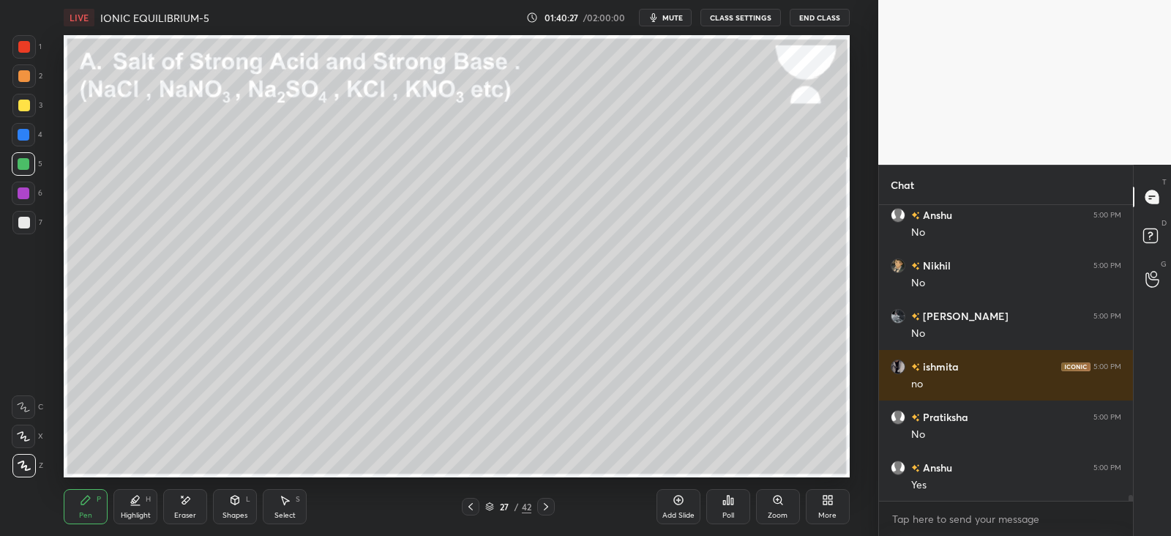
scroll to position [14124, 0]
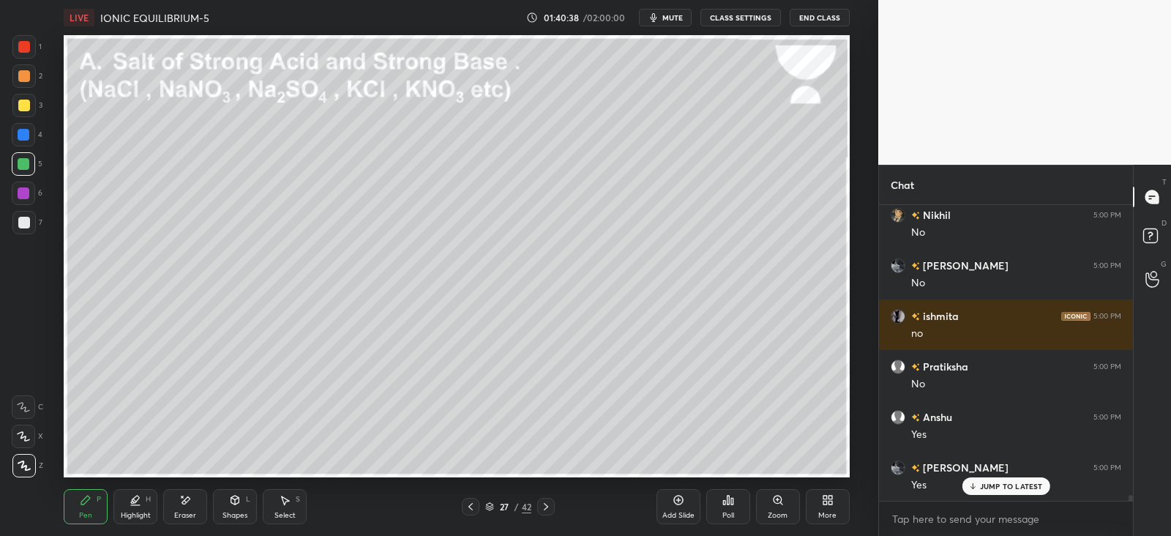
click at [20, 196] on div at bounding box center [24, 193] width 12 height 12
click at [26, 195] on div at bounding box center [24, 193] width 12 height 12
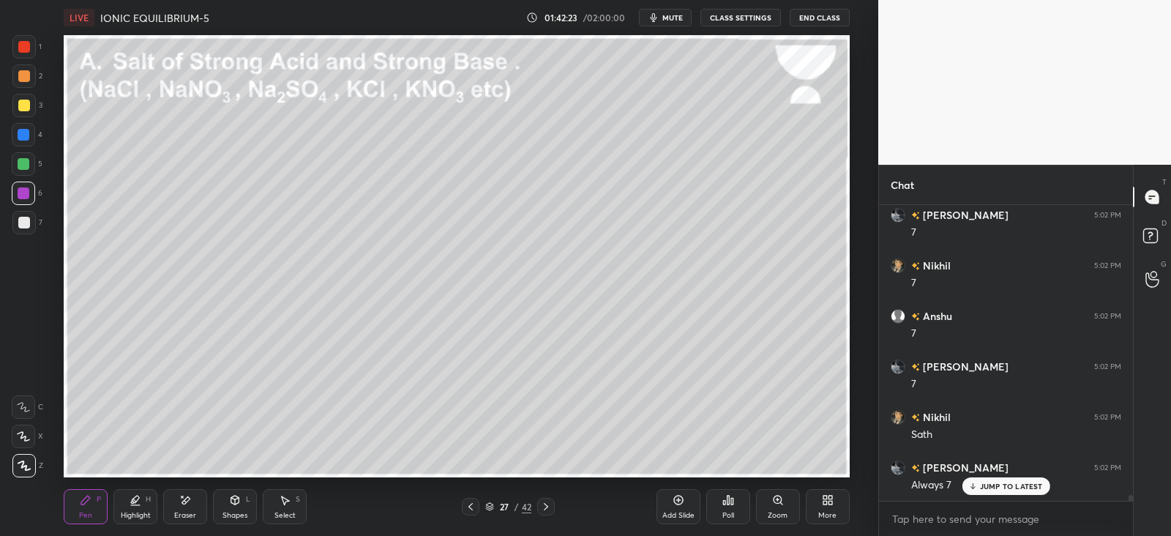
scroll to position [14543, 0]
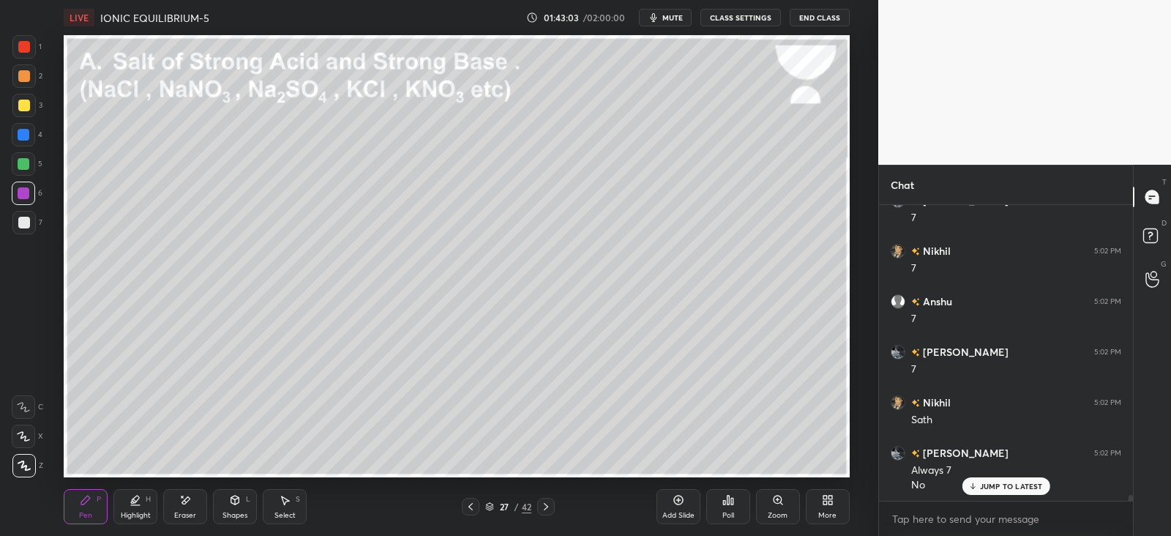
click at [18, 228] on div at bounding box center [23, 222] width 23 height 23
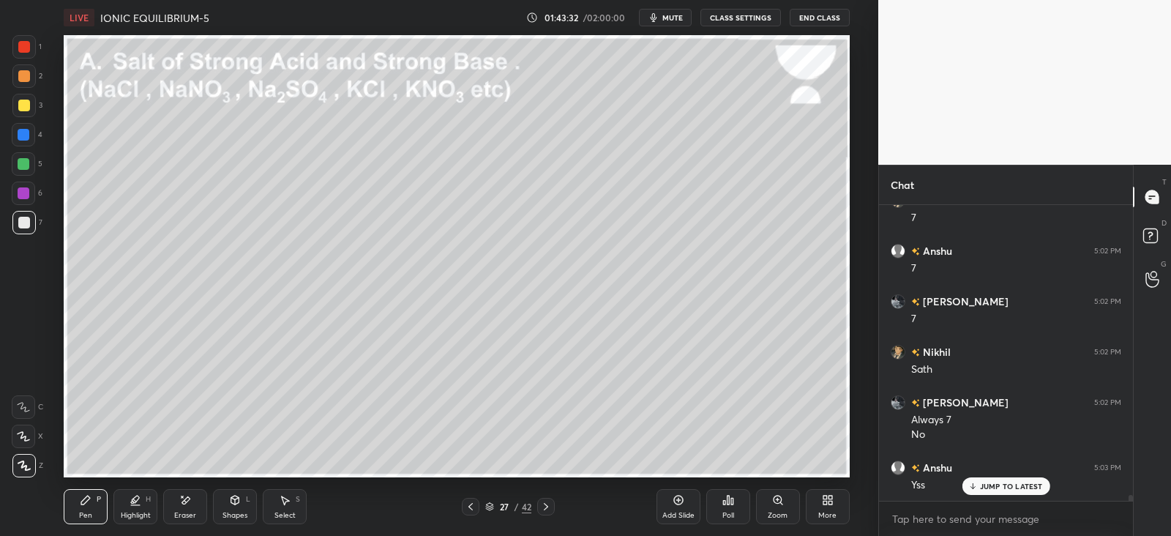
click at [553, 504] on div at bounding box center [546, 507] width 18 height 18
click at [549, 505] on icon at bounding box center [546, 507] width 12 height 12
click at [547, 504] on icon at bounding box center [546, 507] width 12 height 12
click at [547, 505] on icon at bounding box center [546, 507] width 12 height 12
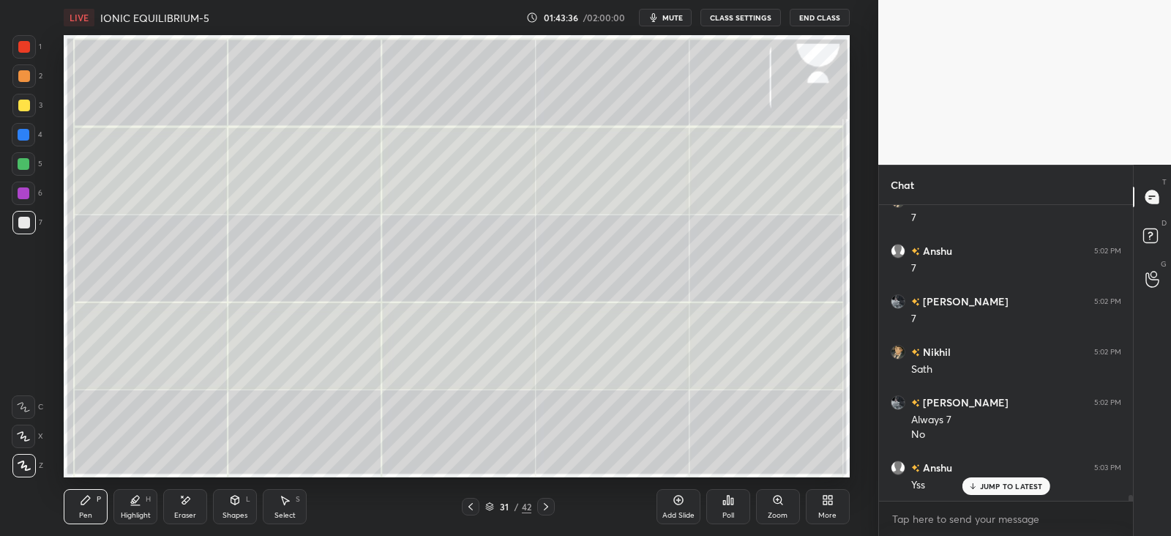
click at [474, 507] on icon at bounding box center [471, 507] width 12 height 12
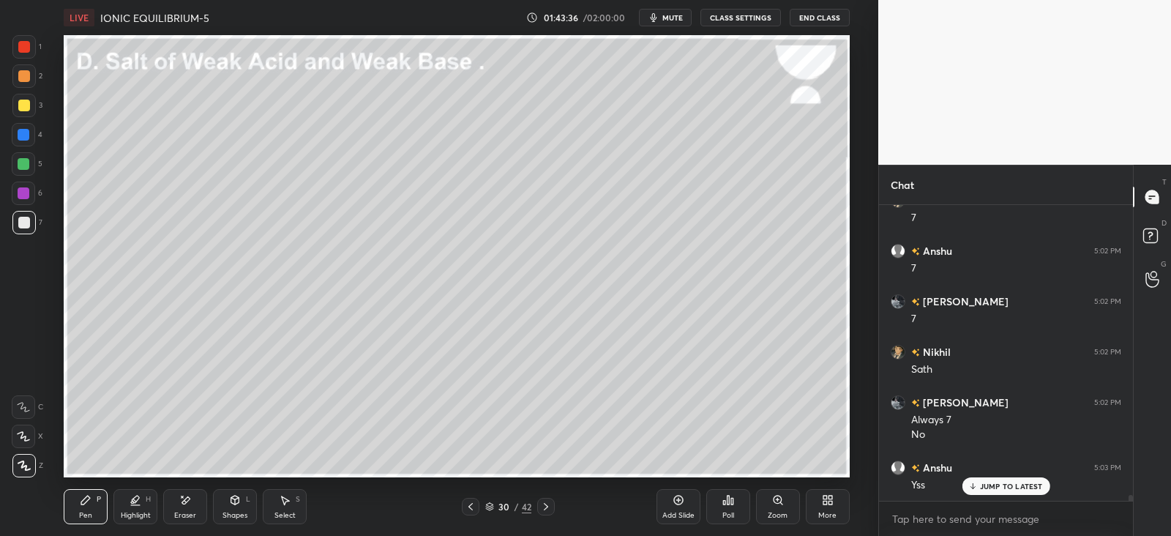
click at [476, 507] on icon at bounding box center [471, 507] width 12 height 12
click at [475, 508] on icon at bounding box center [471, 507] width 12 height 12
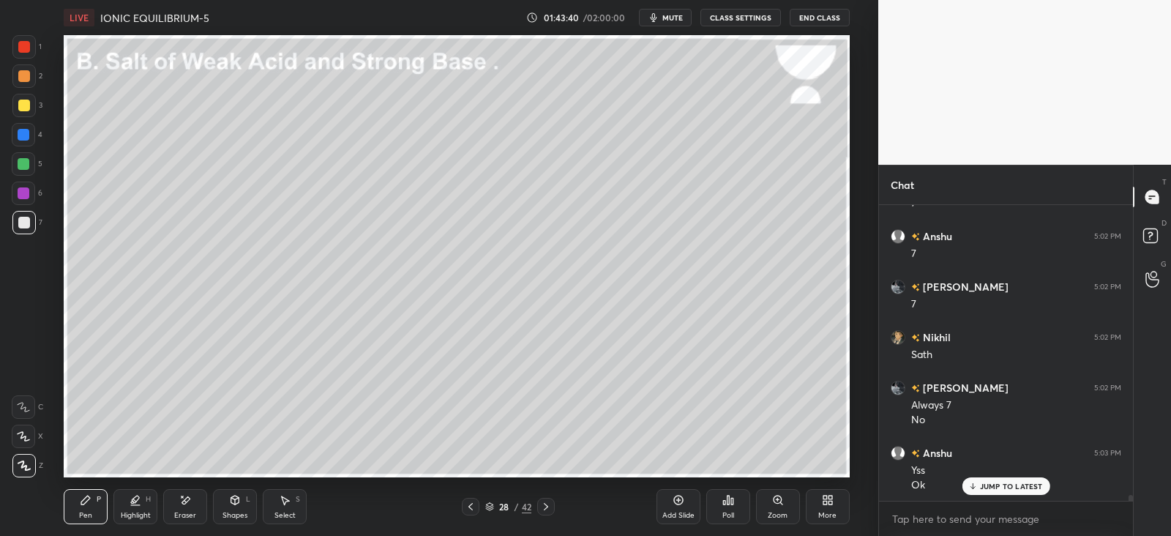
click at [475, 505] on icon at bounding box center [471, 507] width 12 height 12
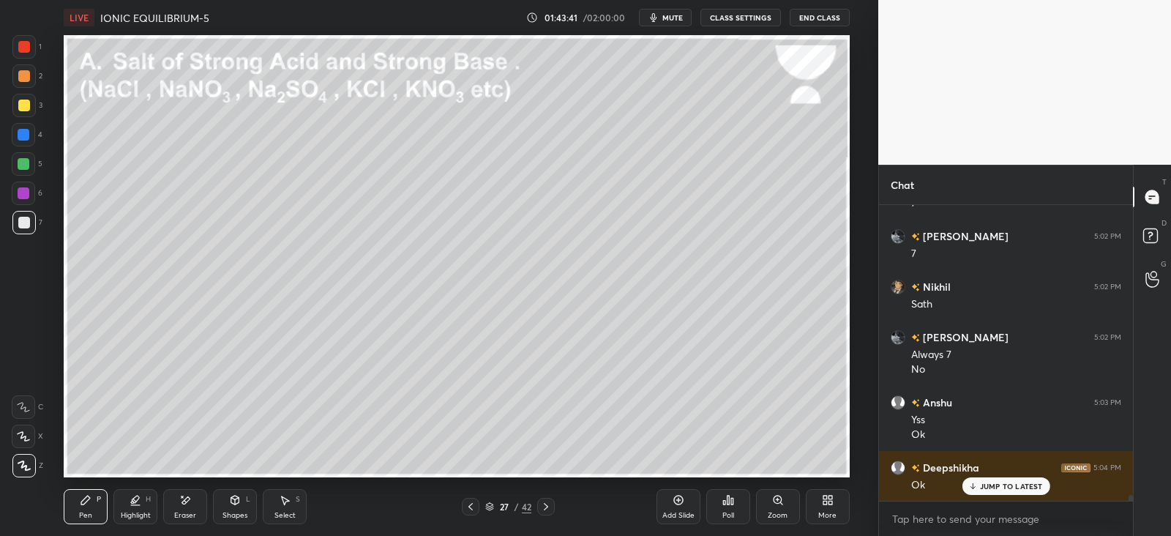
click at [548, 506] on icon at bounding box center [546, 507] width 12 height 12
click at [548, 507] on icon at bounding box center [546, 507] width 12 height 12
click at [545, 506] on icon at bounding box center [546, 507] width 12 height 12
click at [482, 509] on div "30 / 42" at bounding box center [508, 507] width 93 height 18
click at [478, 510] on div at bounding box center [471, 507] width 18 height 18
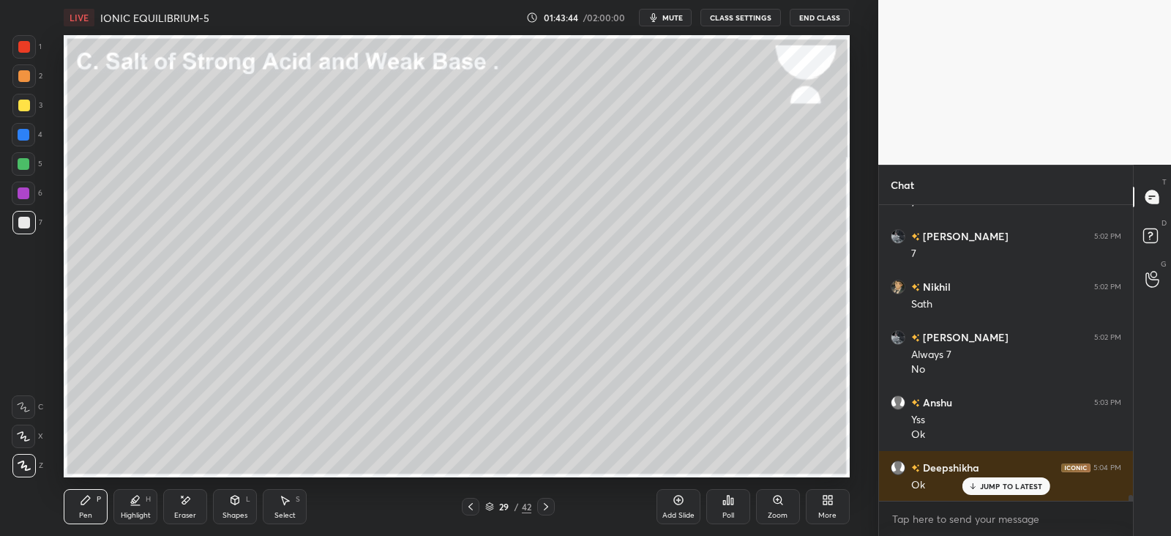
click at [476, 511] on icon at bounding box center [471, 507] width 12 height 12
click at [477, 509] on div at bounding box center [471, 507] width 18 height 18
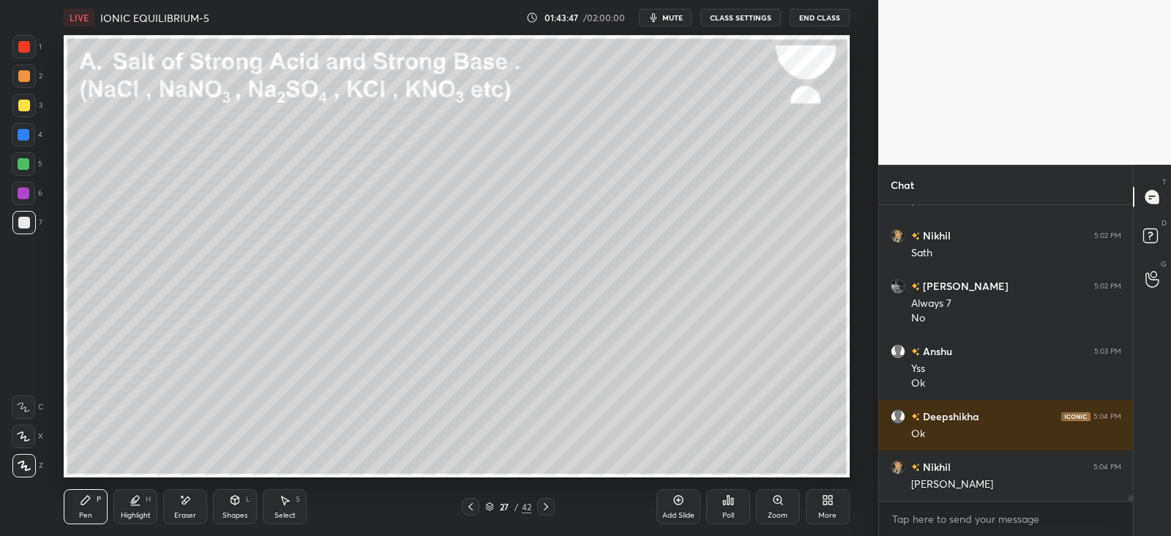
click at [684, 508] on div "Add Slide" at bounding box center [679, 506] width 44 height 35
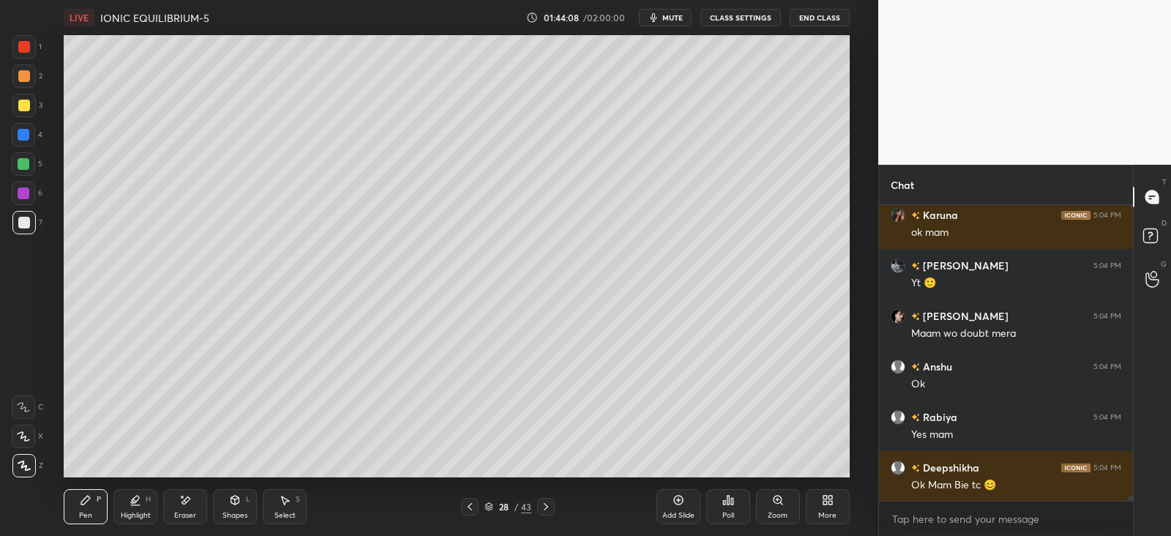
scroll to position [15113, 0]
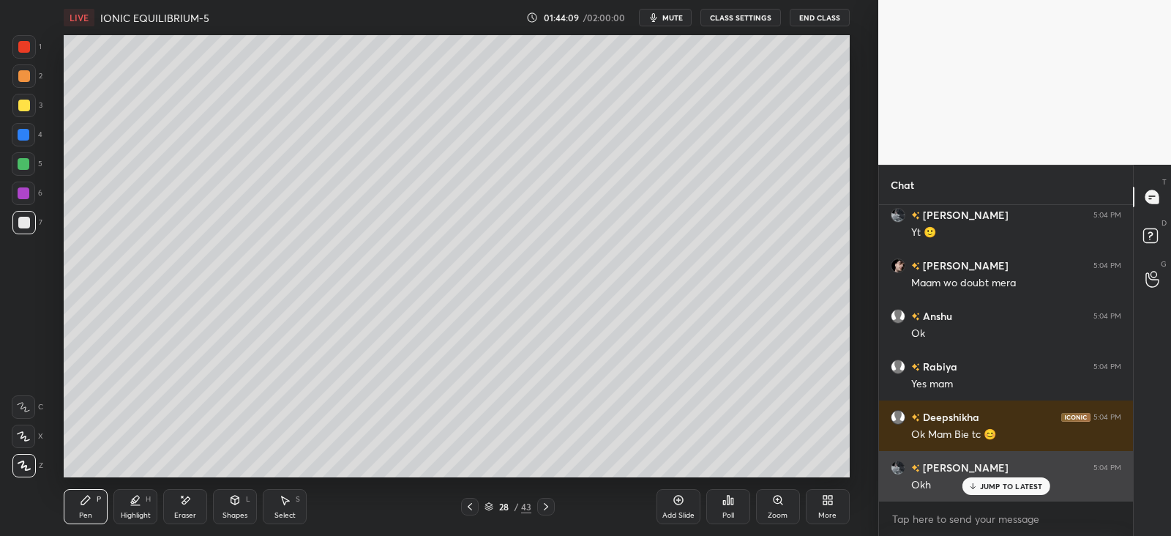
click at [987, 477] on div "JUMP TO LATEST" at bounding box center [1006, 486] width 88 height 18
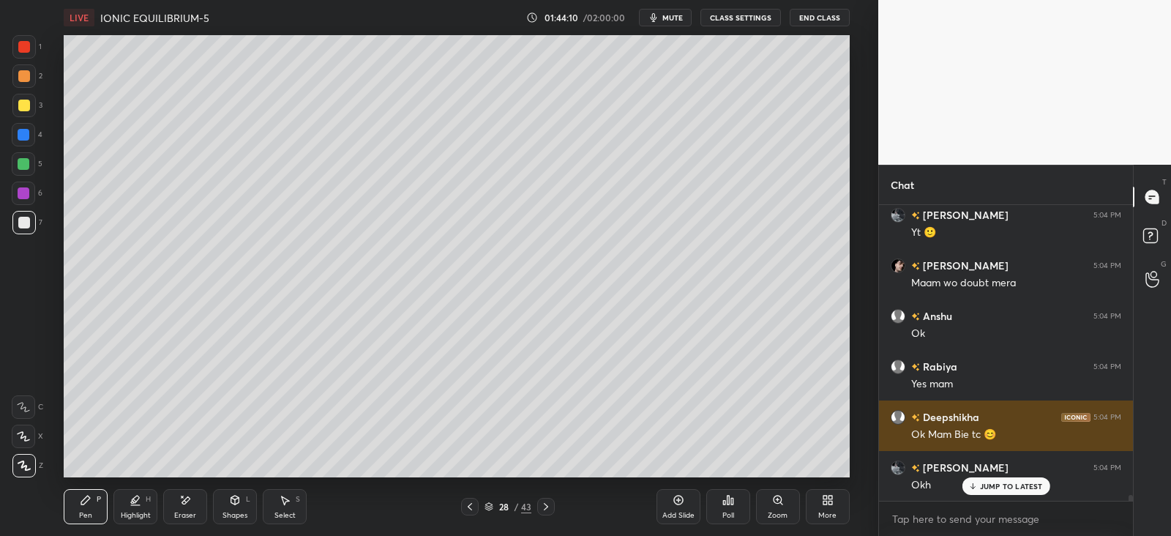
scroll to position [15163, 0]
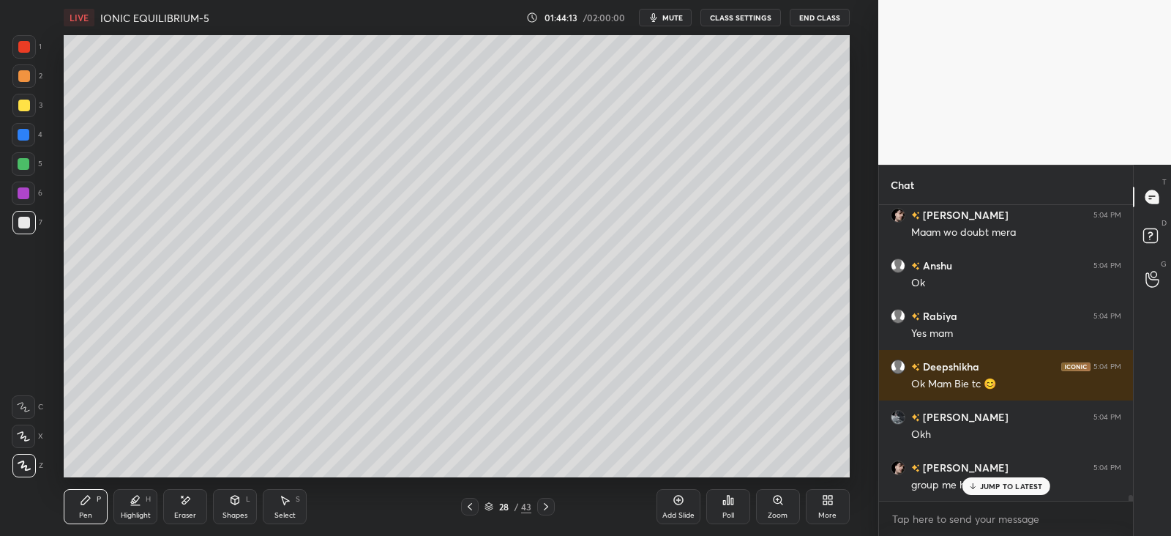
click at [974, 482] on icon at bounding box center [973, 486] width 10 height 9
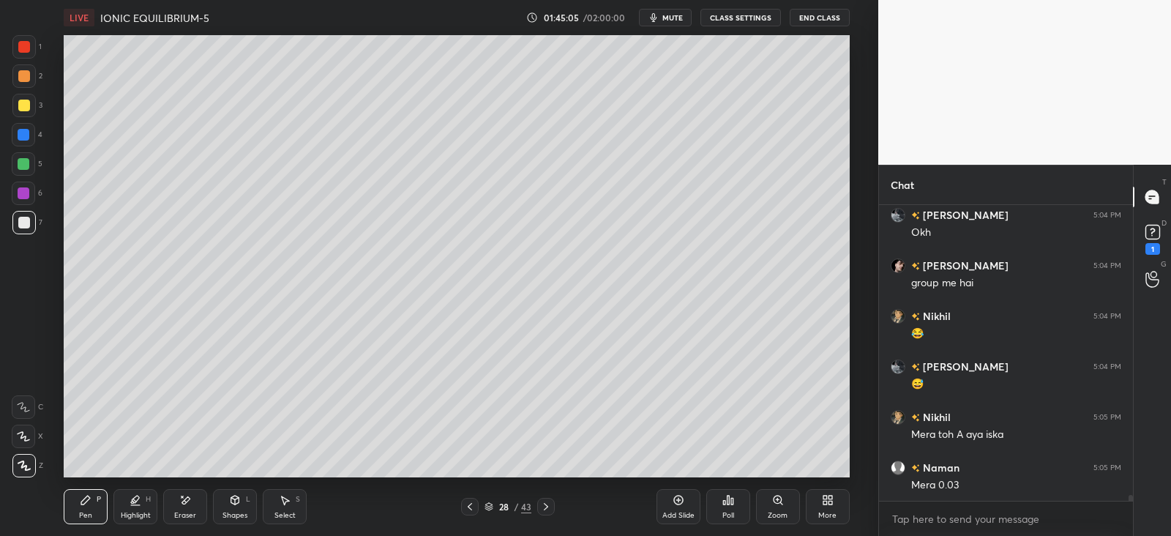
scroll to position [15428, 0]
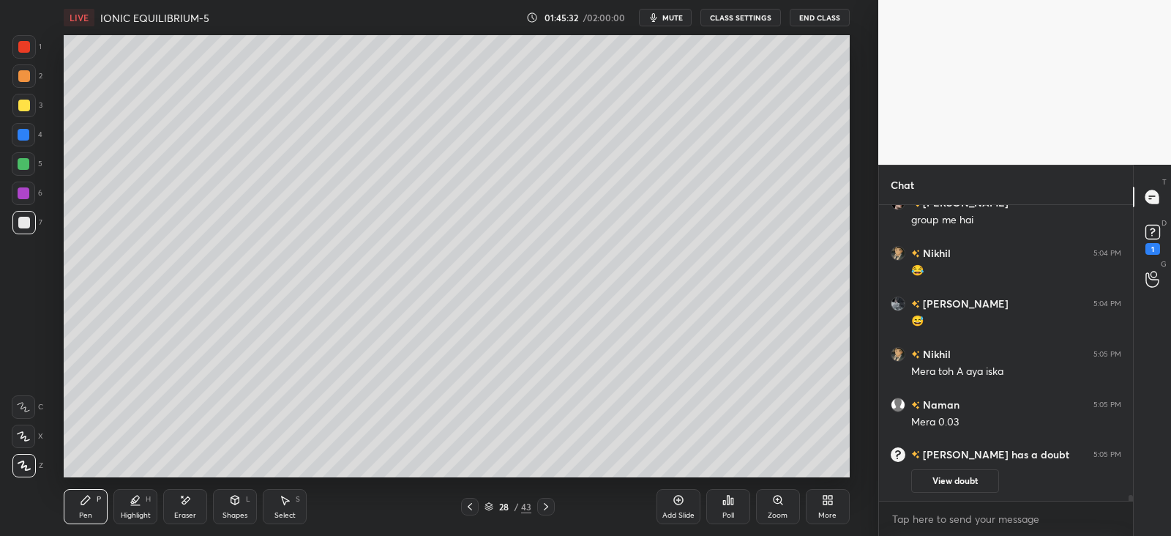
click at [23, 104] on div at bounding box center [24, 106] width 12 height 12
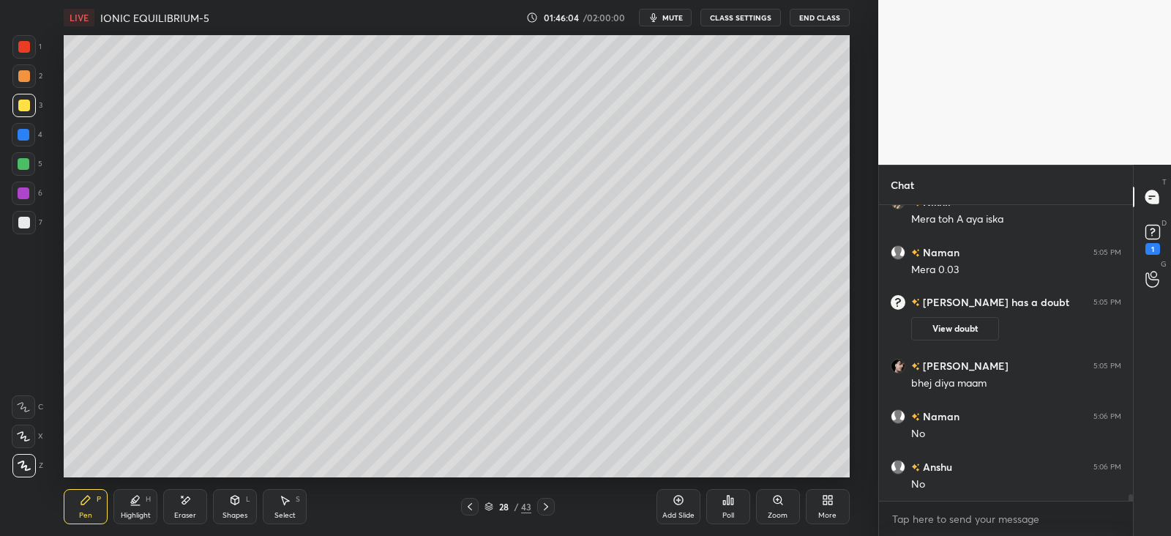
scroll to position [13500, 0]
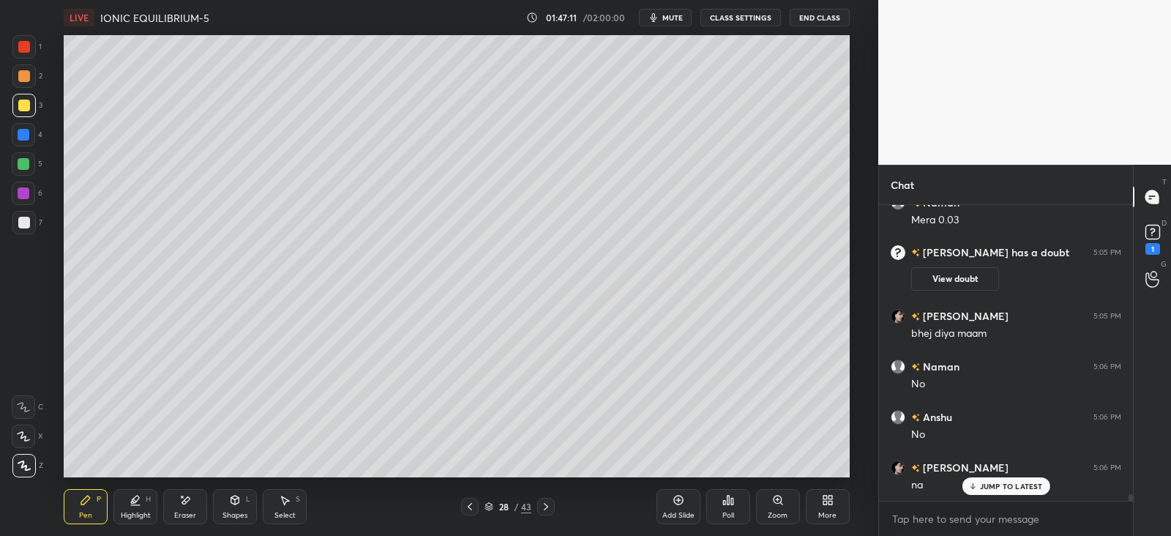
click at [193, 498] on div "Eraser" at bounding box center [185, 506] width 44 height 35
click at [99, 507] on div "Pen P" at bounding box center [86, 506] width 44 height 35
click at [229, 504] on icon at bounding box center [235, 500] width 12 height 12
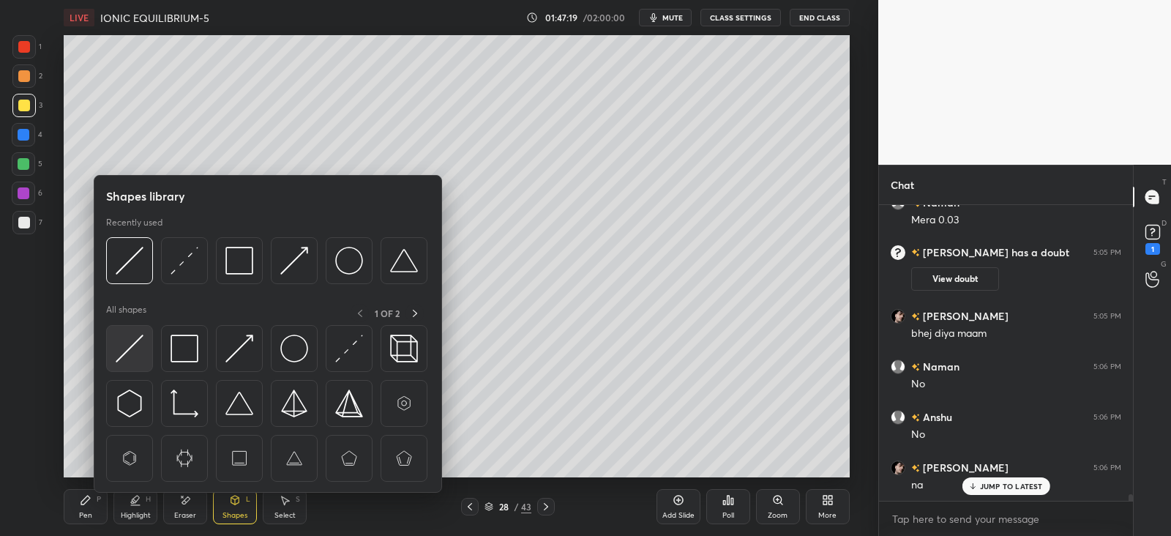
scroll to position [13550, 0]
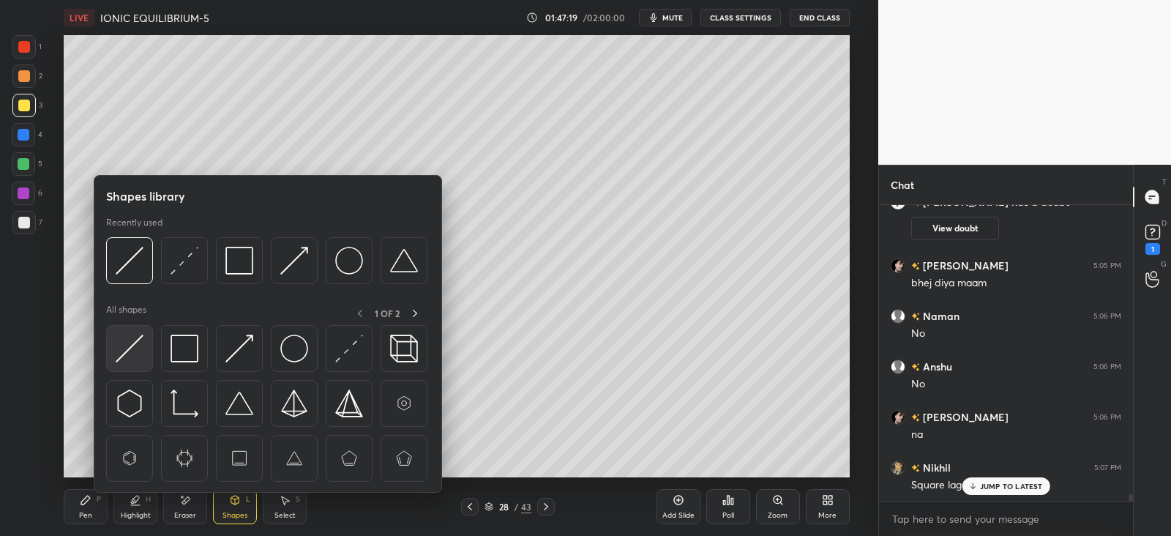
click at [149, 348] on div at bounding box center [129, 348] width 47 height 47
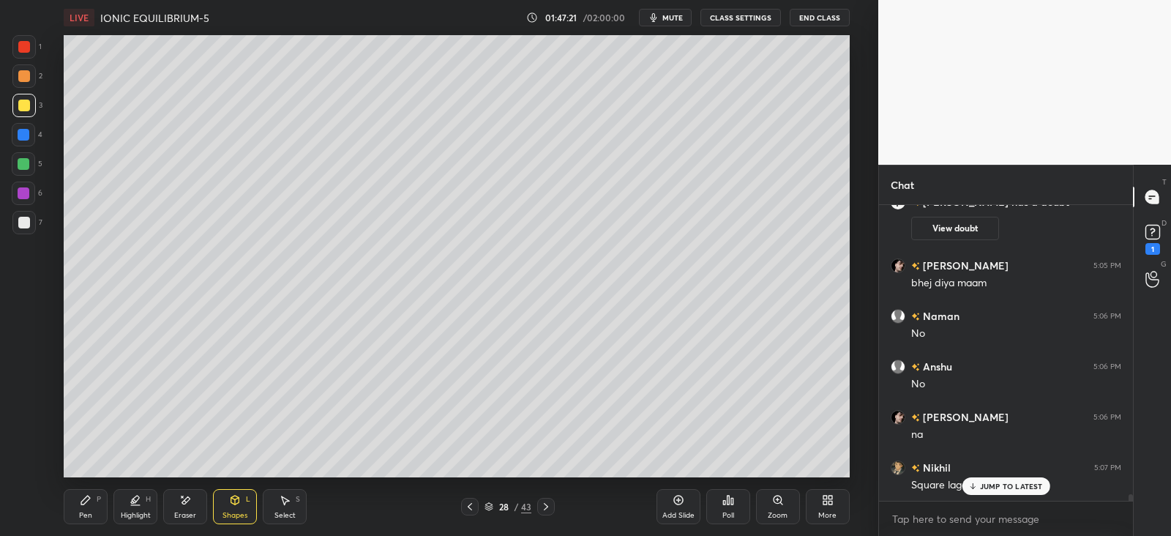
click at [95, 501] on div "Pen P" at bounding box center [86, 506] width 44 height 35
click at [179, 506] on div "Eraser" at bounding box center [185, 506] width 44 height 35
click at [89, 508] on div "Pen P" at bounding box center [86, 506] width 44 height 35
click at [187, 503] on icon at bounding box center [185, 500] width 12 height 12
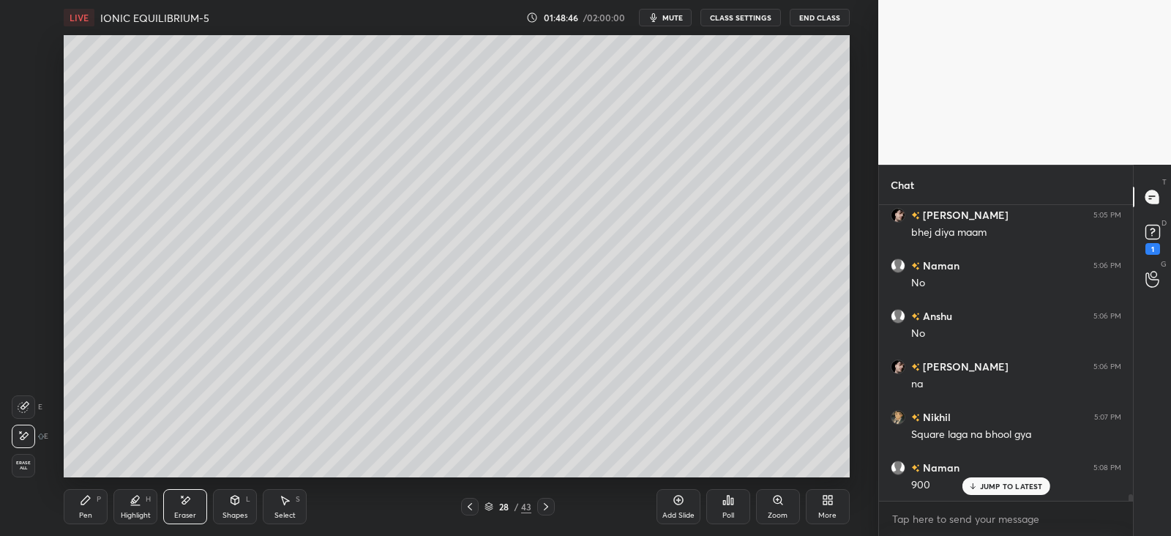
click at [92, 503] on div "Pen P" at bounding box center [86, 506] width 44 height 35
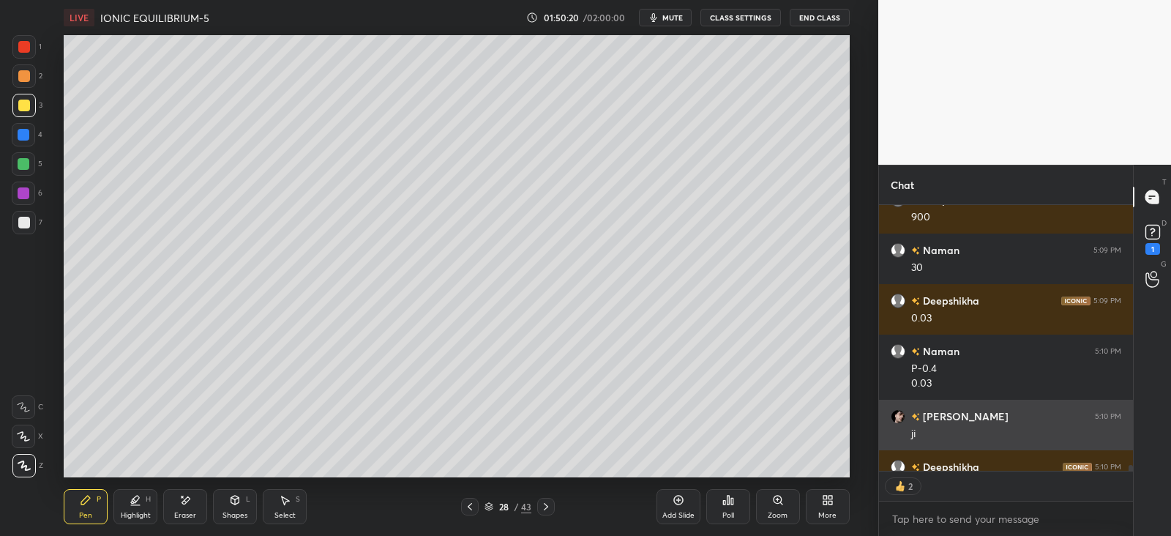
scroll to position [13948, 0]
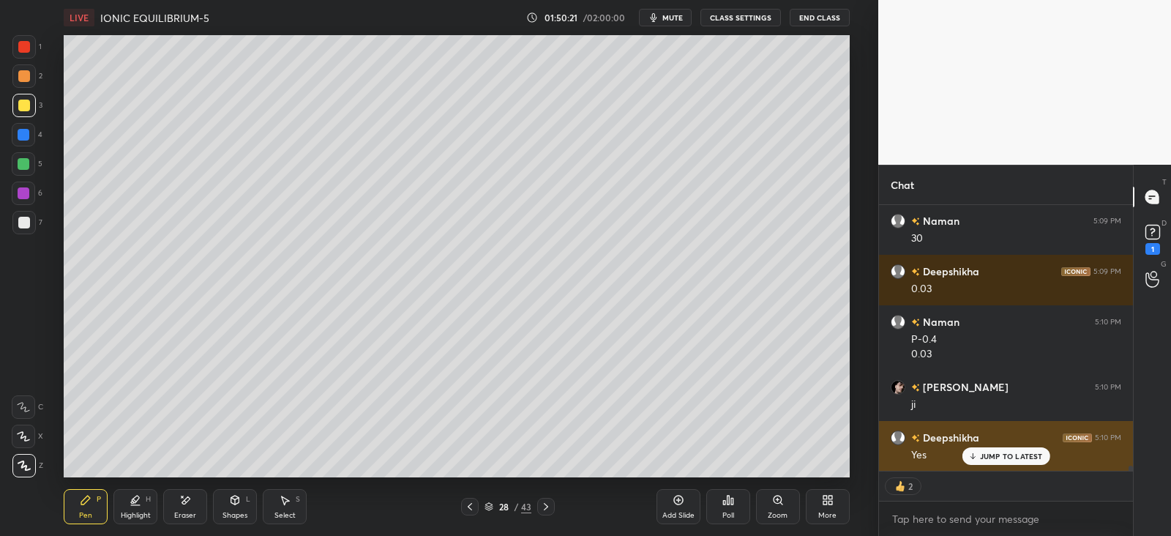
click at [1000, 456] on p "JUMP TO LATEST" at bounding box center [1011, 456] width 63 height 9
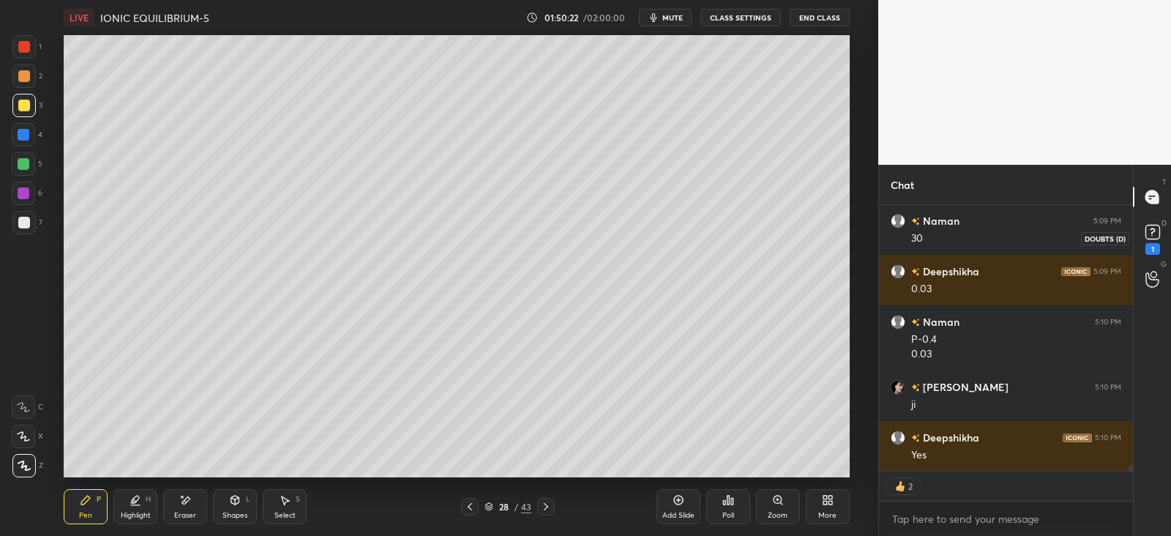
click at [1151, 236] on rect at bounding box center [1153, 232] width 14 height 14
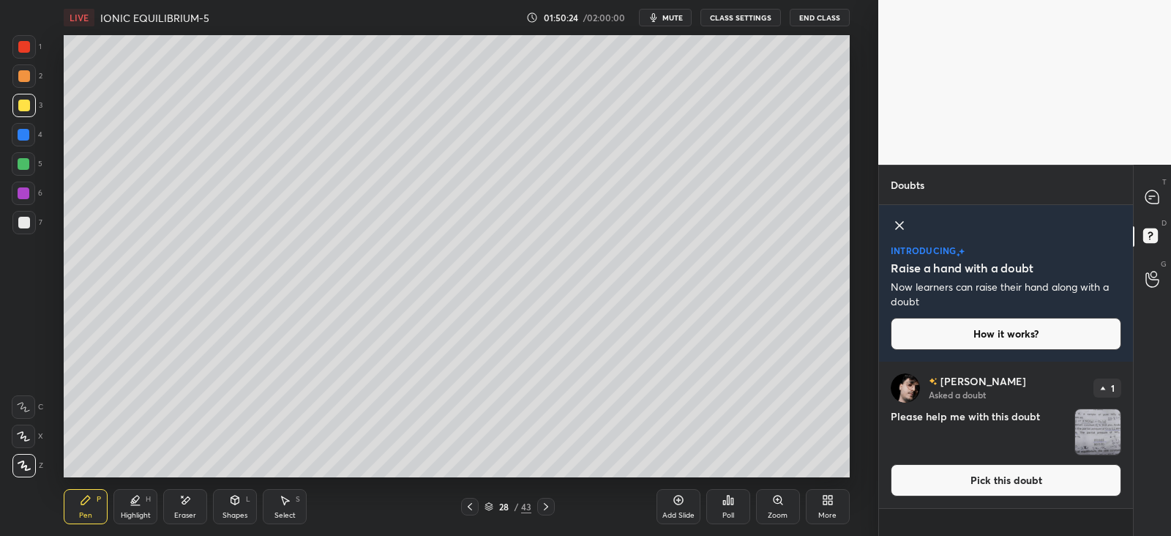
click at [944, 482] on button "Pick this doubt" at bounding box center [1006, 480] width 231 height 32
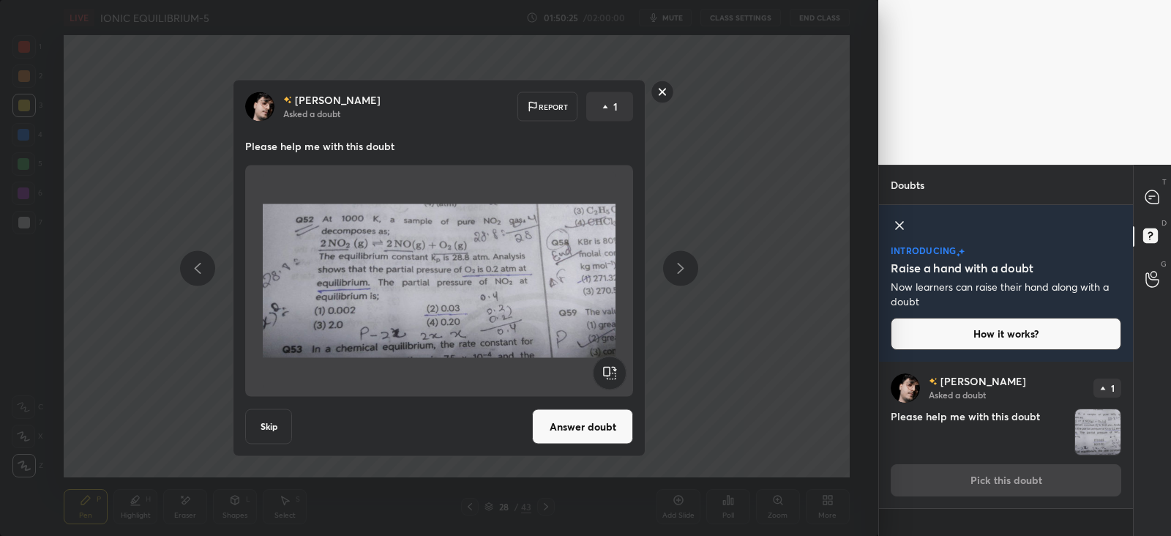
click at [575, 423] on button "Answer doubt" at bounding box center [582, 426] width 101 height 35
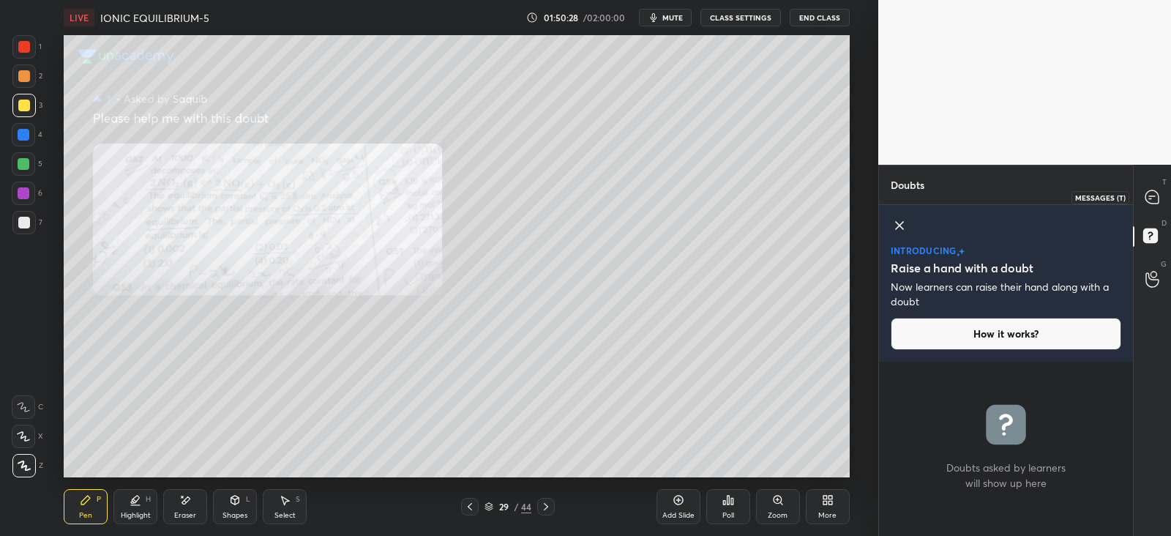
click at [1165, 188] on div at bounding box center [1152, 197] width 29 height 26
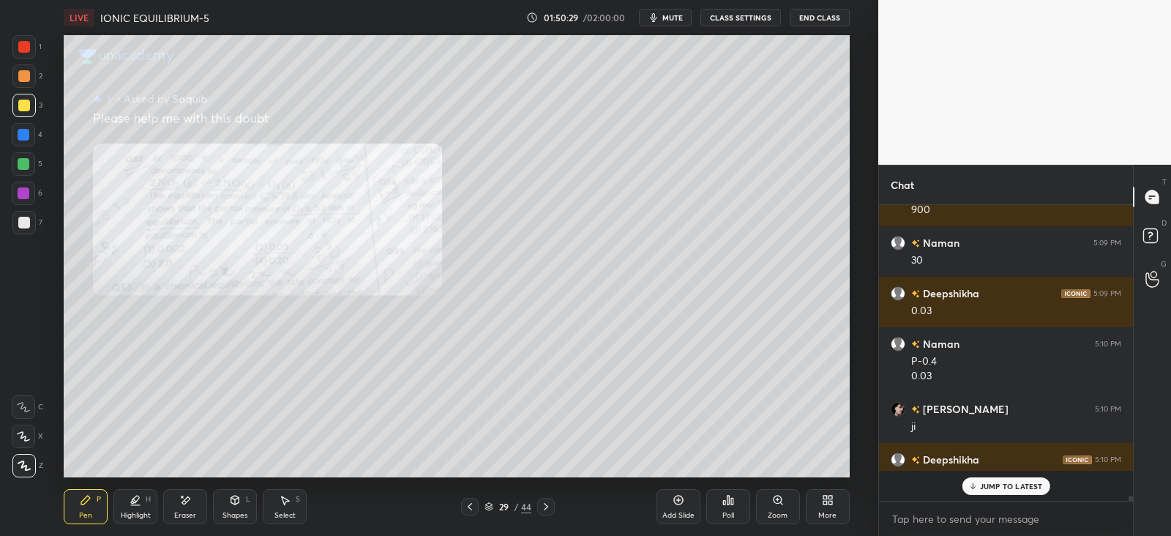
scroll to position [14111, 0]
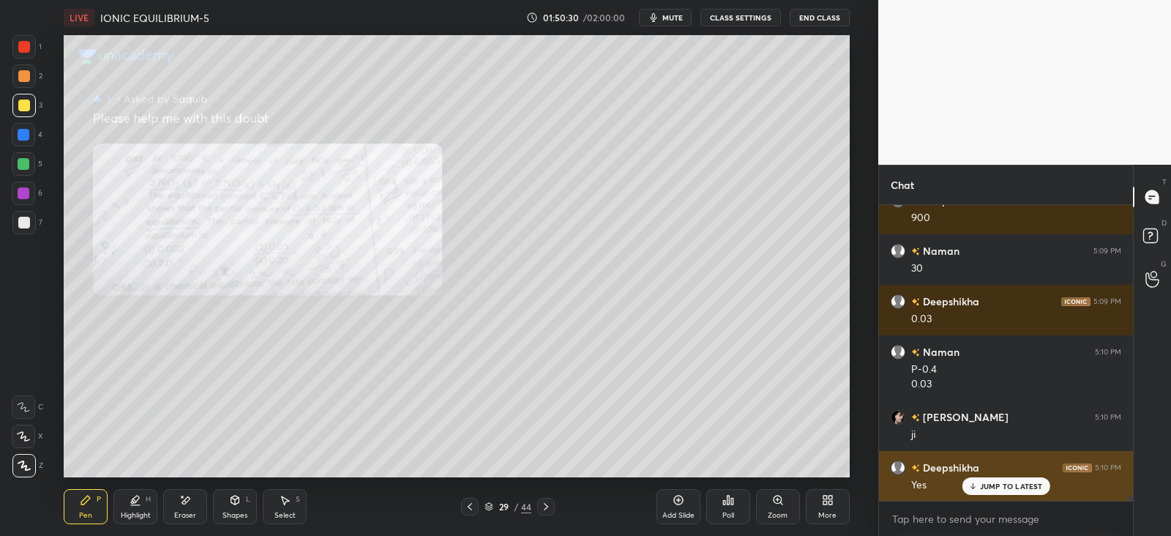
click at [982, 487] on p "JUMP TO LATEST" at bounding box center [1011, 486] width 63 height 9
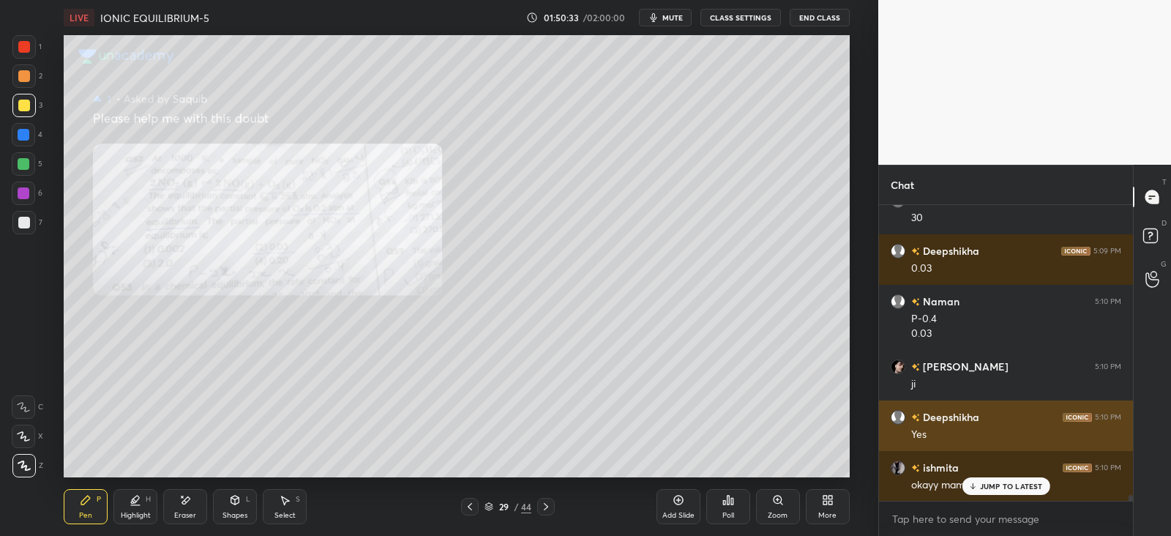
scroll to position [14212, 0]
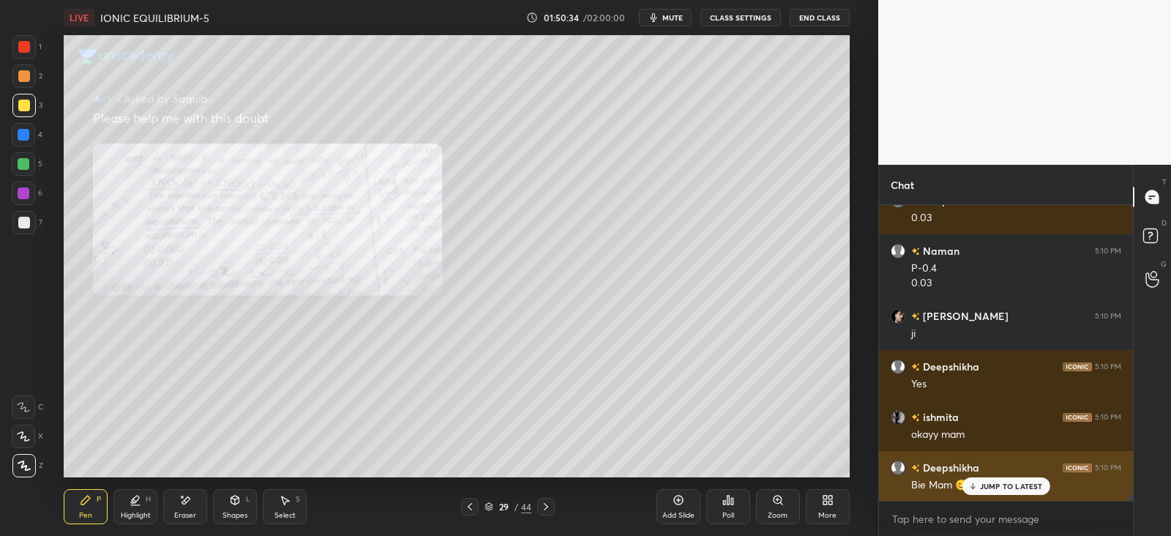
click at [993, 480] on div "JUMP TO LATEST" at bounding box center [1006, 486] width 88 height 18
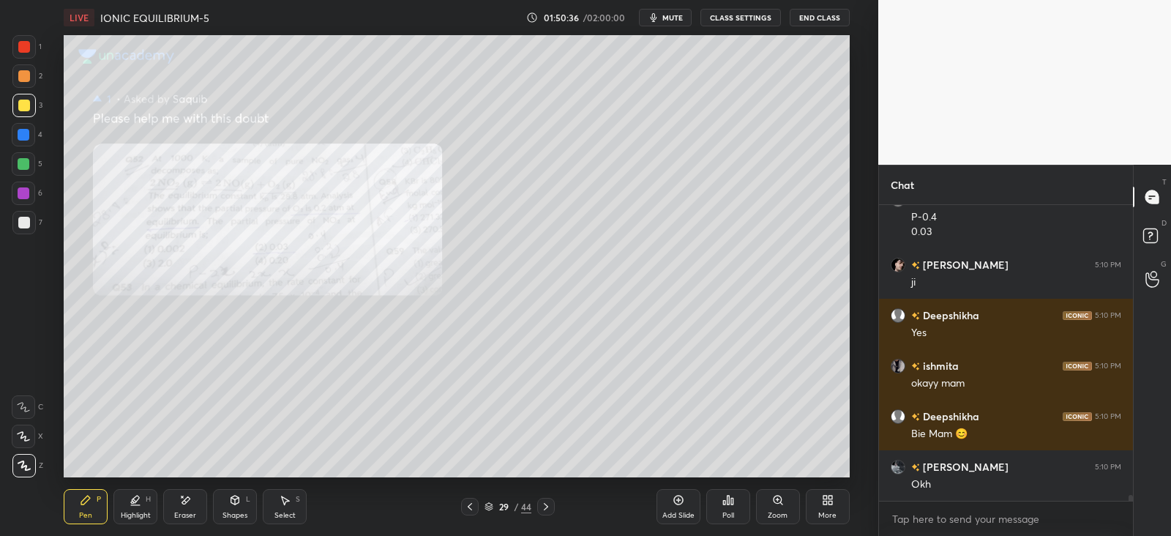
click at [823, 19] on button "End Class" at bounding box center [820, 18] width 60 height 18
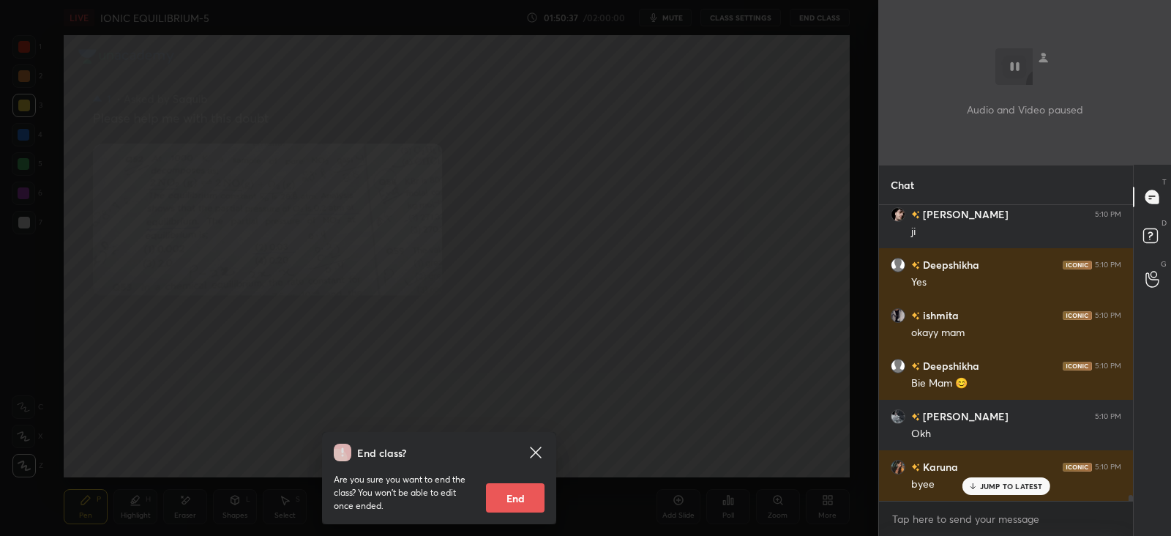
scroll to position [14363, 0]
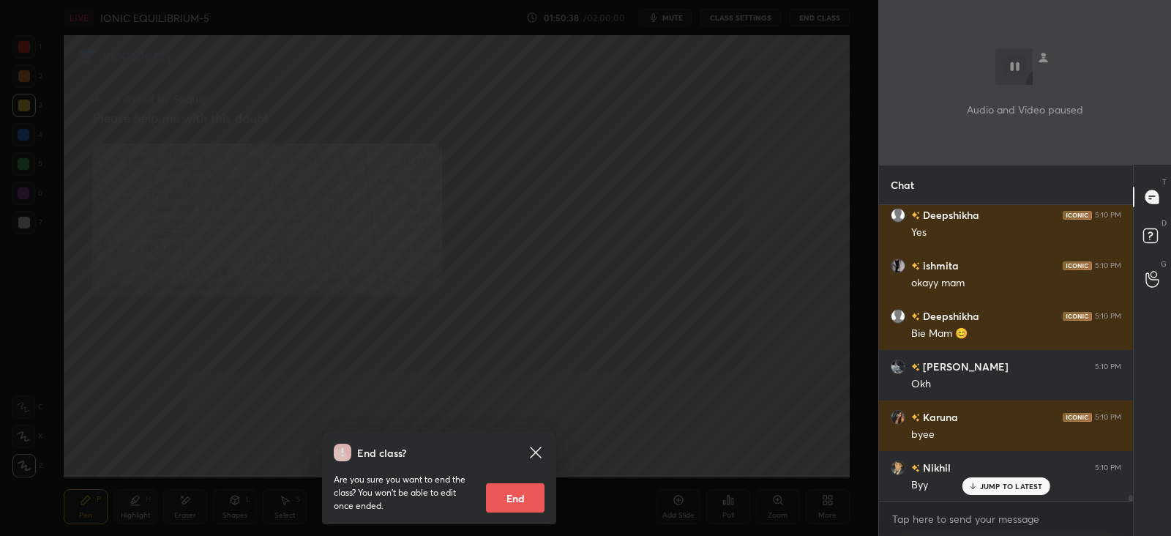
click at [516, 496] on button "End" at bounding box center [515, 497] width 59 height 29
type textarea "x"
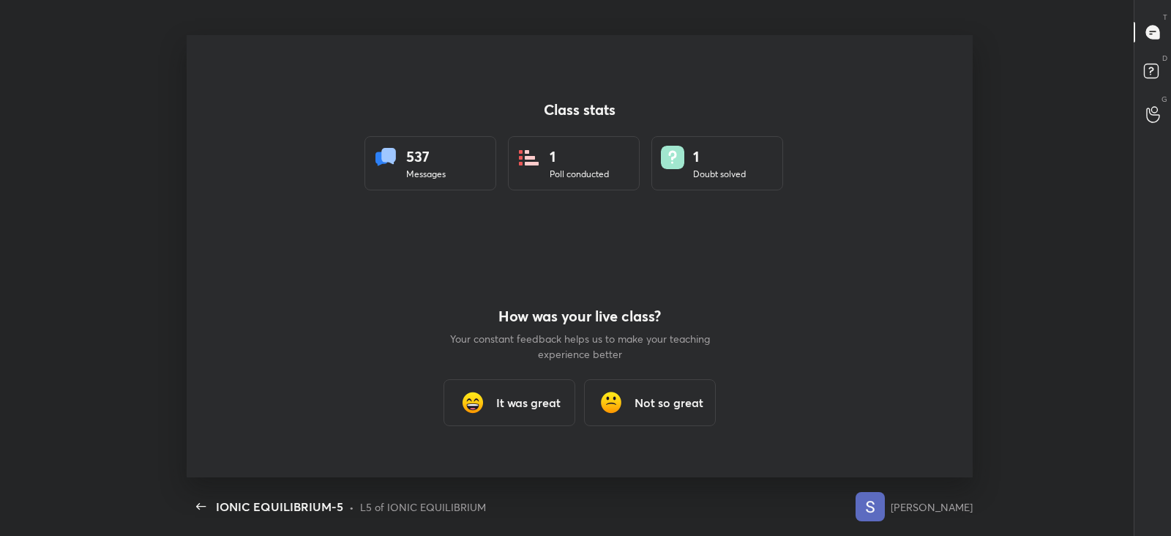
scroll to position [0, 0]
